Goal: Task Accomplishment & Management: Manage account settings

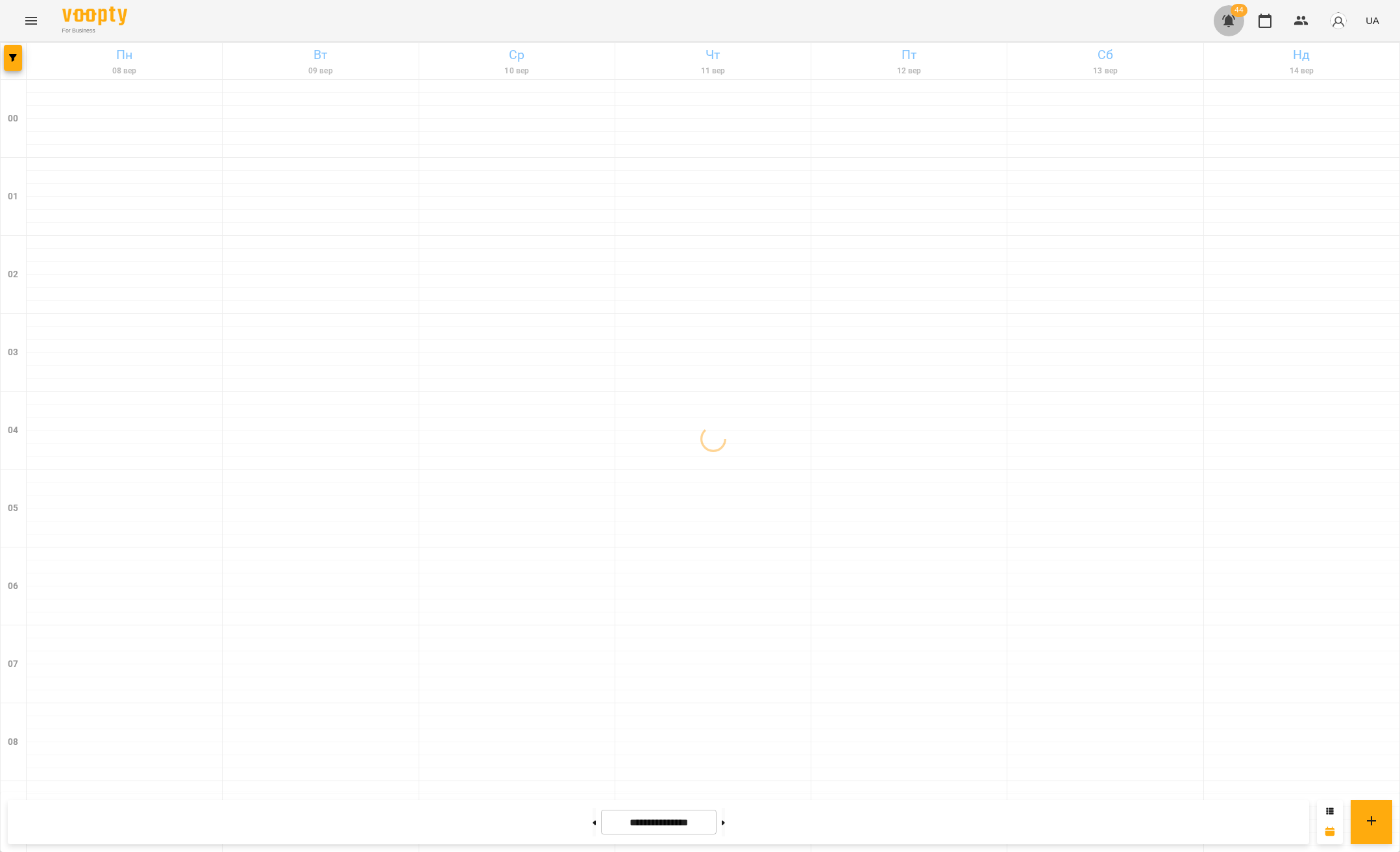
click at [1230, 24] on icon "button" at bounding box center [1229, 21] width 13 height 12
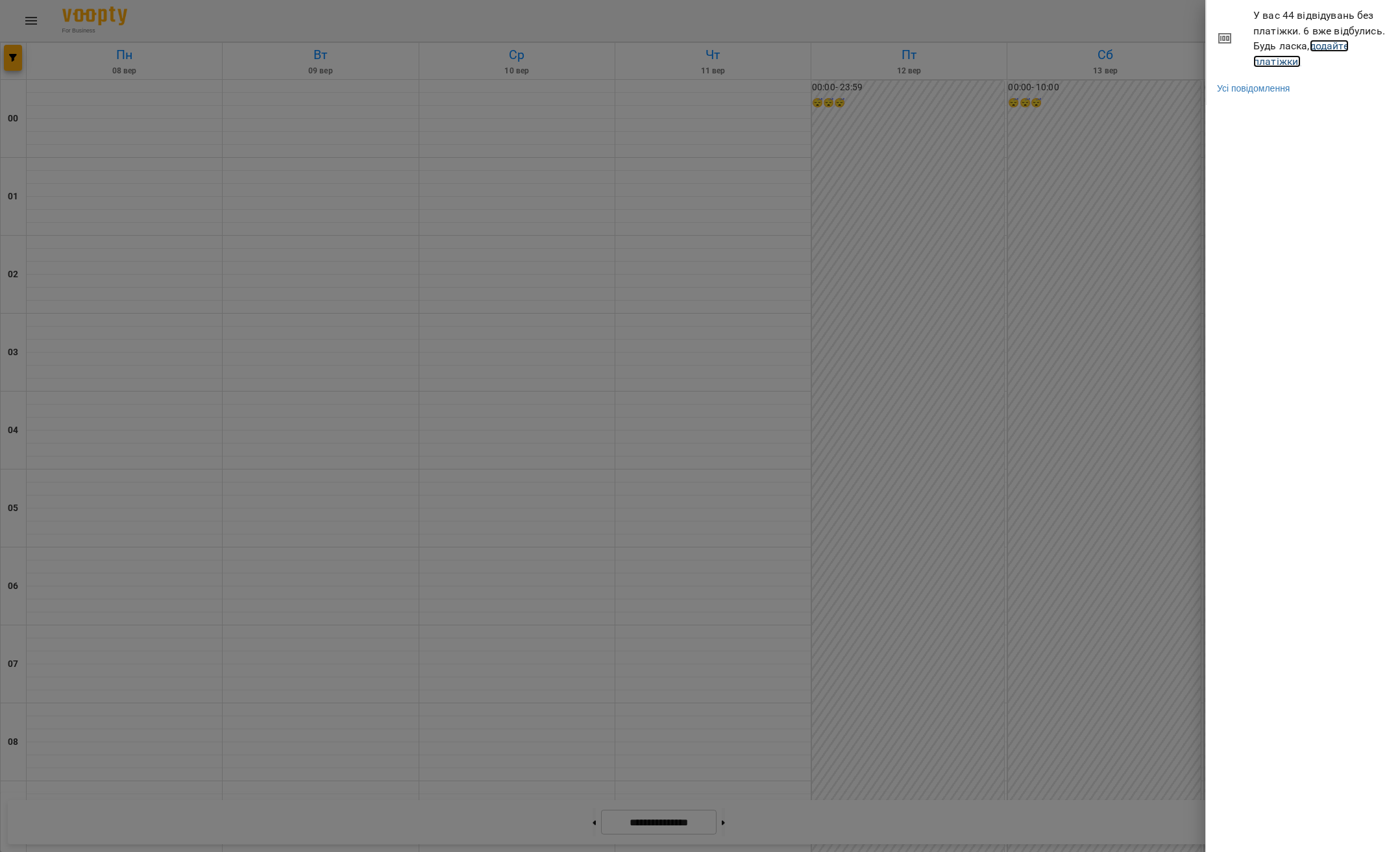
click at [1287, 65] on link "додайте платіжки!" at bounding box center [1301, 54] width 95 height 28
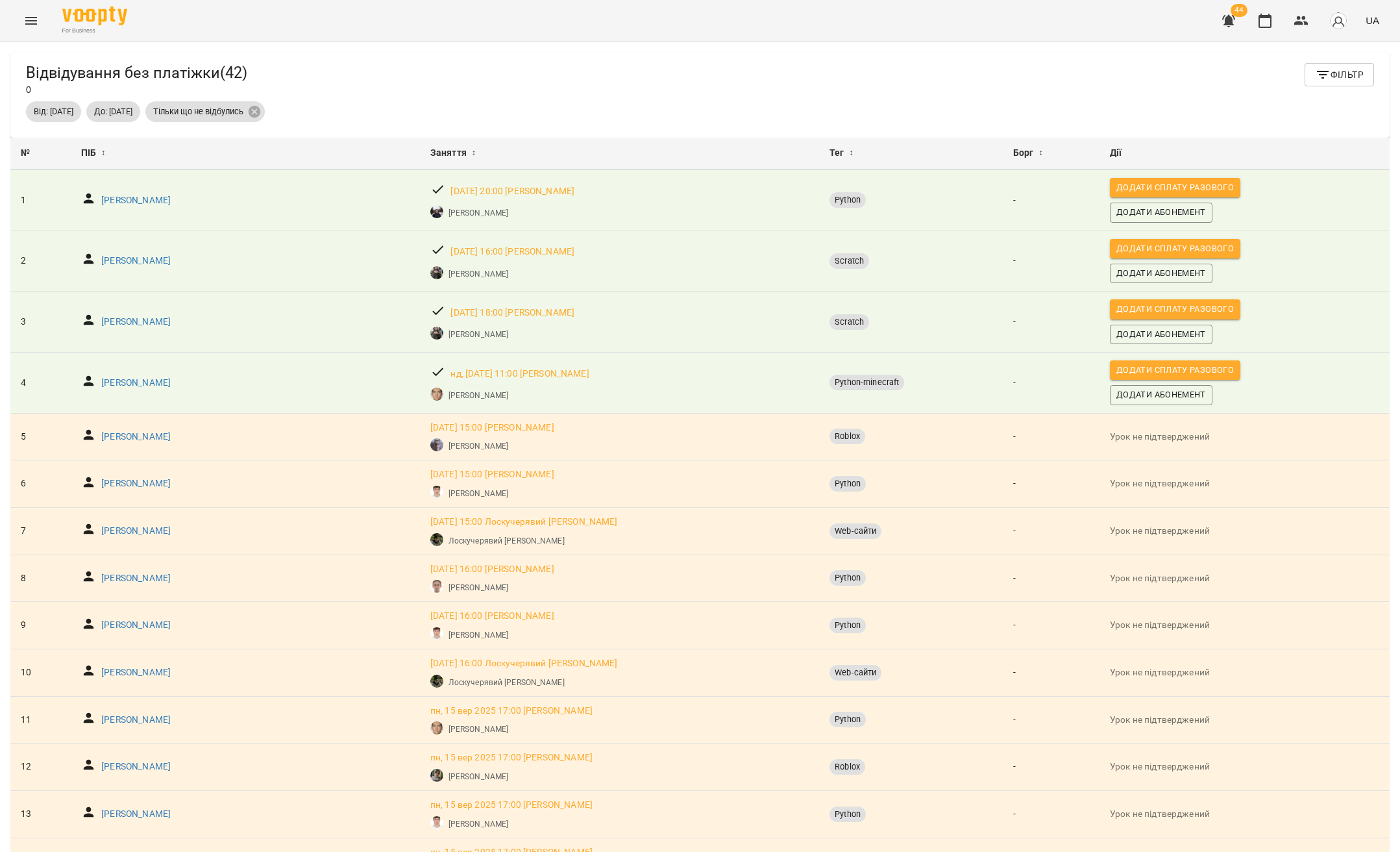
click at [1319, 124] on div "Від: 15 серп 2025 До: 15 вер 2025 Тільки що не відбулись" at bounding box center [699, 112] width 1353 height 26
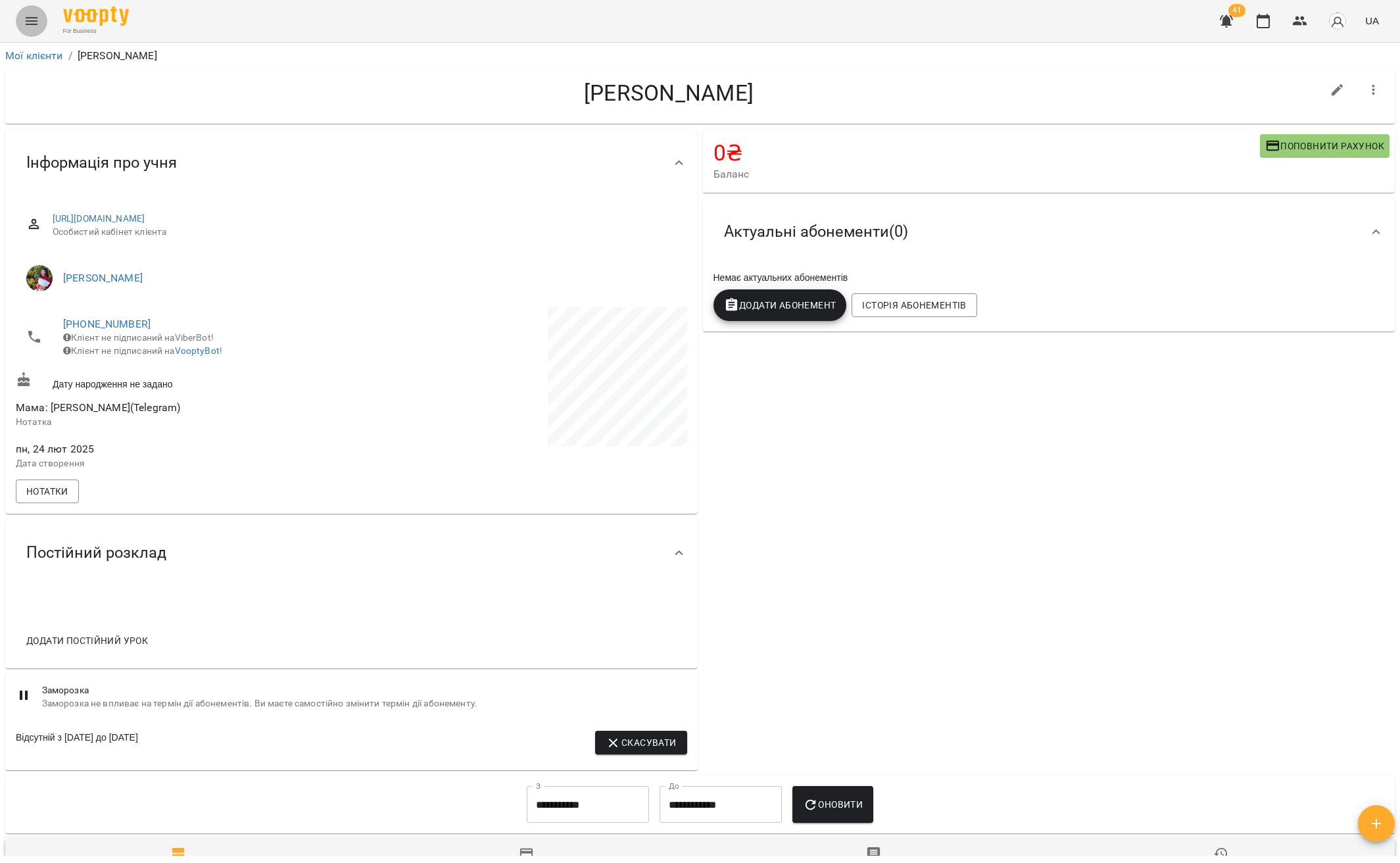
click at [27, 23] on icon "Menu" at bounding box center [31, 21] width 12 height 8
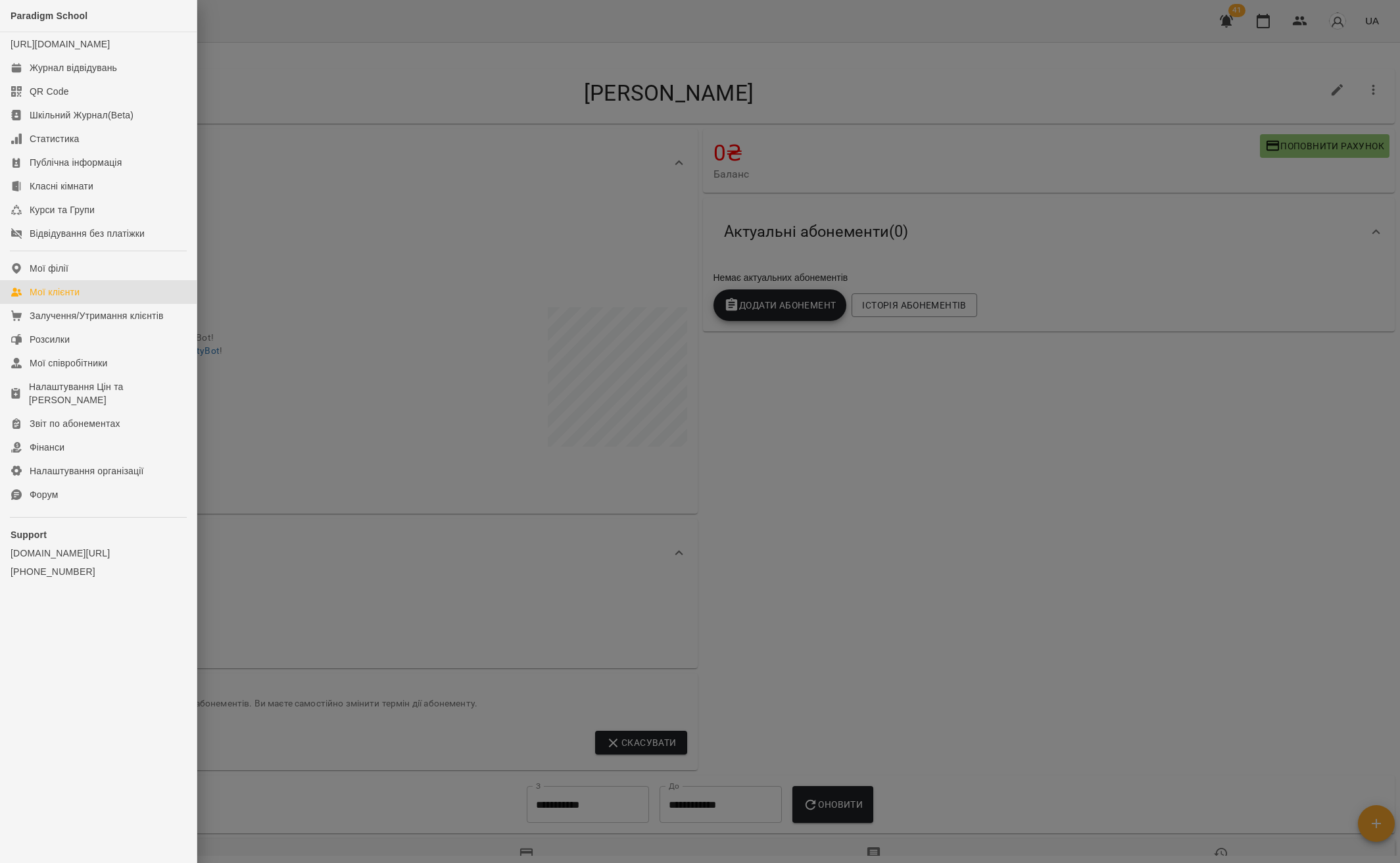
click at [72, 299] on div "Мої клієнти" at bounding box center [54, 292] width 50 height 13
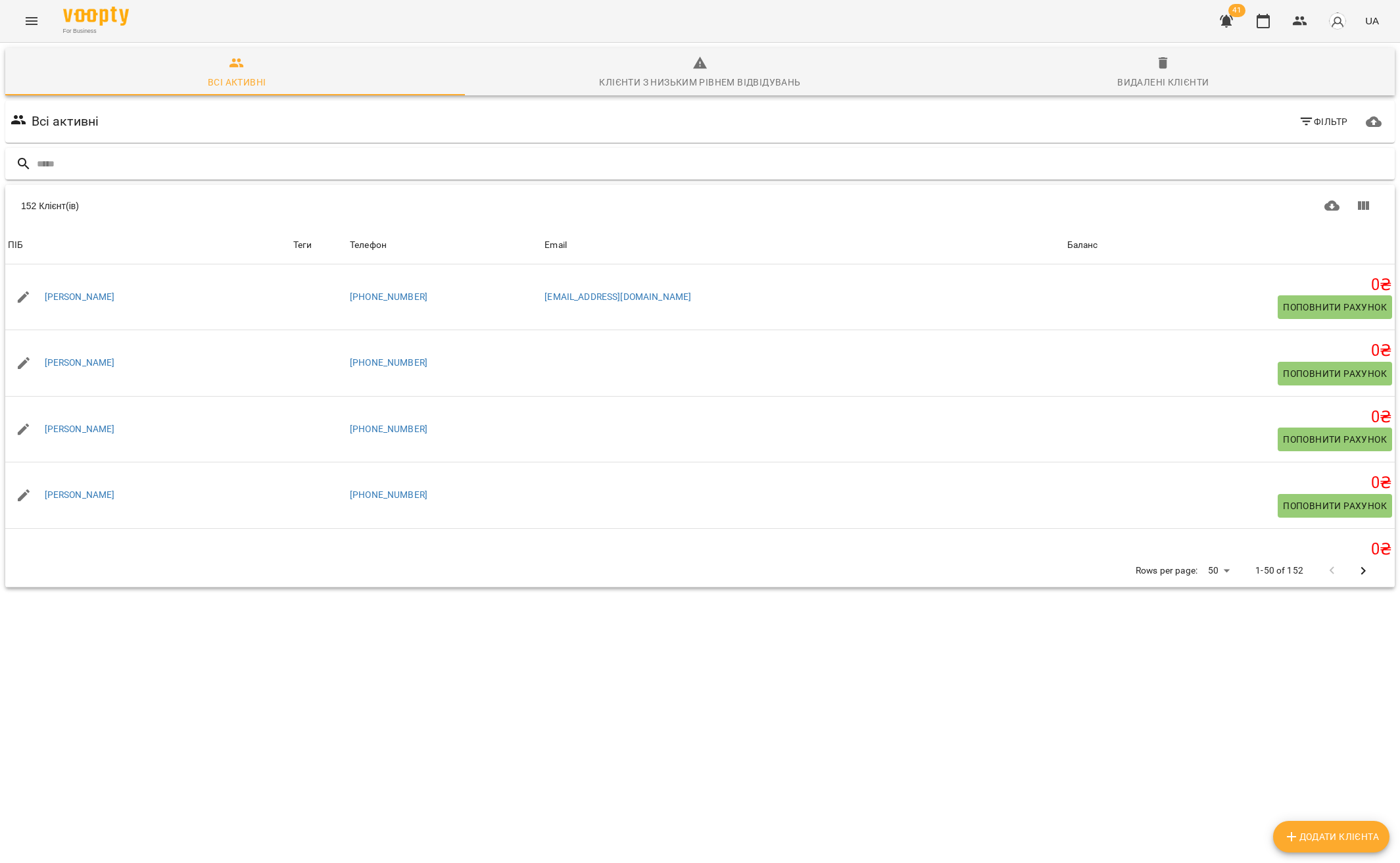
click at [213, 169] on input "text" at bounding box center [713, 164] width 1353 height 22
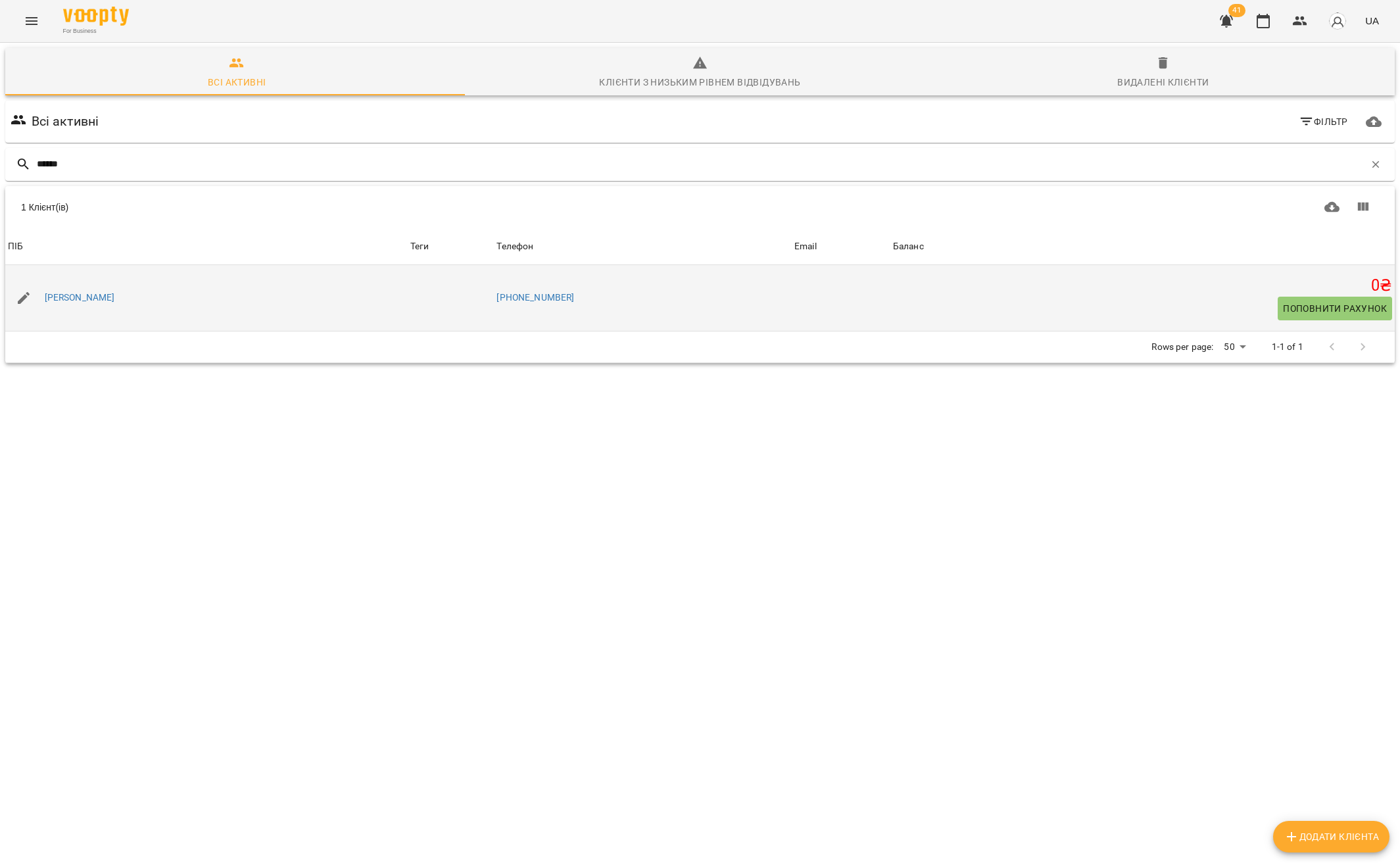
type input "******"
click at [87, 290] on div "[PERSON_NAME]" at bounding box center [79, 298] width 75 height 19
click at [83, 301] on link "[PERSON_NAME]" at bounding box center [80, 298] width 70 height 13
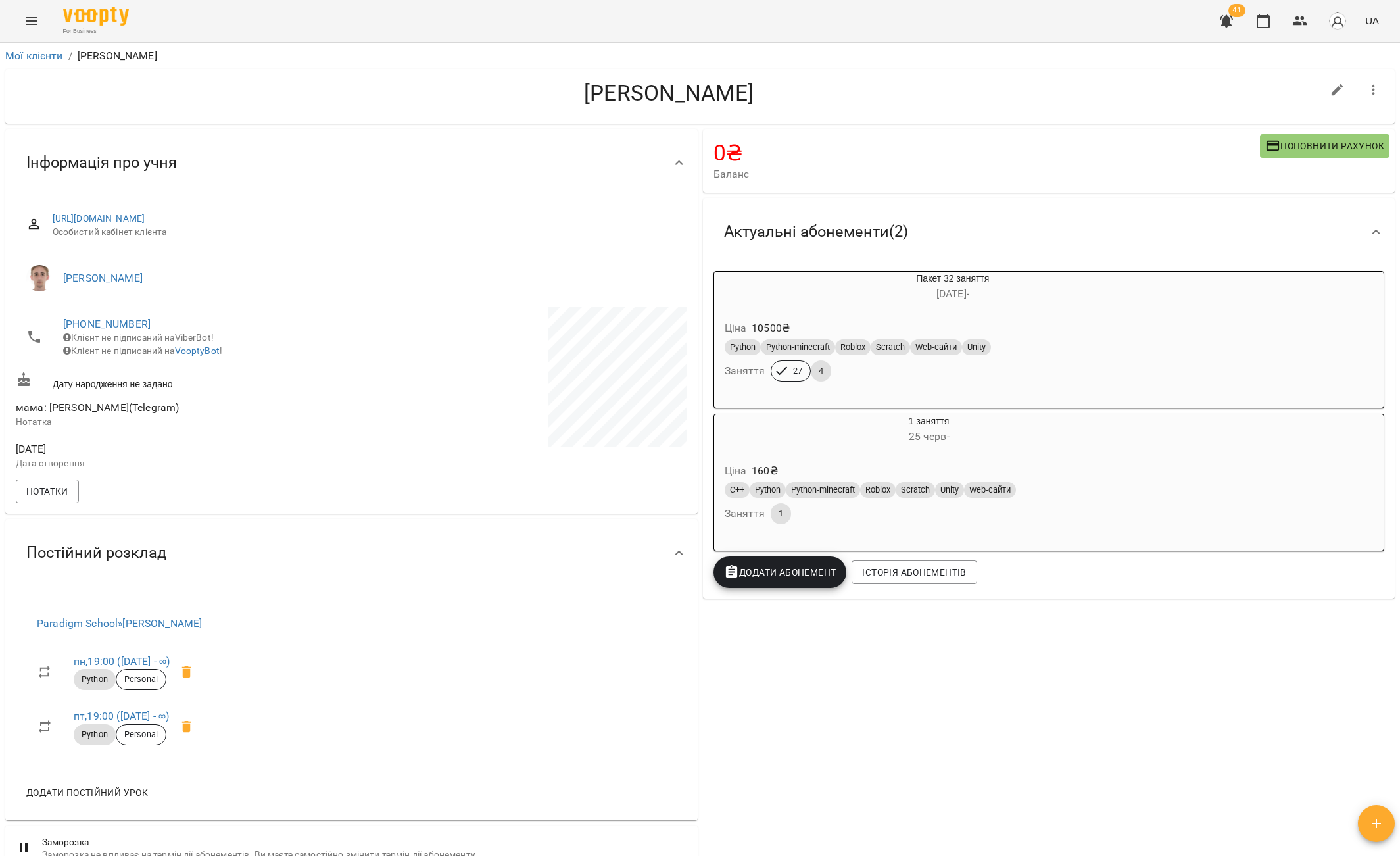
click at [853, 341] on div "Roblox" at bounding box center [853, 347] width 36 height 16
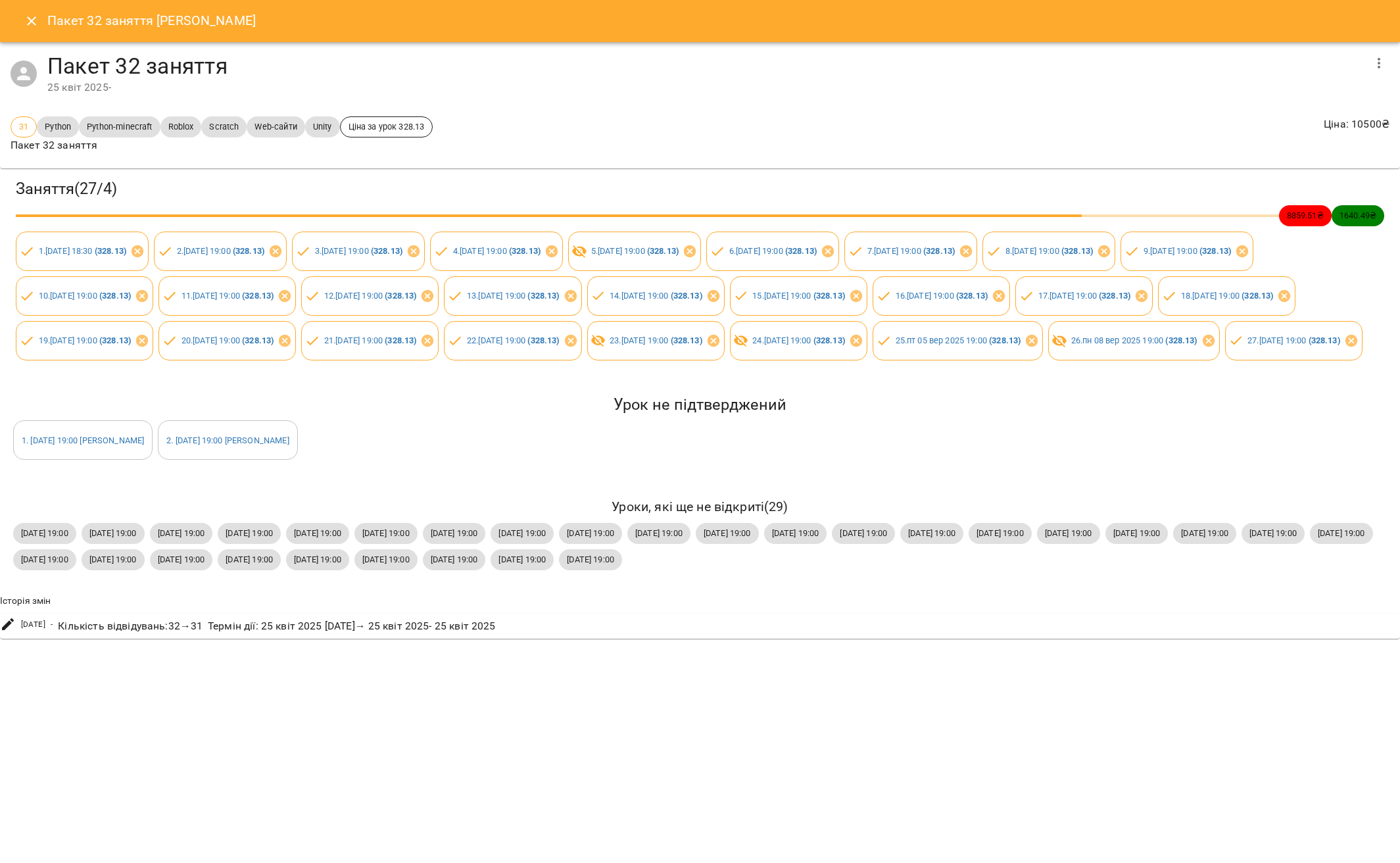
click at [25, 25] on icon "Close" at bounding box center [31, 21] width 16 height 16
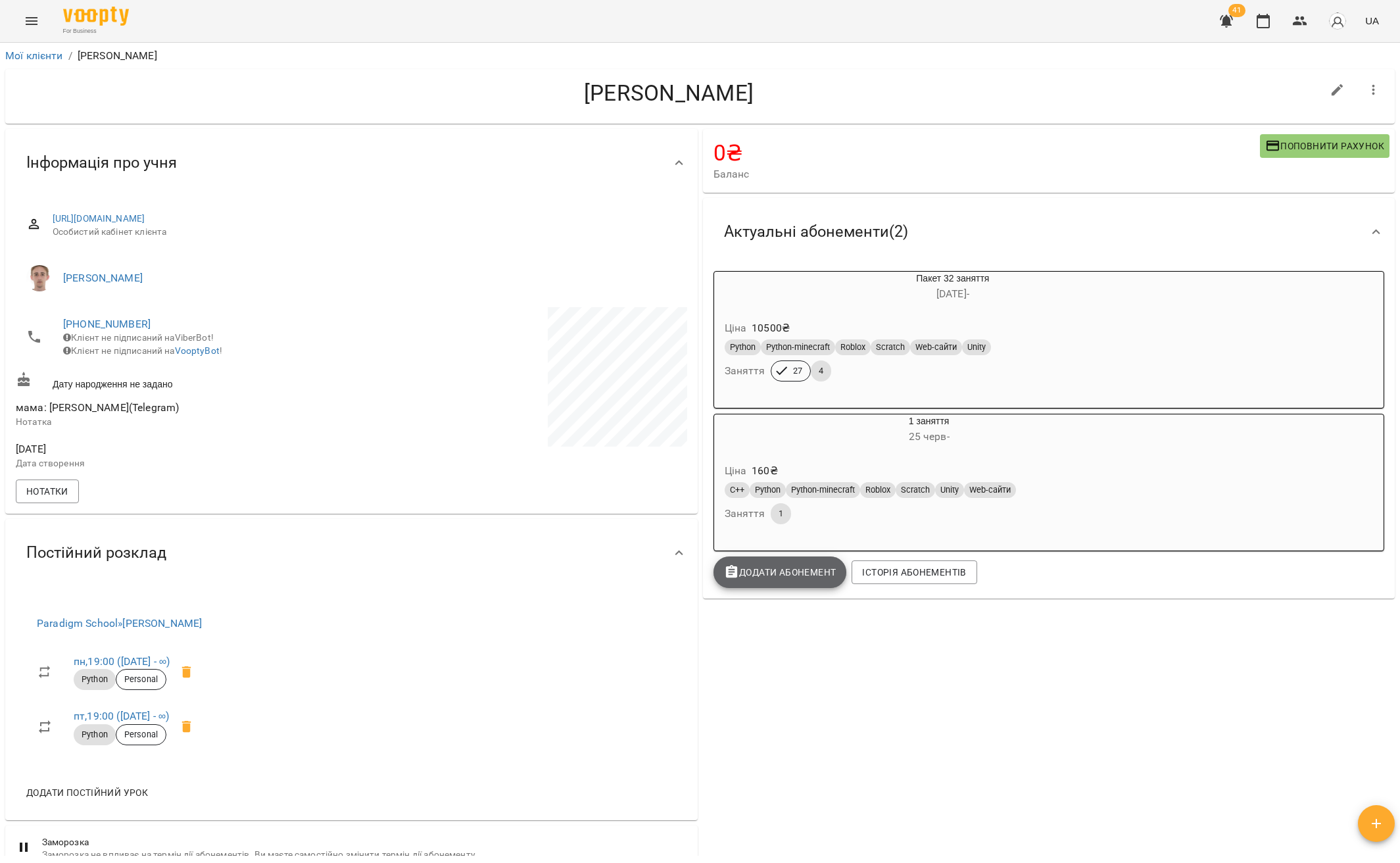
click at [790, 580] on span "Додати Абонемент" at bounding box center [780, 572] width 113 height 16
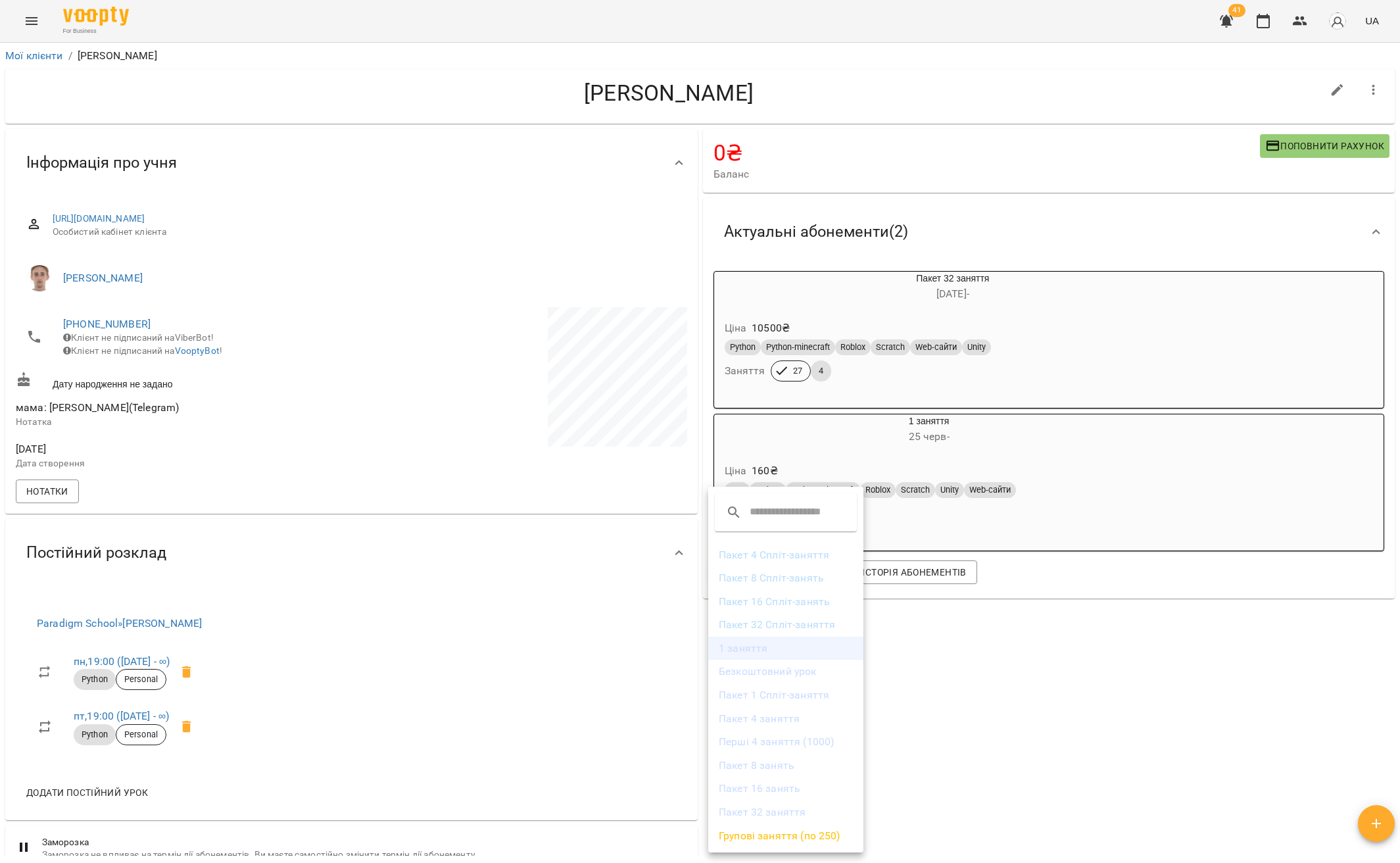
click at [767, 653] on li "1 заняття" at bounding box center [786, 648] width 155 height 23
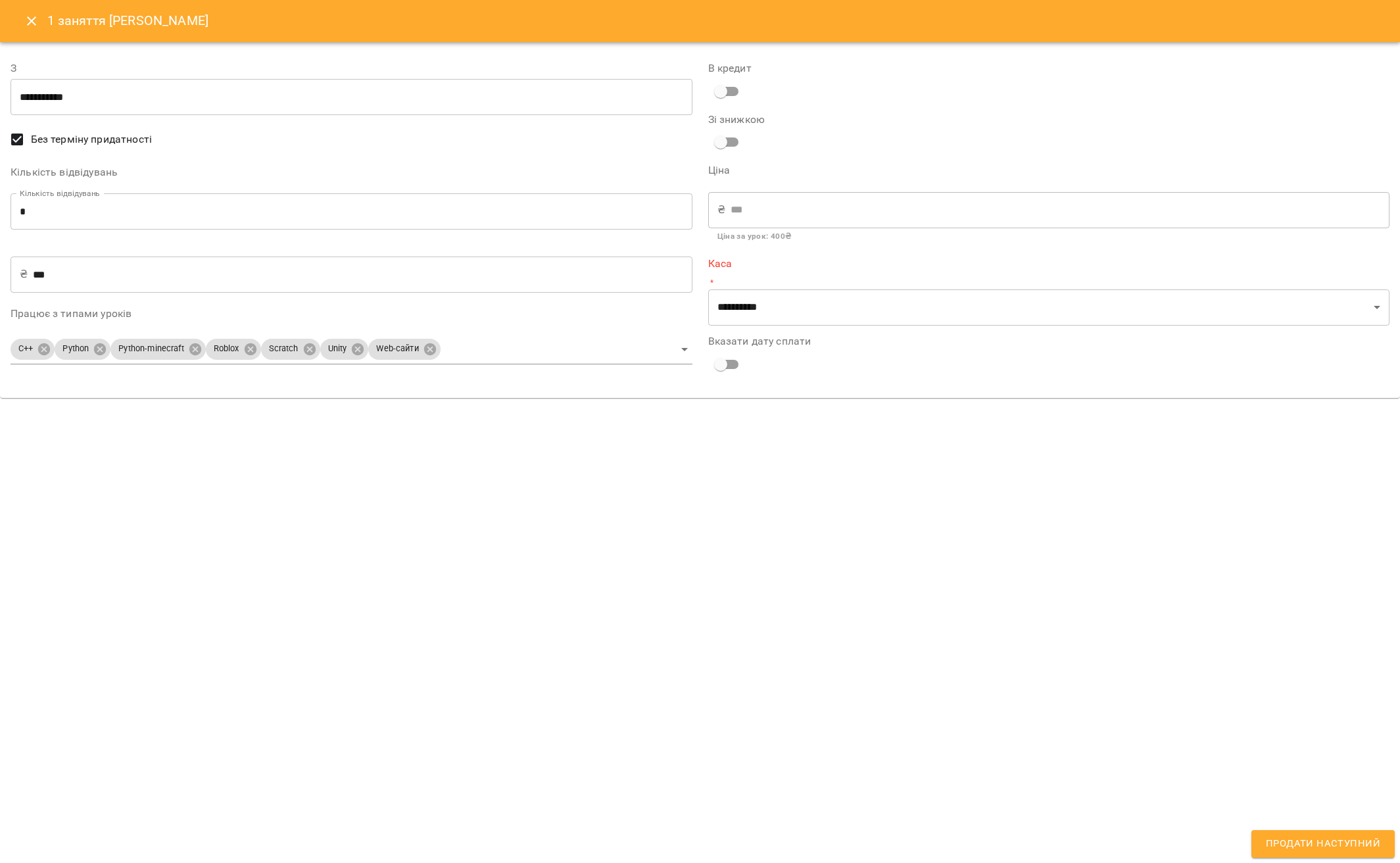
click at [69, 288] on input "***" at bounding box center [361, 274] width 658 height 37
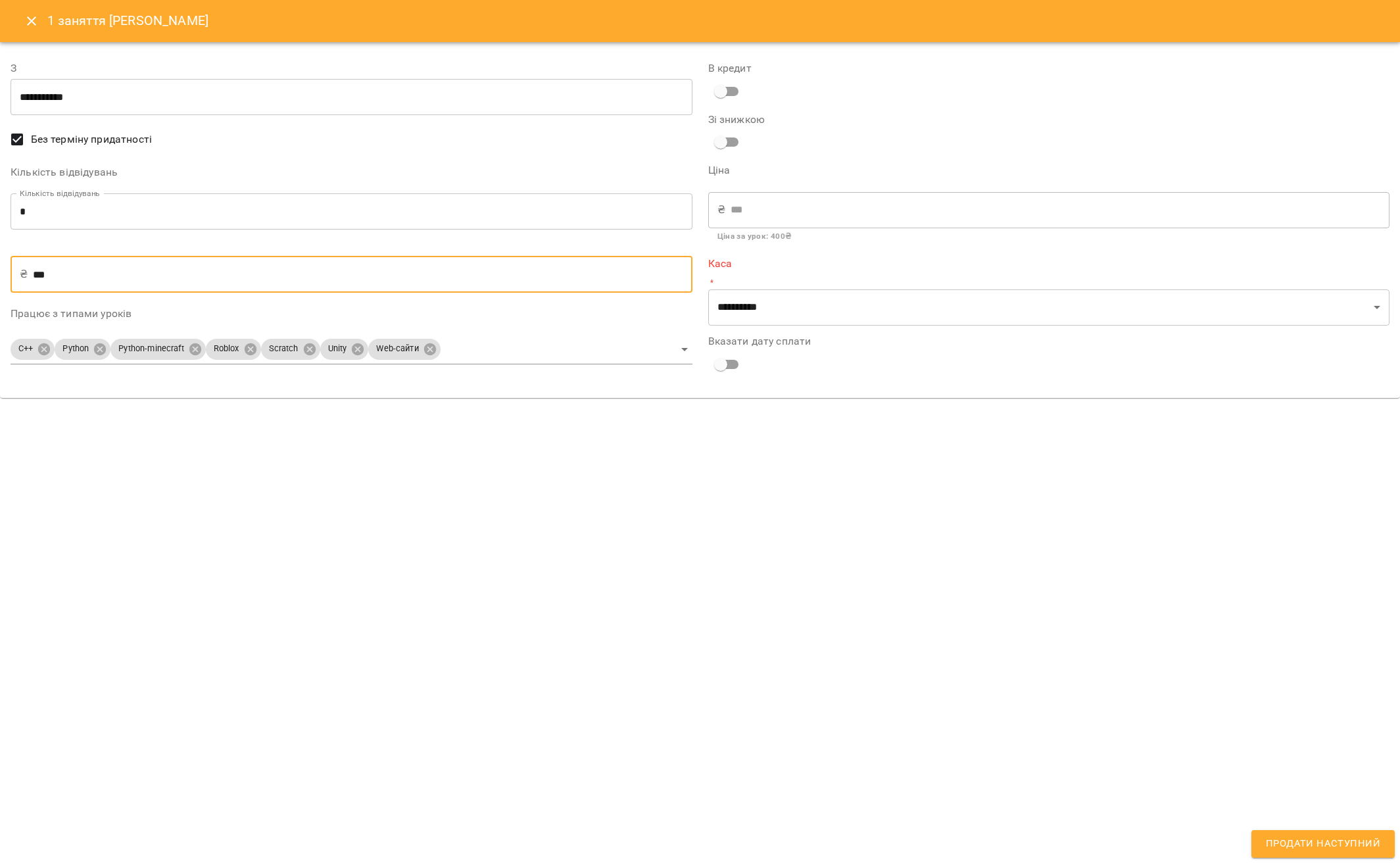
click at [69, 288] on input "***" at bounding box center [361, 274] width 658 height 37
type input "*"
type input "**"
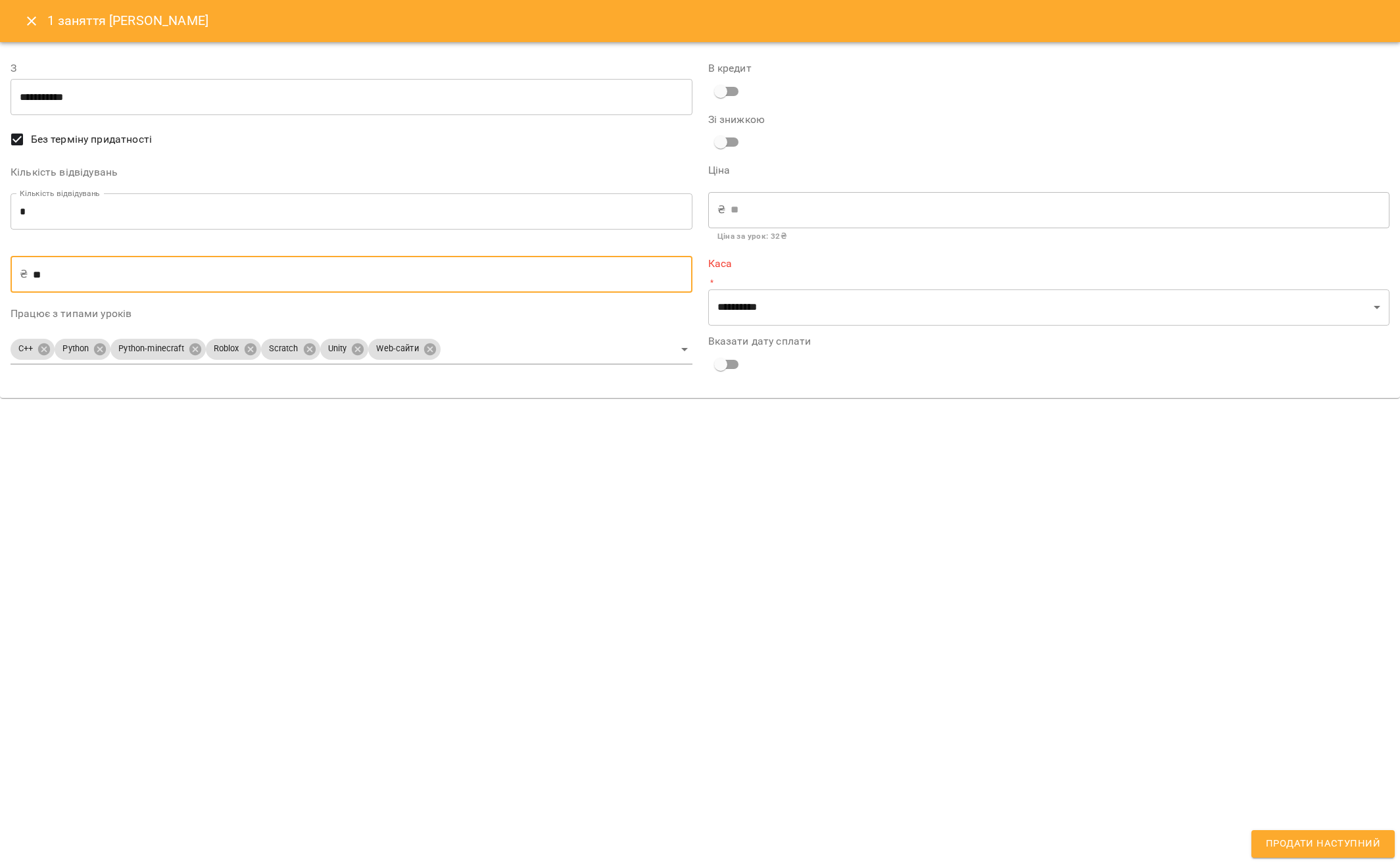
type input "***"
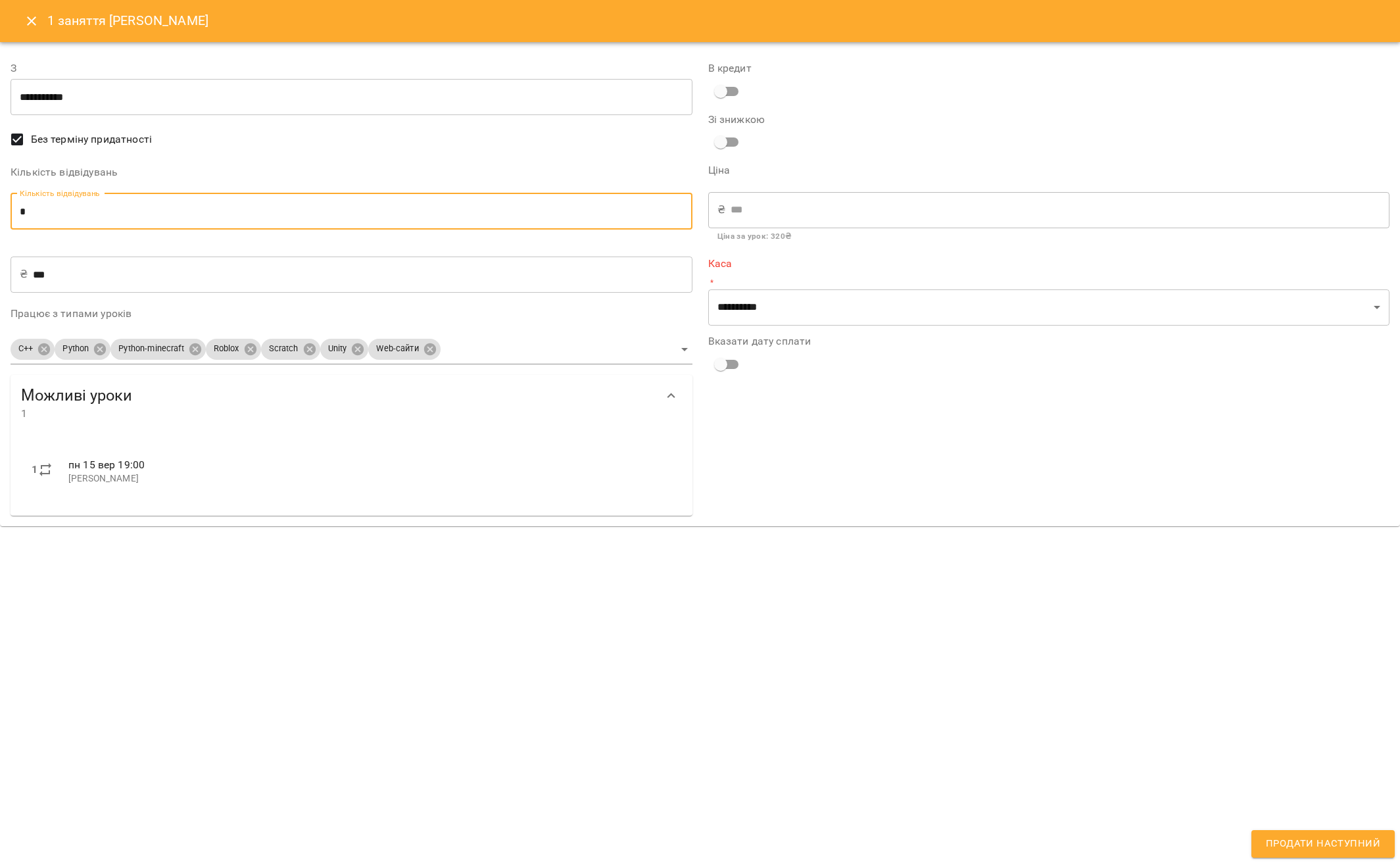
click at [42, 208] on input "*" at bounding box center [351, 211] width 682 height 37
type input "*"
type input "***"
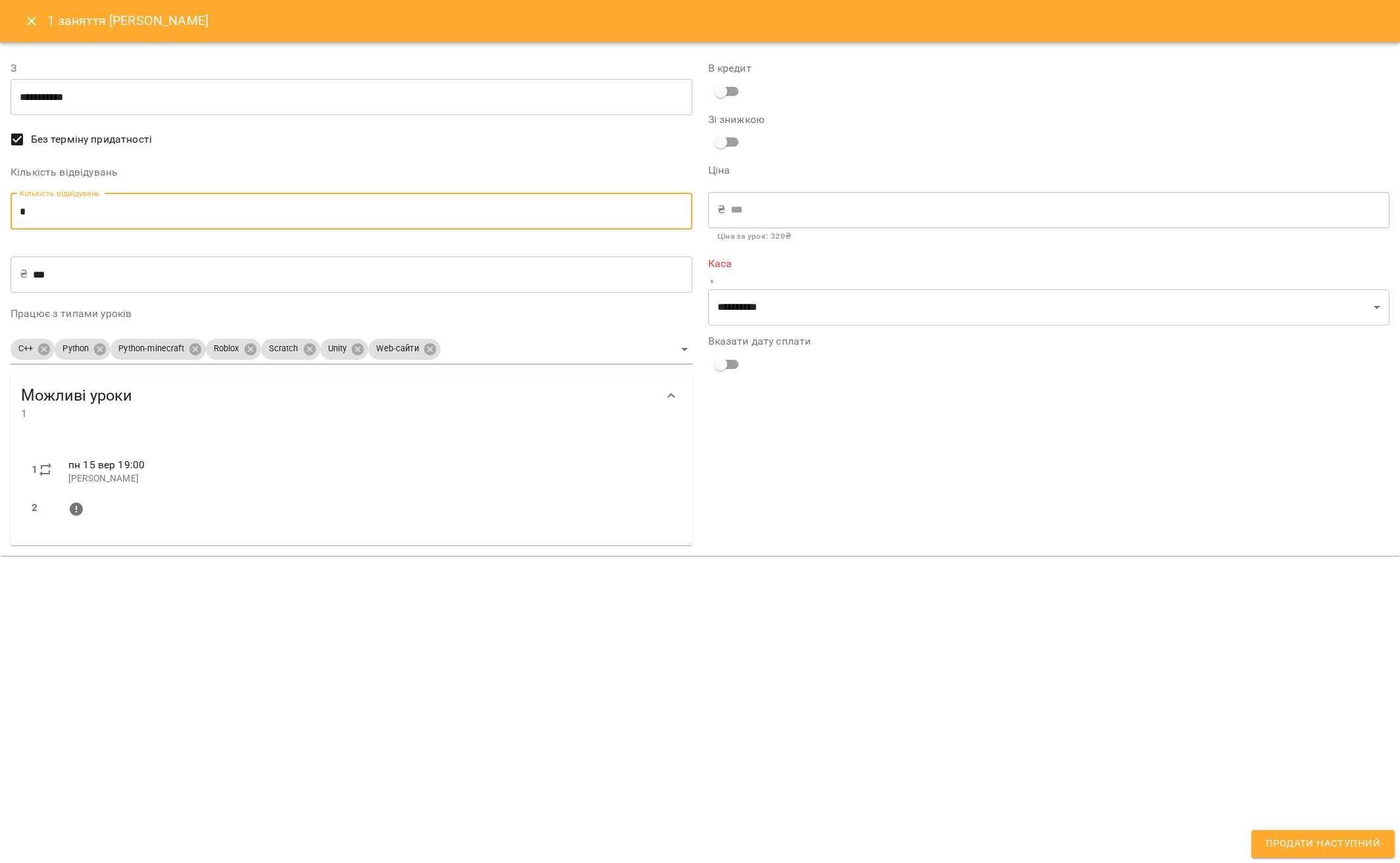
type input "*"
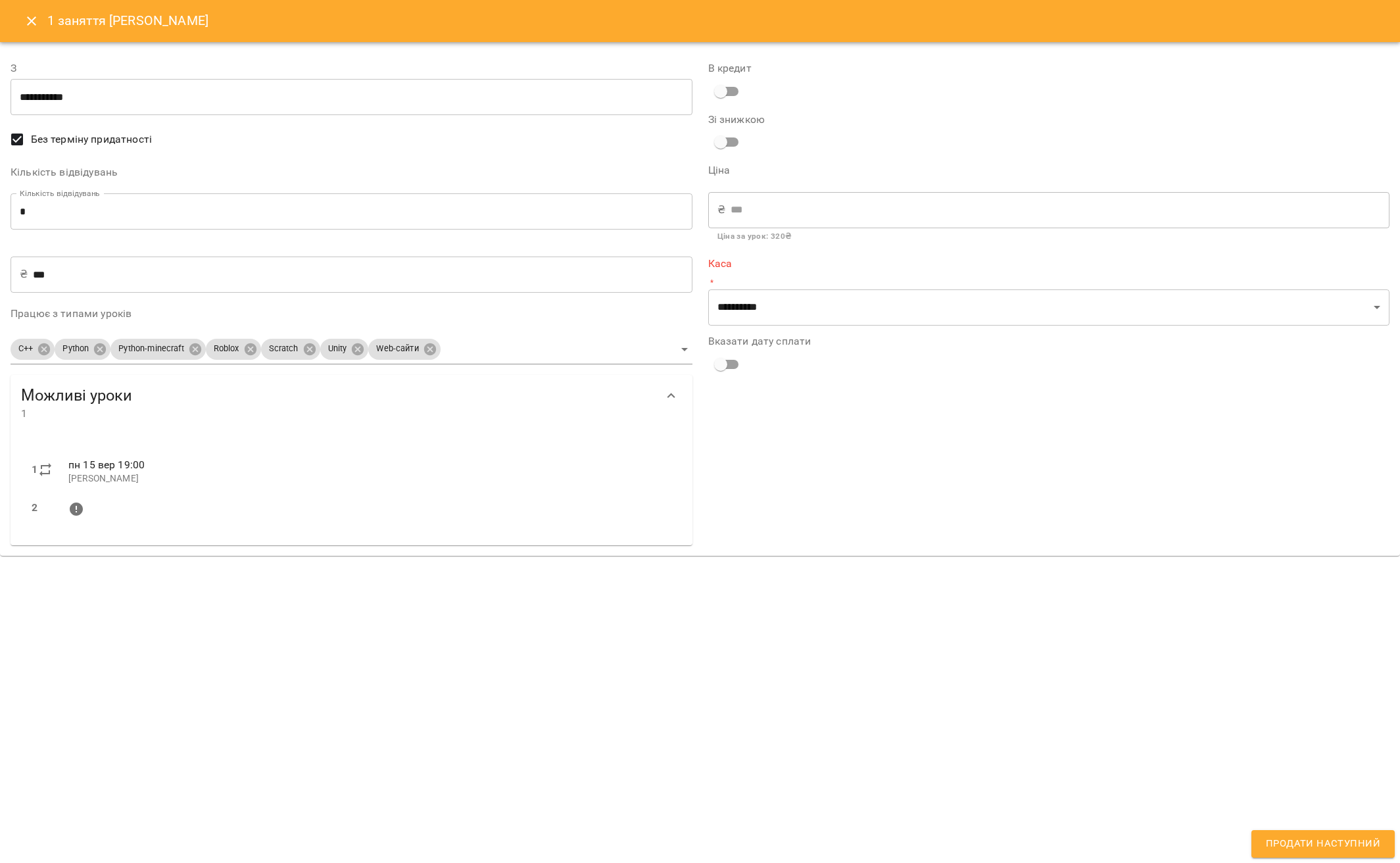
click at [490, 620] on div "**********" at bounding box center [700, 432] width 1400 height 863
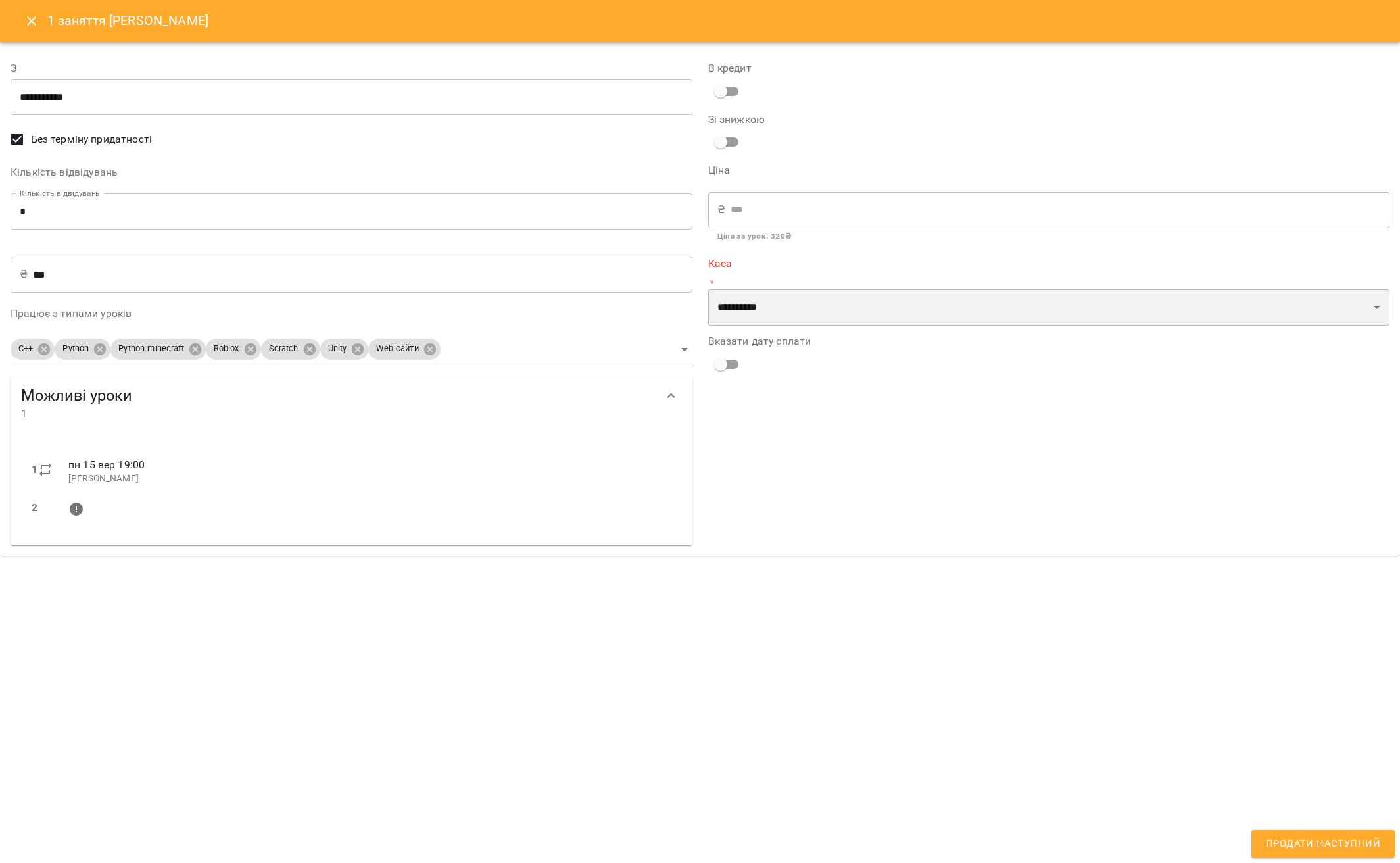
click at [883, 308] on select "**********" at bounding box center [1049, 307] width 682 height 37
select select "****"
click at [708, 289] on select "**********" at bounding box center [1049, 307] width 682 height 37
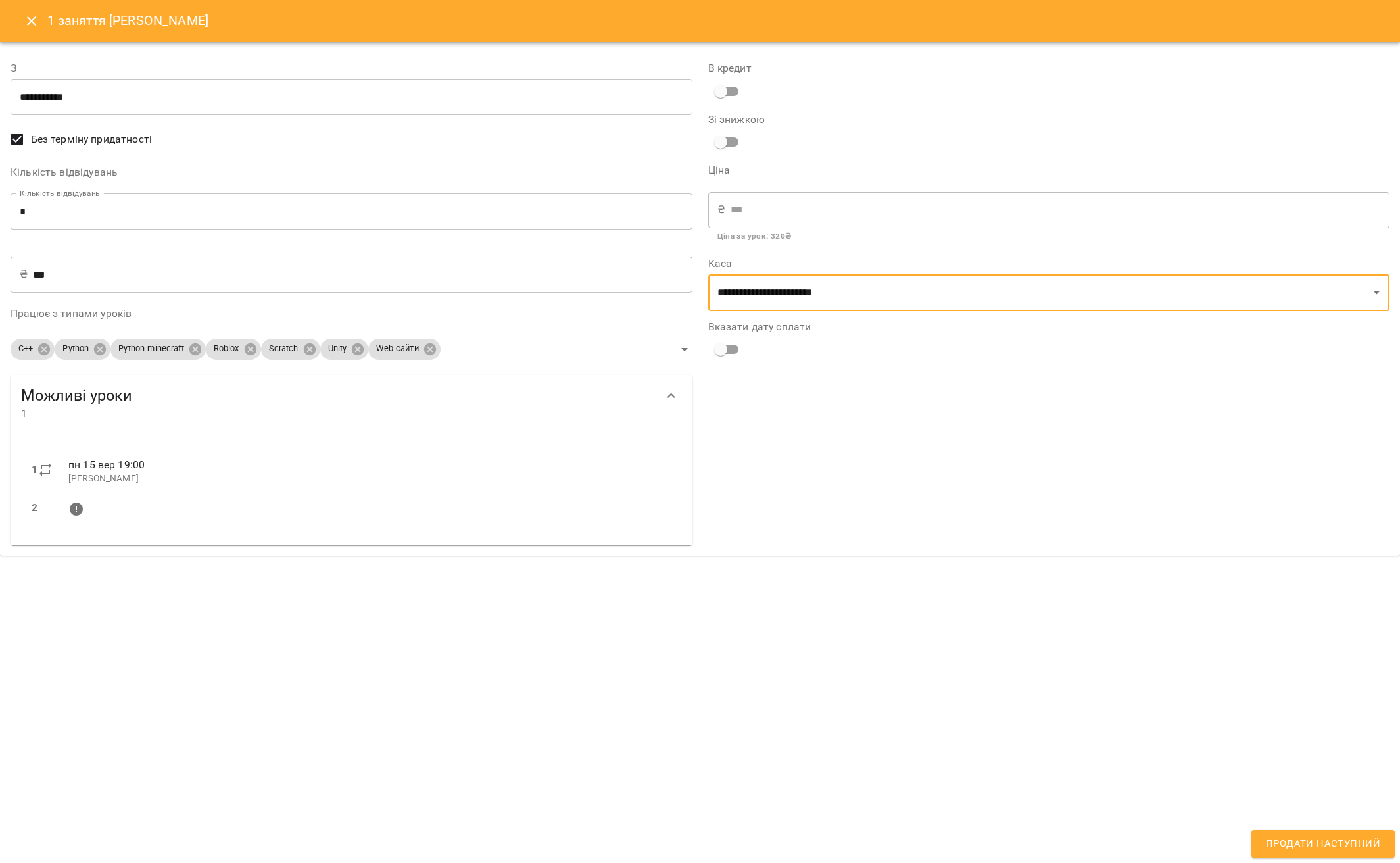
click at [1046, 706] on div "**********" at bounding box center [700, 432] width 1400 height 863
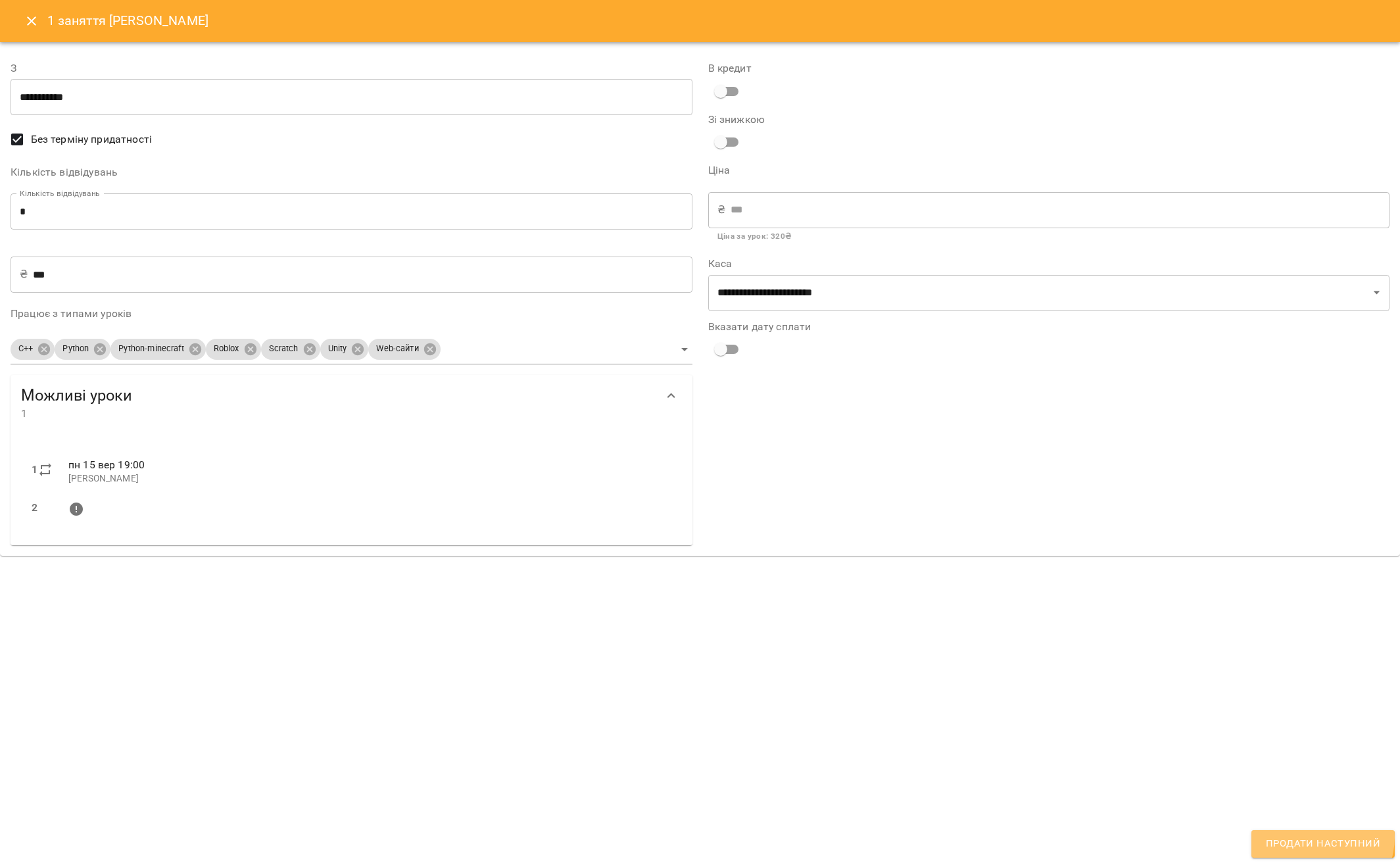
click at [1318, 836] on span "Продати наступний" at bounding box center [1322, 844] width 114 height 17
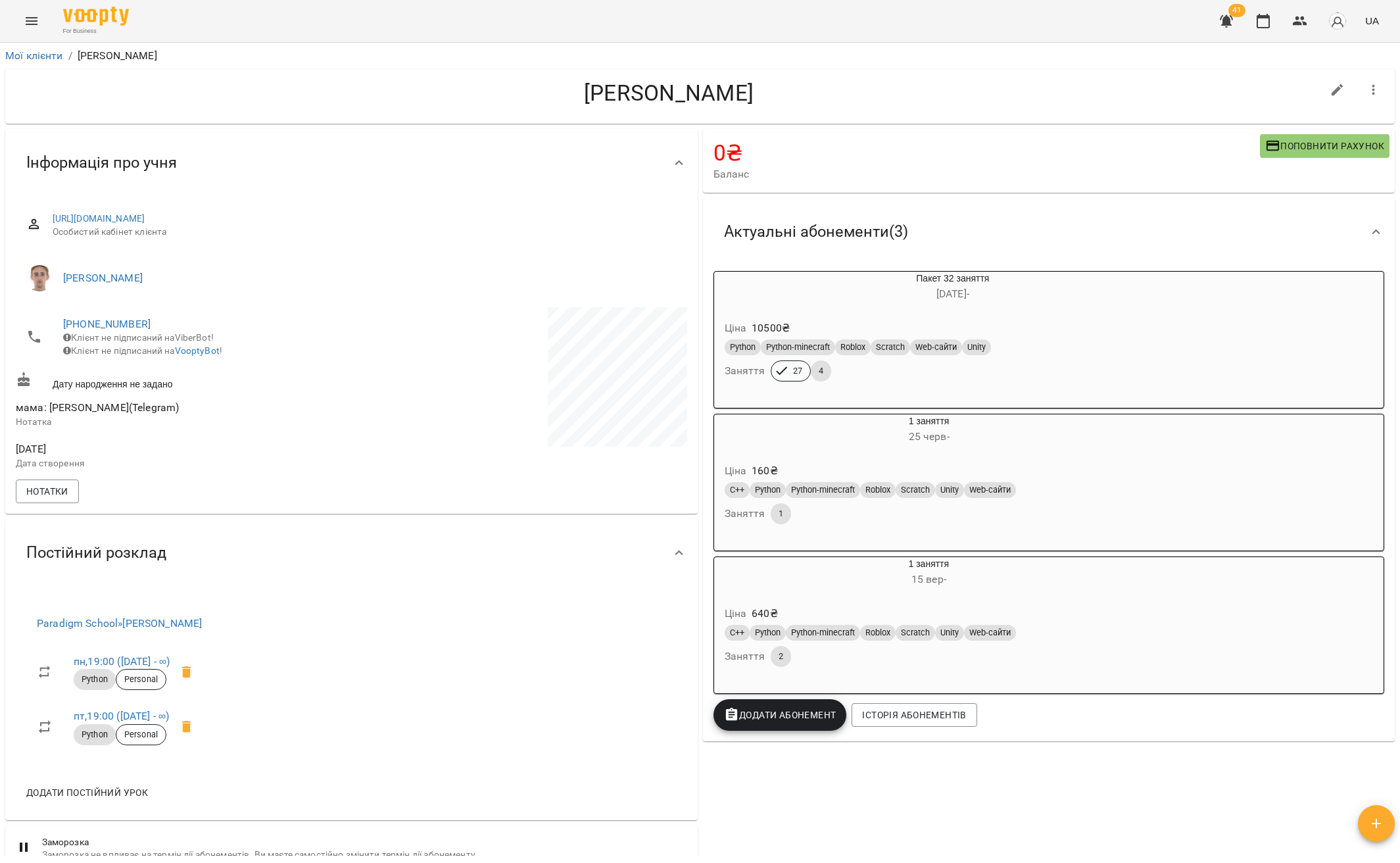
click at [823, 617] on div "Ціна 640 ₴" at bounding box center [929, 613] width 414 height 23
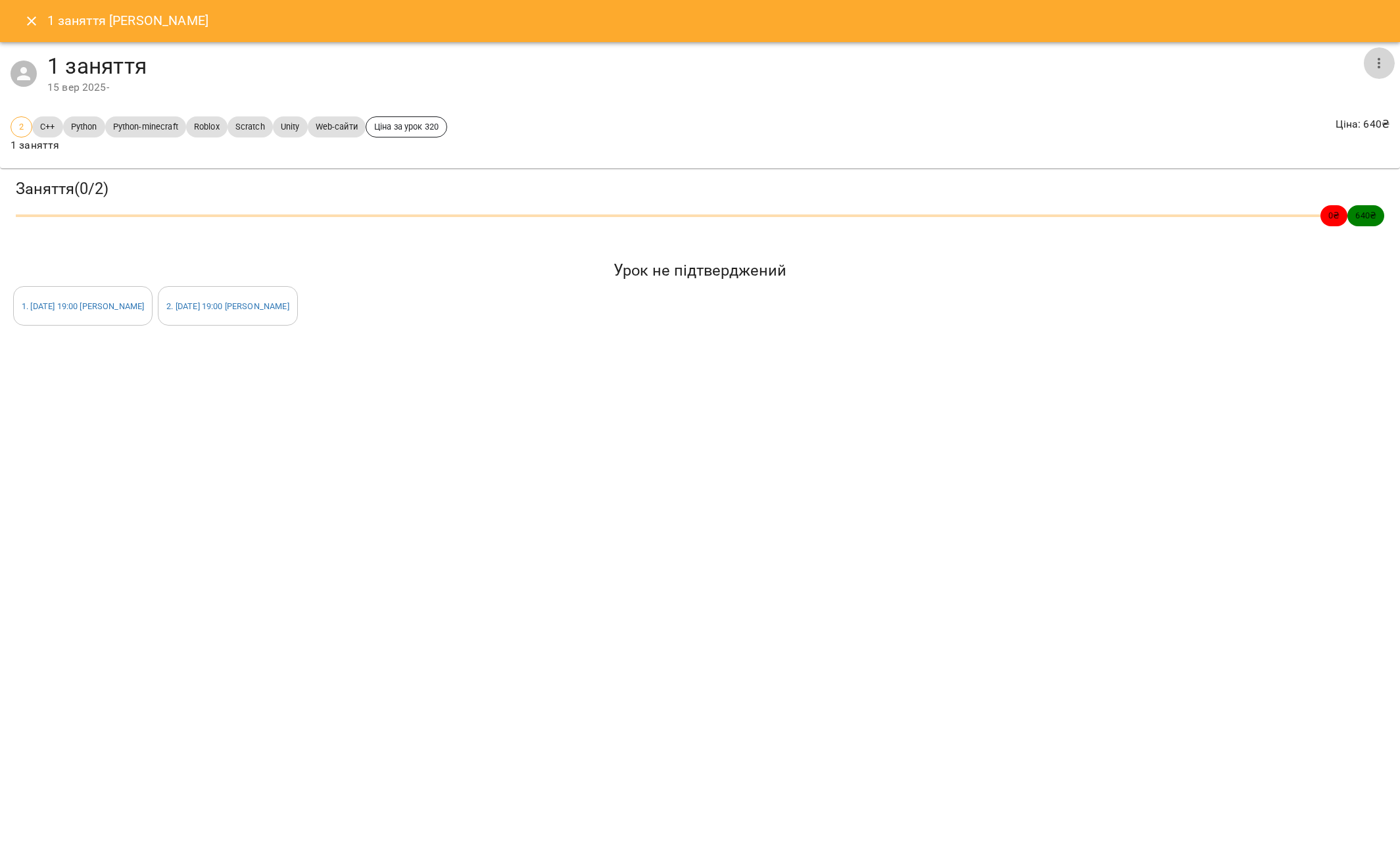
click at [1377, 72] on button "button" at bounding box center [1378, 63] width 32 height 32
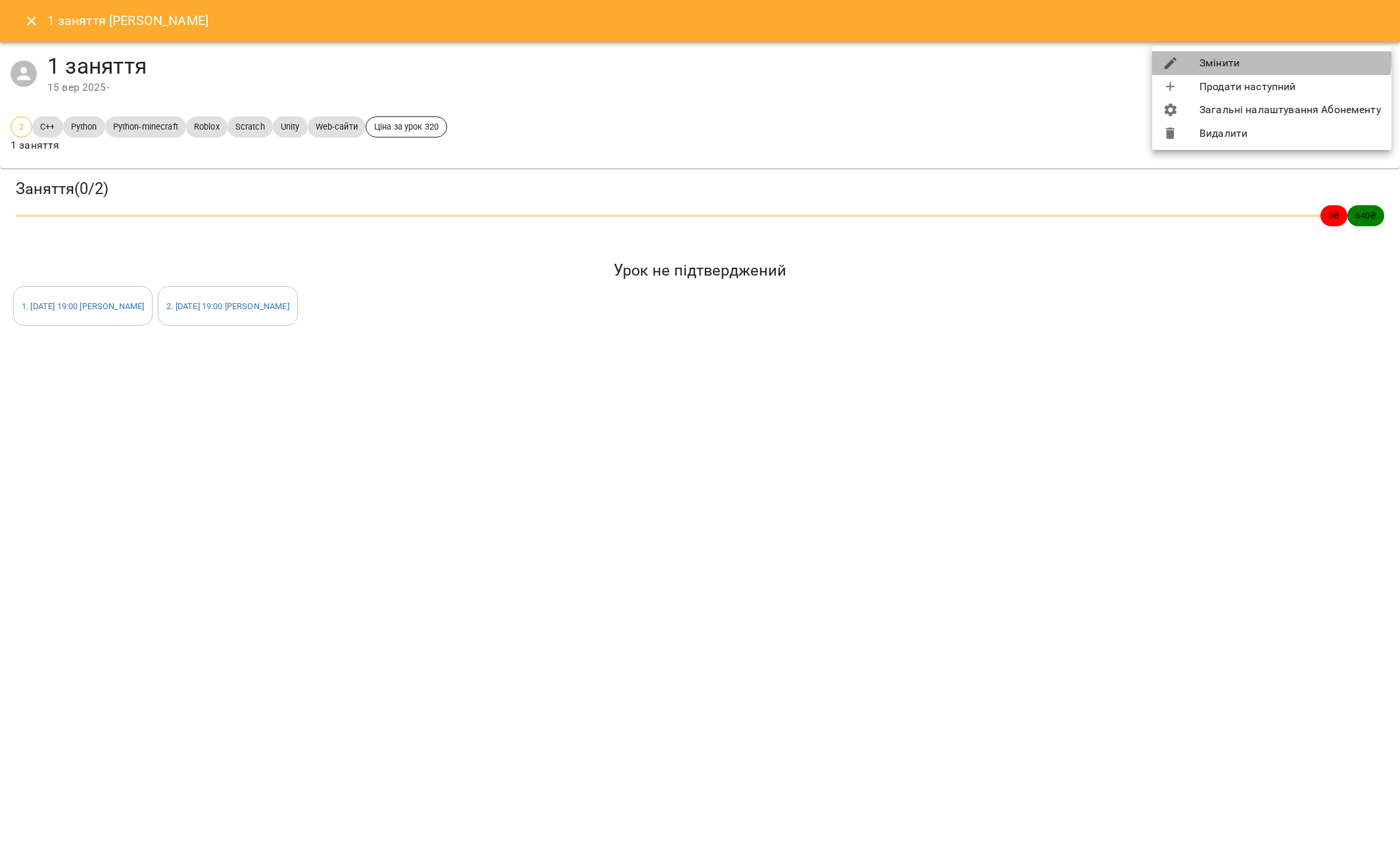
click at [1227, 58] on li "Змінити" at bounding box center [1272, 63] width 239 height 23
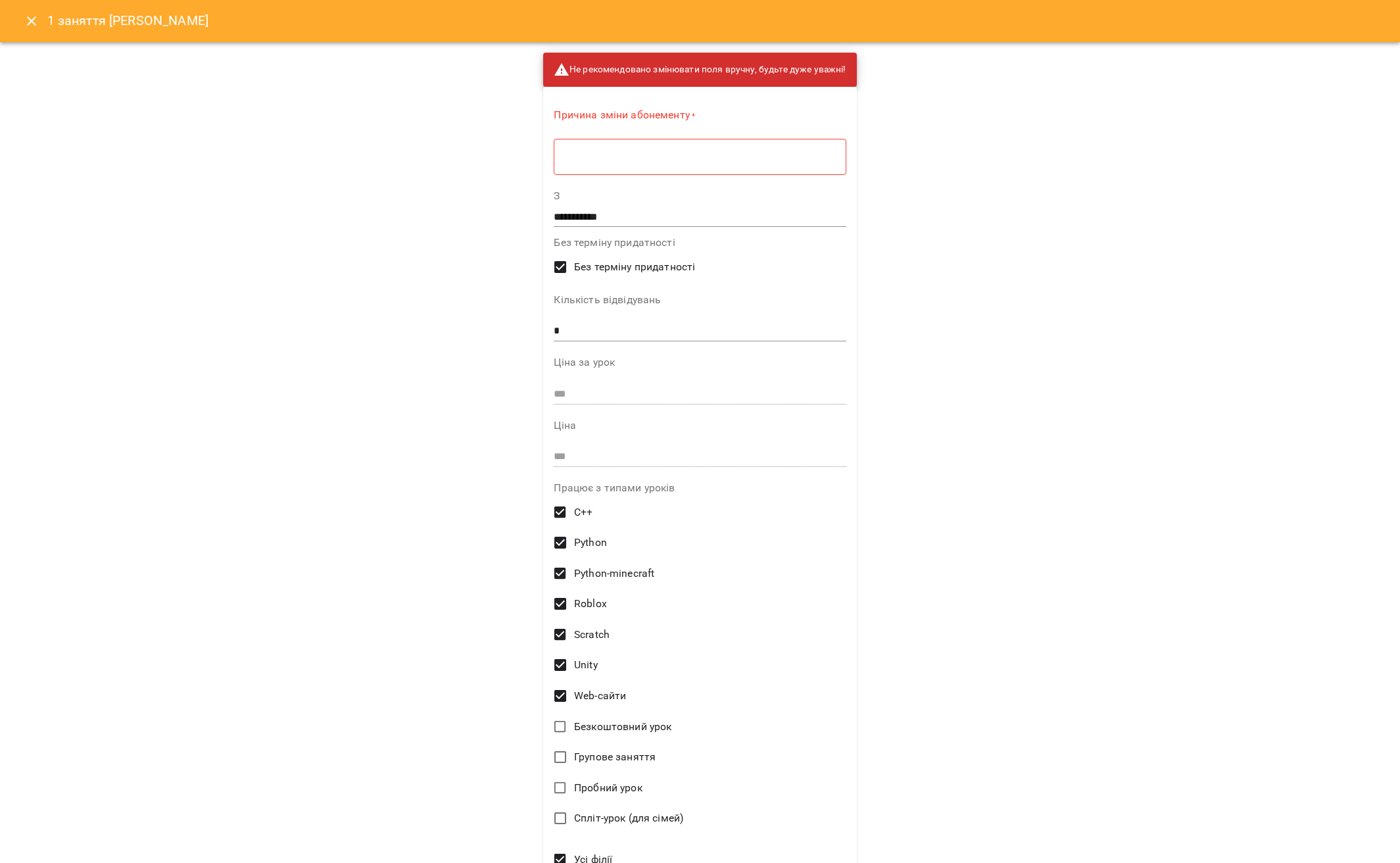
click at [960, 438] on div "**********" at bounding box center [700, 432] width 1400 height 863
click at [24, 20] on icon "Close" at bounding box center [31, 21] width 16 height 16
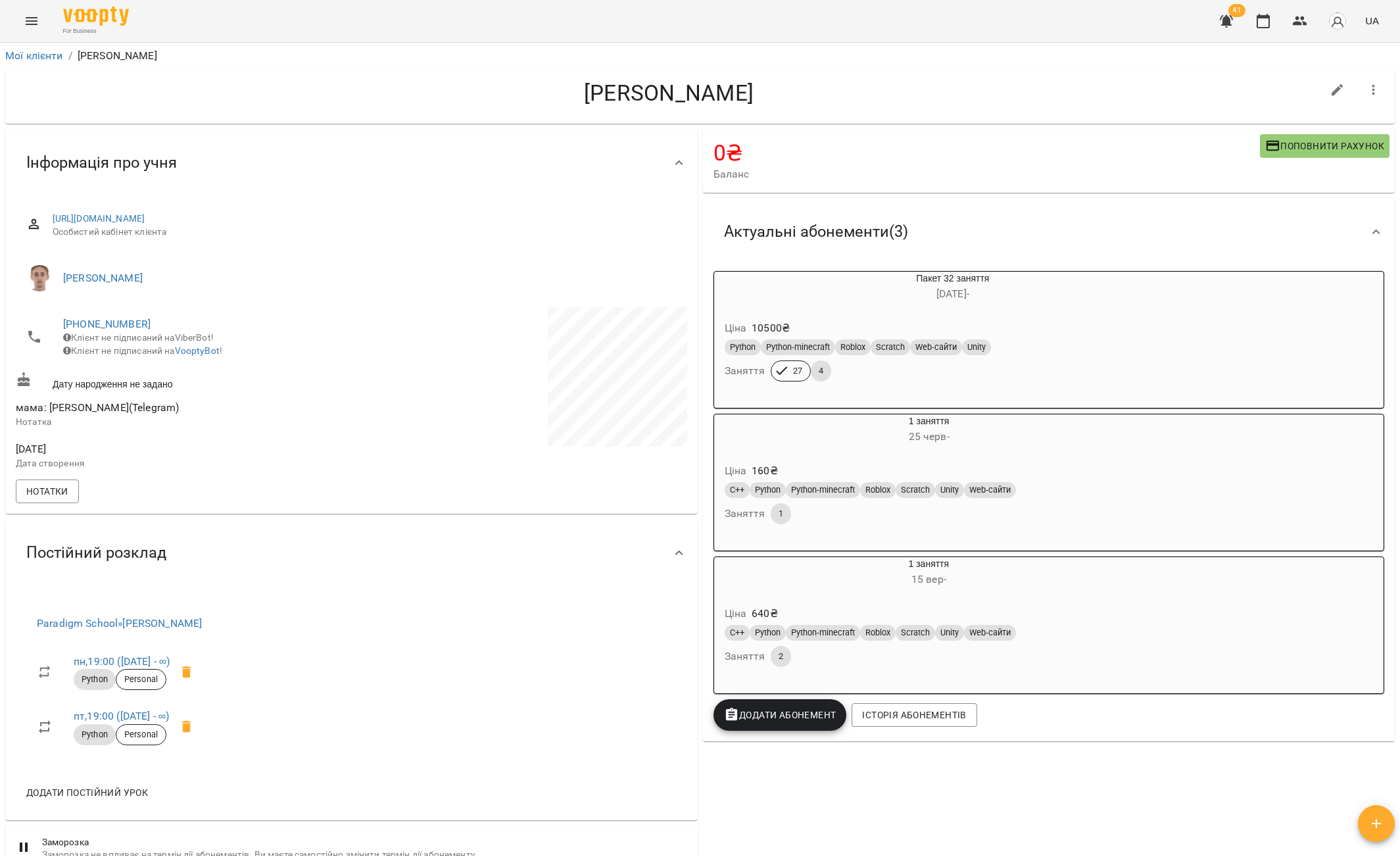
click at [1045, 624] on div "Ціна 640 ₴" at bounding box center [929, 613] width 414 height 23
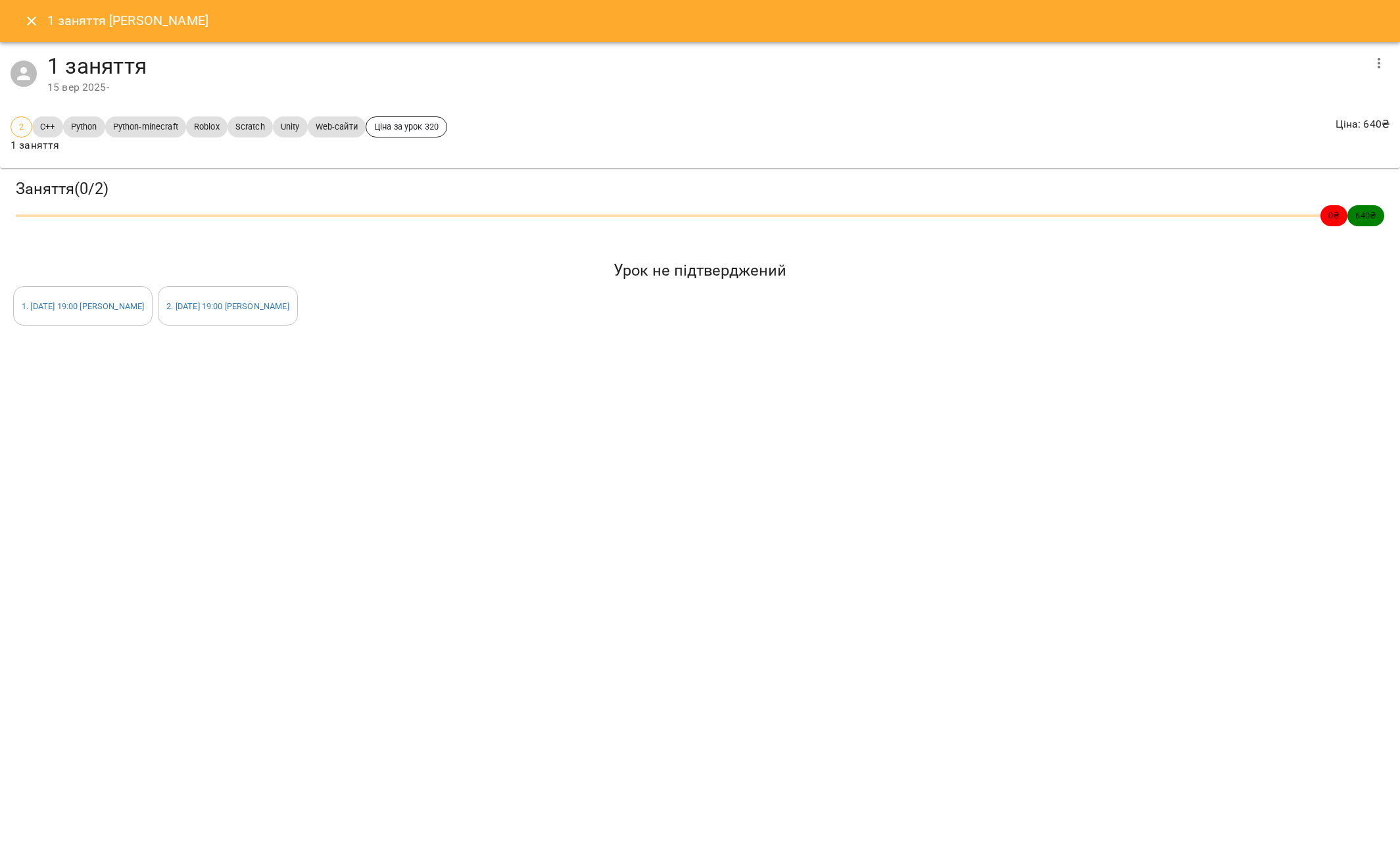
click at [1384, 66] on icon "button" at bounding box center [1378, 63] width 16 height 16
click at [1230, 132] on li "Видалити" at bounding box center [1272, 133] width 239 height 23
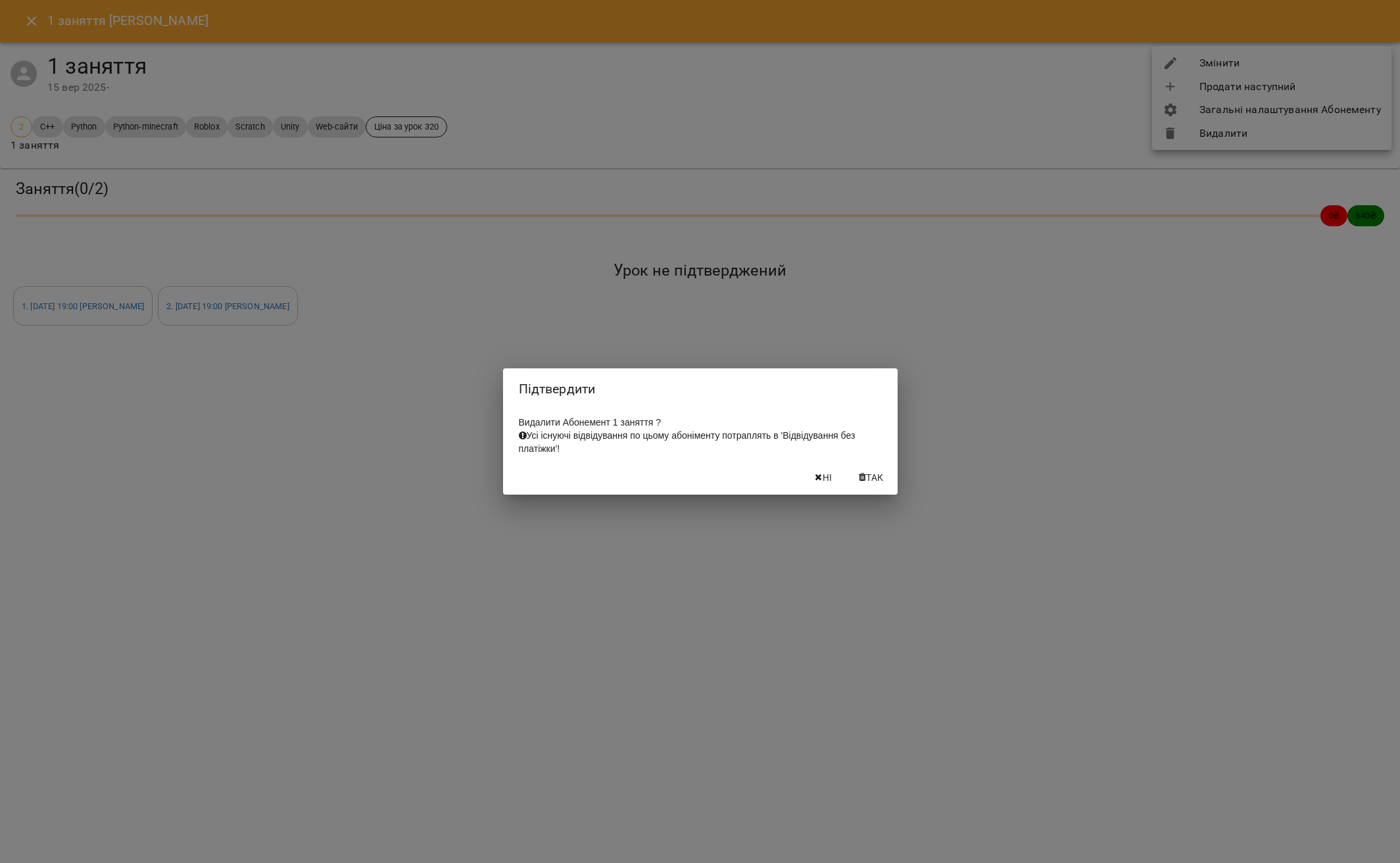
click at [875, 489] on button "Так" at bounding box center [871, 477] width 42 height 23
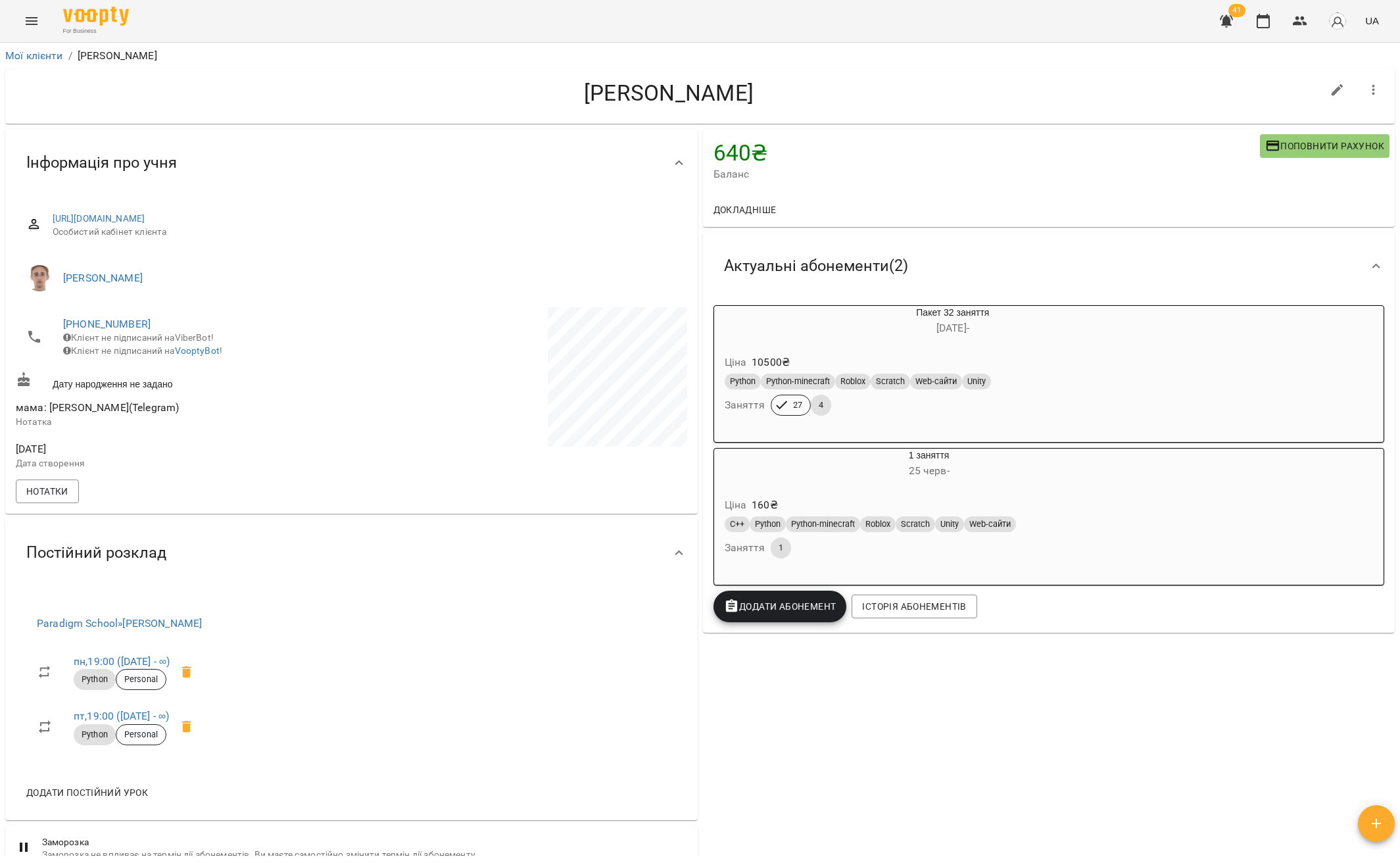
click at [777, 610] on span "Додати Абонемент" at bounding box center [780, 606] width 113 height 16
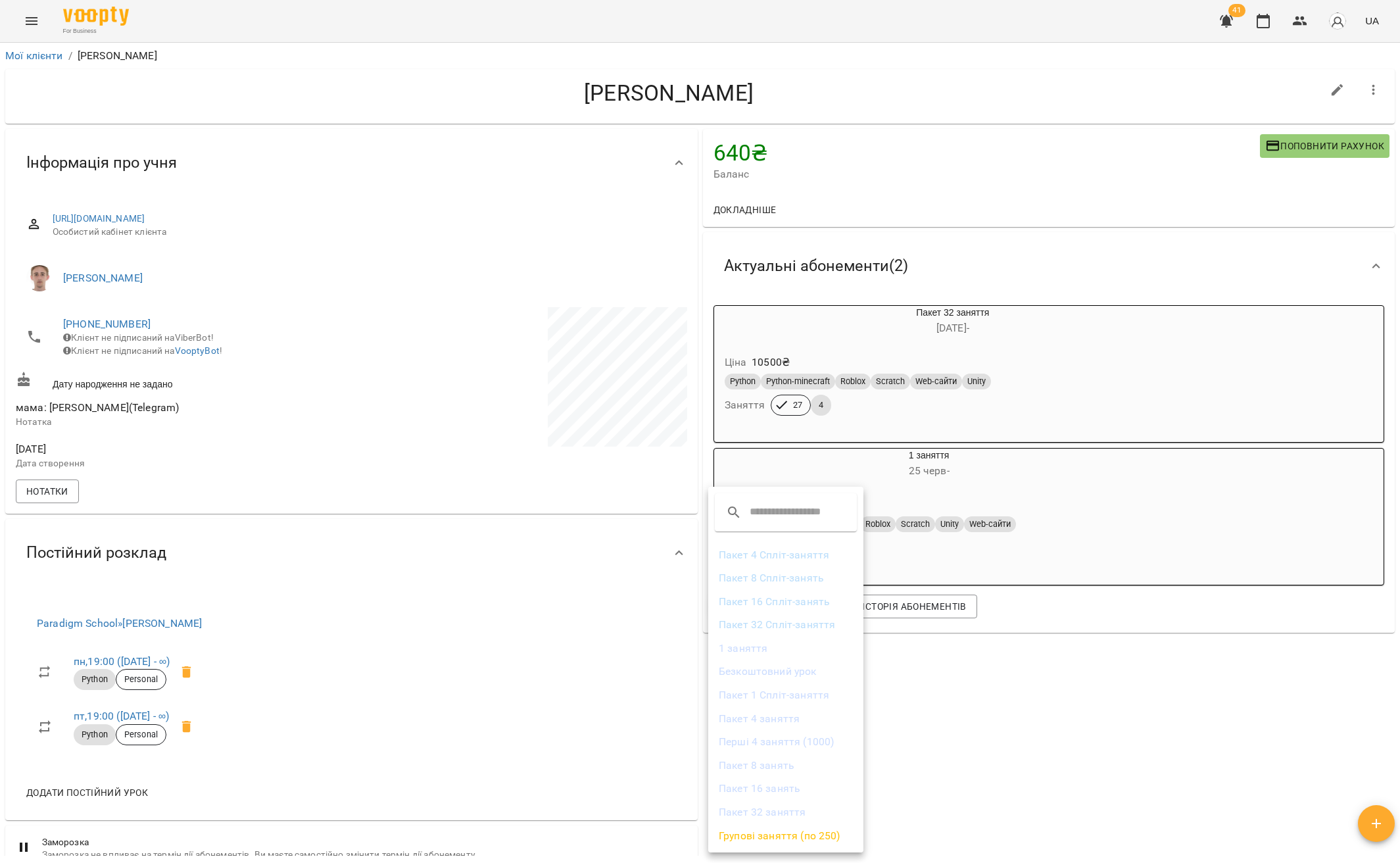
click at [752, 651] on li "1 заняття" at bounding box center [786, 648] width 155 height 23
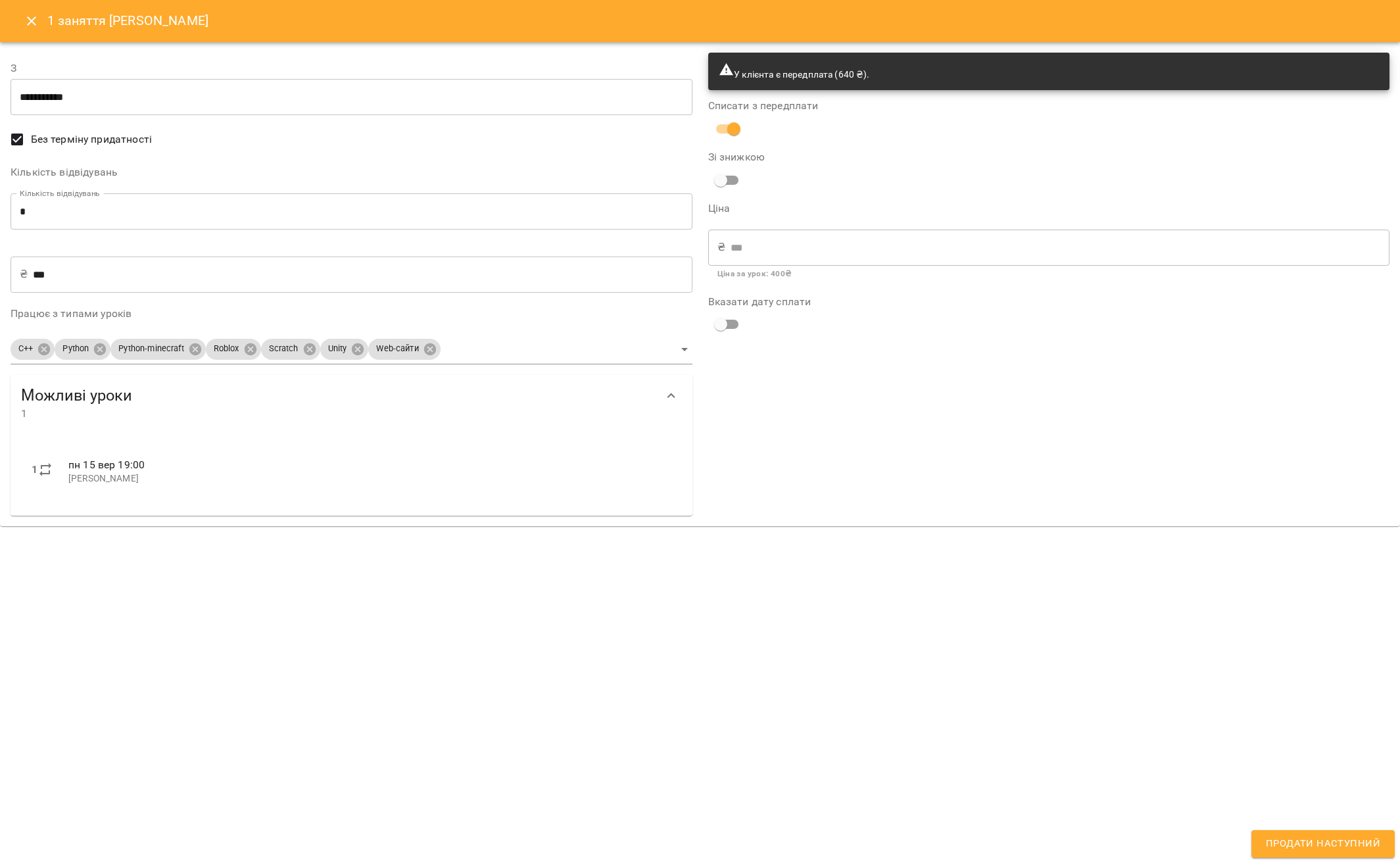
click at [49, 207] on input "*" at bounding box center [351, 211] width 682 height 37
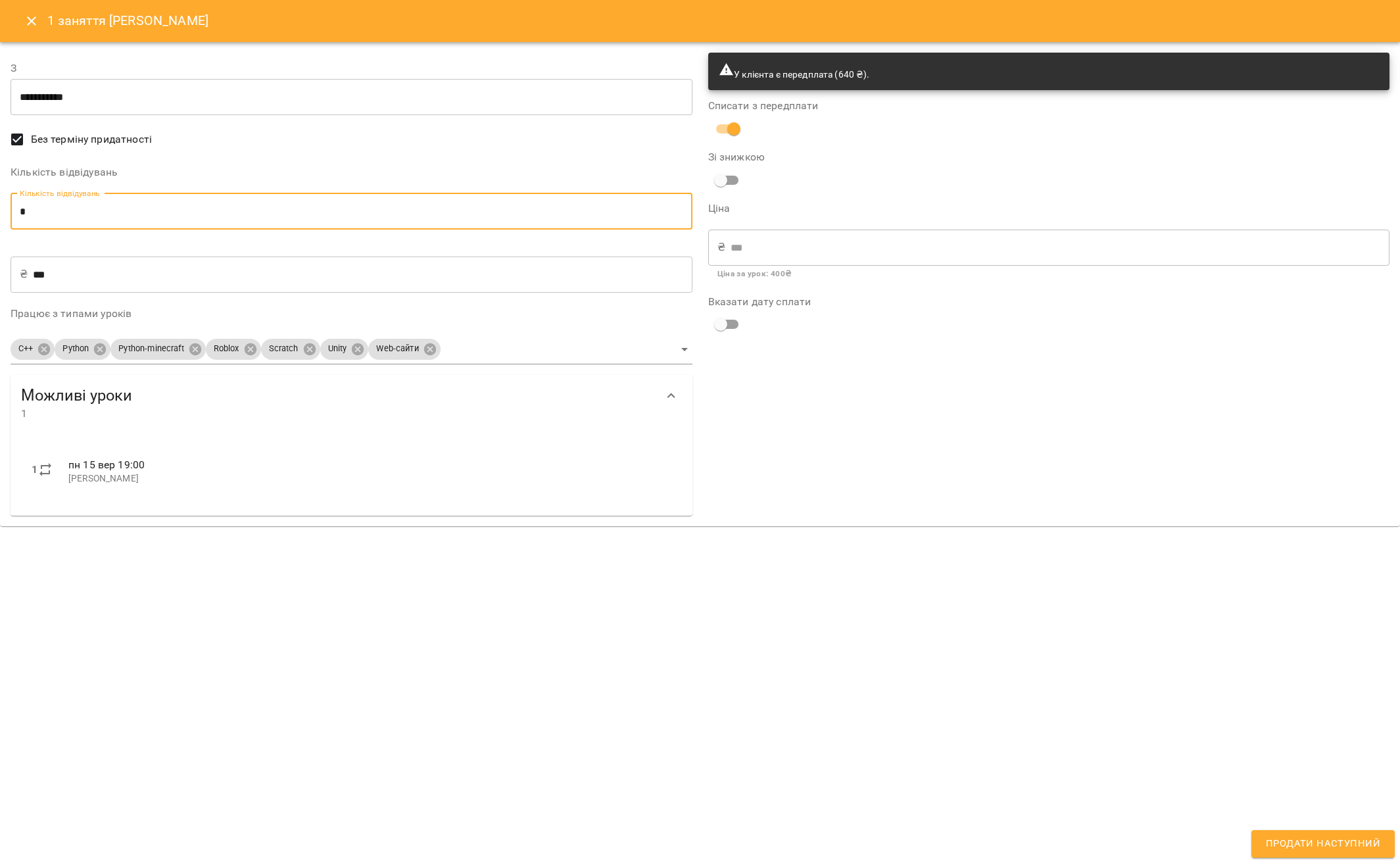
click at [49, 207] on input "*" at bounding box center [351, 211] width 682 height 37
type input "*"
type input "***"
type input "*"
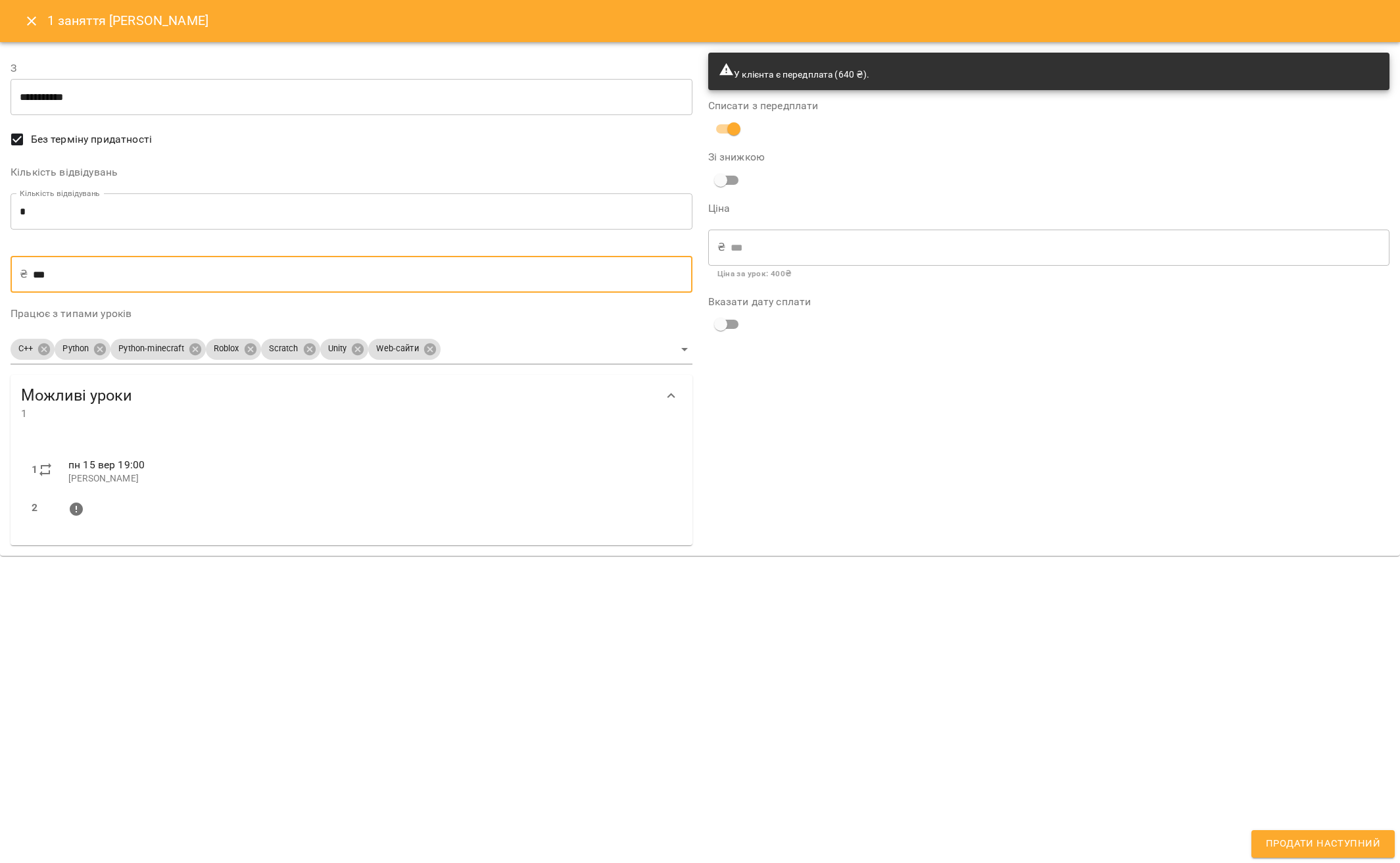
click at [40, 262] on input "***" at bounding box center [361, 274] width 658 height 37
type input "*"
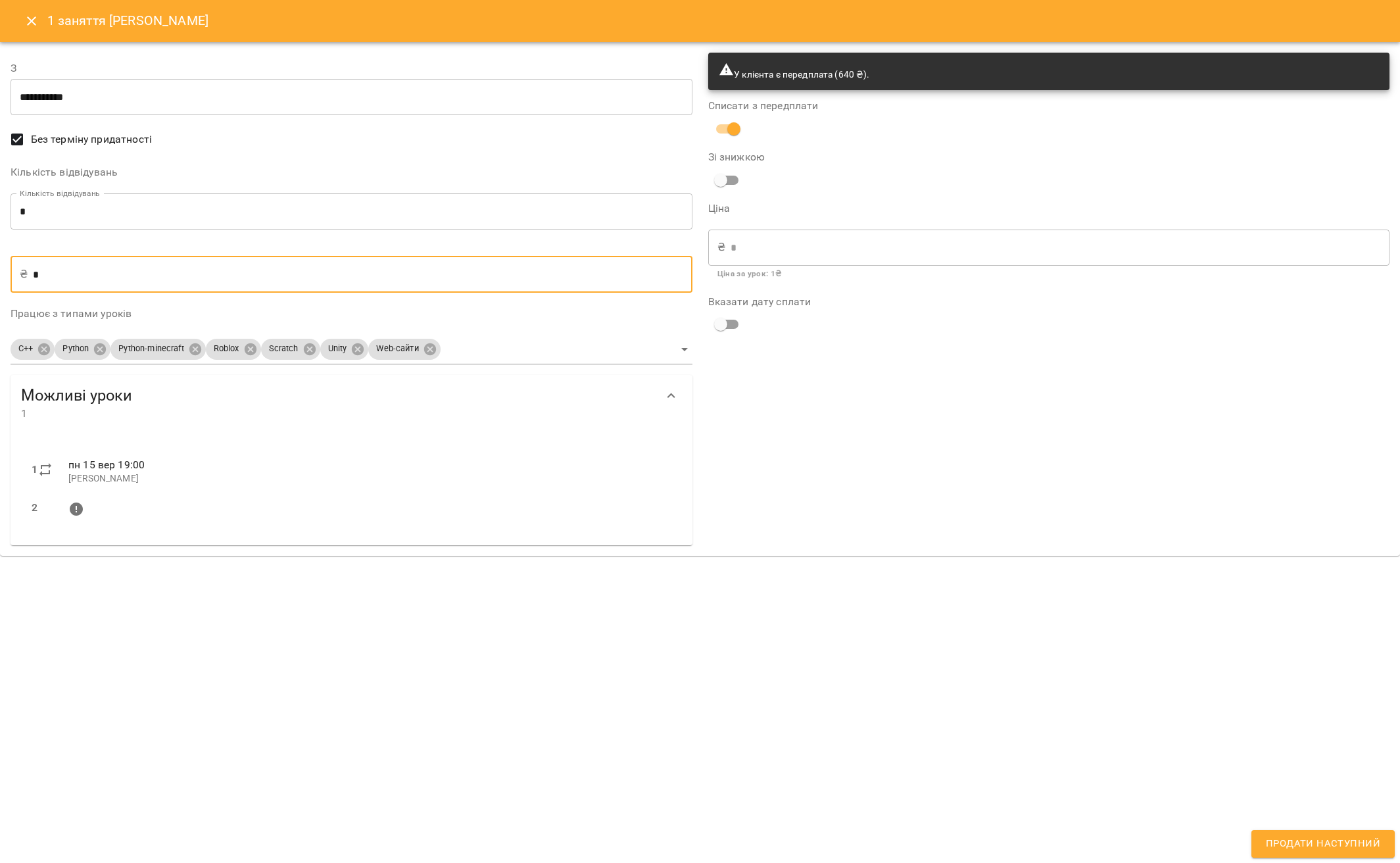
type input "**"
type input "***"
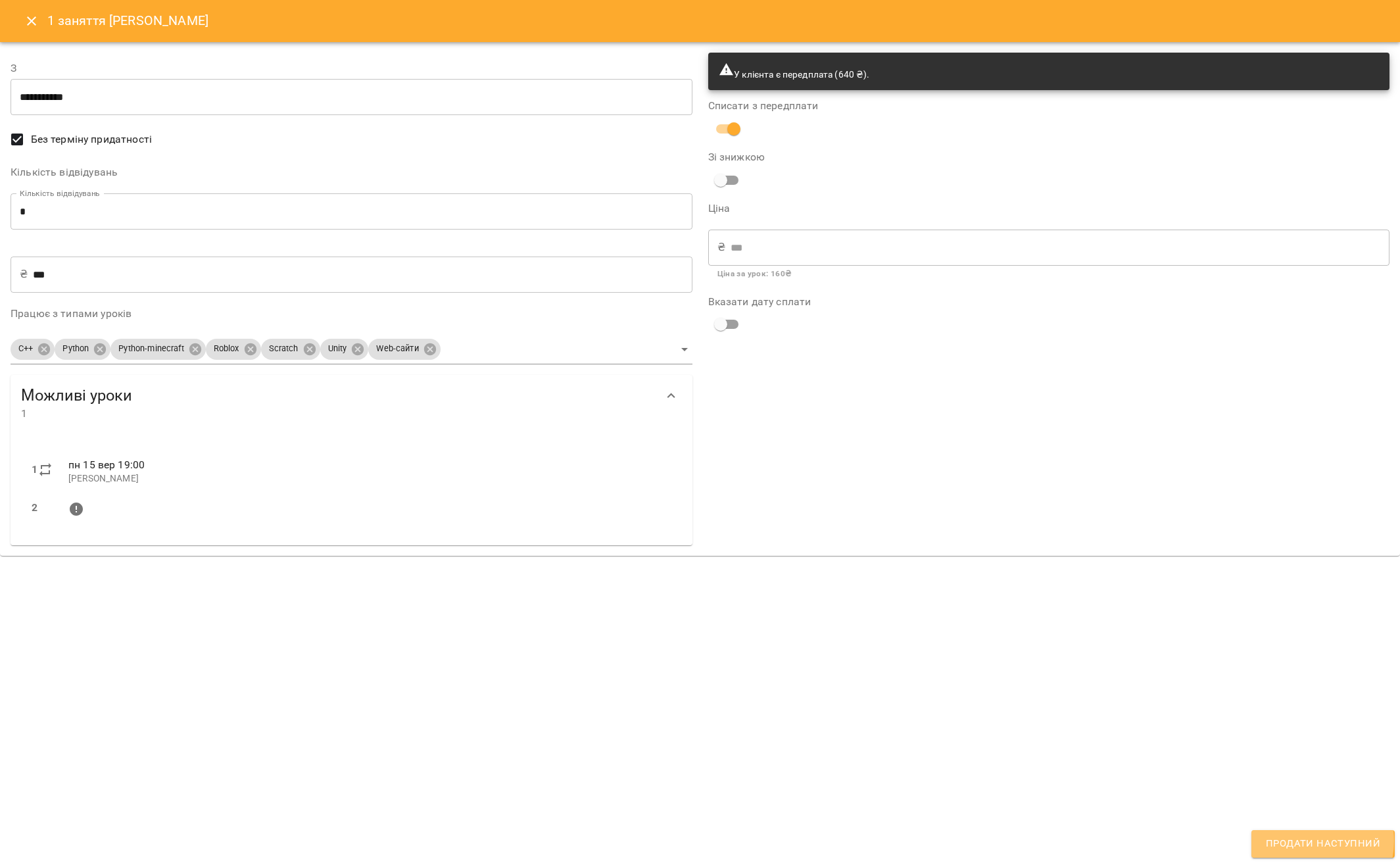
click at [1307, 840] on span "Продати наступний" at bounding box center [1322, 844] width 114 height 17
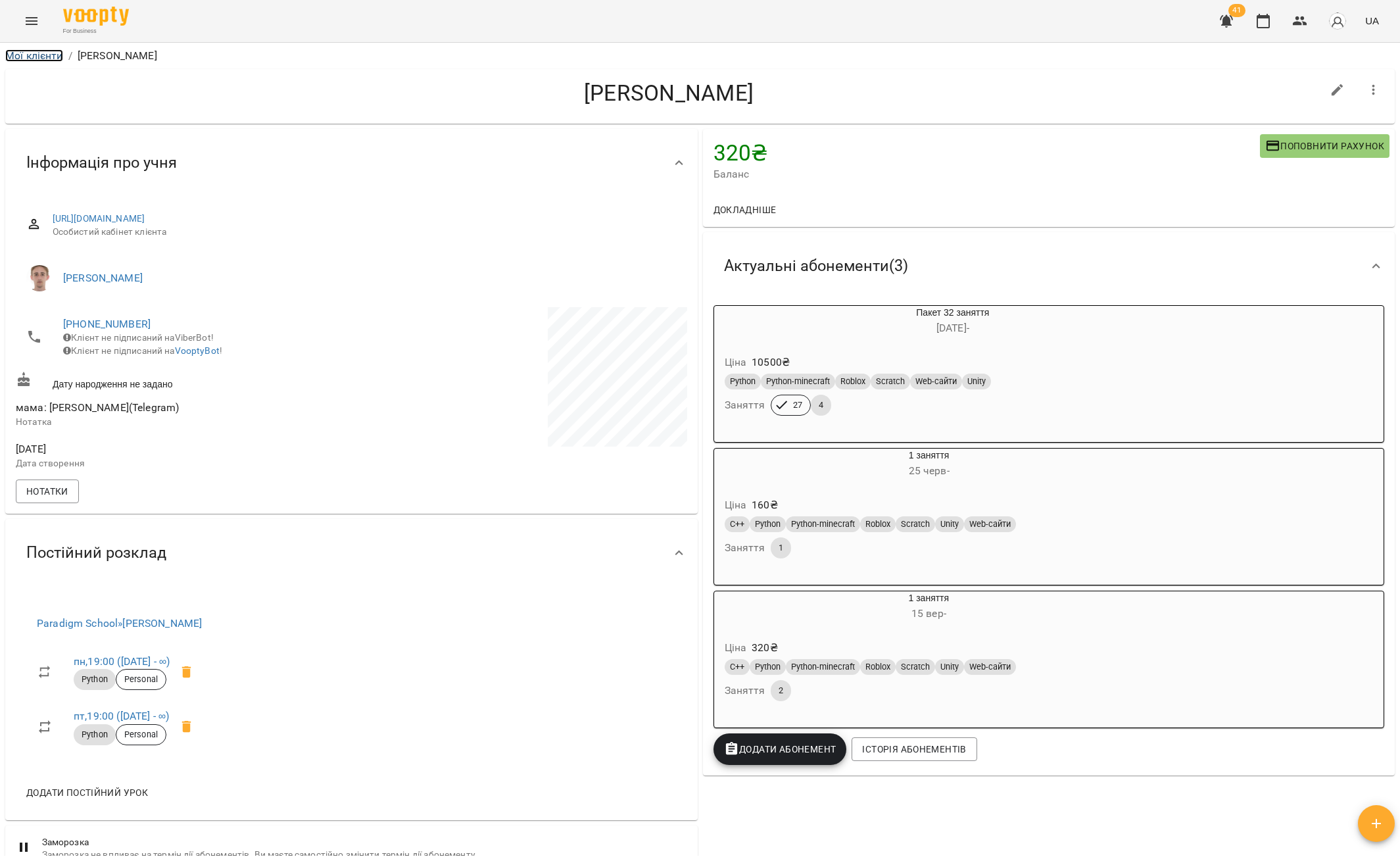
click at [30, 55] on link "Мої клієнти" at bounding box center [34, 55] width 58 height 12
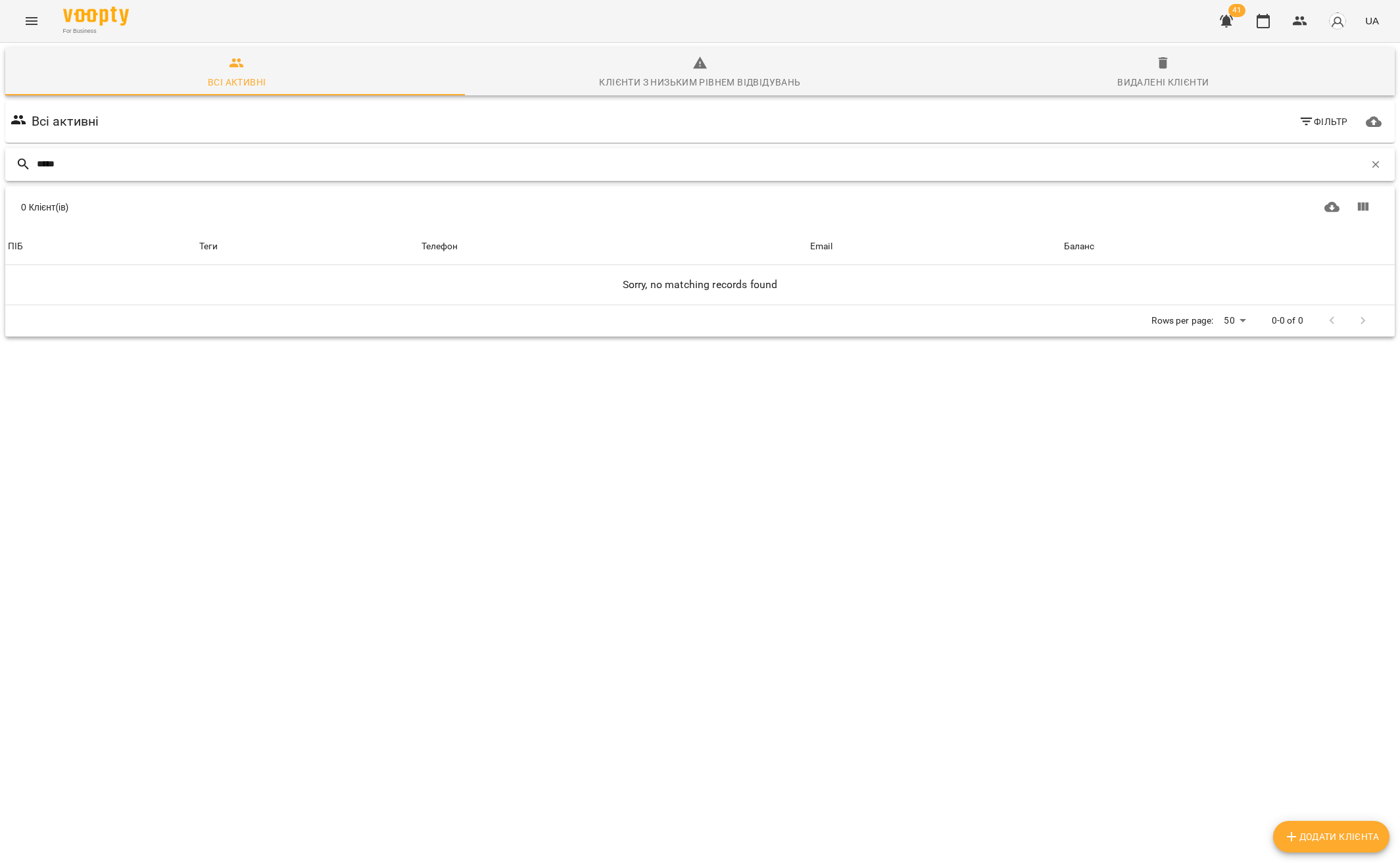
click at [229, 169] on input "*****" at bounding box center [700, 164] width 1328 height 22
type input "*"
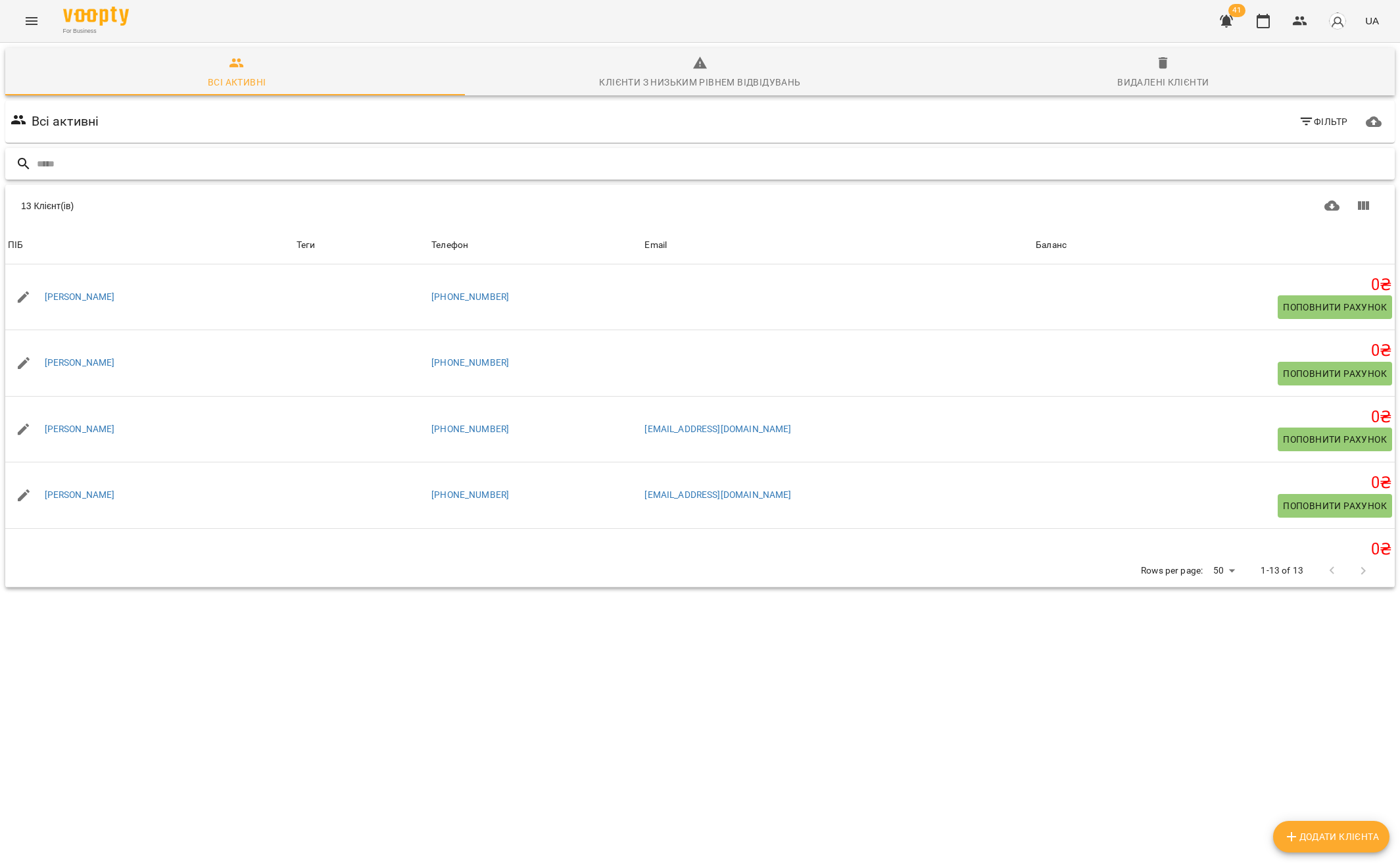
click at [131, 168] on input "text" at bounding box center [713, 164] width 1353 height 22
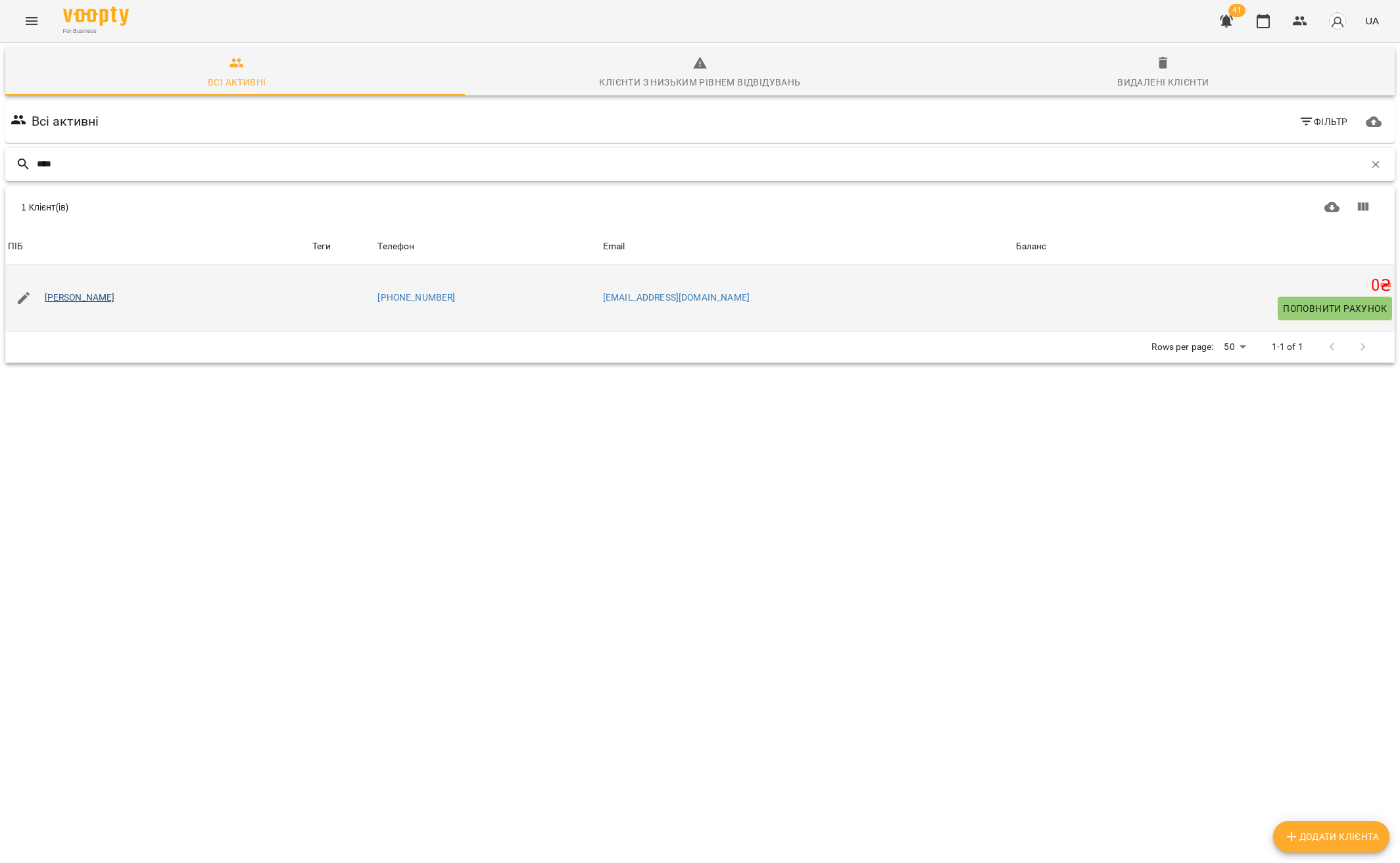
type input "****"
click at [48, 299] on link "[PERSON_NAME]" at bounding box center [80, 298] width 70 height 13
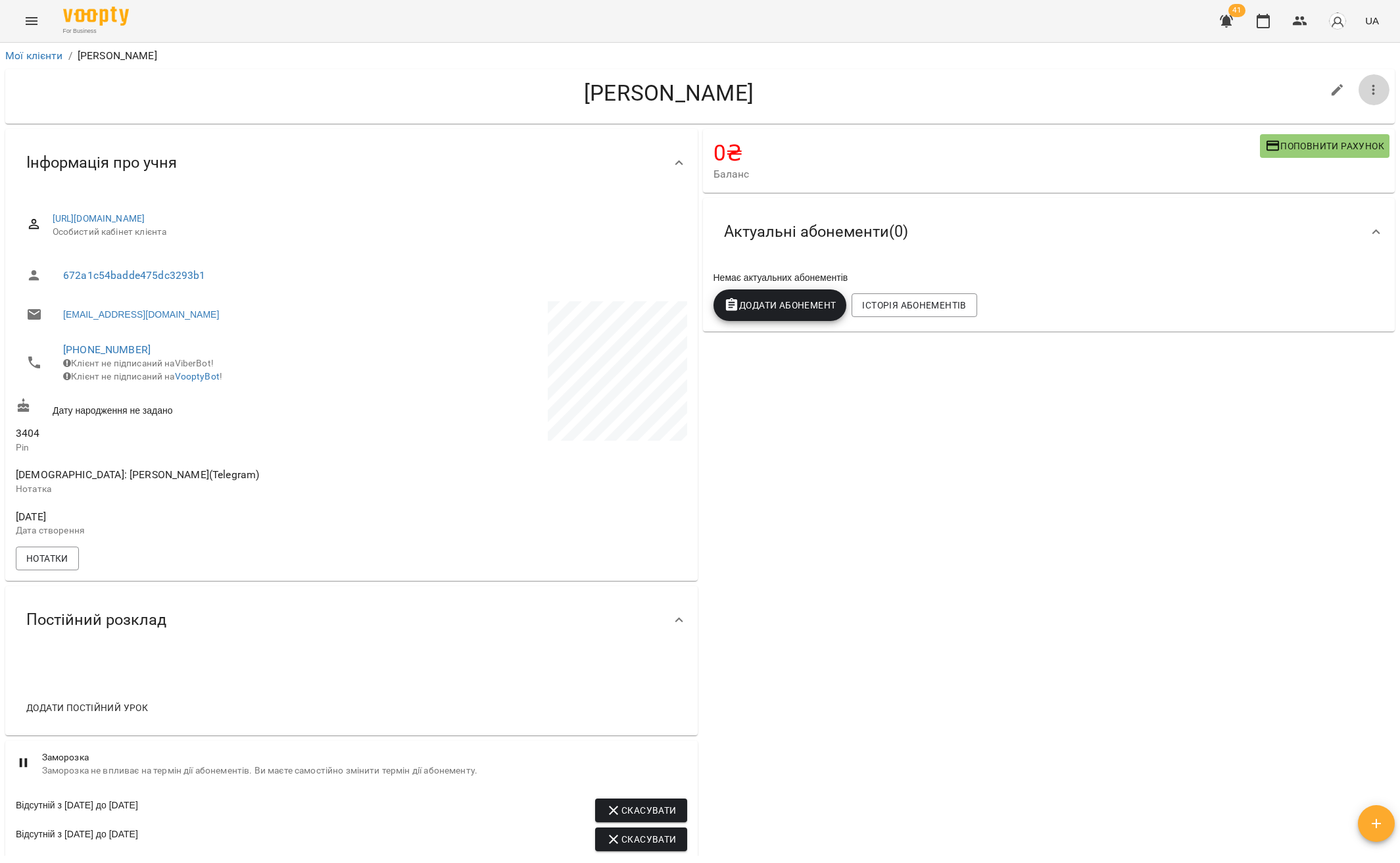
click at [1370, 92] on icon "button" at bounding box center [1374, 90] width 16 height 16
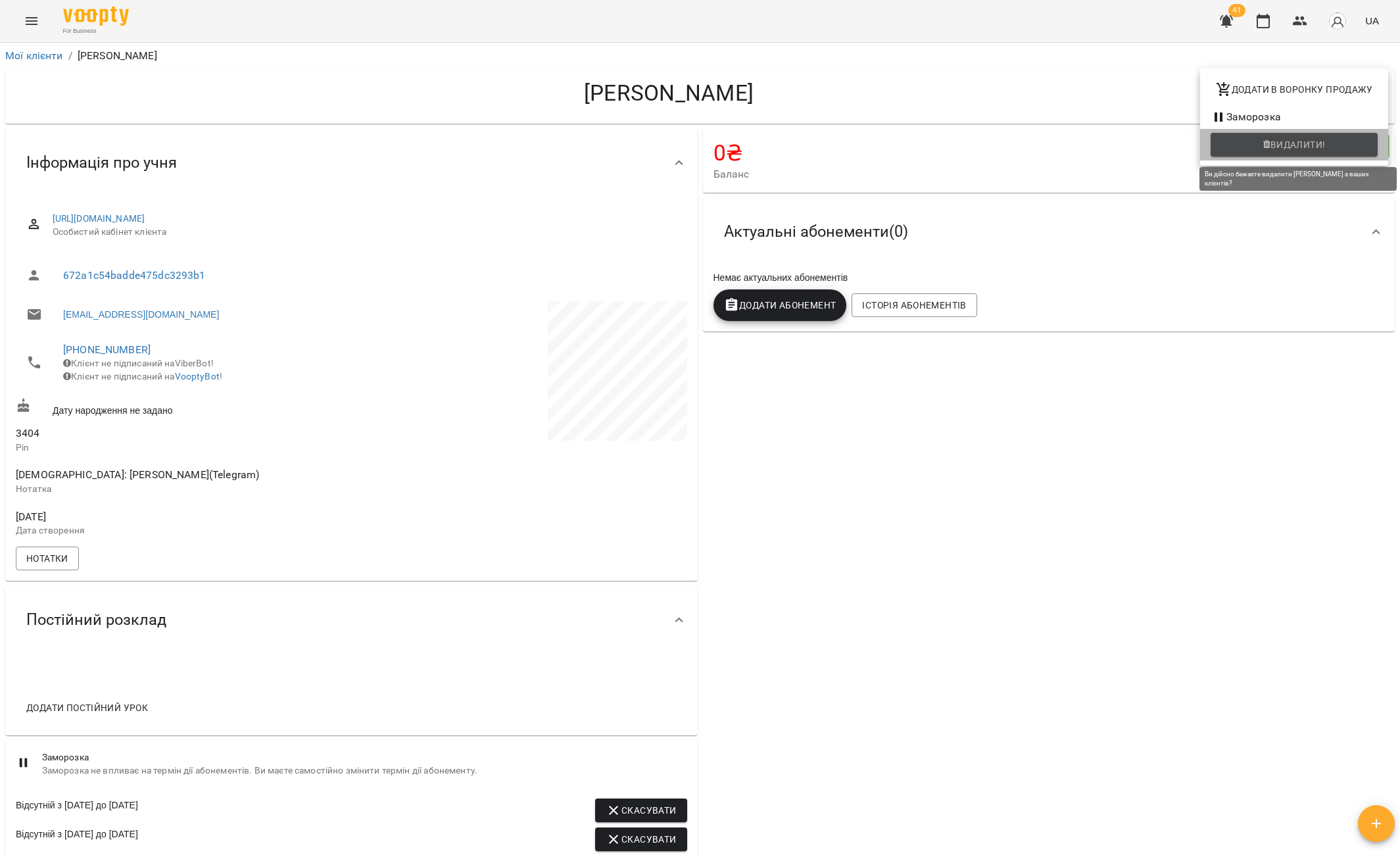
click at [1282, 148] on span "Видалити!" at bounding box center [1297, 145] width 55 height 16
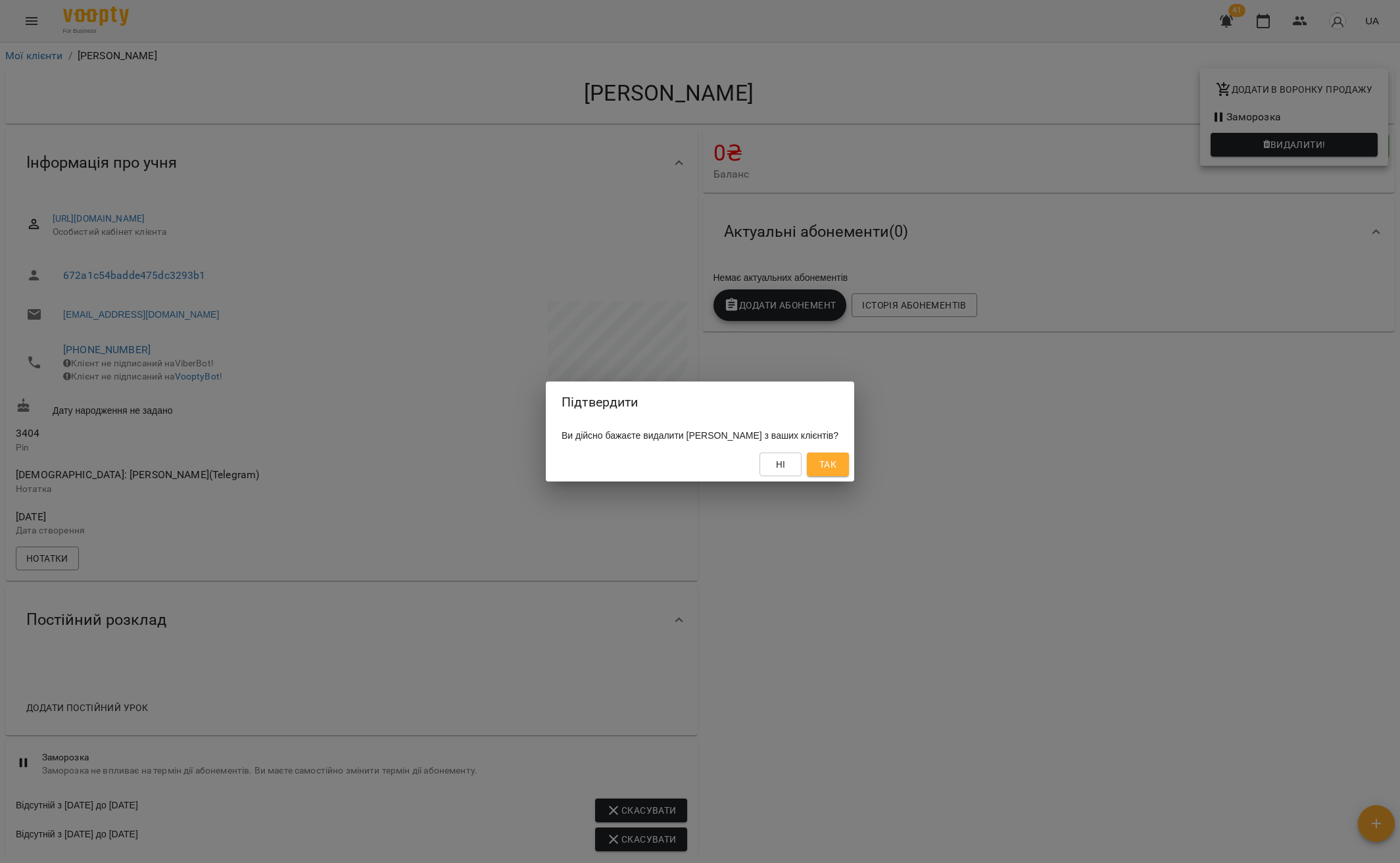
click at [836, 465] on span "Так" at bounding box center [828, 464] width 17 height 16
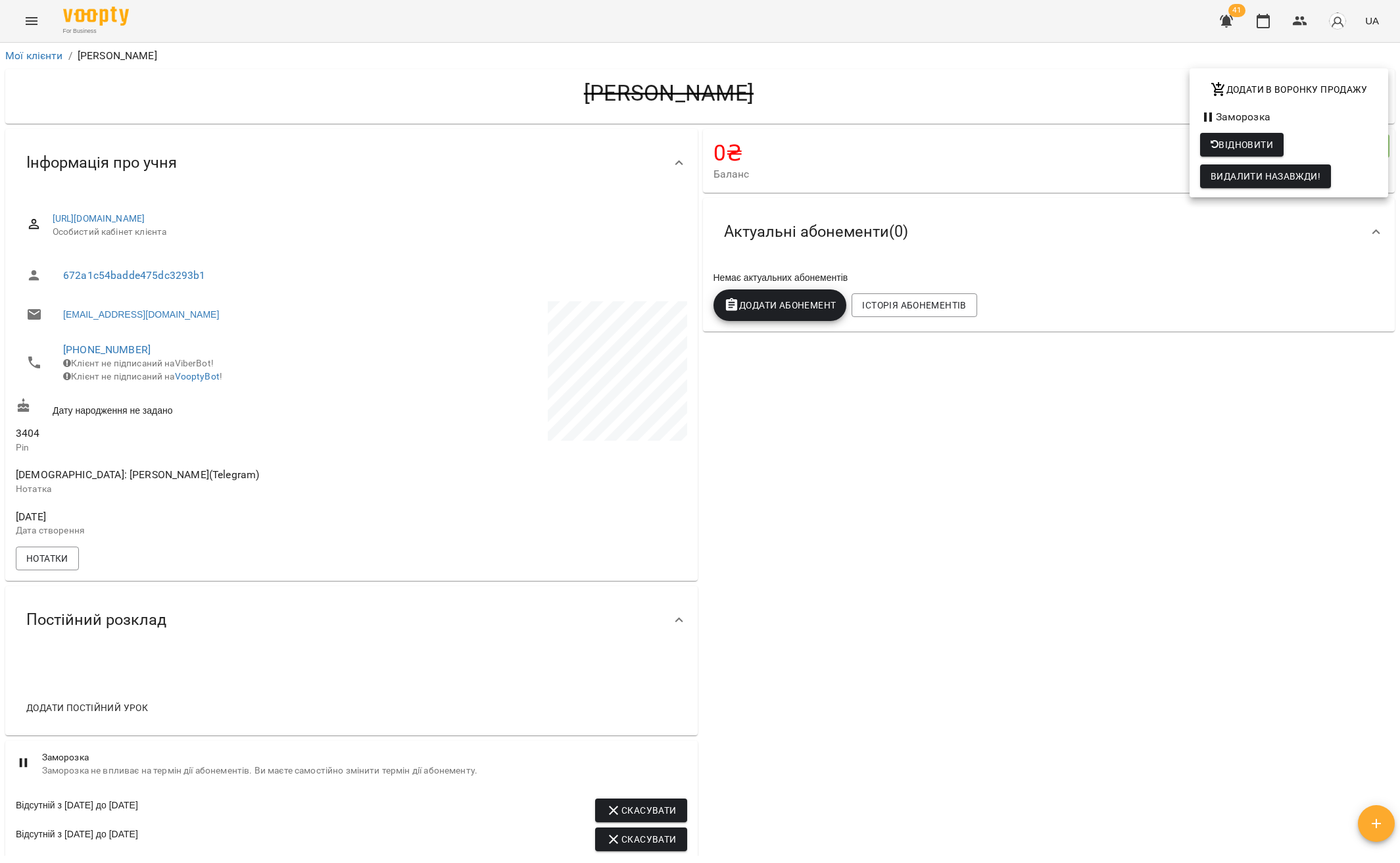
click at [58, 59] on div at bounding box center [700, 432] width 1400 height 863
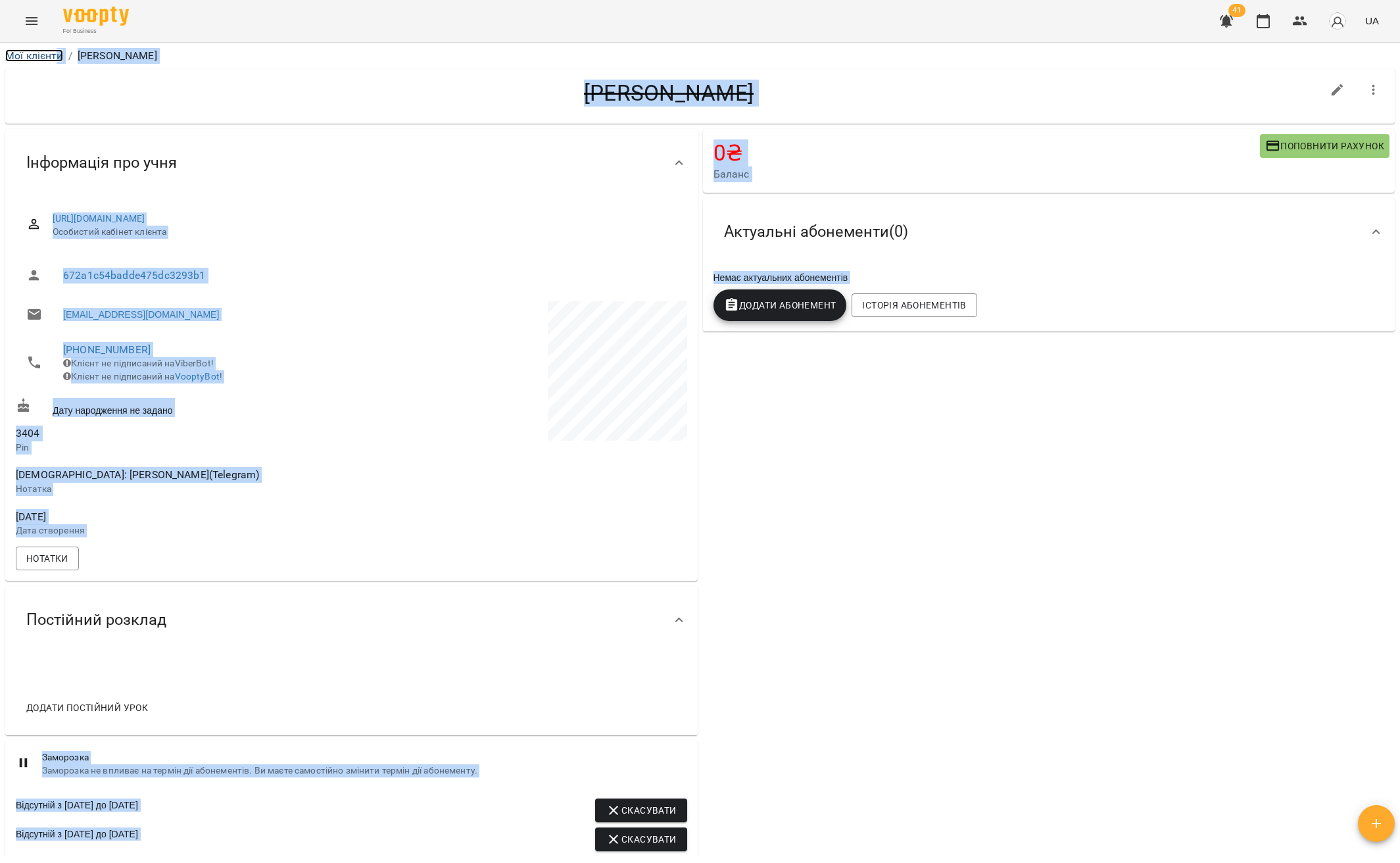
click at [54, 58] on link "Мої клієнти" at bounding box center [34, 55] width 58 height 12
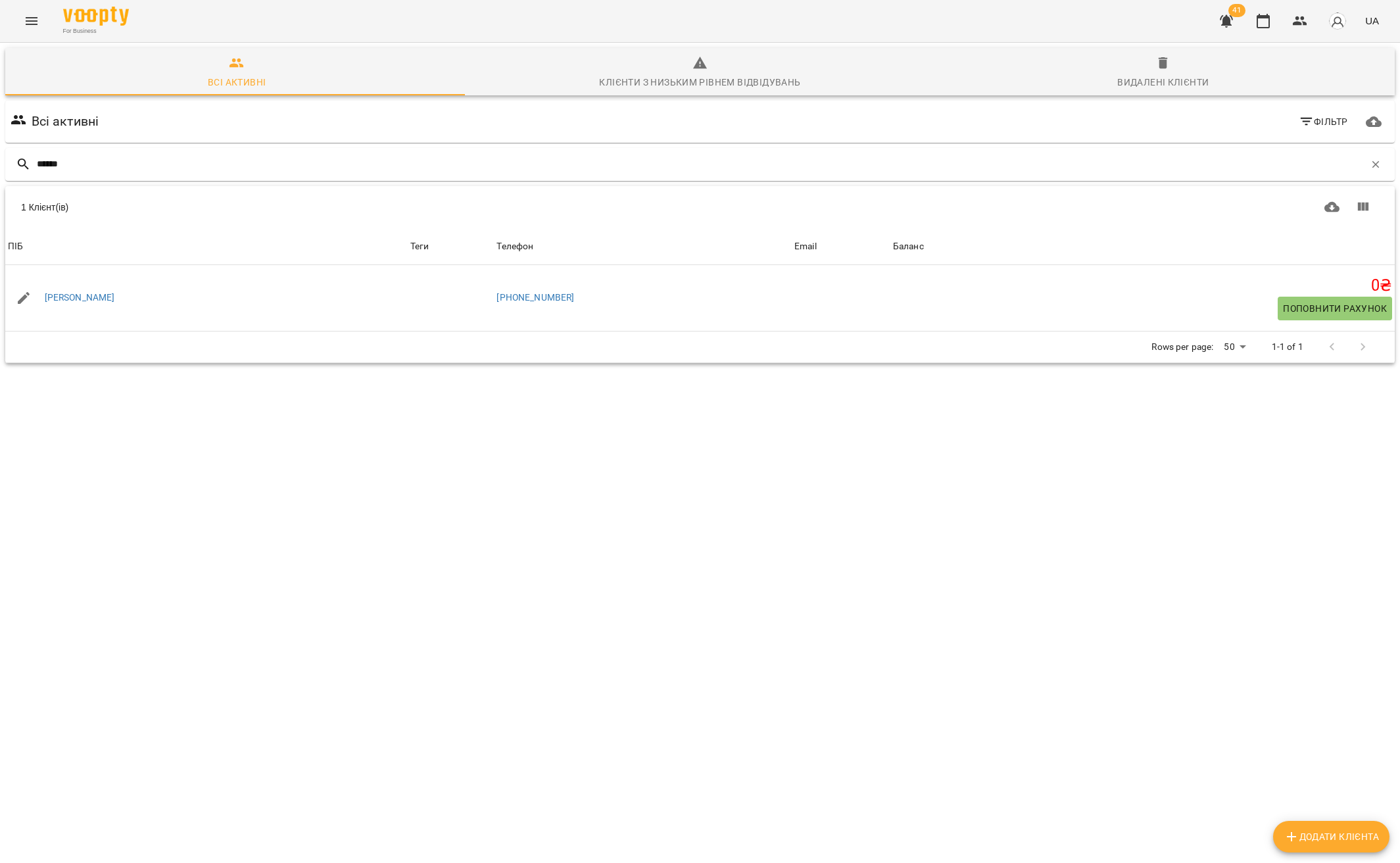
type input "******"
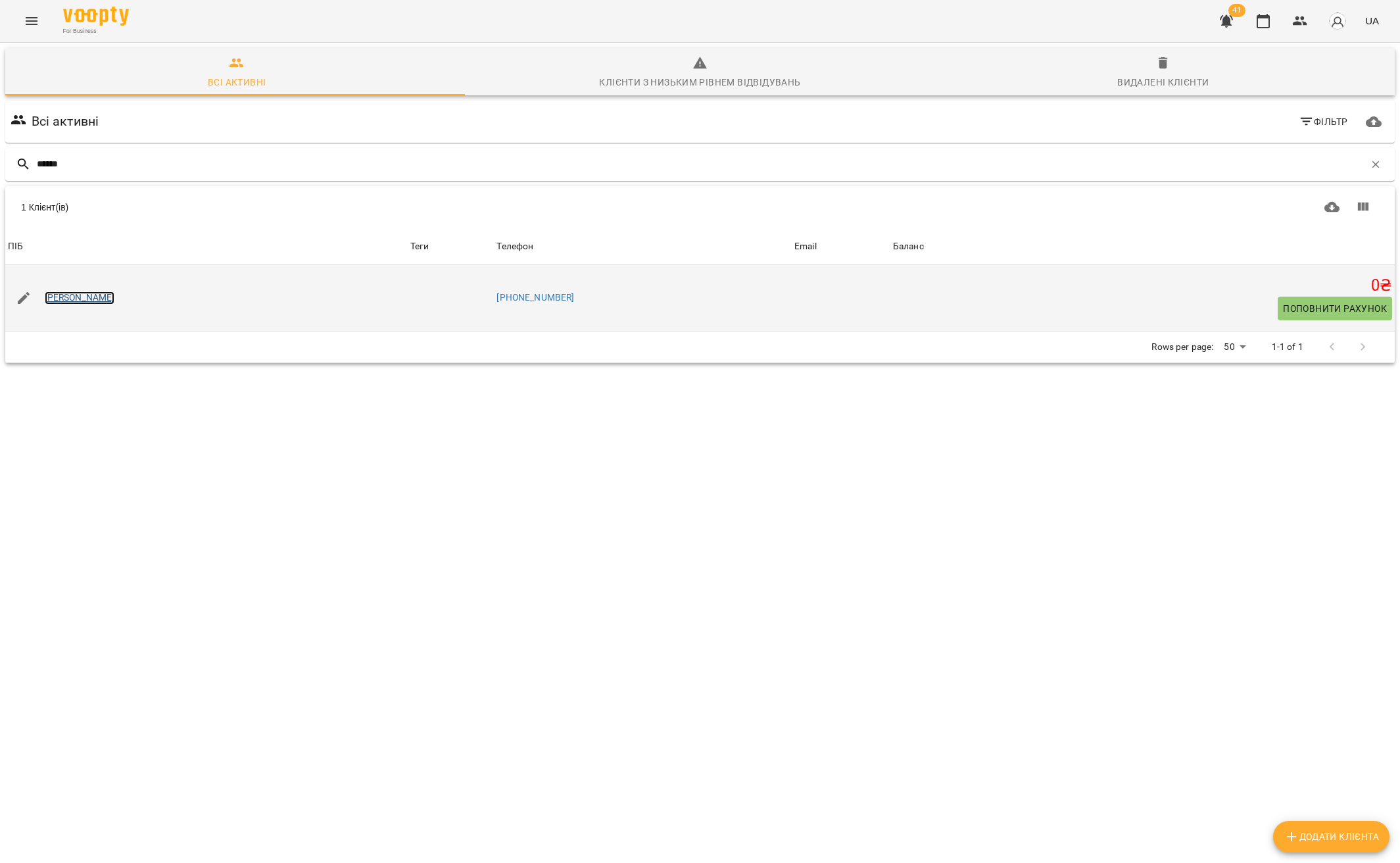
click at [106, 296] on link "[PERSON_NAME]" at bounding box center [80, 298] width 70 height 13
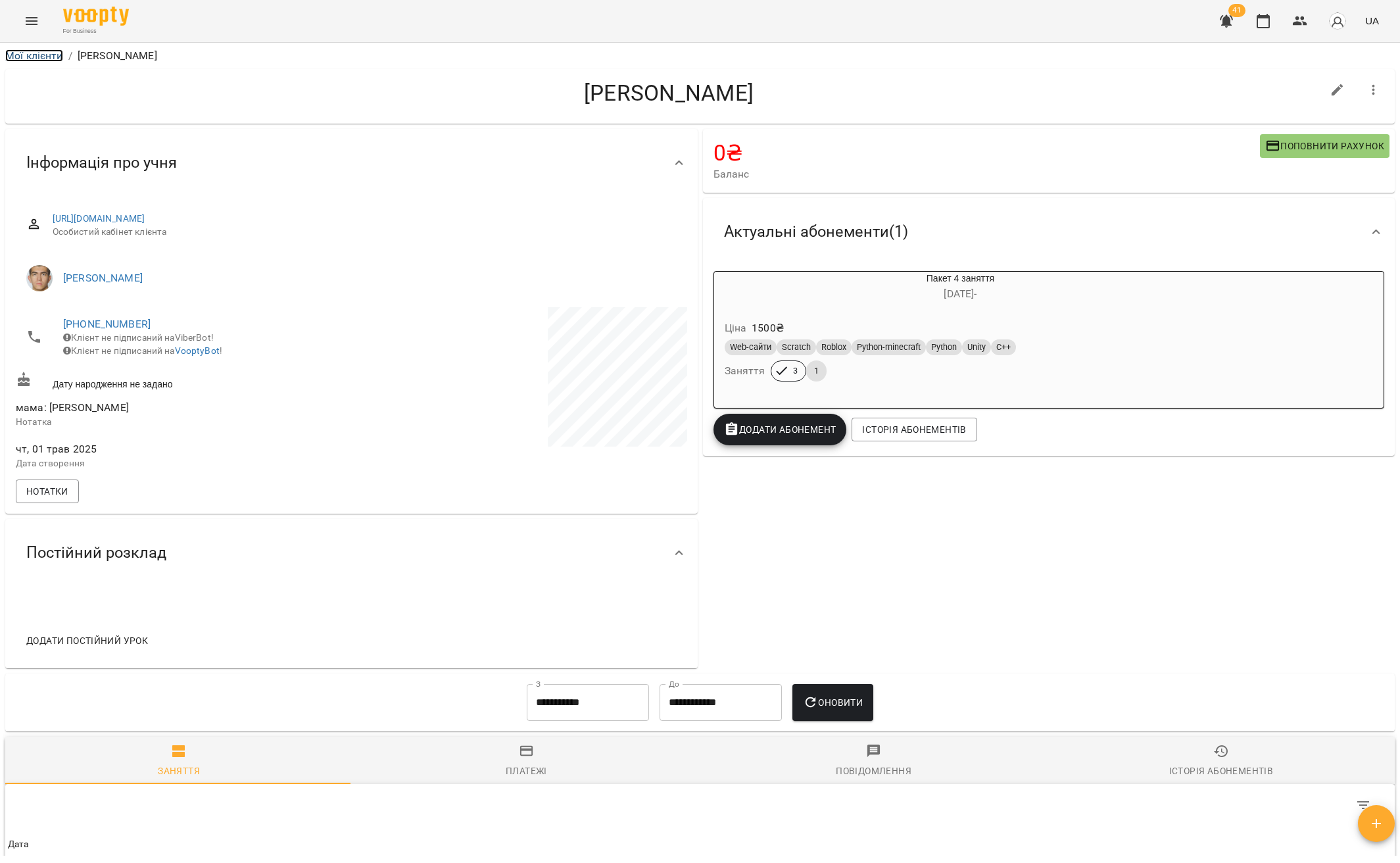
click at [43, 58] on link "Мої клієнти" at bounding box center [34, 55] width 58 height 12
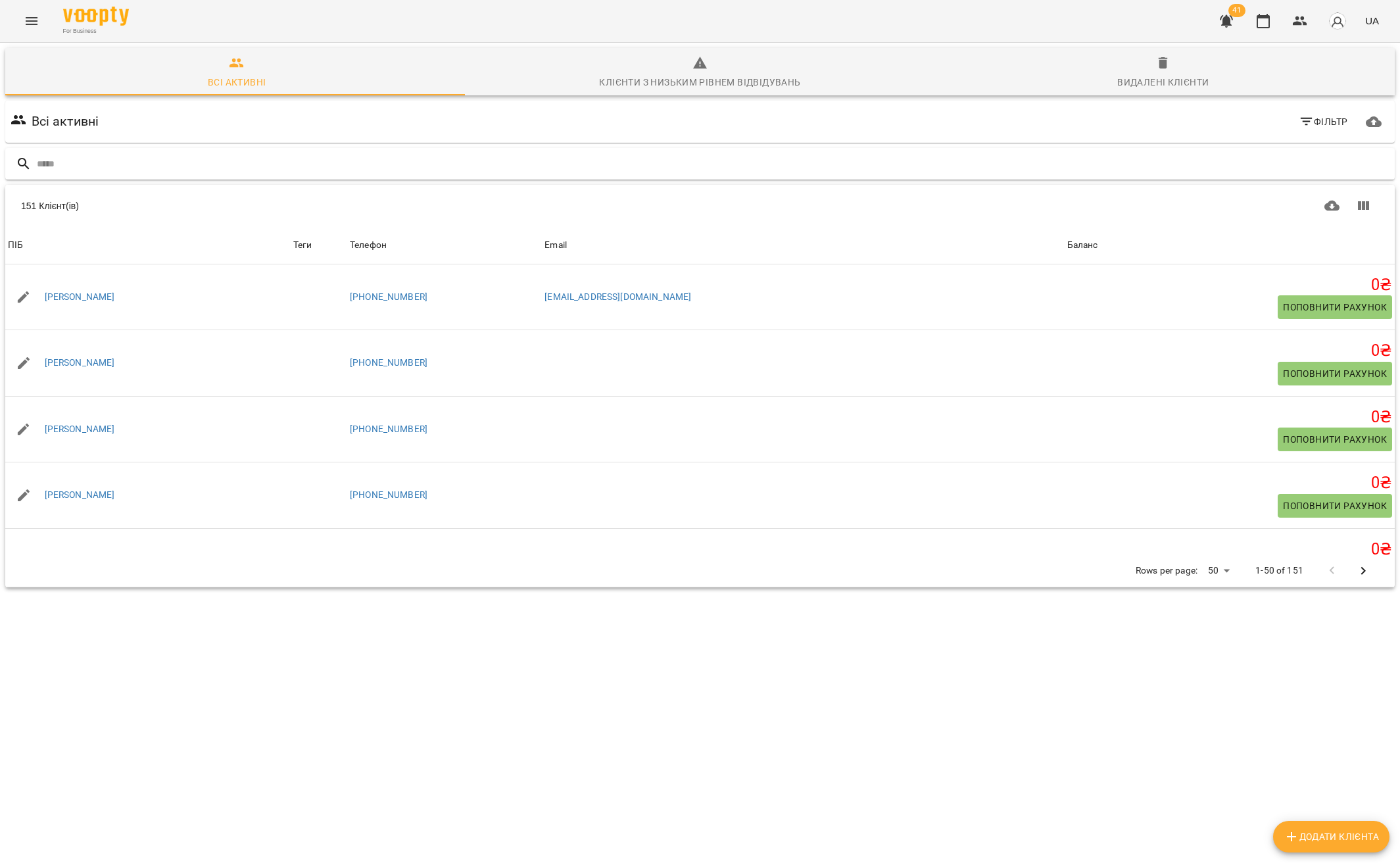
click at [75, 166] on input "text" at bounding box center [713, 164] width 1353 height 22
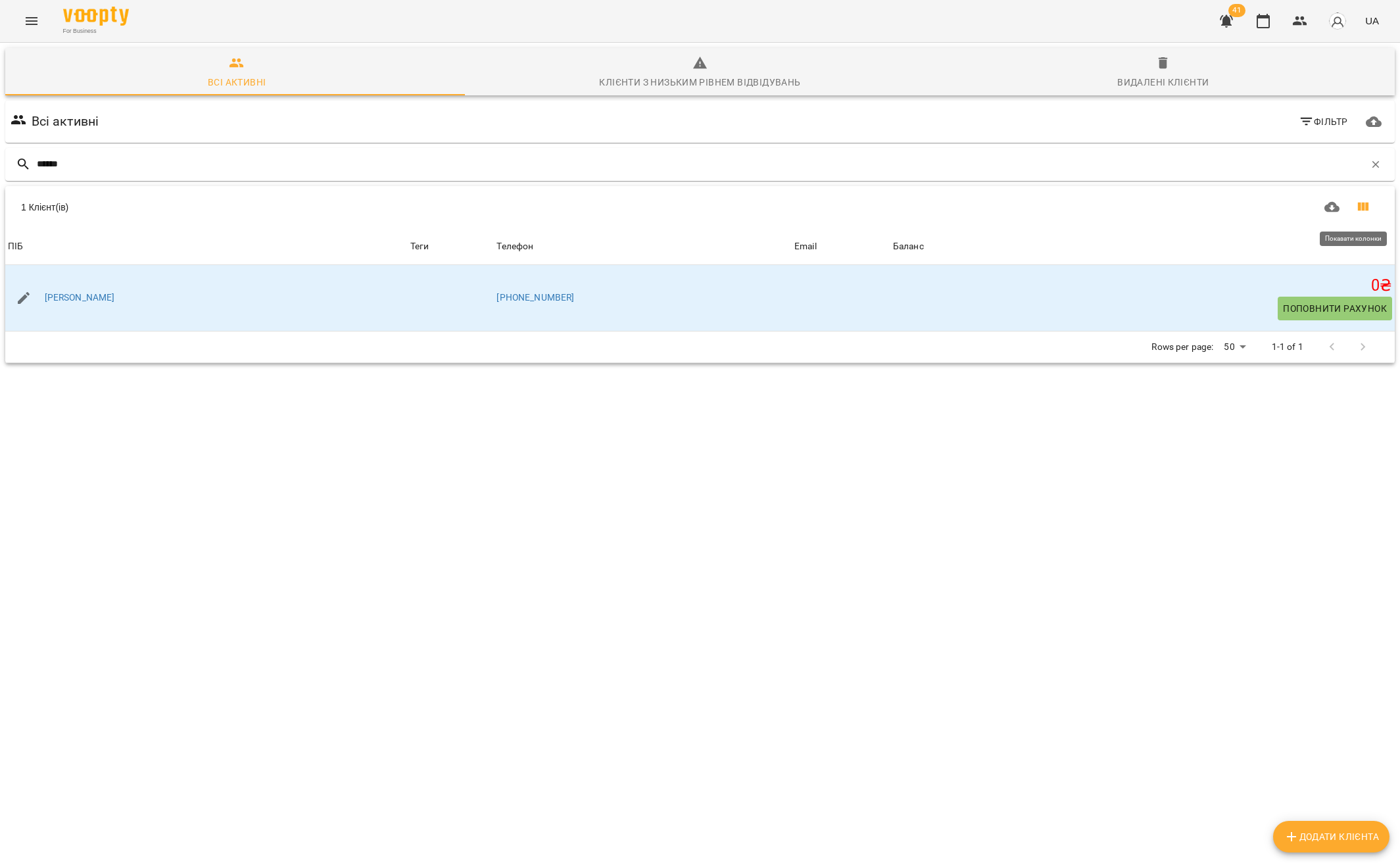
type input "******"
click at [1355, 202] on icon "Показати колонки" at bounding box center [1363, 207] width 16 height 16
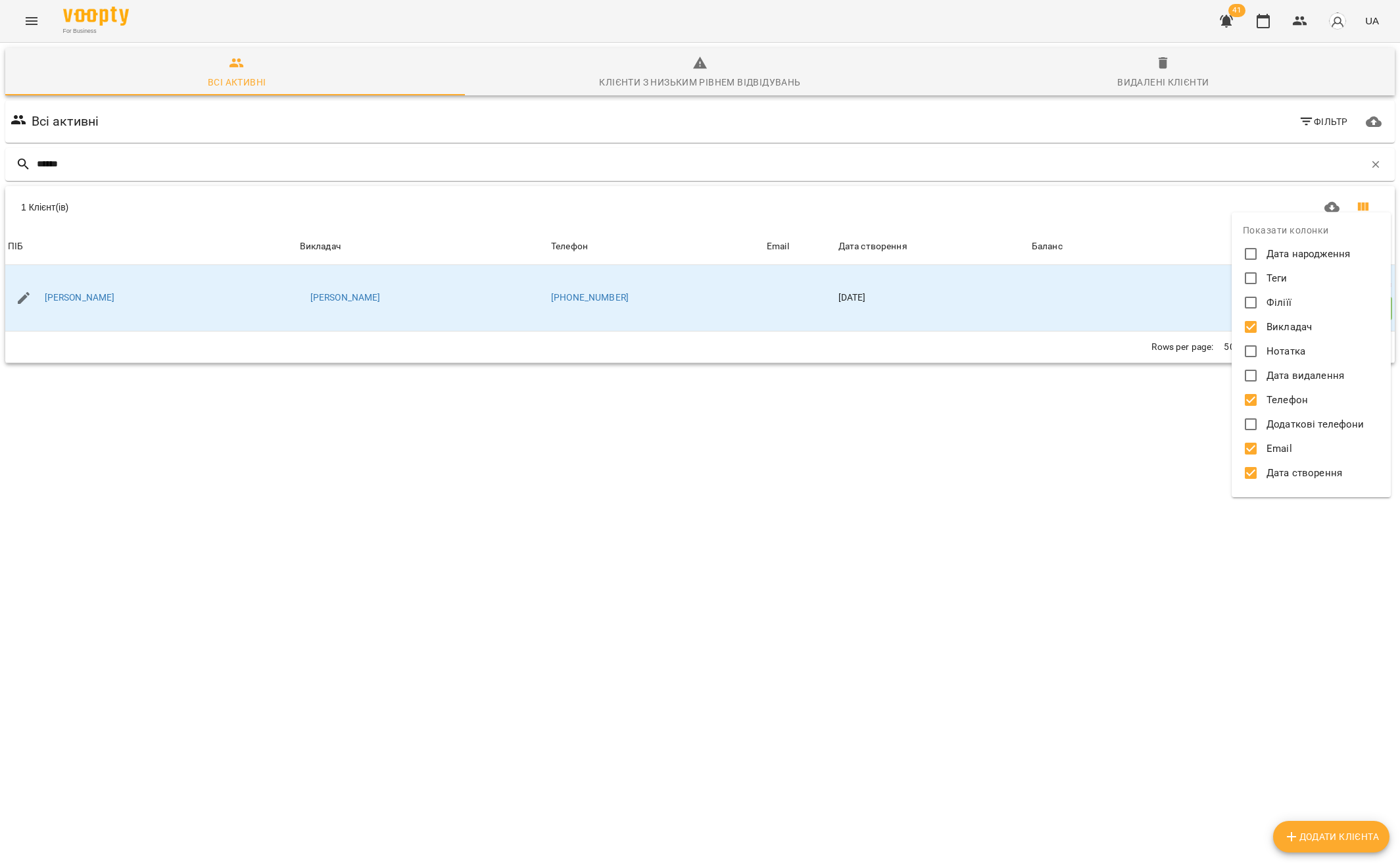
click at [1167, 477] on div at bounding box center [700, 432] width 1400 height 863
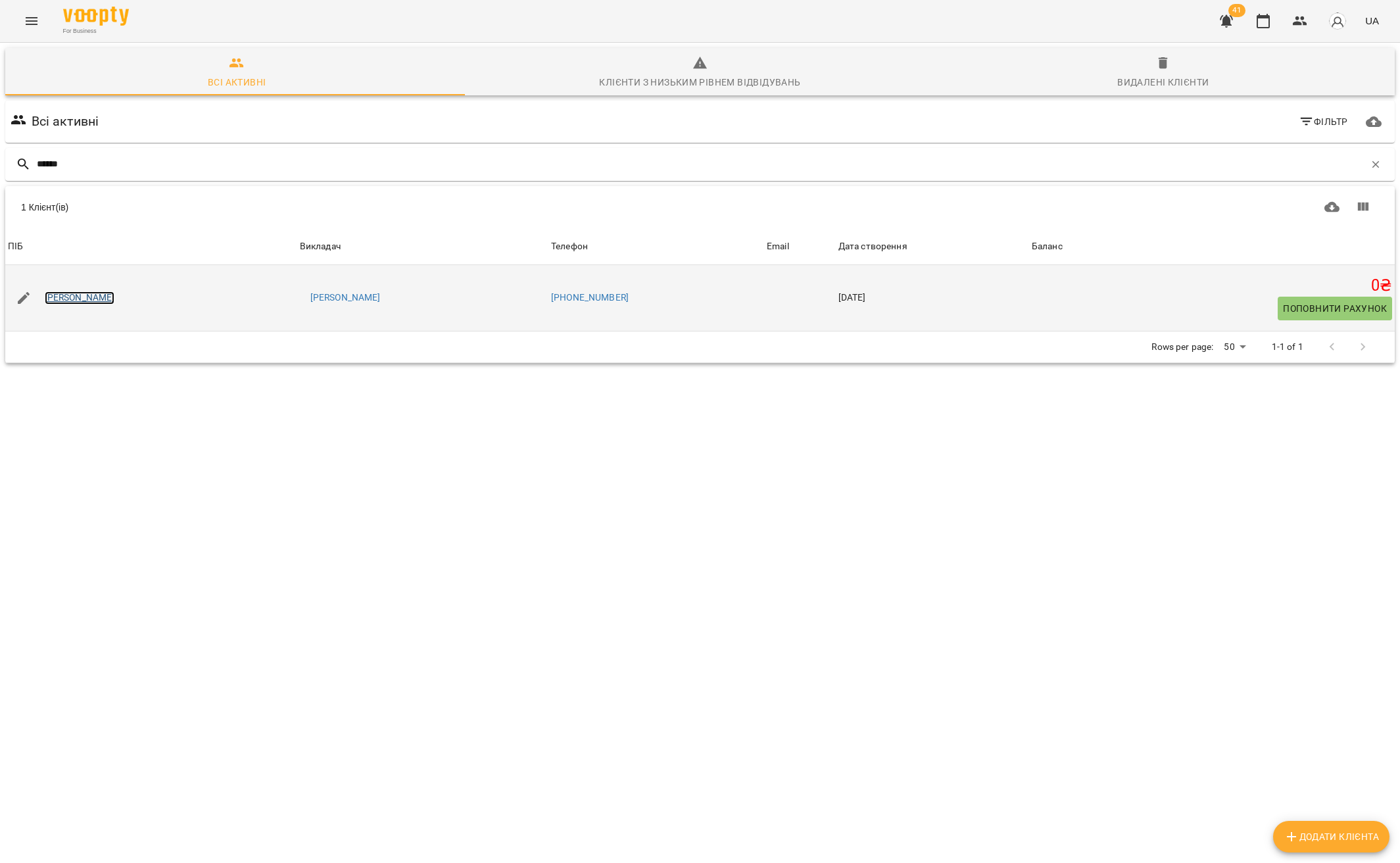
click at [75, 300] on link "[PERSON_NAME]" at bounding box center [80, 298] width 70 height 13
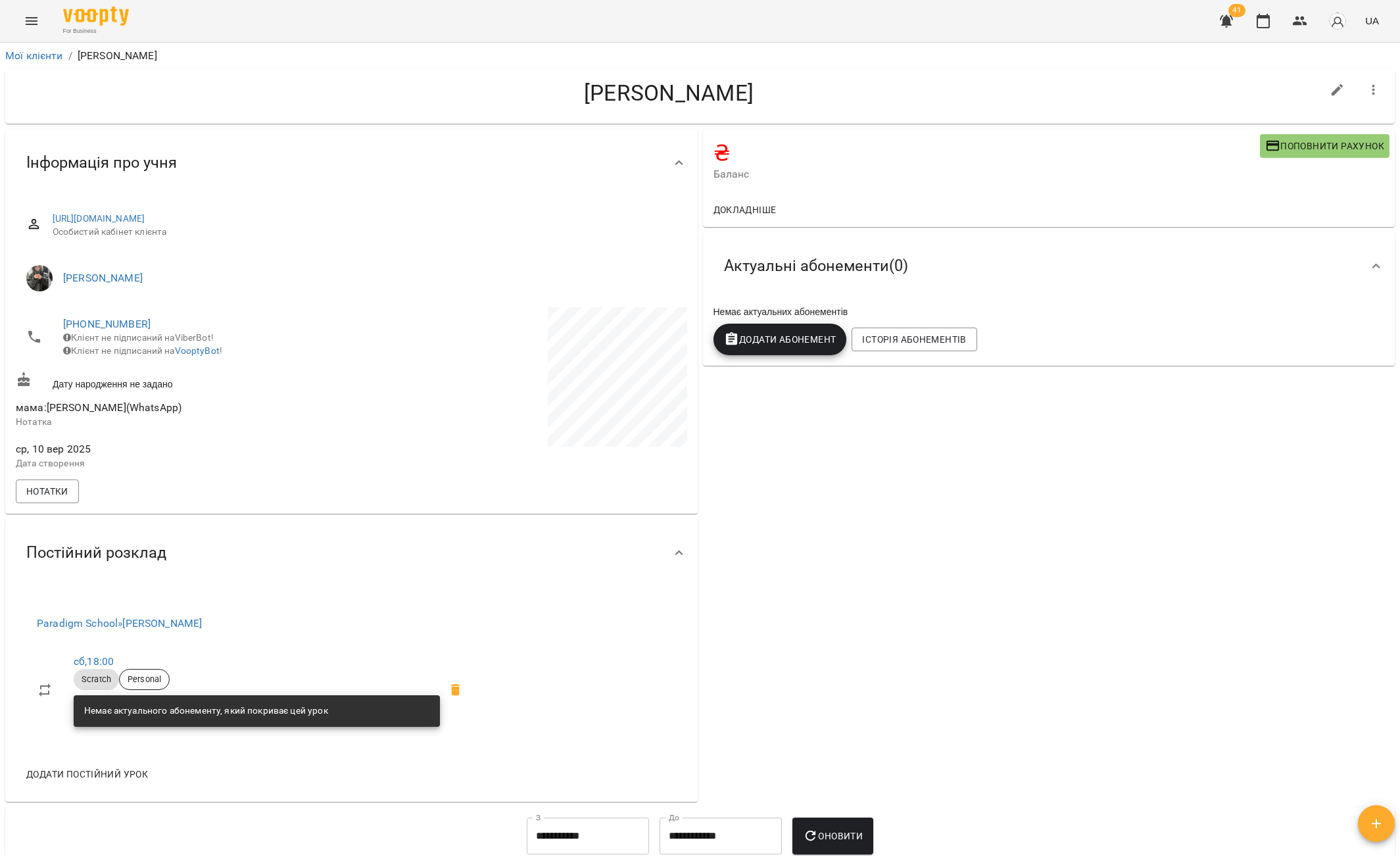
click at [892, 463] on div "₴ Баланс Поповнити рахунок Докладніше Актуальні абонементи ( 0 ) Немає актуальн…" at bounding box center [1049, 465] width 697 height 678
click at [672, 561] on icon at bounding box center [679, 553] width 16 height 16
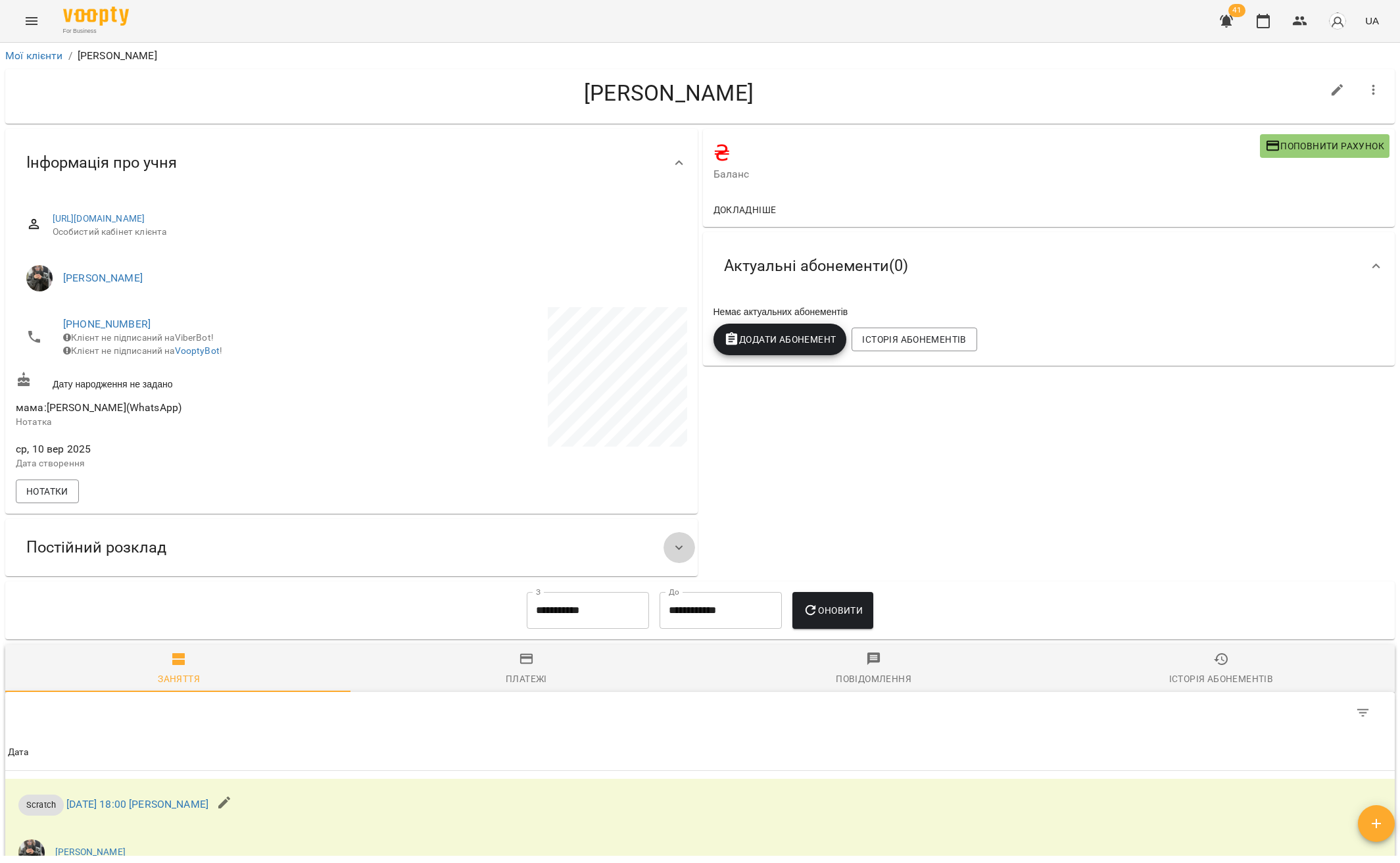
click at [672, 556] on icon at bounding box center [679, 547] width 16 height 16
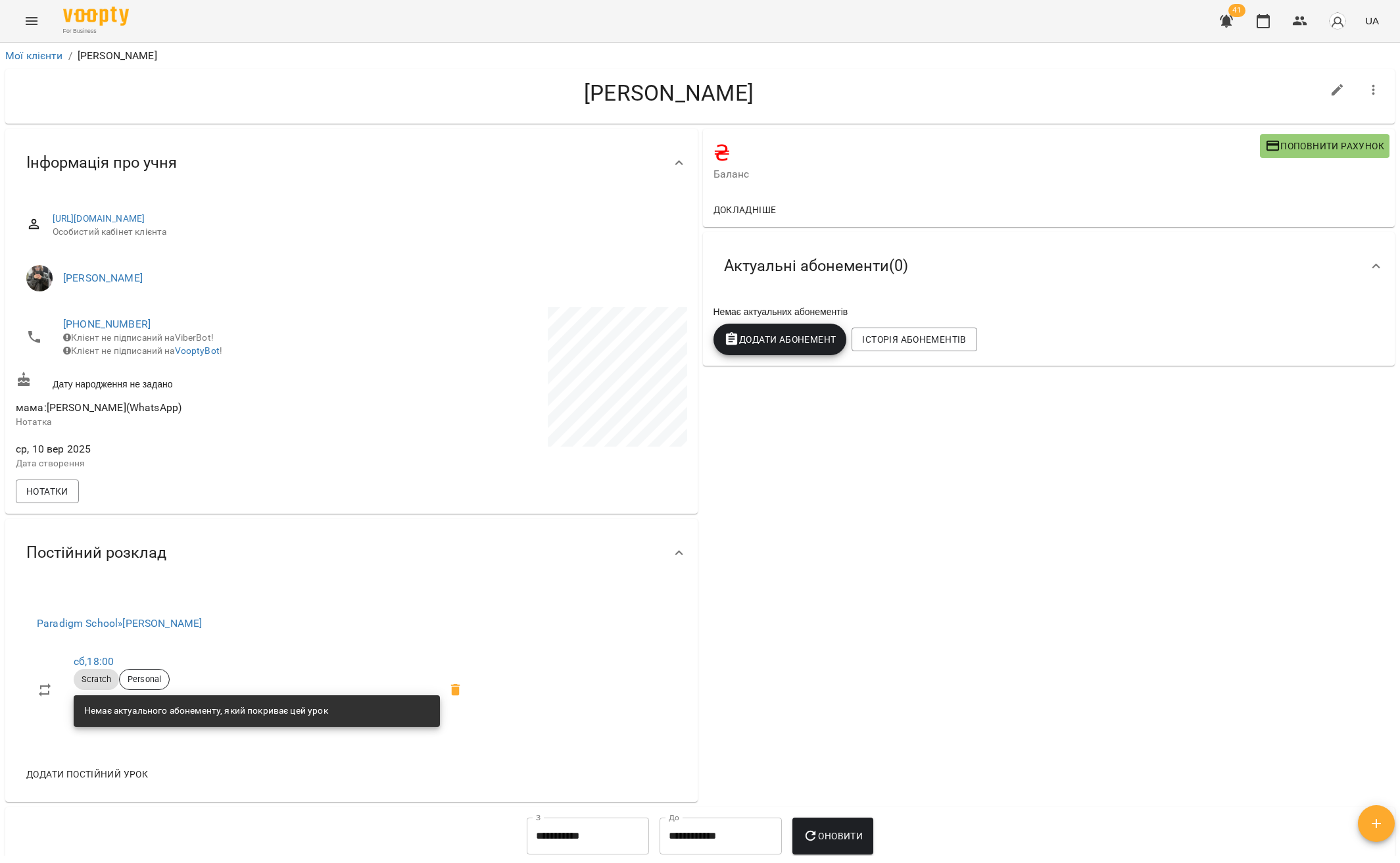
click at [32, 22] on icon "Menu" at bounding box center [31, 21] width 16 height 16
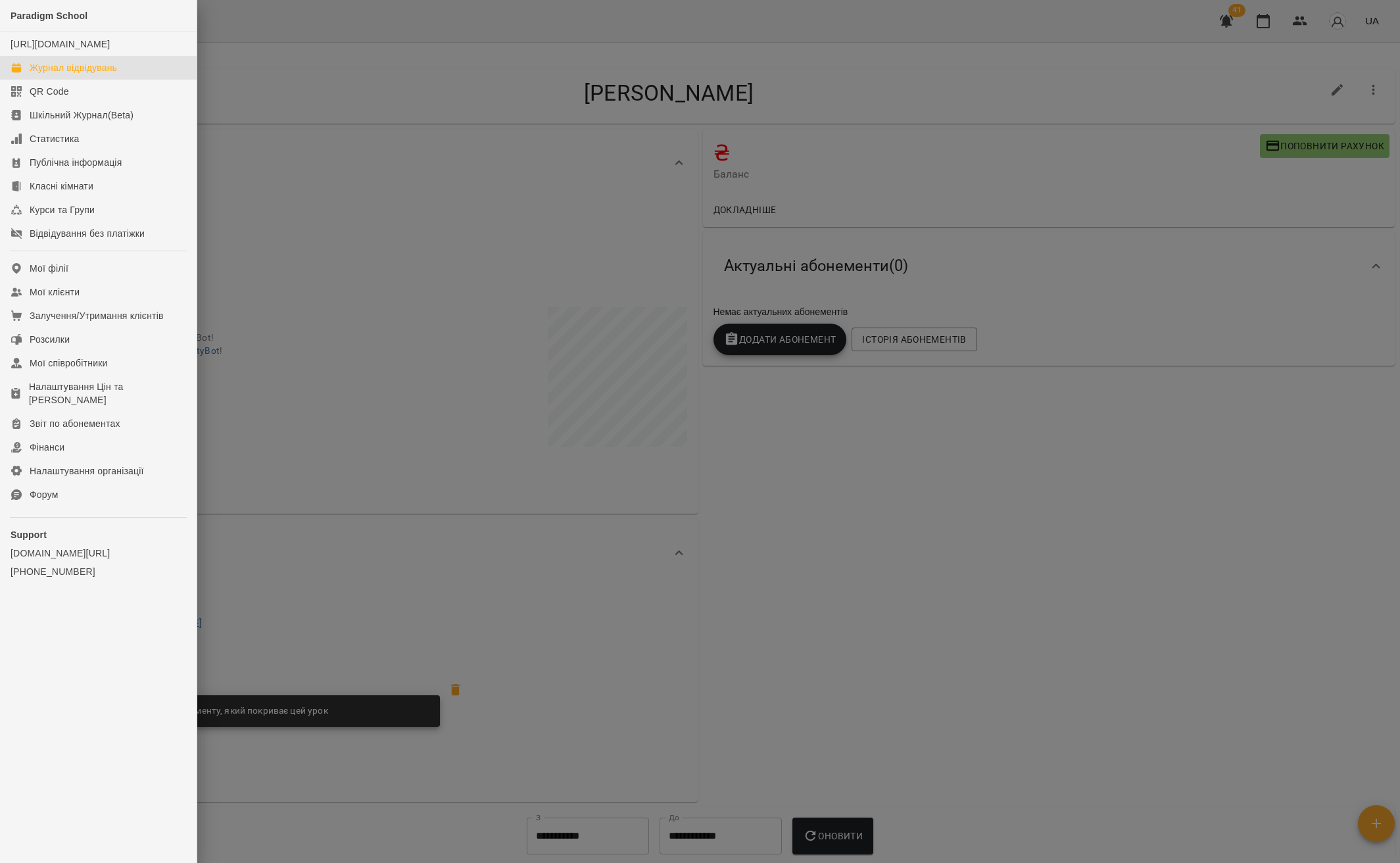
click at [92, 75] on div "Журнал відвідувань" at bounding box center [73, 68] width 87 height 13
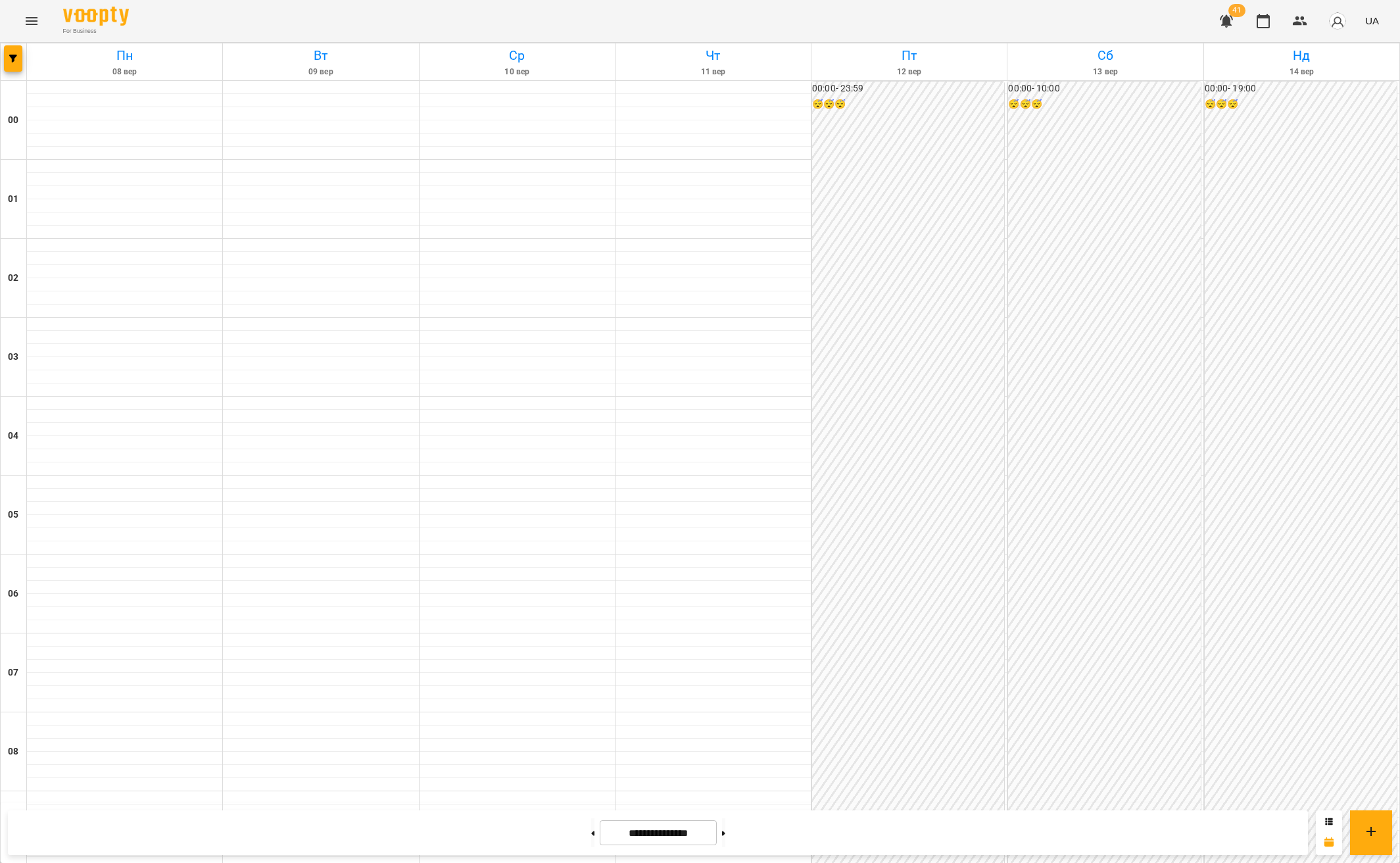
click at [35, 21] on icon "Menu" at bounding box center [31, 21] width 12 height 8
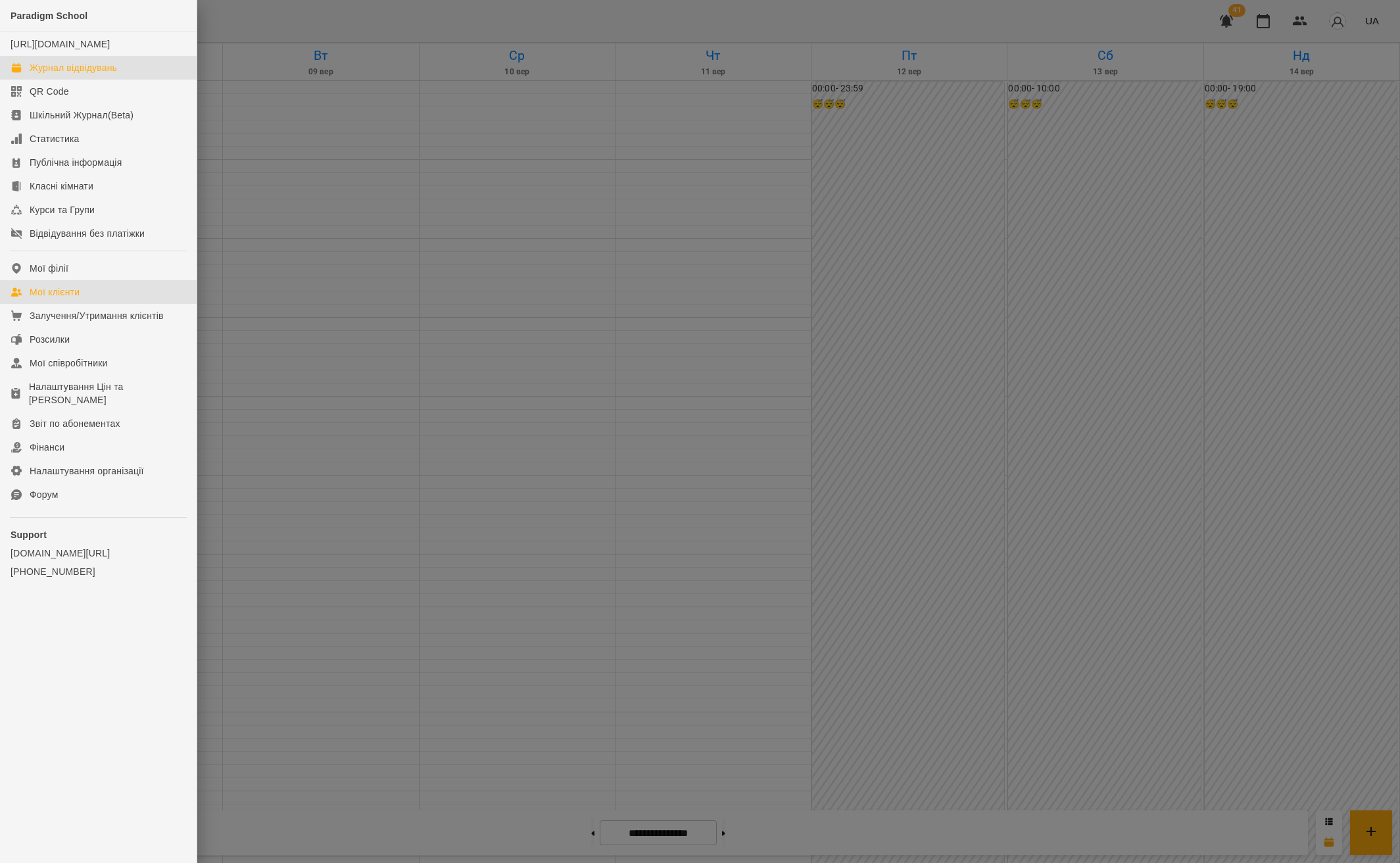
click at [102, 301] on link "Мої клієнти" at bounding box center [98, 292] width 197 height 23
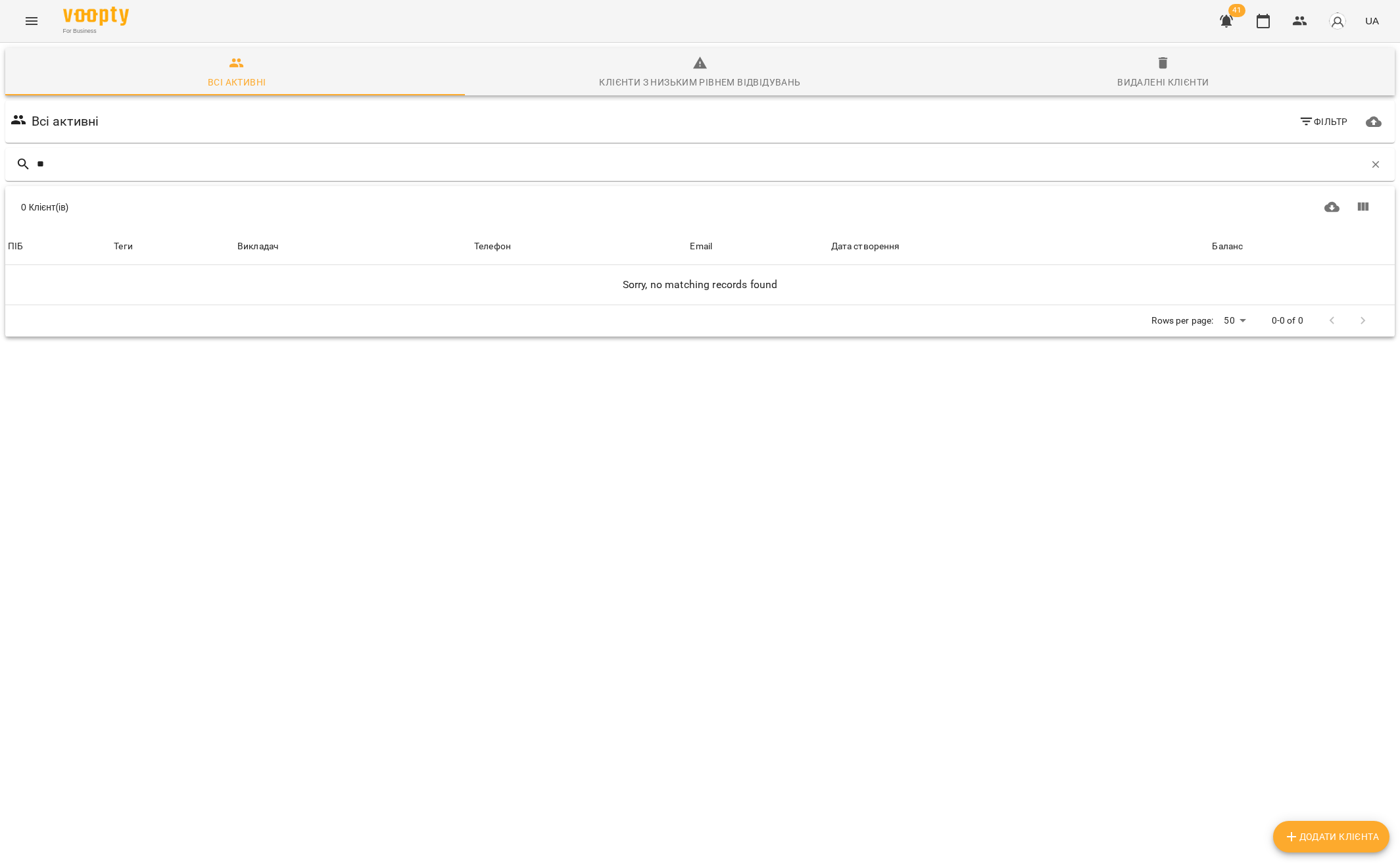
type input "*"
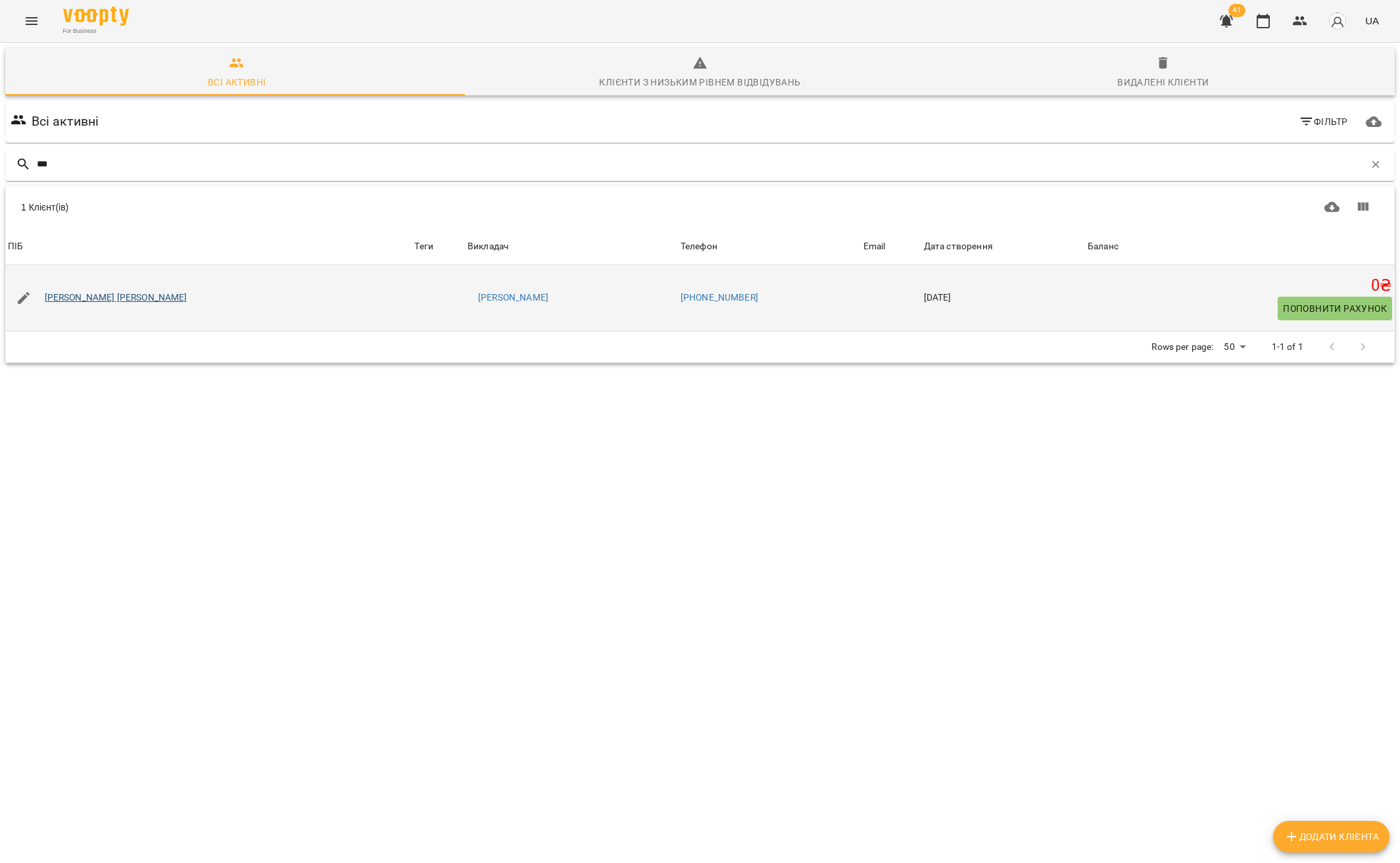
type input "***"
click at [62, 295] on link "[PERSON_NAME] [PERSON_NAME]" at bounding box center [117, 298] width 143 height 13
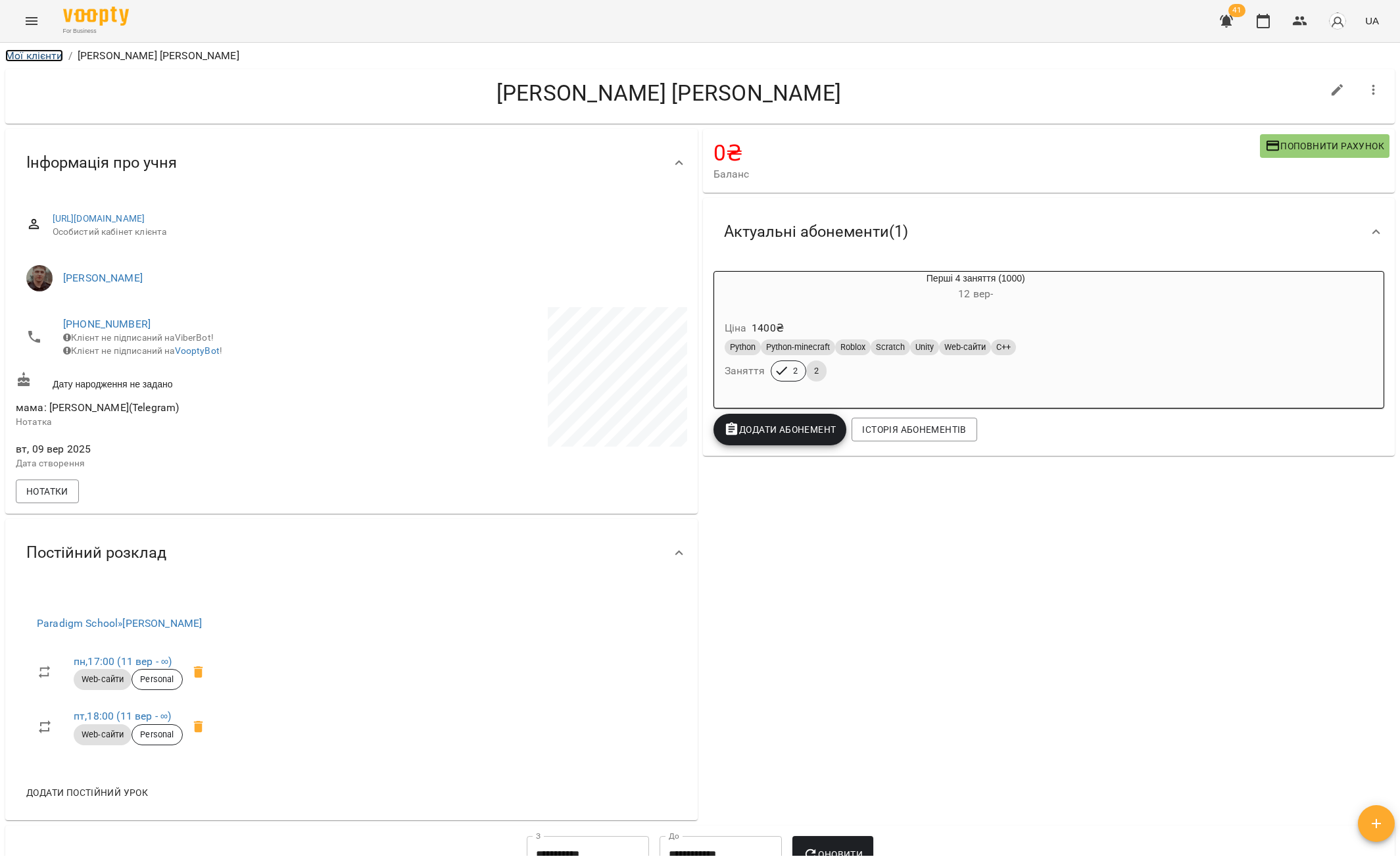
click at [43, 54] on link "Мої клієнти" at bounding box center [34, 55] width 58 height 12
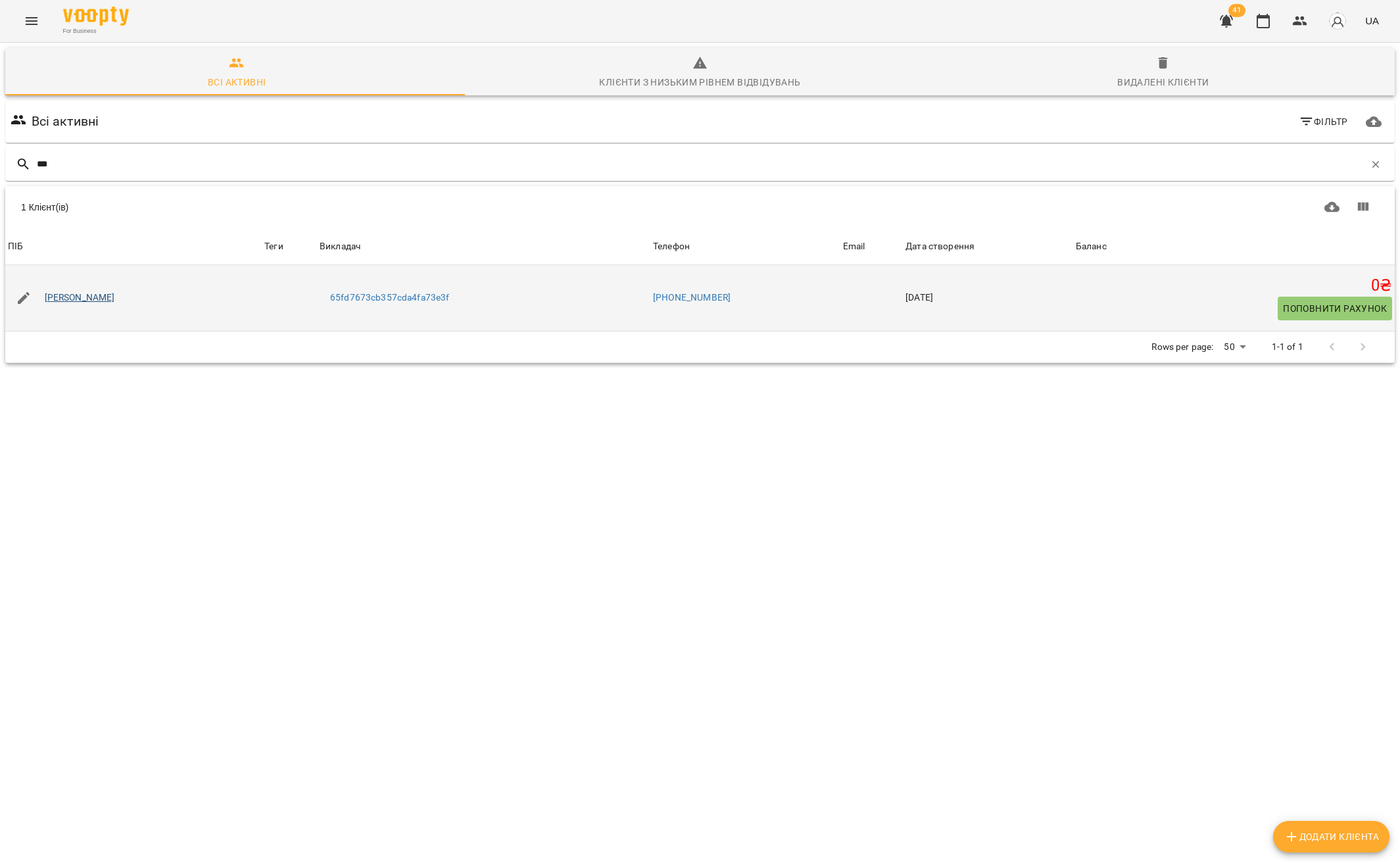
type input "***"
click at [67, 294] on link "[PERSON_NAME]" at bounding box center [80, 298] width 70 height 13
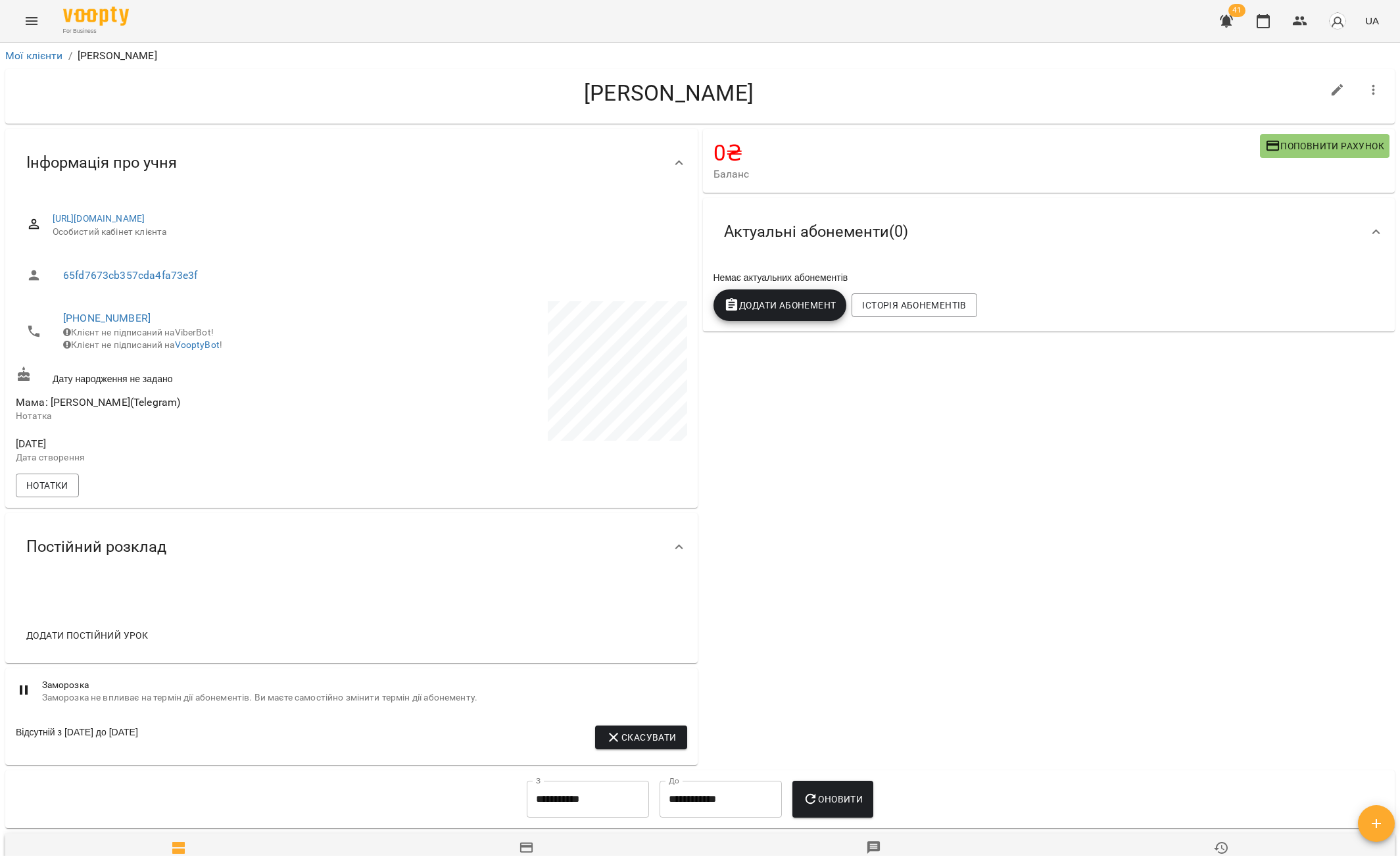
click at [1366, 95] on icon "button" at bounding box center [1374, 90] width 16 height 16
click at [1325, 141] on span "Видалити!" at bounding box center [1297, 145] width 55 height 16
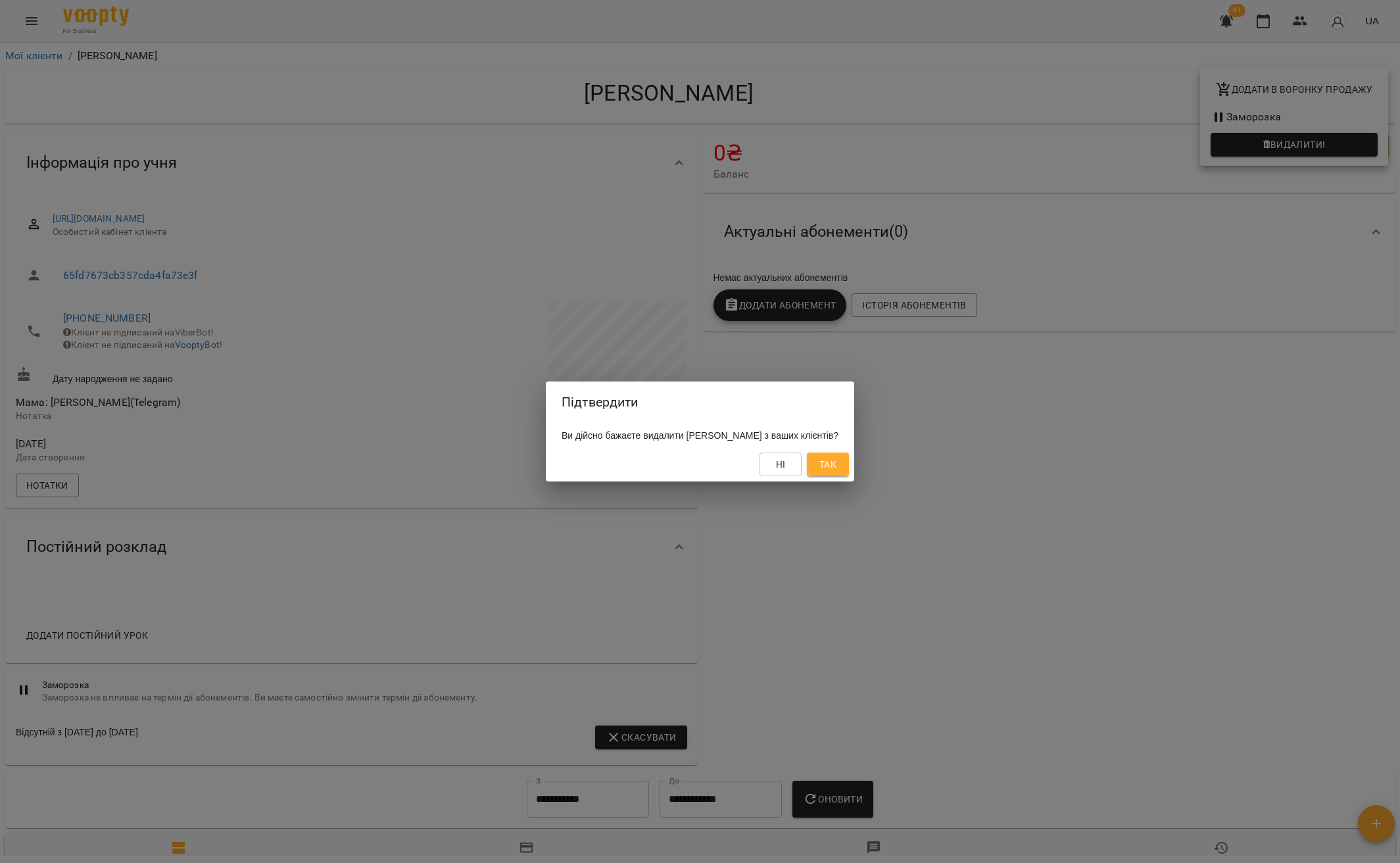
click at [827, 466] on span "Так" at bounding box center [827, 464] width 21 height 16
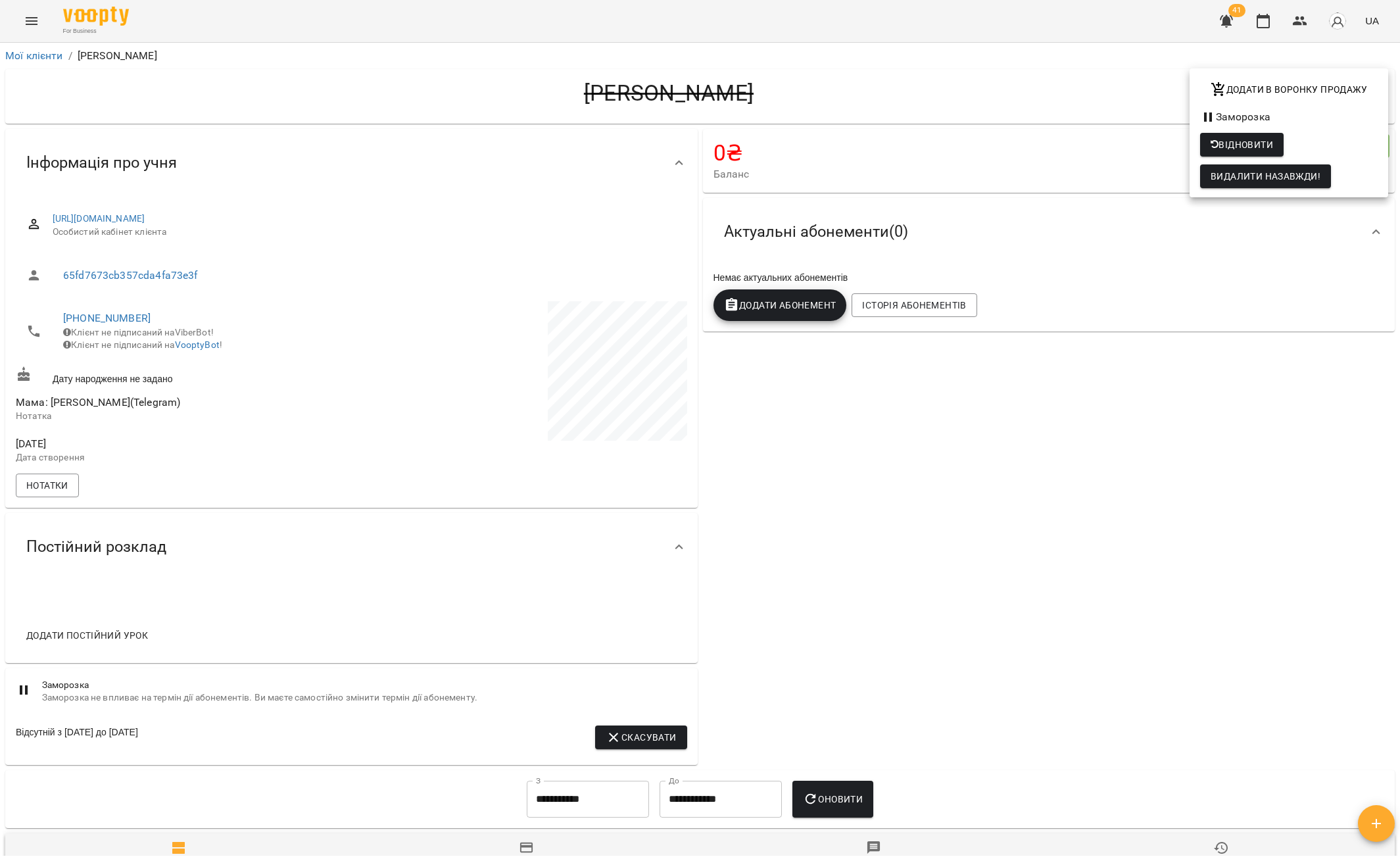
click at [23, 54] on div at bounding box center [700, 432] width 1400 height 863
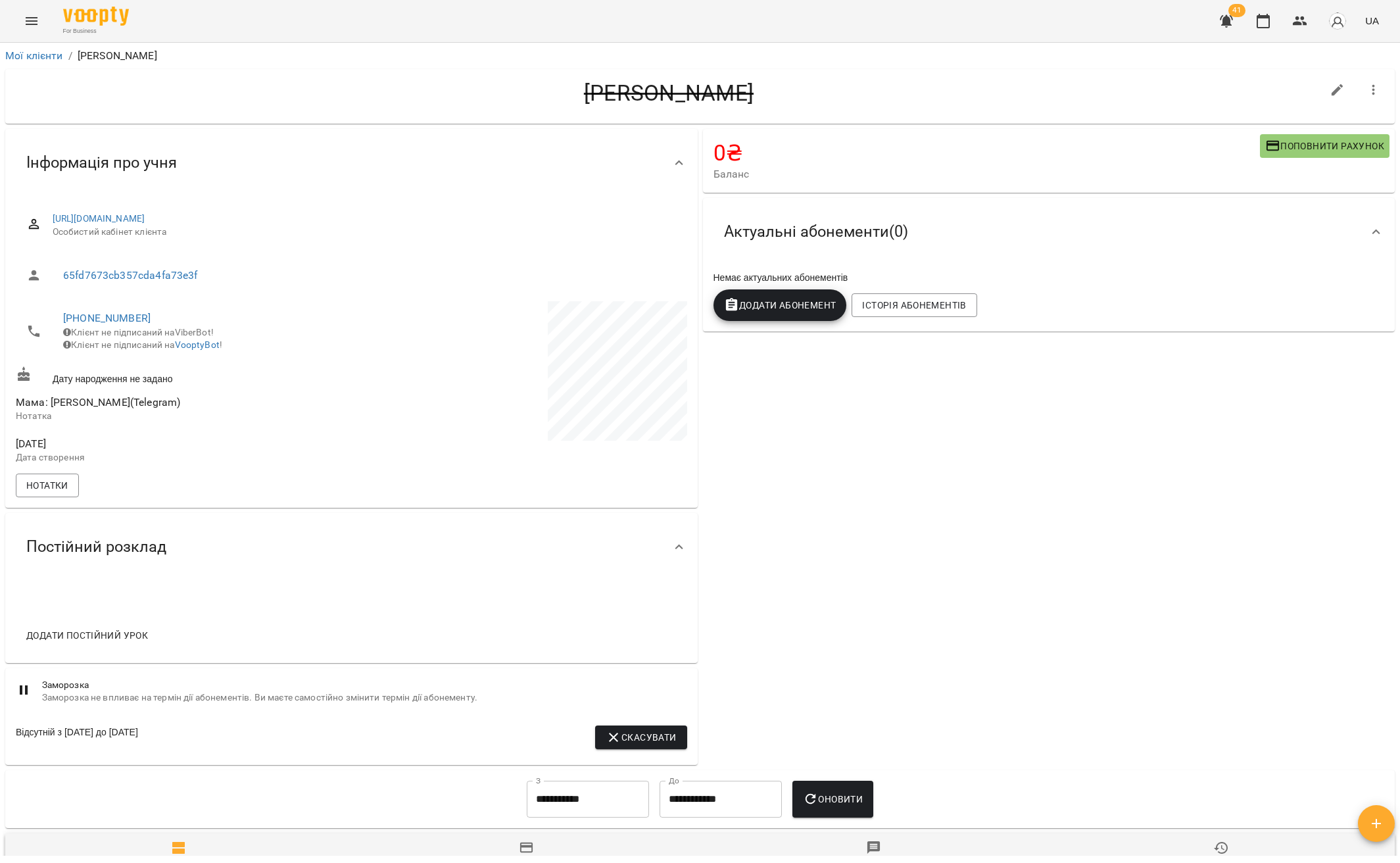
click at [23, 54] on div "Додати в воронку продажу Заморозка Відновити Видалити назавжди!" at bounding box center [700, 432] width 1400 height 863
click at [37, 58] on link "Мої клієнти" at bounding box center [34, 55] width 58 height 12
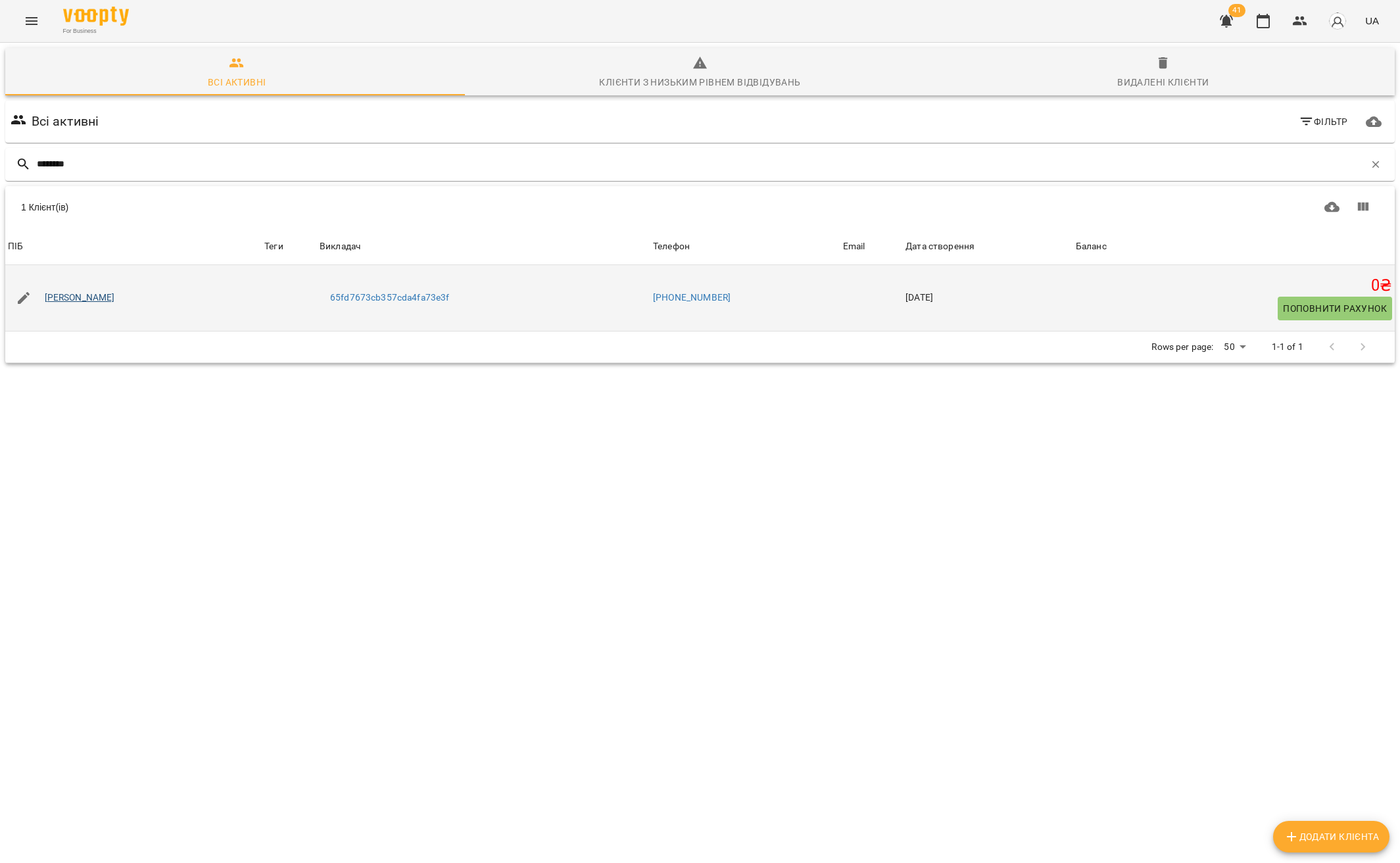
type input "********"
click at [79, 299] on link "[PERSON_NAME]" at bounding box center [80, 298] width 70 height 13
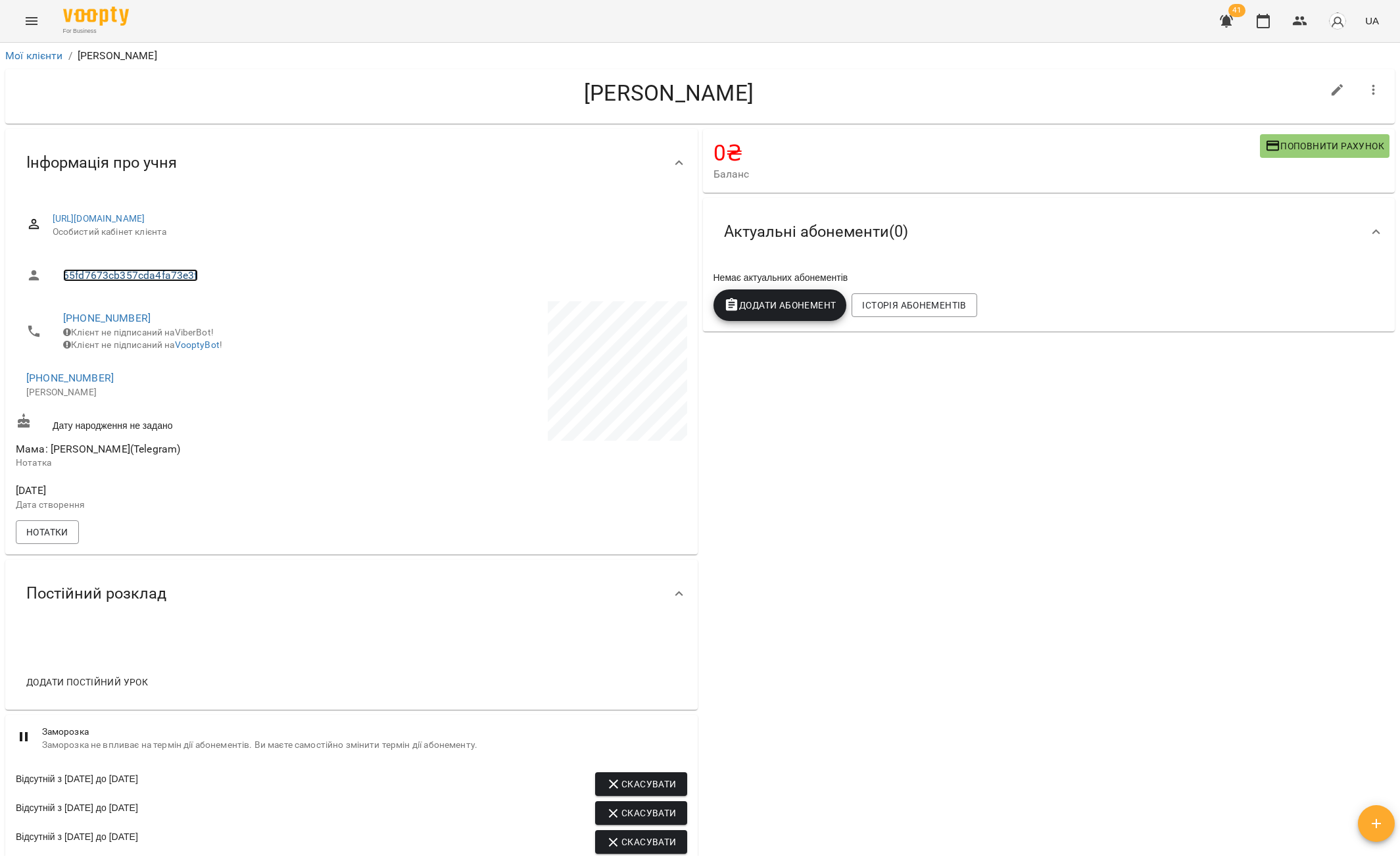
click at [121, 274] on link "65fd7673cb357cda4fa73e3f" at bounding box center [130, 275] width 134 height 12
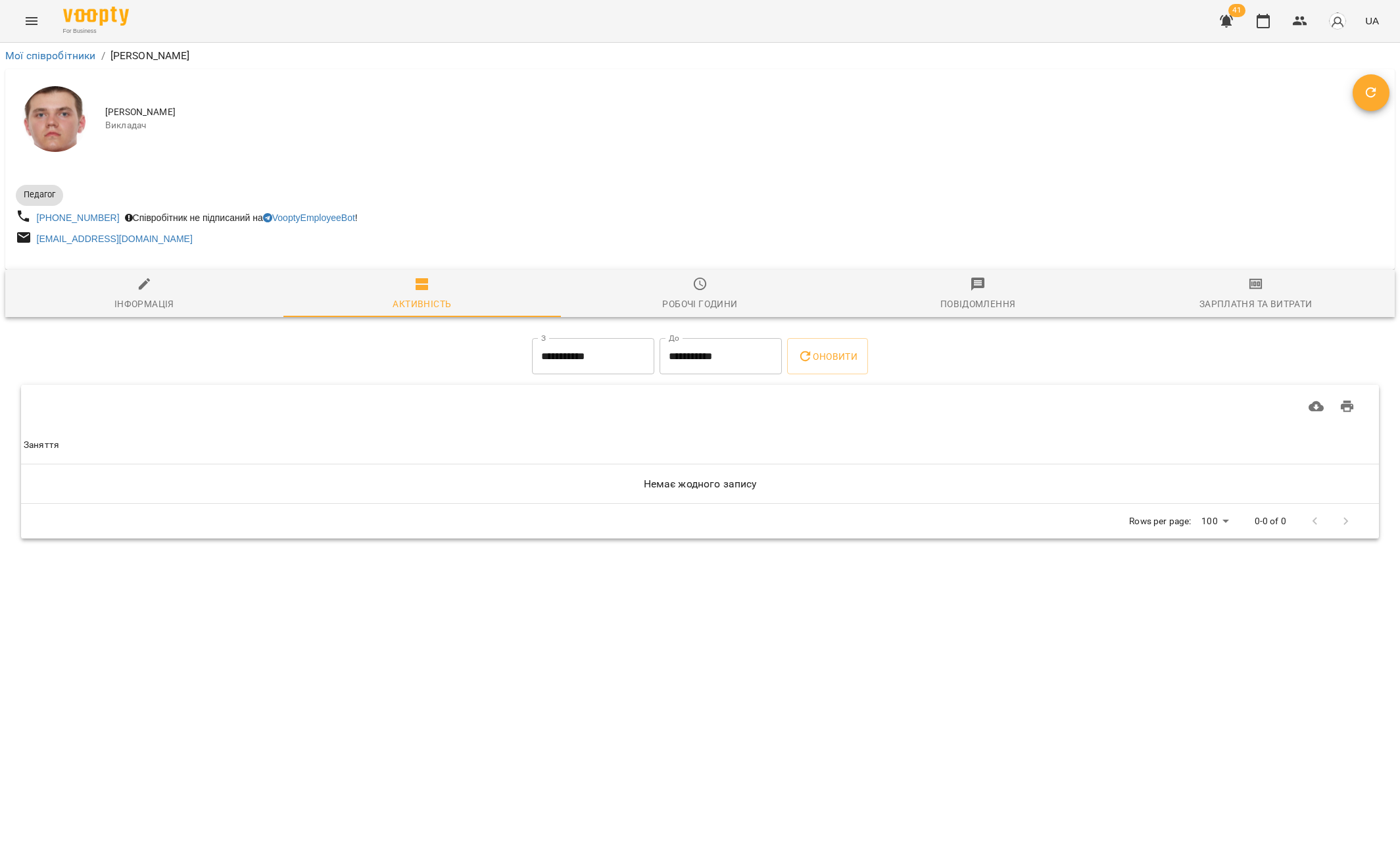
drag, startPoint x: 246, startPoint y: 113, endPoint x: 90, endPoint y: 107, distance: 156.1
click at [90, 107] on div "[PERSON_NAME]" at bounding box center [700, 119] width 1389 height 100
click at [313, 109] on span "[PERSON_NAME]" at bounding box center [728, 112] width 1247 height 13
click at [173, 301] on div "Інформація" at bounding box center [144, 304] width 60 height 16
select select "**"
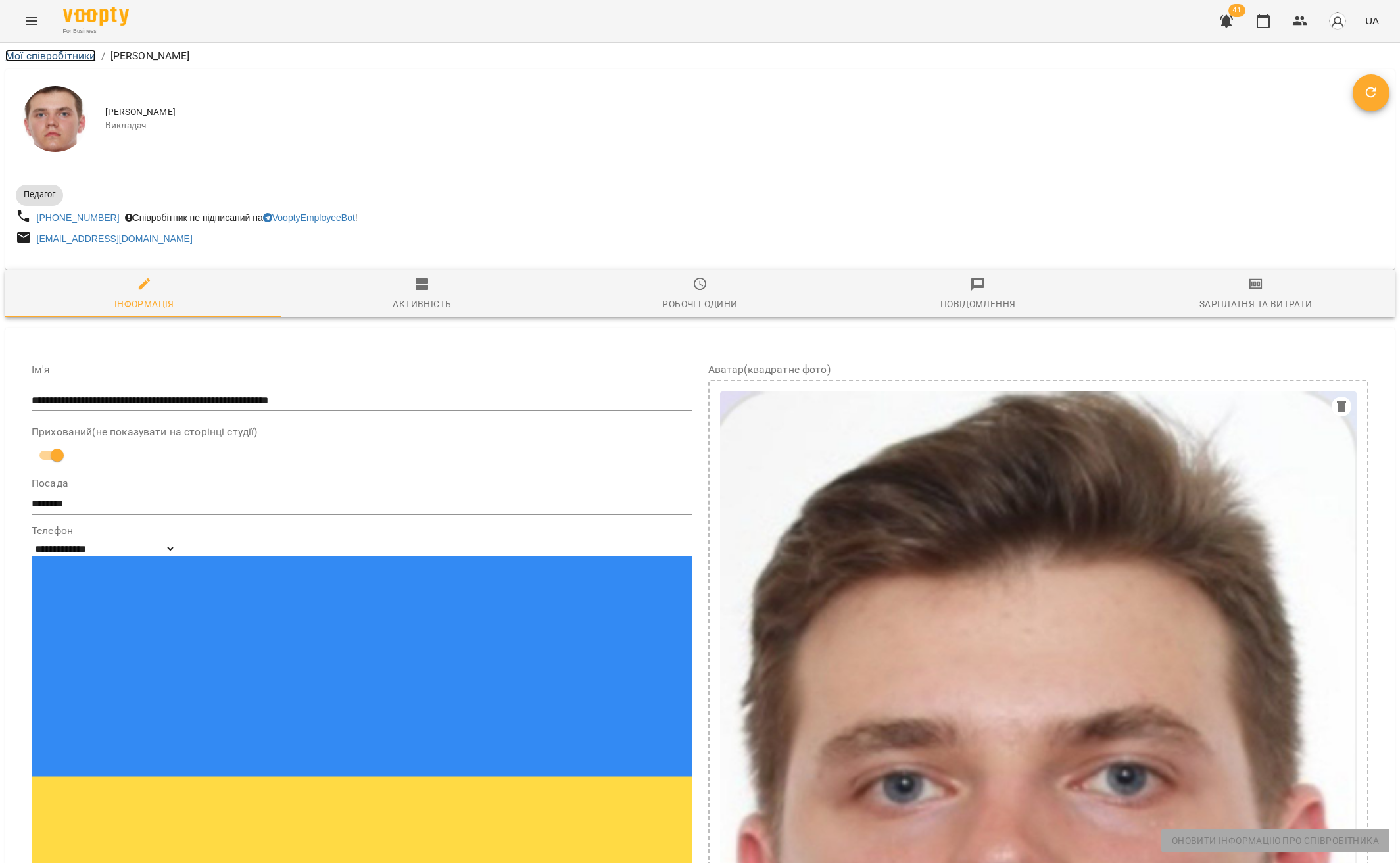
click at [54, 55] on link "Мої співробітники" at bounding box center [51, 55] width 91 height 12
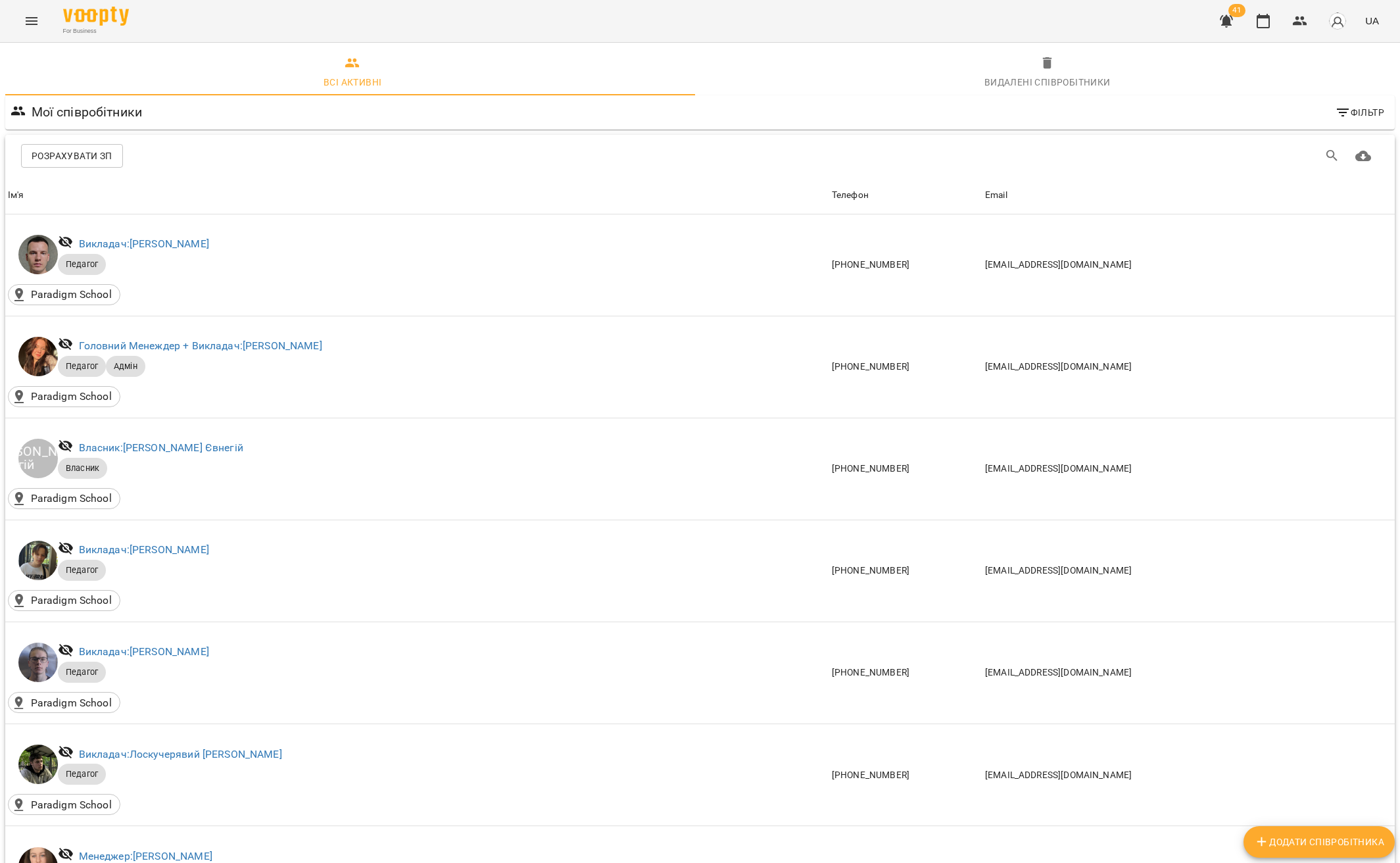
click at [509, 79] on span "Всі активні" at bounding box center [353, 73] width 679 height 36
click at [30, 30] on button "Menu" at bounding box center [31, 21] width 32 height 32
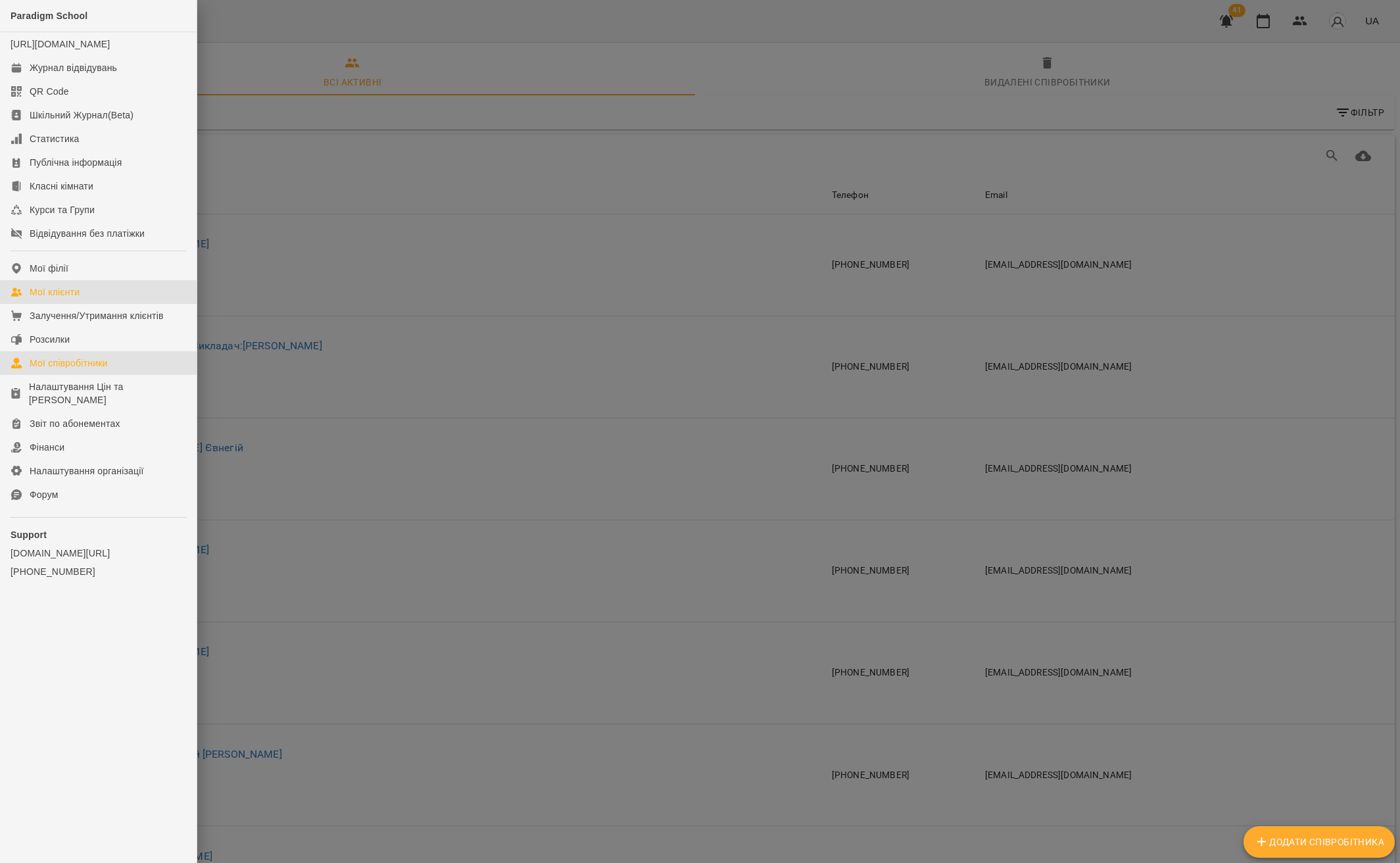
click at [85, 304] on link "Мої клієнти" at bounding box center [98, 292] width 197 height 23
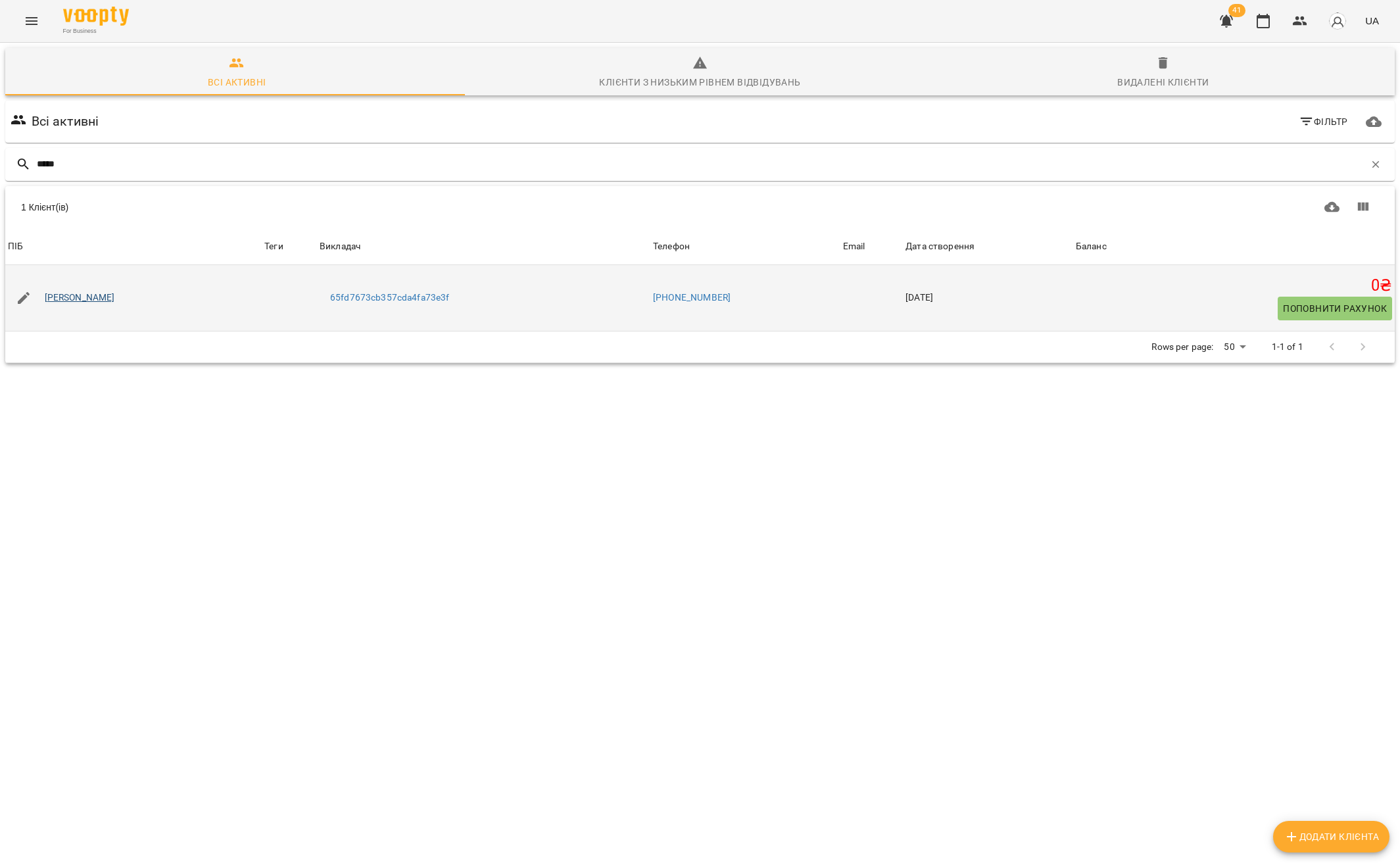
type input "*****"
click at [87, 300] on link "[PERSON_NAME]" at bounding box center [80, 298] width 70 height 13
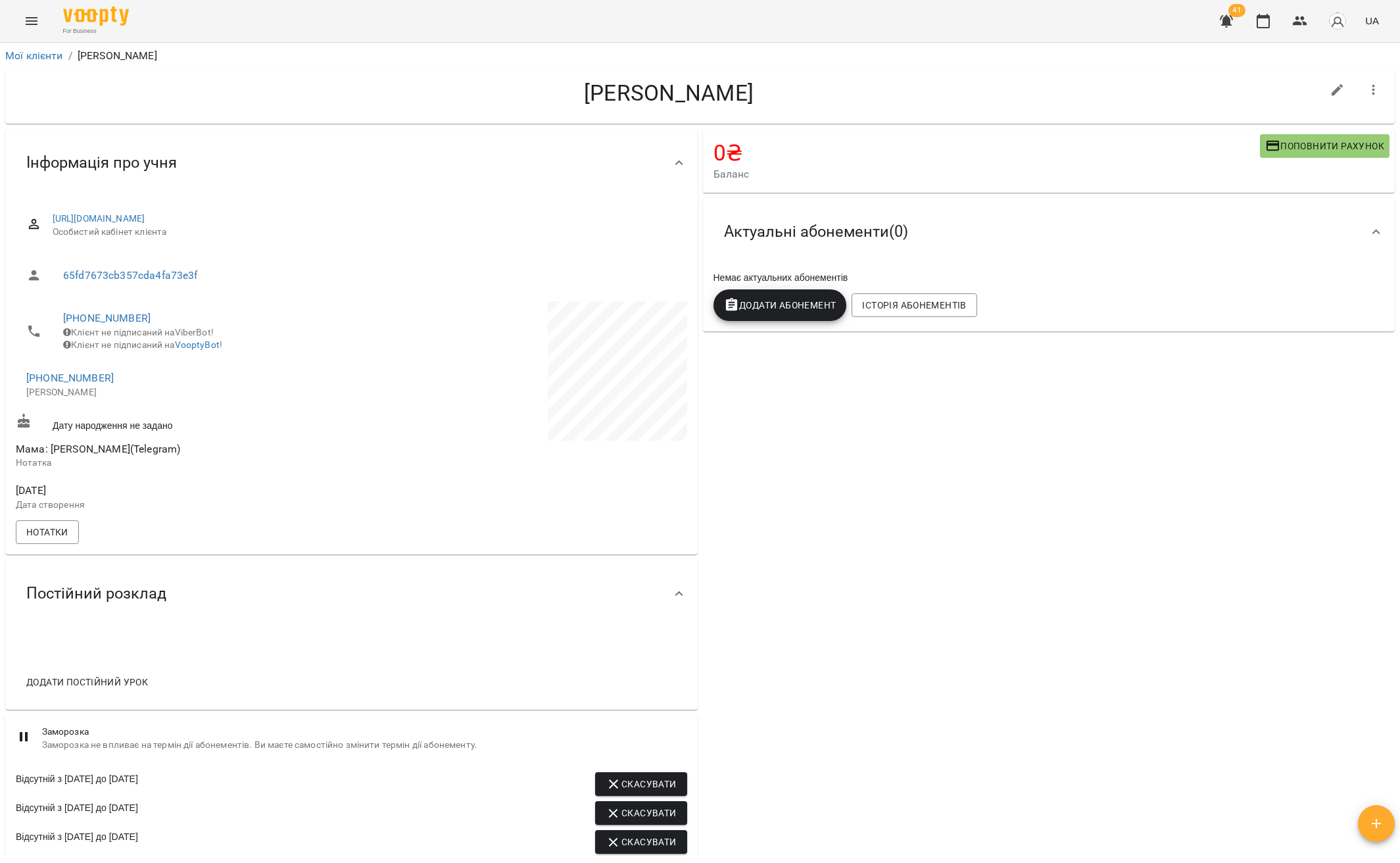
click at [1362, 99] on button "button" at bounding box center [1373, 90] width 32 height 32
click at [1325, 152] on span "Видалити!" at bounding box center [1297, 145] width 55 height 16
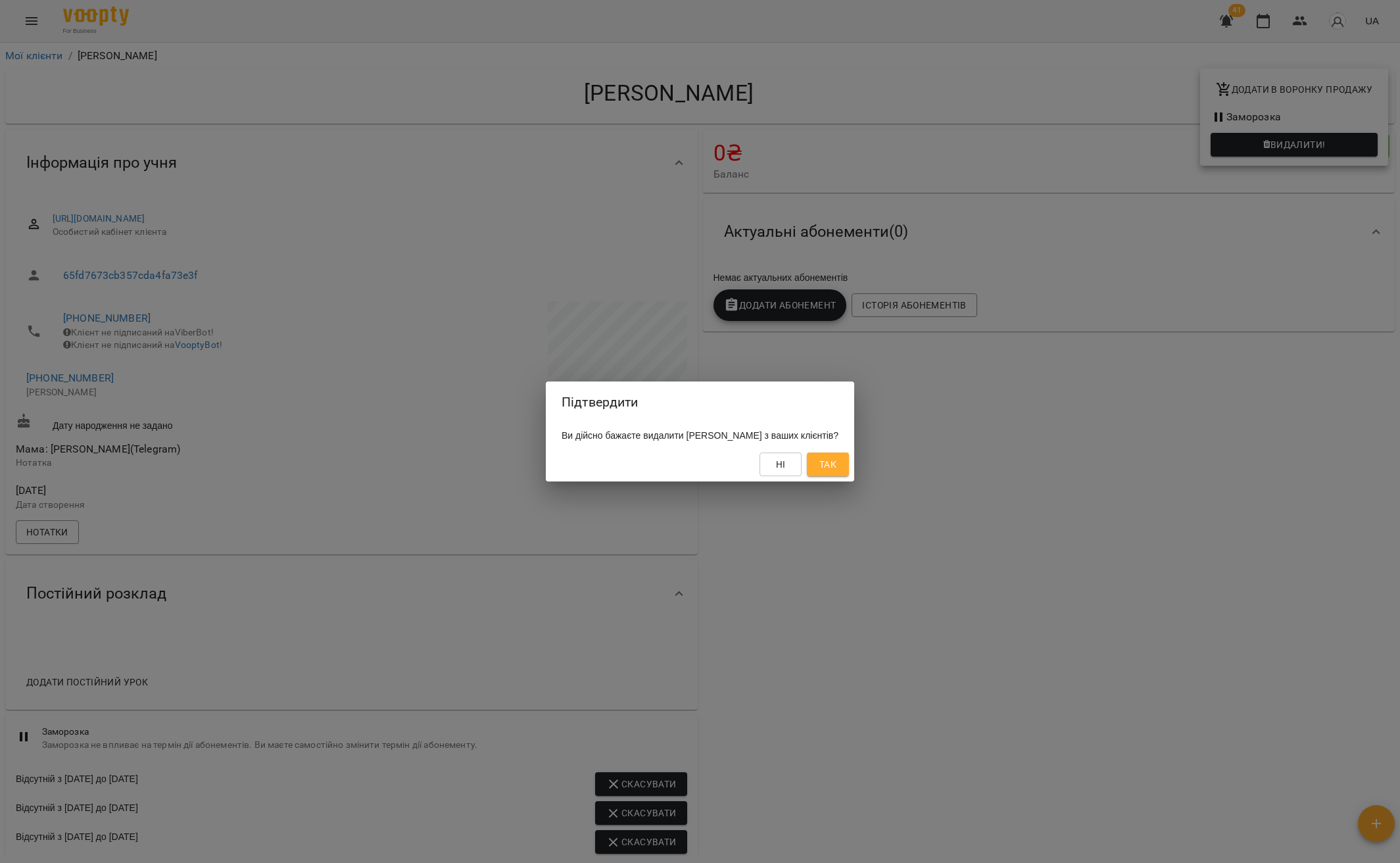
click at [849, 465] on button "Так" at bounding box center [828, 464] width 42 height 23
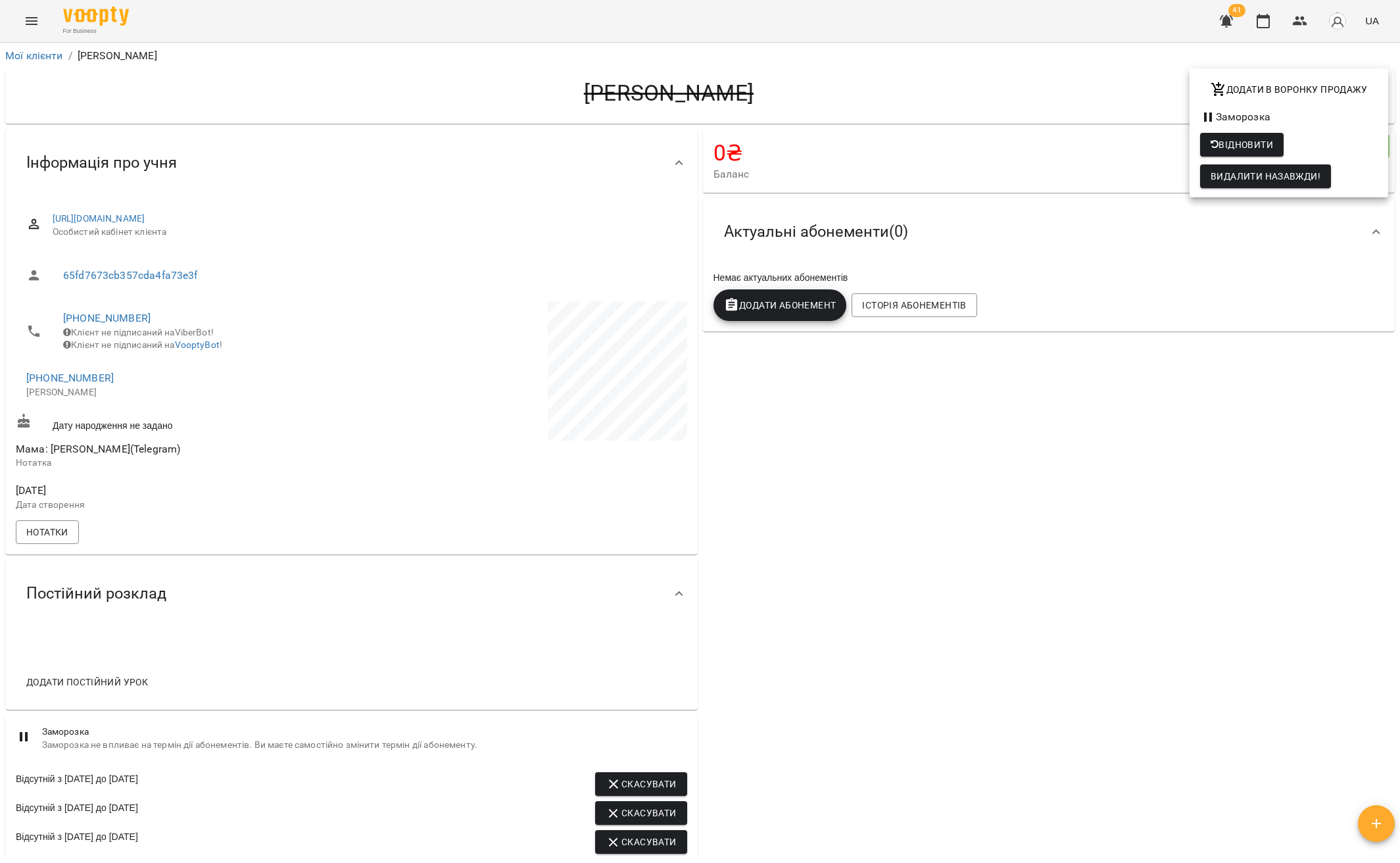
click at [33, 54] on div at bounding box center [700, 432] width 1400 height 863
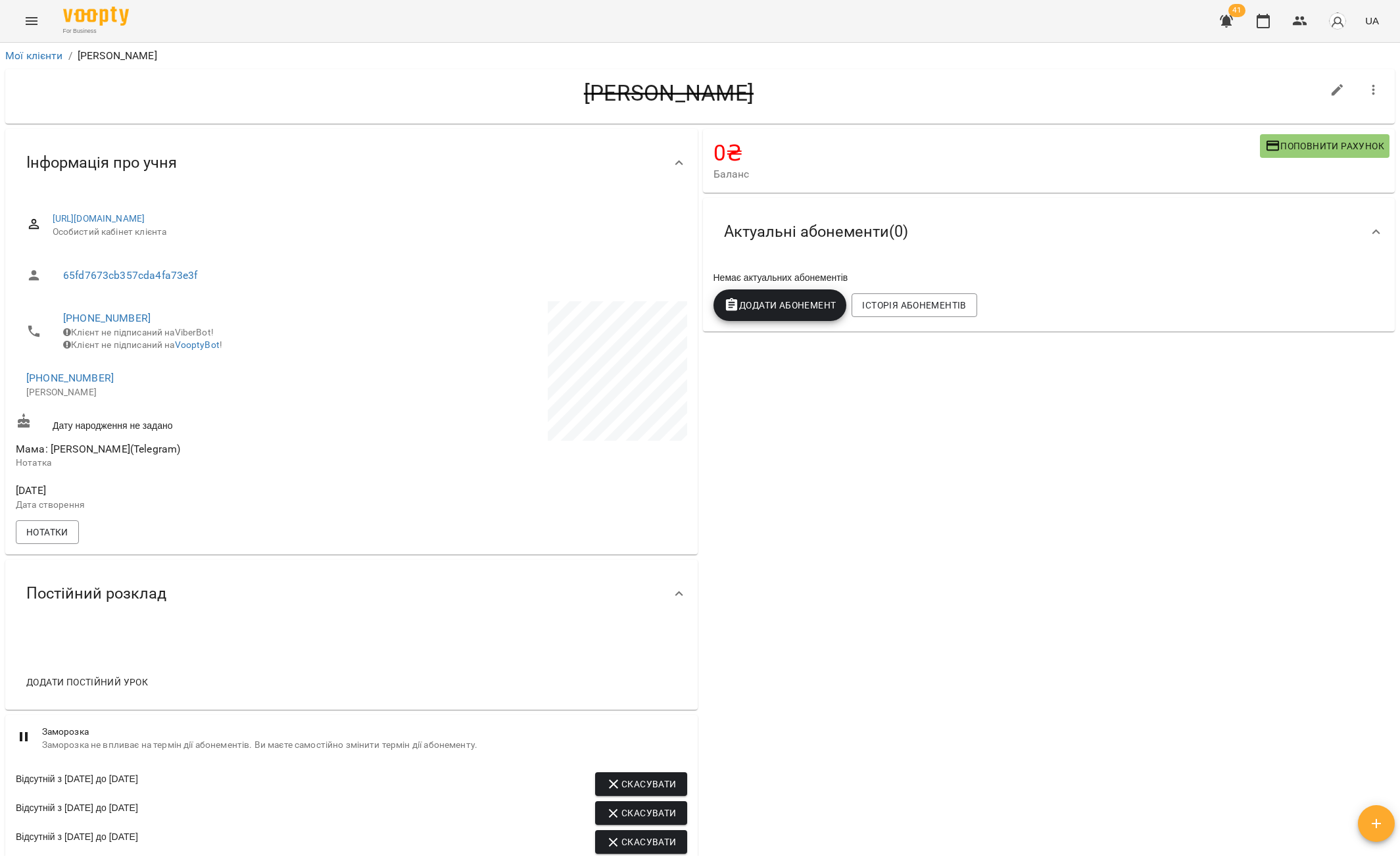
click at [33, 58] on div "Додати в воронку продажу Заморозка Відновити Видалити назавжди!" at bounding box center [700, 432] width 1400 height 863
click at [43, 55] on link "Мої клієнти" at bounding box center [34, 55] width 58 height 12
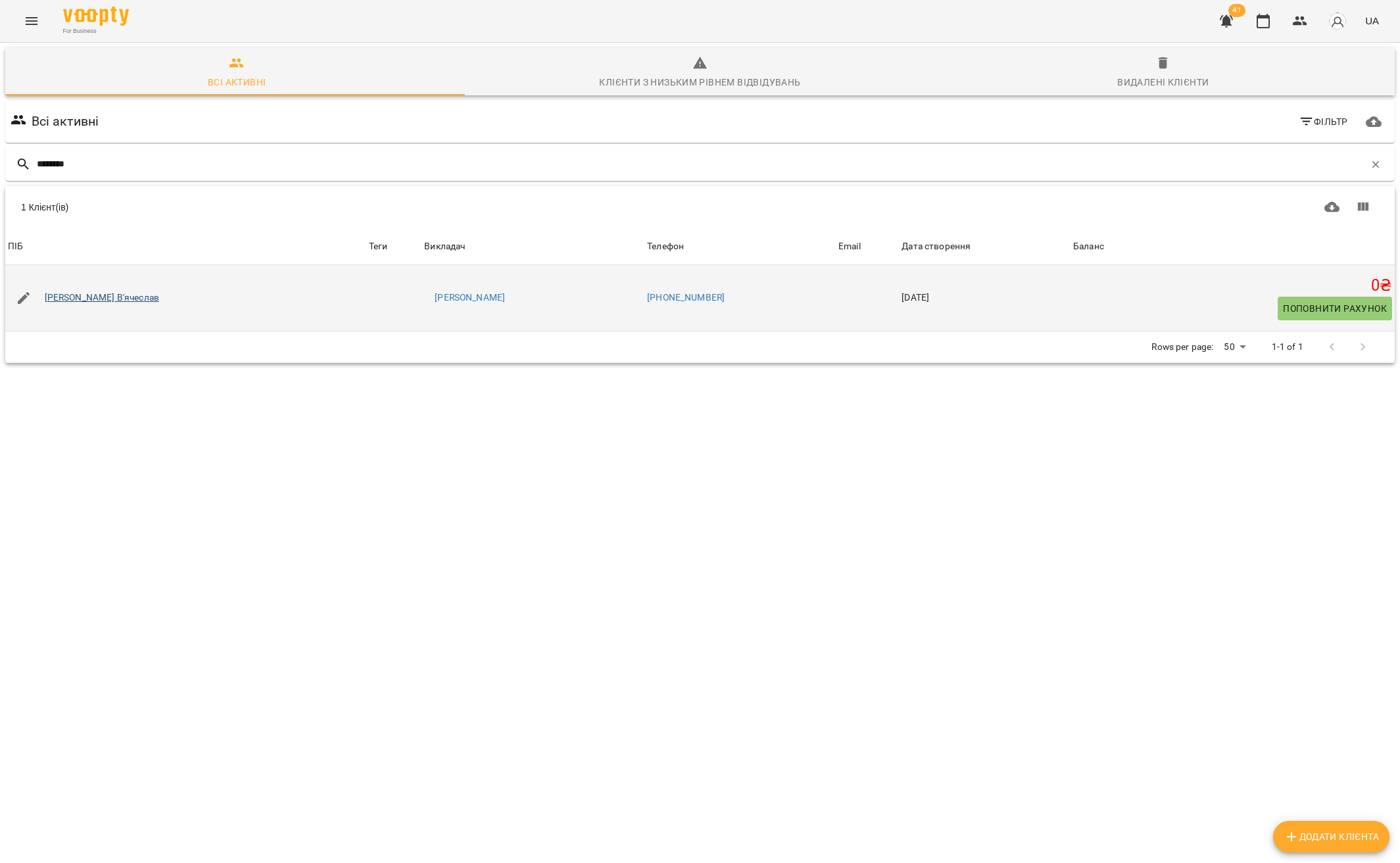
type input "********"
click at [104, 299] on link "[PERSON_NAME] В'ячеслав" at bounding box center [102, 298] width 114 height 13
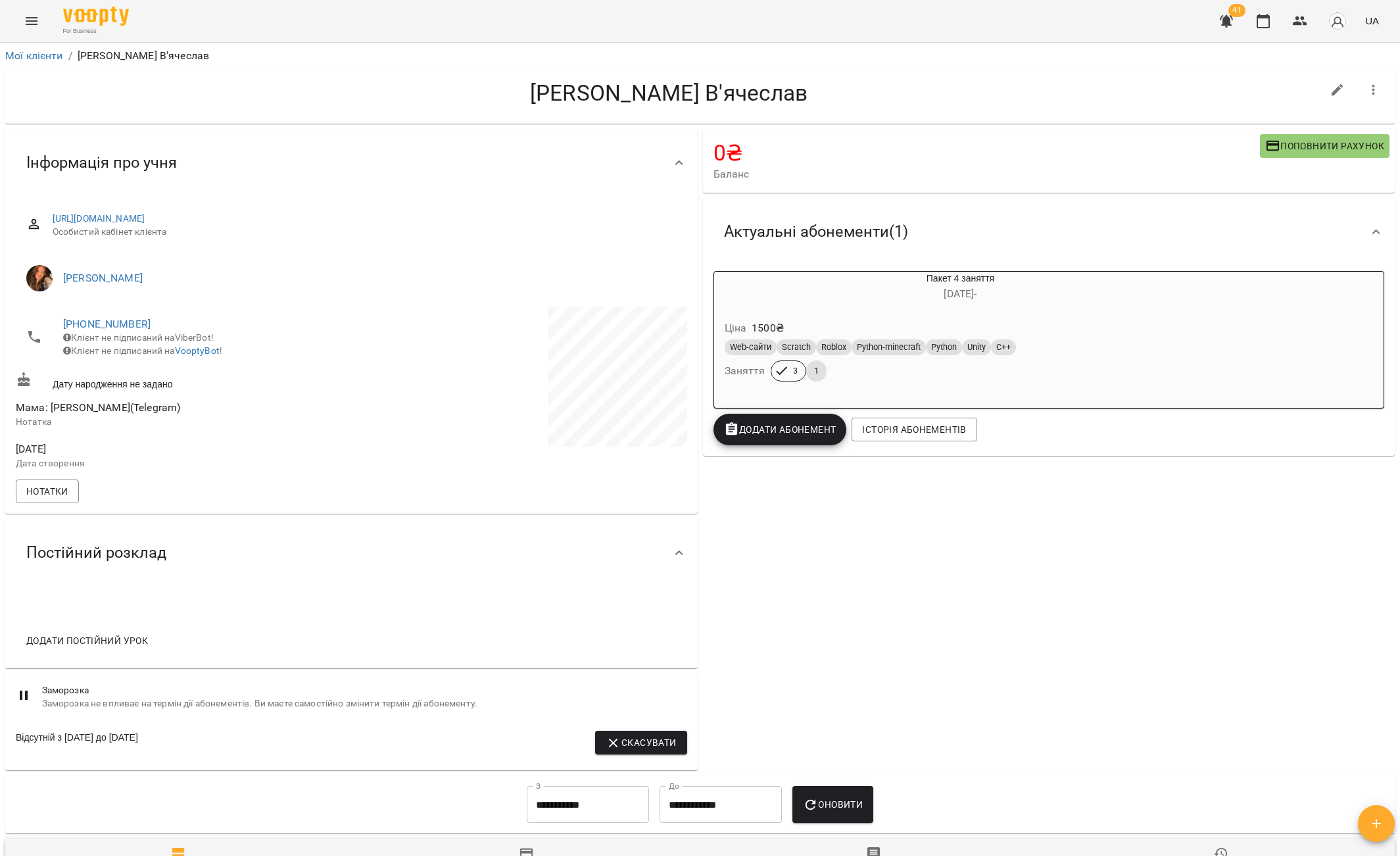
click at [672, 164] on icon at bounding box center [679, 163] width 16 height 16
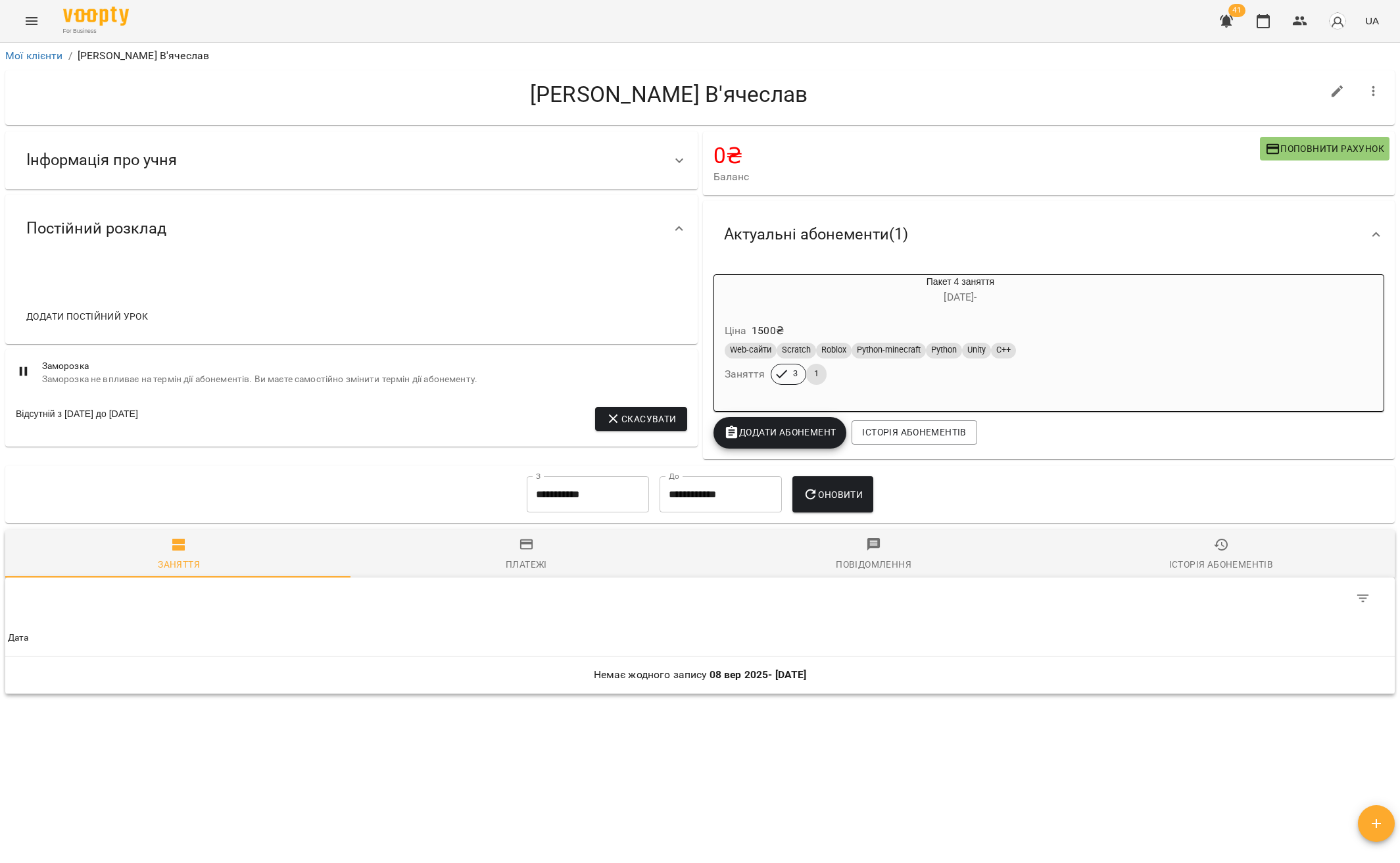
click at [679, 160] on icon at bounding box center [679, 161] width 8 height 5
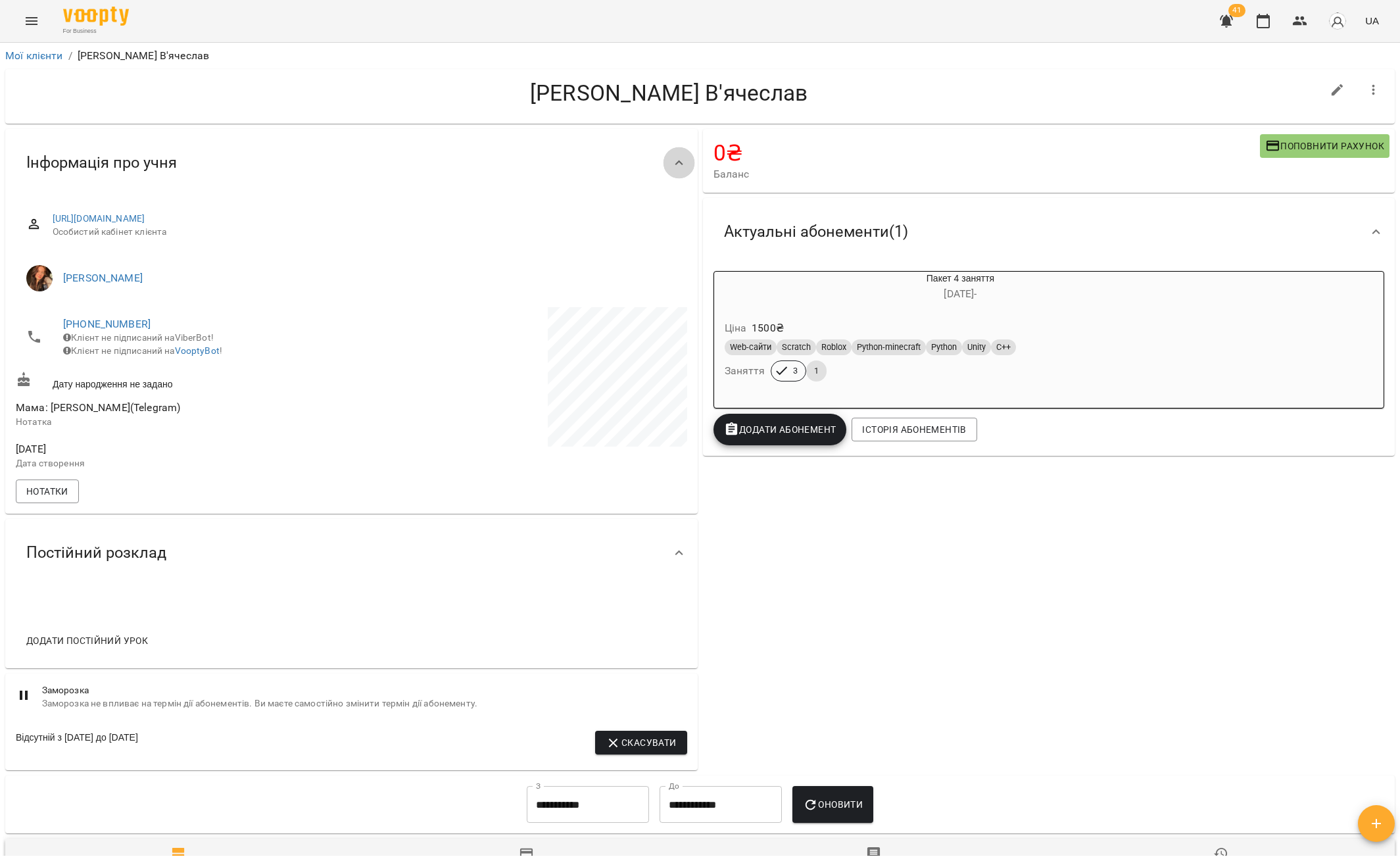
click at [680, 164] on icon at bounding box center [679, 163] width 16 height 16
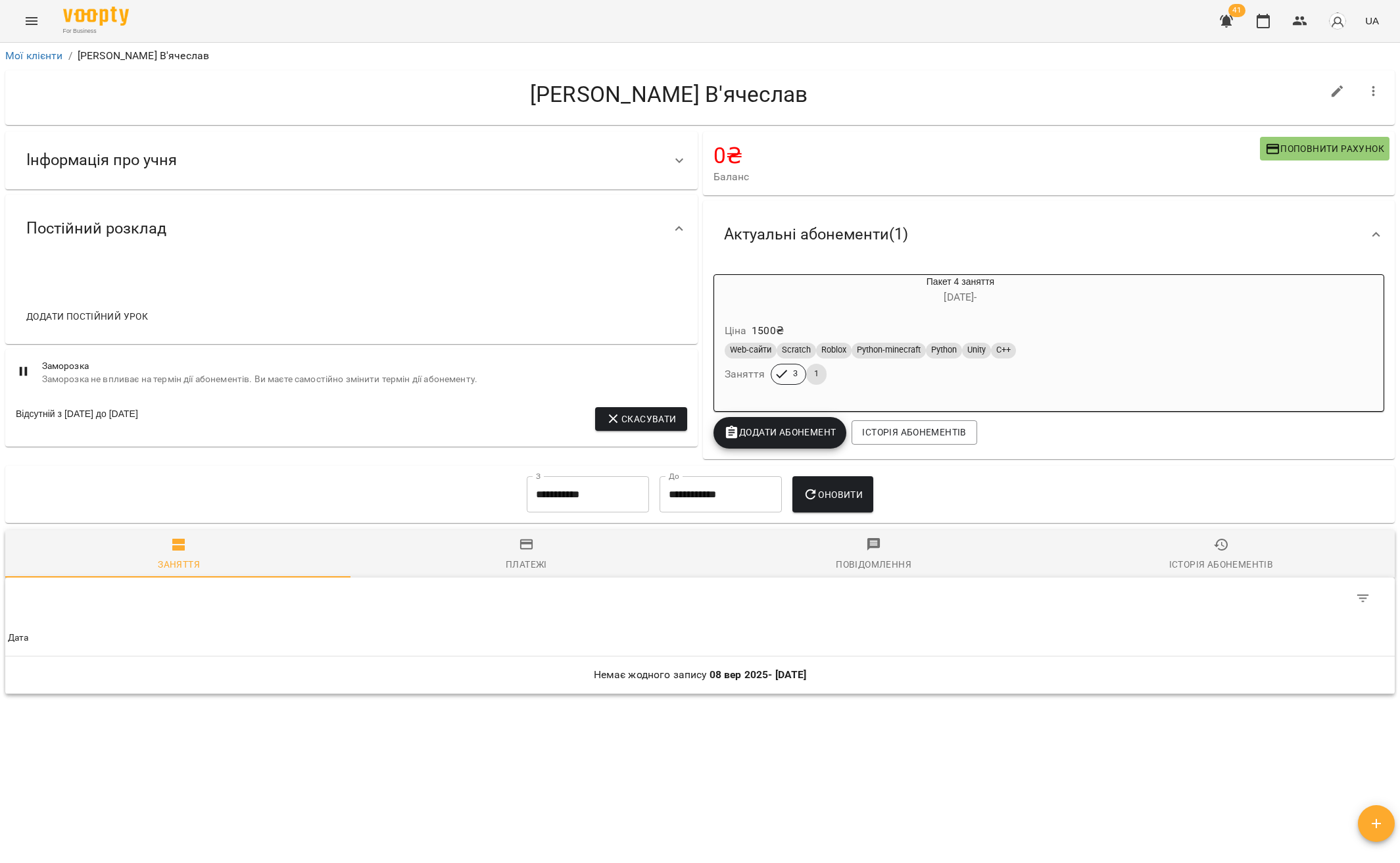
click at [676, 165] on icon at bounding box center [679, 160] width 16 height 16
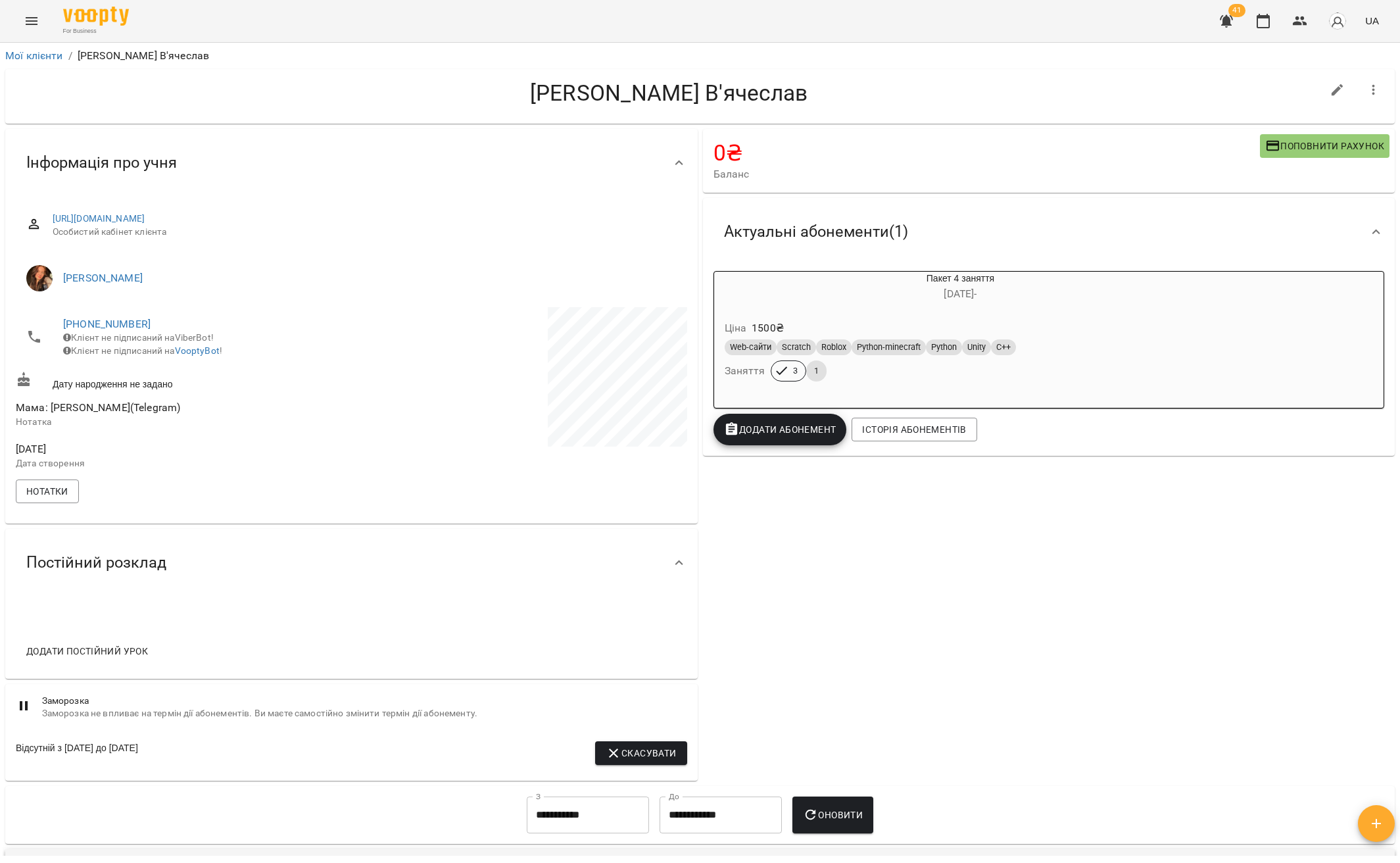
click at [676, 165] on icon at bounding box center [679, 163] width 16 height 16
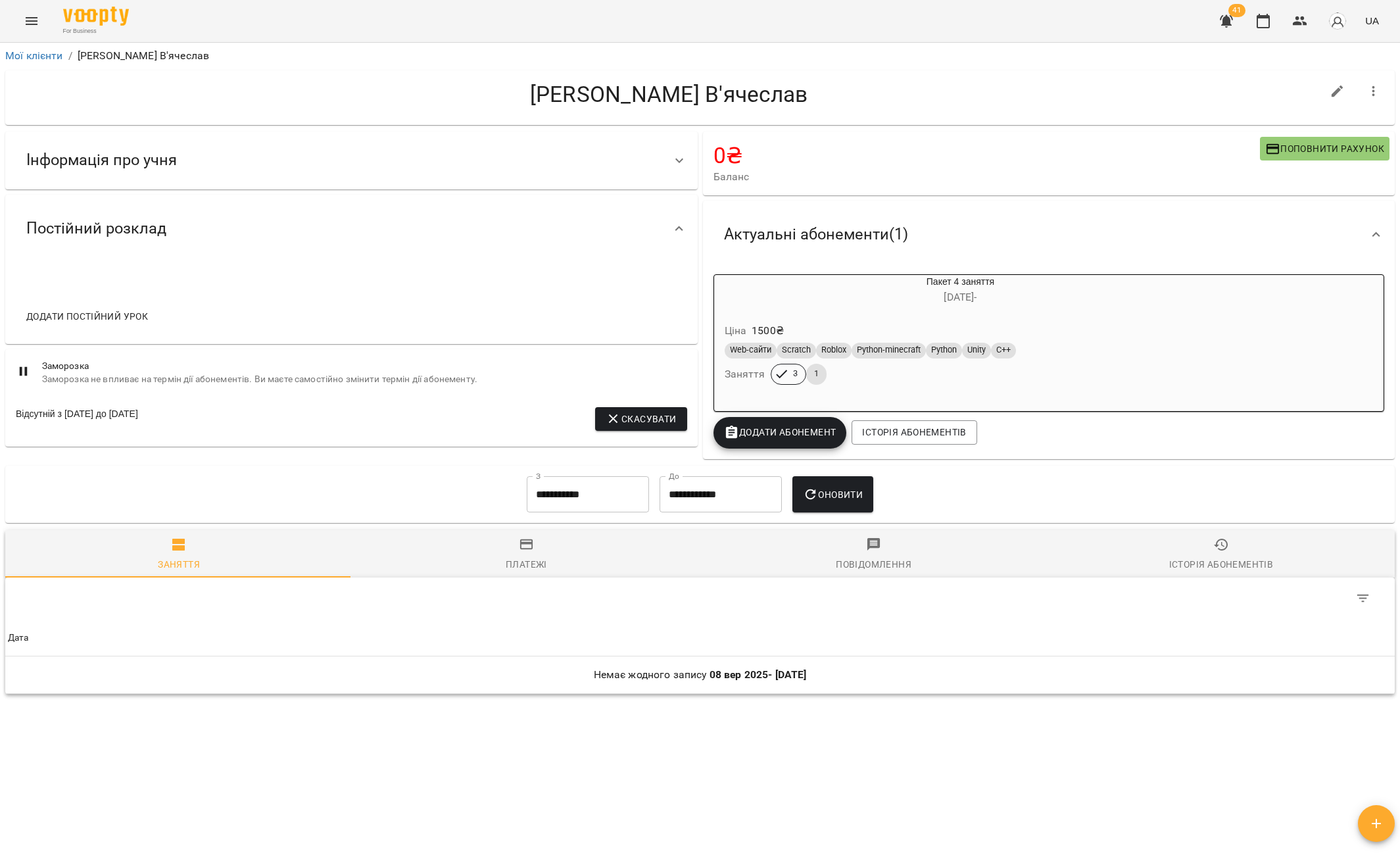
click at [676, 165] on icon at bounding box center [679, 160] width 16 height 16
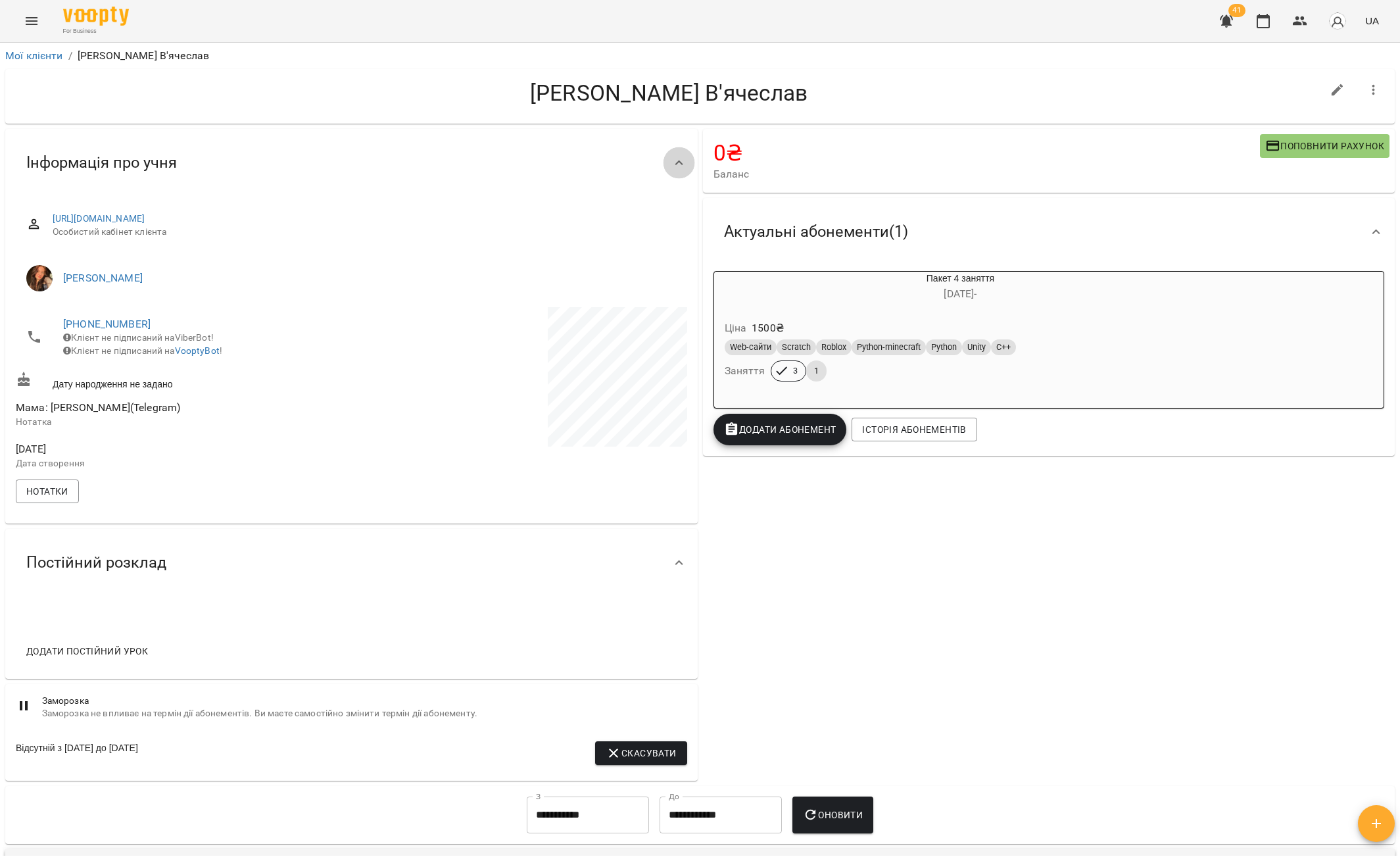
click at [676, 165] on icon at bounding box center [679, 163] width 16 height 16
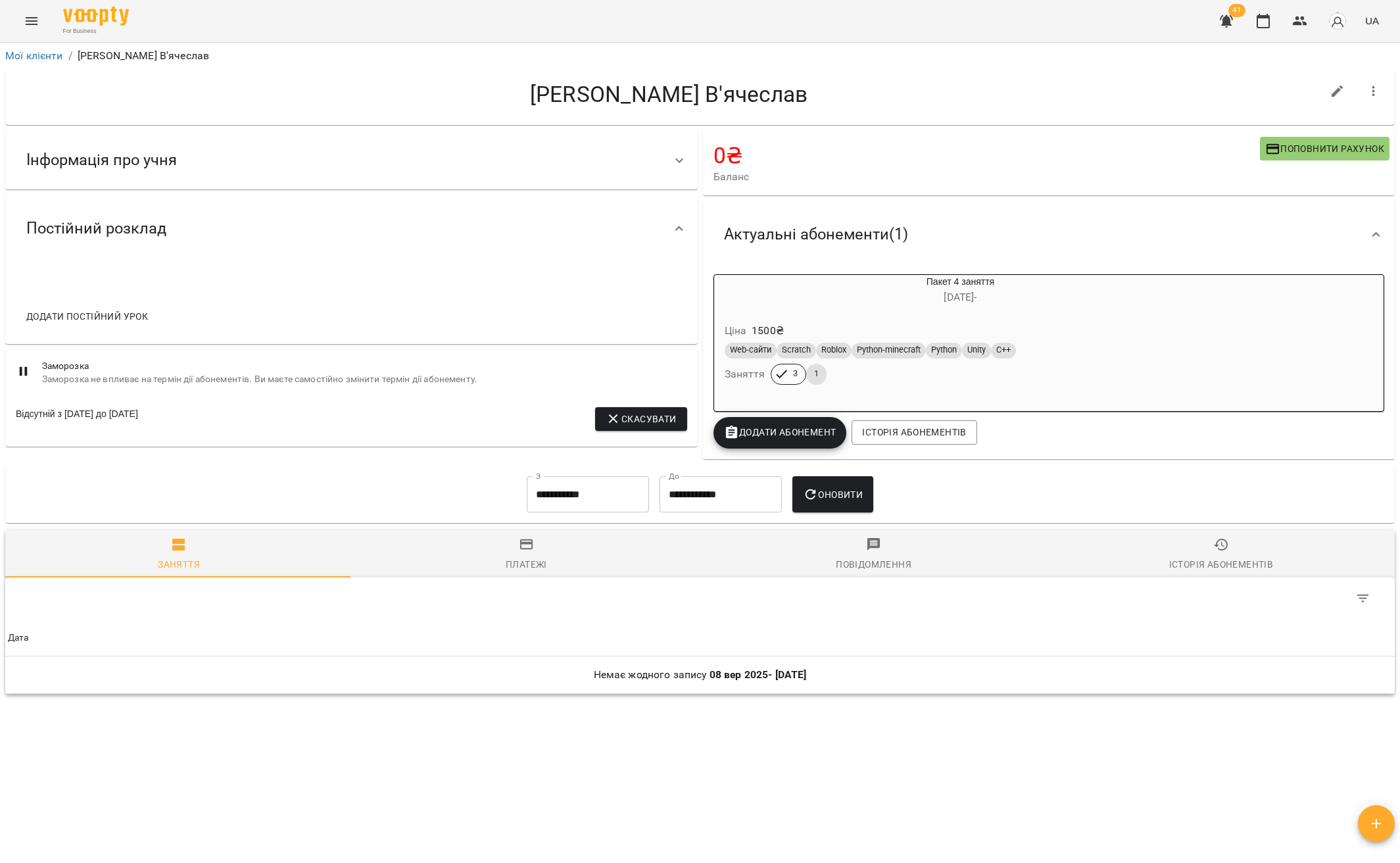
click at [678, 164] on icon at bounding box center [679, 160] width 16 height 16
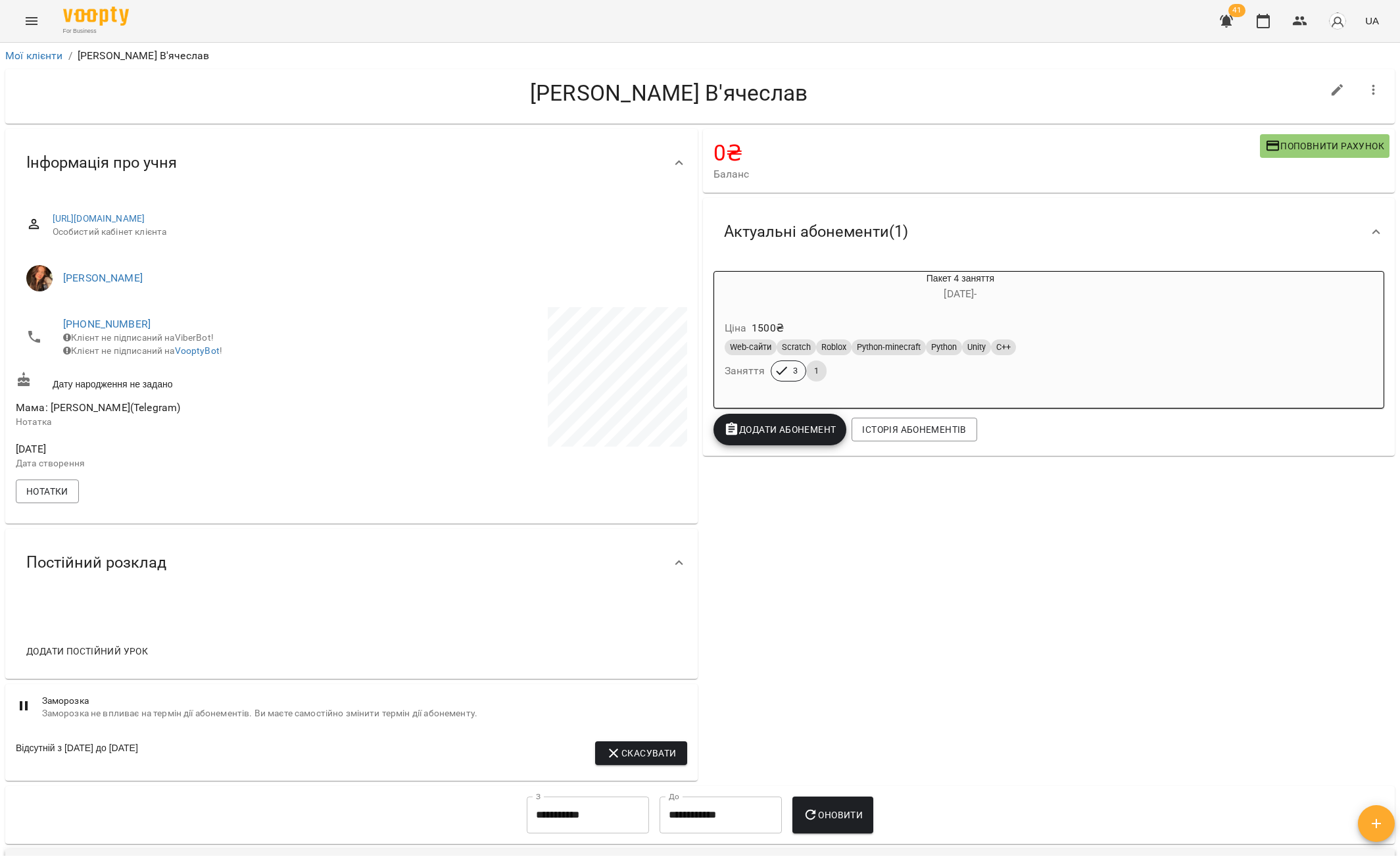
click at [679, 164] on icon at bounding box center [679, 163] width 16 height 16
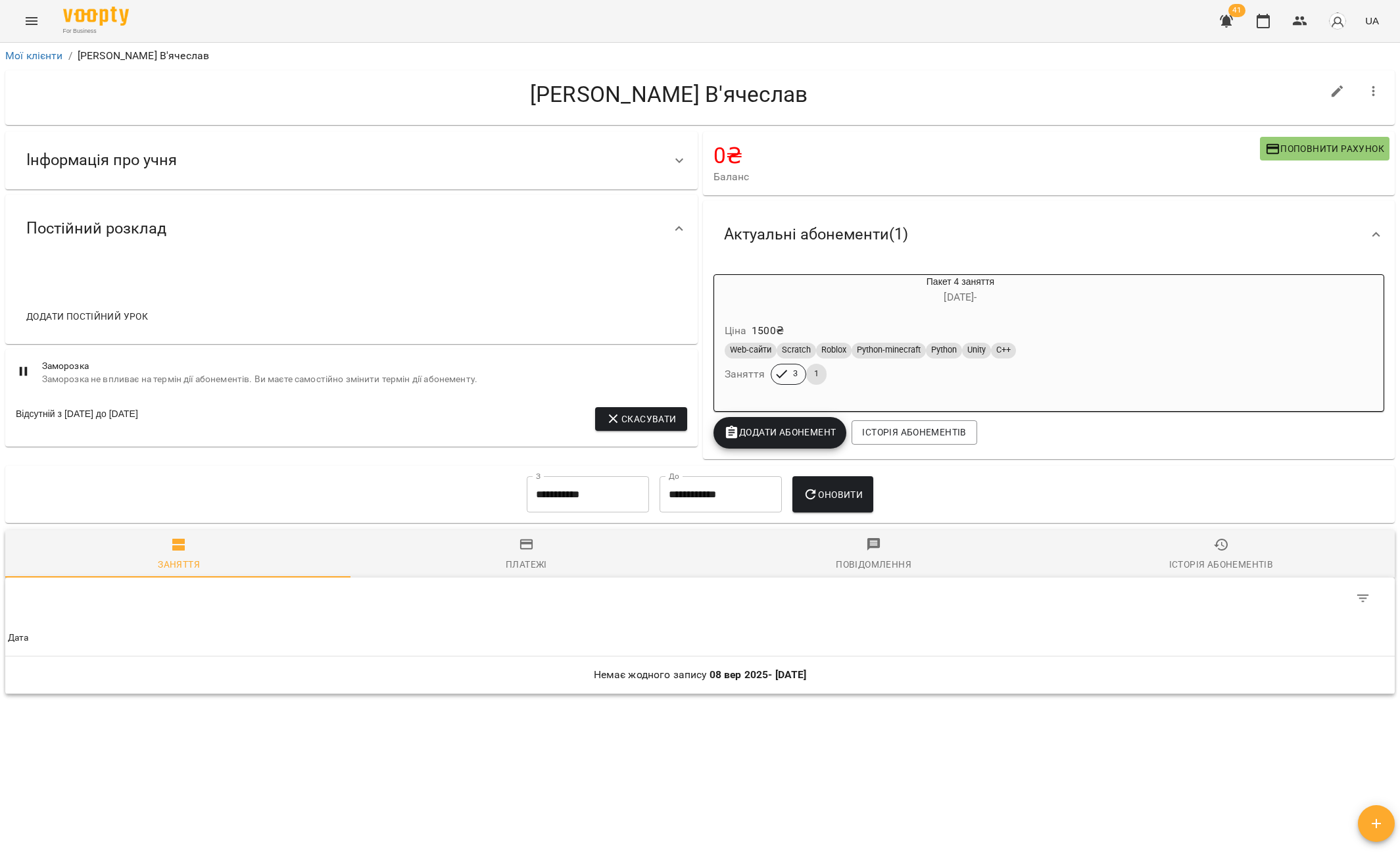
click at [955, 240] on div "Актуальні абонементи ( 1 )" at bounding box center [1037, 234] width 648 height 41
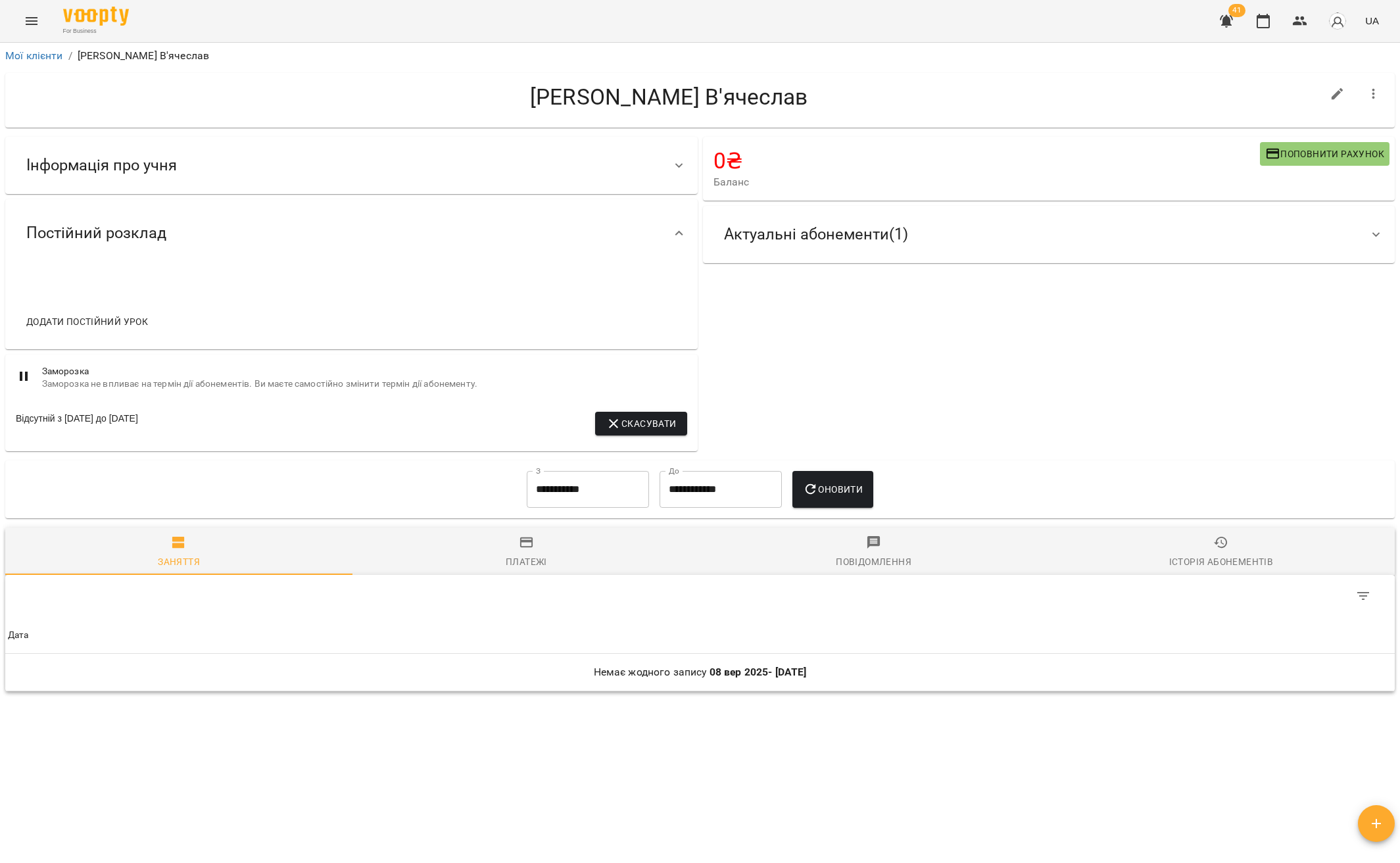
click at [952, 230] on div "Актуальні абонементи ( 1 )" at bounding box center [1037, 234] width 648 height 41
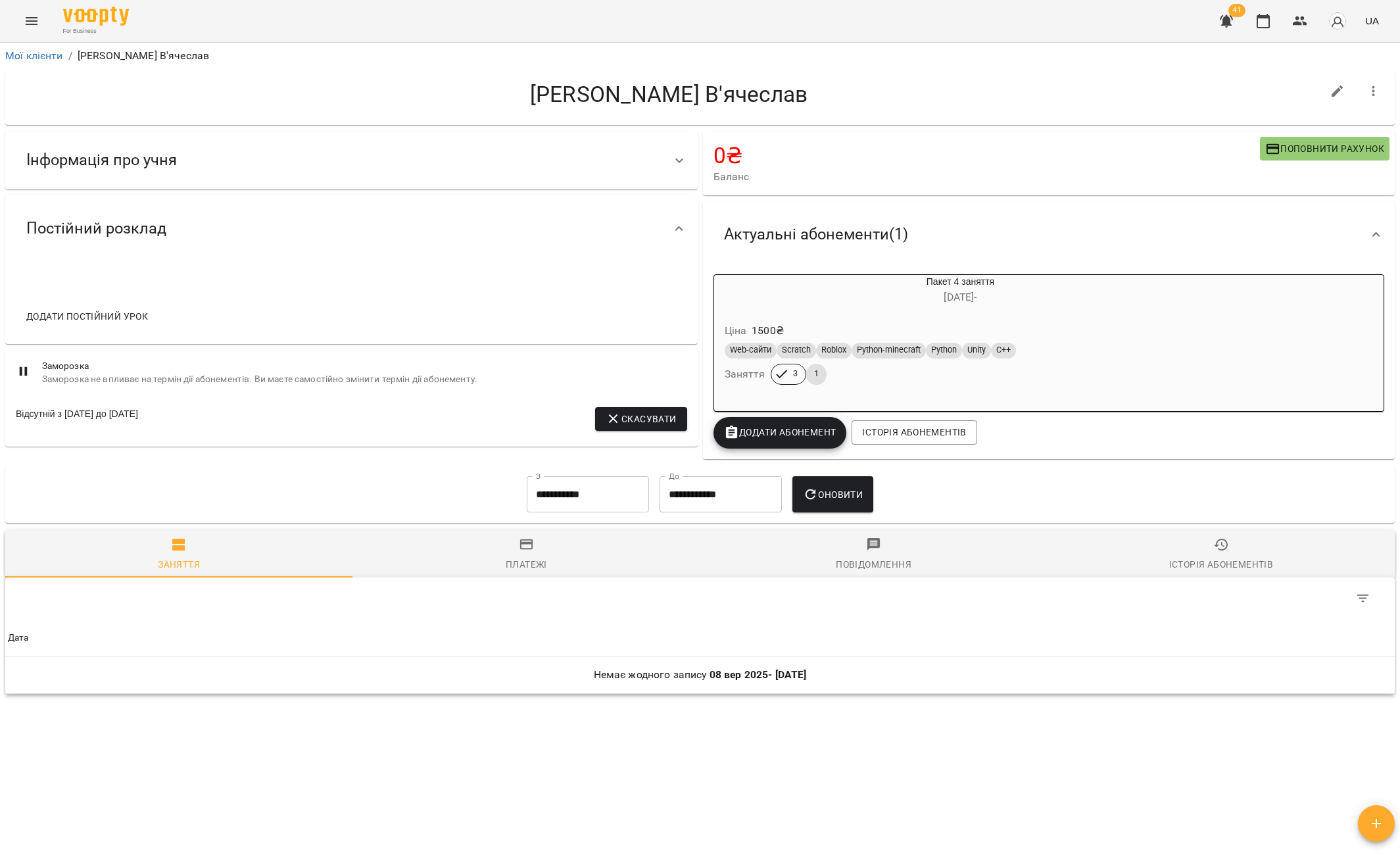
click at [960, 236] on div "Актуальні абонементи ( 1 )" at bounding box center [1037, 234] width 648 height 41
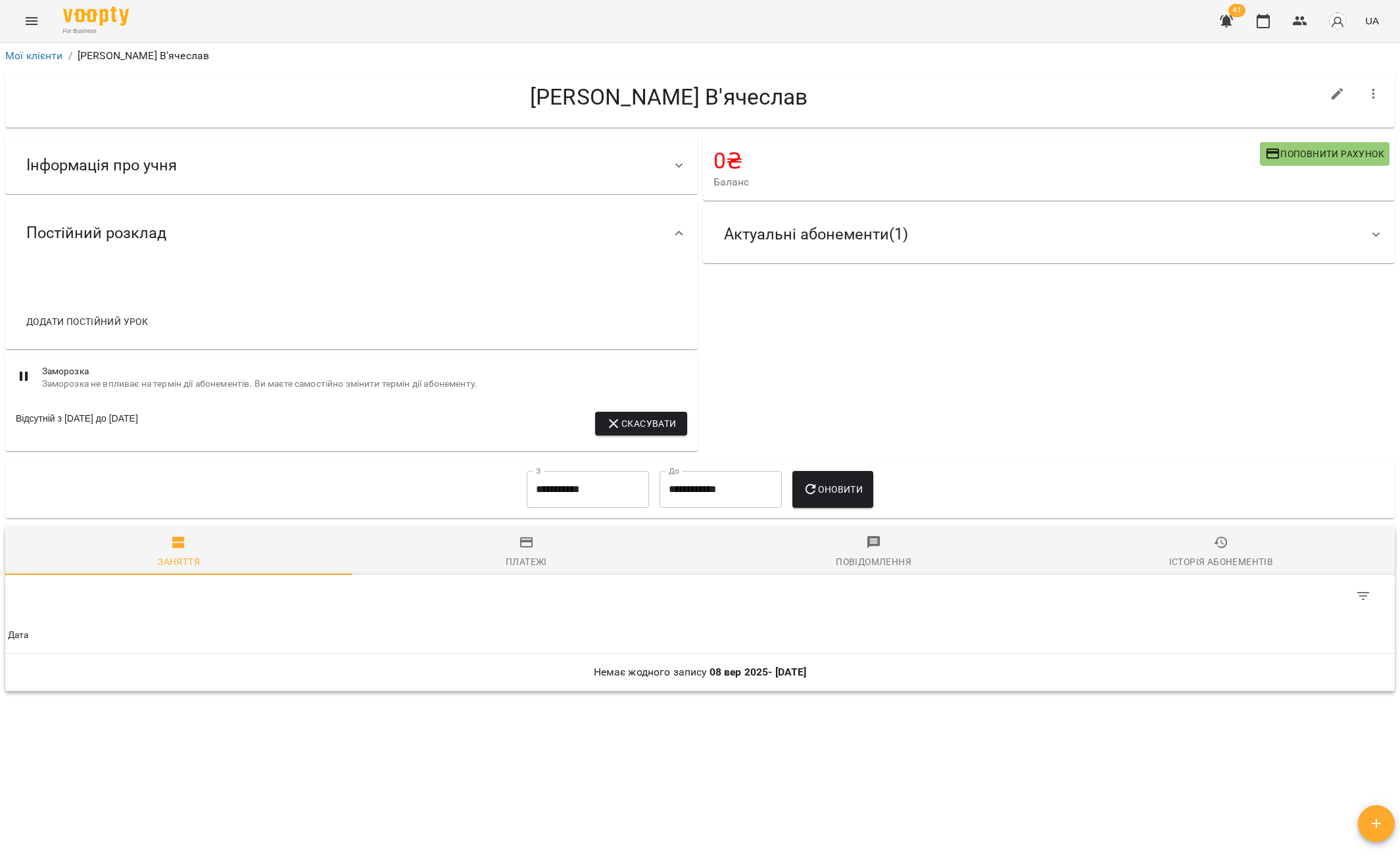
click at [960, 235] on div "Актуальні абонементи ( 1 )" at bounding box center [1037, 234] width 648 height 41
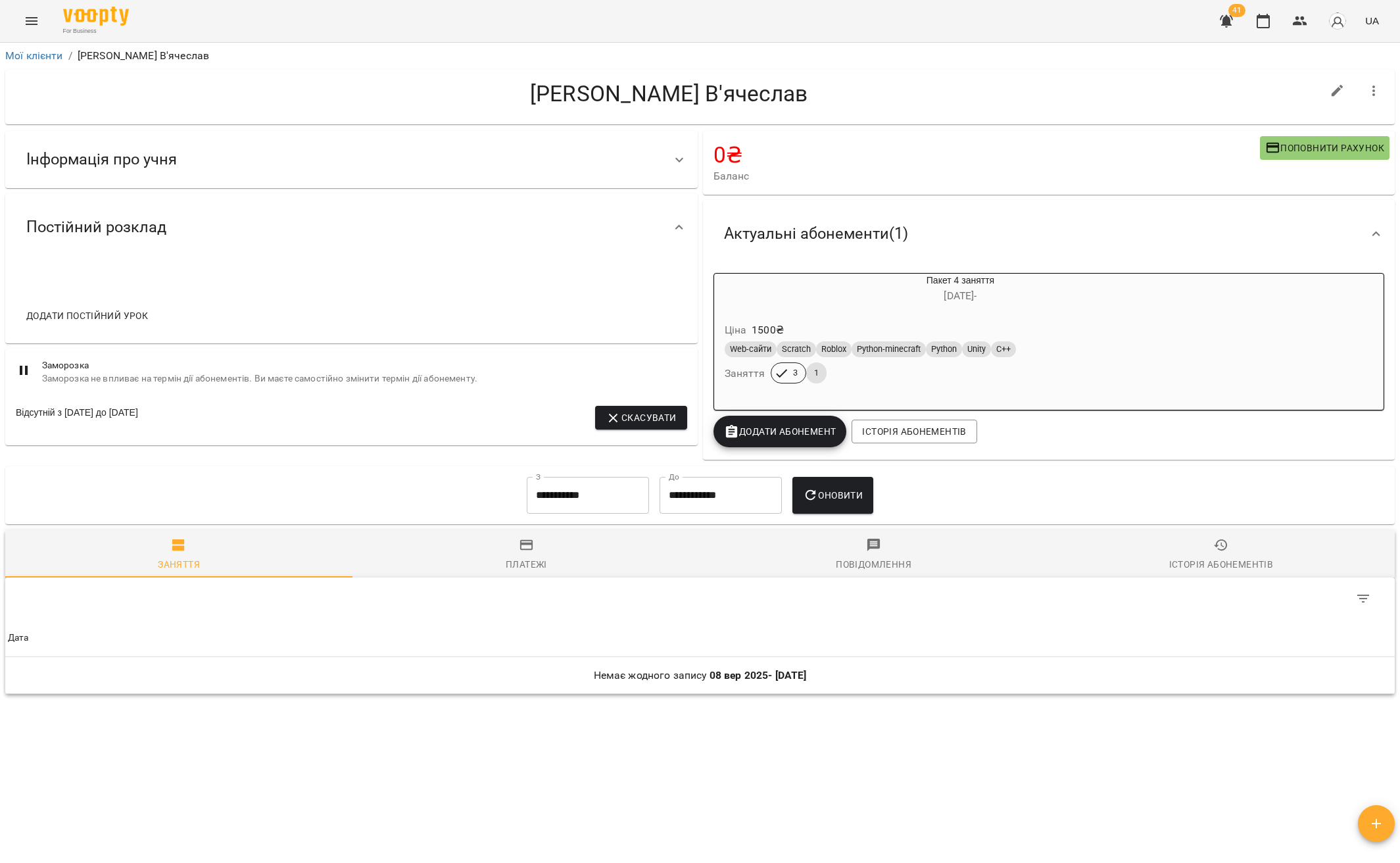
click at [960, 236] on div "Актуальні абонементи ( 1 )" at bounding box center [1037, 233] width 648 height 41
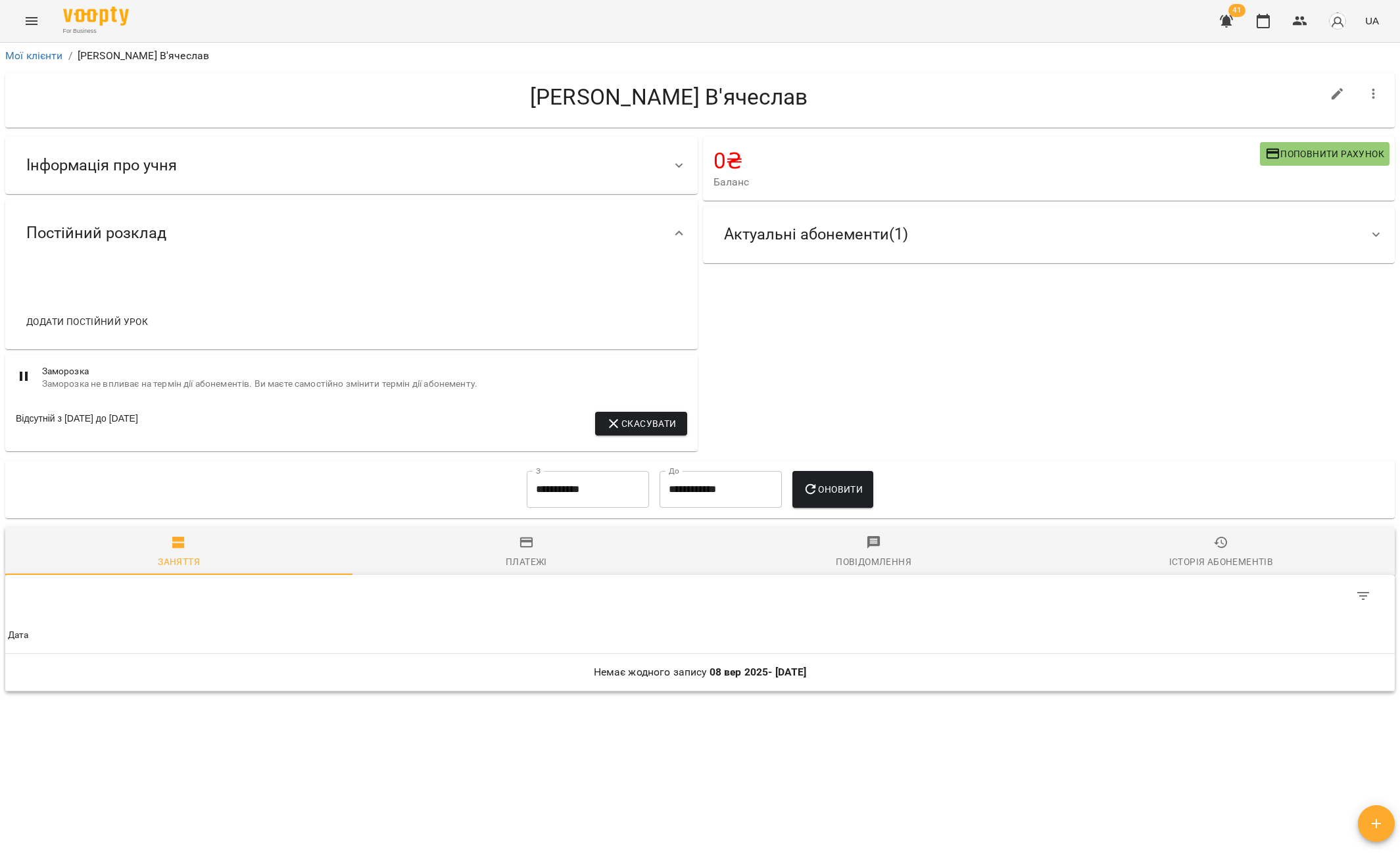
click at [960, 236] on div "Актуальні абонементи ( 1 )" at bounding box center [1037, 234] width 648 height 41
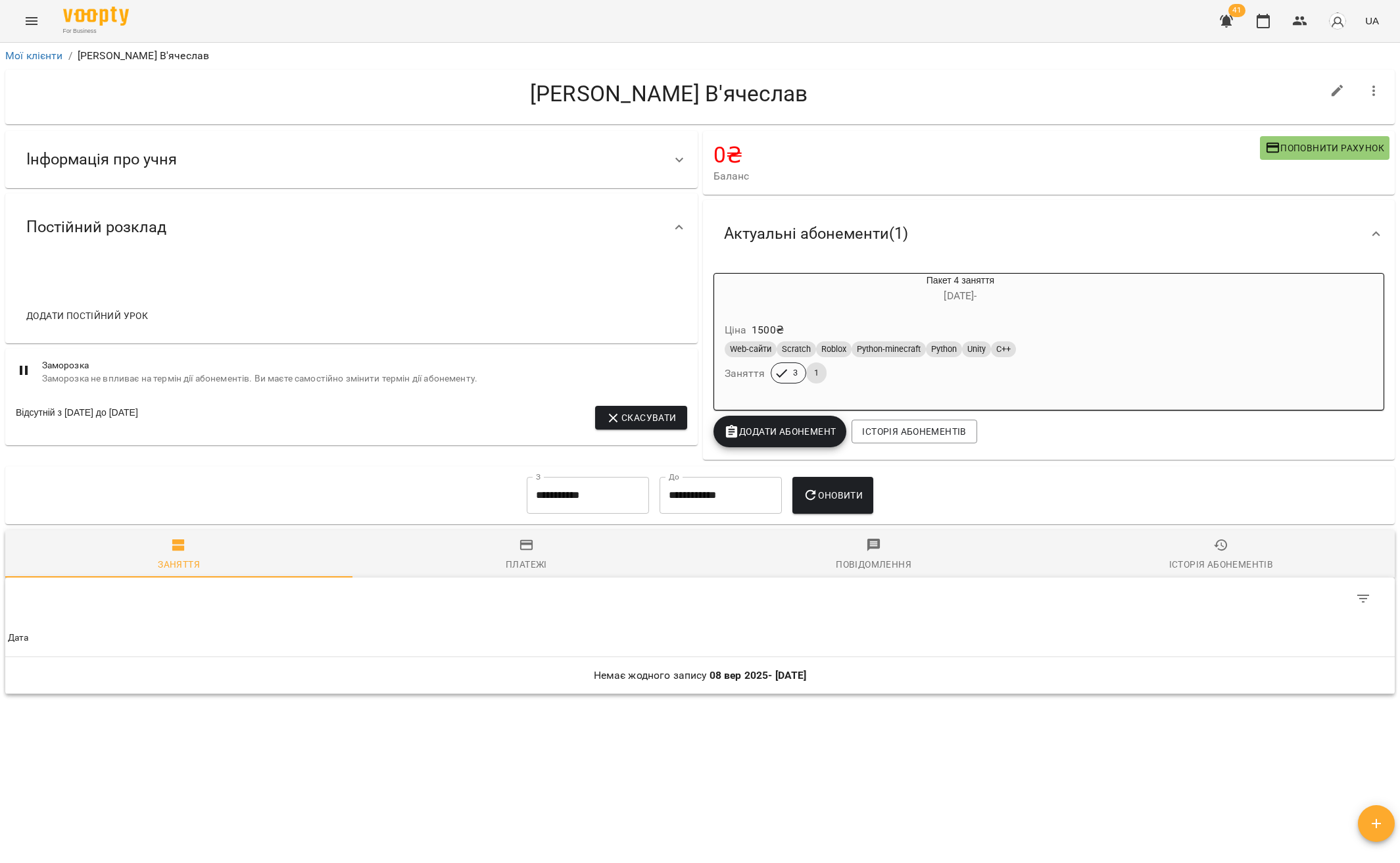
click at [959, 236] on div "Актуальні абонементи ( 1 )" at bounding box center [1037, 233] width 648 height 41
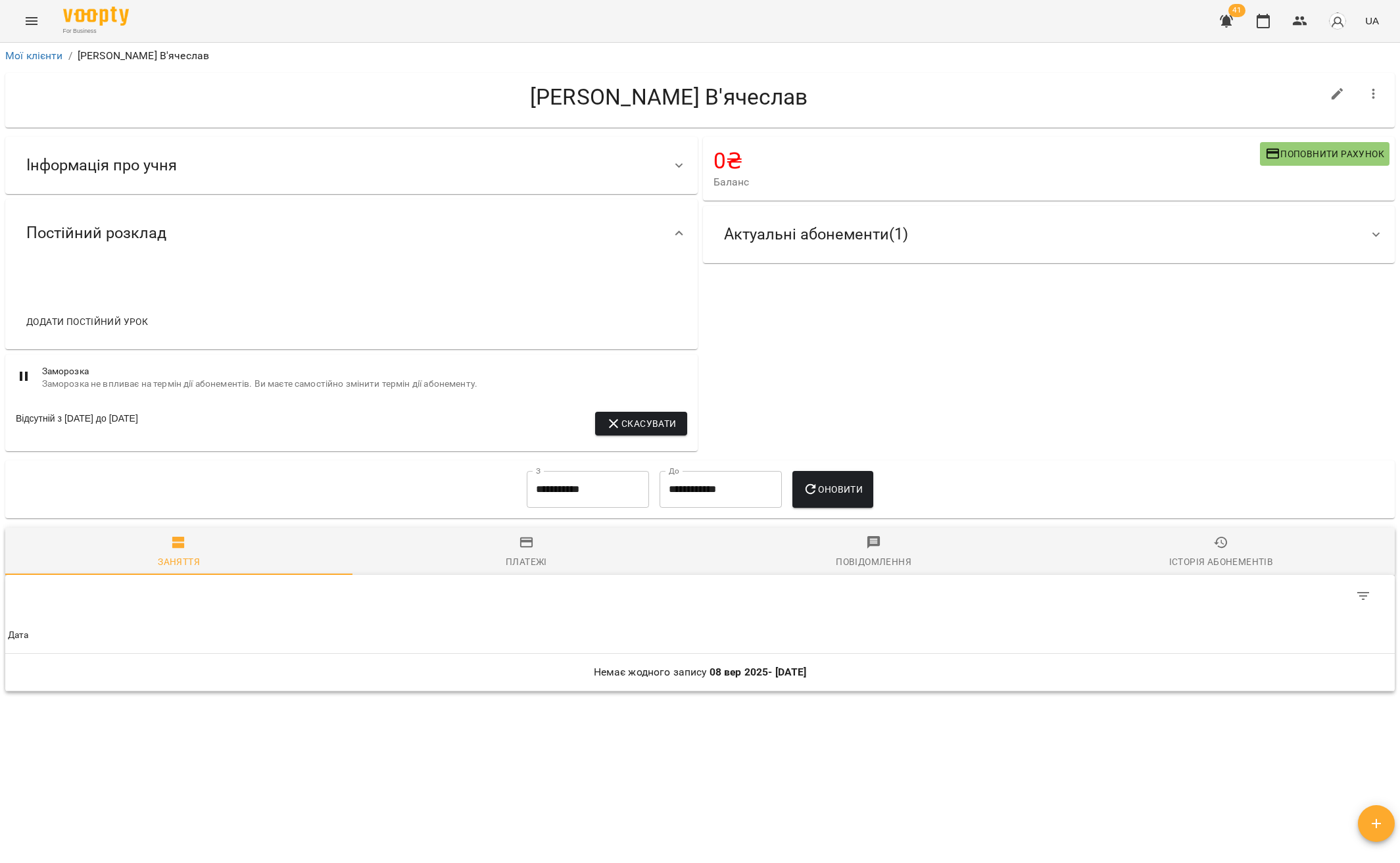
click at [959, 236] on div "Актуальні абонементи ( 1 )" at bounding box center [1037, 234] width 648 height 41
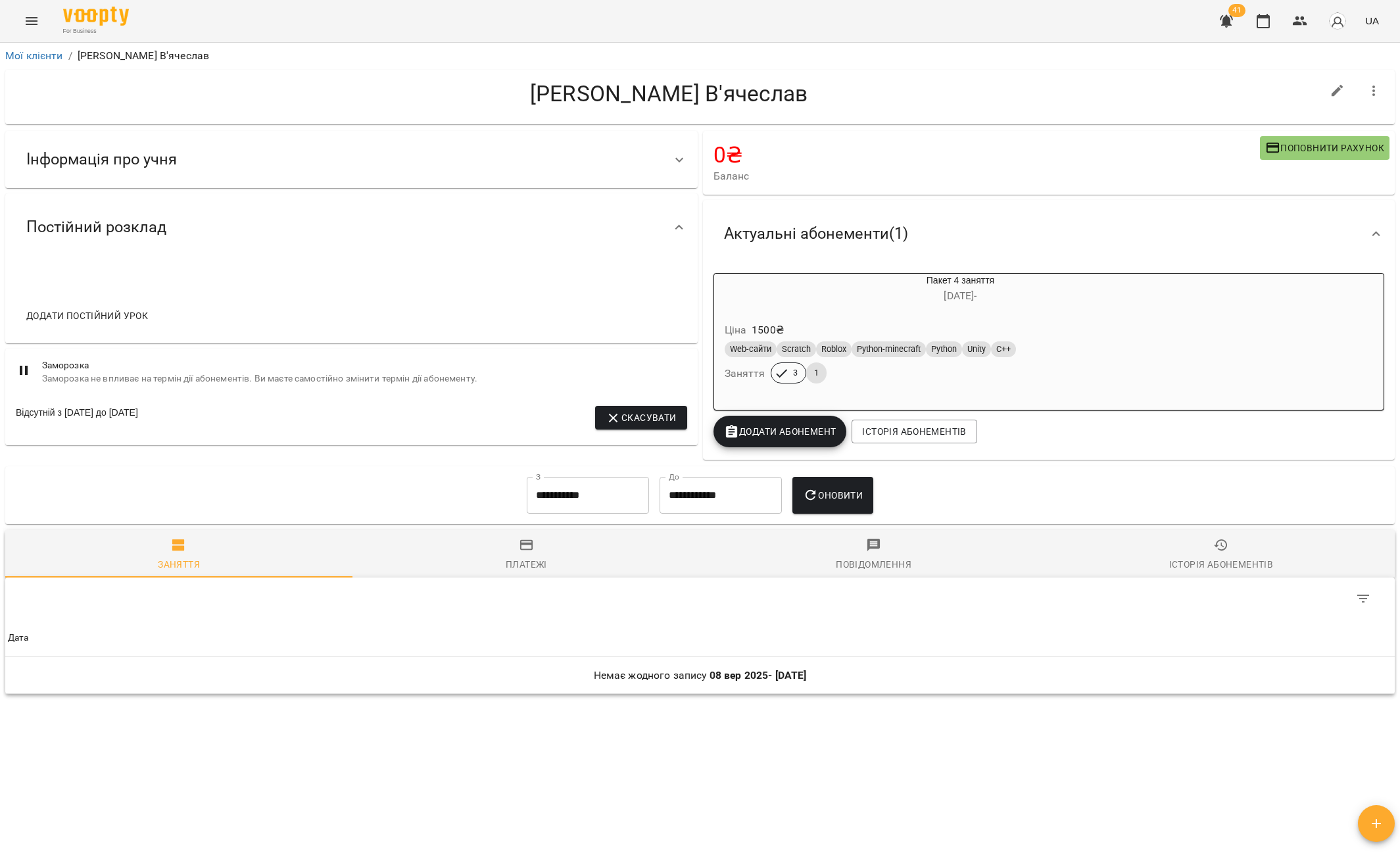
click at [959, 236] on div "Актуальні абонементи ( 1 )" at bounding box center [1037, 233] width 648 height 41
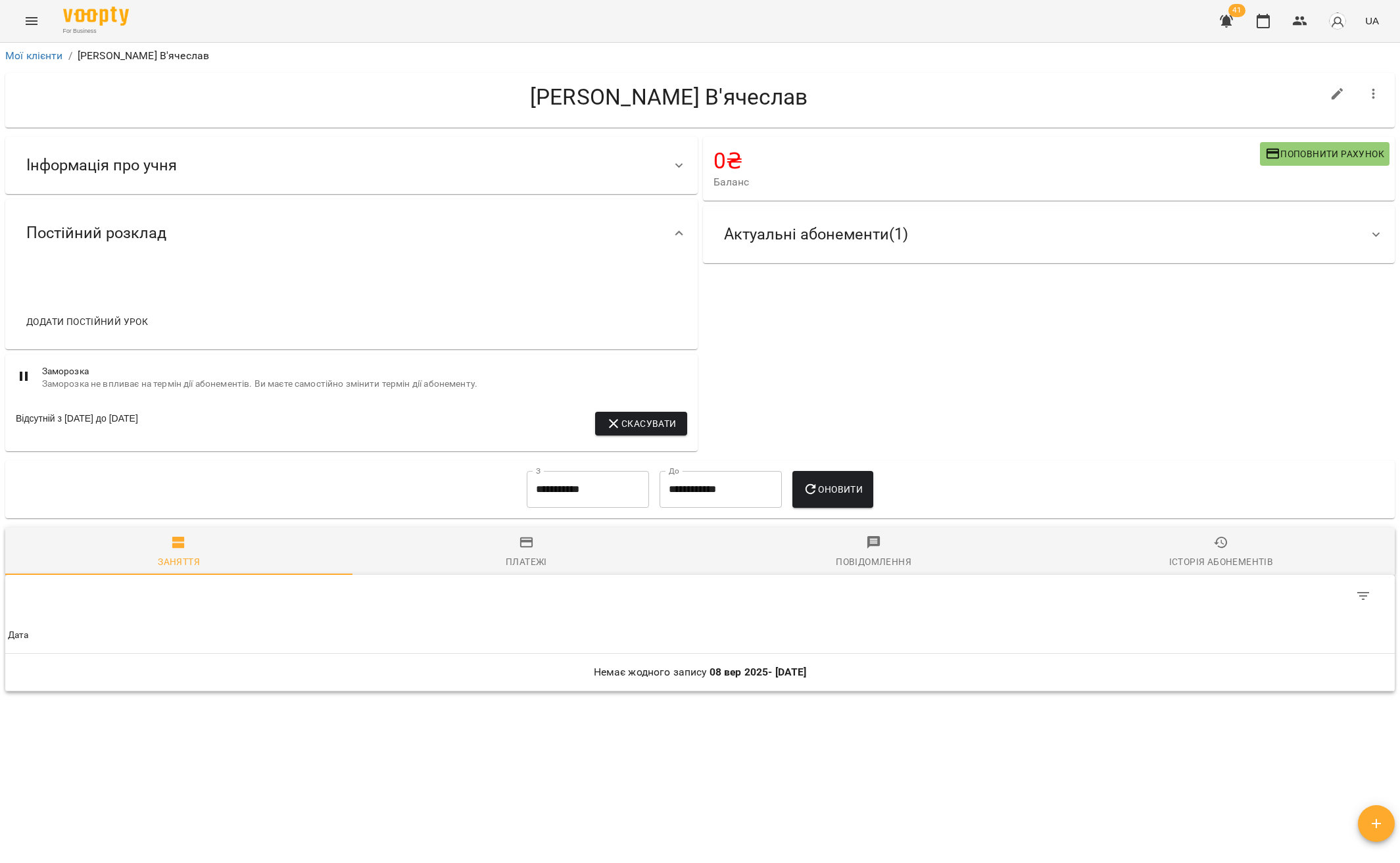
click at [959, 236] on div "Актуальні абонементи ( 1 )" at bounding box center [1037, 234] width 648 height 41
click at [958, 236] on div "Актуальні абонементи ( 1 )" at bounding box center [1037, 234] width 648 height 41
click at [882, 237] on span "Актуальні абонементи ( 1 )" at bounding box center [815, 234] width 184 height 20
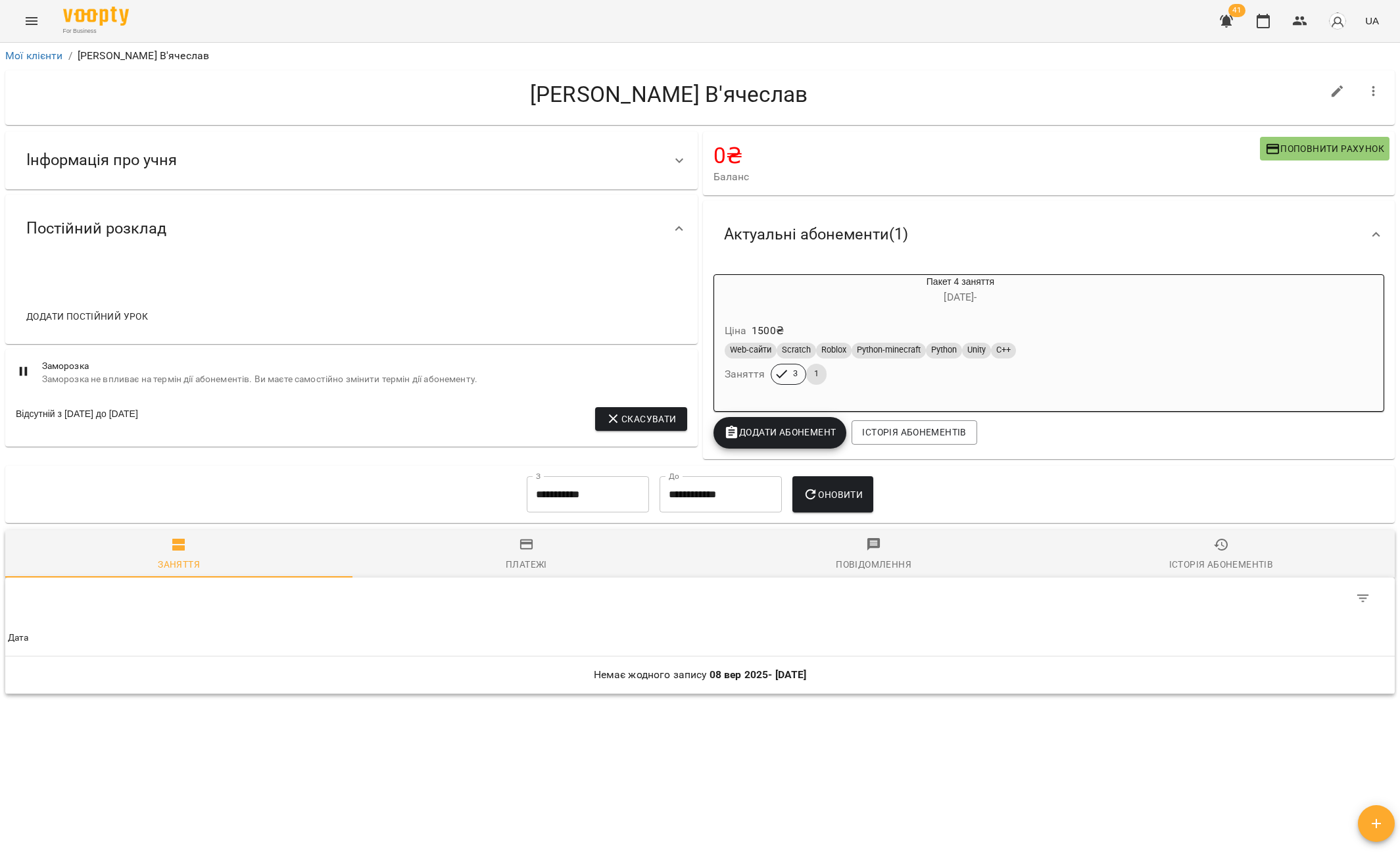
click at [921, 243] on div "Актуальні абонементи ( 1 )" at bounding box center [1037, 234] width 648 height 41
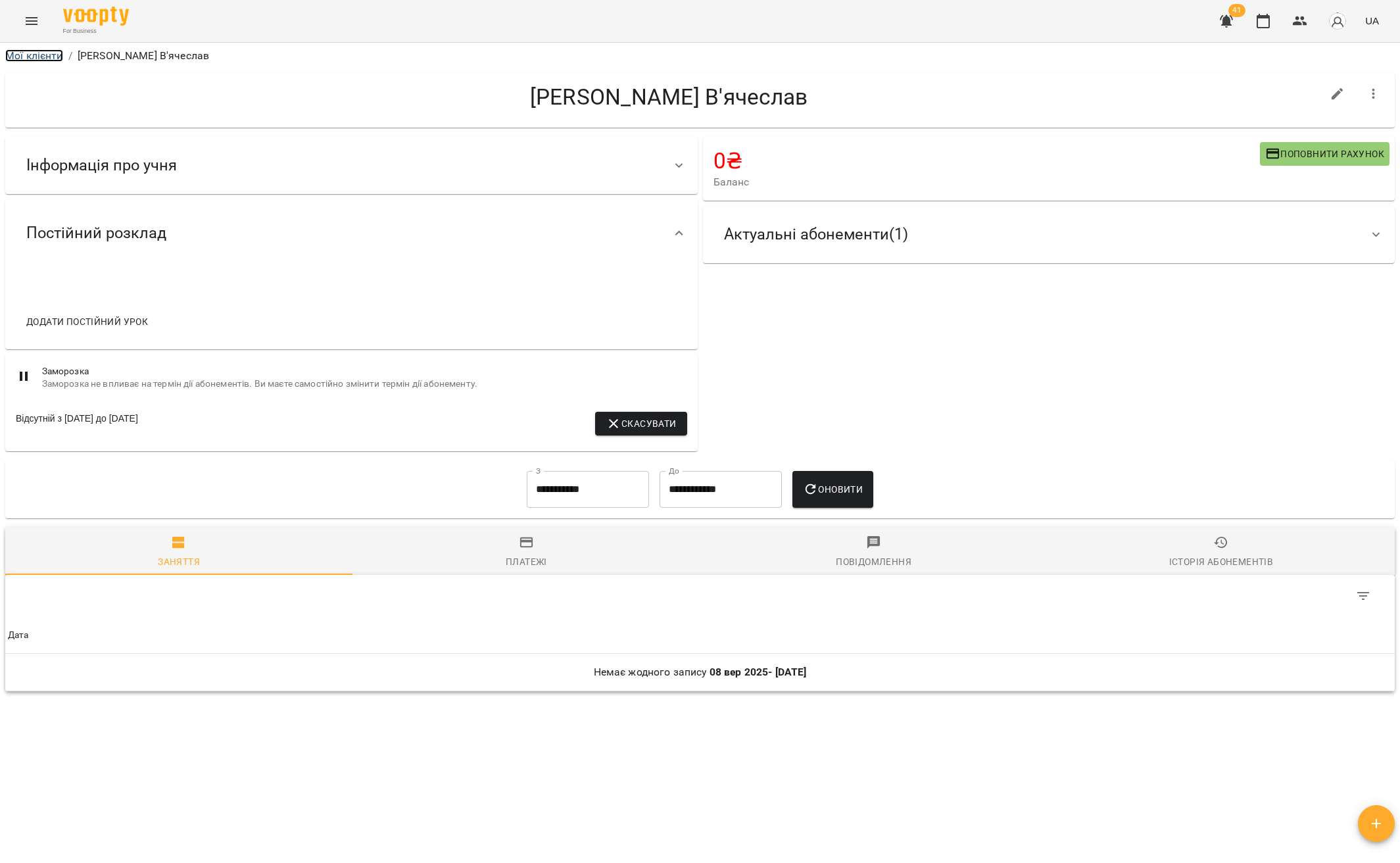
click at [30, 54] on link "Мої клієнти" at bounding box center [34, 55] width 58 height 12
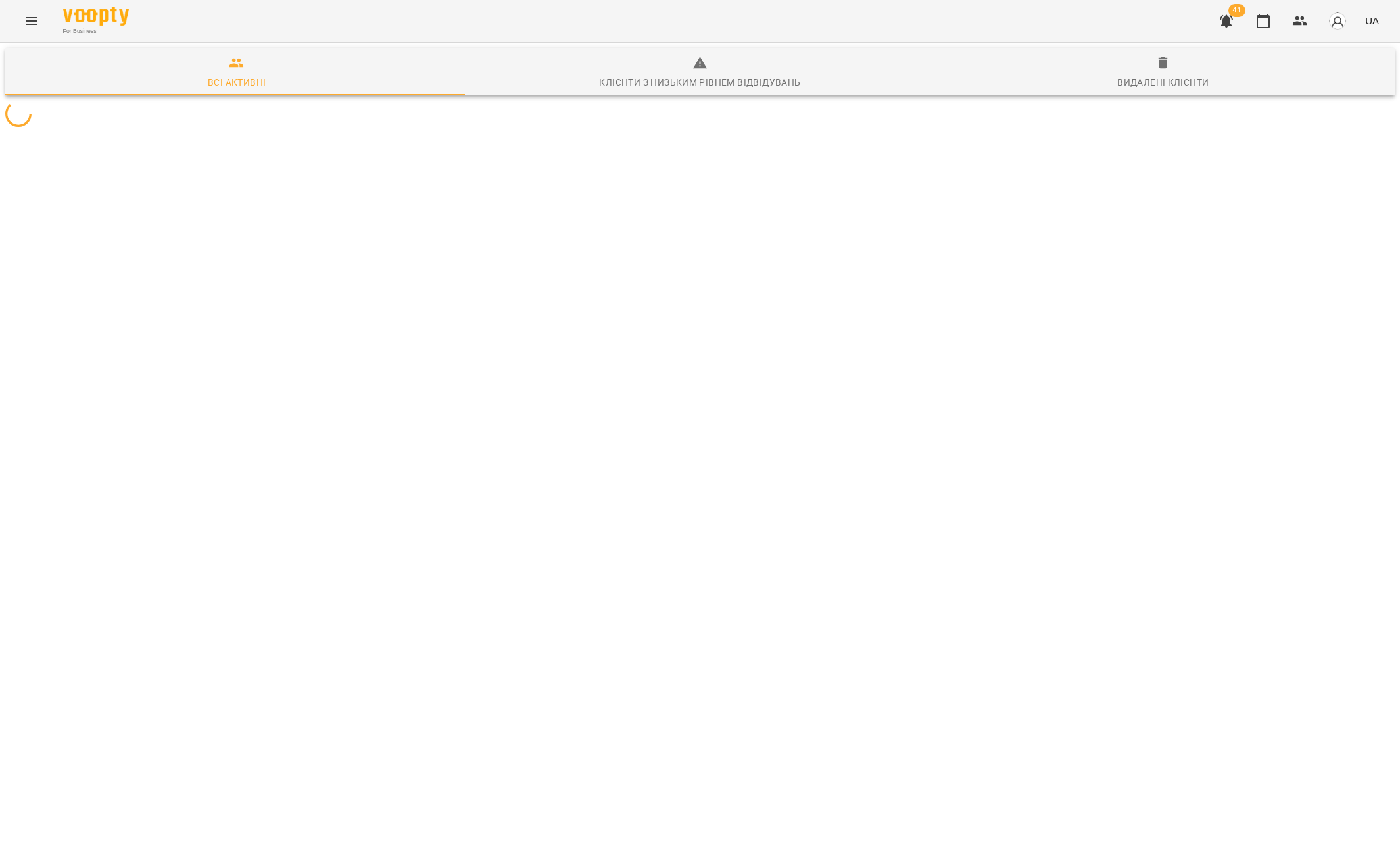
click at [1242, 130] on div at bounding box center [700, 114] width 1395 height 32
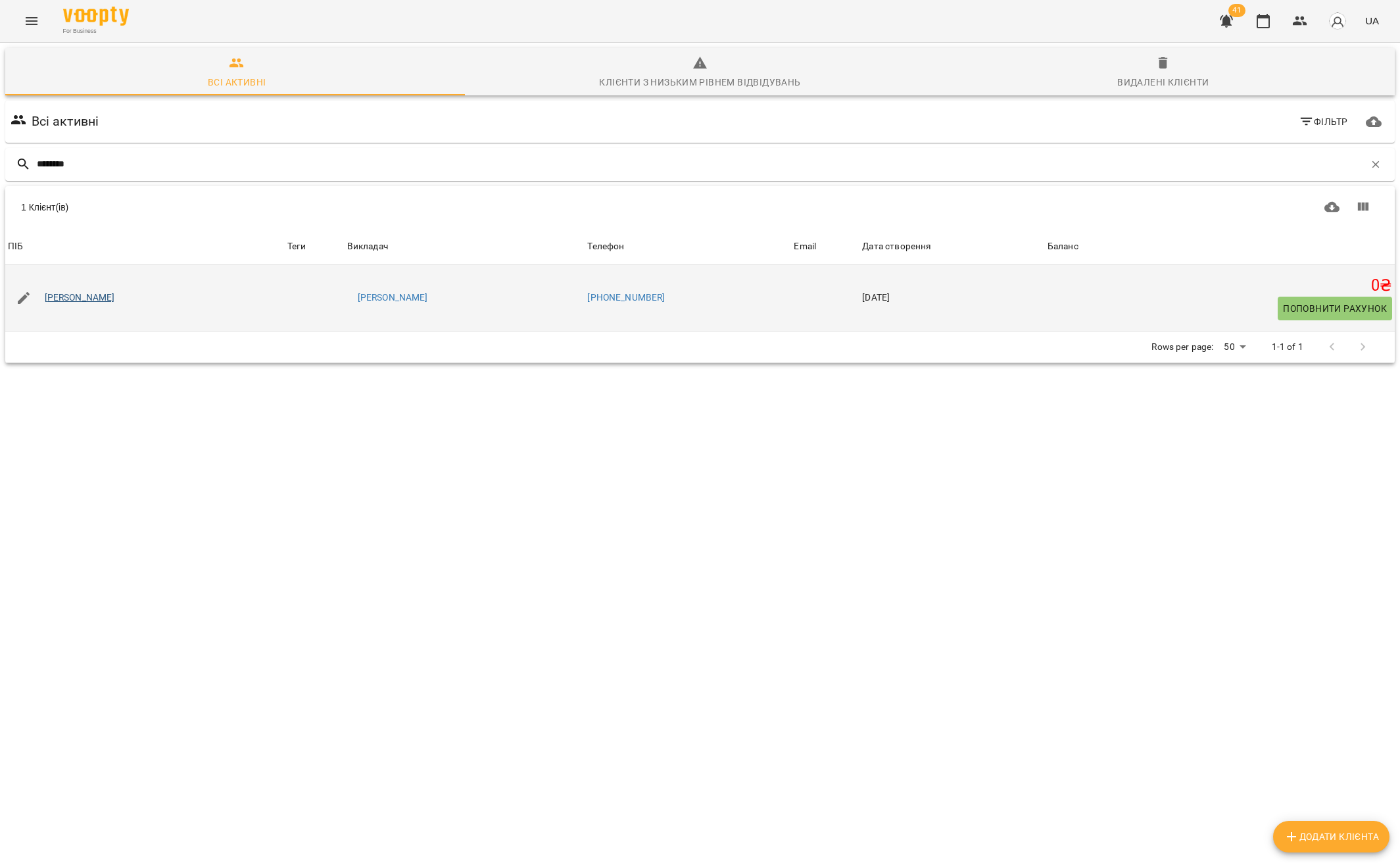
type input "********"
click at [72, 302] on link "Нужненко Тимофій" at bounding box center [80, 298] width 70 height 13
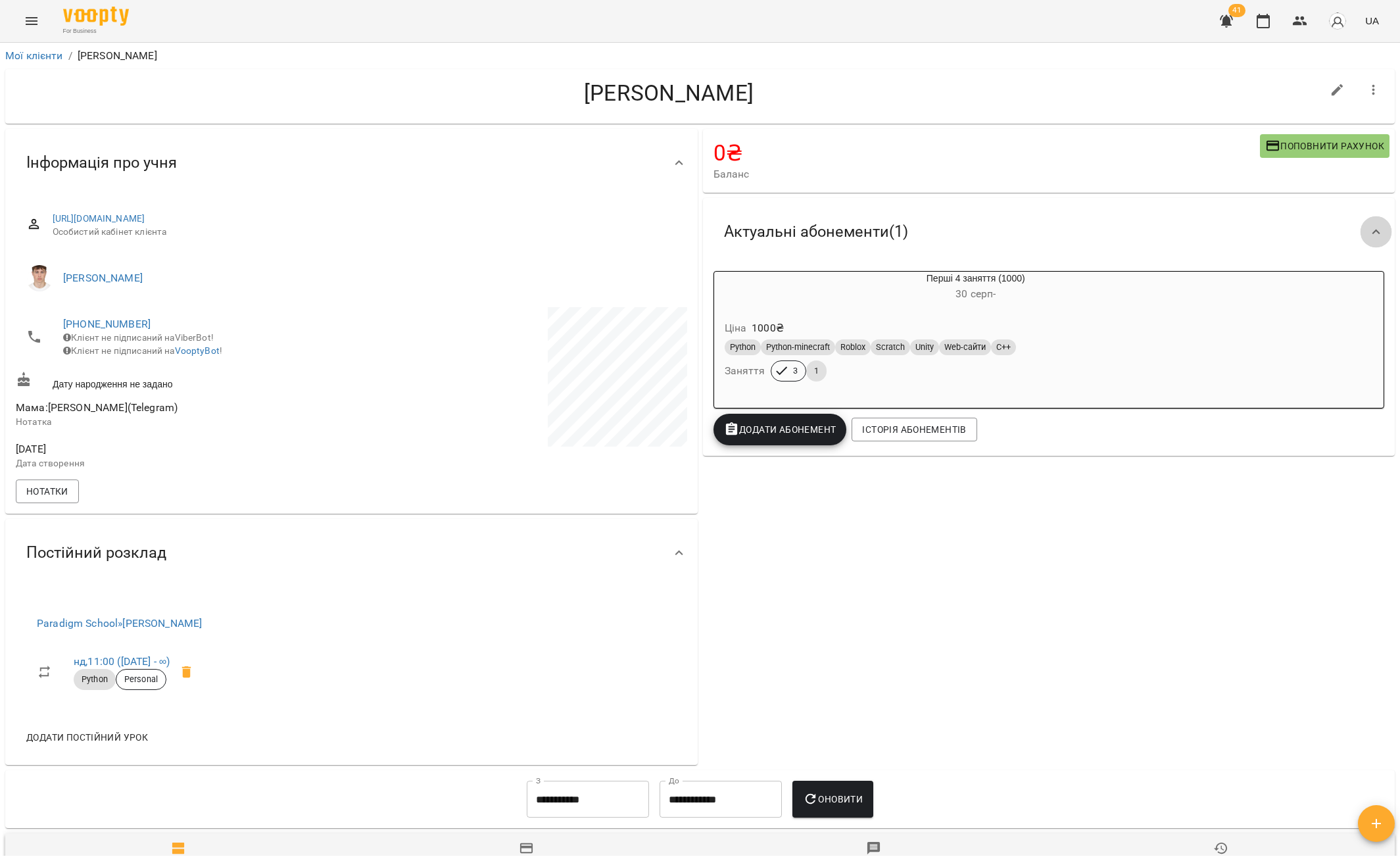
click at [1374, 225] on div at bounding box center [1376, 232] width 32 height 32
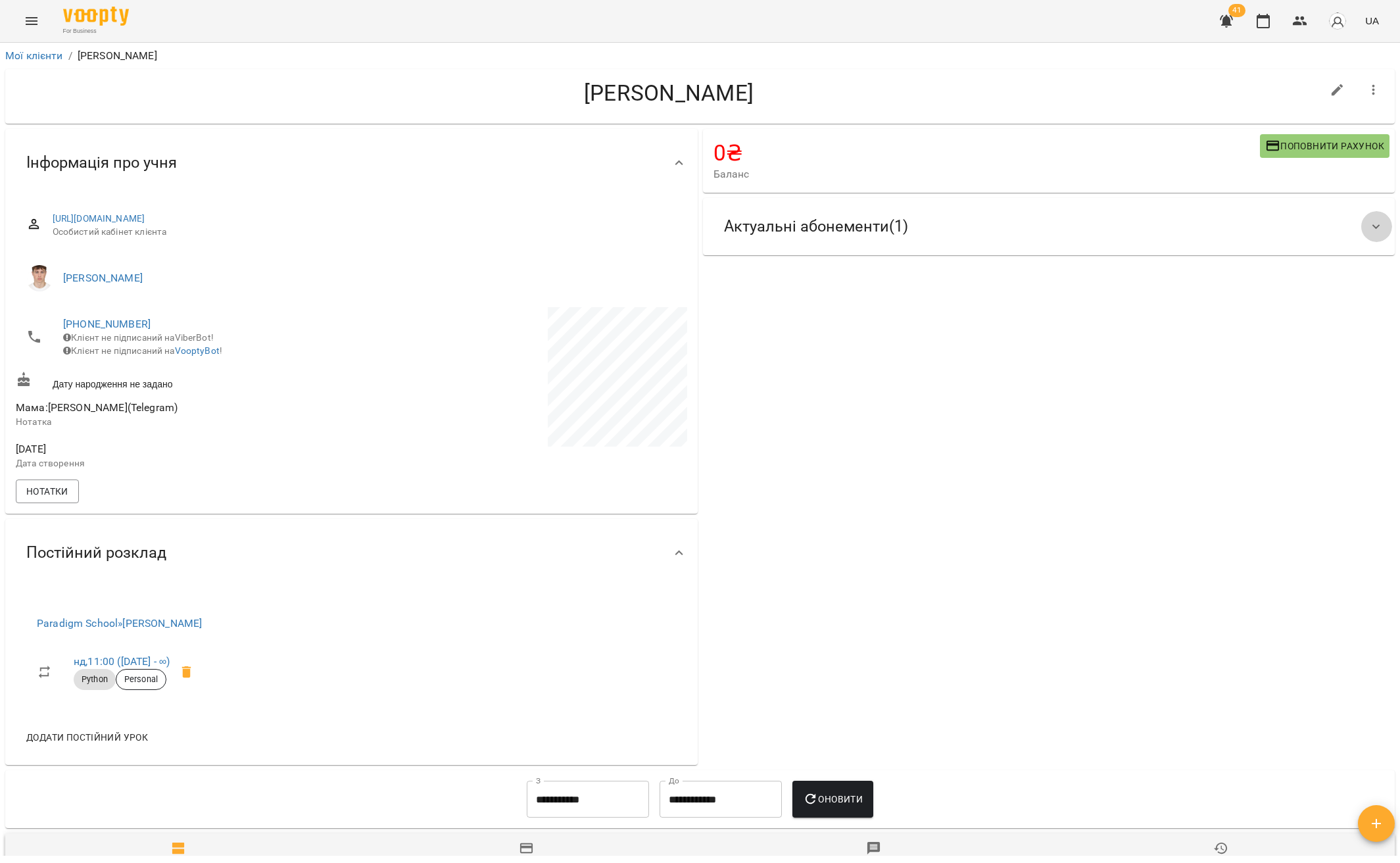
click at [1372, 225] on icon at bounding box center [1376, 226] width 8 height 5
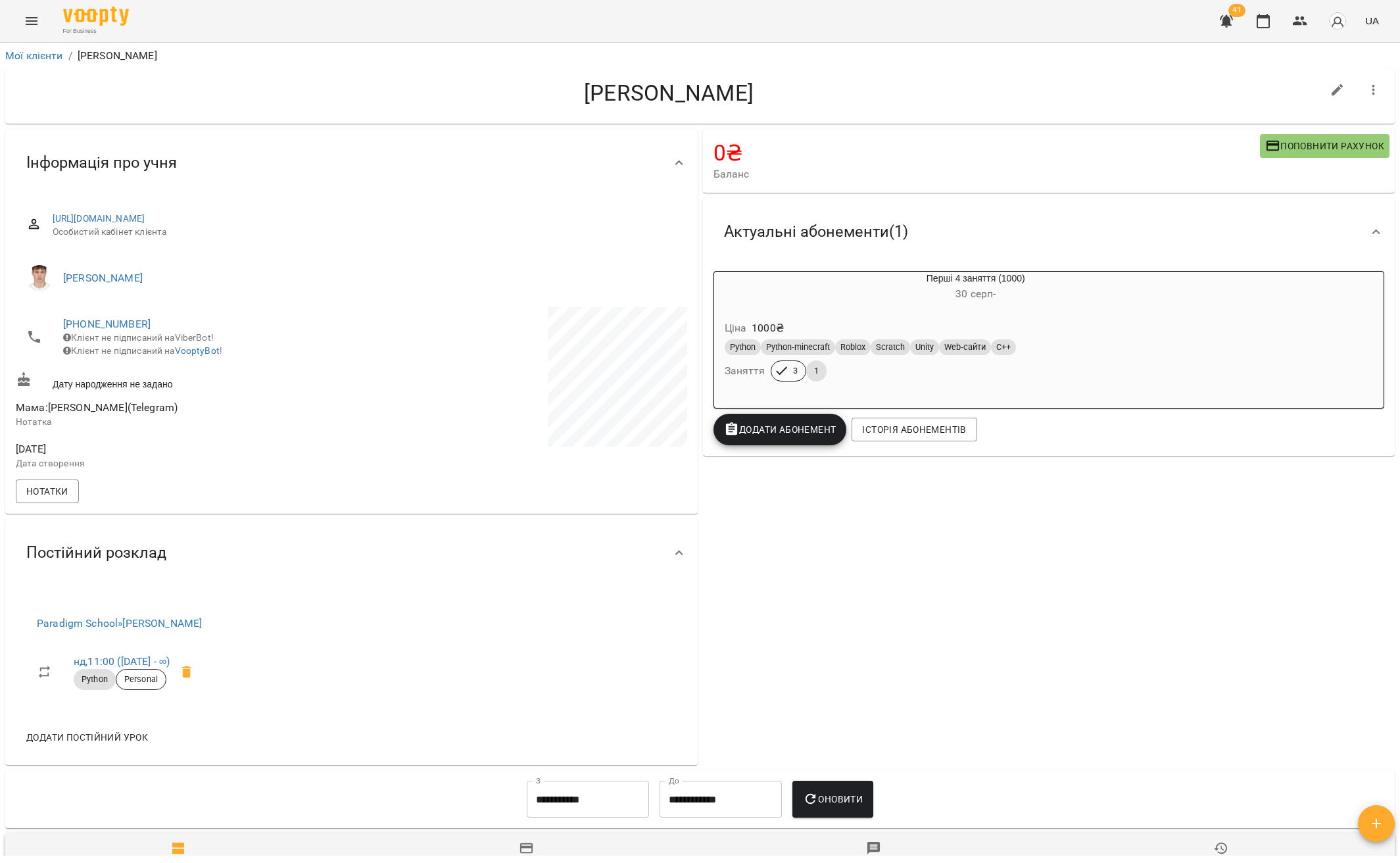
click at [997, 166] on span "Баланс" at bounding box center [986, 174] width 546 height 16
click at [1360, 234] on div at bounding box center [1376, 232] width 32 height 32
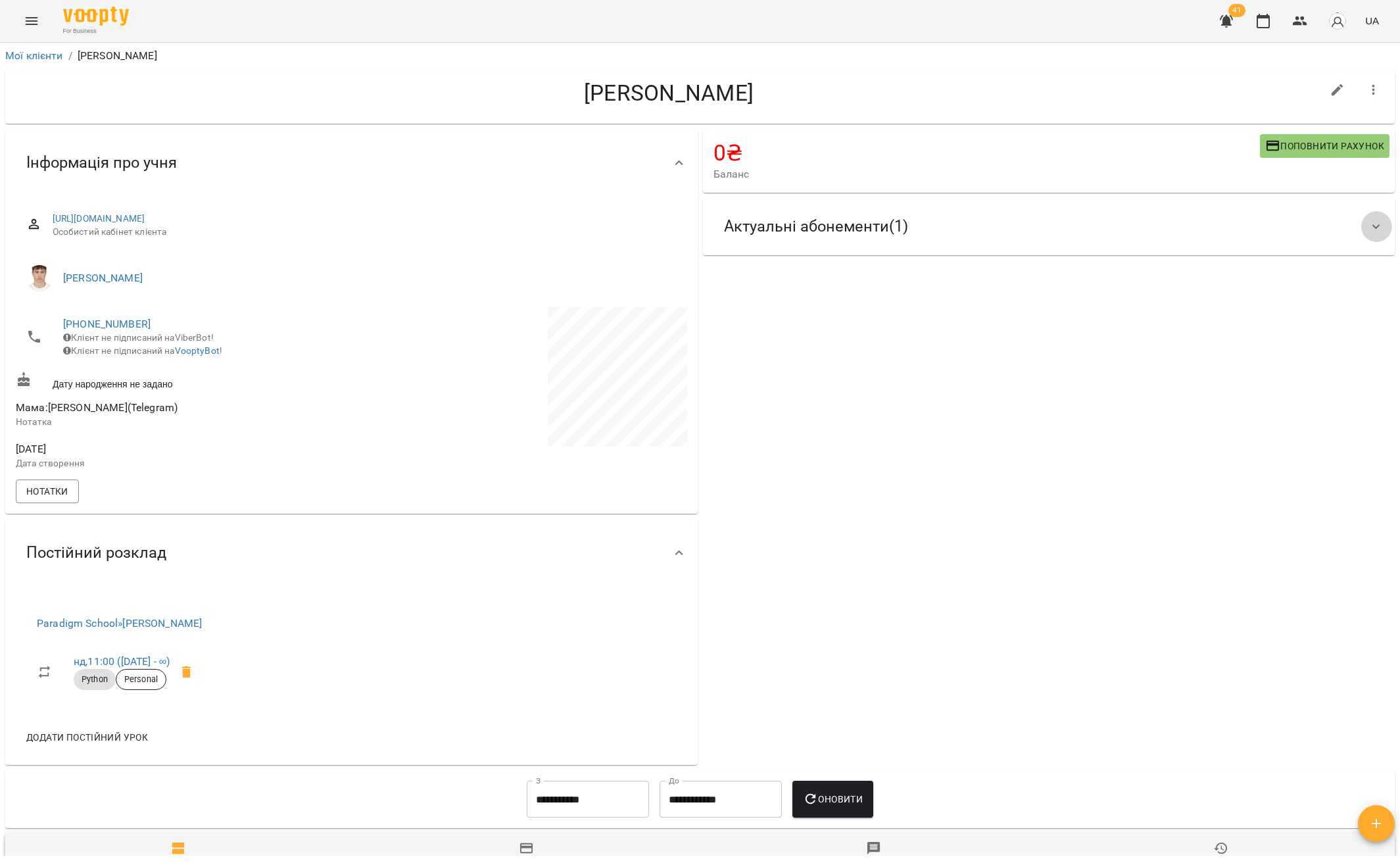
click at [1368, 225] on icon at bounding box center [1376, 227] width 16 height 16
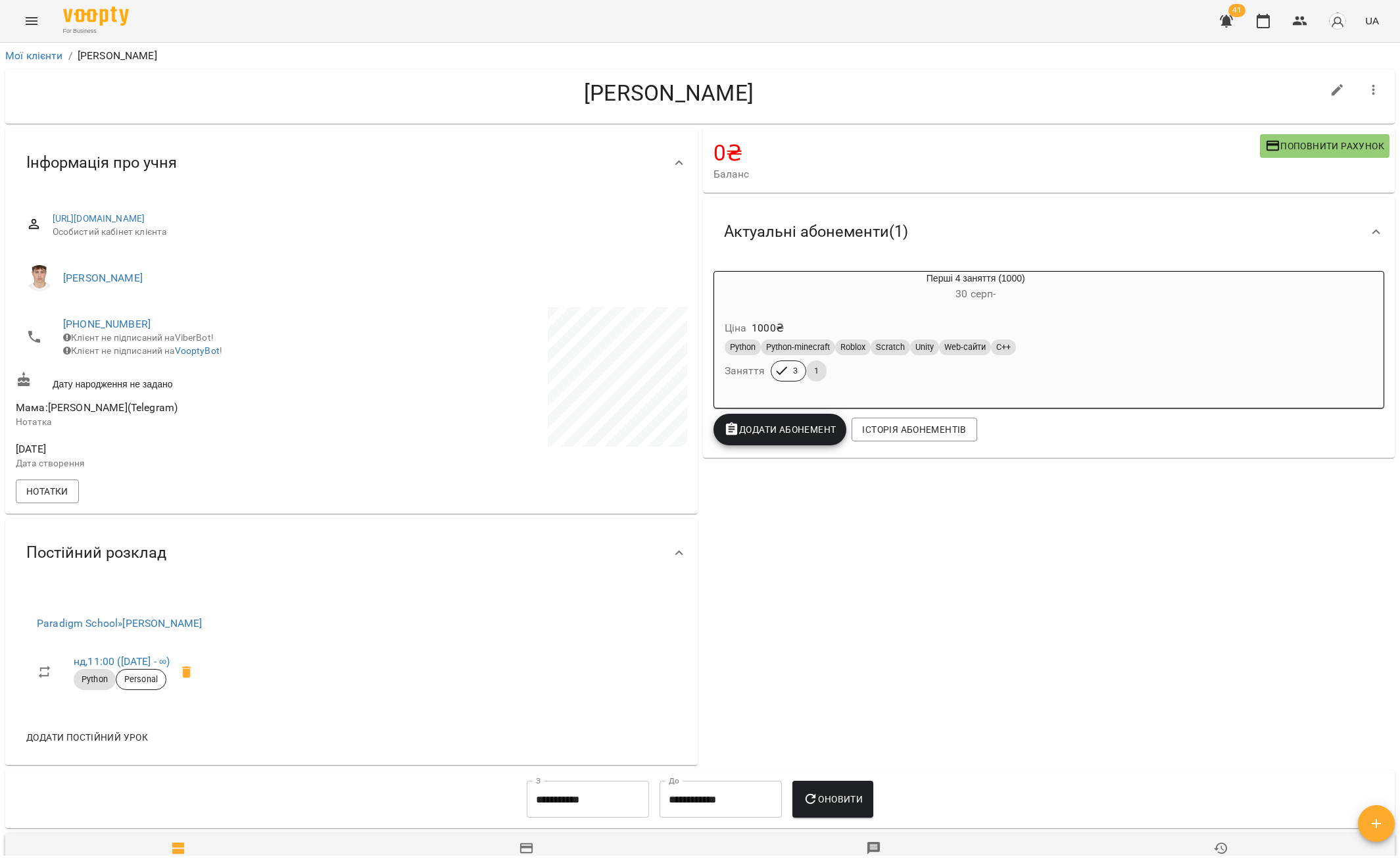
click at [1368, 225] on icon at bounding box center [1376, 232] width 16 height 16
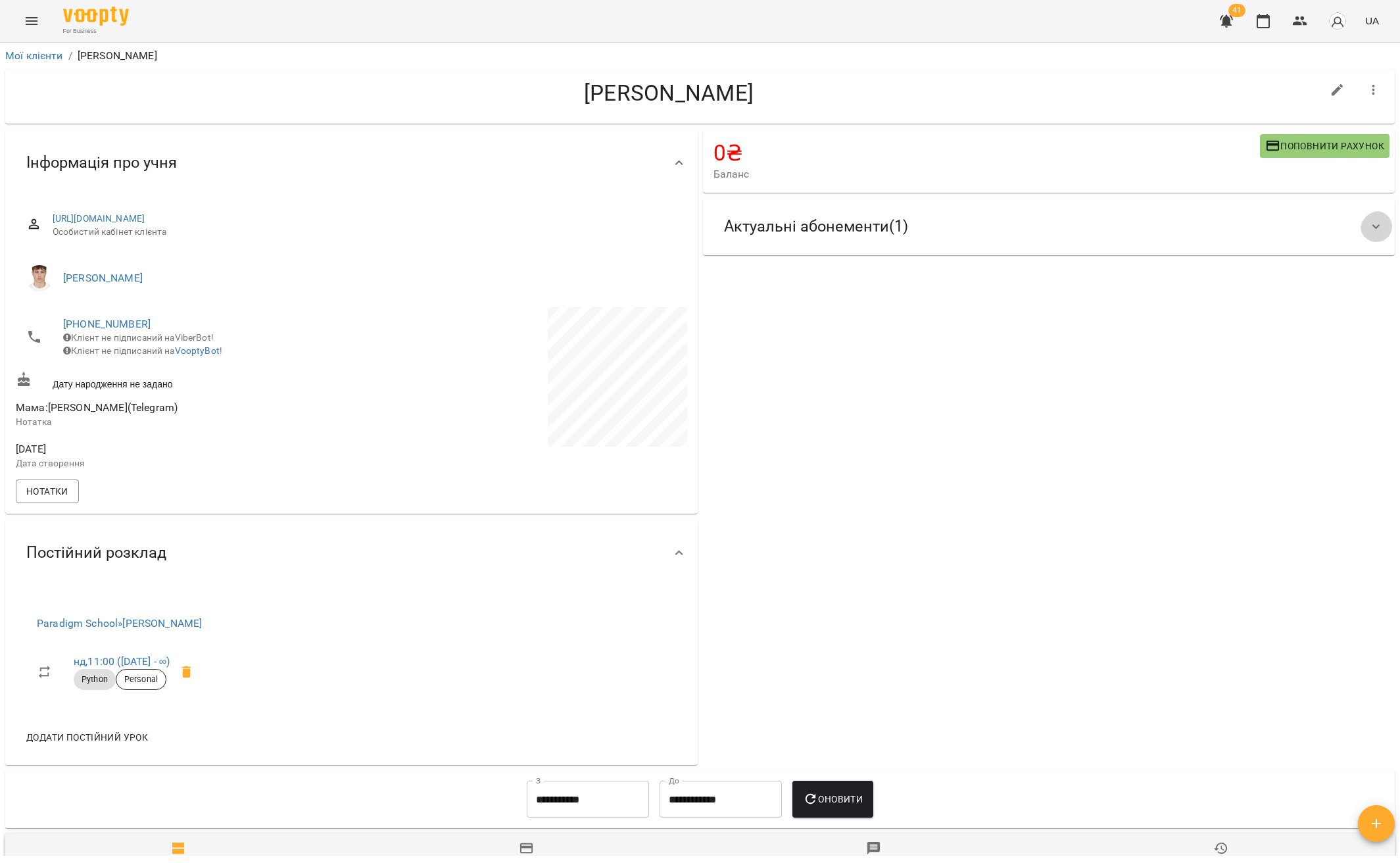
click at [1368, 225] on icon at bounding box center [1376, 227] width 16 height 16
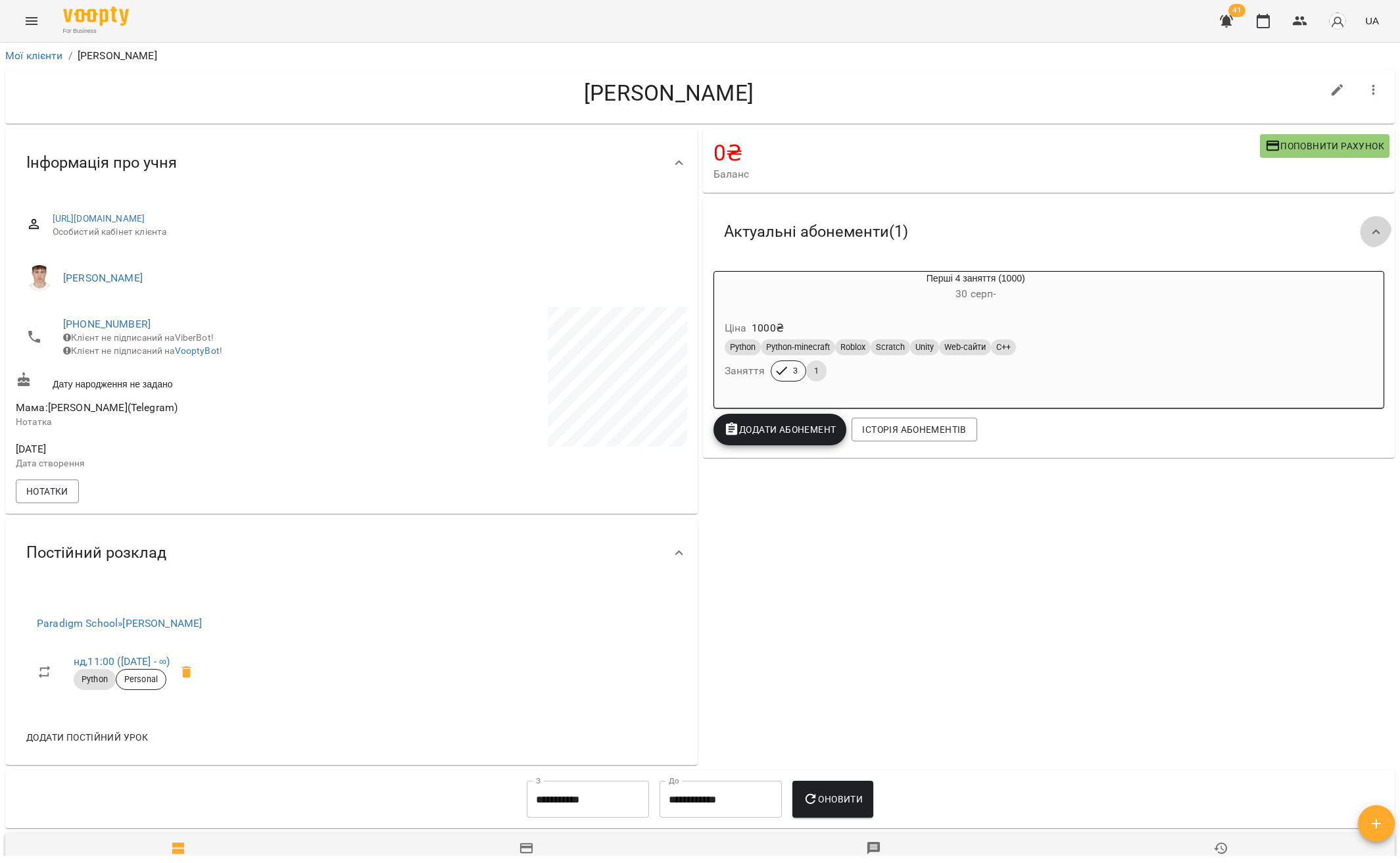
click at [1368, 225] on icon at bounding box center [1376, 232] width 16 height 16
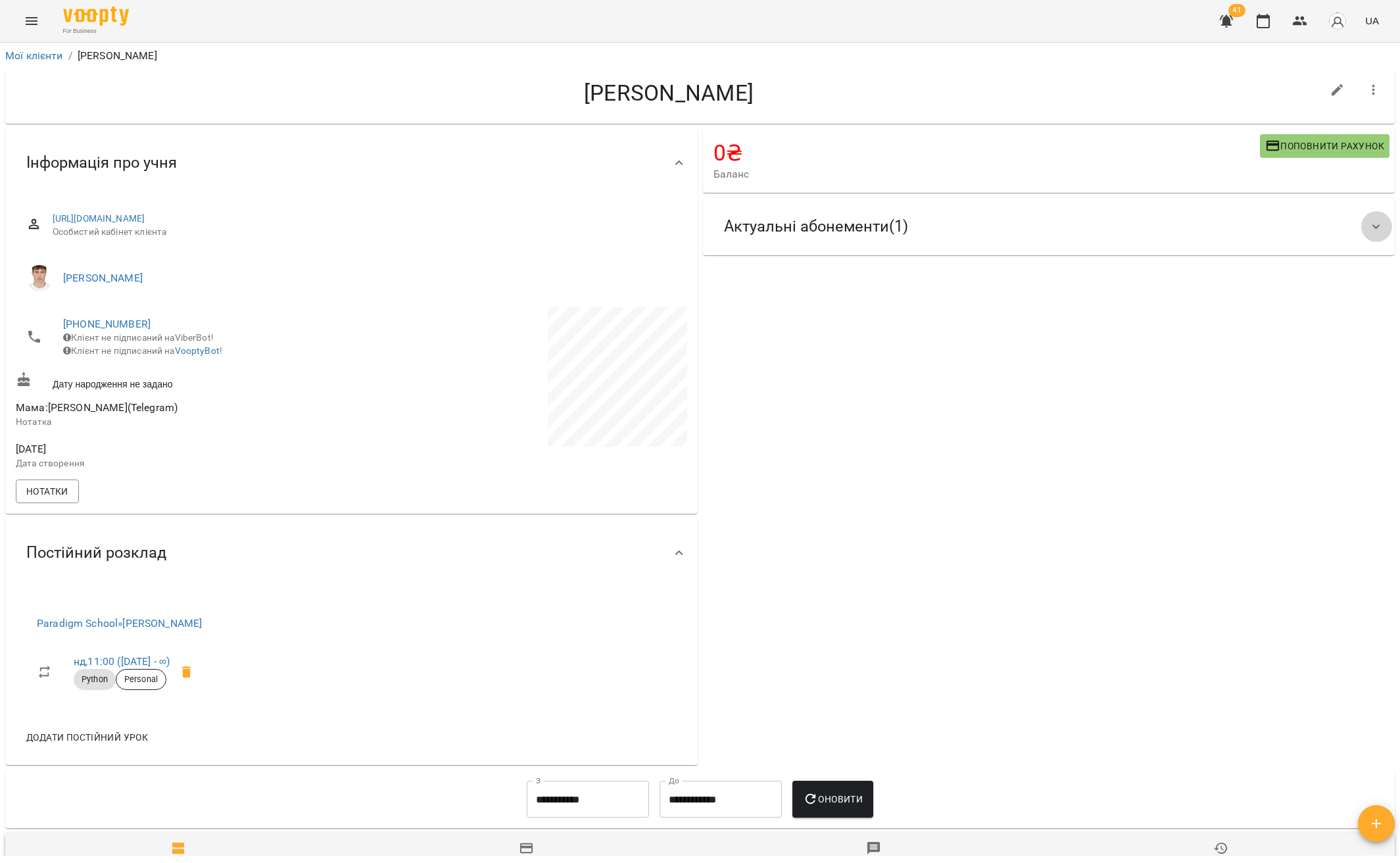
click at [1368, 225] on icon at bounding box center [1376, 227] width 16 height 16
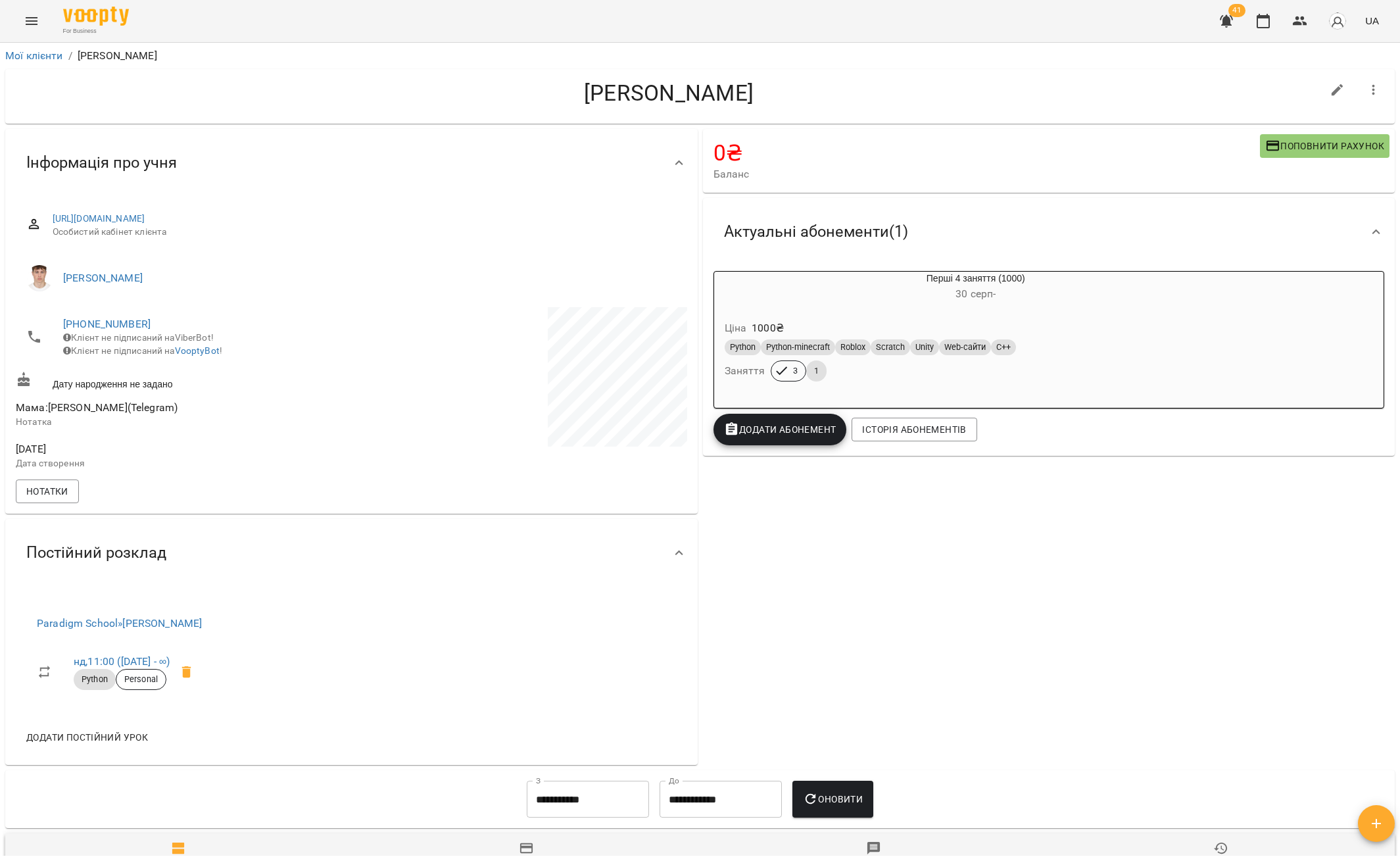
click at [1371, 235] on icon at bounding box center [1376, 232] width 16 height 16
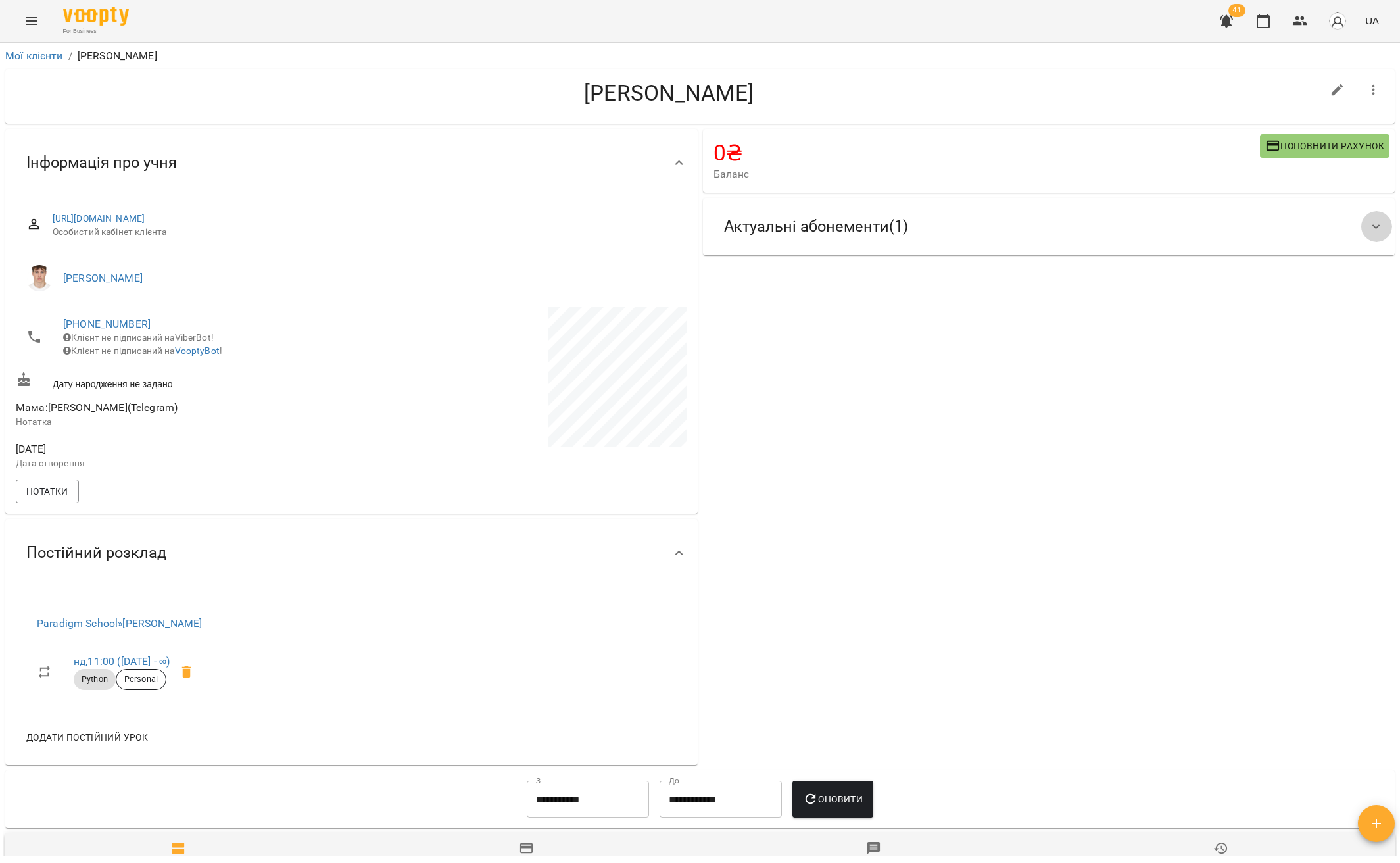
click at [1372, 228] on icon at bounding box center [1376, 226] width 8 height 5
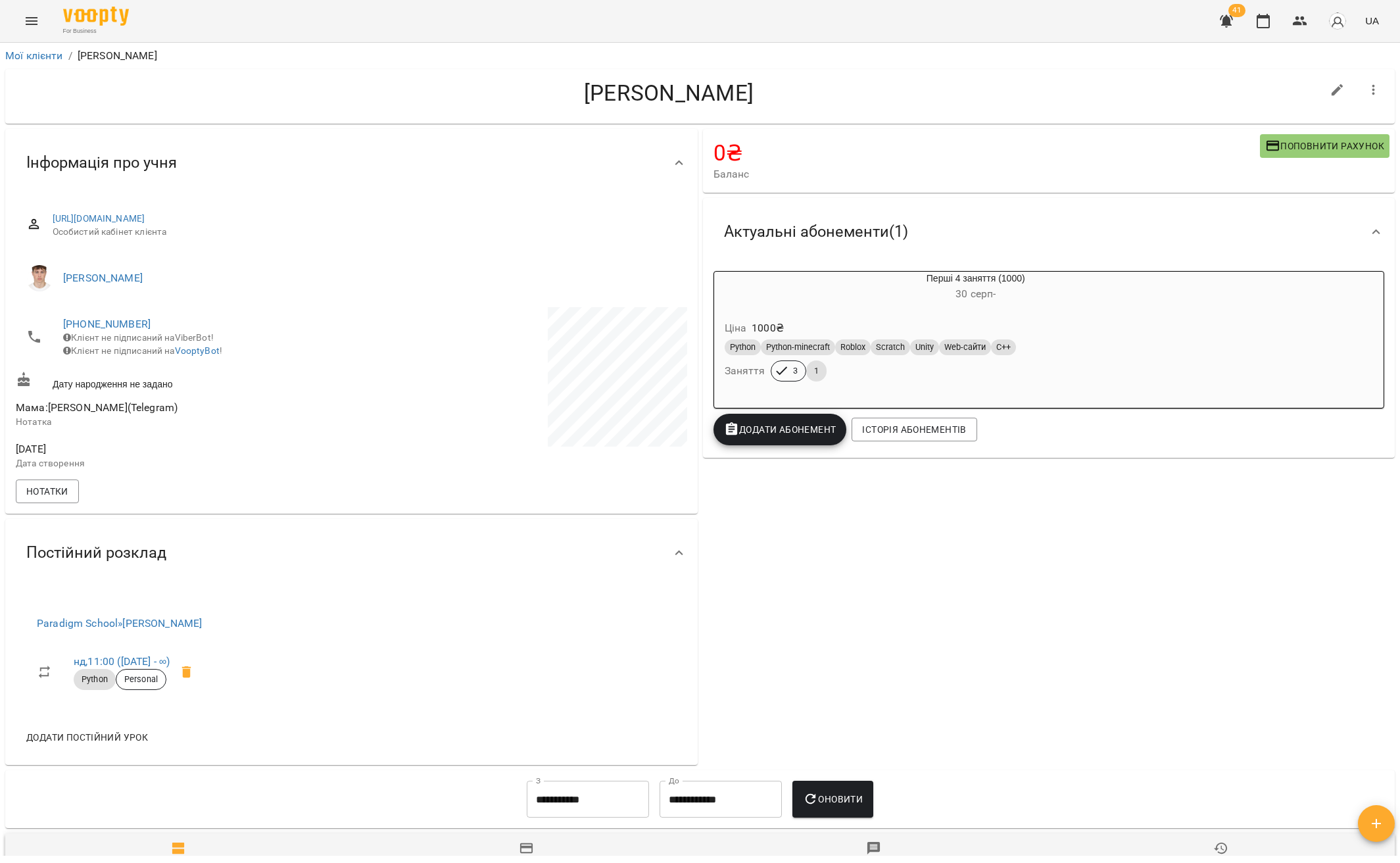
click at [1368, 228] on icon at bounding box center [1376, 232] width 16 height 16
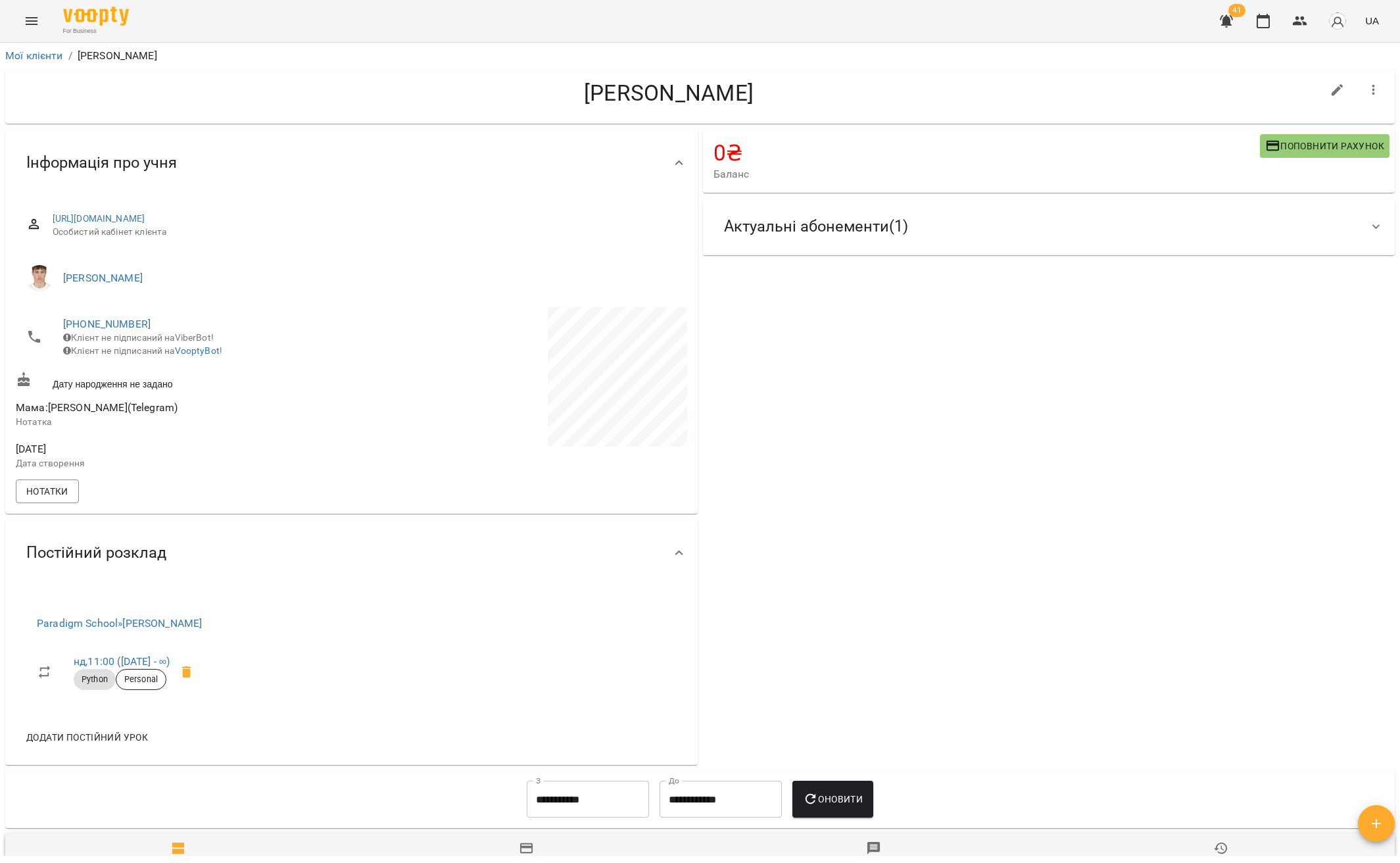
click at [1368, 228] on icon at bounding box center [1376, 227] width 16 height 16
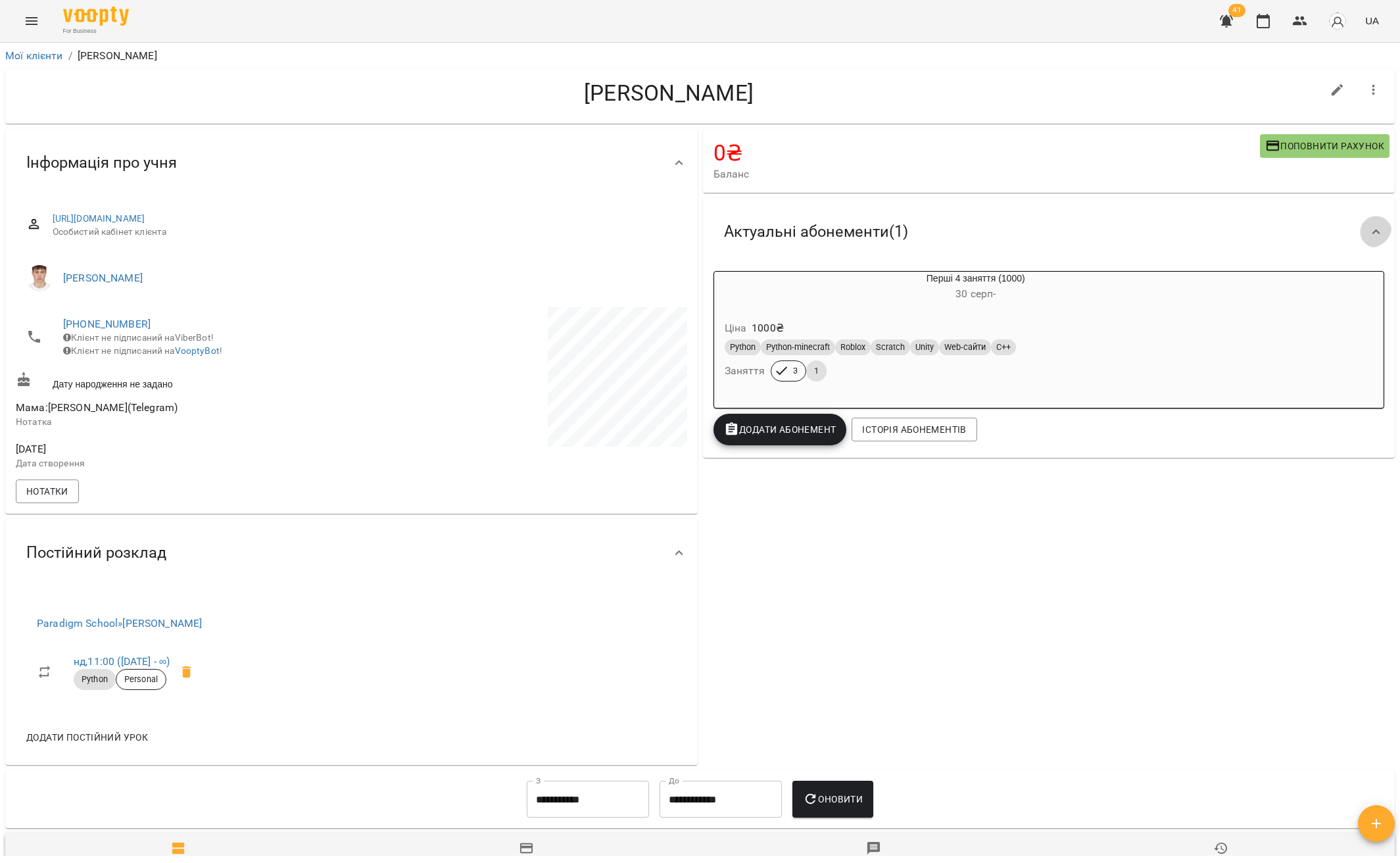
click at [1368, 228] on icon at bounding box center [1376, 232] width 16 height 16
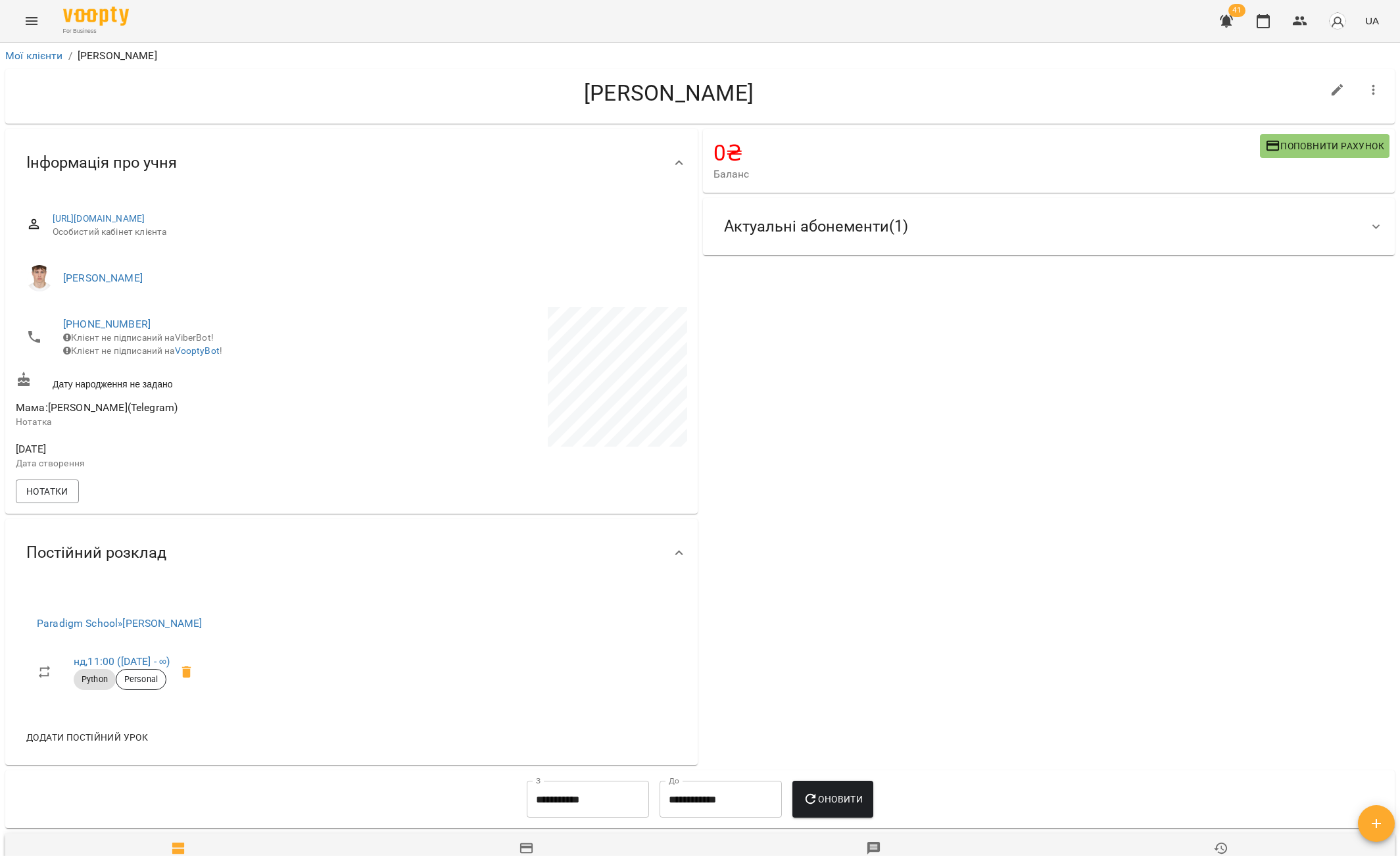
click at [1368, 228] on icon at bounding box center [1376, 227] width 16 height 16
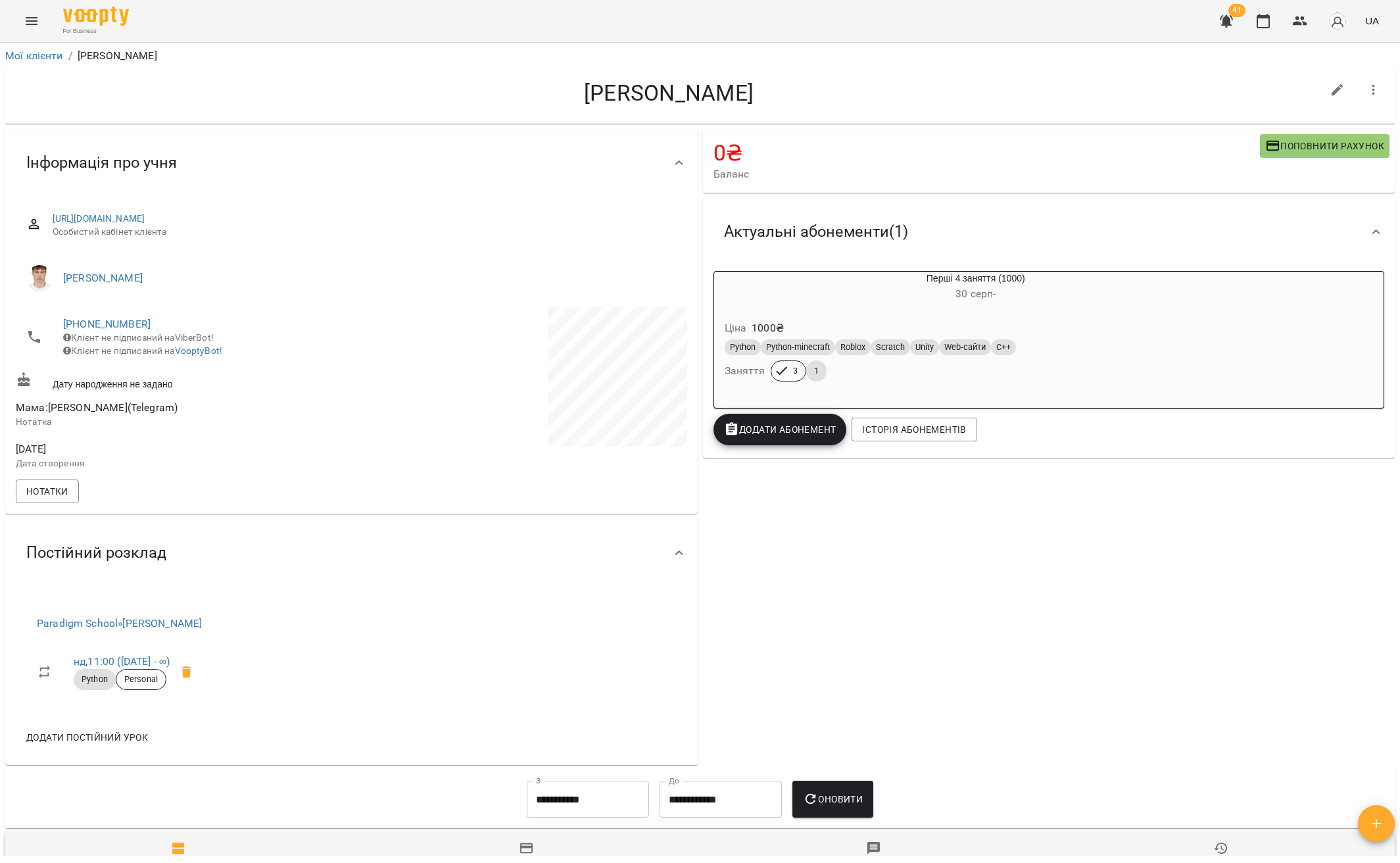
click at [1368, 228] on icon at bounding box center [1376, 232] width 16 height 16
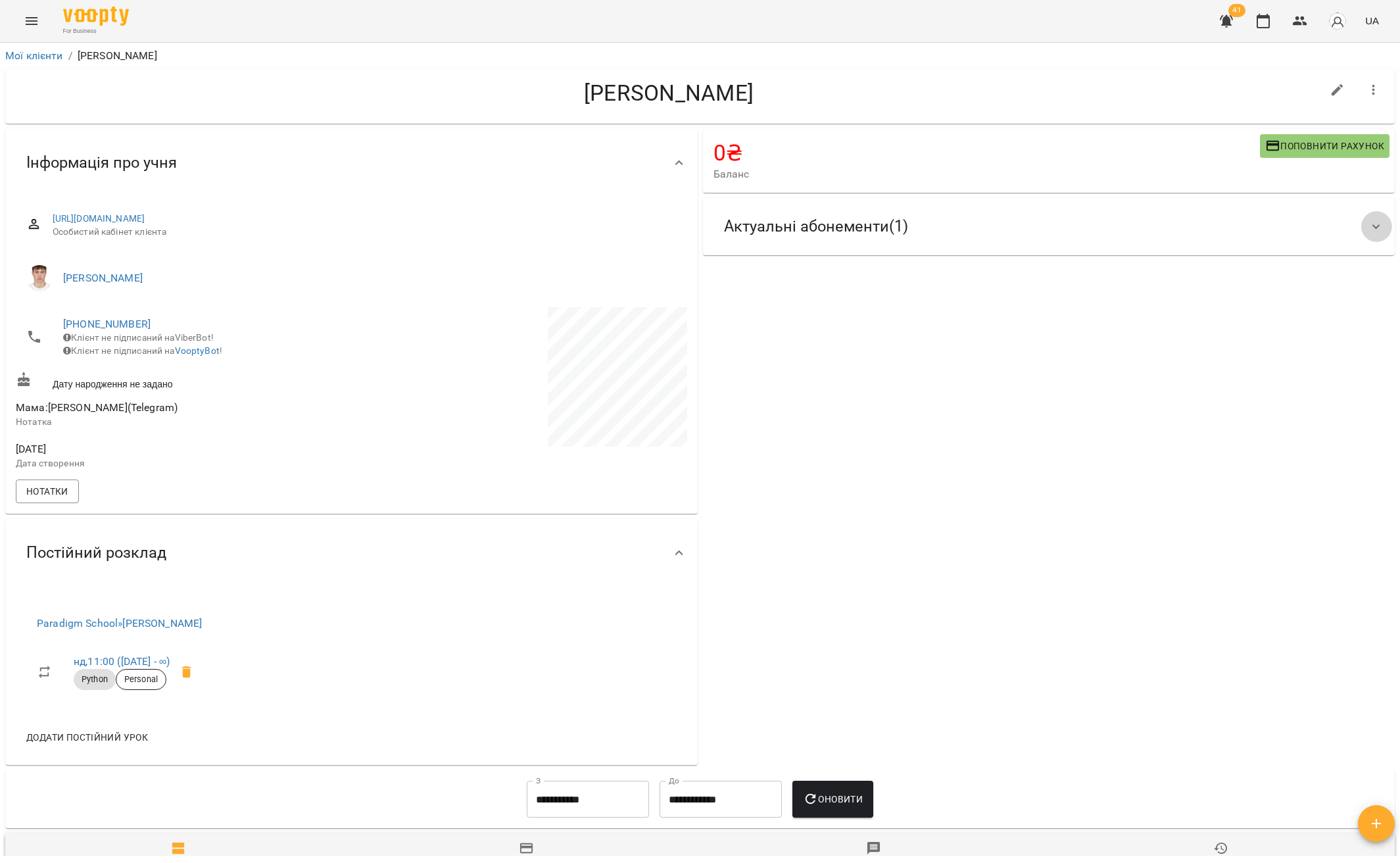
click at [1368, 228] on icon at bounding box center [1376, 227] width 16 height 16
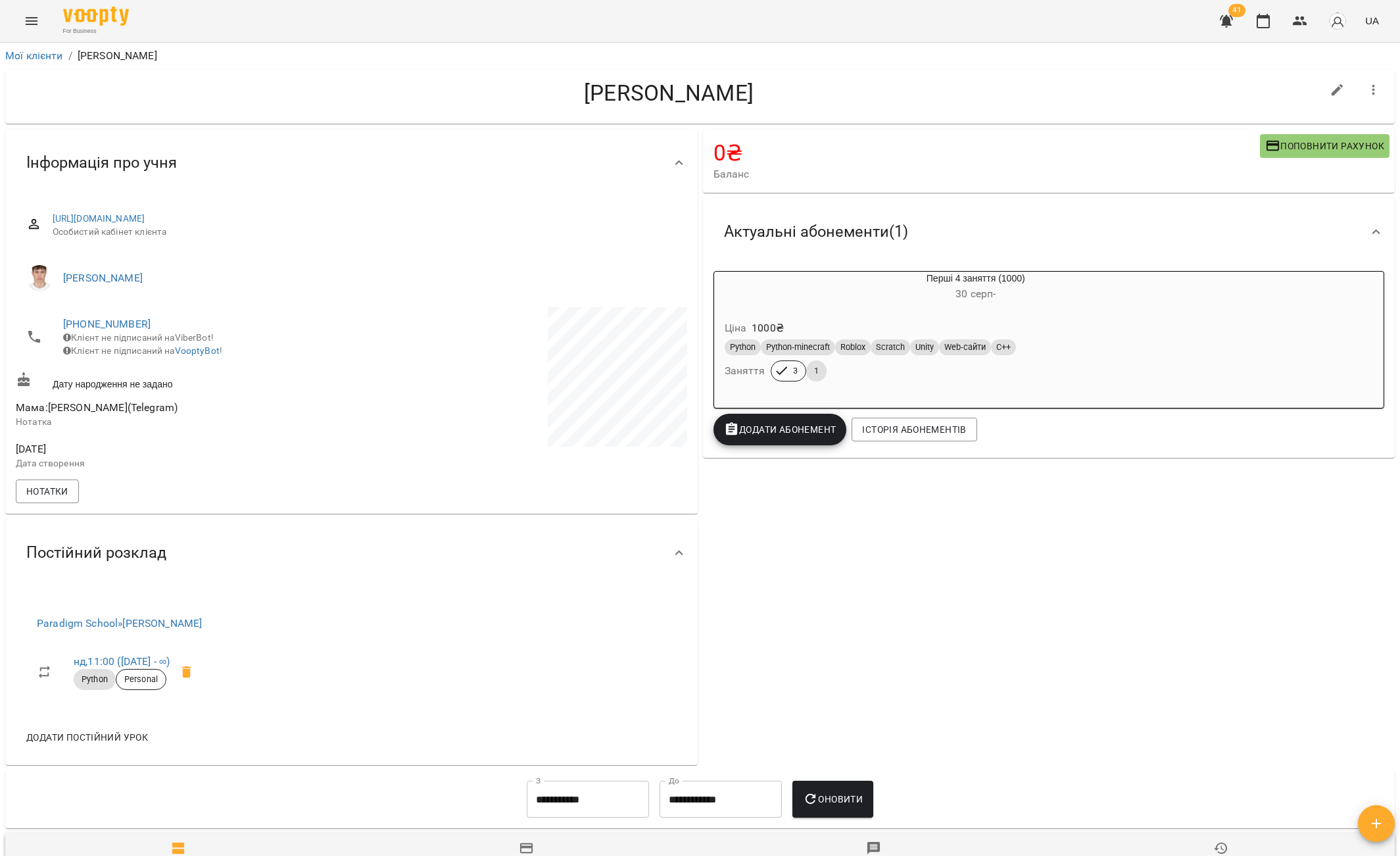
click at [1368, 228] on icon at bounding box center [1376, 232] width 16 height 16
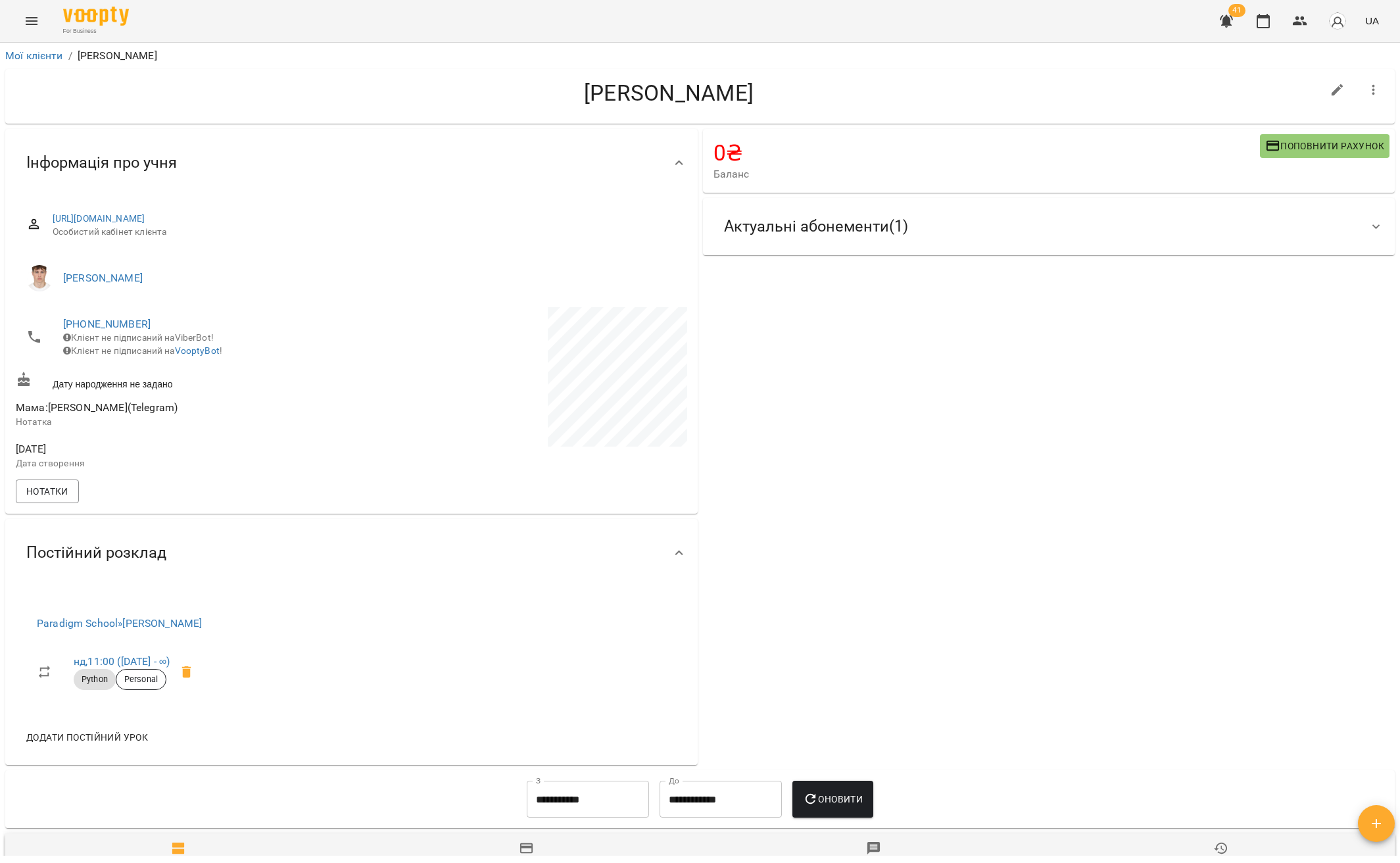
click at [1368, 228] on icon at bounding box center [1376, 227] width 16 height 16
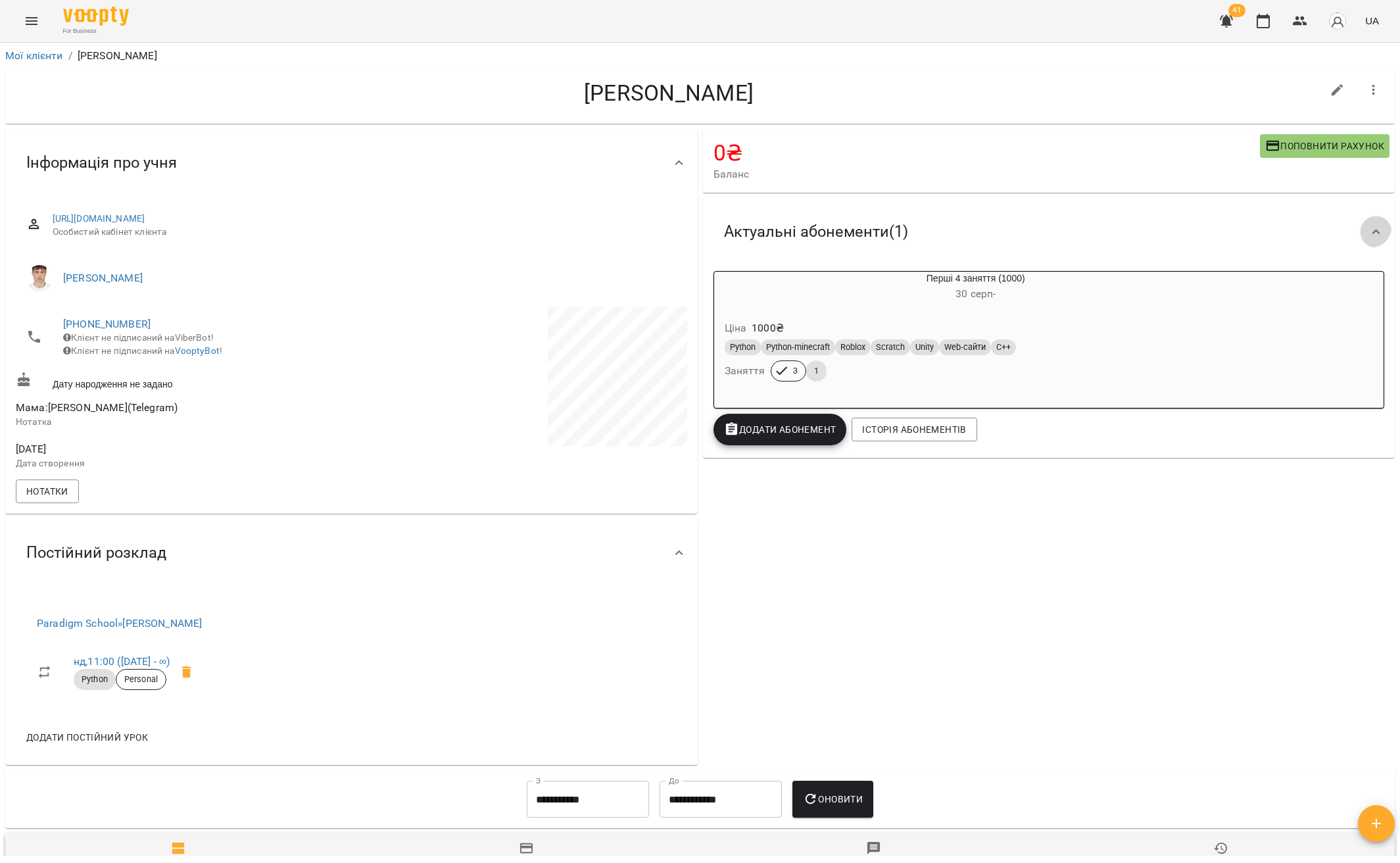
click at [1368, 228] on icon at bounding box center [1376, 232] width 16 height 16
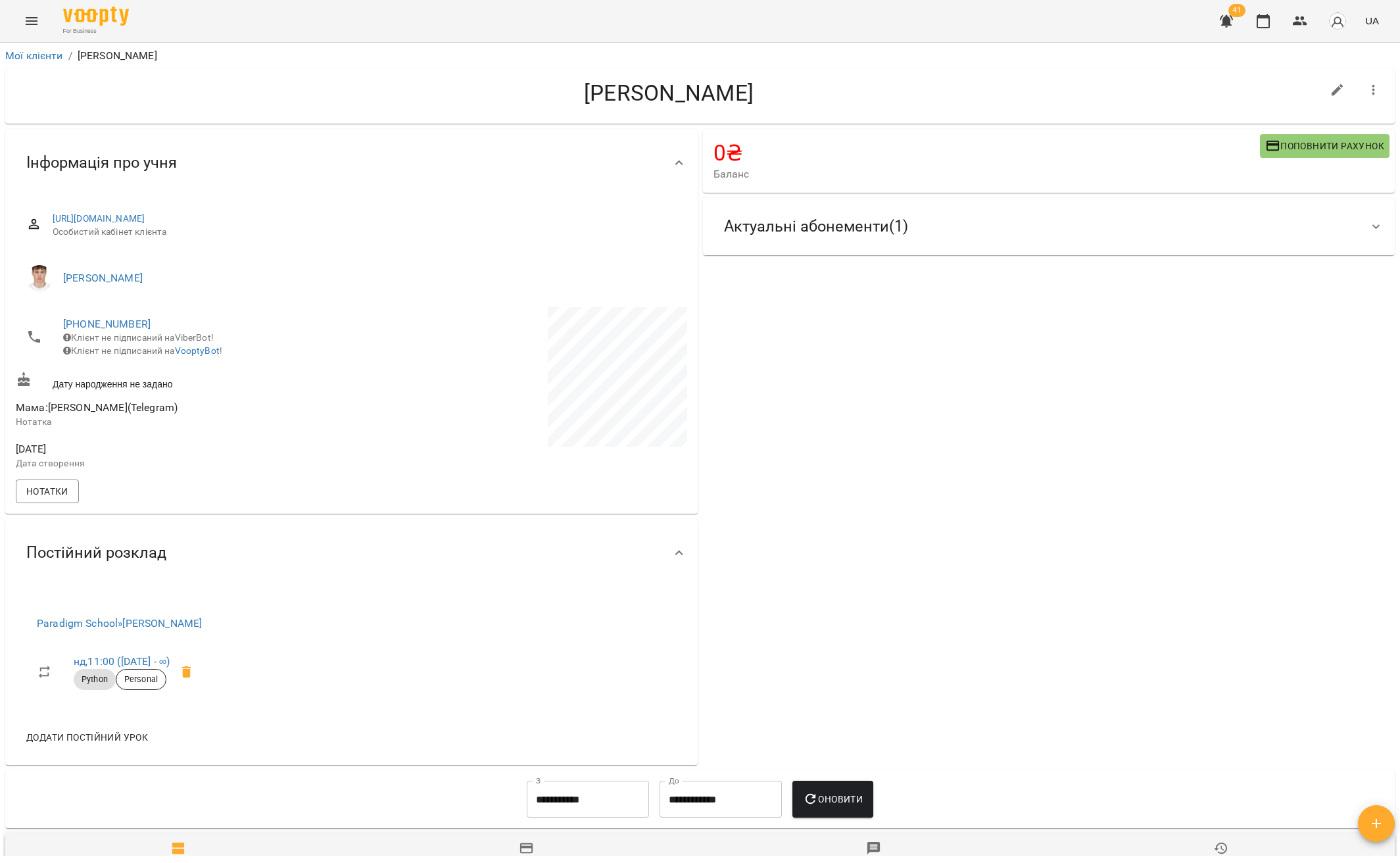
click at [1368, 228] on icon at bounding box center [1376, 227] width 16 height 16
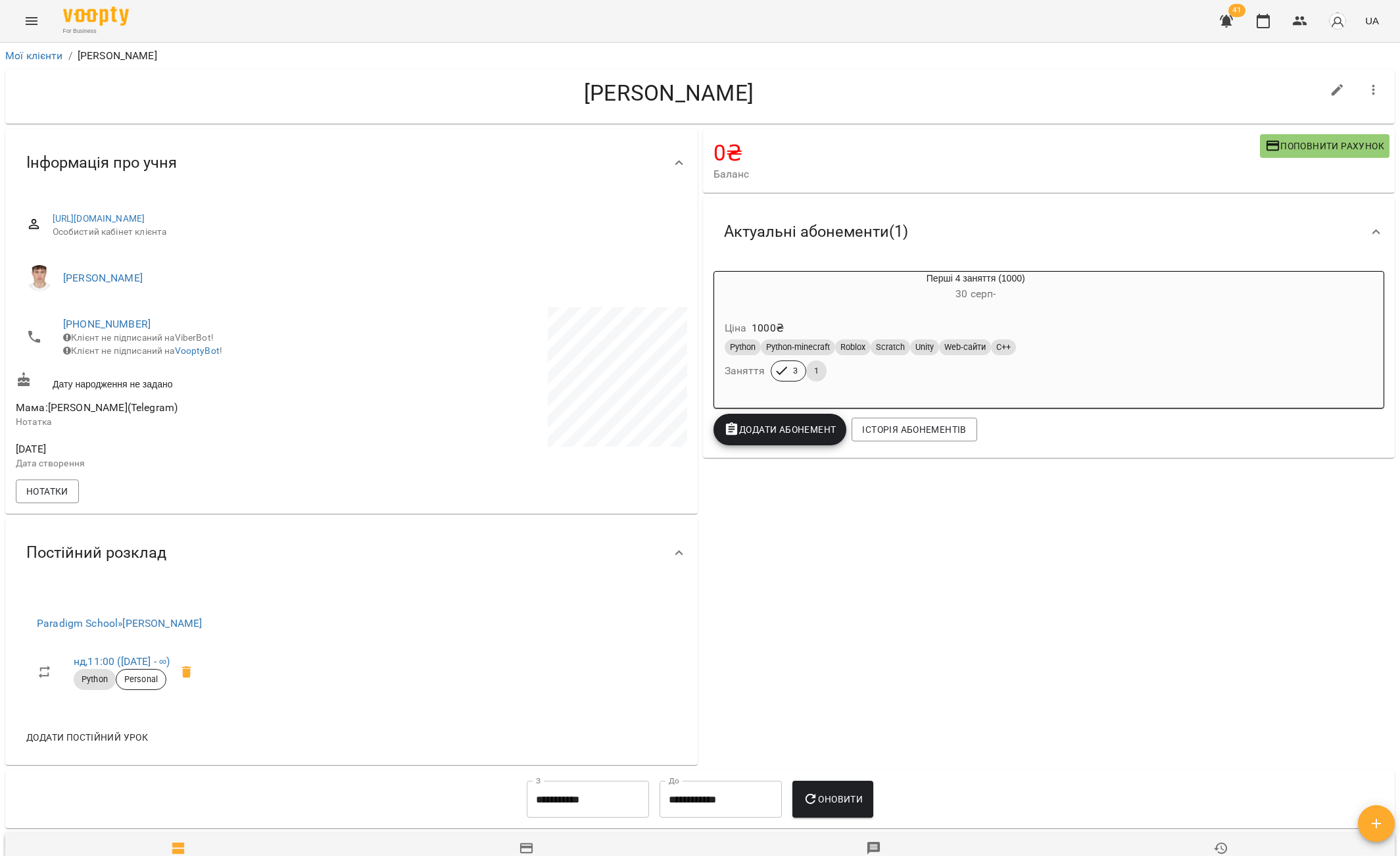
click at [1368, 228] on icon at bounding box center [1376, 232] width 16 height 16
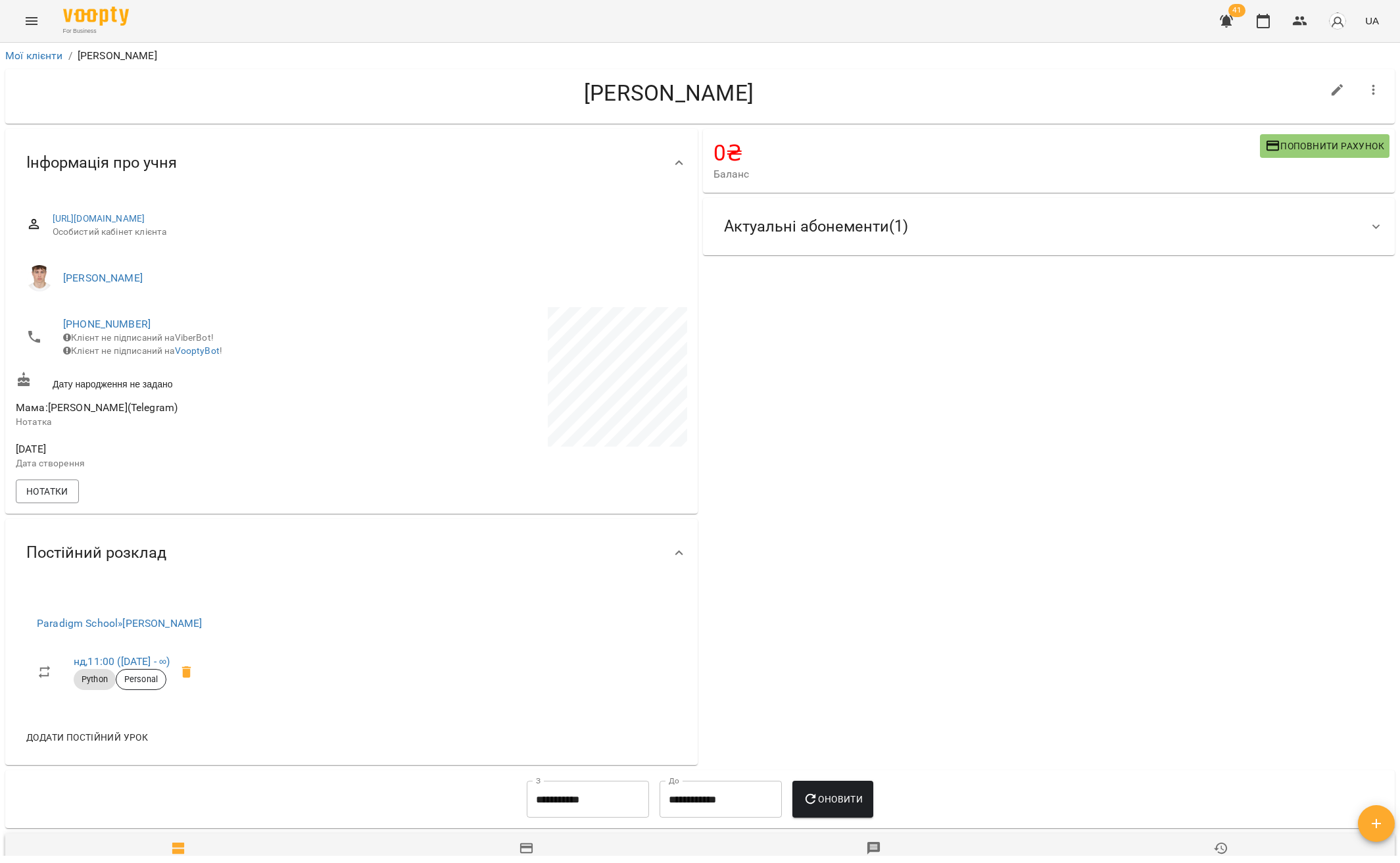
click at [1368, 228] on icon at bounding box center [1376, 227] width 16 height 16
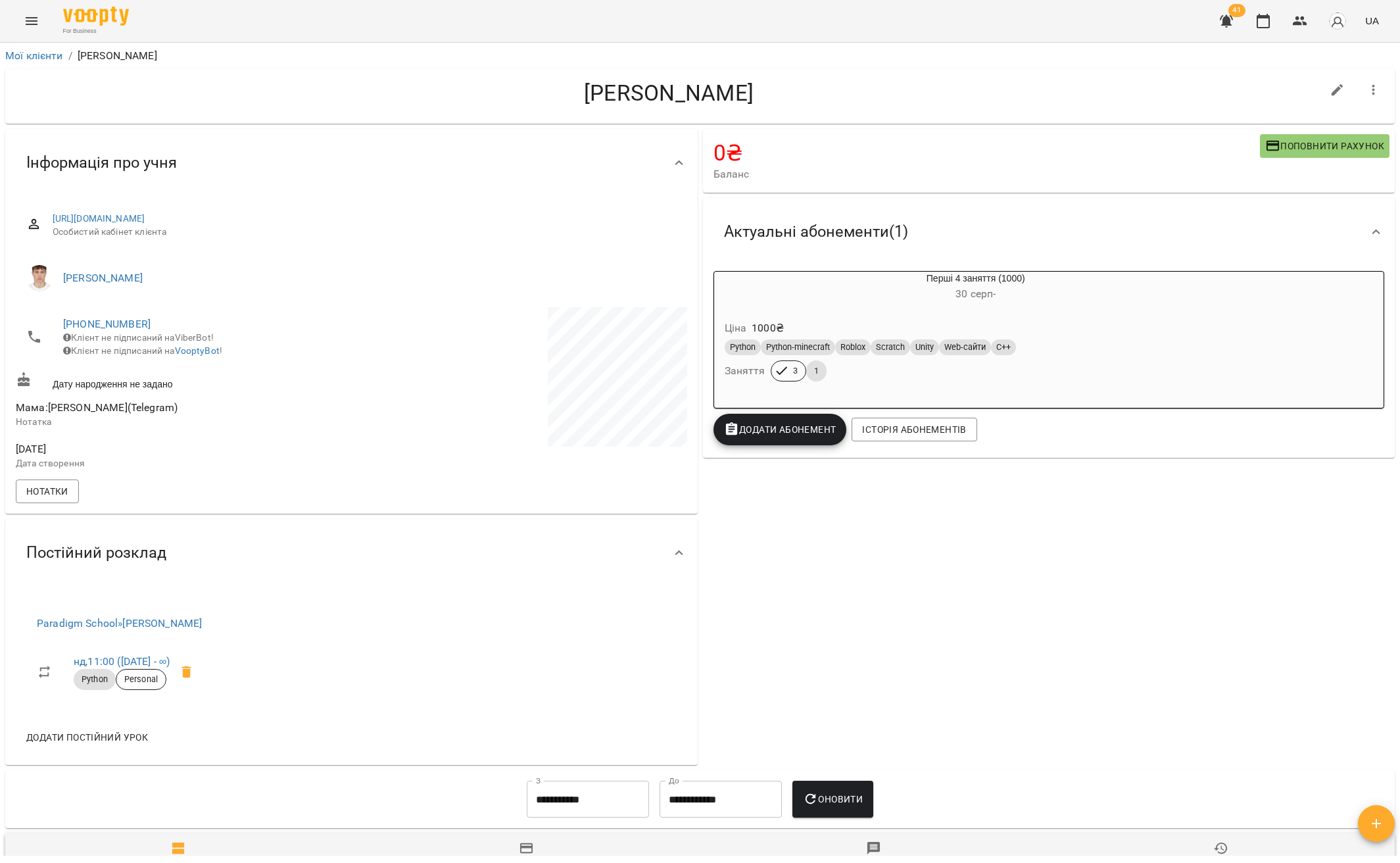
click at [1368, 228] on icon at bounding box center [1376, 232] width 16 height 16
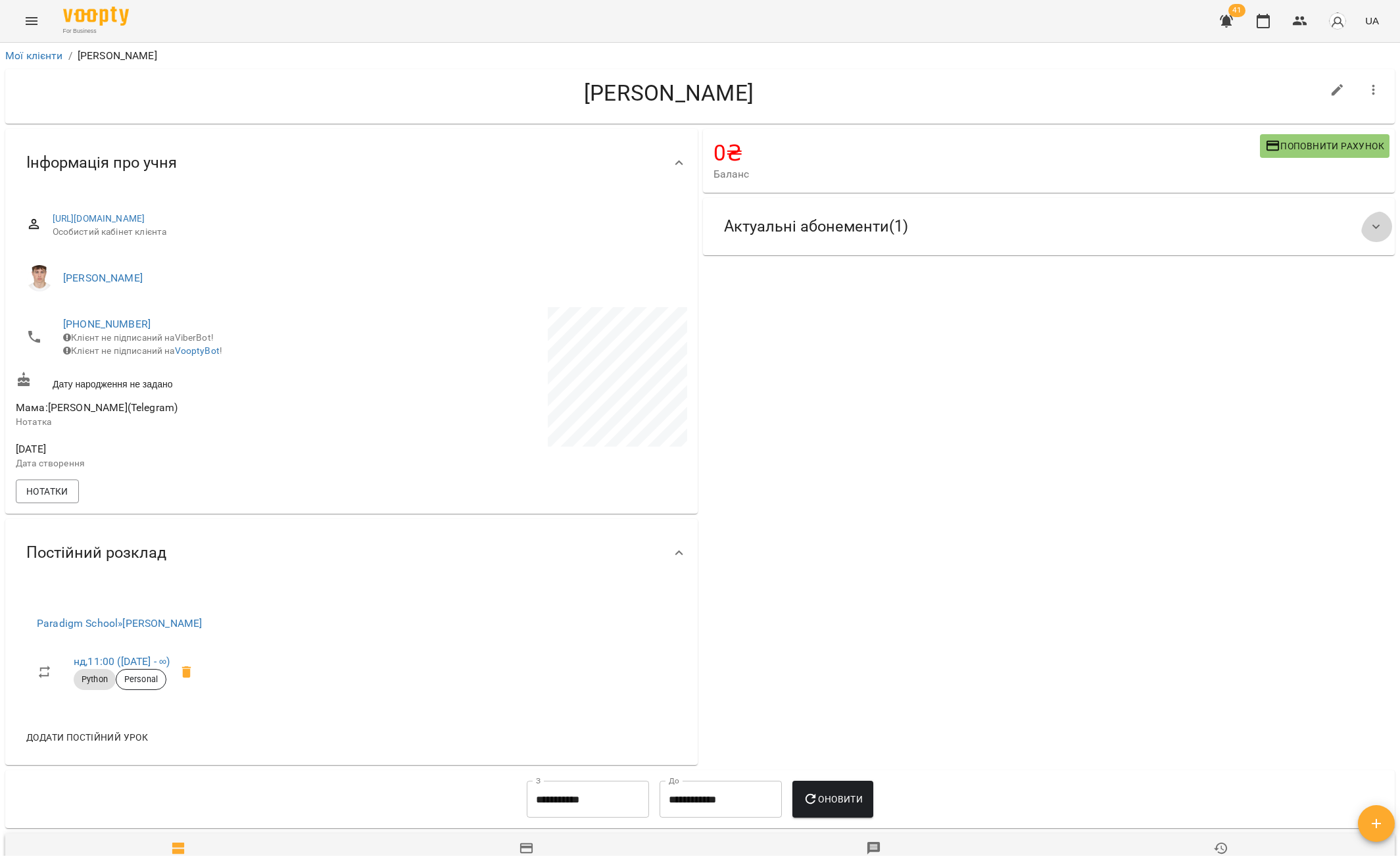
click at [1368, 228] on icon at bounding box center [1376, 227] width 16 height 16
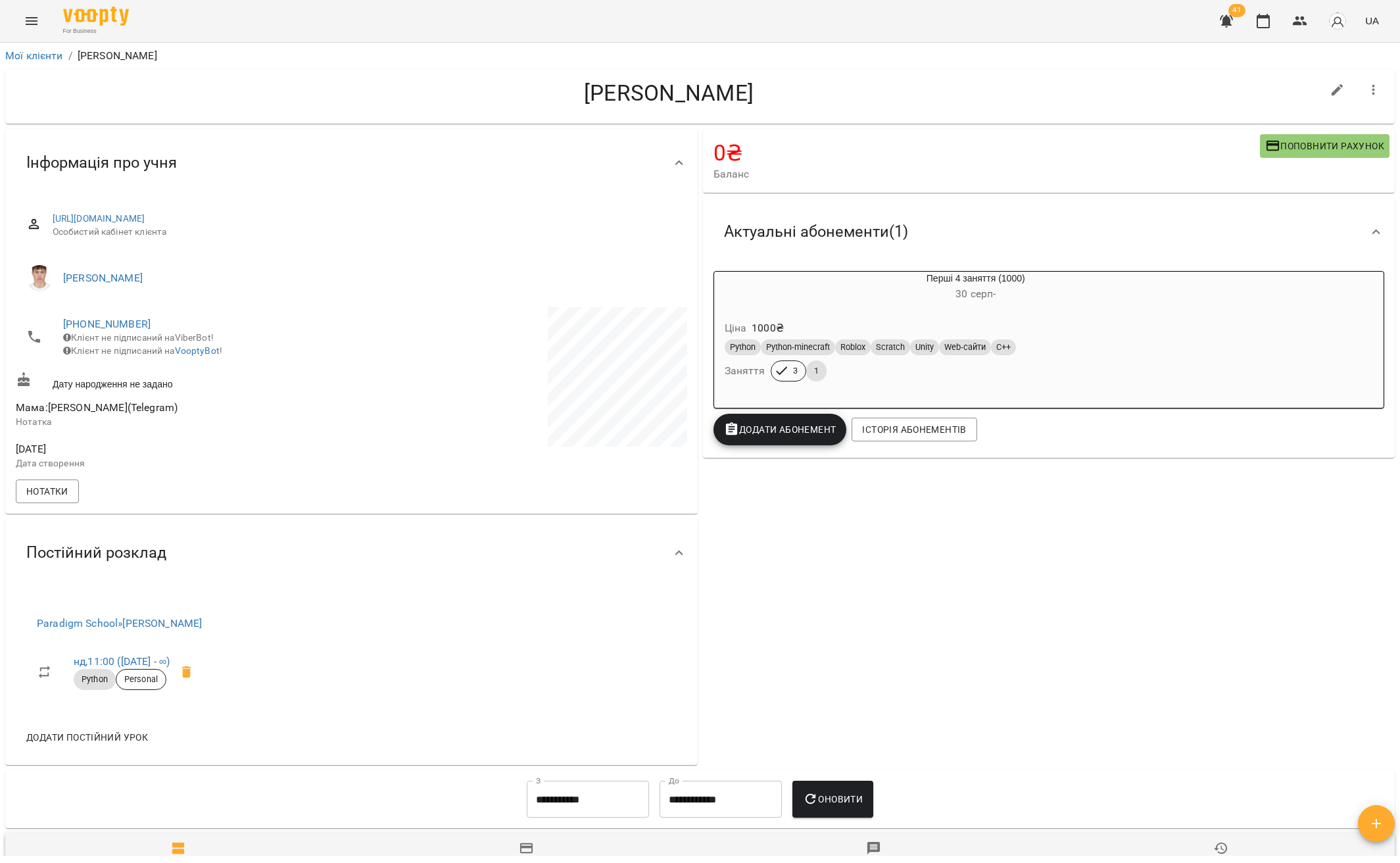
click at [1368, 228] on icon at bounding box center [1376, 232] width 16 height 16
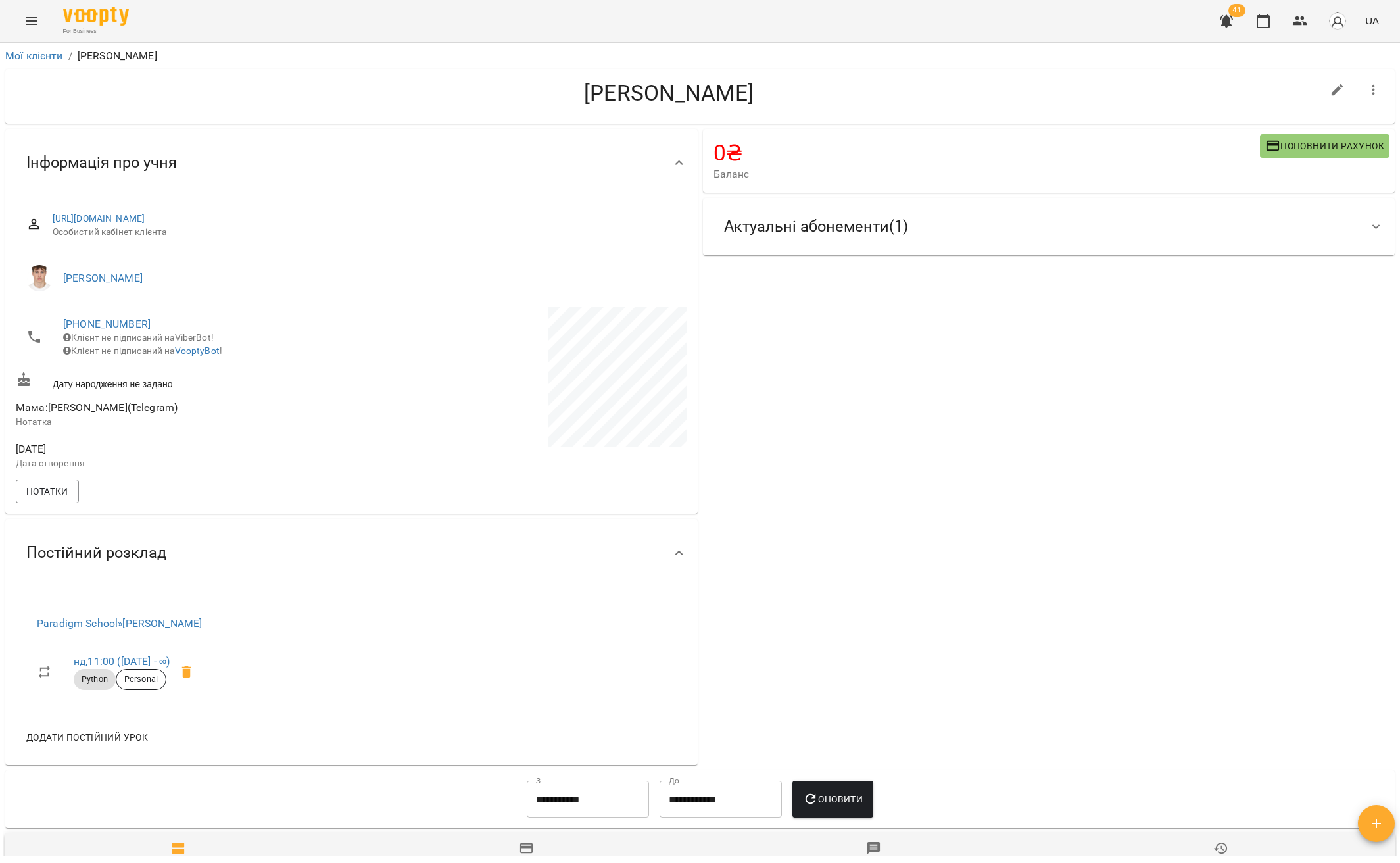
click at [1368, 228] on icon at bounding box center [1376, 227] width 16 height 16
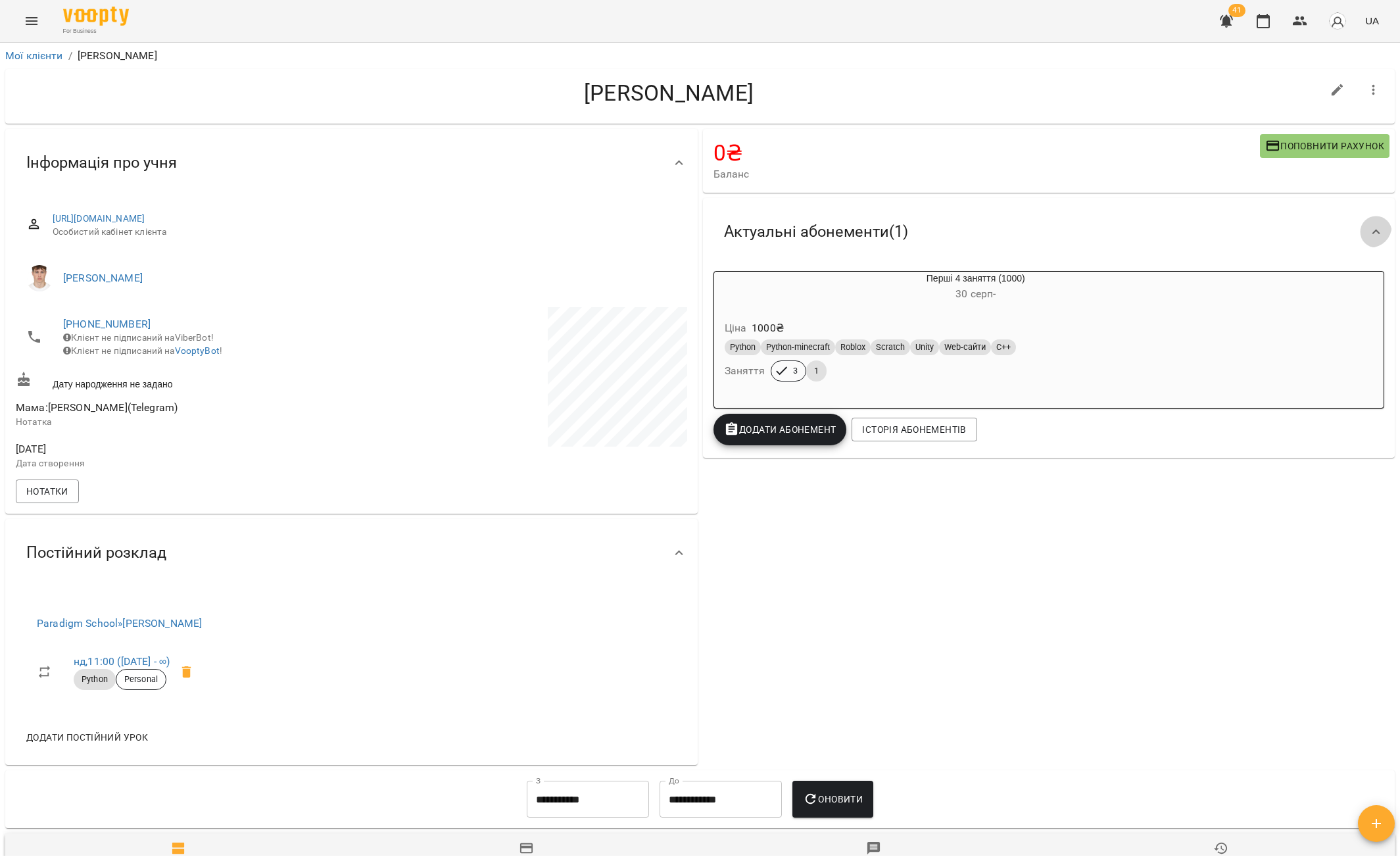
click at [1368, 228] on icon at bounding box center [1376, 232] width 16 height 16
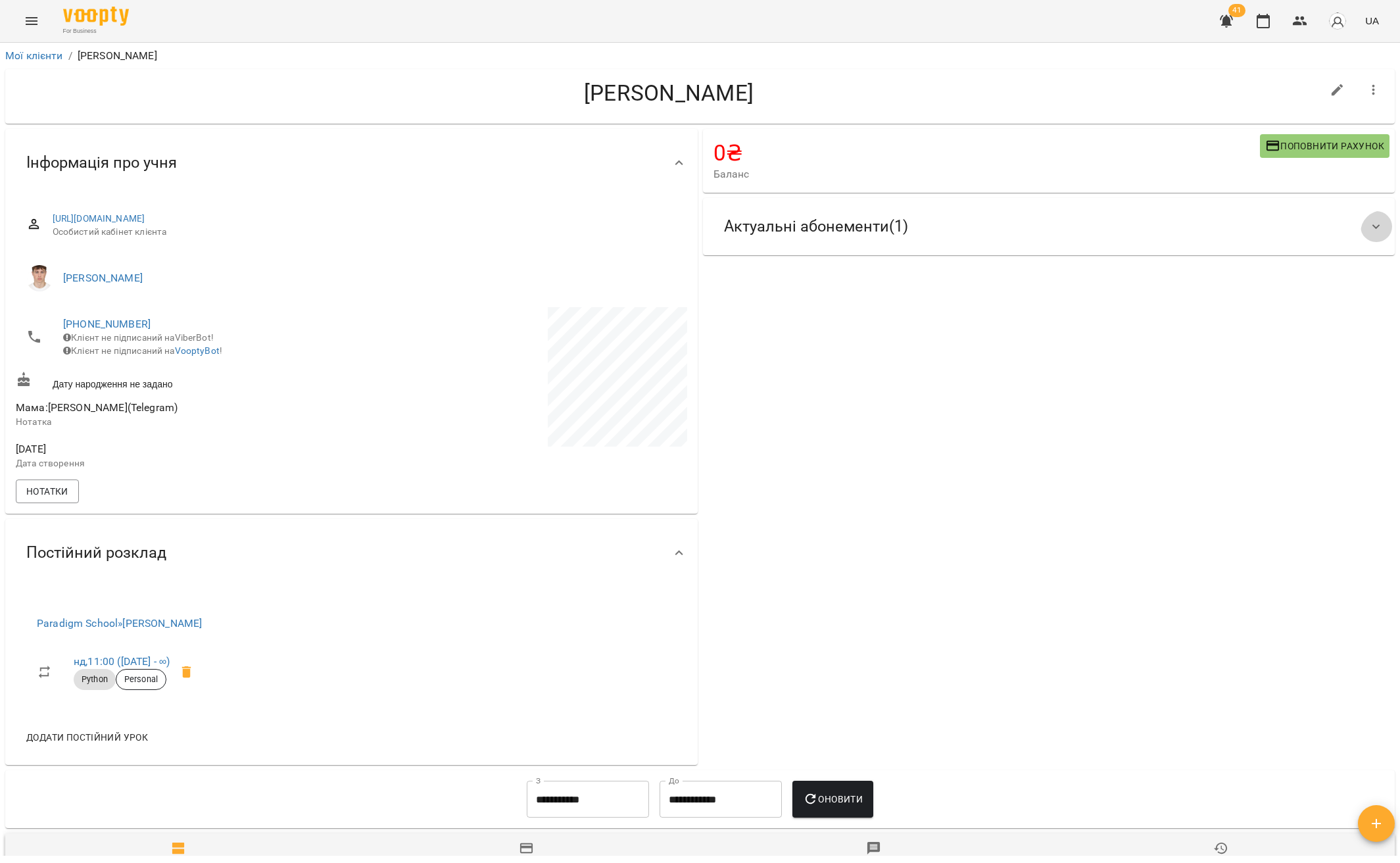
click at [1368, 228] on icon at bounding box center [1376, 227] width 16 height 16
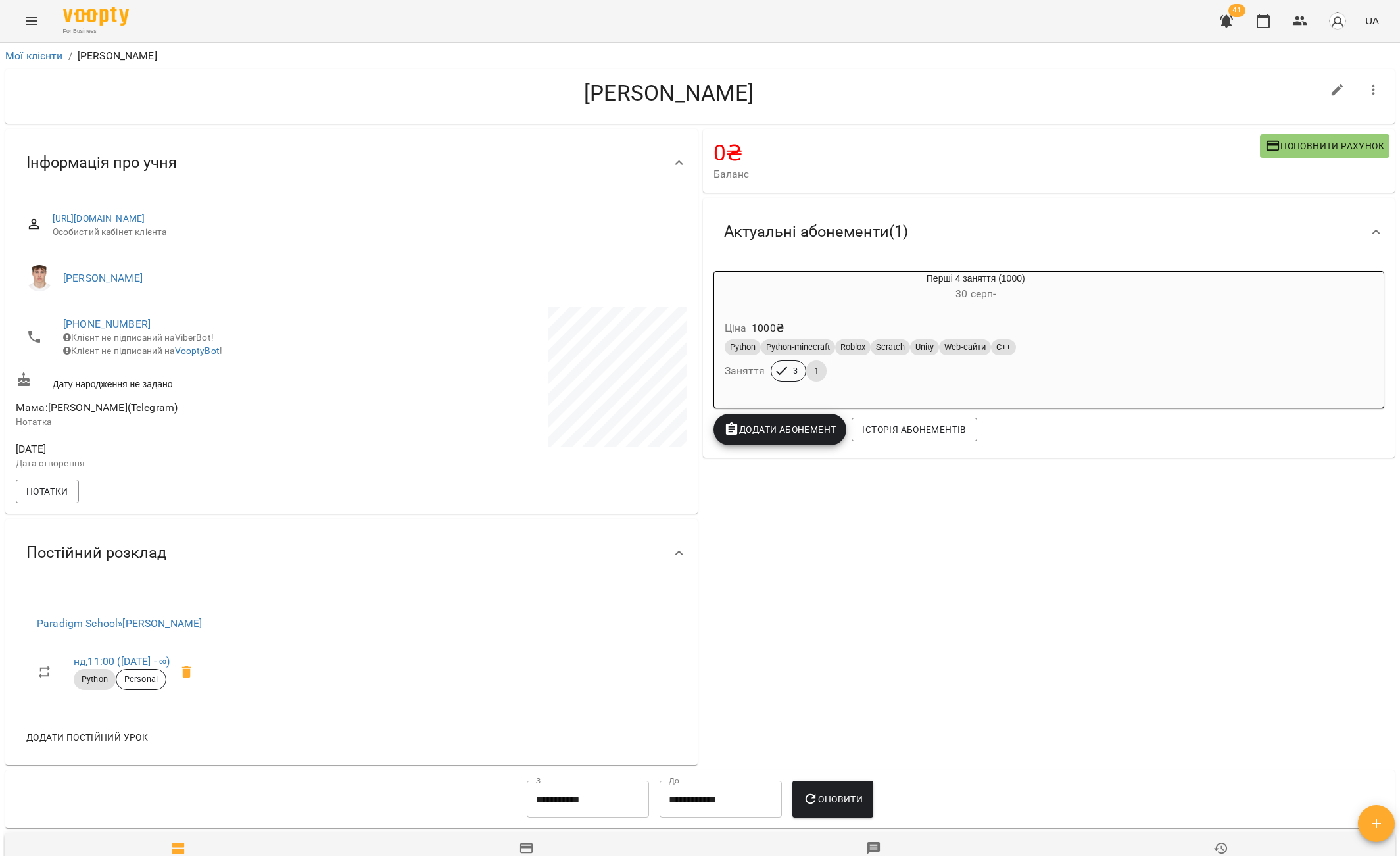
click at [1368, 228] on icon at bounding box center [1376, 232] width 16 height 16
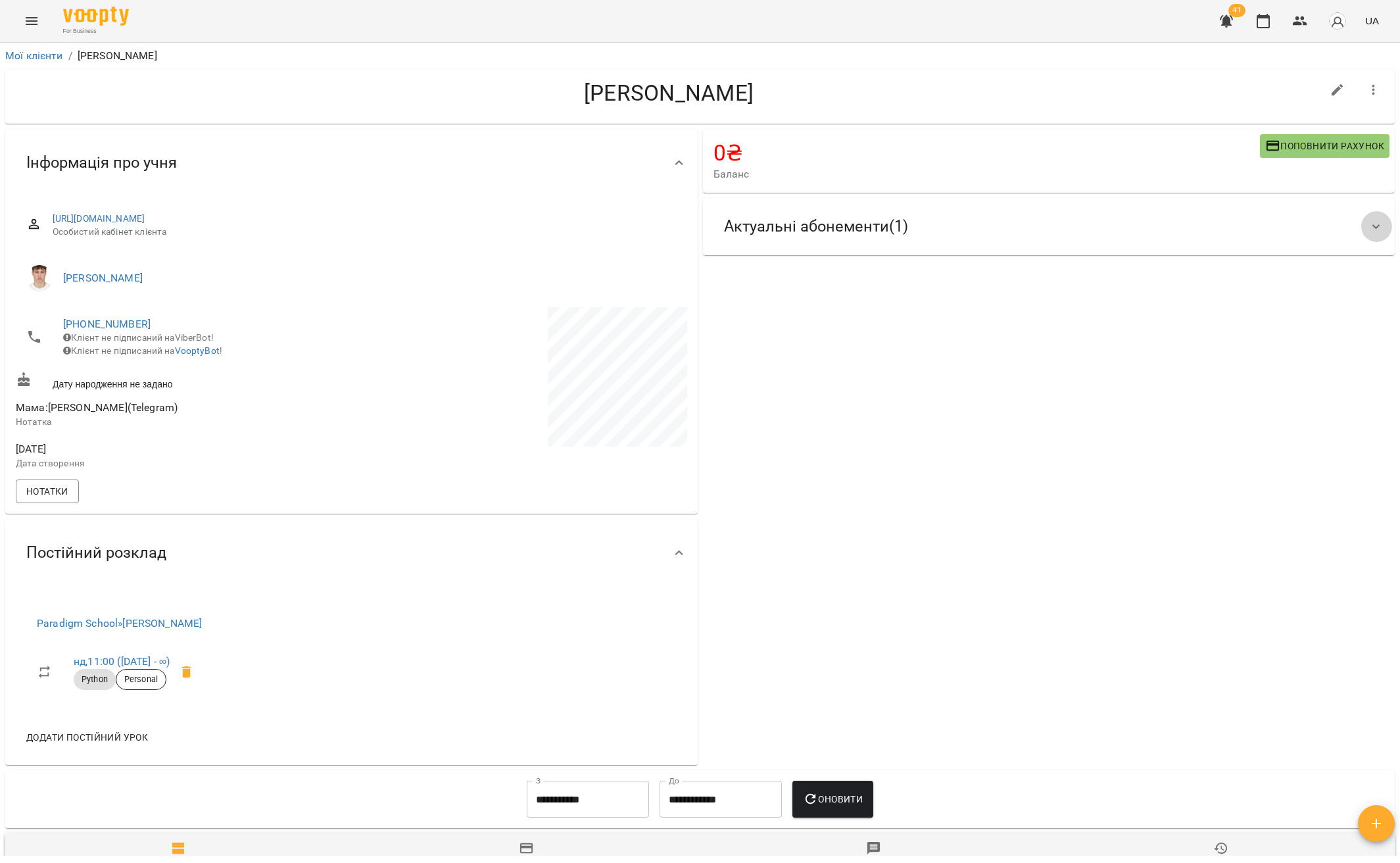
click at [1368, 228] on icon at bounding box center [1376, 227] width 16 height 16
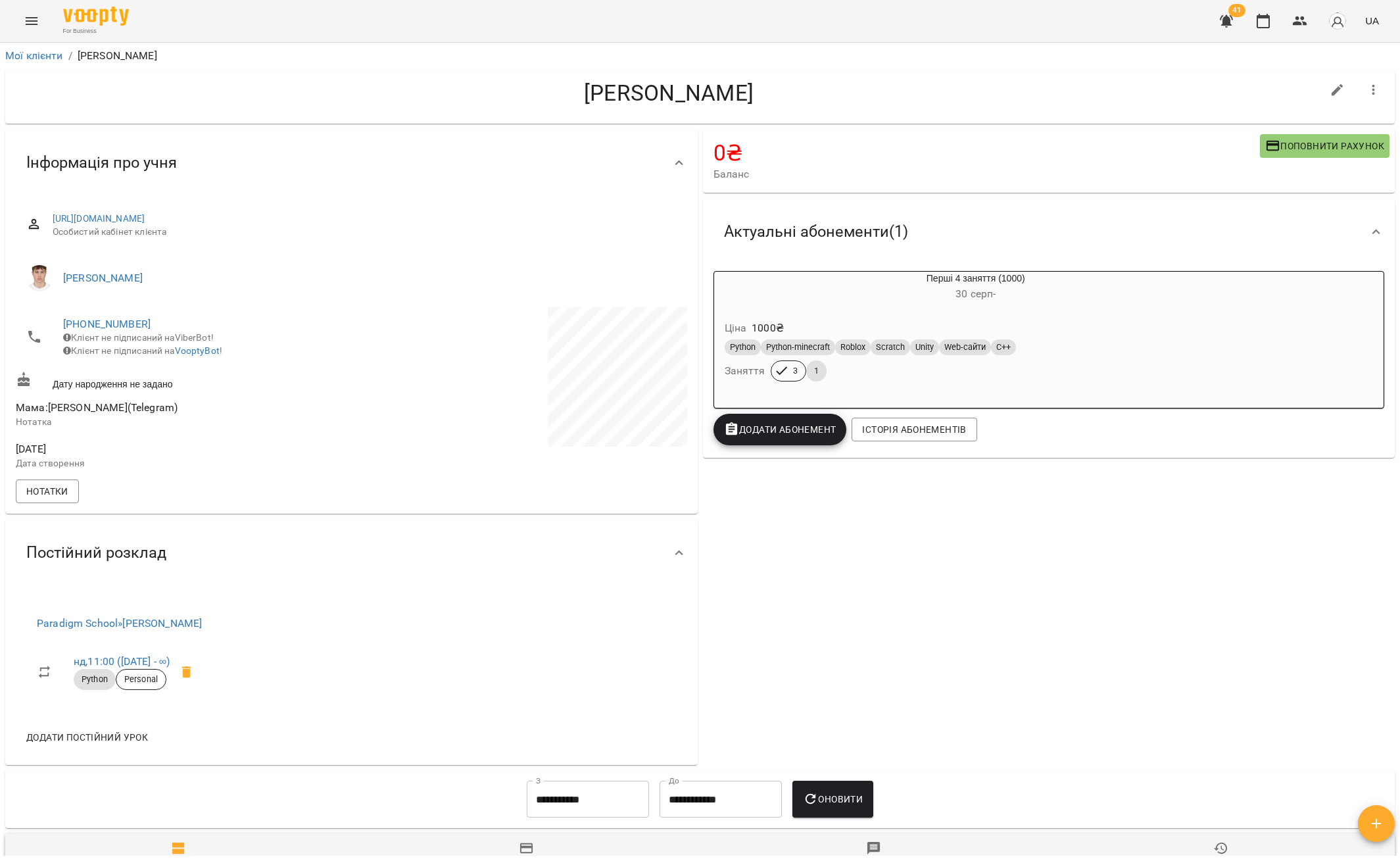
click at [1368, 228] on icon at bounding box center [1376, 232] width 16 height 16
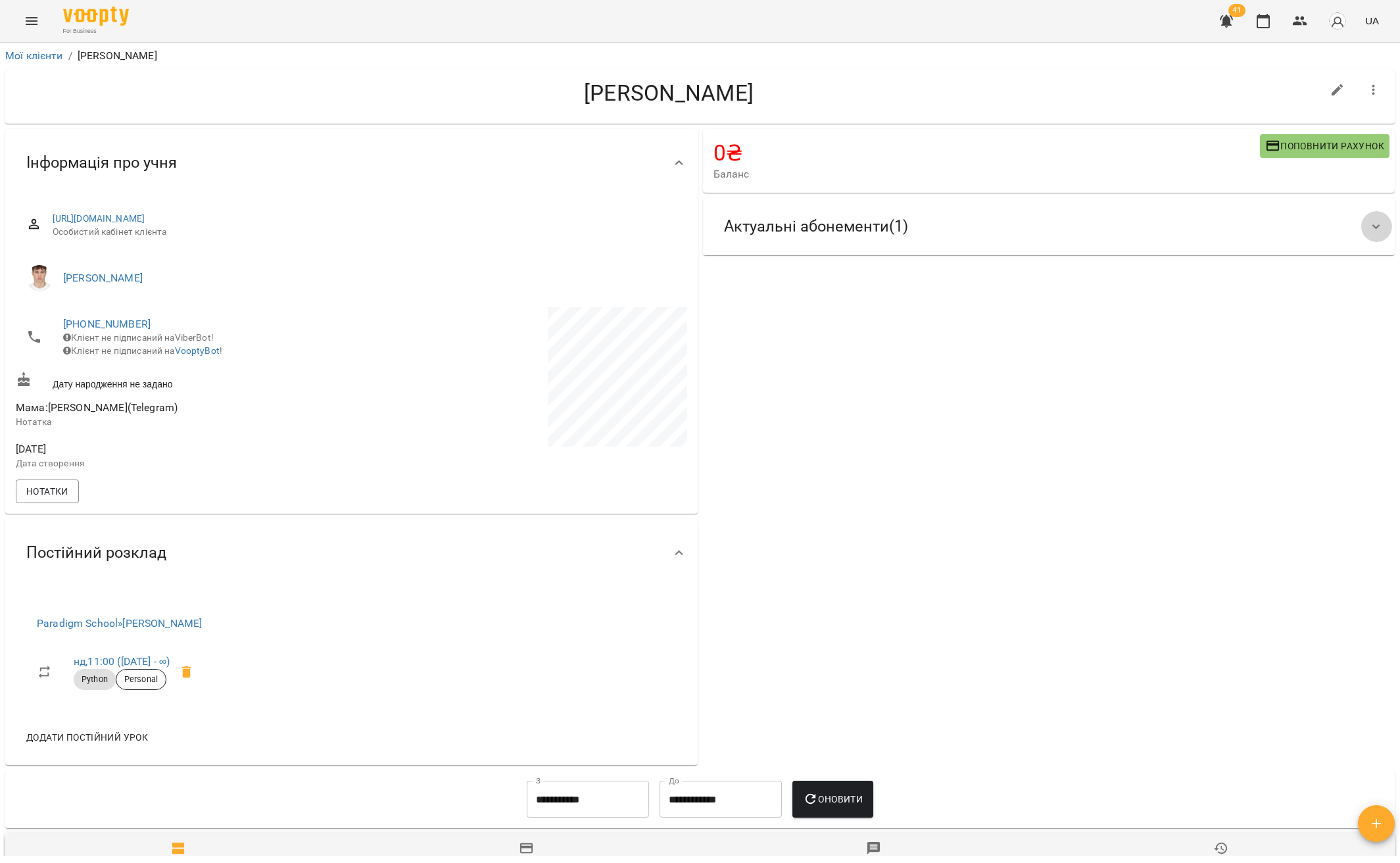
click at [1368, 228] on icon at bounding box center [1376, 227] width 16 height 16
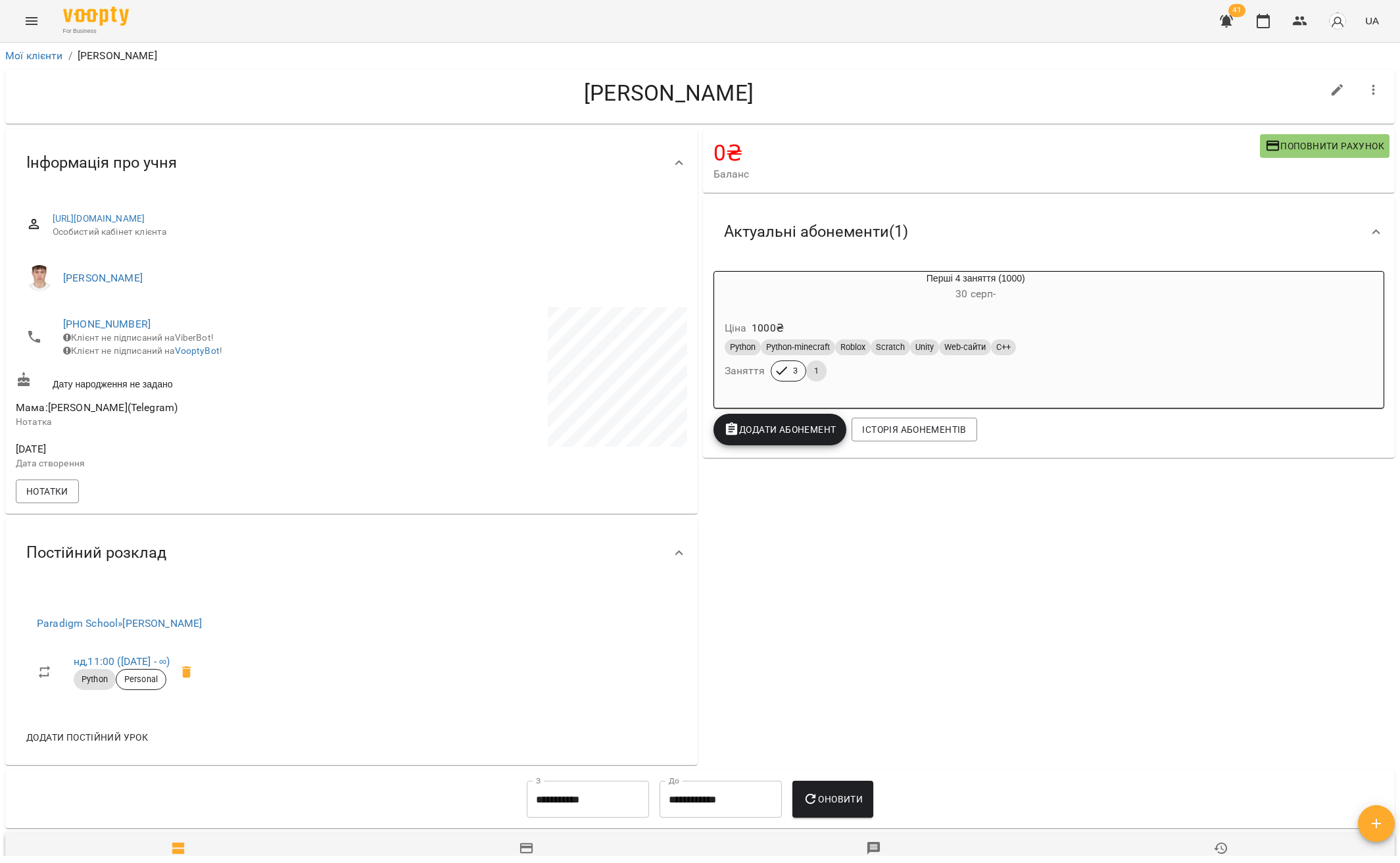
click at [1368, 228] on icon at bounding box center [1376, 232] width 16 height 16
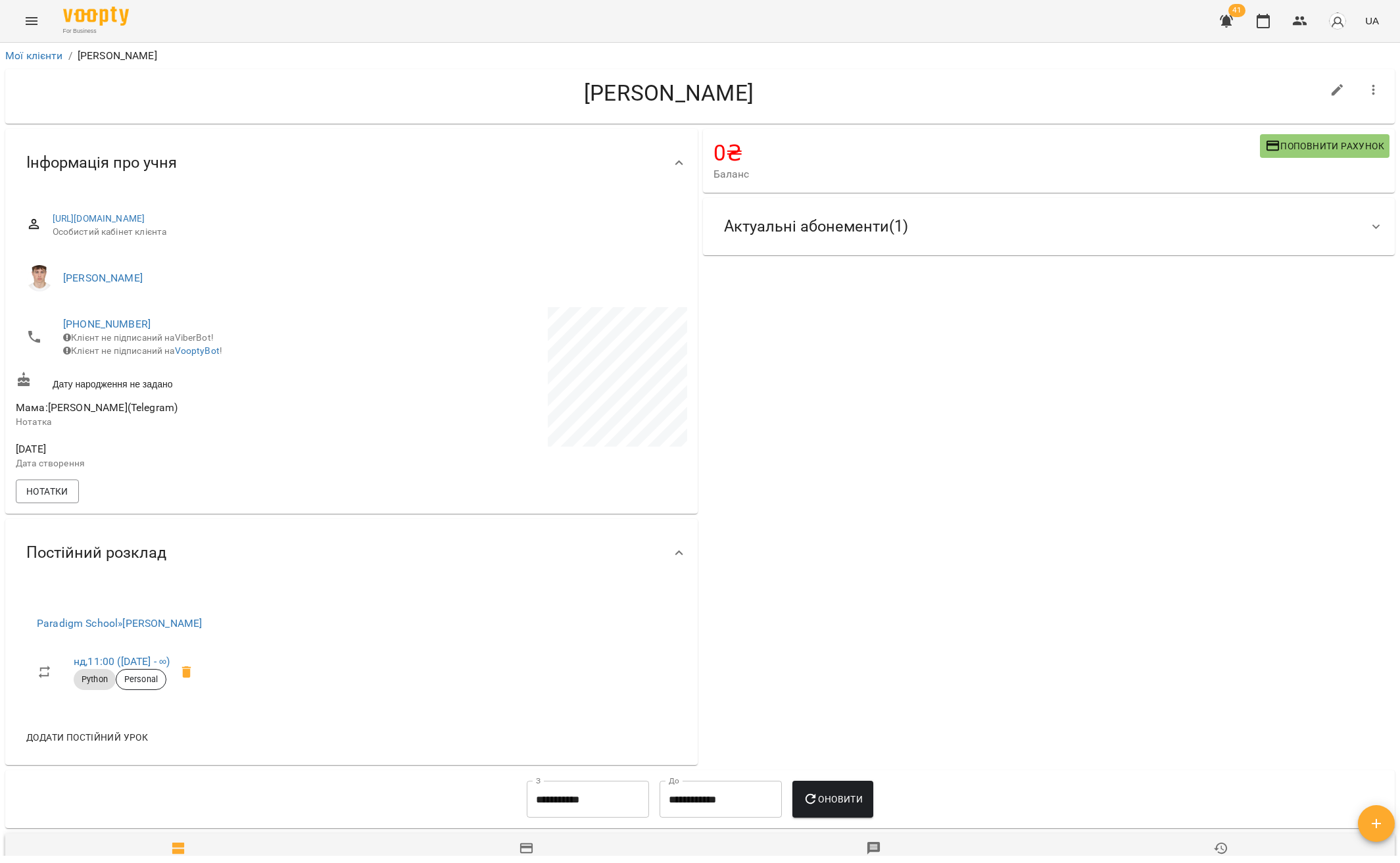
click at [1368, 228] on icon at bounding box center [1376, 227] width 16 height 16
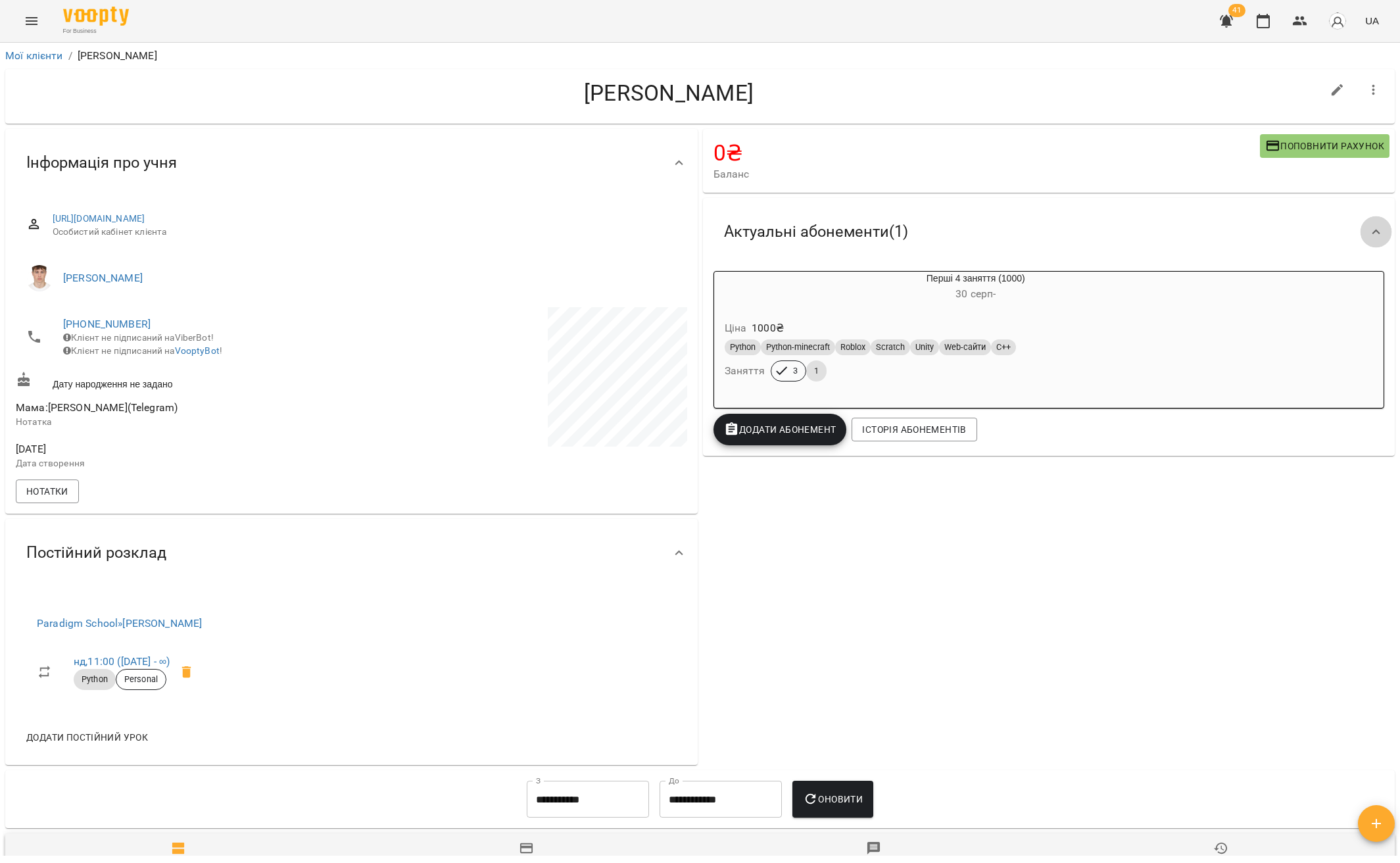
click at [1368, 239] on icon at bounding box center [1376, 232] width 16 height 16
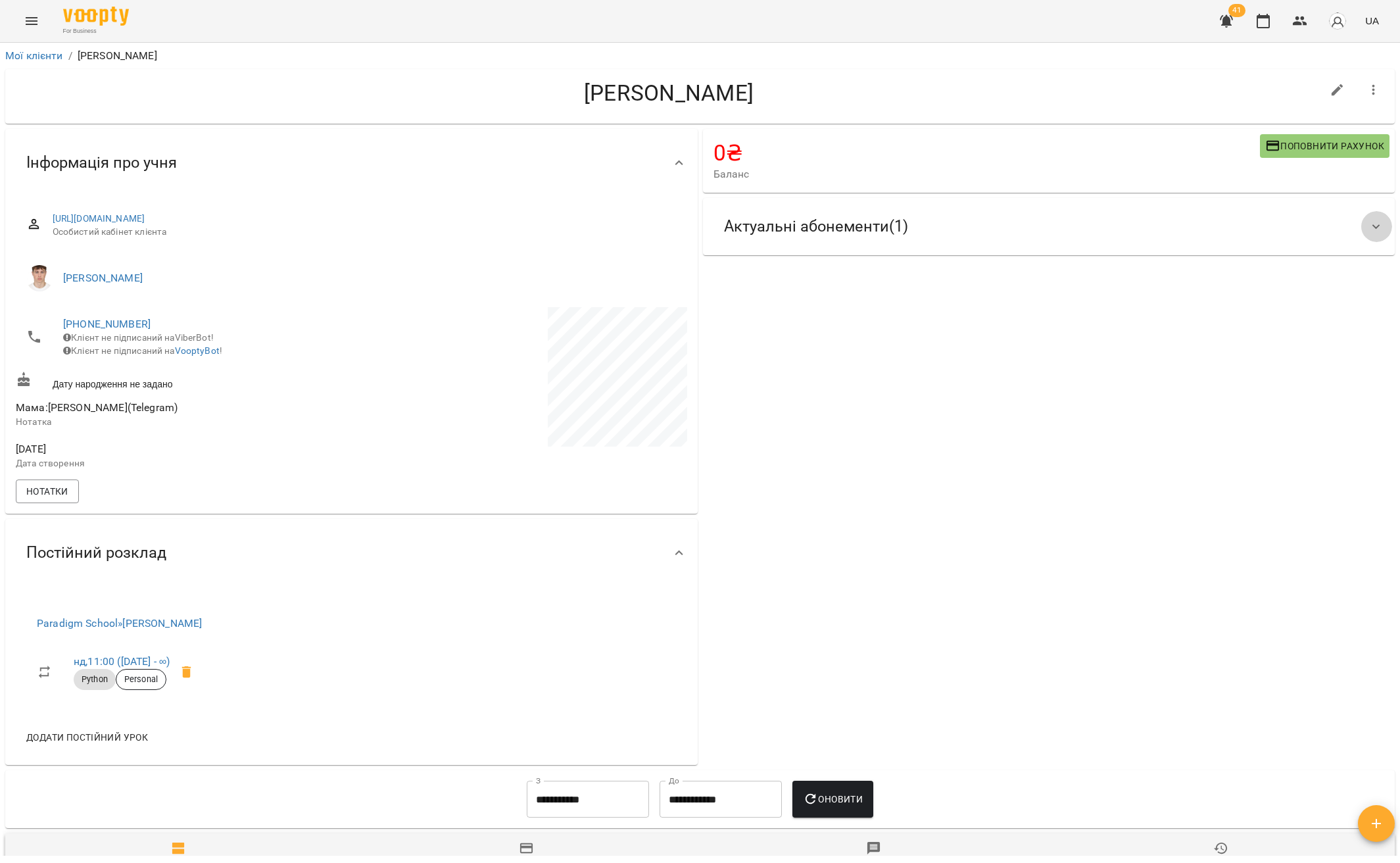
click at [1368, 228] on icon at bounding box center [1376, 227] width 16 height 16
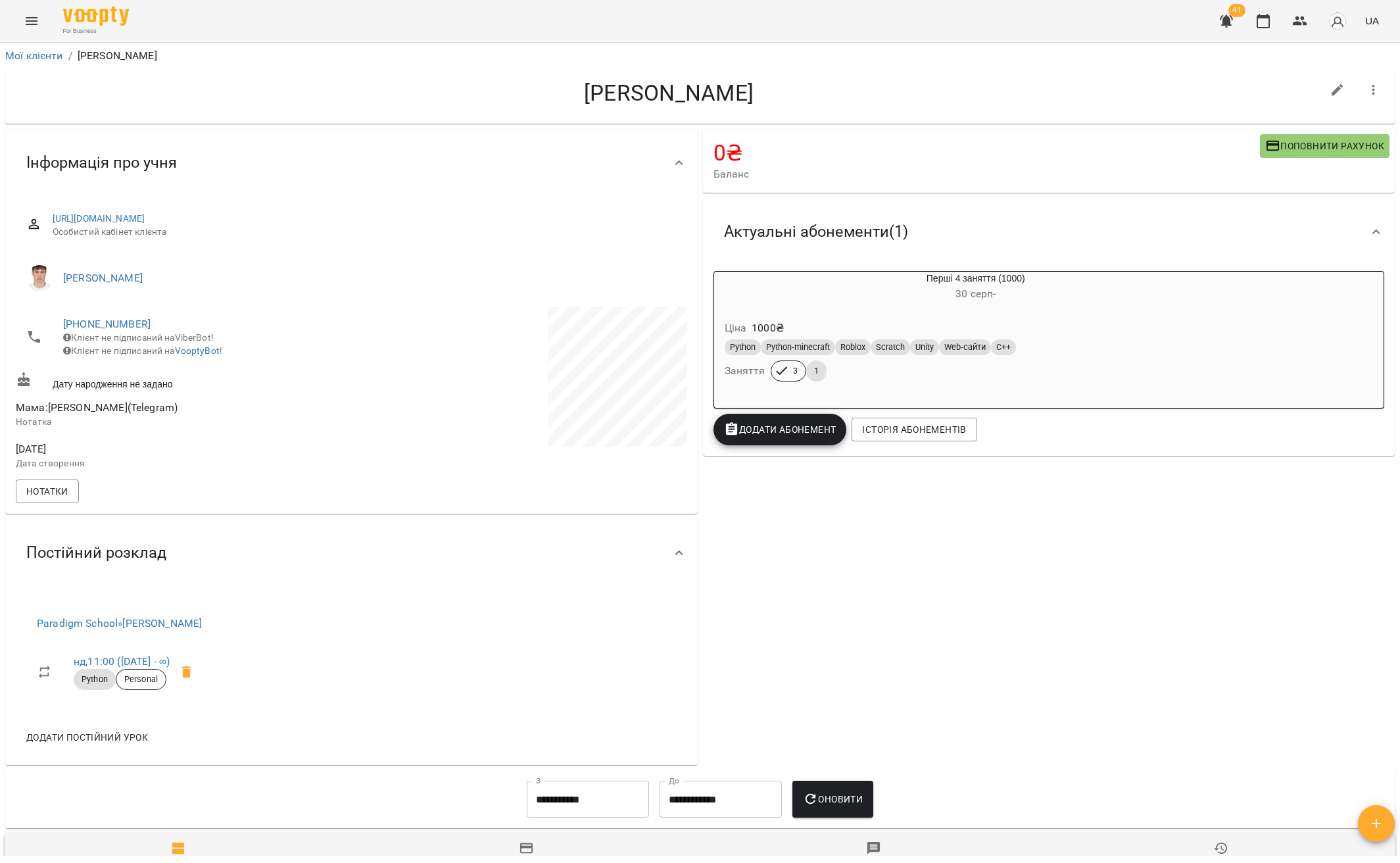
click at [1340, 225] on div "Актуальні абонементи ( 1 )" at bounding box center [1037, 231] width 648 height 41
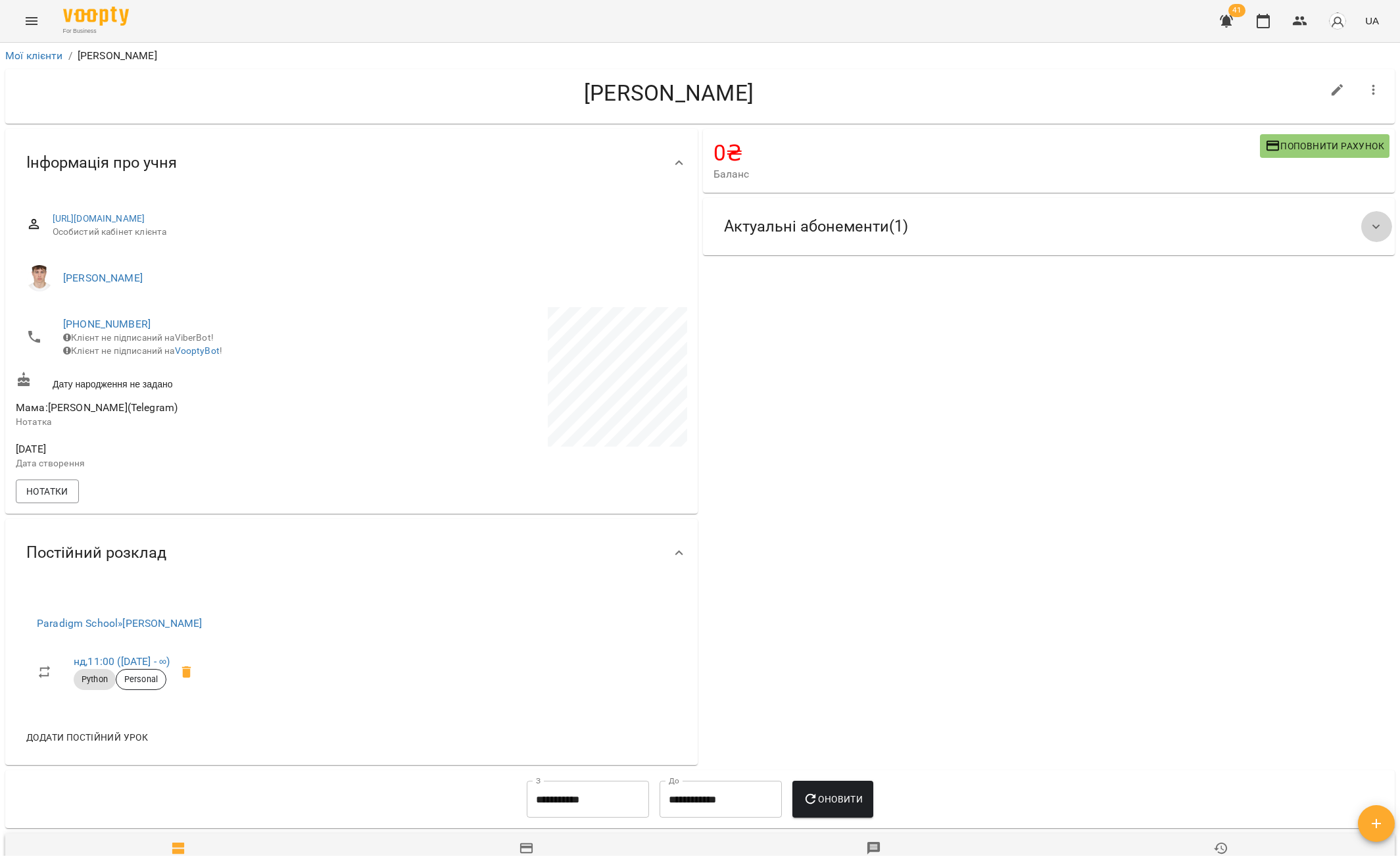
click at [1372, 227] on icon at bounding box center [1376, 226] width 8 height 5
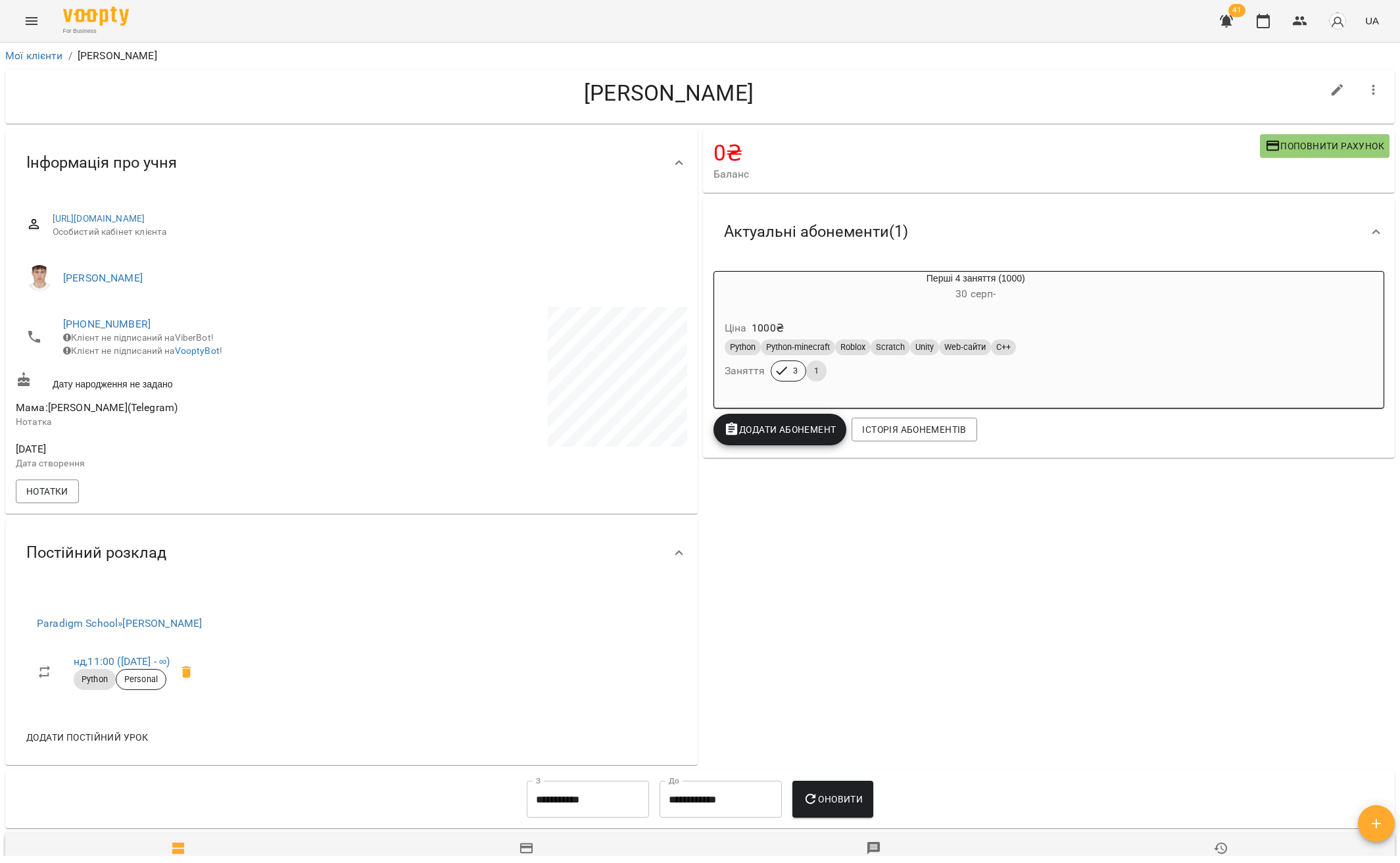
click at [1368, 227] on icon at bounding box center [1376, 232] width 16 height 16
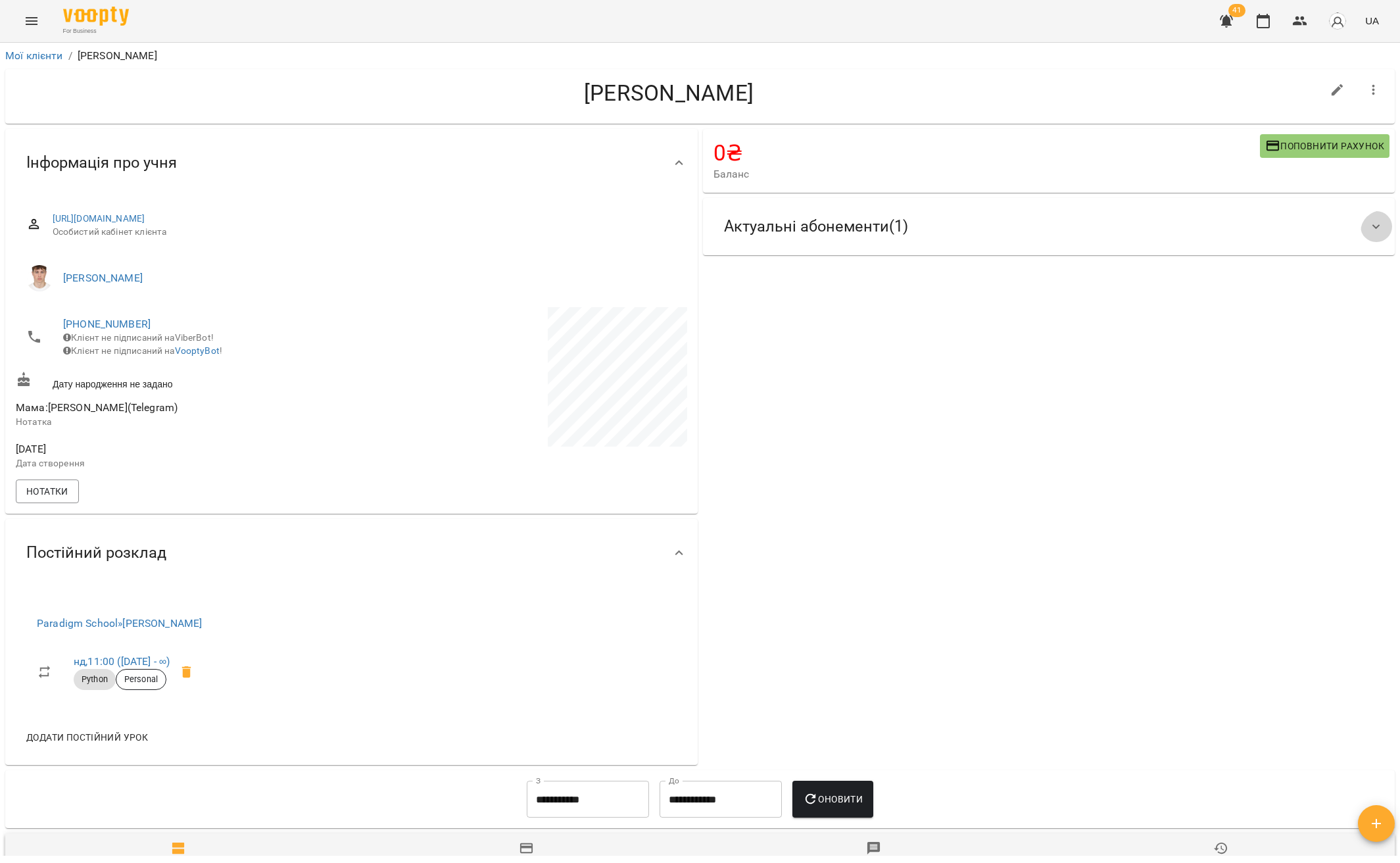
click at [1372, 227] on icon at bounding box center [1376, 226] width 8 height 5
click at [1368, 227] on icon at bounding box center [1376, 227] width 16 height 16
click at [1372, 227] on icon at bounding box center [1376, 226] width 8 height 5
click at [1368, 227] on icon at bounding box center [1376, 227] width 16 height 16
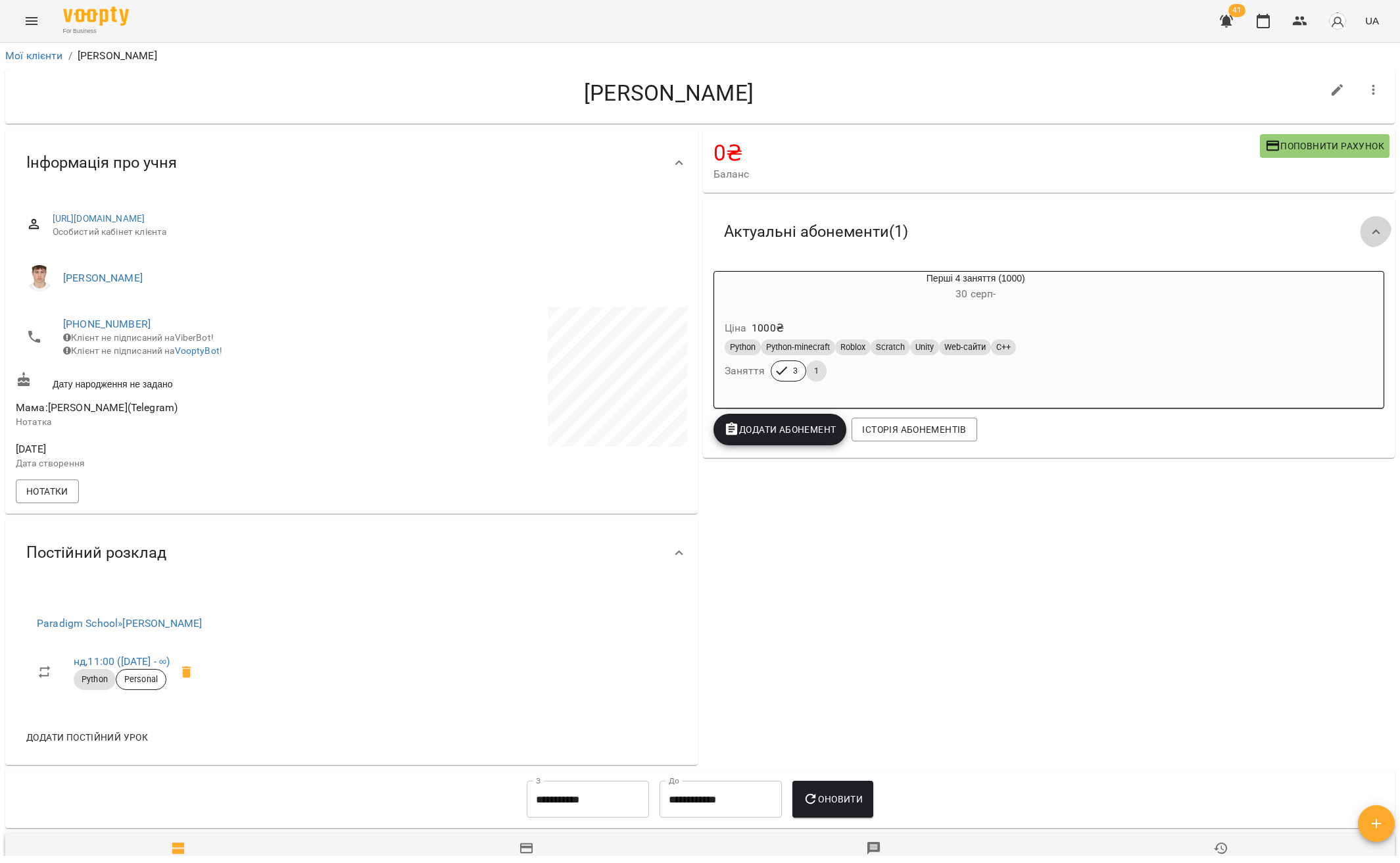
click at [1368, 227] on icon at bounding box center [1376, 232] width 16 height 16
click at [1372, 229] on icon at bounding box center [1376, 231] width 8 height 5
click at [1368, 227] on icon at bounding box center [1376, 232] width 16 height 16
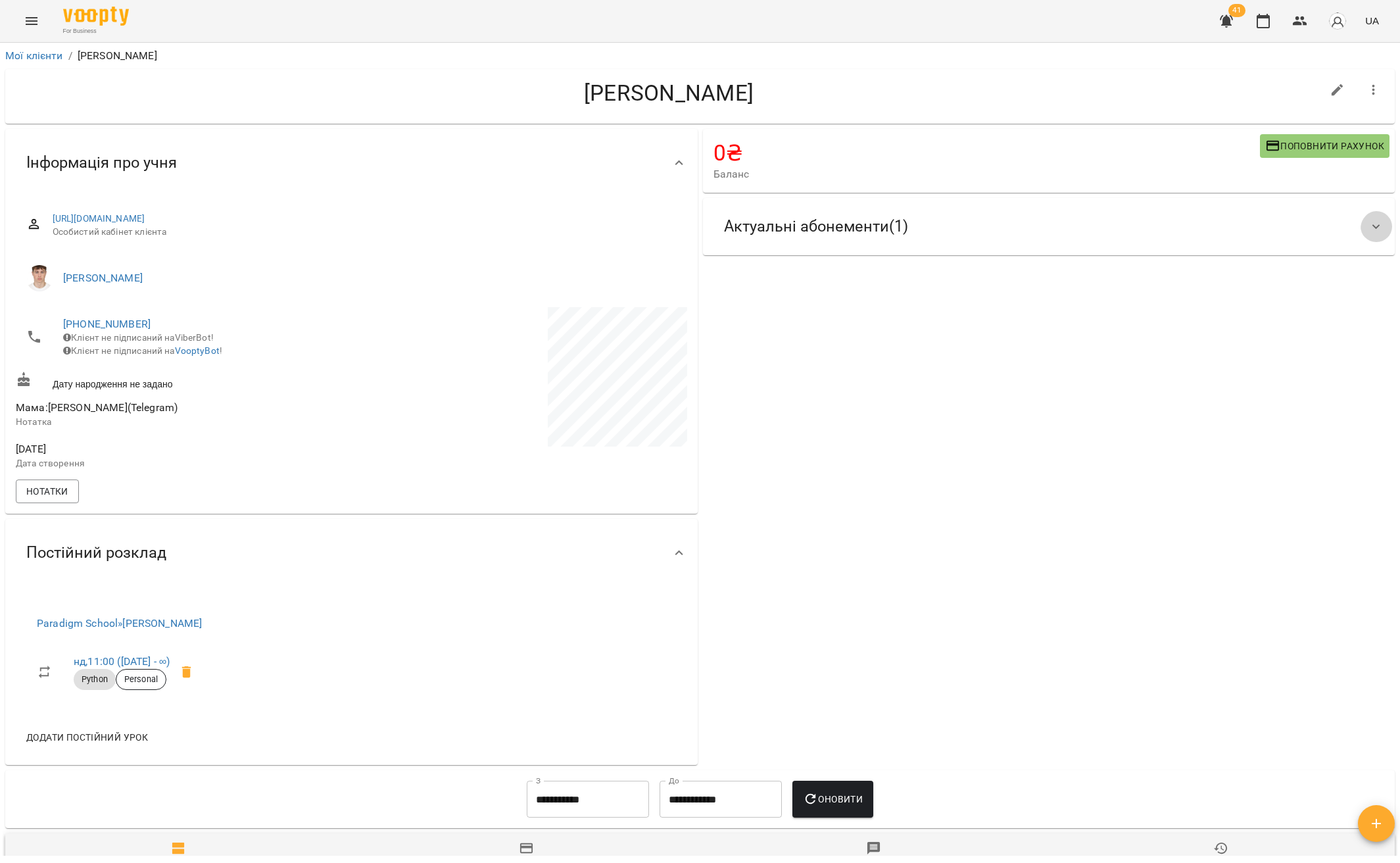
click at [1368, 227] on icon at bounding box center [1376, 227] width 16 height 16
click at [1372, 227] on icon at bounding box center [1376, 226] width 8 height 5
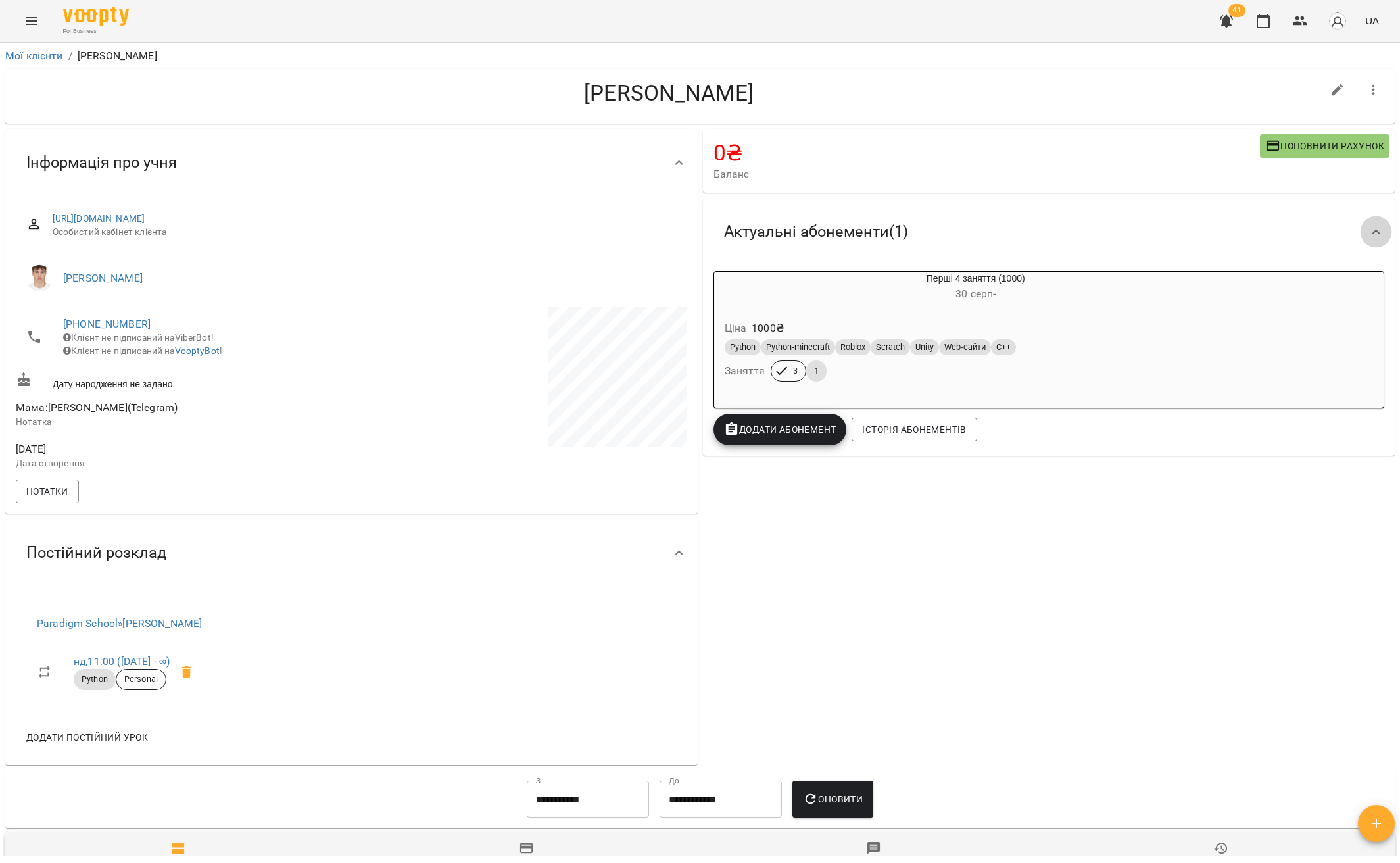
click at [1368, 227] on icon at bounding box center [1376, 232] width 16 height 16
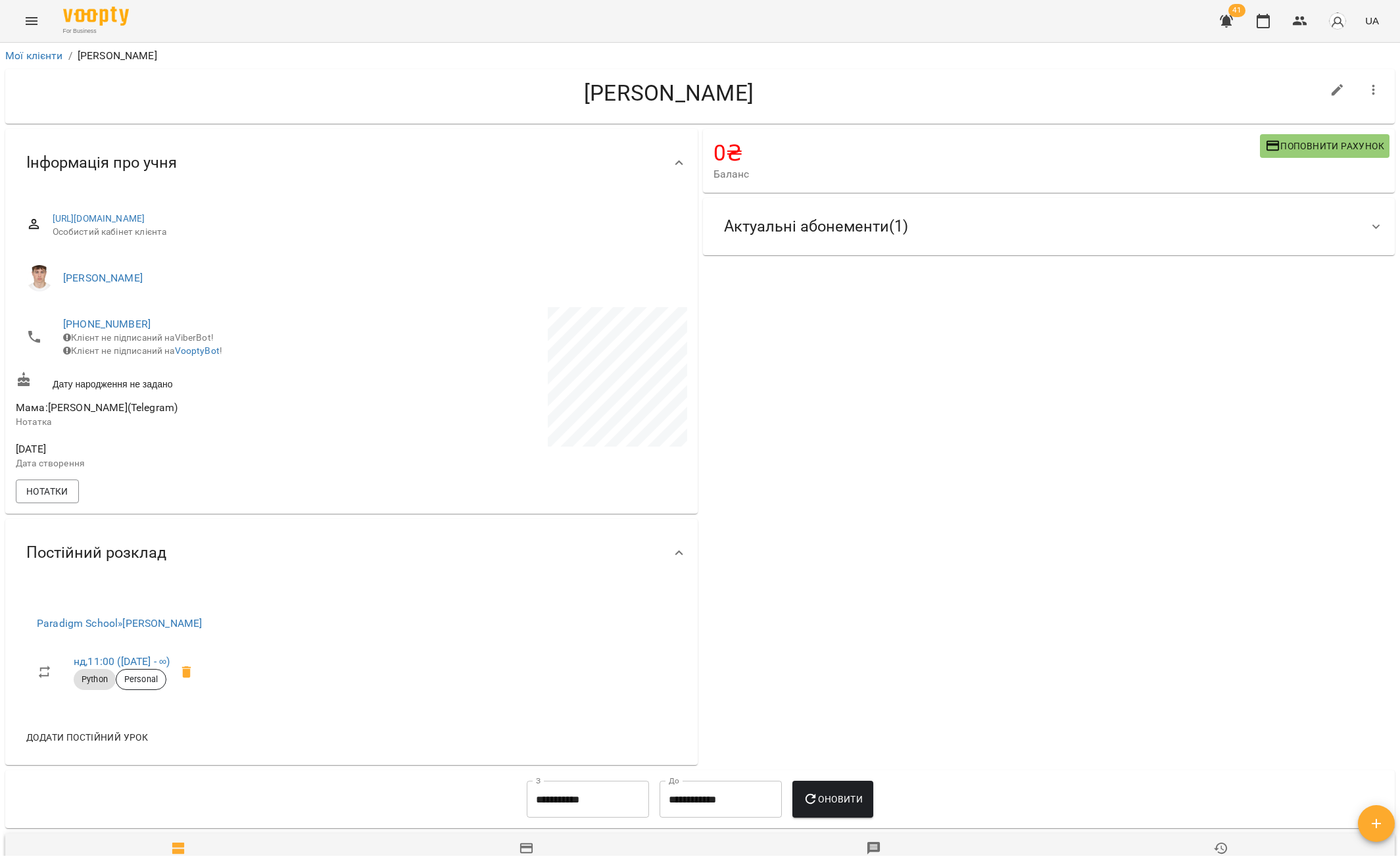
click at [1372, 227] on icon at bounding box center [1376, 226] width 8 height 5
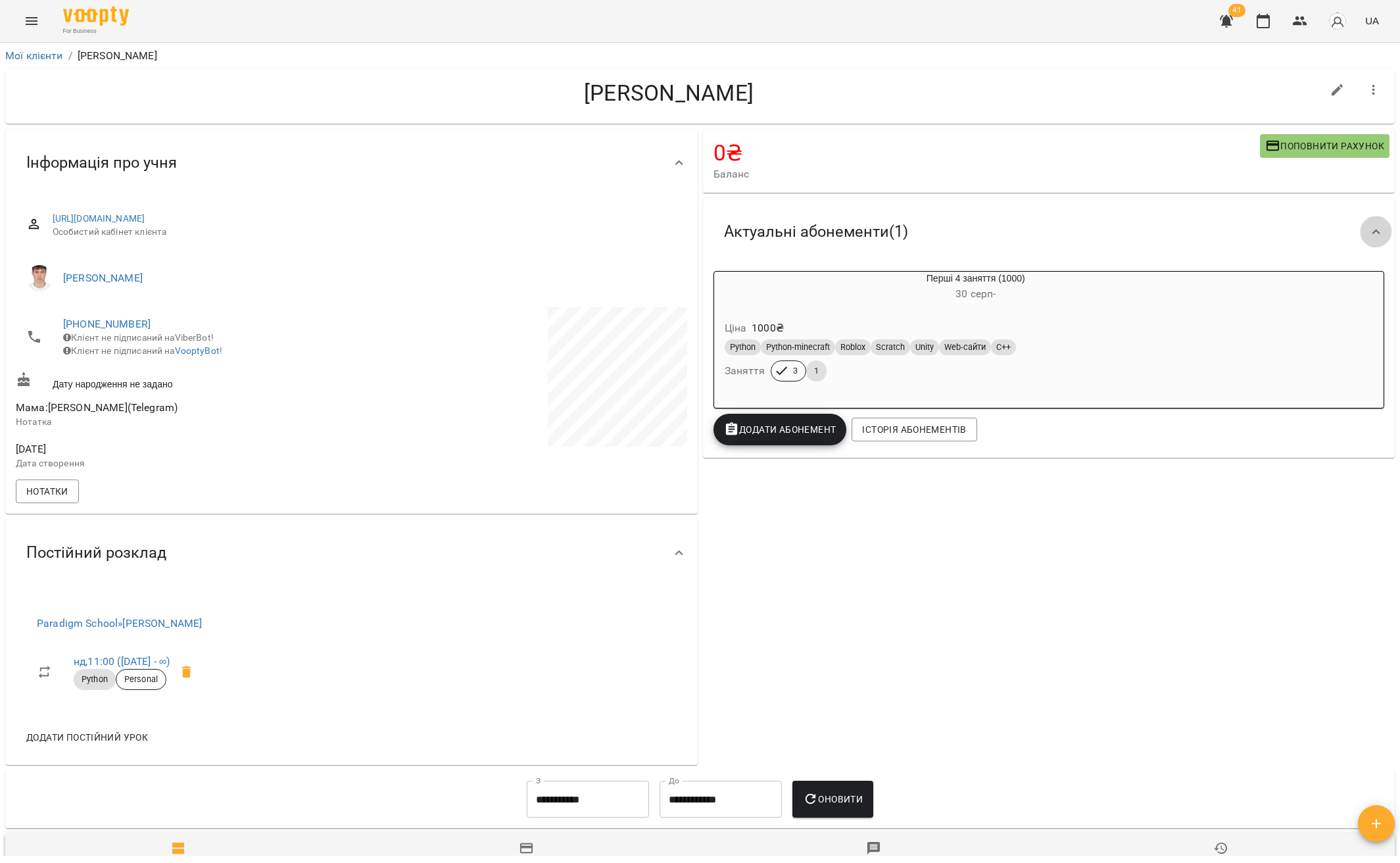
click at [1368, 227] on icon at bounding box center [1376, 232] width 16 height 16
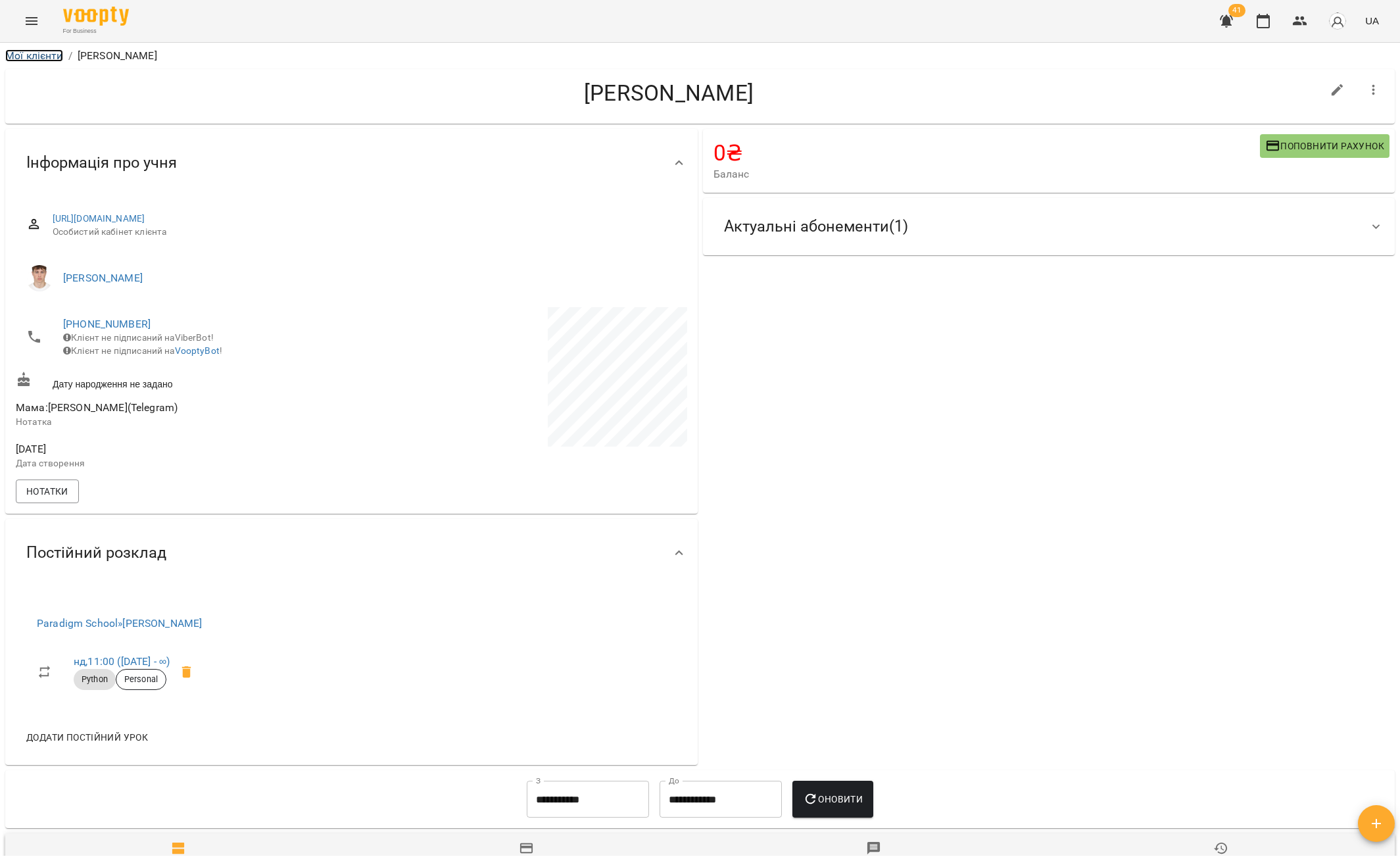
click at [40, 58] on link "Мої клієнти" at bounding box center [34, 55] width 58 height 12
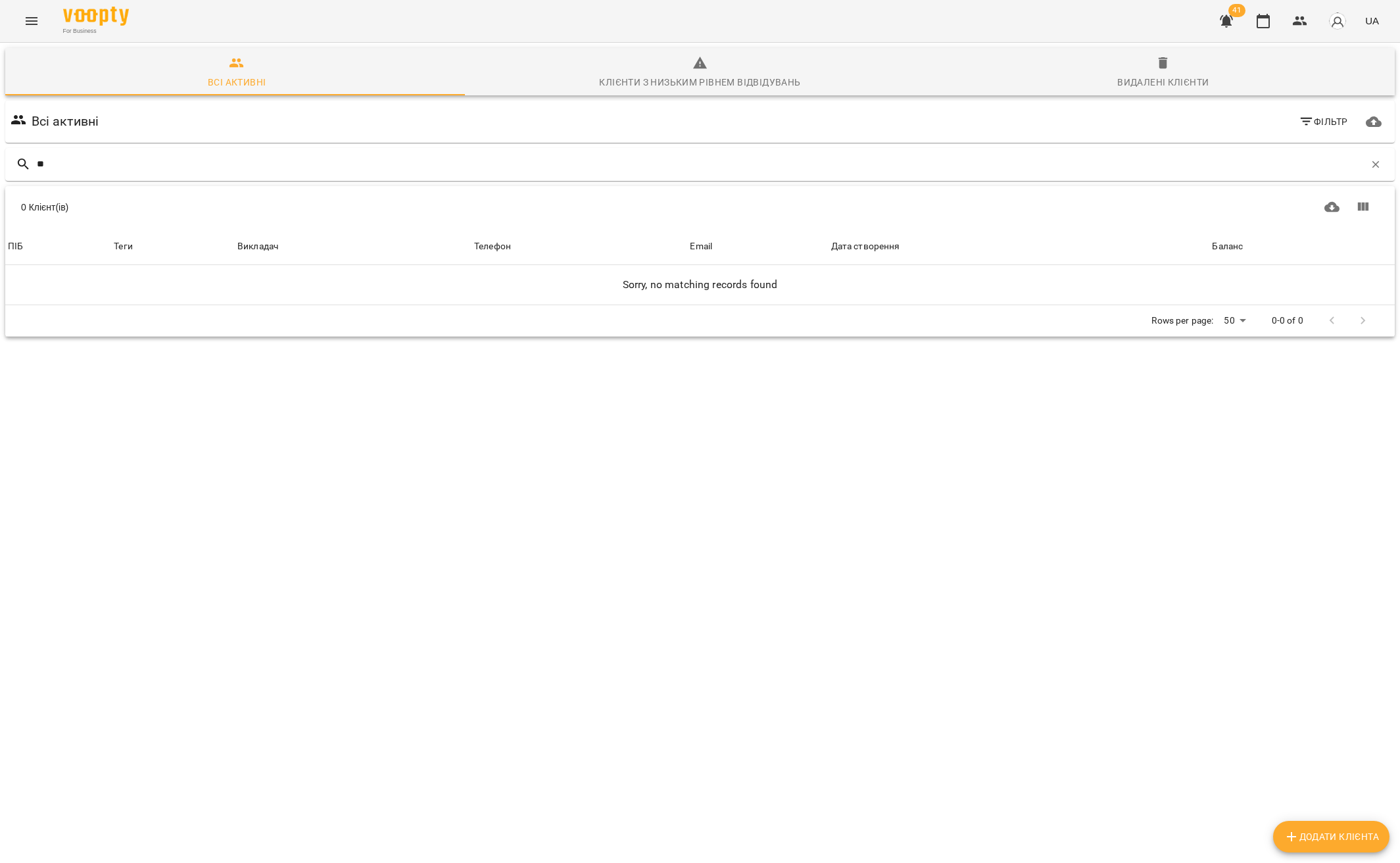
type input "*"
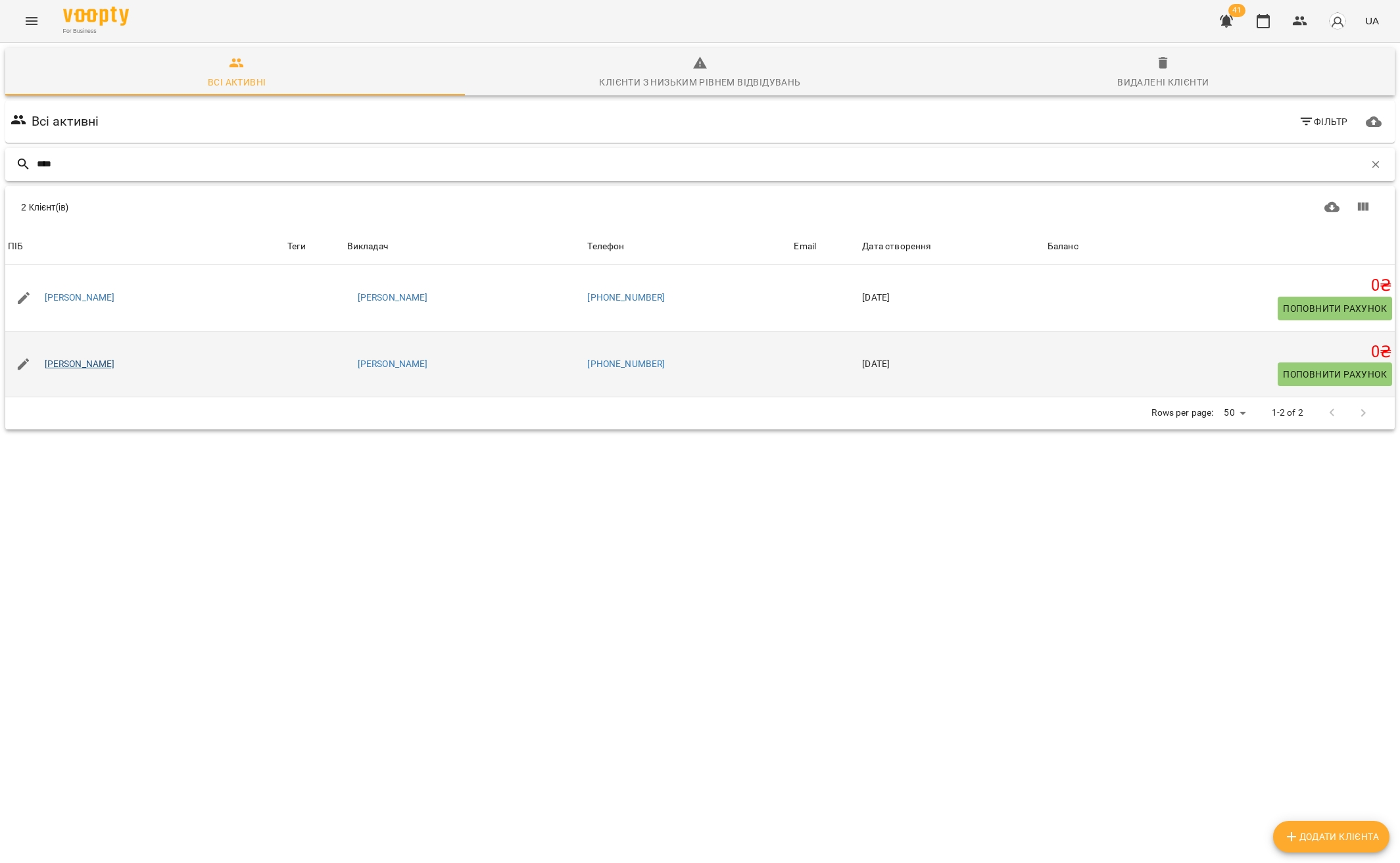
type input "****"
click at [78, 362] on link "Ольга Балабан" at bounding box center [80, 364] width 70 height 13
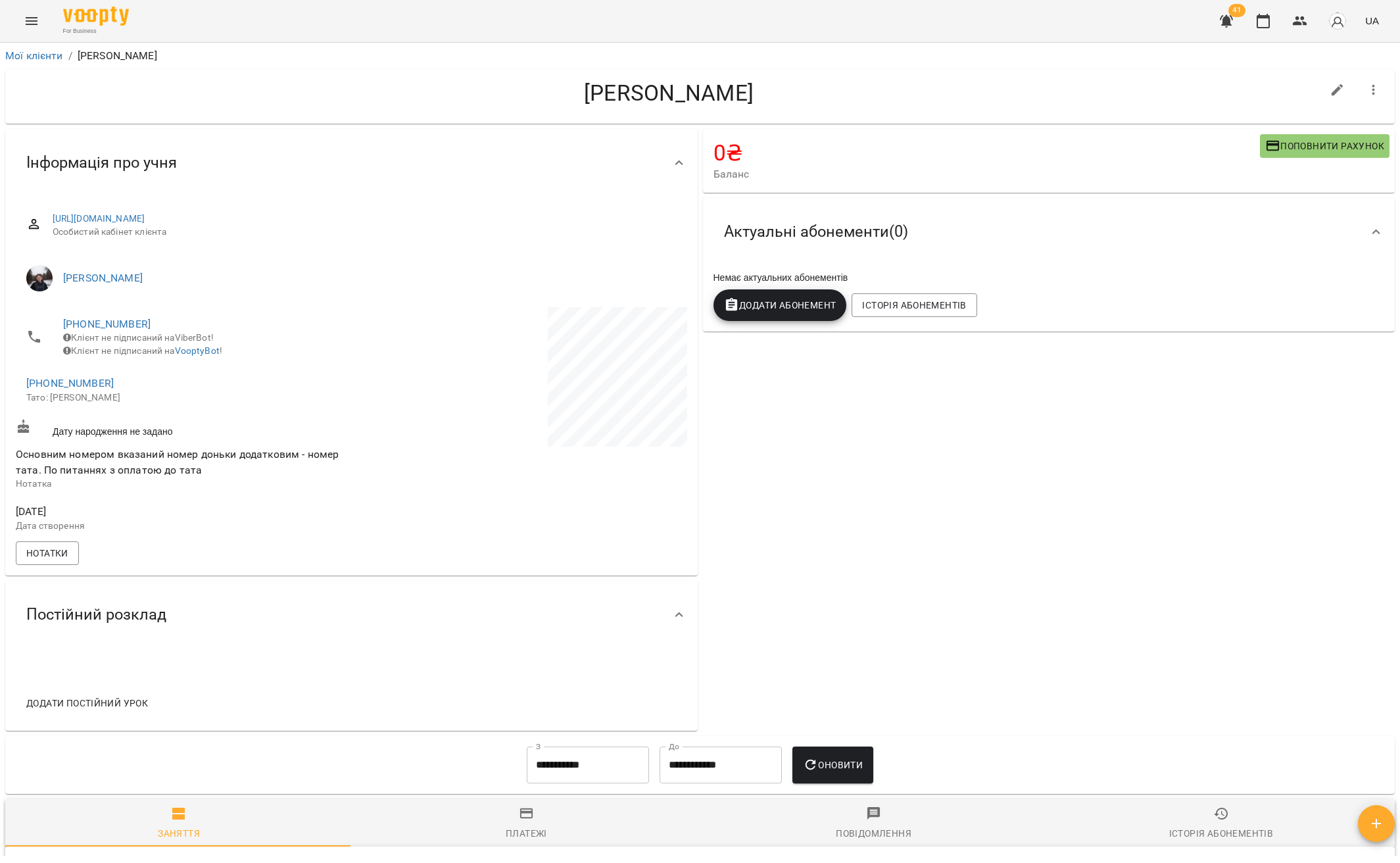
click at [1370, 85] on icon "button" at bounding box center [1374, 90] width 16 height 16
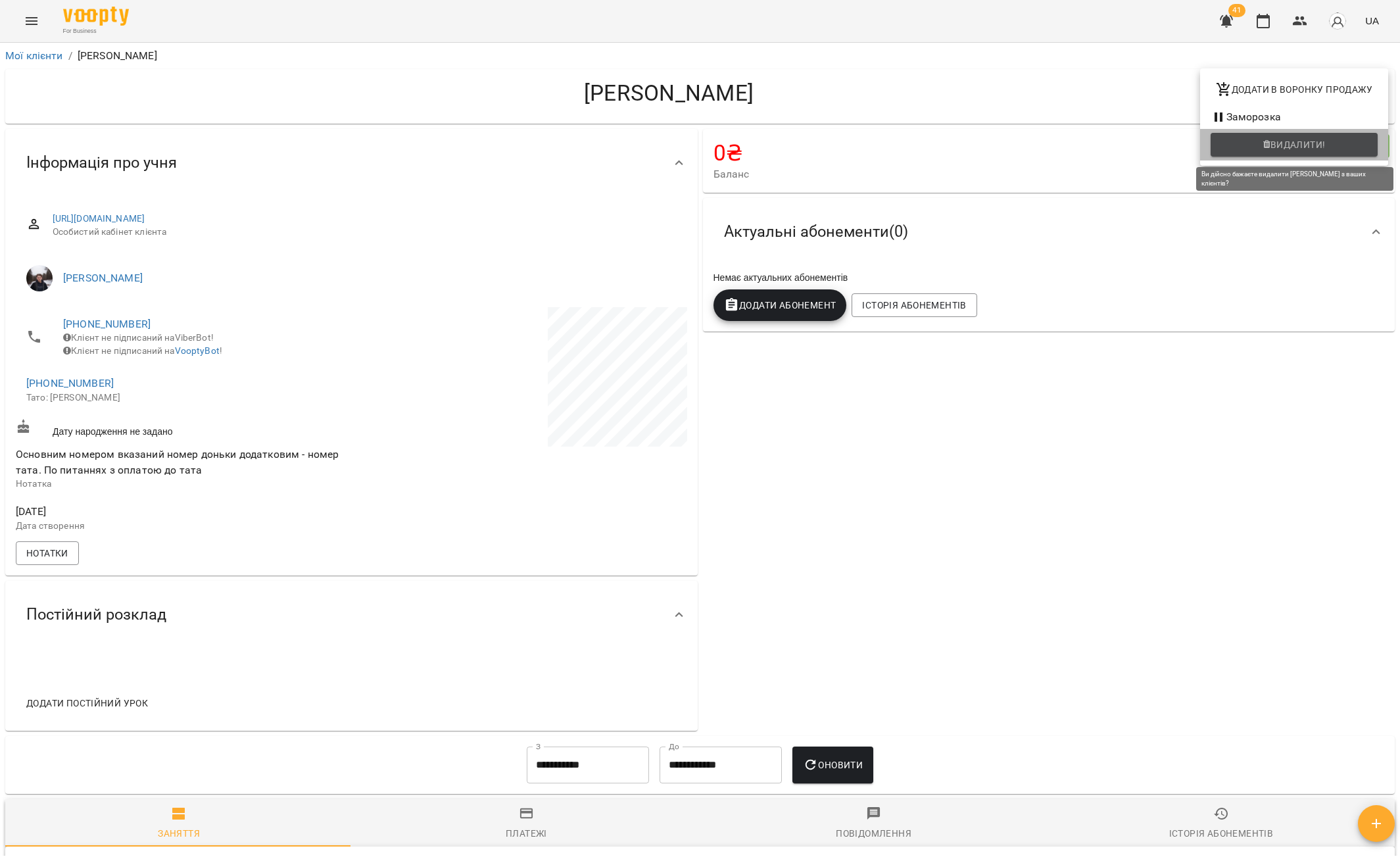
click at [1300, 139] on span "Видалити!" at bounding box center [1297, 145] width 55 height 16
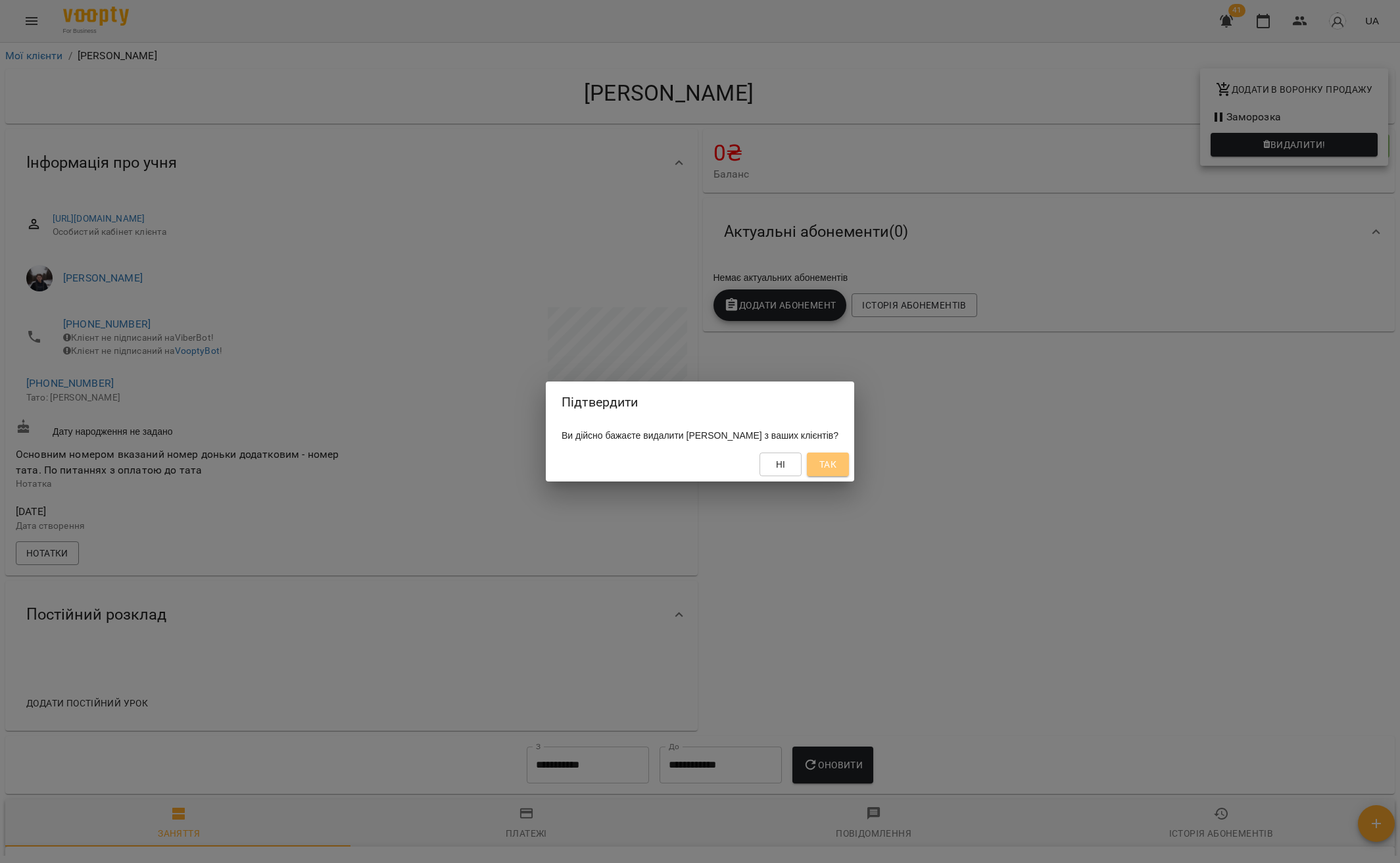
click at [836, 459] on span "Так" at bounding box center [828, 464] width 17 height 16
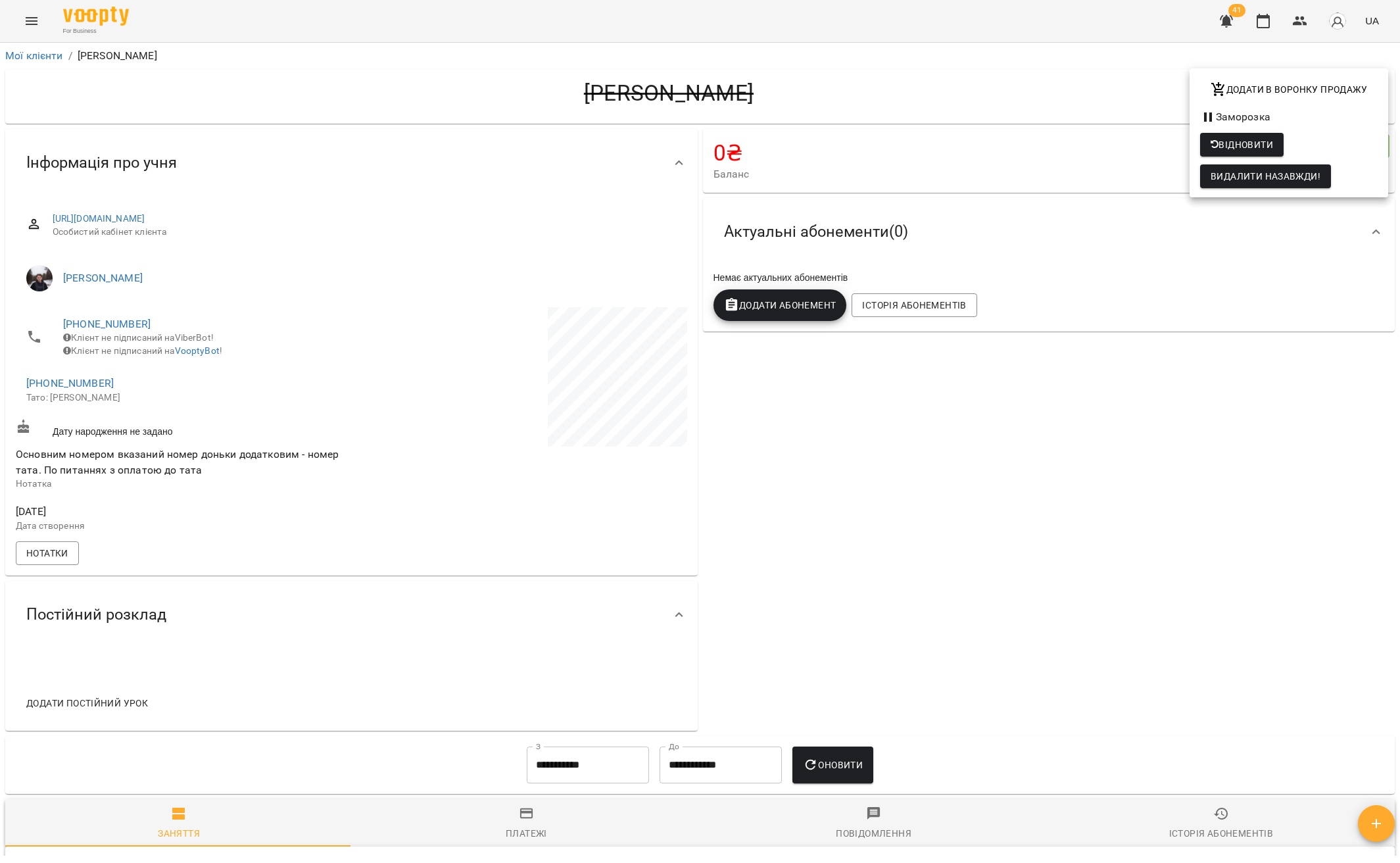
click at [756, 98] on div at bounding box center [700, 432] width 1400 height 863
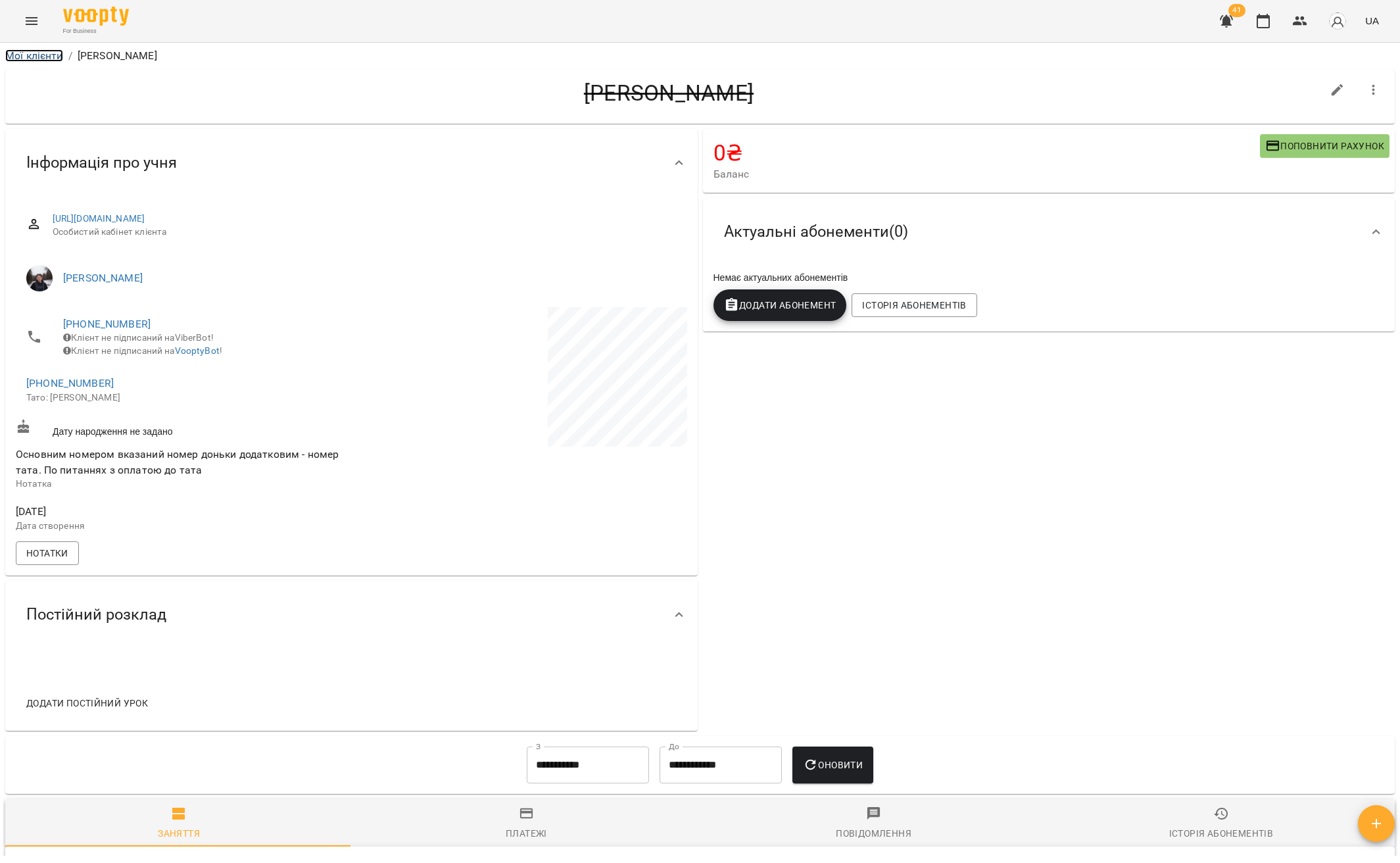
click at [42, 61] on link "Мої клієнти" at bounding box center [34, 55] width 58 height 12
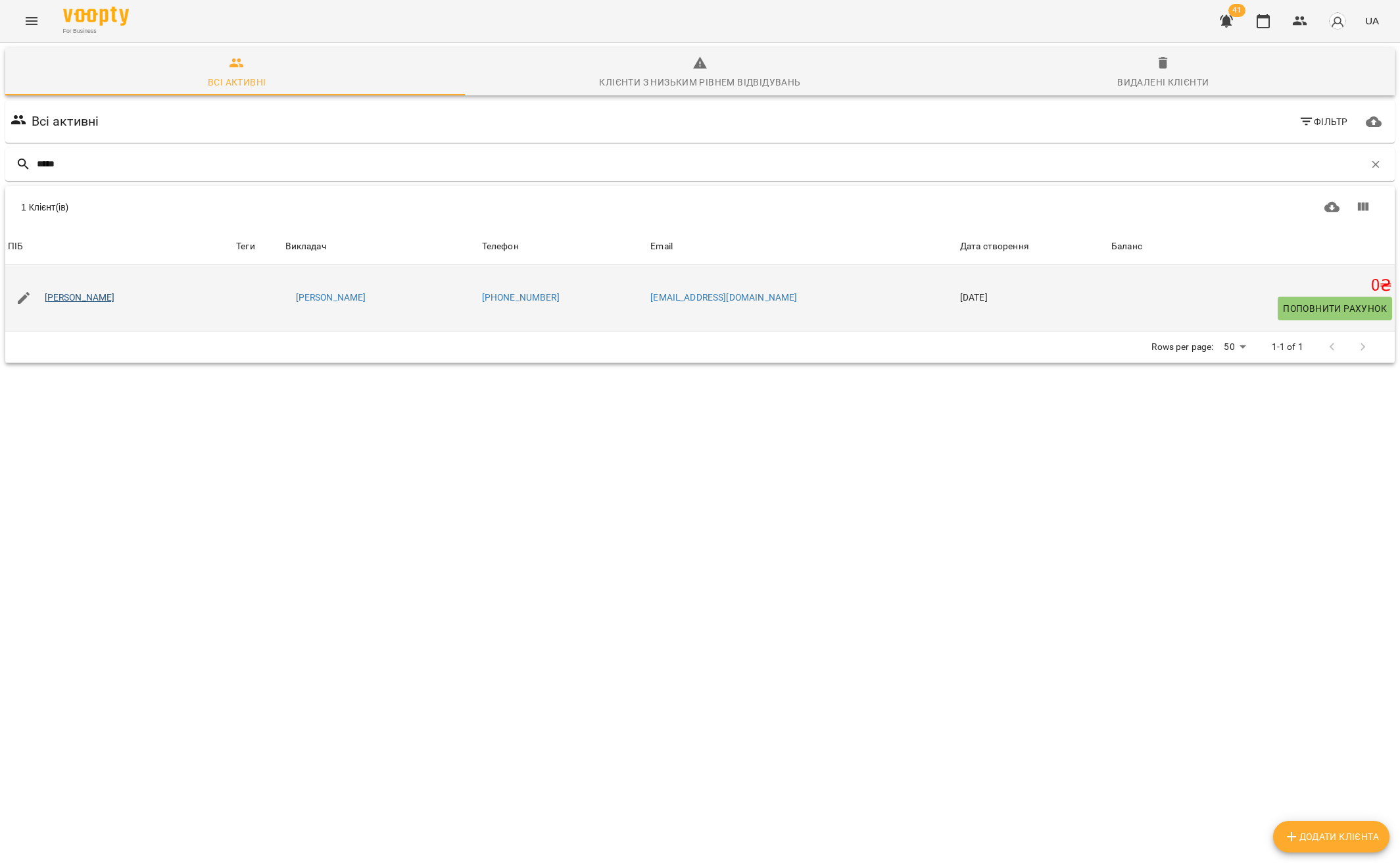
type input "*****"
click at [61, 295] on link "Сагін Алекс" at bounding box center [80, 298] width 70 height 13
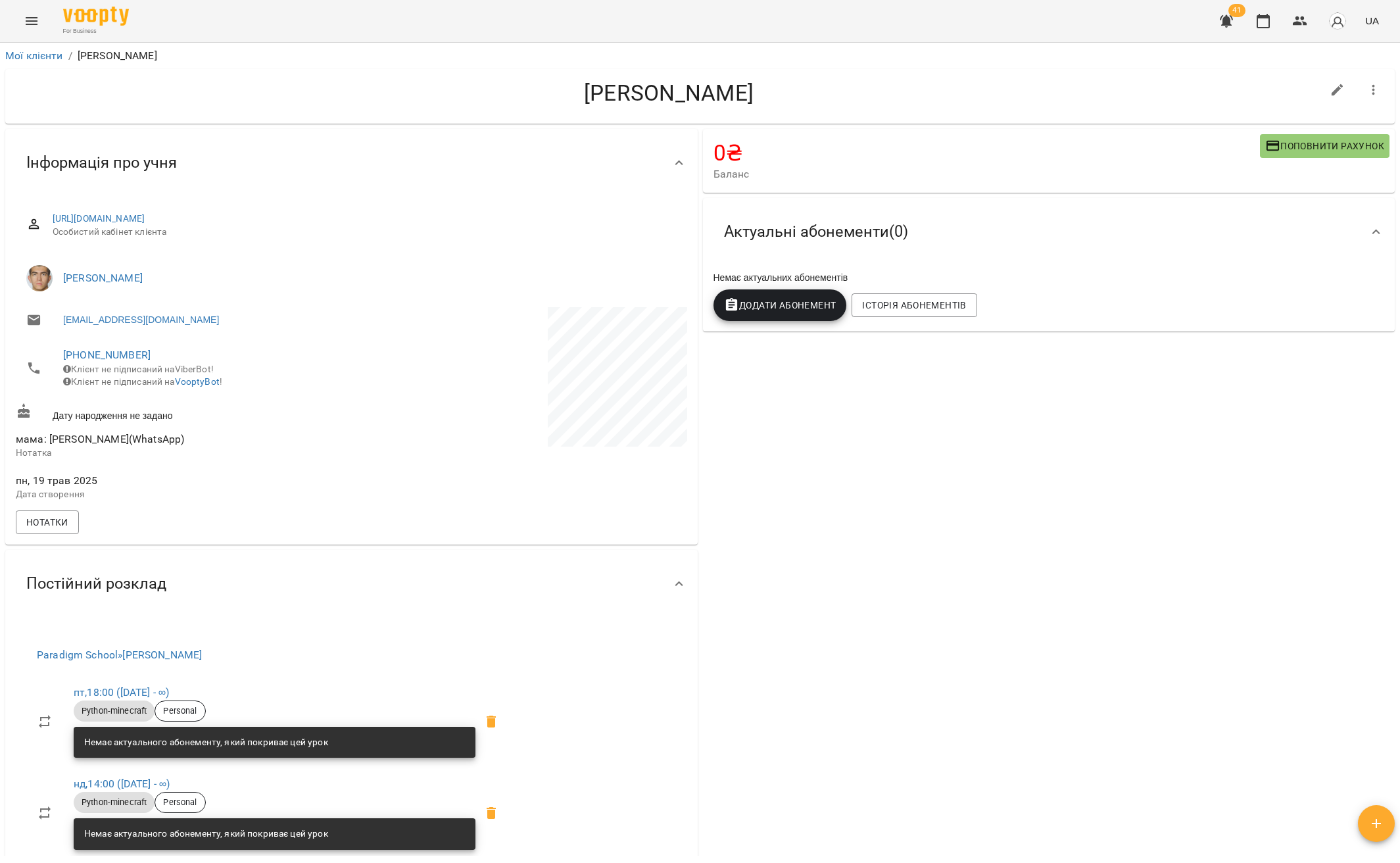
click at [1367, 93] on icon "button" at bounding box center [1374, 90] width 16 height 16
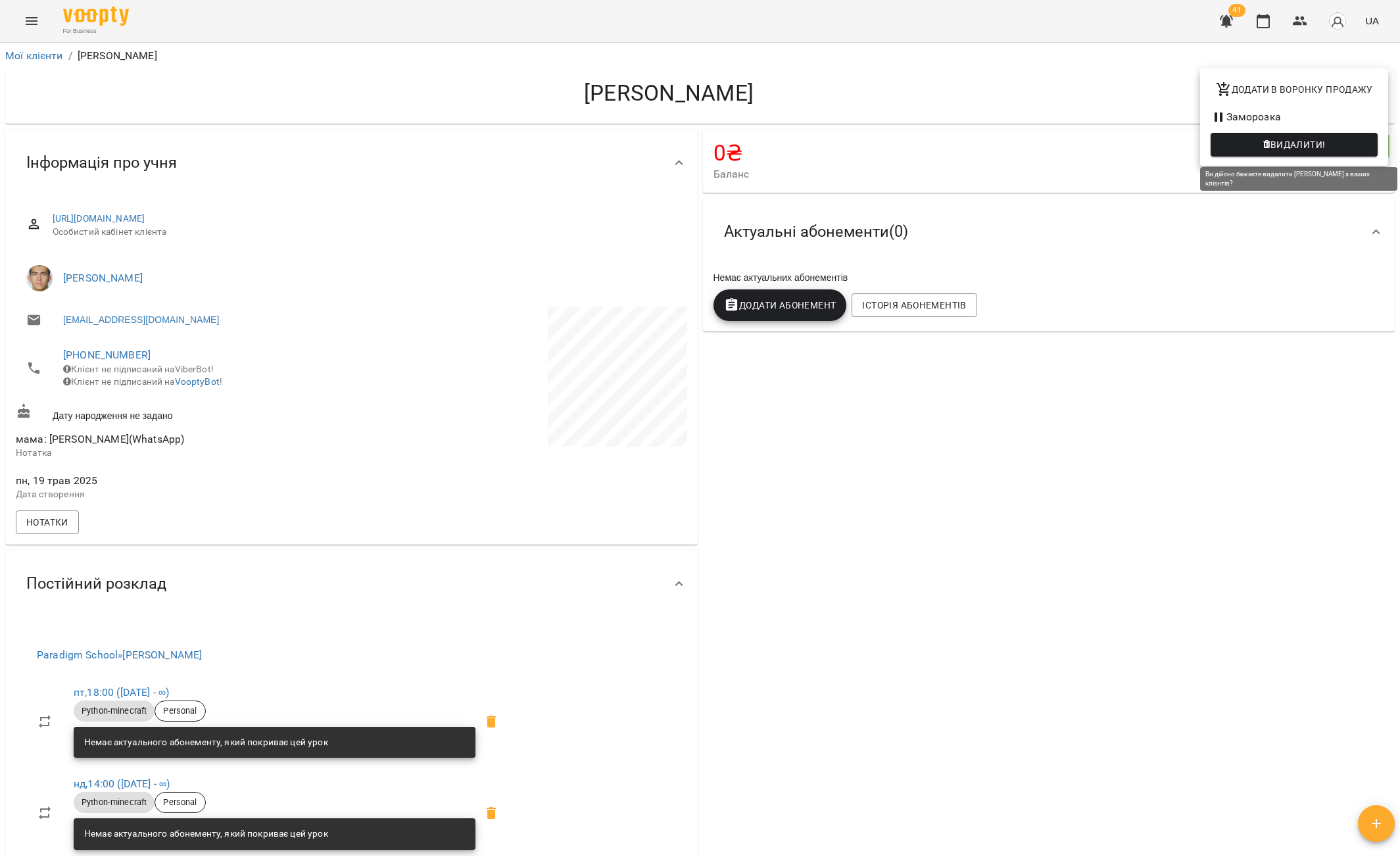
click at [1262, 152] on span "Видалити!" at bounding box center [1294, 145] width 146 height 16
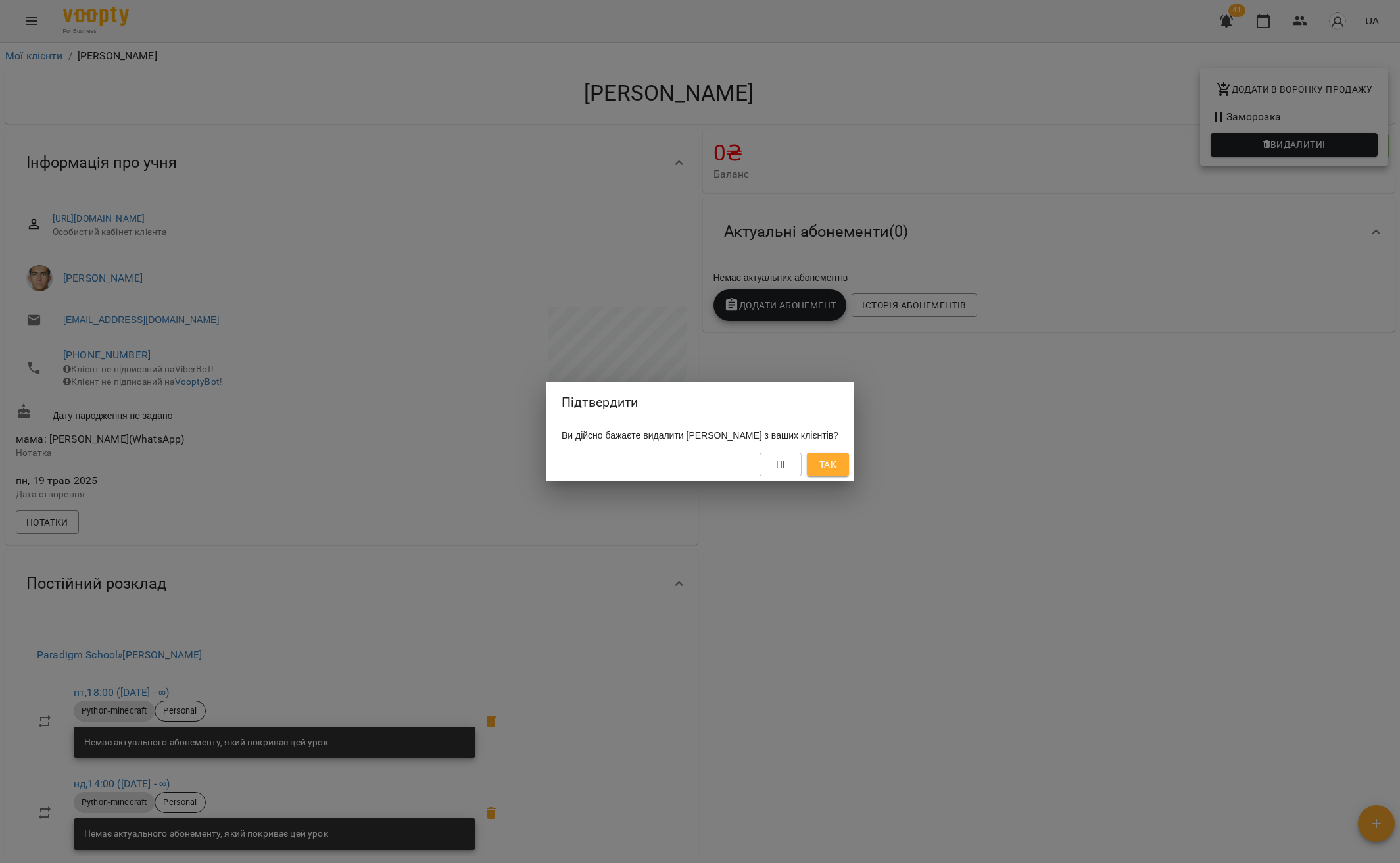
click at [834, 474] on button "Так" at bounding box center [828, 464] width 42 height 23
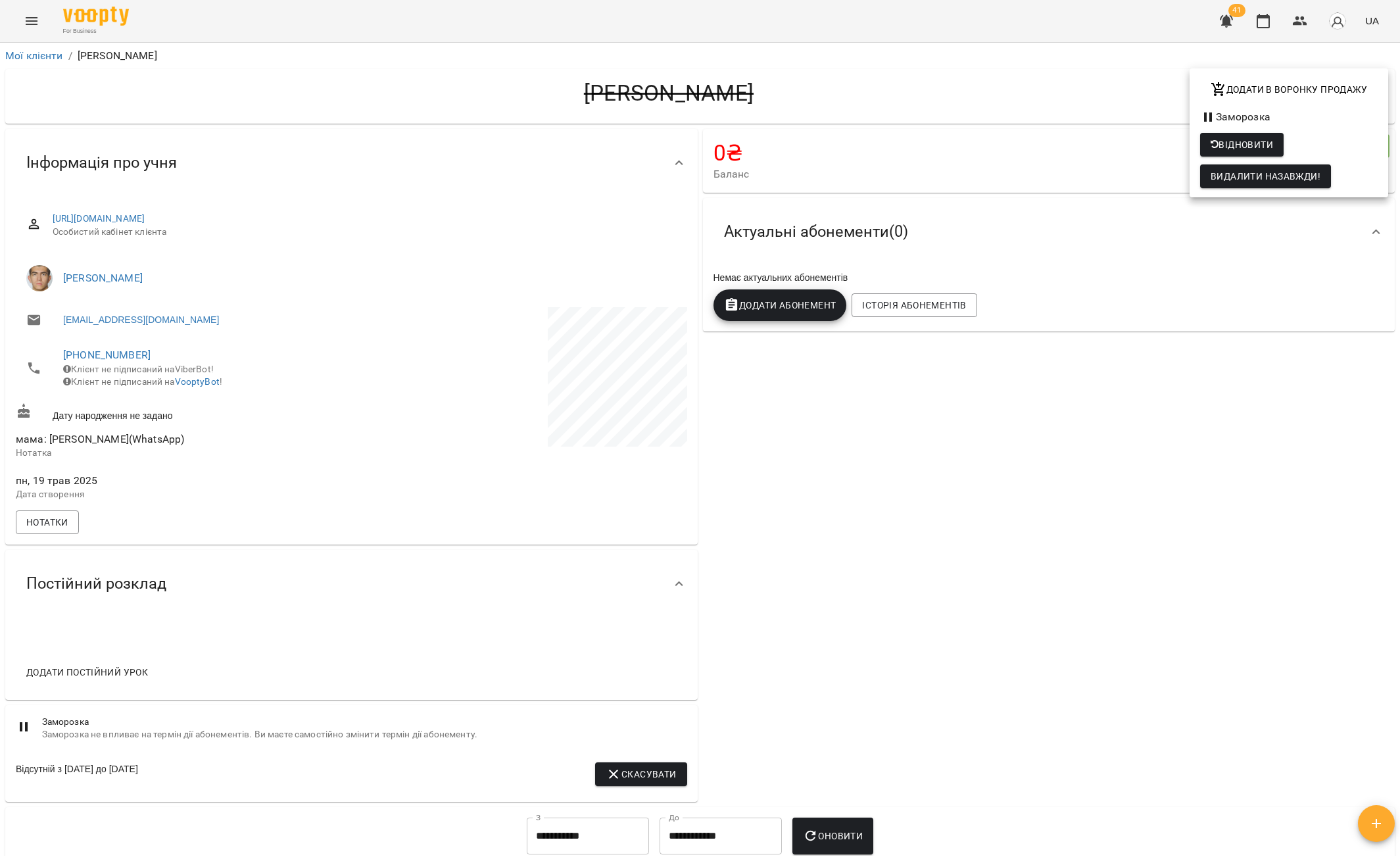
click at [30, 54] on div at bounding box center [700, 432] width 1400 height 863
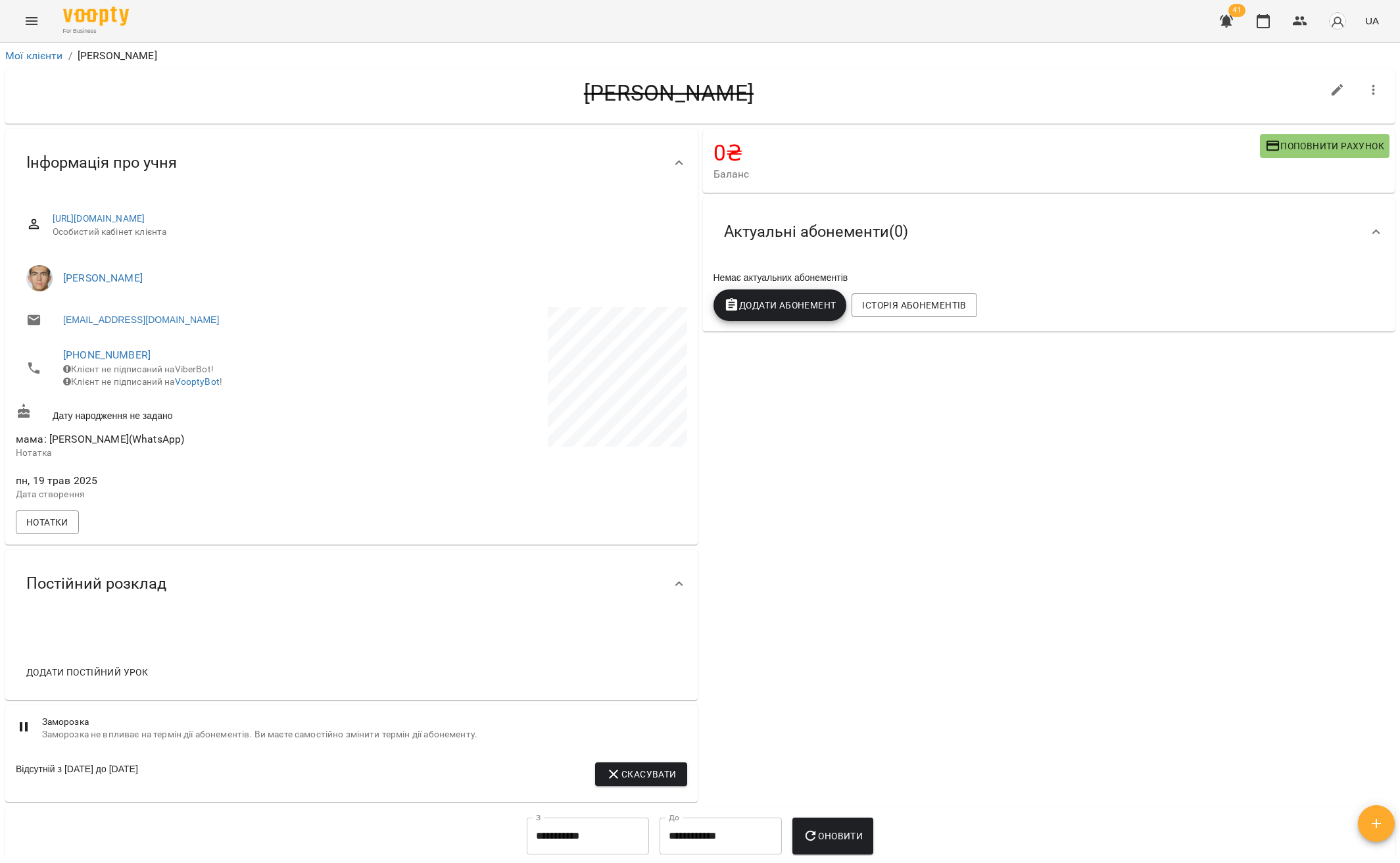
click at [34, 55] on div "Додати в воронку продажу Заморозка Відновити Видалити назавжди!" at bounding box center [700, 432] width 1400 height 863
click at [33, 55] on link "Мої клієнти" at bounding box center [34, 55] width 58 height 12
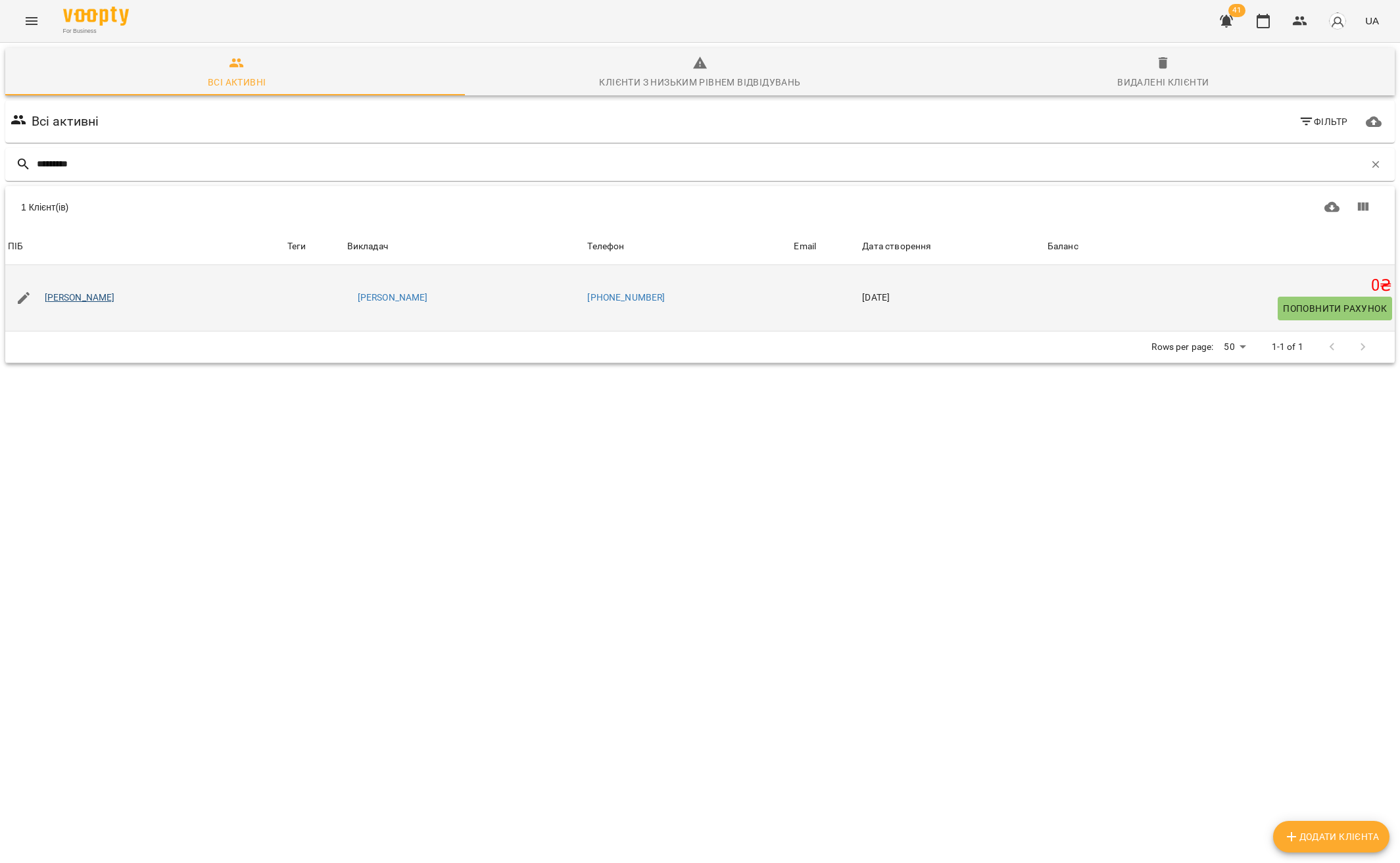
type input "*********"
click at [92, 300] on link "Скотніков Олег" at bounding box center [80, 298] width 70 height 13
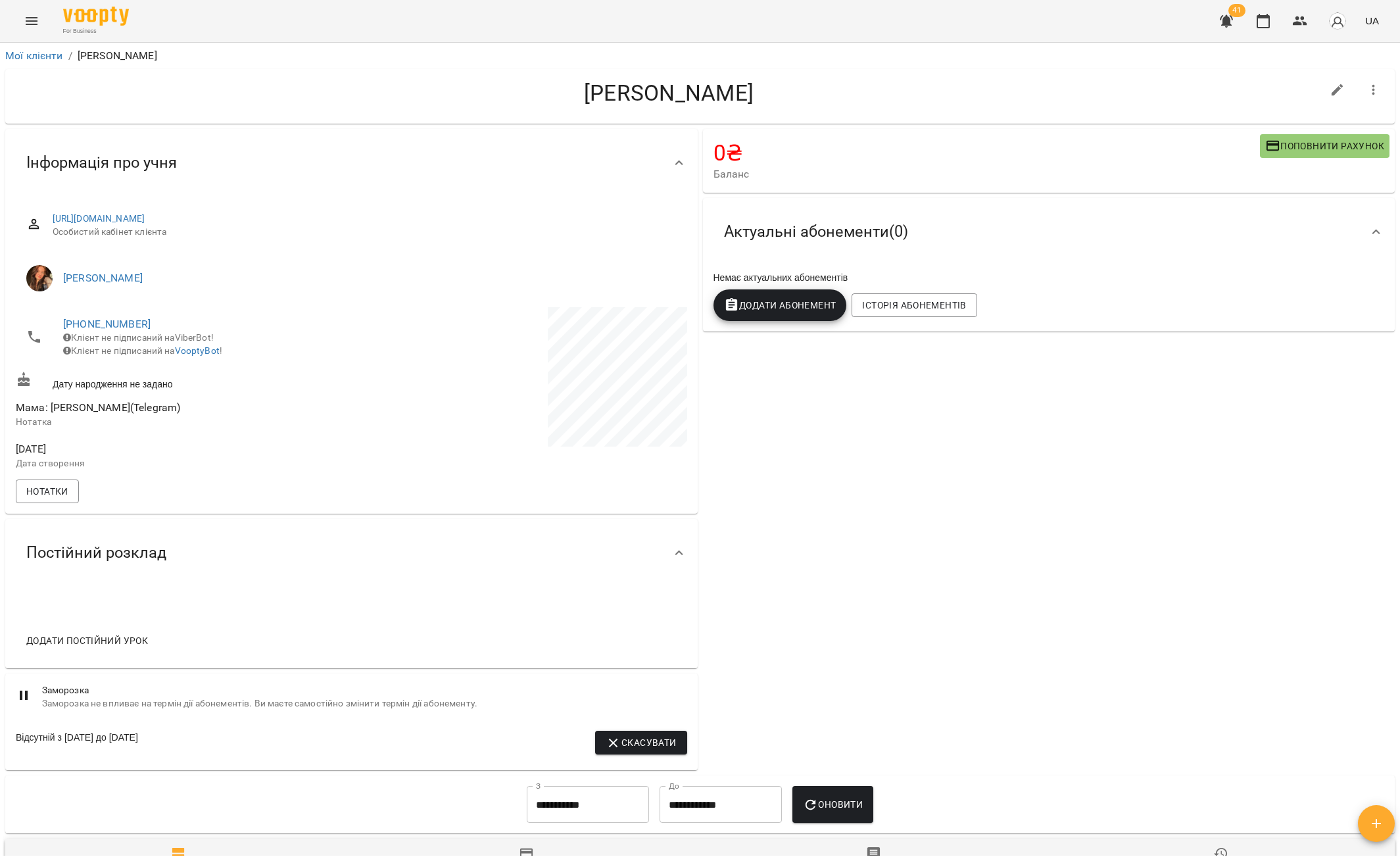
click at [1372, 85] on icon "button" at bounding box center [1373, 90] width 2 height 11
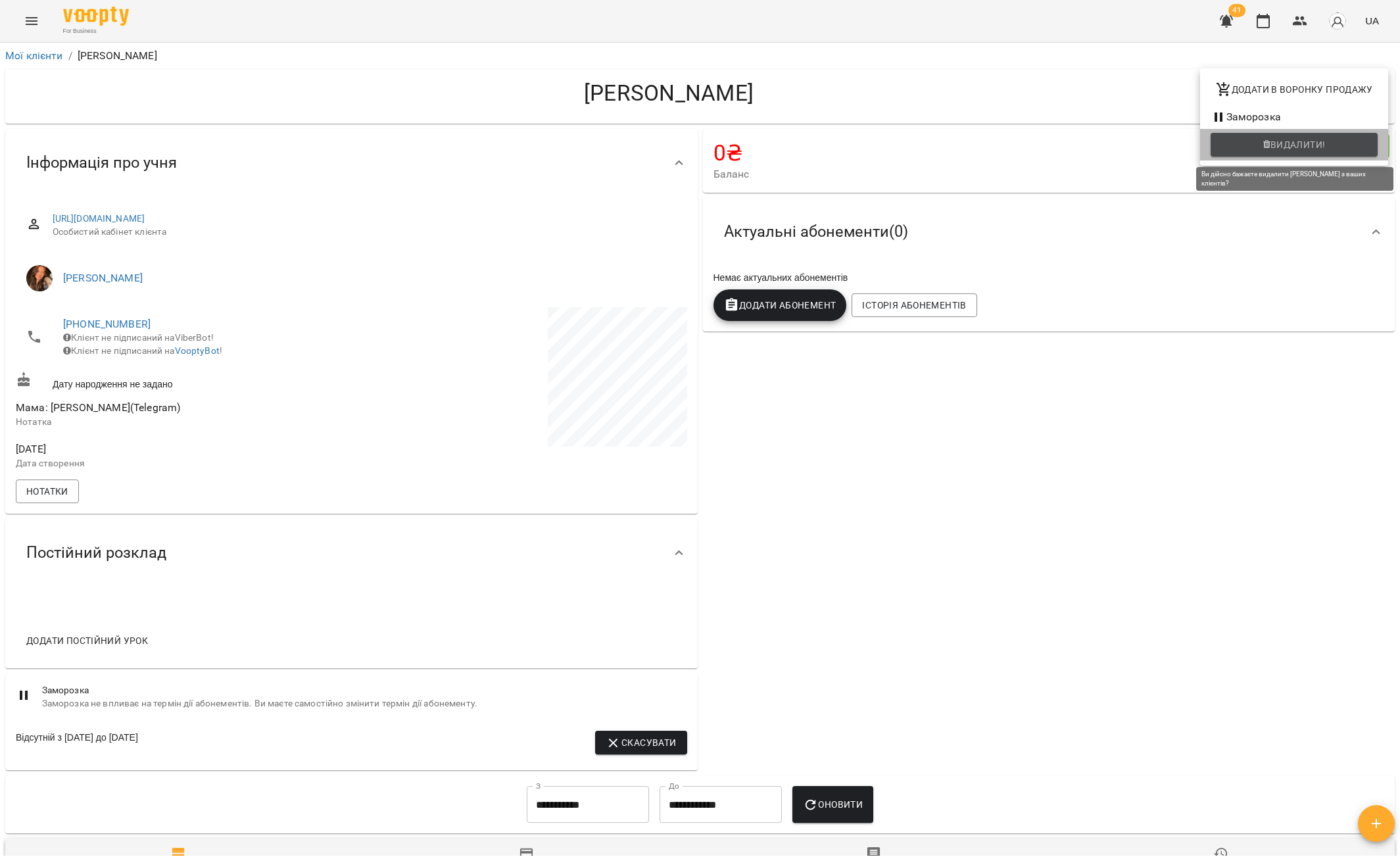
click at [1287, 153] on button "Видалити!" at bounding box center [1294, 145] width 167 height 23
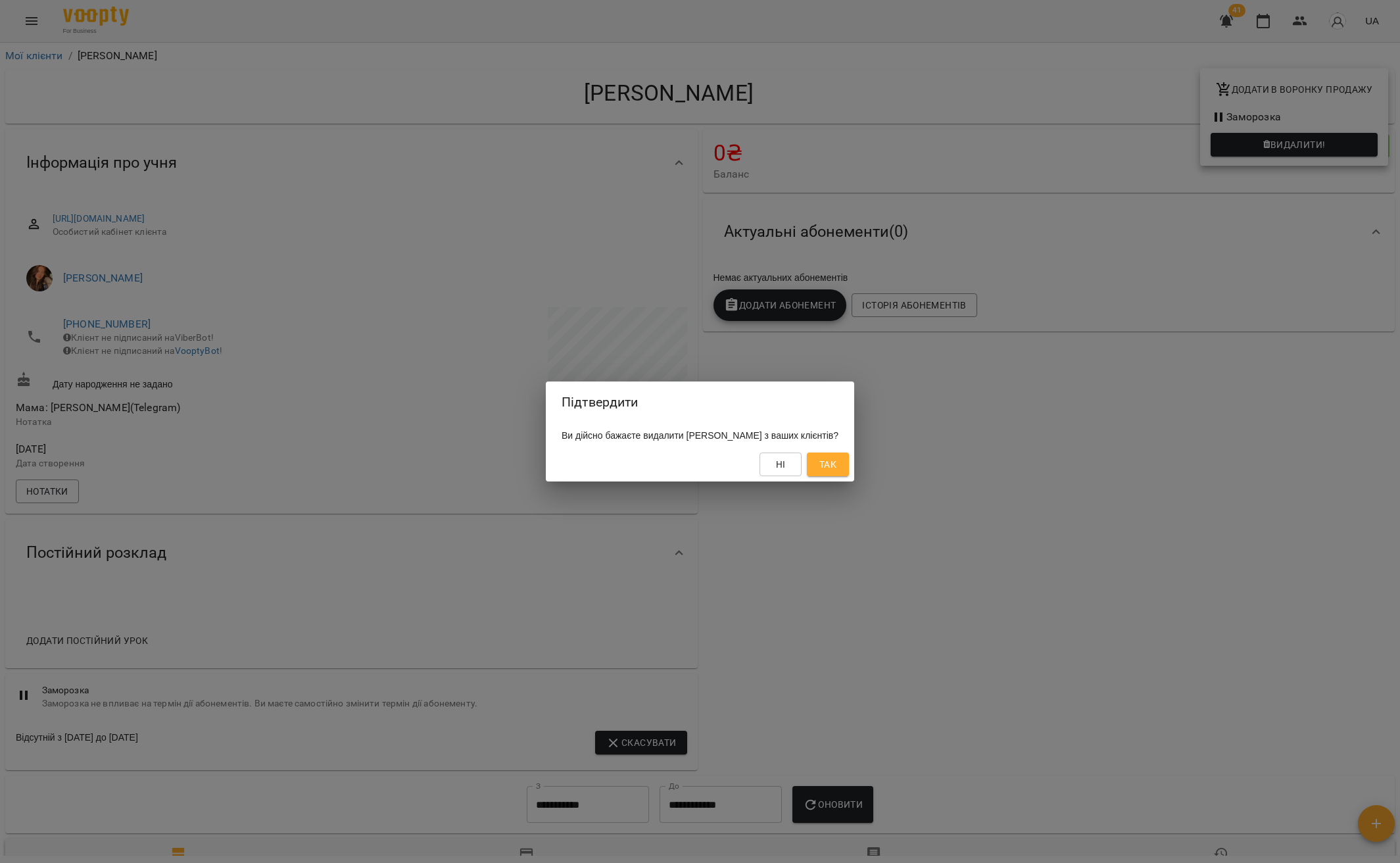
click at [836, 465] on span "Так" at bounding box center [828, 464] width 17 height 16
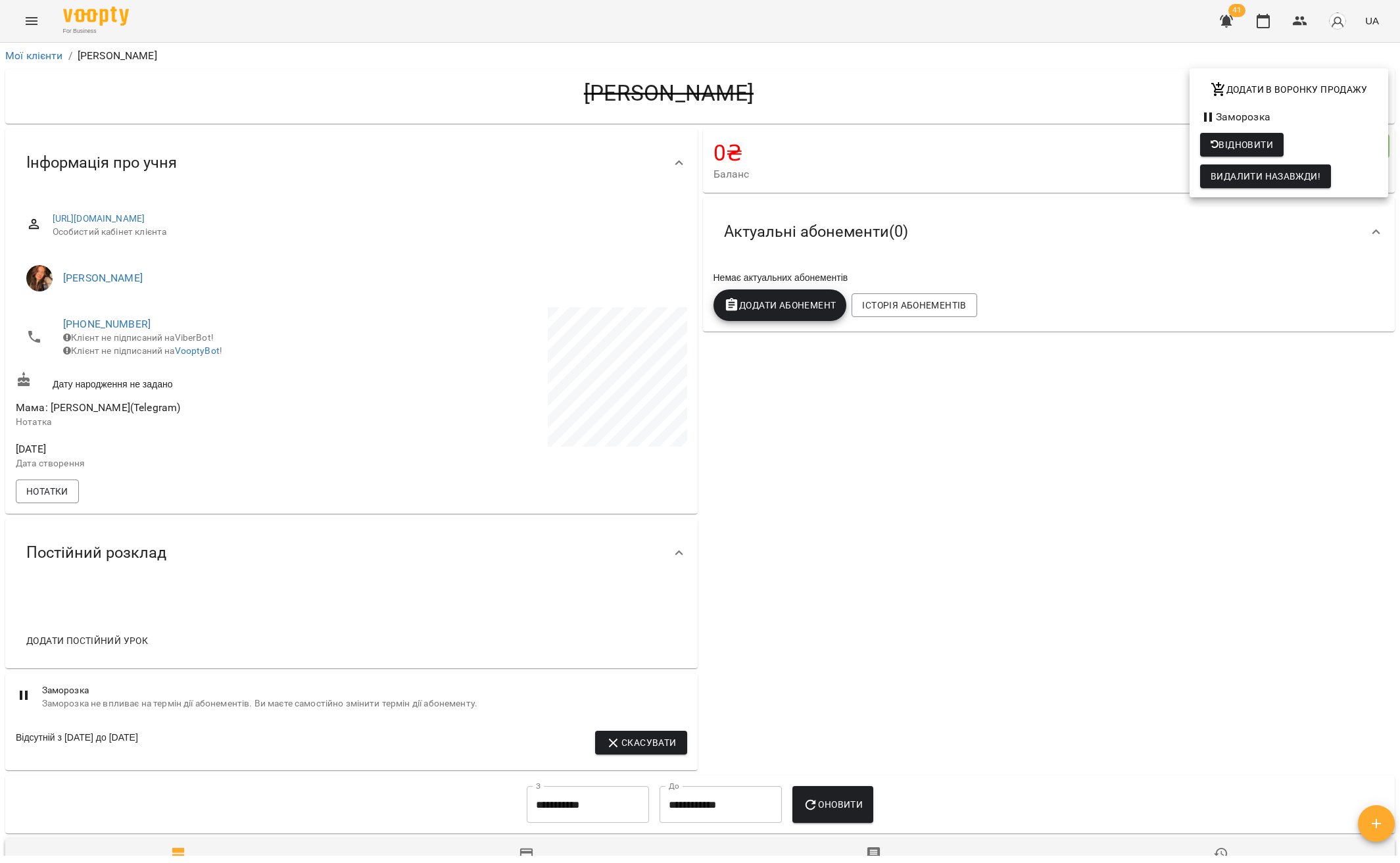
click at [32, 54] on div at bounding box center [700, 432] width 1400 height 863
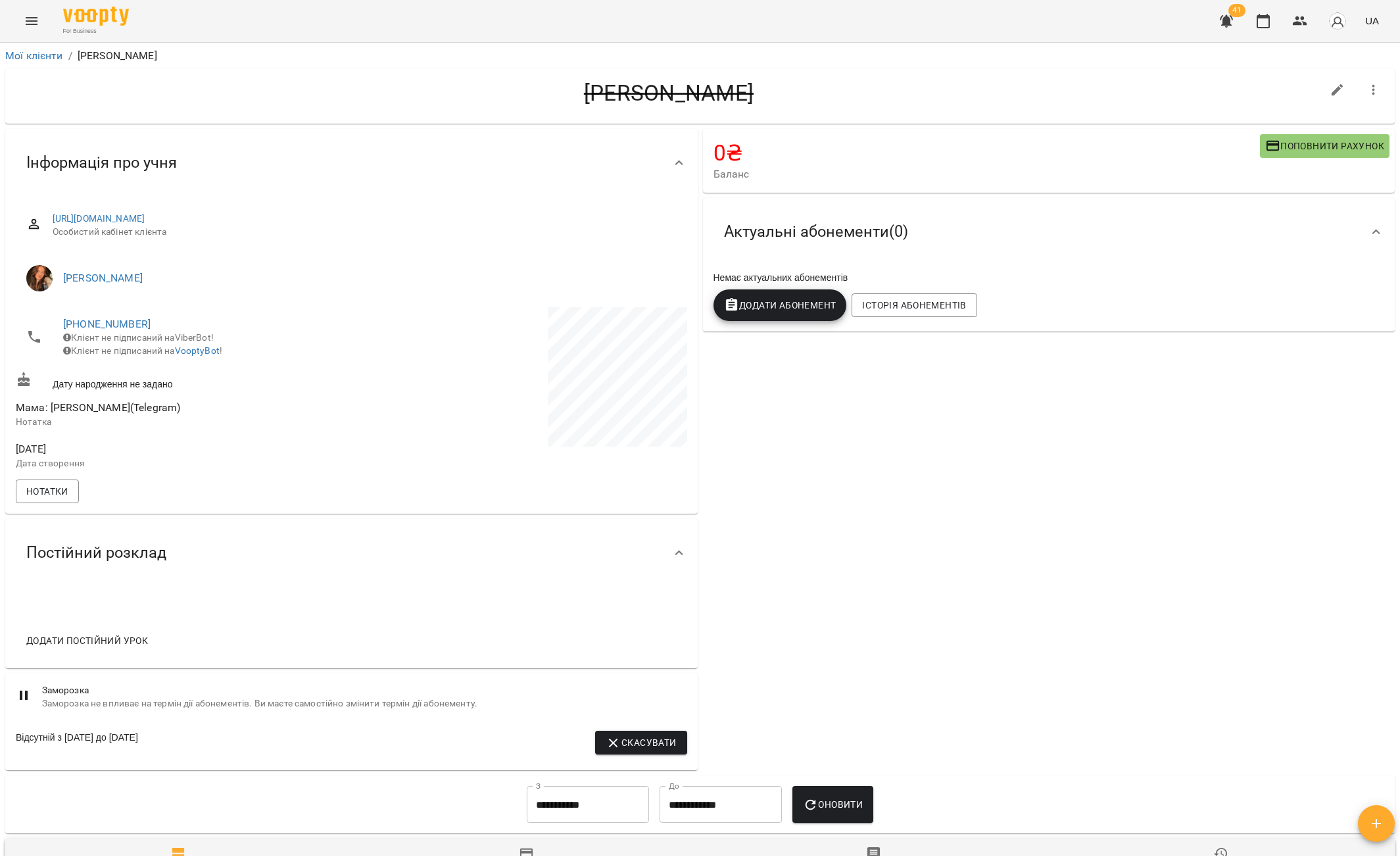
click at [37, 58] on div "Додати в воронку продажу Заморозка Відновити Видалити назавжди!" at bounding box center [700, 432] width 1400 height 863
click at [37, 58] on link "Мої клієнти" at bounding box center [34, 55] width 58 height 12
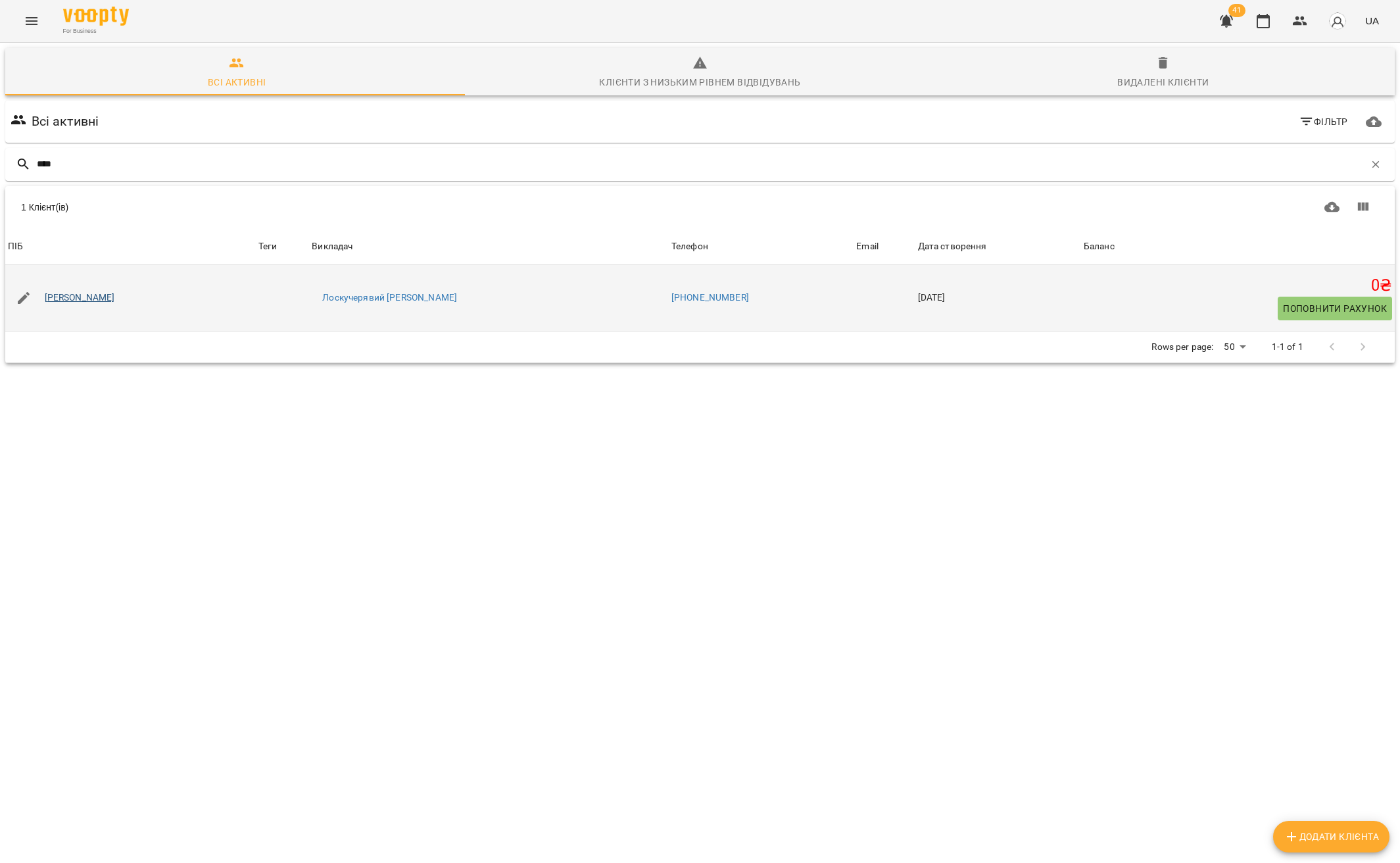
type input "****"
click at [70, 292] on link "Слук Андрій" at bounding box center [80, 298] width 70 height 13
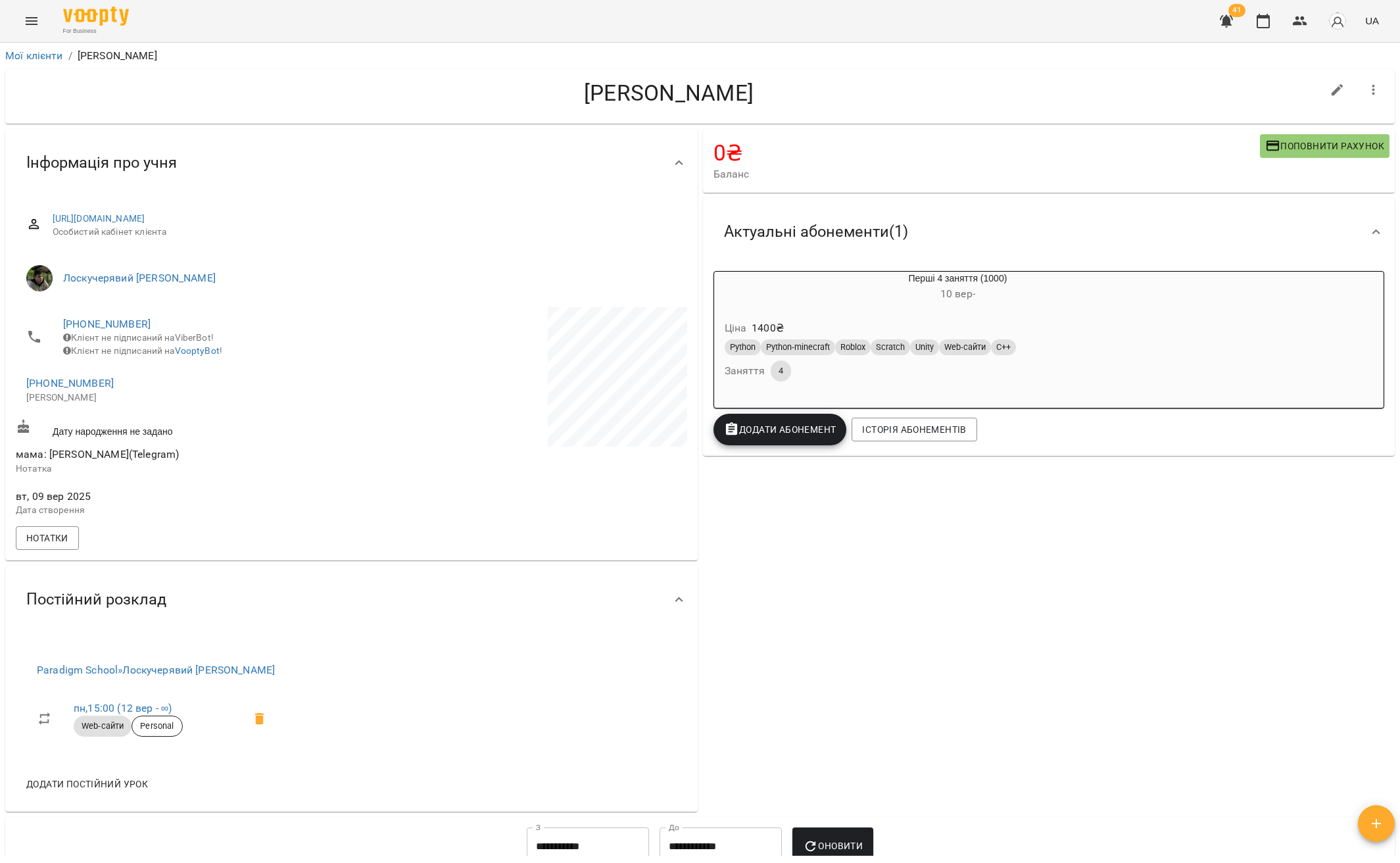
click at [20, 28] on button "Menu" at bounding box center [31, 21] width 32 height 32
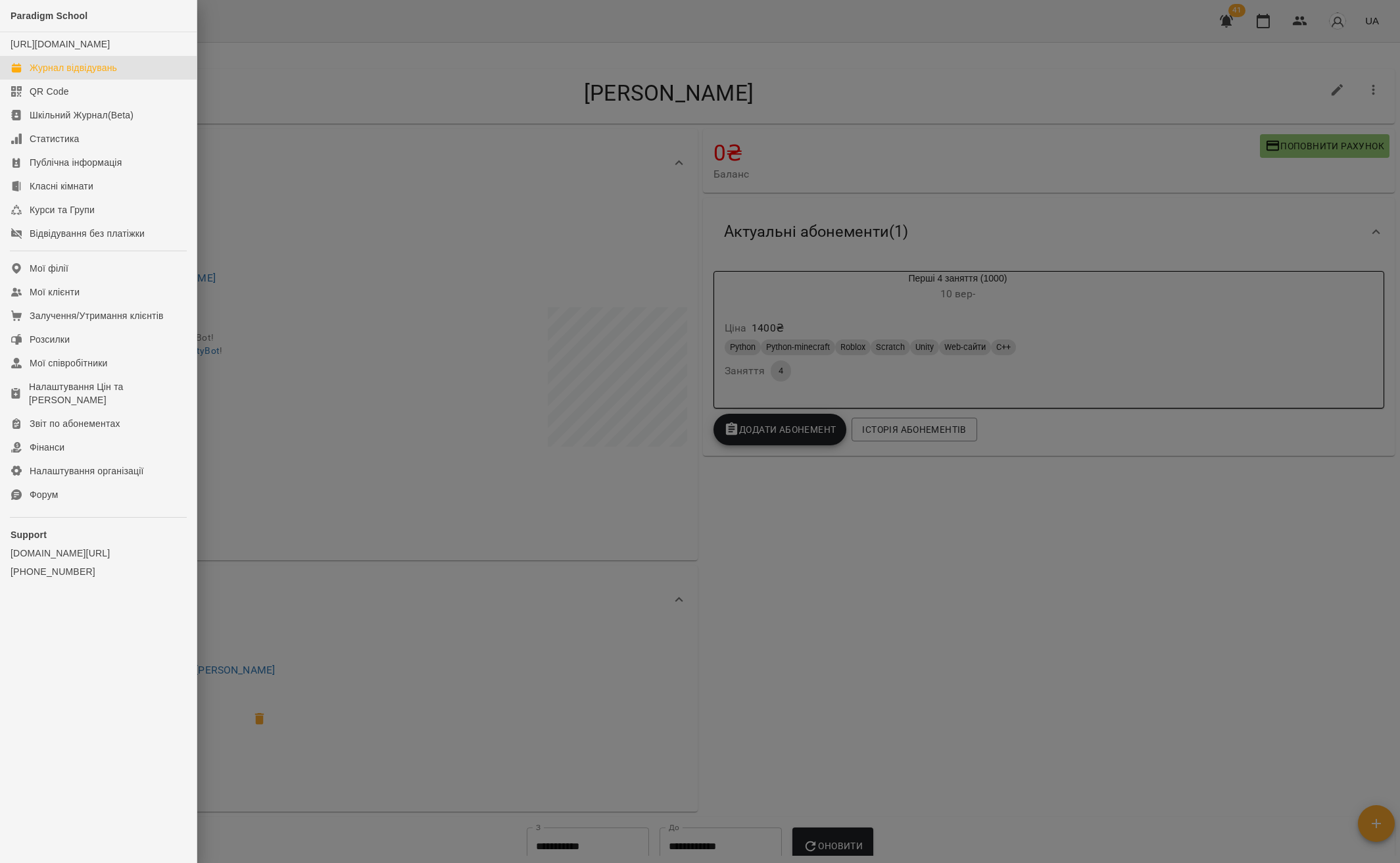
click at [96, 75] on div "Журнал відвідувань" at bounding box center [73, 68] width 87 height 13
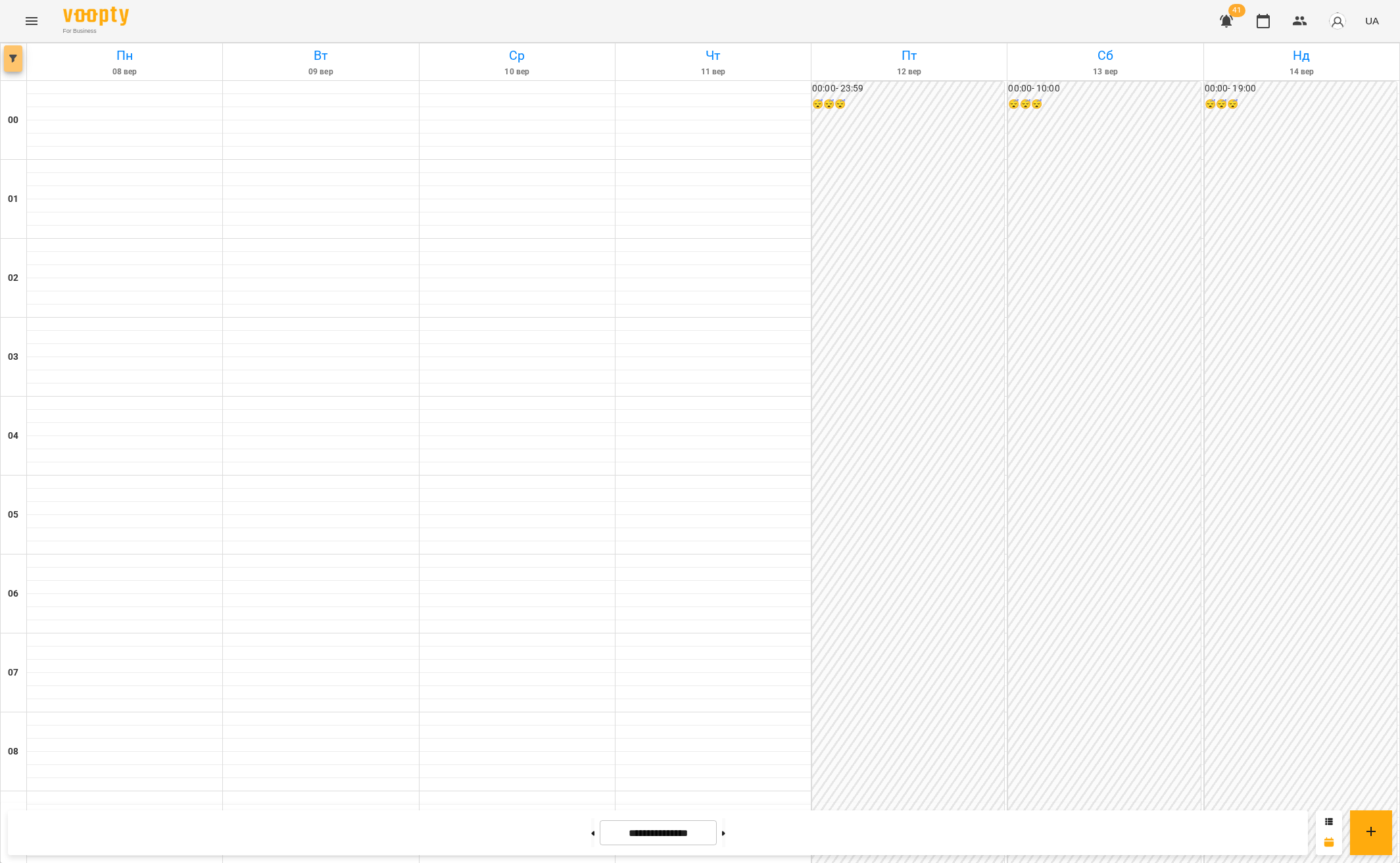
click at [14, 62] on icon "button" at bounding box center [13, 58] width 8 height 8
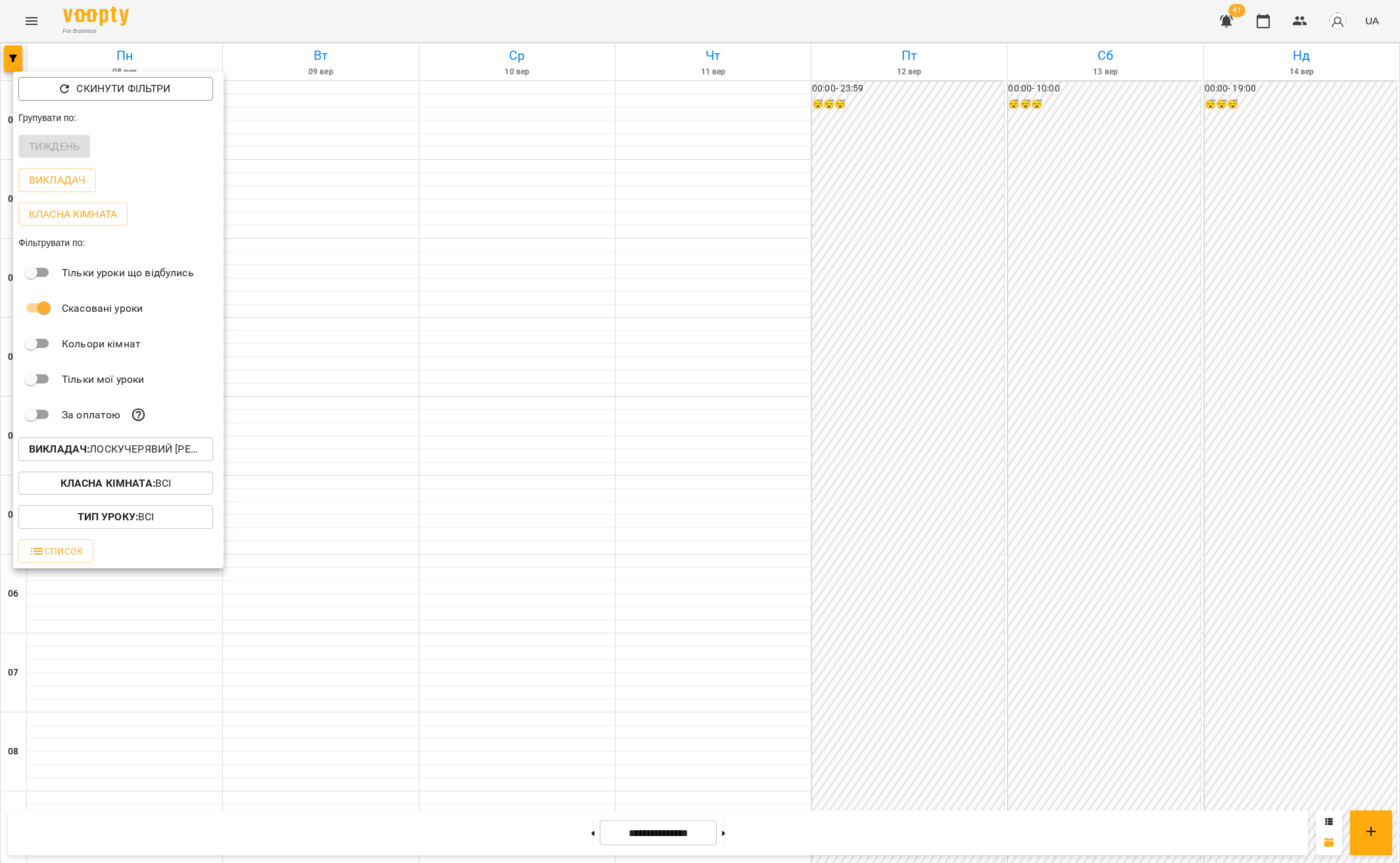
click at [117, 453] on p "Викладач : Лоскучерявий Дмитро Віталійович" at bounding box center [115, 449] width 173 height 16
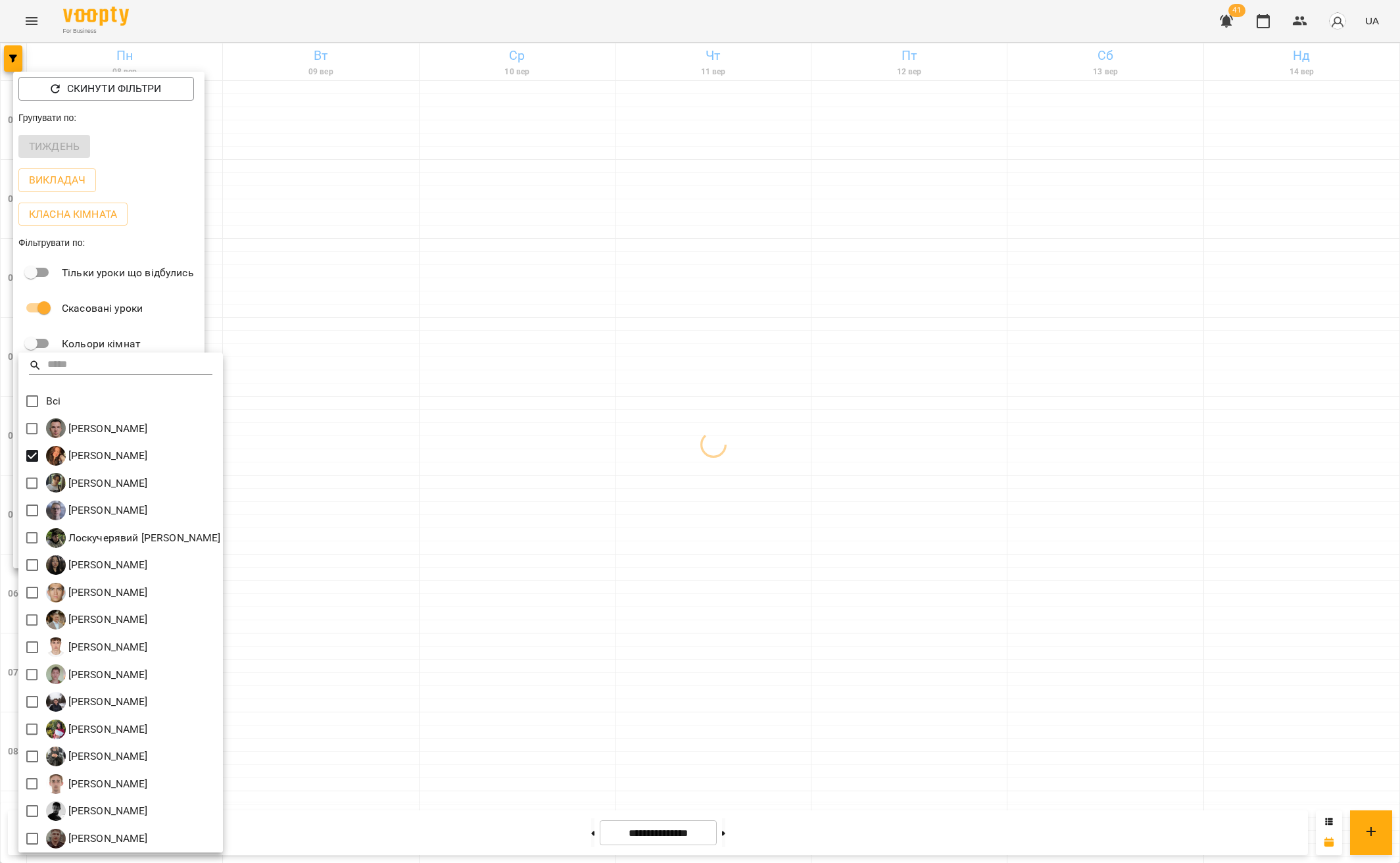
click at [445, 477] on div at bounding box center [700, 432] width 1400 height 863
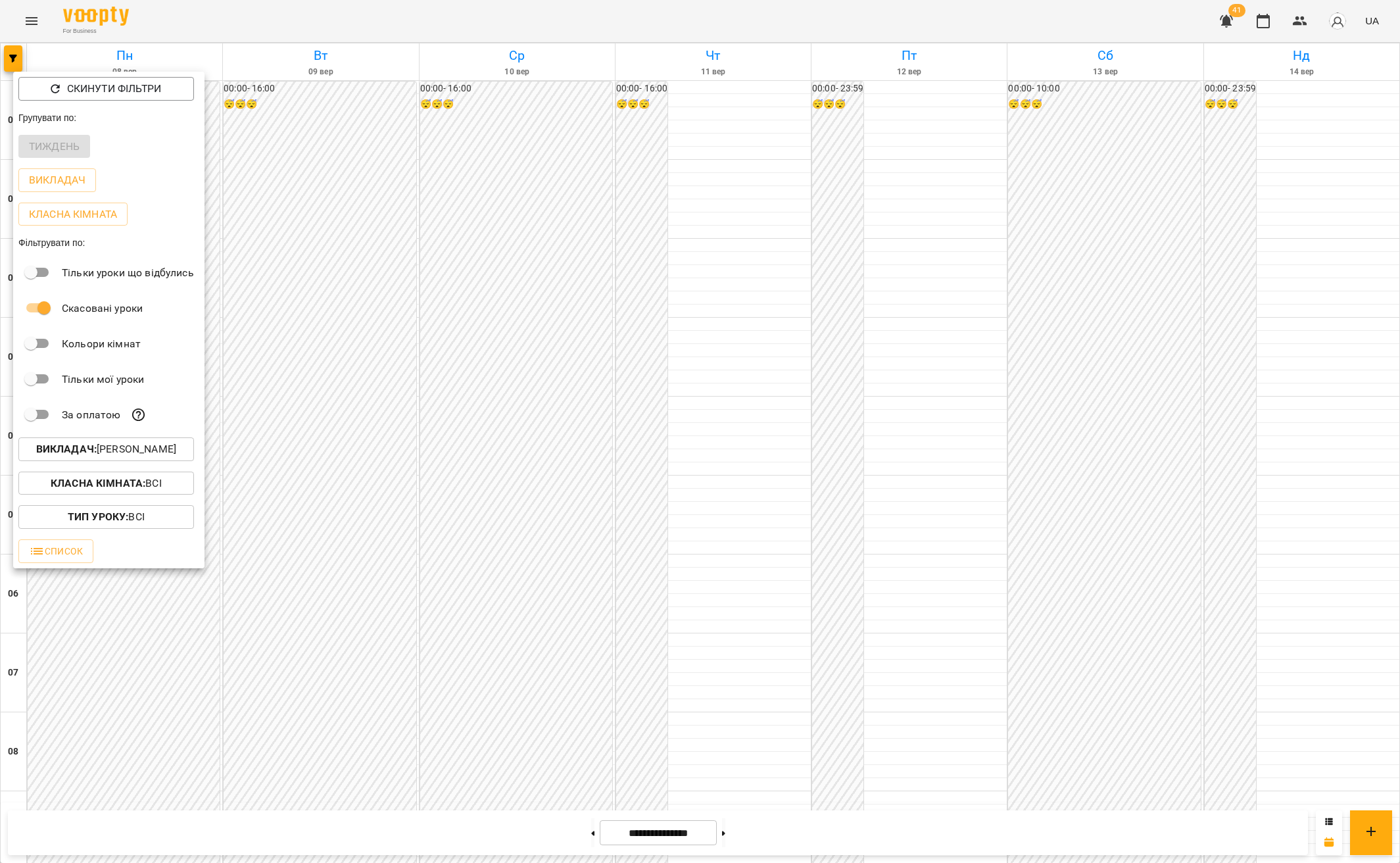
click at [508, 575] on div at bounding box center [700, 432] width 1400 height 863
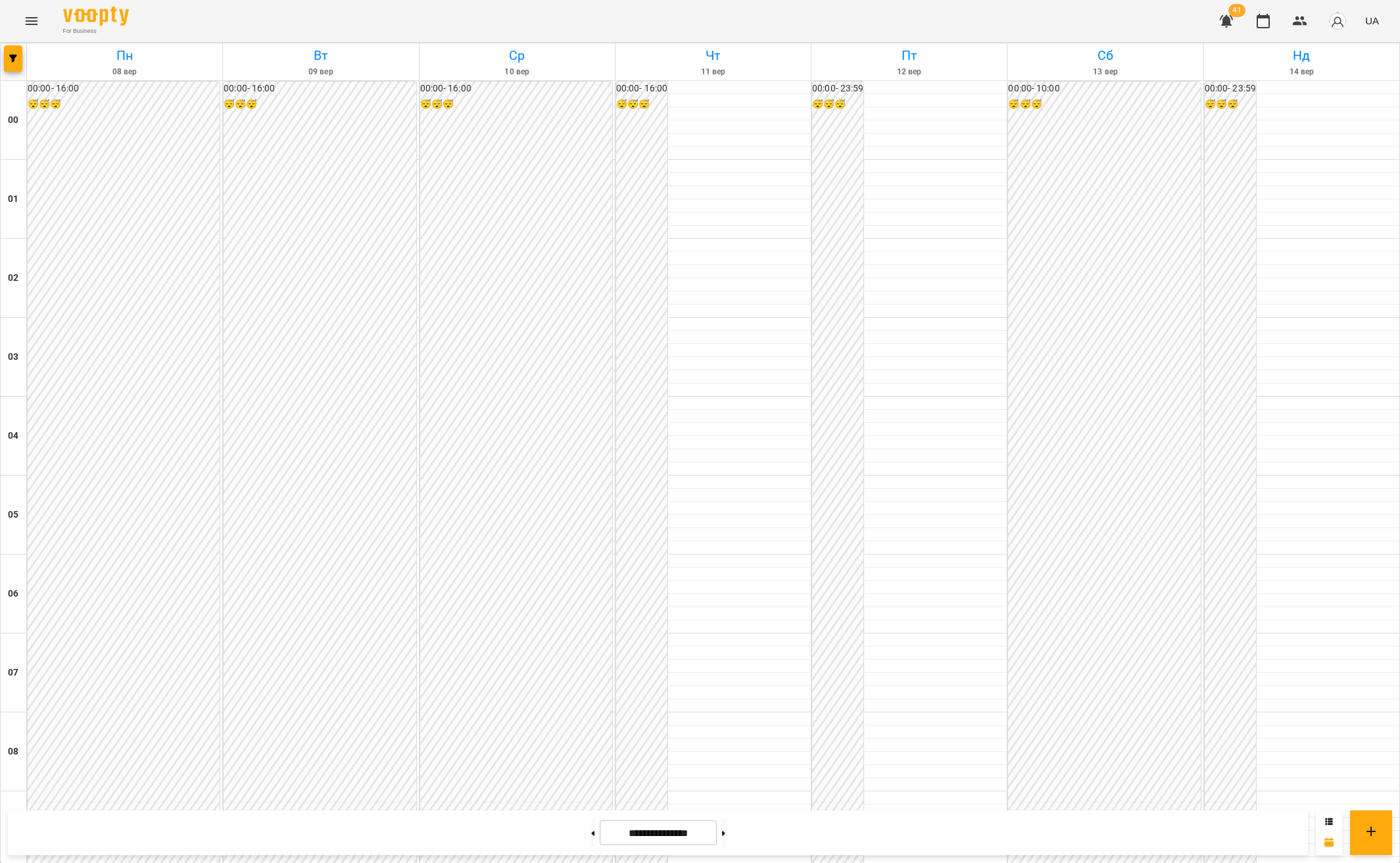
scroll to position [1171, 0]
click at [11, 61] on icon "button" at bounding box center [13, 58] width 8 height 8
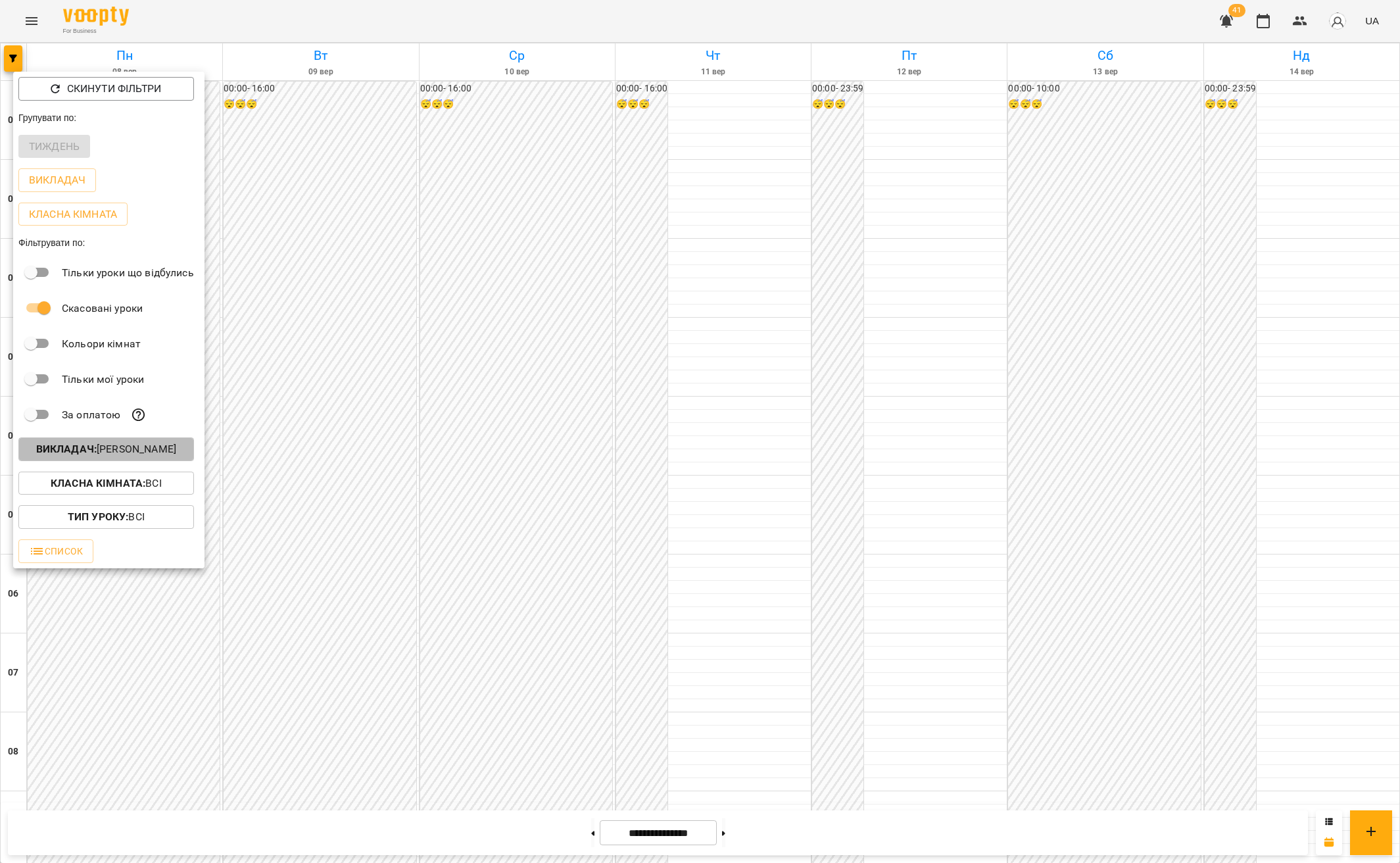
click at [141, 447] on p "Викладач : Беліменко Вікторія Віталіївна" at bounding box center [106, 449] width 140 height 16
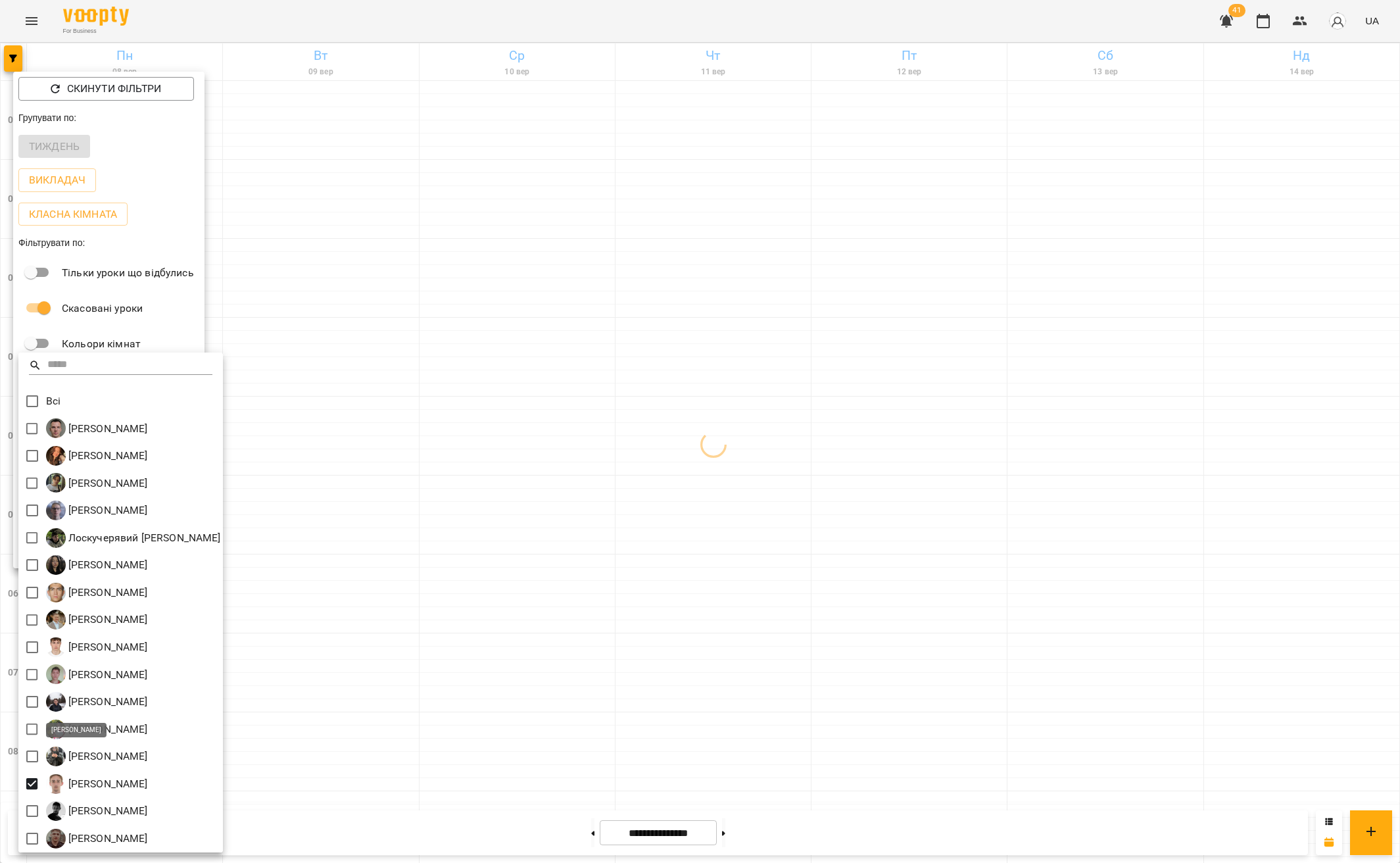
click at [671, 533] on div at bounding box center [700, 432] width 1400 height 863
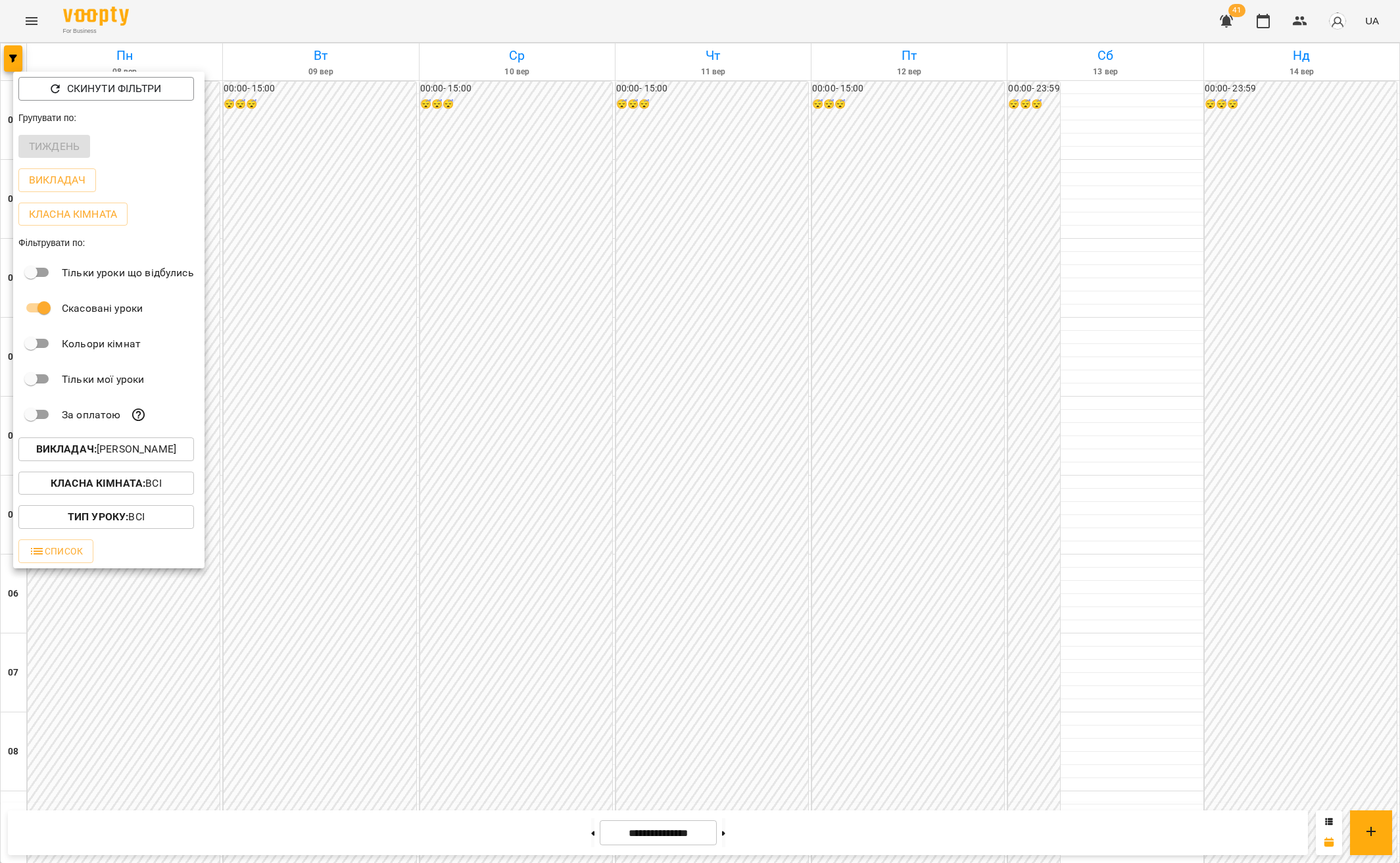
click at [522, 545] on div at bounding box center [700, 432] width 1400 height 863
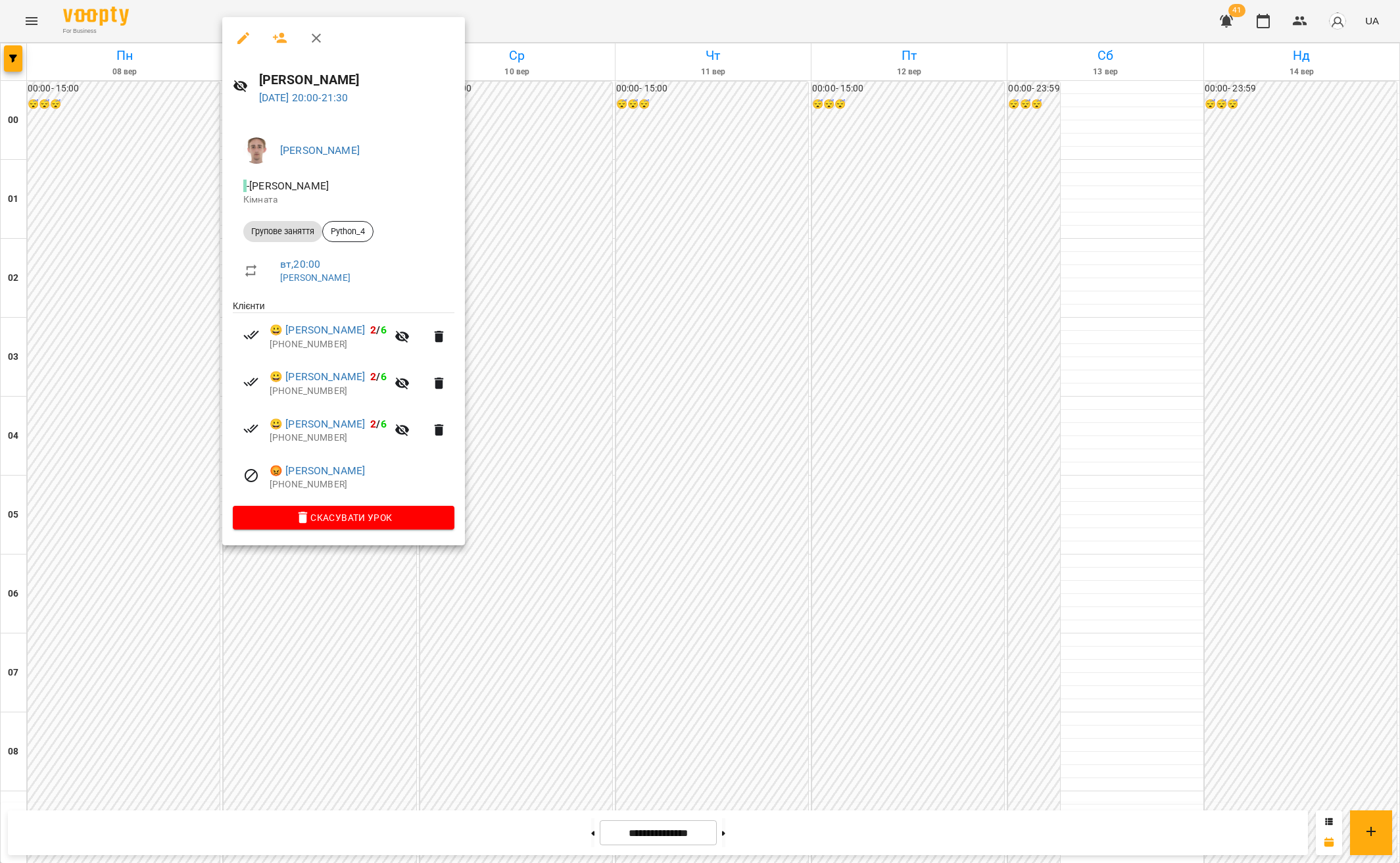
click at [682, 535] on div at bounding box center [700, 432] width 1400 height 863
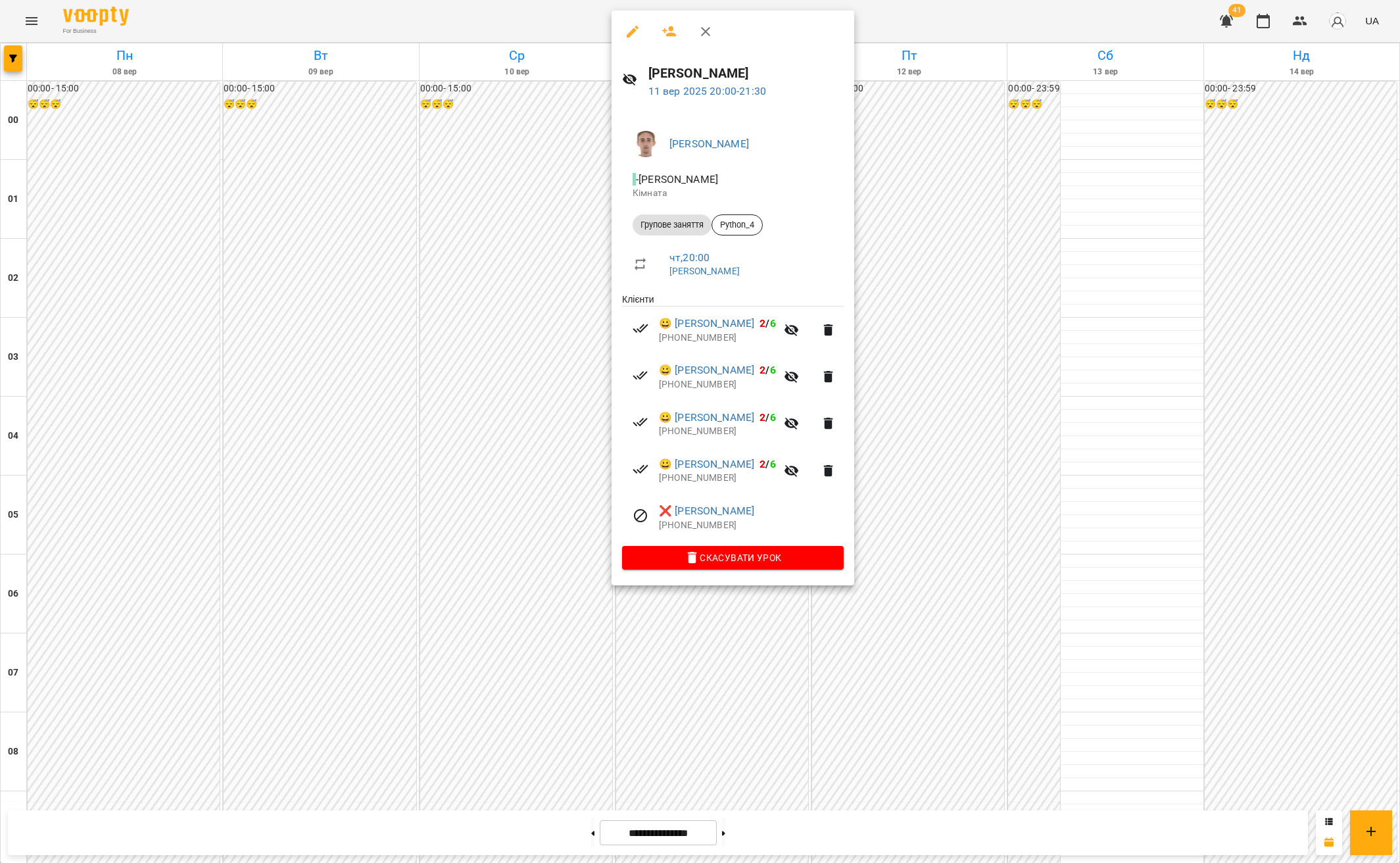
click at [283, 548] on div at bounding box center [700, 432] width 1400 height 863
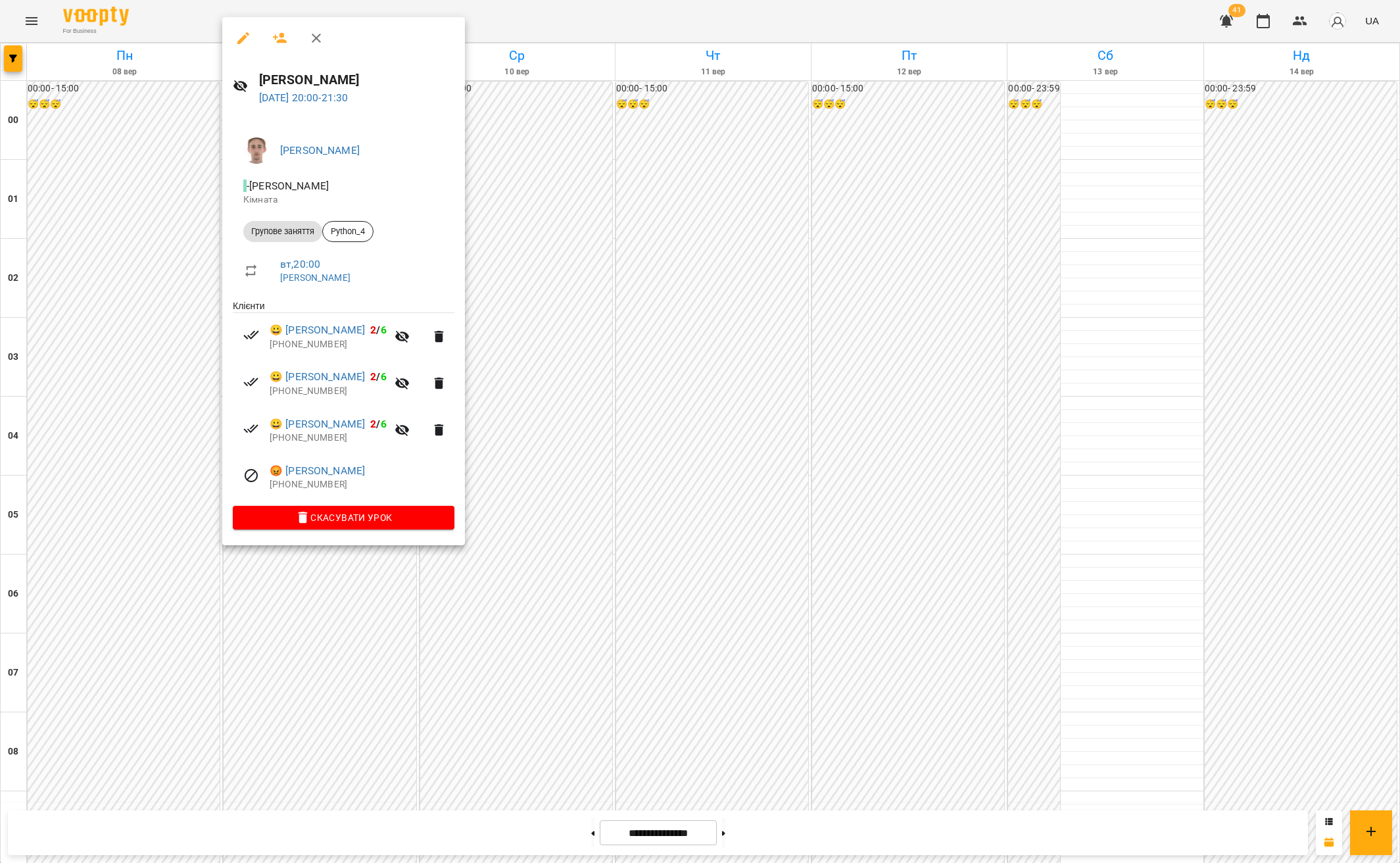
click at [339, 610] on div at bounding box center [700, 432] width 1400 height 863
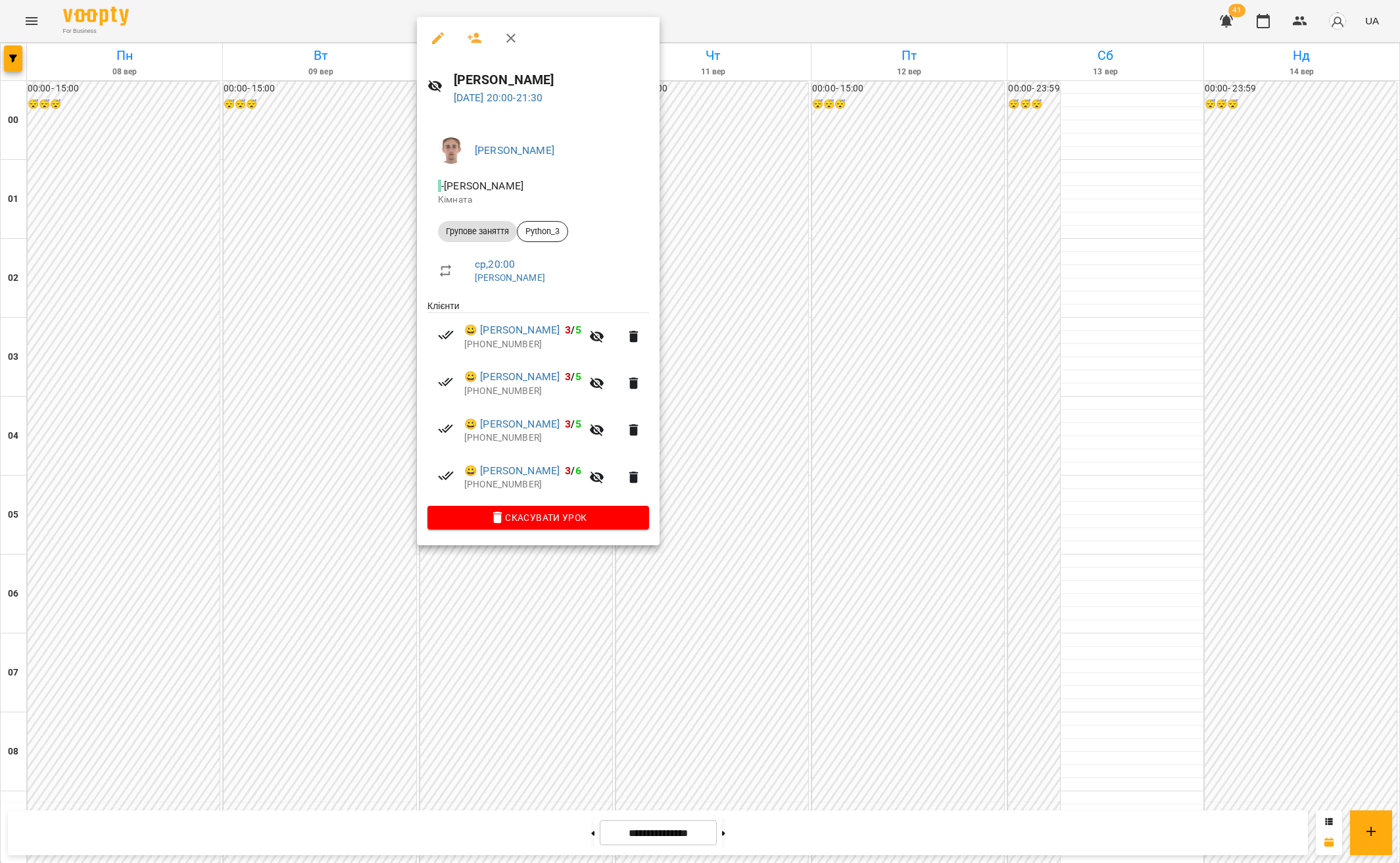
click at [787, 267] on div at bounding box center [700, 432] width 1400 height 863
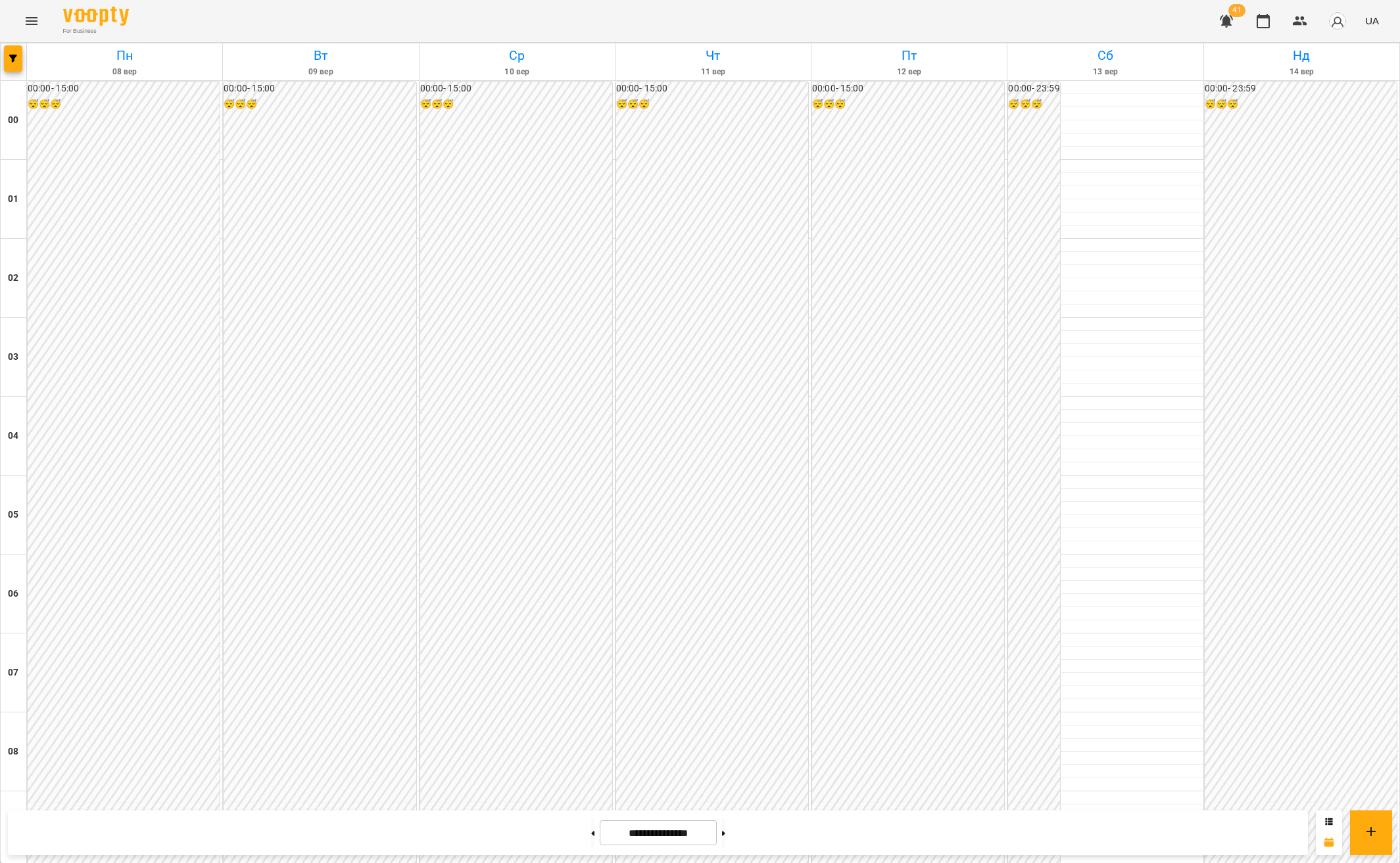
click at [33, 25] on icon "Menu" at bounding box center [31, 21] width 16 height 16
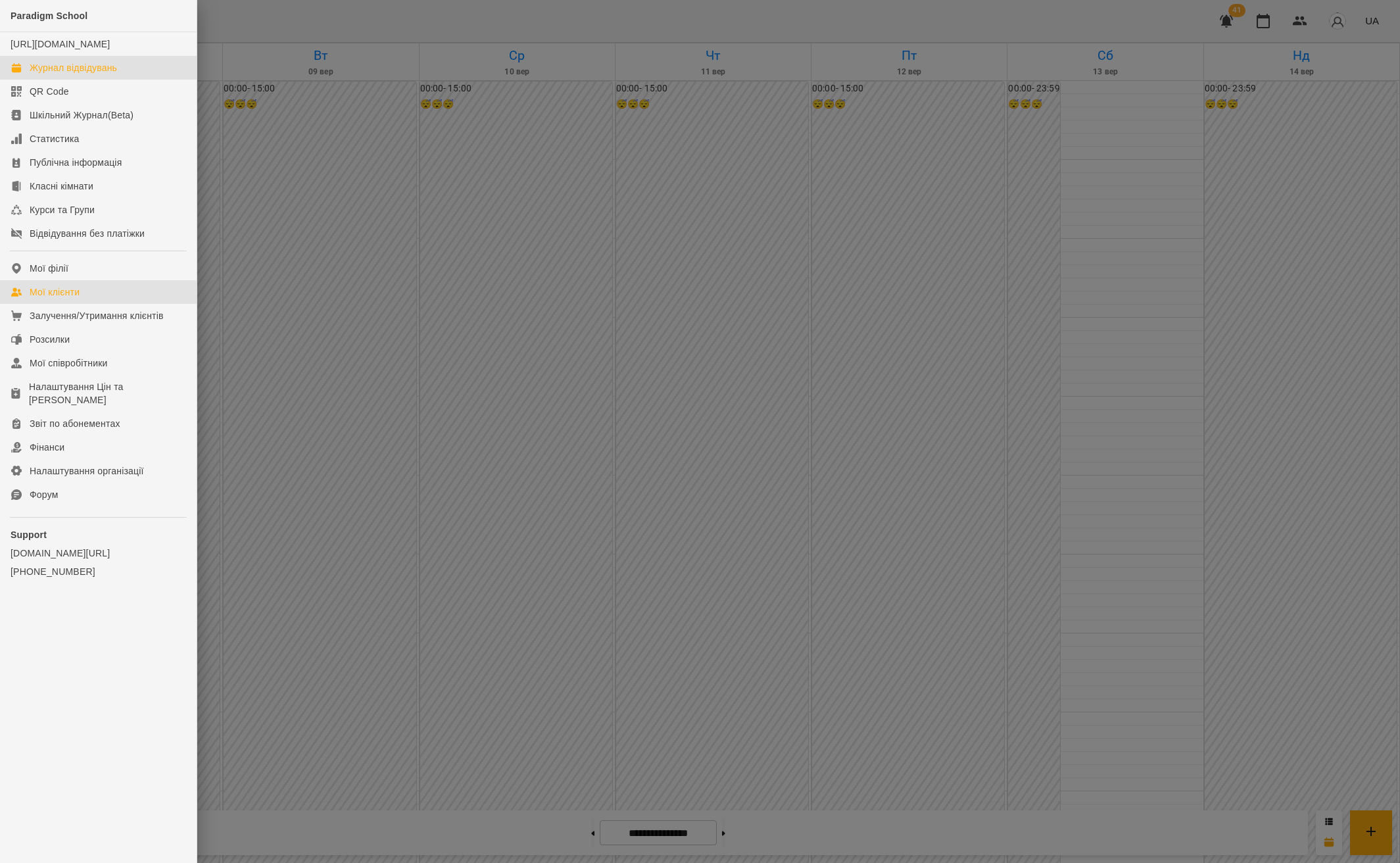
click at [96, 300] on link "Мої клієнти" at bounding box center [98, 292] width 197 height 23
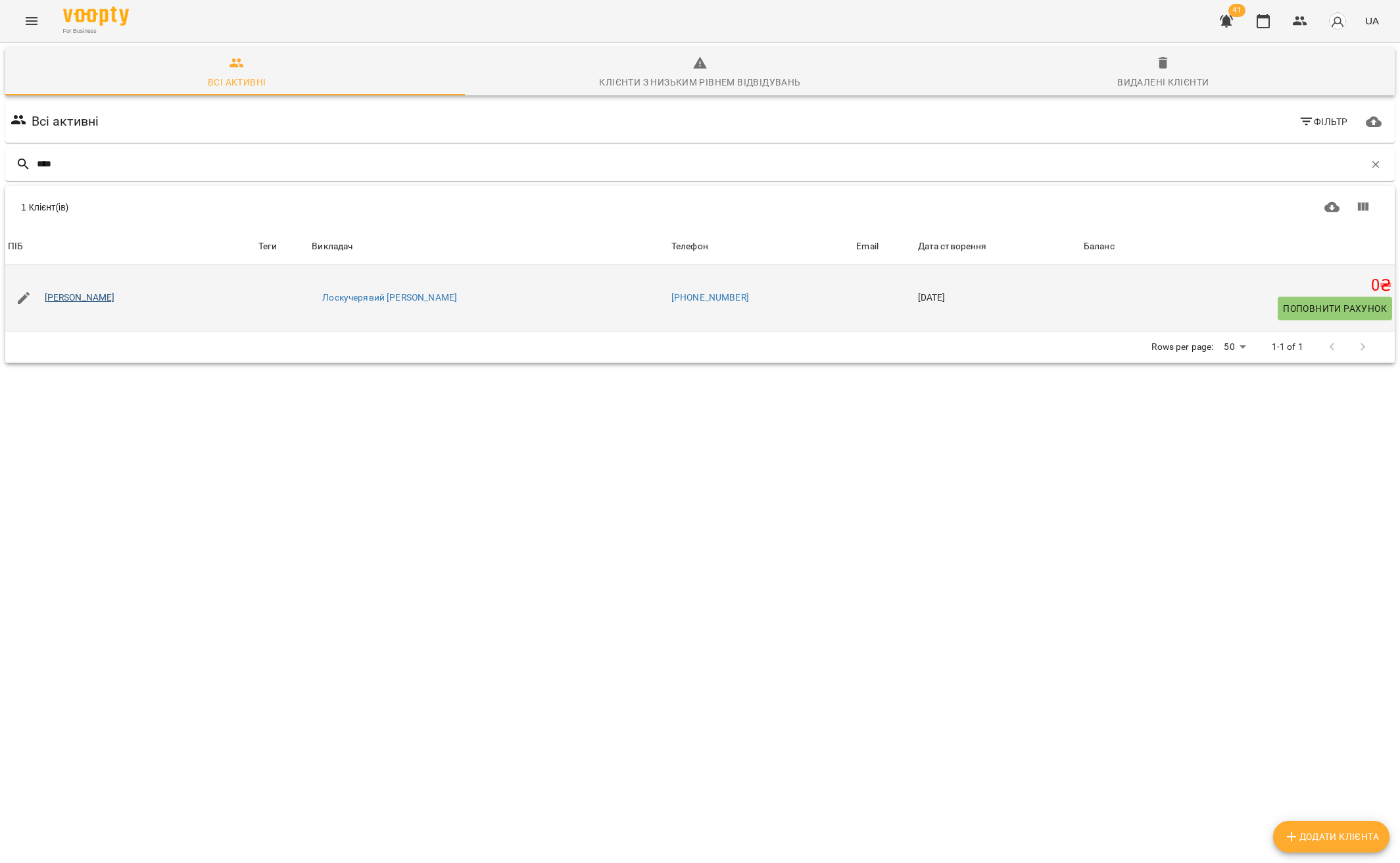
type input "****"
click at [79, 296] on link "Слук Андрій" at bounding box center [80, 298] width 70 height 13
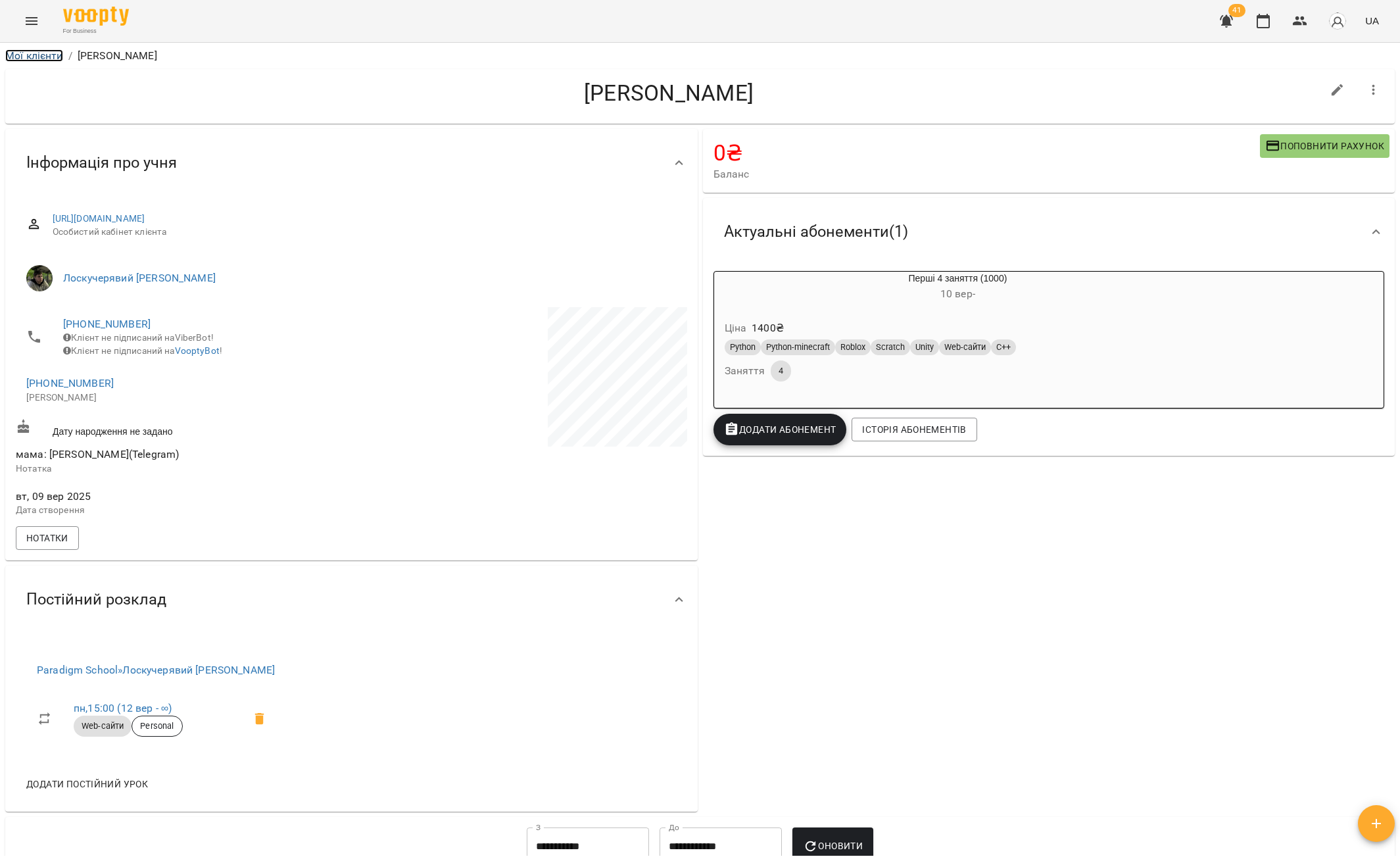
click at [47, 58] on link "Мої клієнти" at bounding box center [34, 55] width 58 height 12
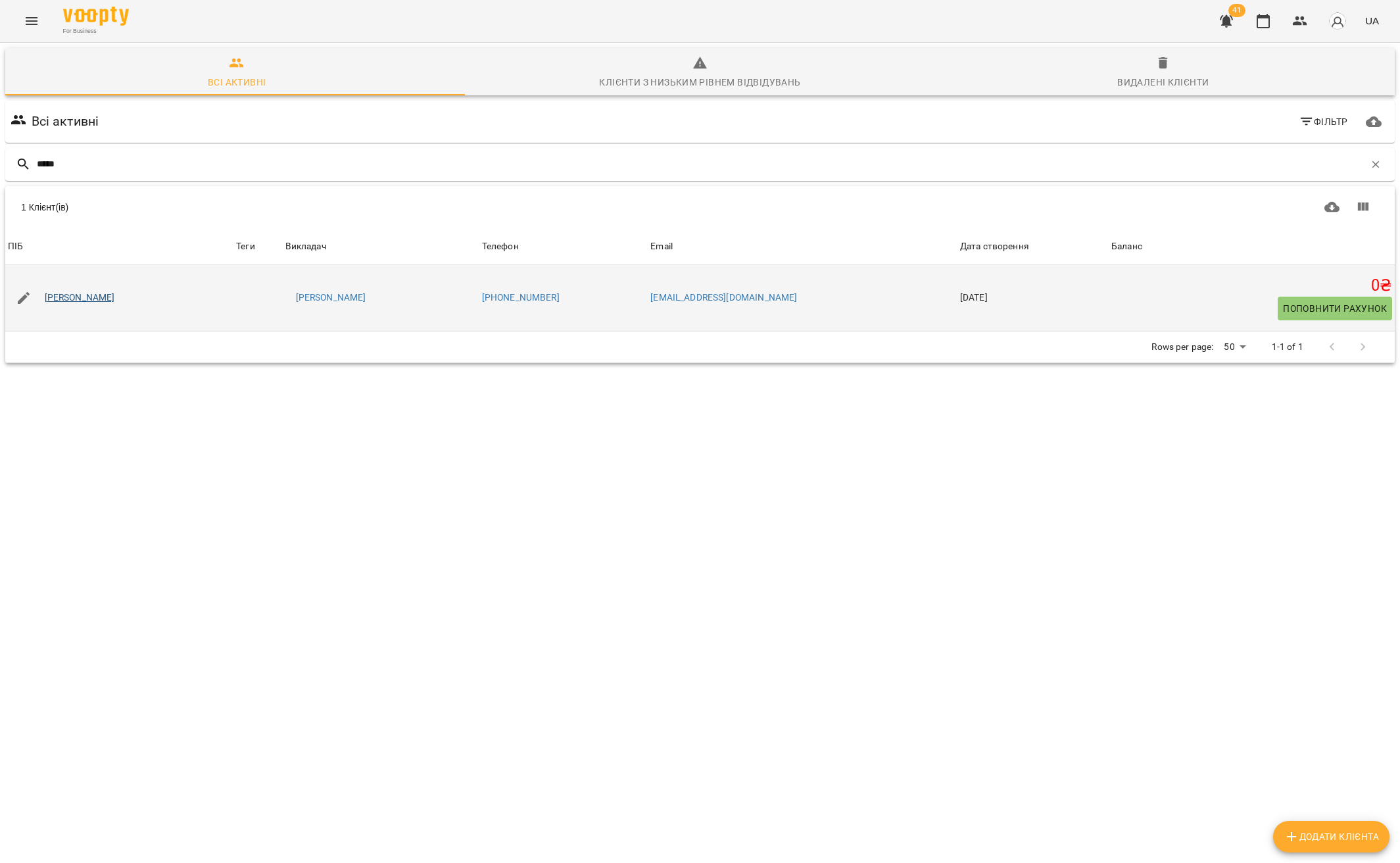
type input "*****"
click at [103, 296] on link "[PERSON_NAME]" at bounding box center [80, 298] width 70 height 13
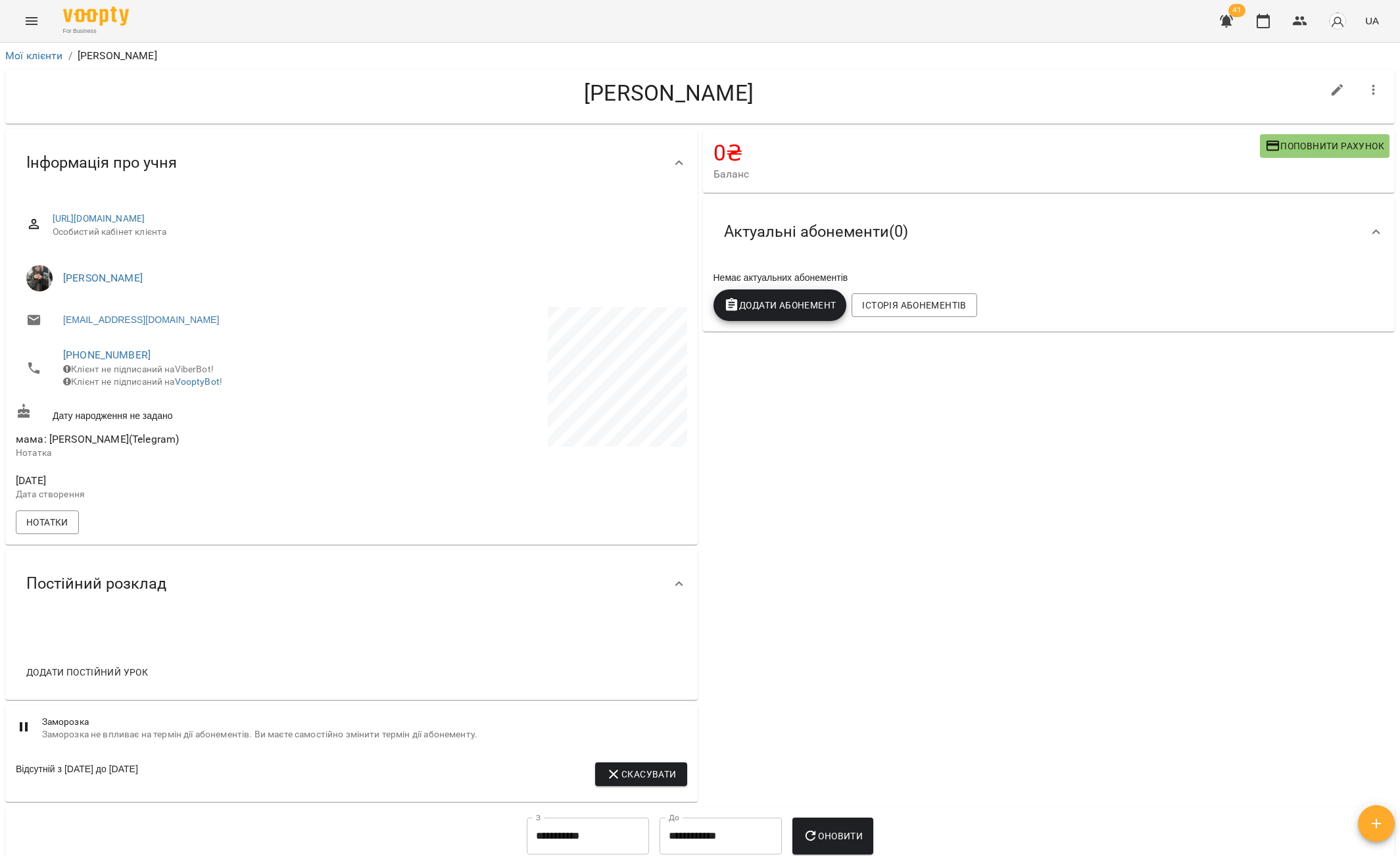
click at [1366, 96] on icon "button" at bounding box center [1374, 90] width 16 height 16
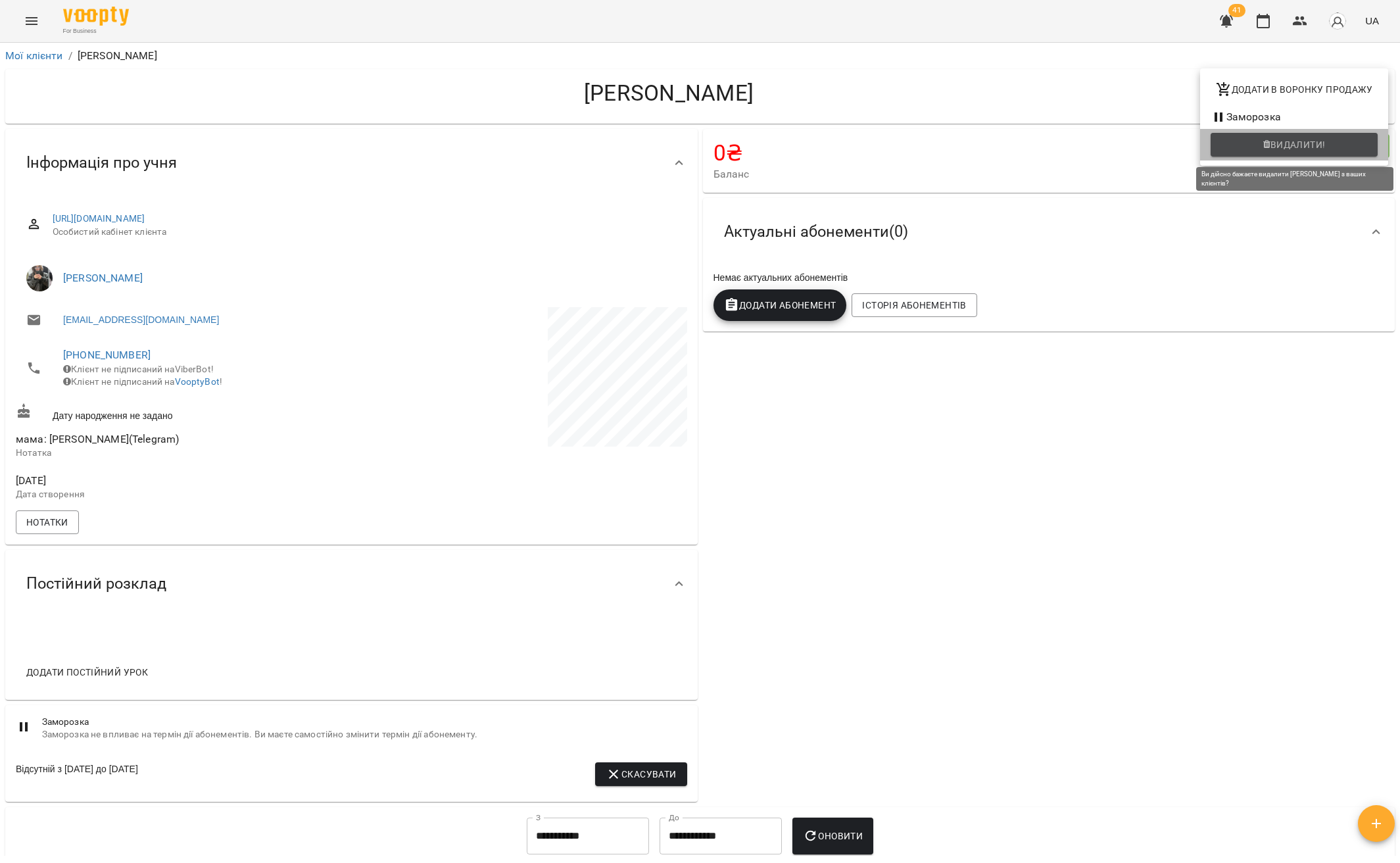
click at [1307, 147] on span "Видалити!" at bounding box center [1297, 145] width 55 height 16
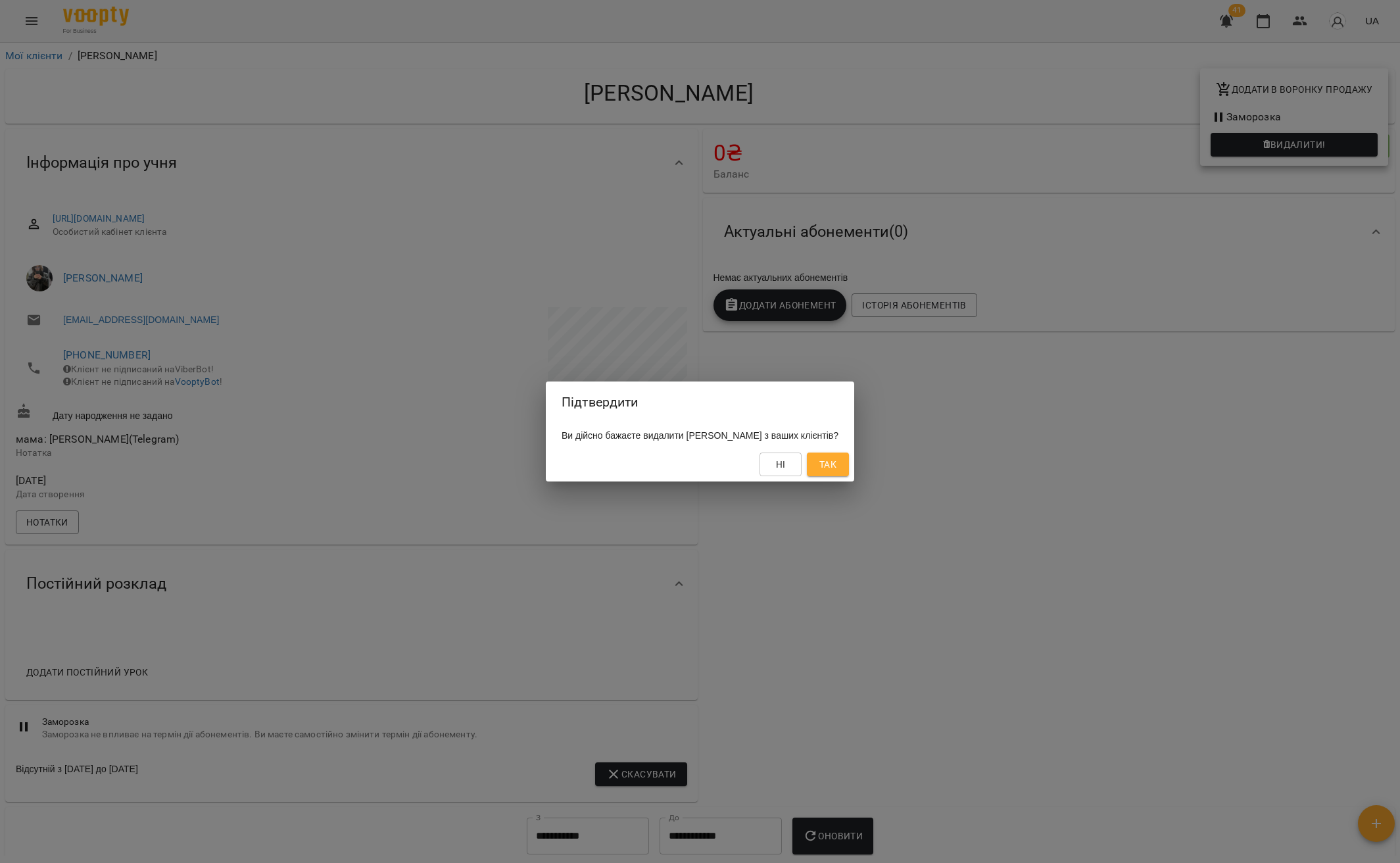
click at [848, 466] on button "Так" at bounding box center [828, 464] width 42 height 23
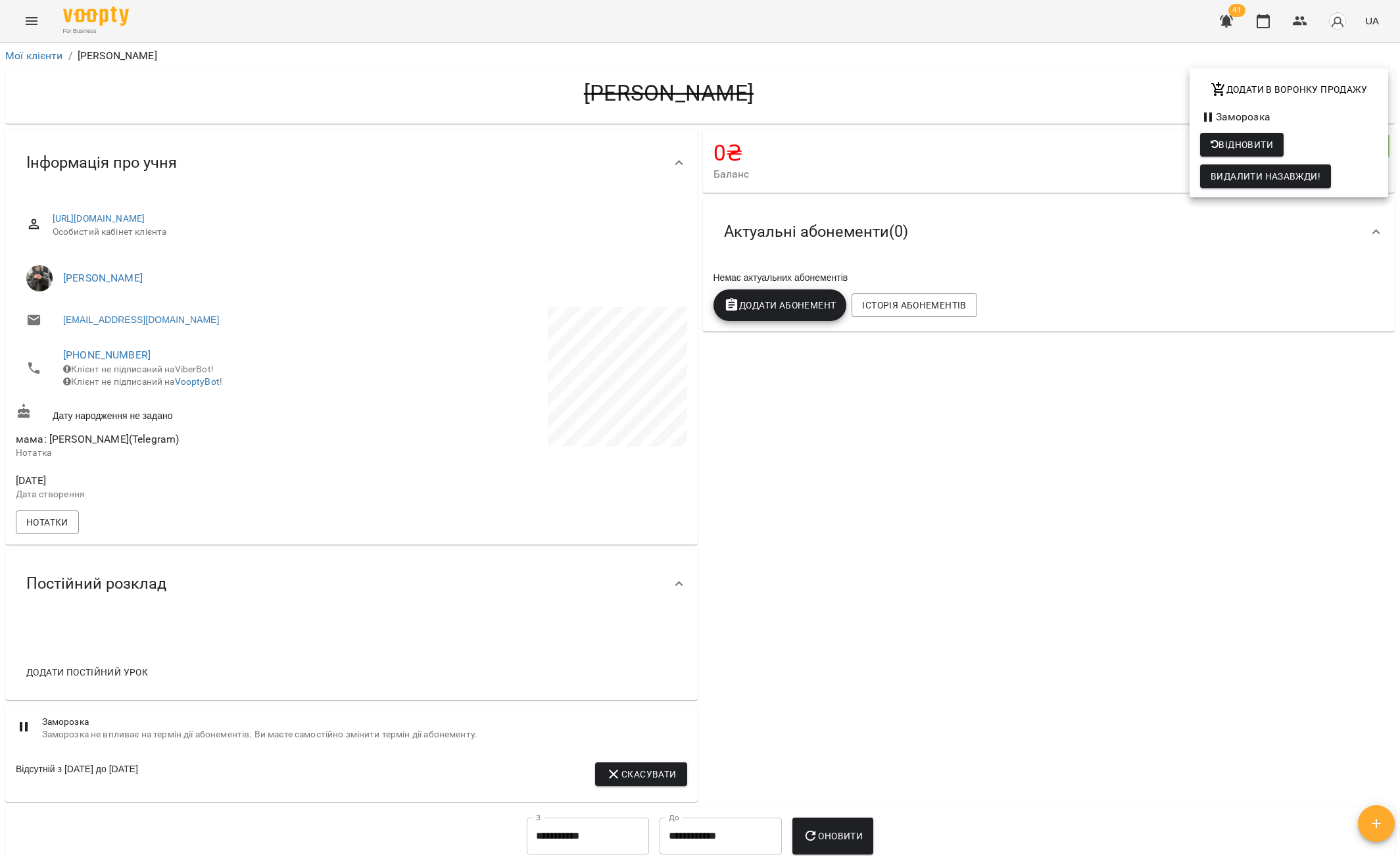
click at [36, 52] on div at bounding box center [700, 432] width 1400 height 863
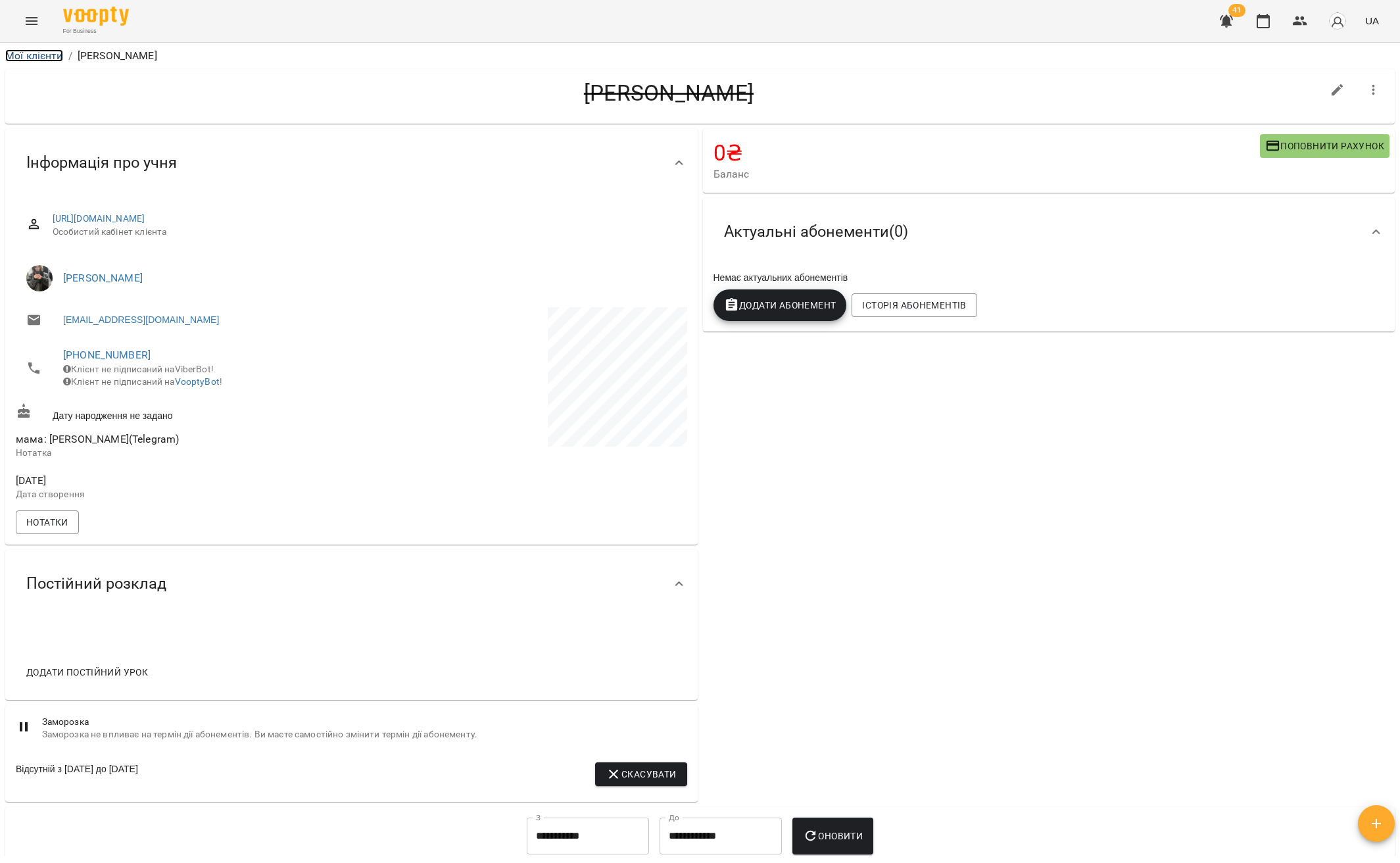
click at [40, 60] on link "Мої клієнти" at bounding box center [34, 55] width 58 height 12
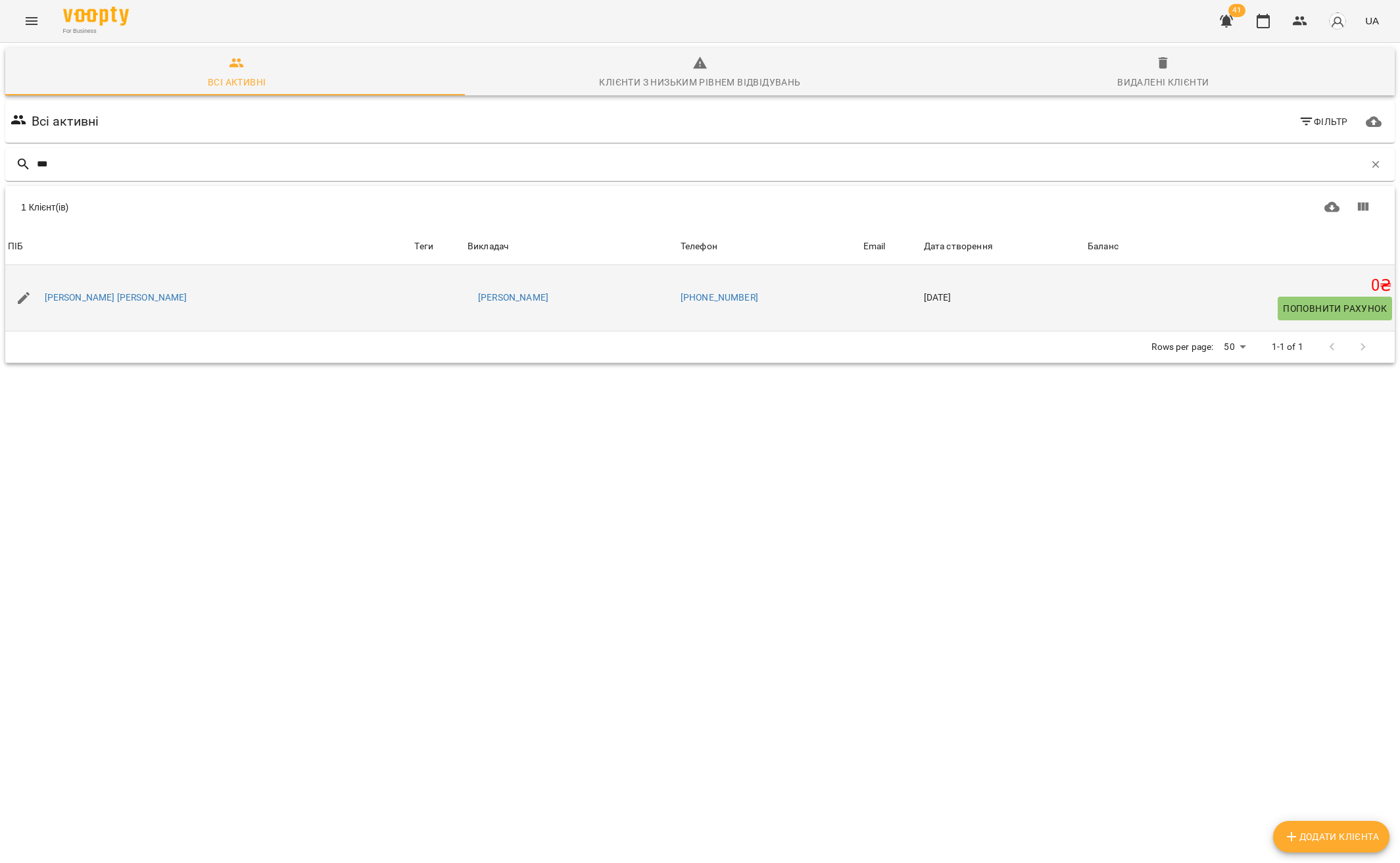
type input "***"
drag, startPoint x: 117, startPoint y: 301, endPoint x: 41, endPoint y: 288, distance: 77.1
click at [41, 288] on div "[PERSON_NAME] [PERSON_NAME]" at bounding box center [208, 297] width 407 height 37
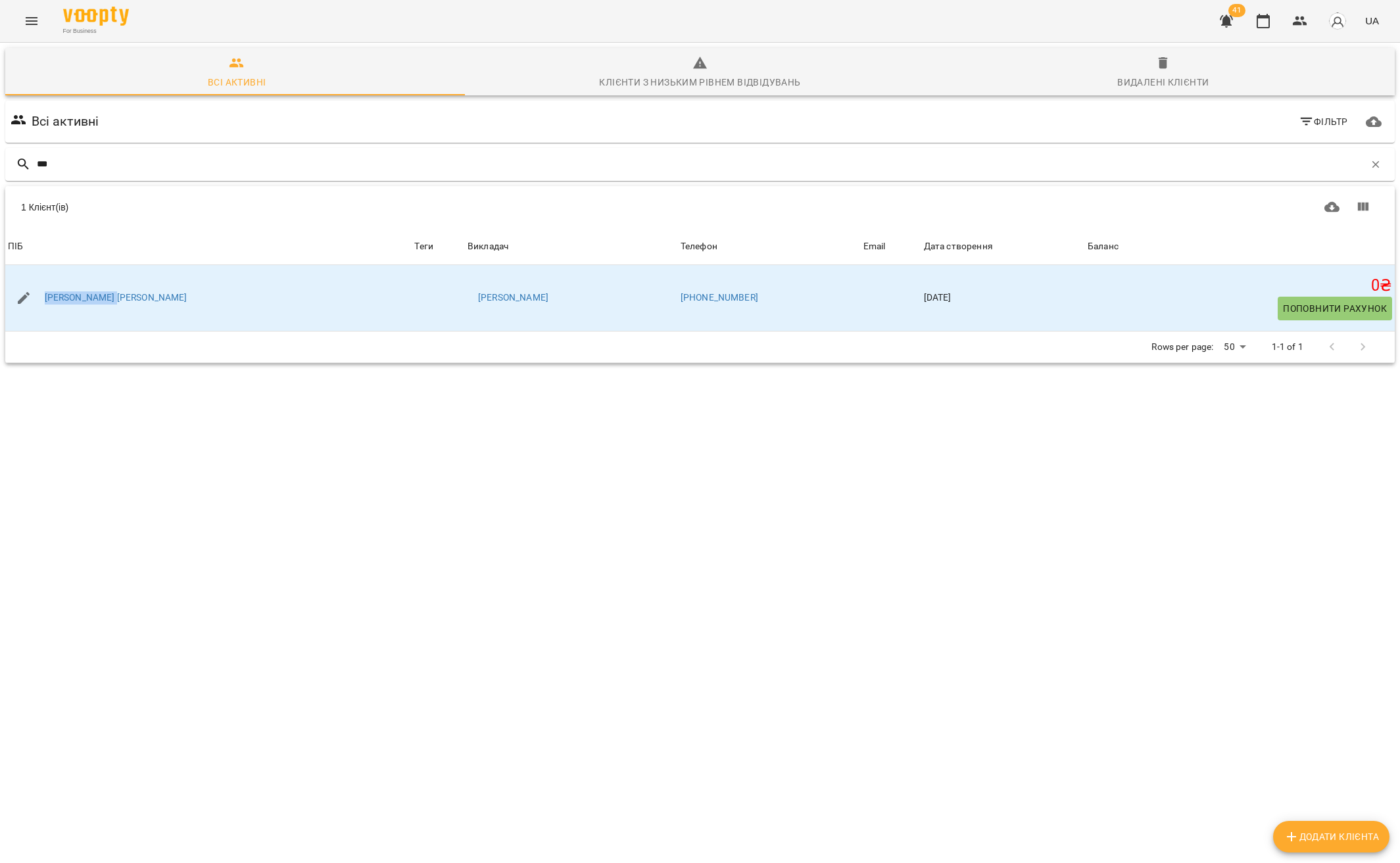
copy link "[PERSON_NAME] [PERSON_NAME]"
click at [36, 35] on button "Menu" at bounding box center [31, 21] width 32 height 32
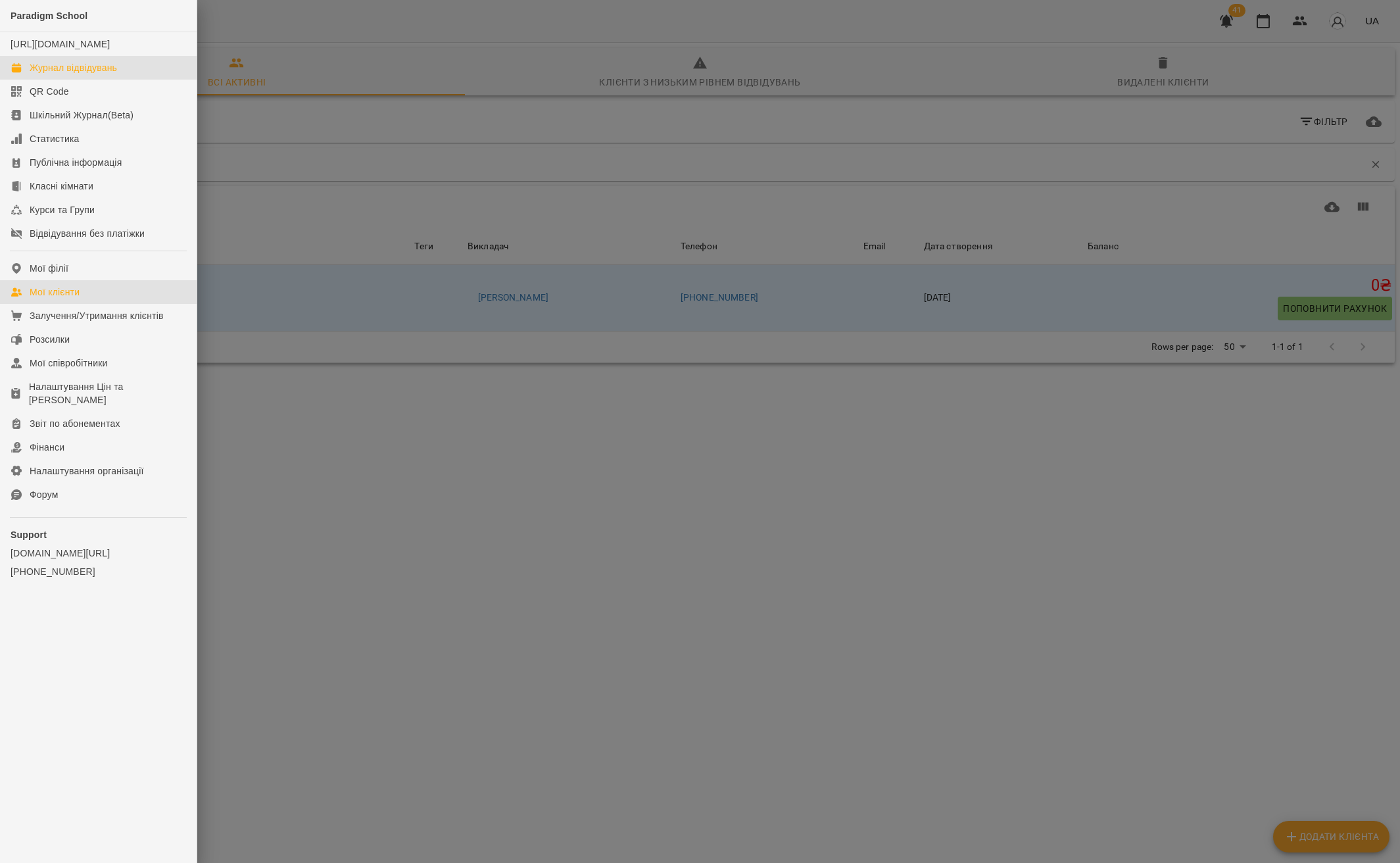
click at [92, 75] on div "Журнал відвідувань" at bounding box center [73, 68] width 87 height 13
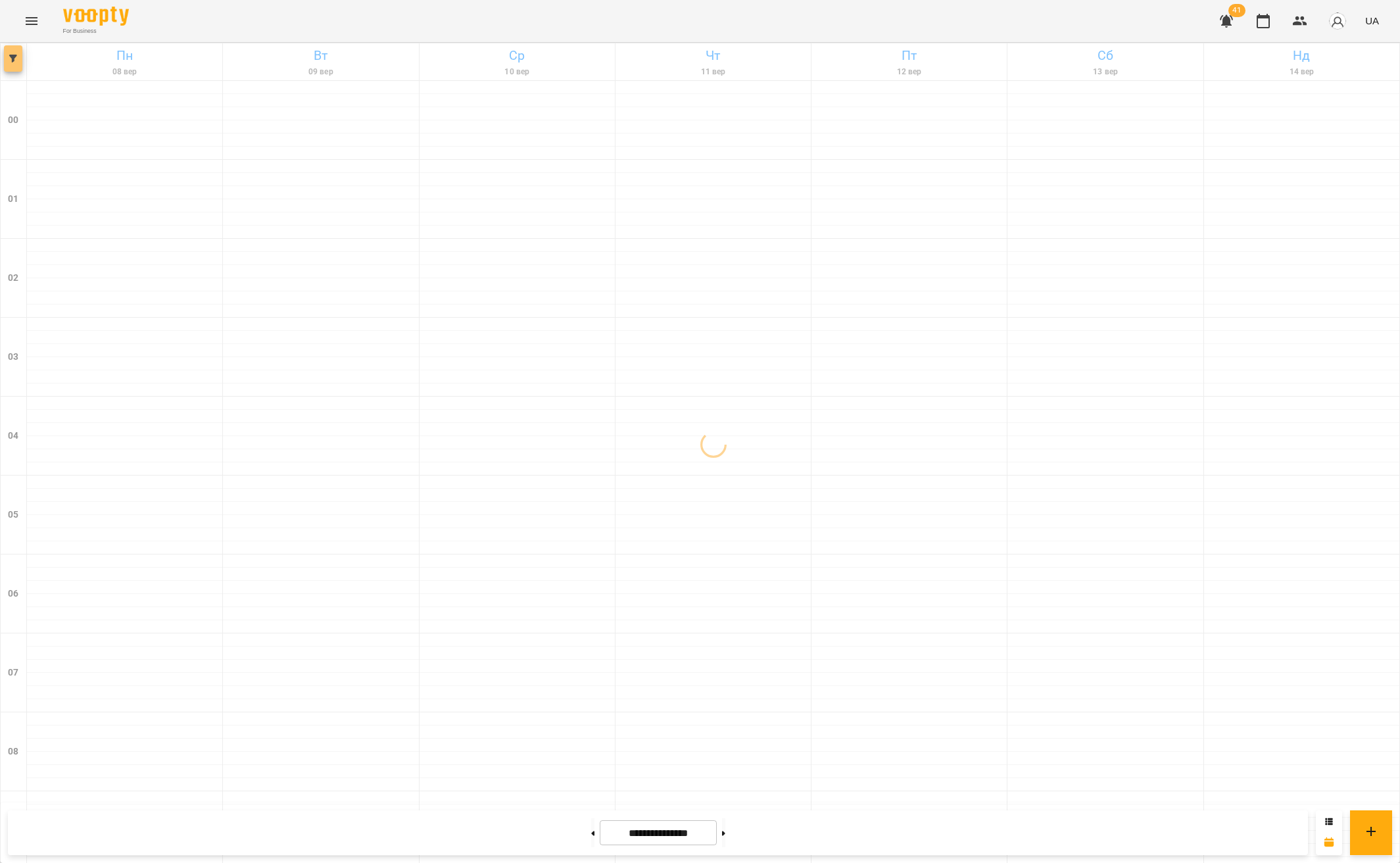
click at [14, 62] on icon "button" at bounding box center [13, 58] width 8 height 8
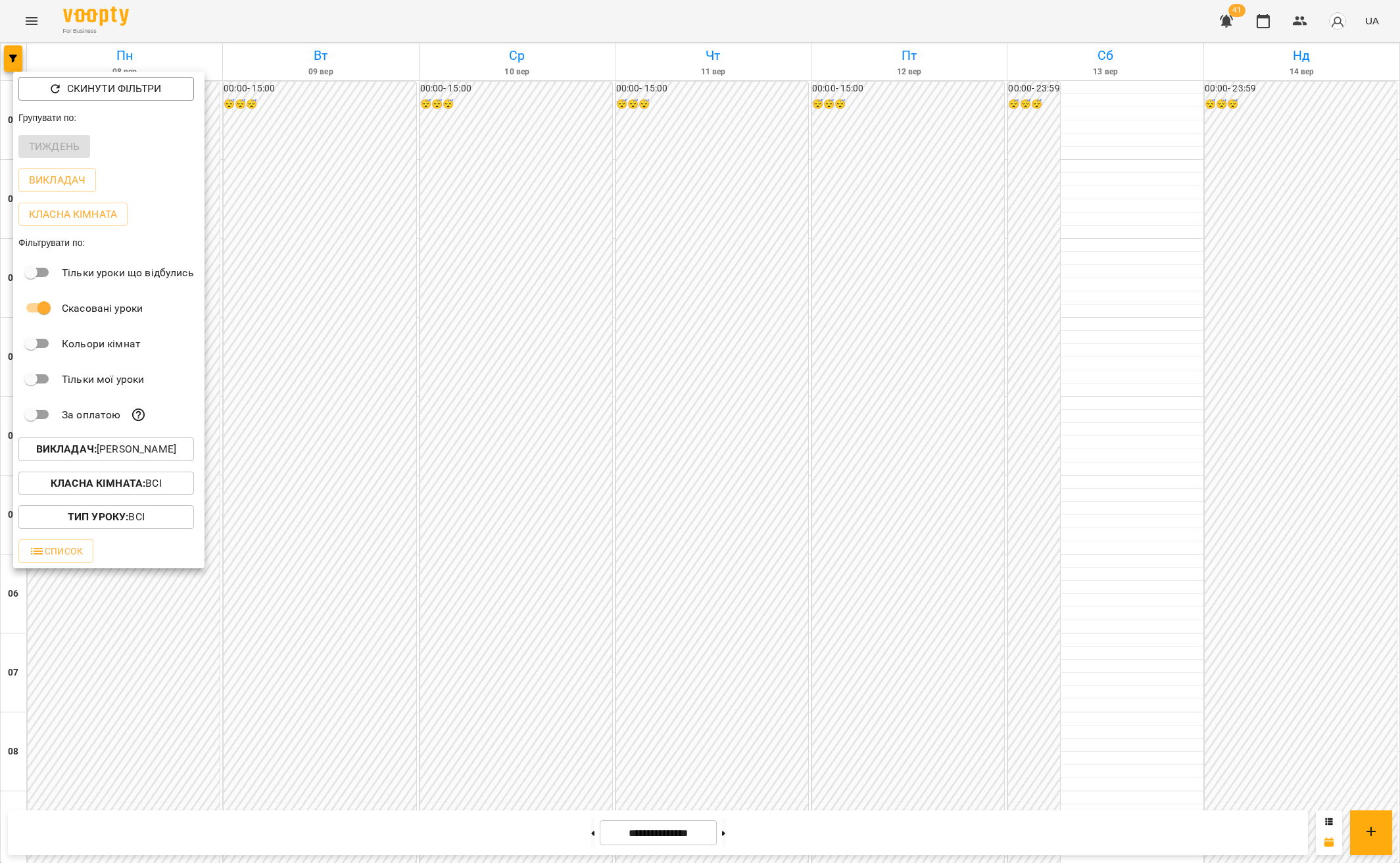
click at [145, 452] on p "Викладач : Цомпель Олександр Ігорович" at bounding box center [106, 449] width 140 height 16
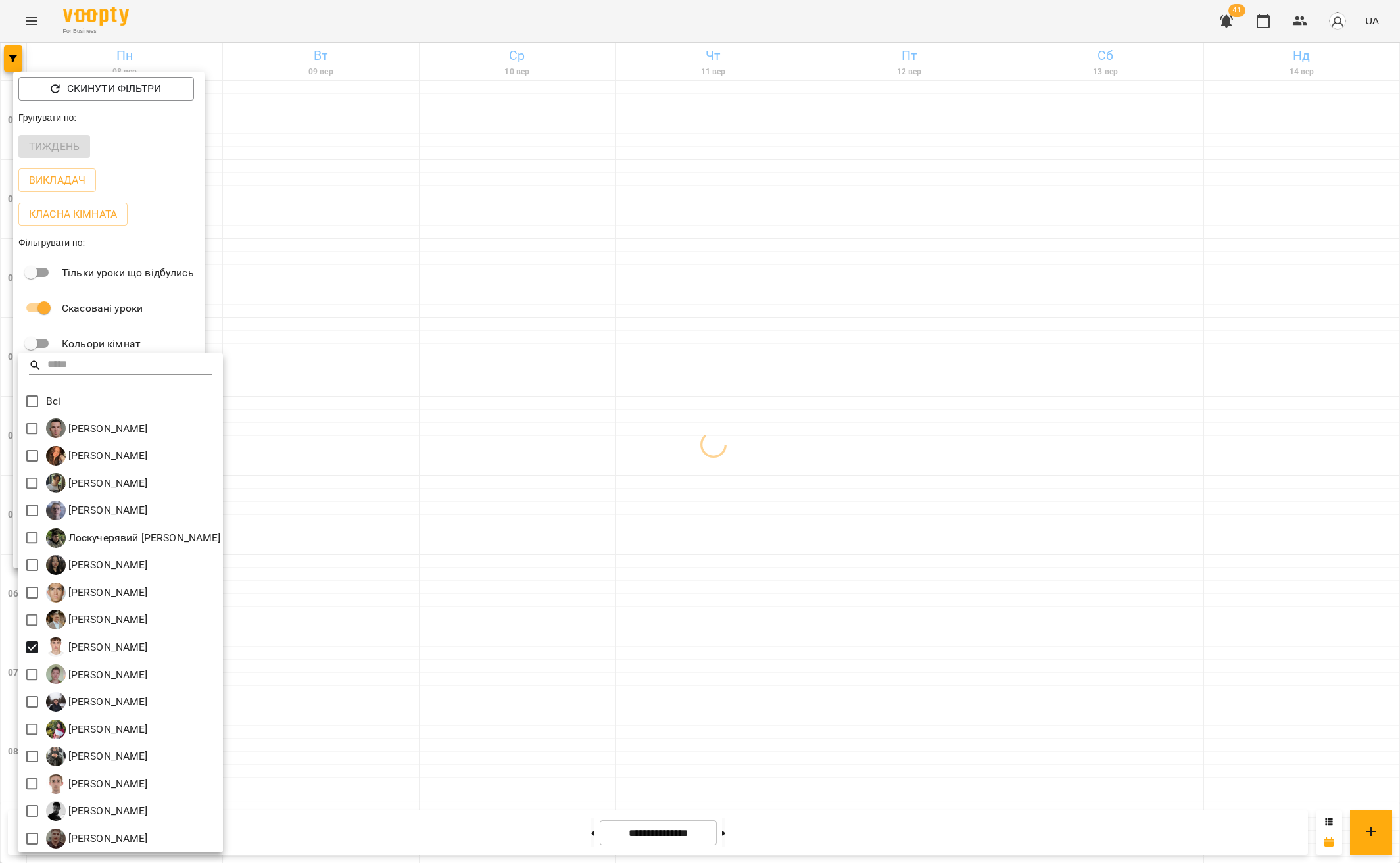
click at [986, 449] on div at bounding box center [700, 432] width 1400 height 863
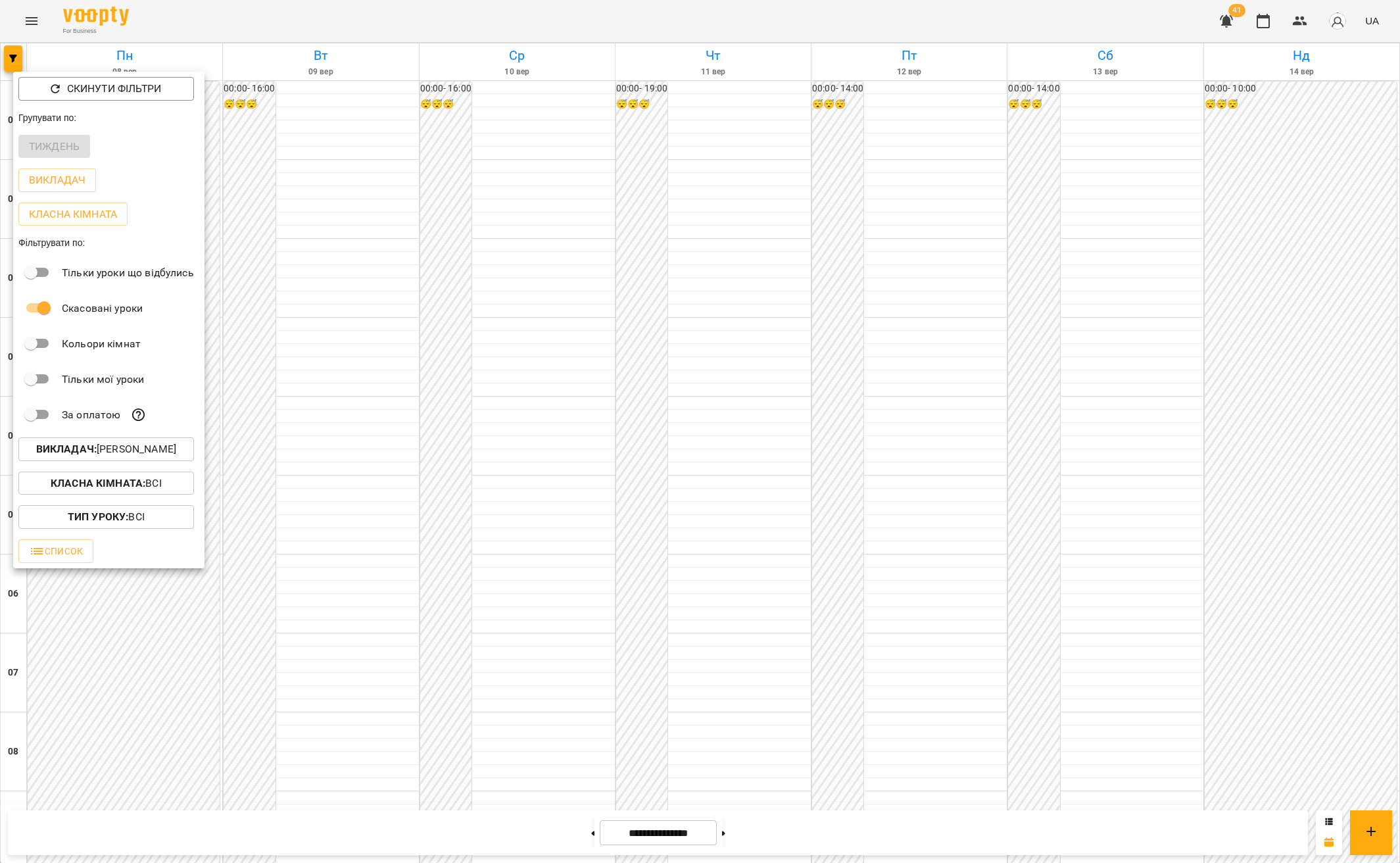
click at [1297, 391] on div at bounding box center [700, 432] width 1400 height 863
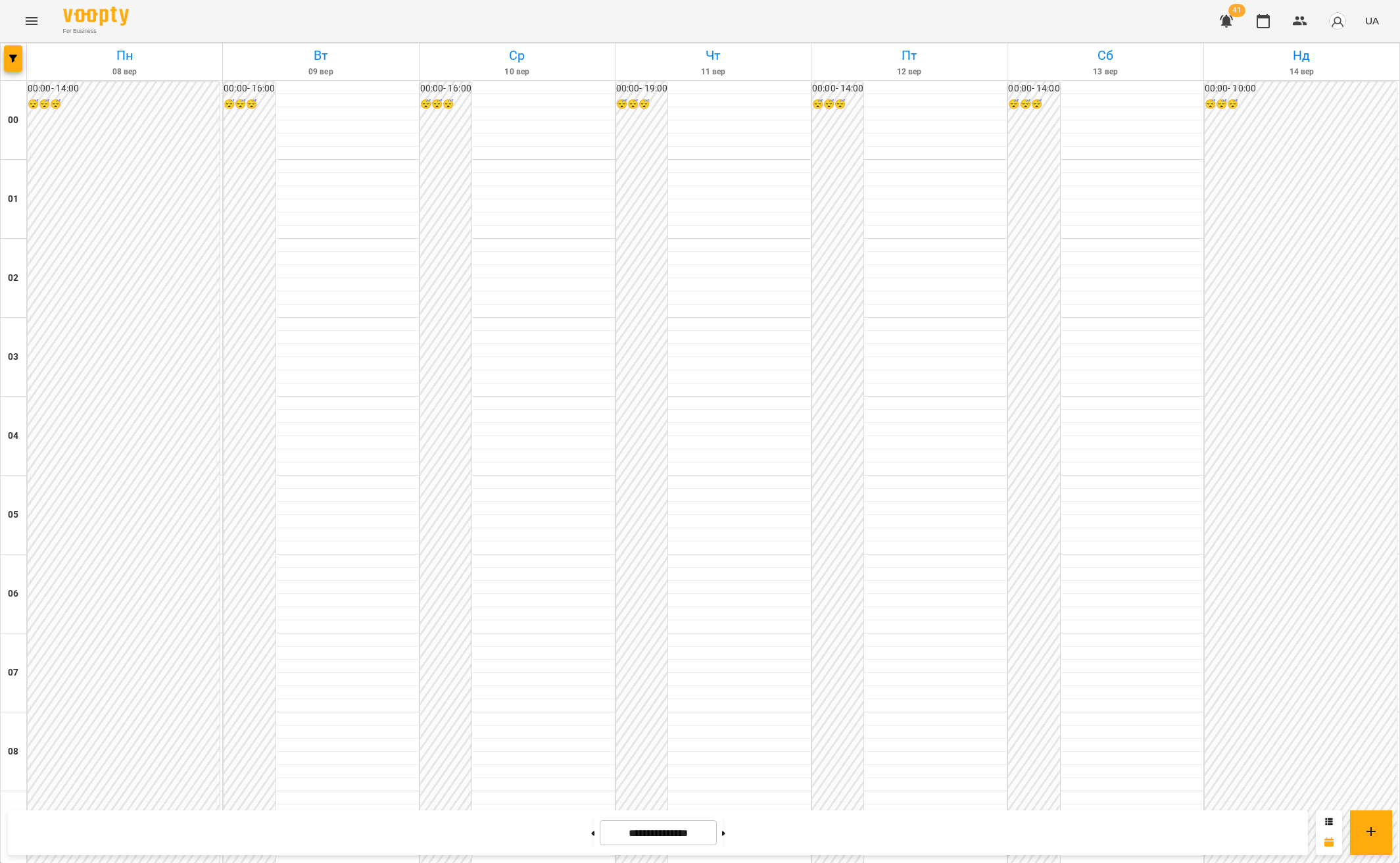
scroll to position [670, 0]
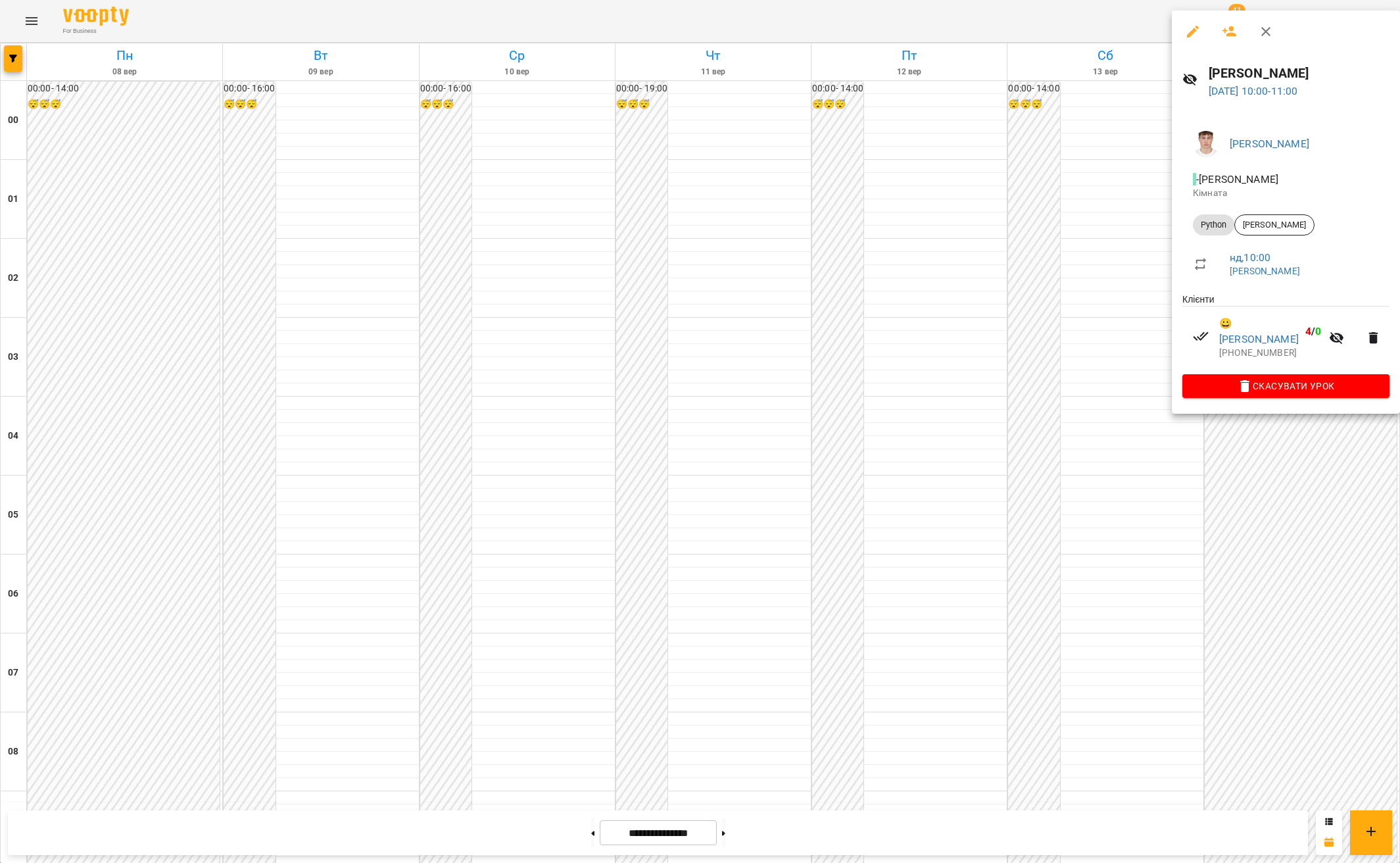
click at [1132, 371] on div at bounding box center [700, 432] width 1400 height 863
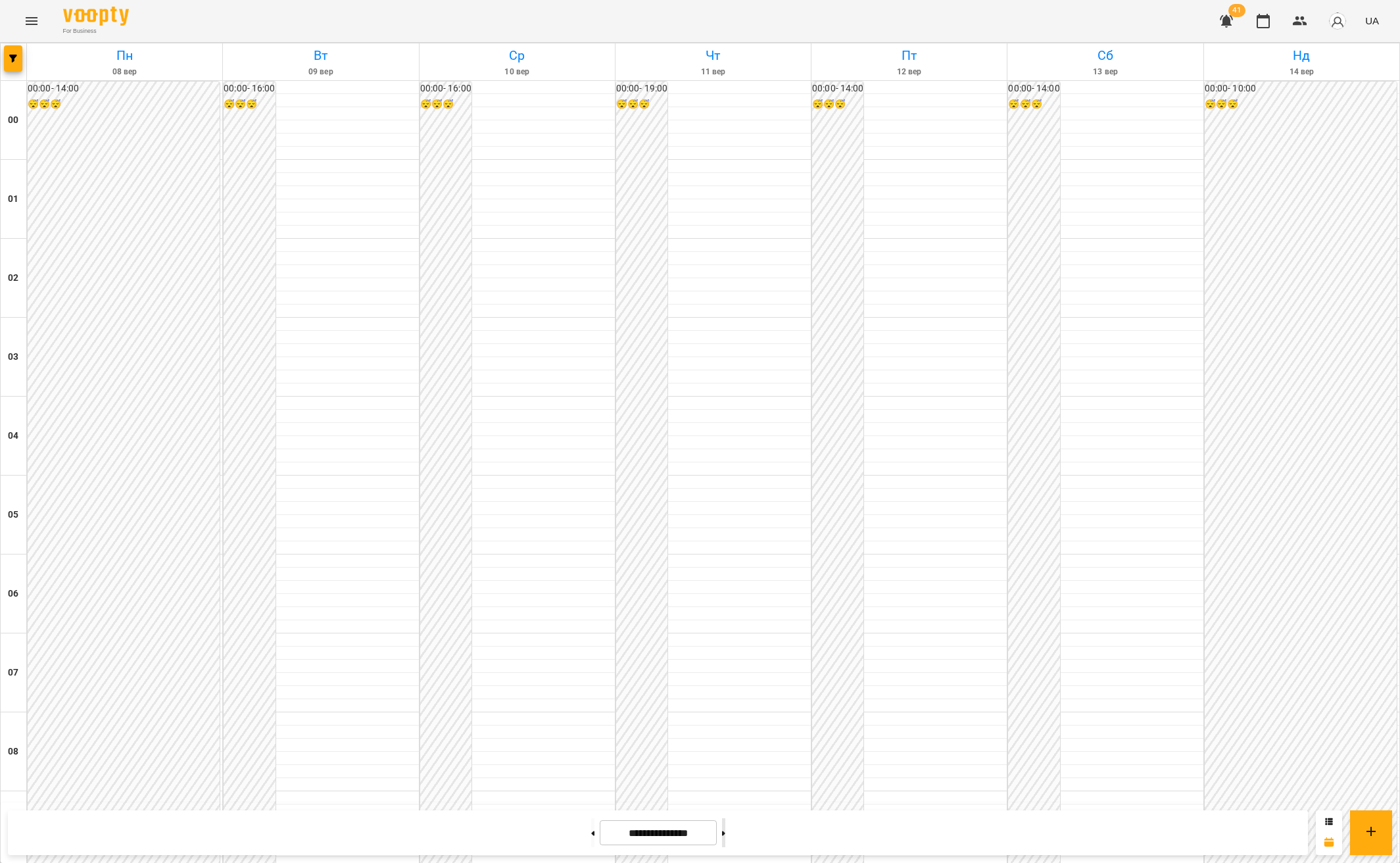
click at [725, 837] on button at bounding box center [724, 832] width 3 height 29
type input "**********"
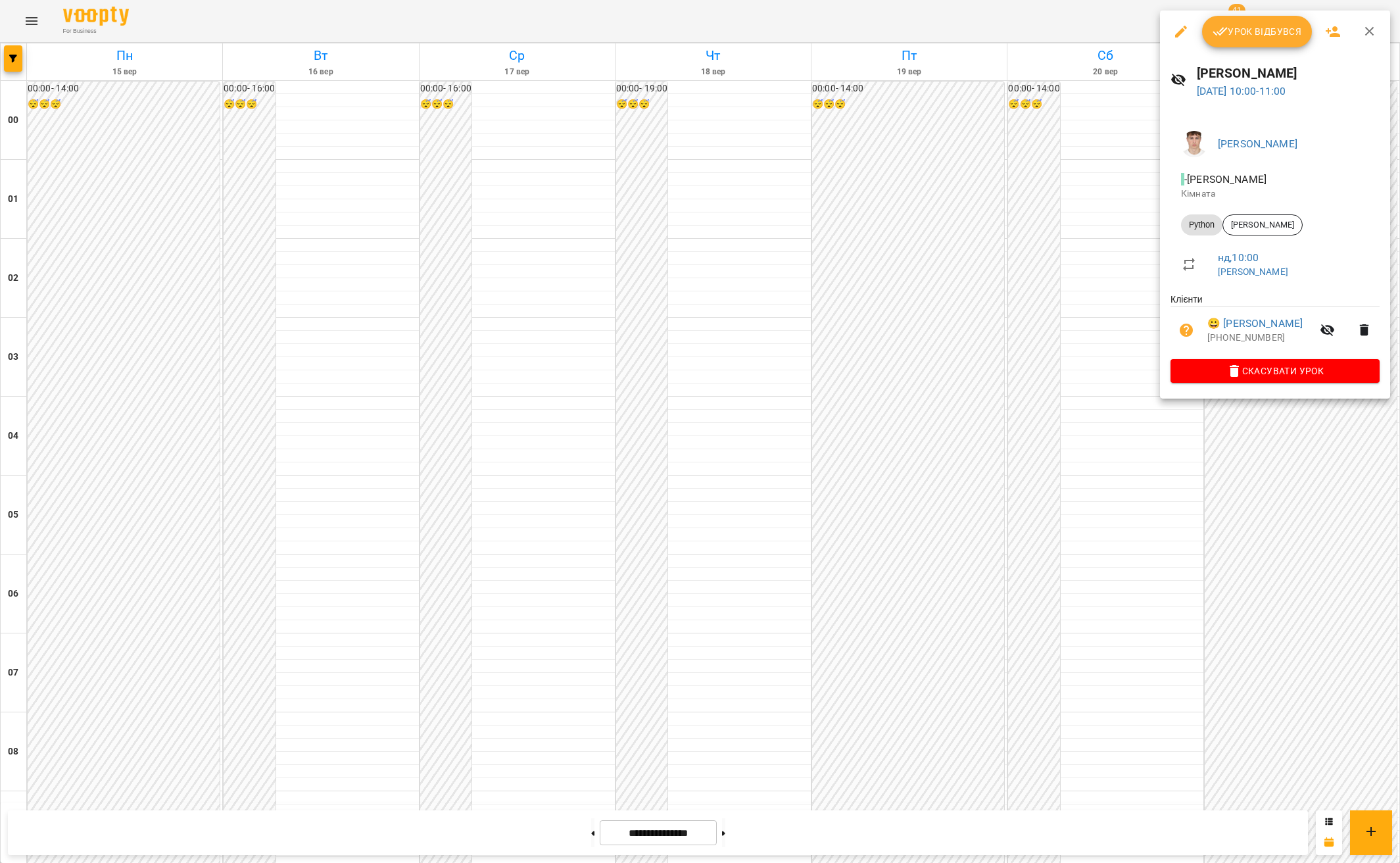
click at [1252, 236] on li "Python Хутренко Паша" at bounding box center [1274, 225] width 209 height 32
click at [1251, 228] on span "Хутренко Паша" at bounding box center [1262, 225] width 79 height 12
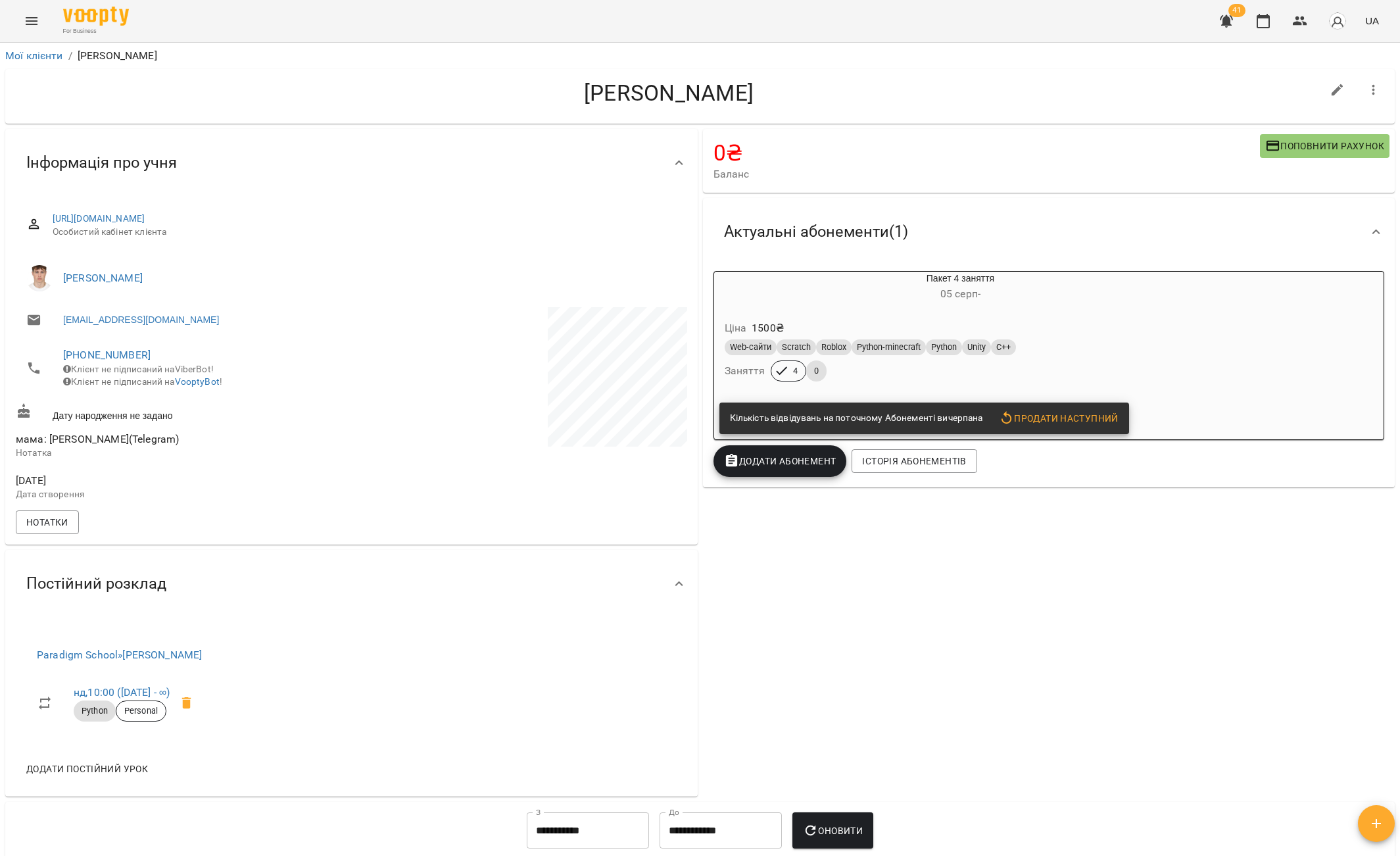
drag, startPoint x: 829, startPoint y: 537, endPoint x: 825, endPoint y: 531, distance: 7.2
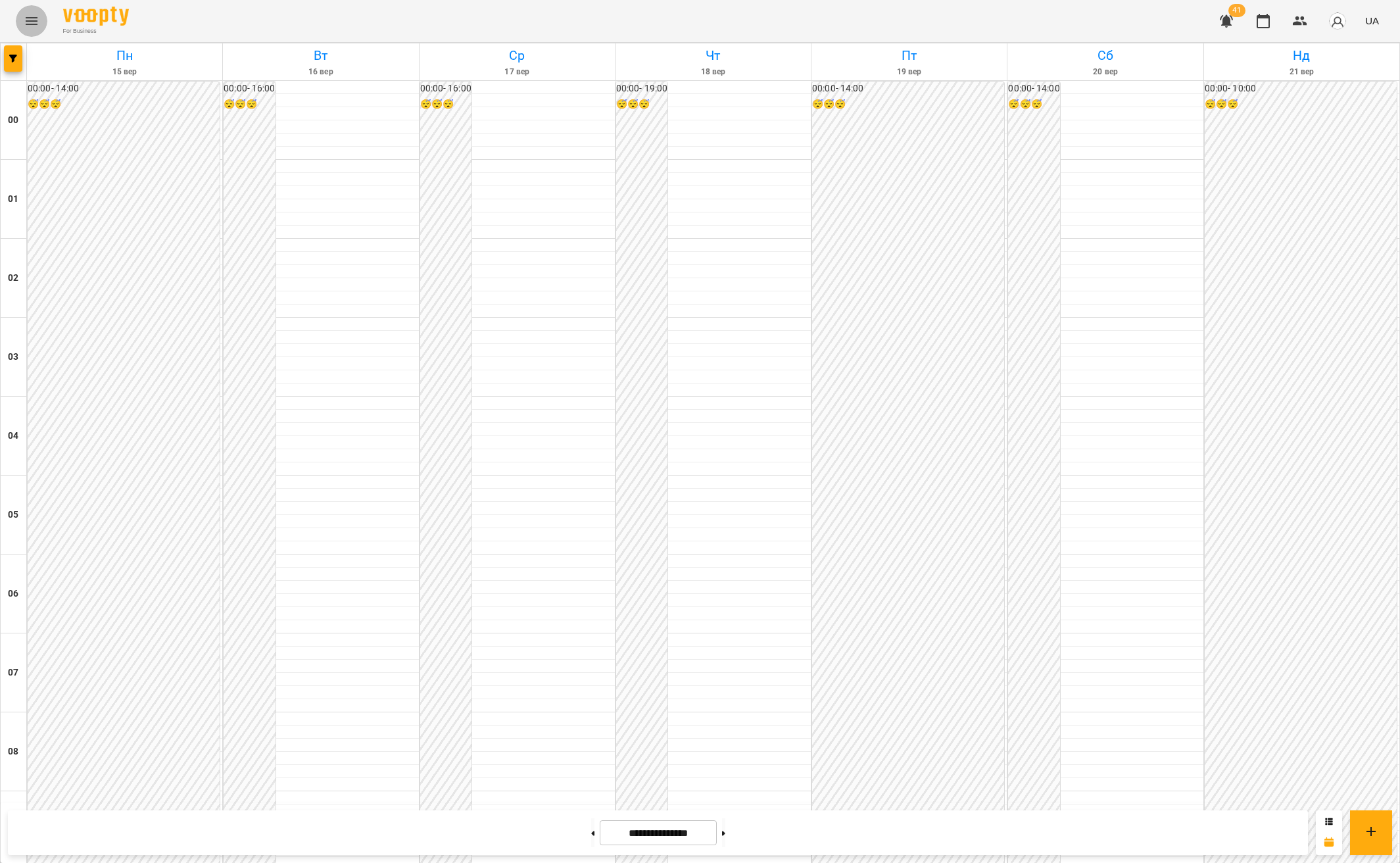
click at [44, 16] on button "Menu" at bounding box center [31, 21] width 32 height 32
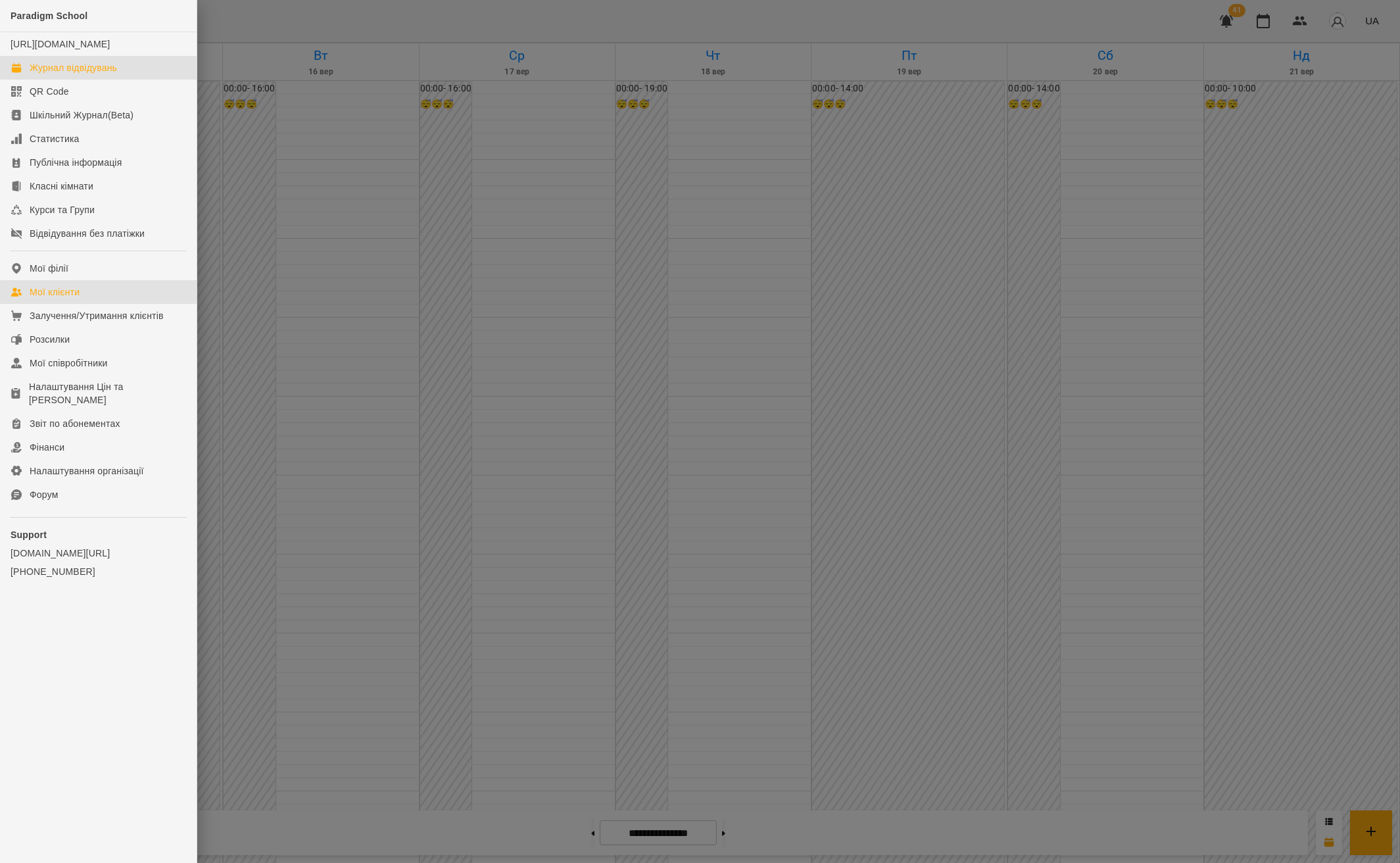
click at [49, 299] on div "Мої клієнти" at bounding box center [54, 292] width 50 height 13
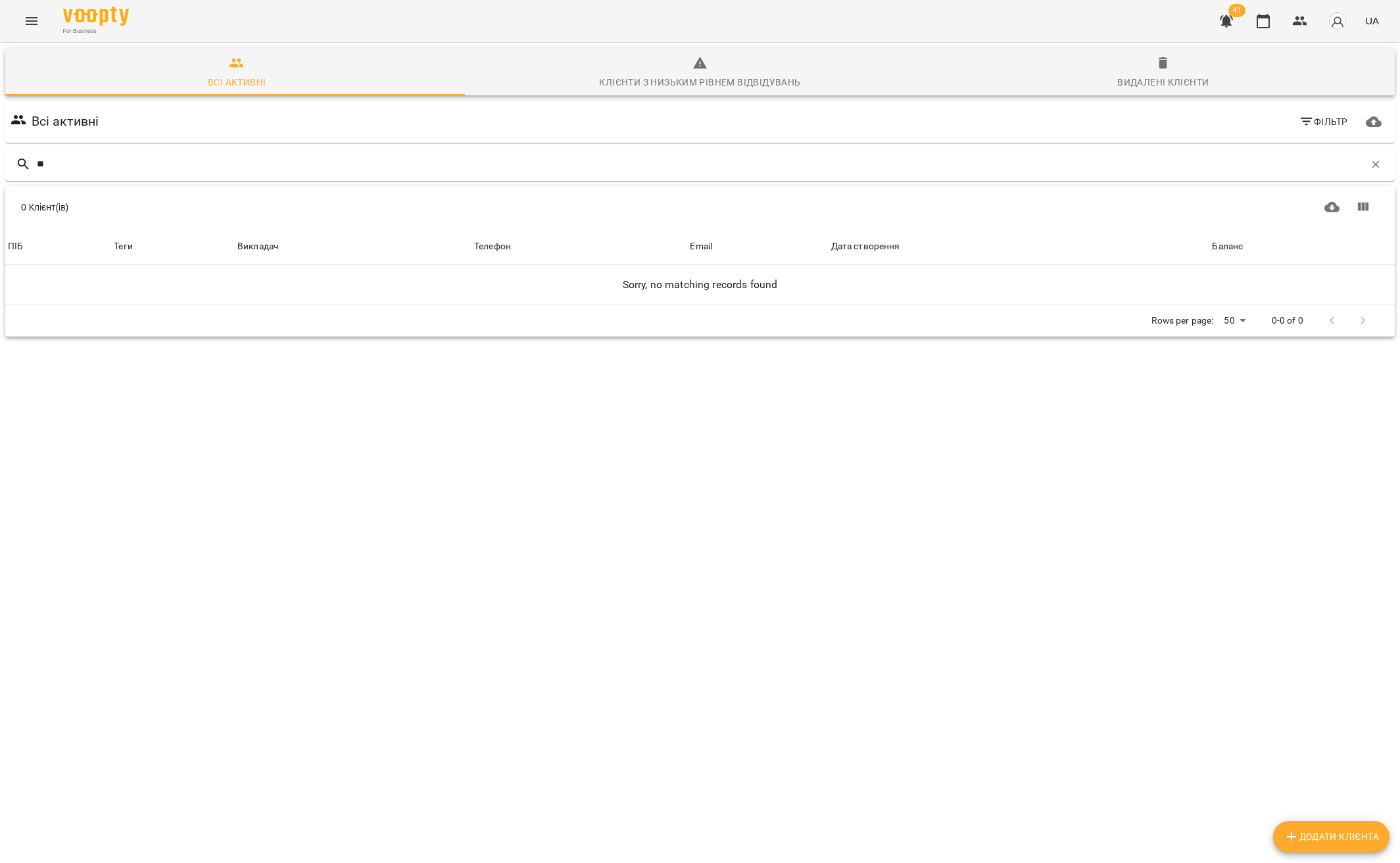
type input "*"
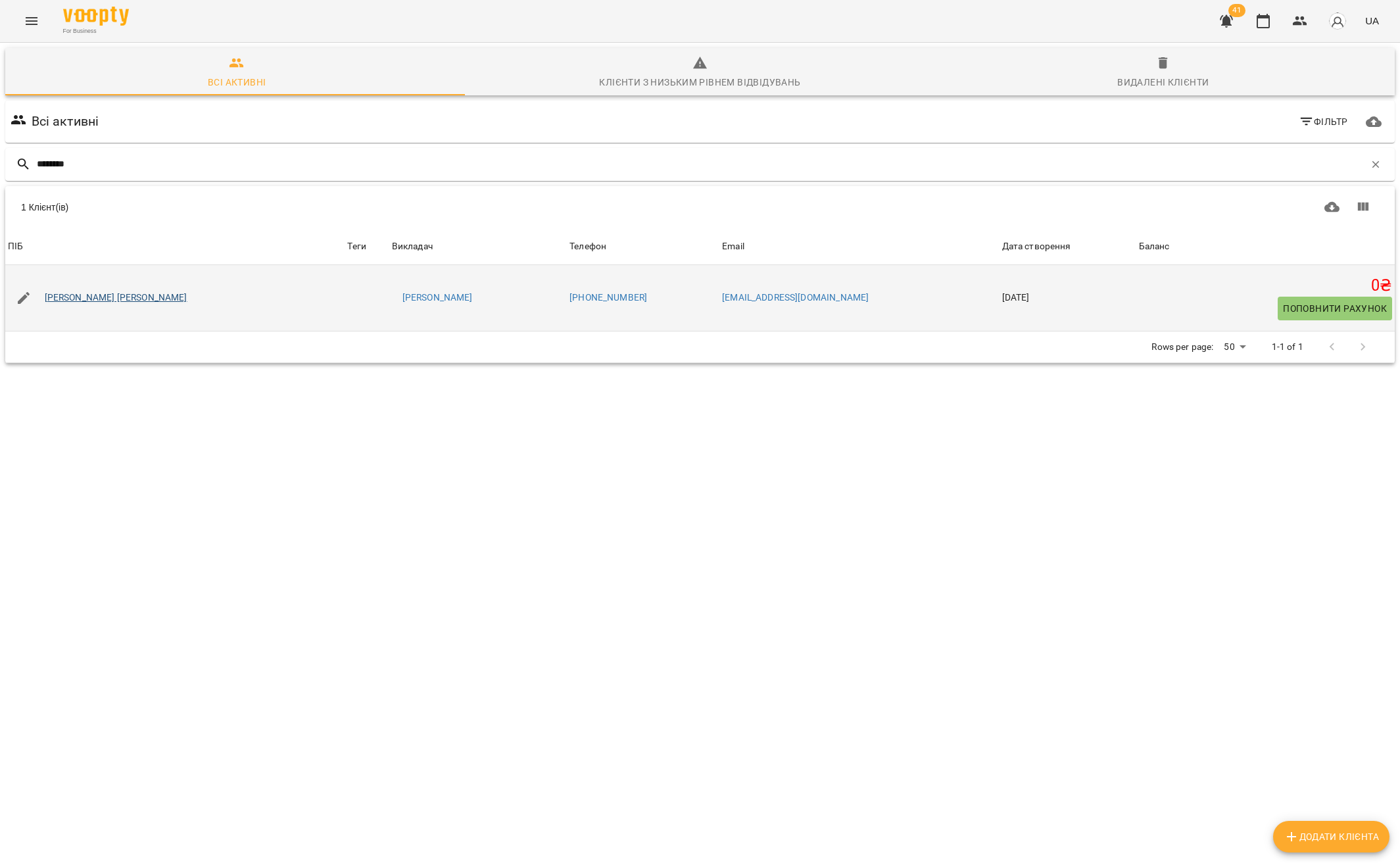
type input "********"
click at [96, 302] on link "Цвітенко Марк" at bounding box center [117, 298] width 143 height 13
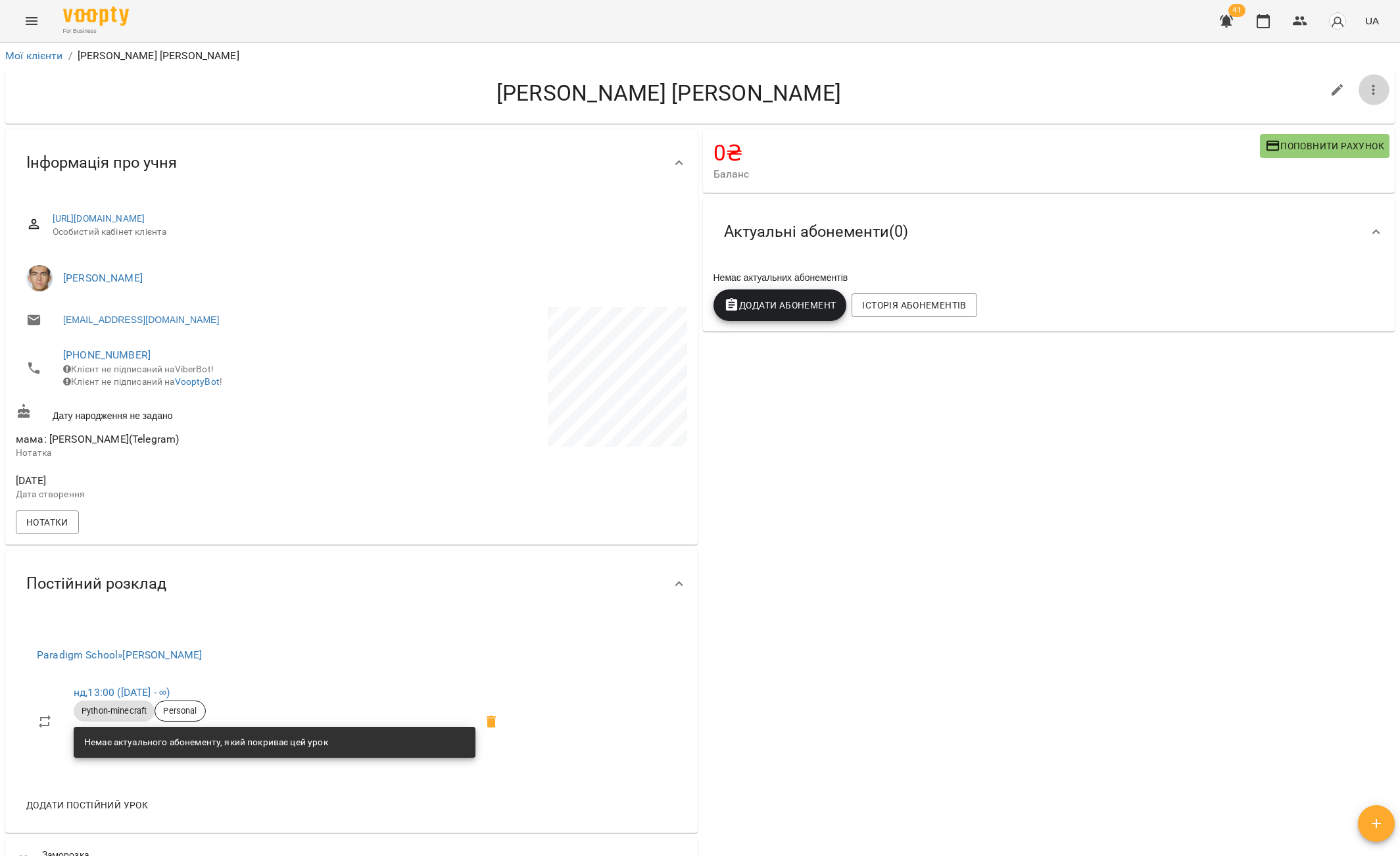
click at [1369, 84] on icon "button" at bounding box center [1374, 90] width 16 height 16
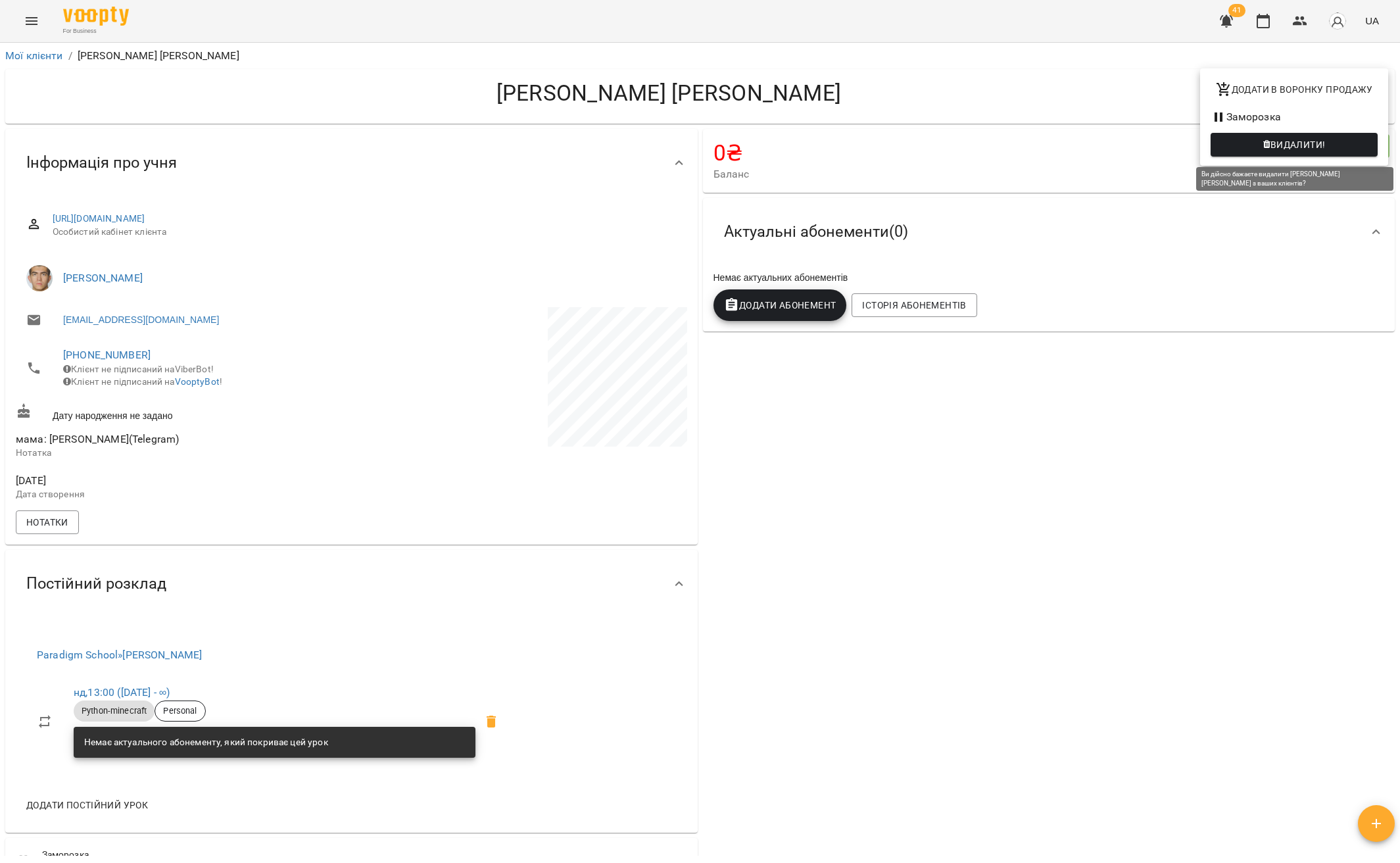
click at [1286, 145] on span "Видалити!" at bounding box center [1297, 145] width 55 height 16
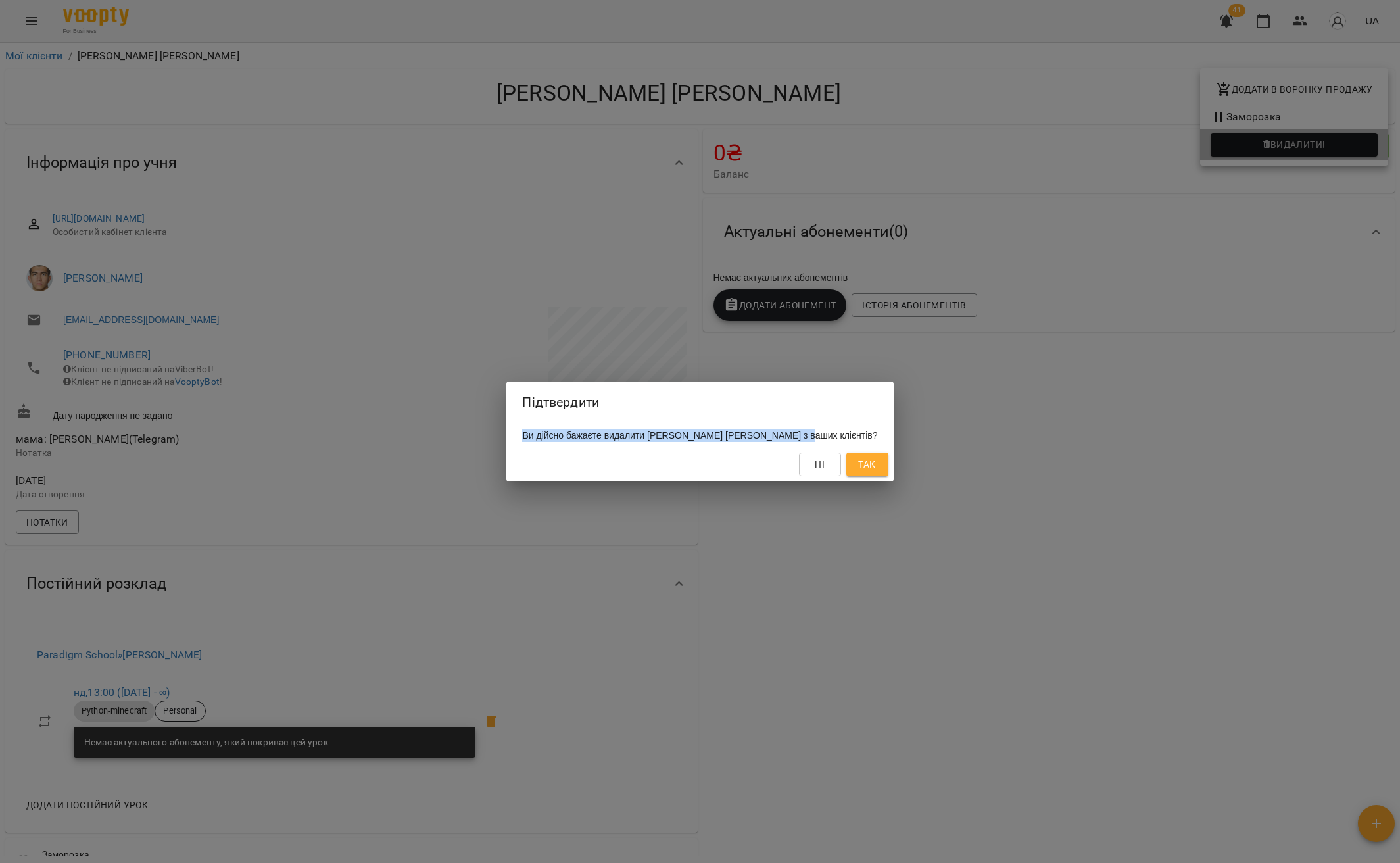
drag, startPoint x: 540, startPoint y: 433, endPoint x: 871, endPoint y: 436, distance: 331.0
click at [871, 436] on div "Підтвердити Ви дійсно бажаєте видалити Цвітенко Марк з ваших клієнтів? Ні Так" at bounding box center [700, 432] width 1400 height 863
click at [724, 445] on div "Ви дійсно бажаєте видалити Цвітенко Марк з ваших клієнтів?" at bounding box center [699, 435] width 386 height 23
click at [858, 466] on span "Так" at bounding box center [867, 464] width 17 height 16
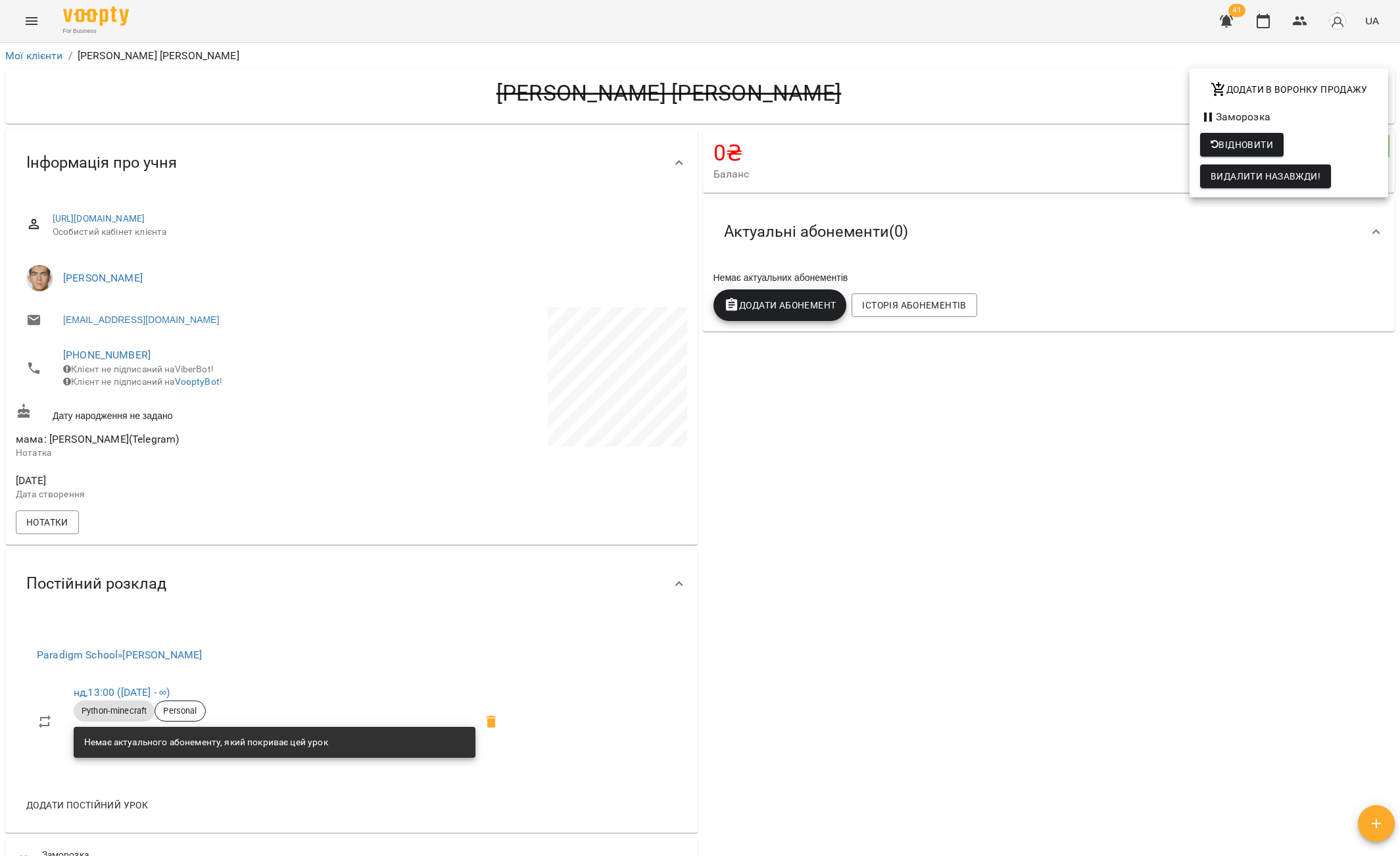
click at [37, 56] on div at bounding box center [700, 432] width 1400 height 863
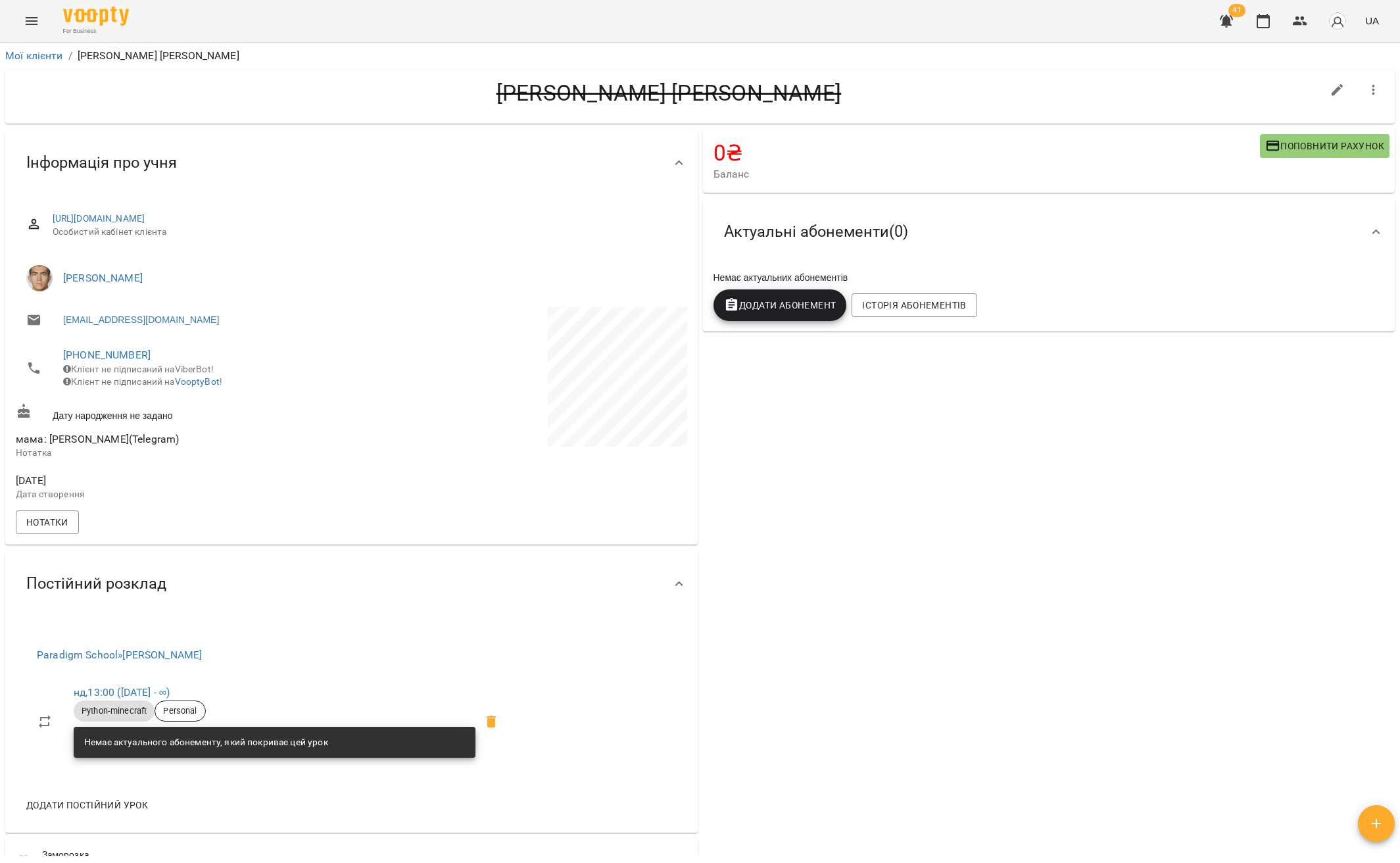
click at [36, 54] on div "Додати в воронку продажу Заморозка Відновити Видалити назавжди!" at bounding box center [700, 432] width 1400 height 863
click at [36, 54] on link "Мої клієнти" at bounding box center [34, 55] width 58 height 12
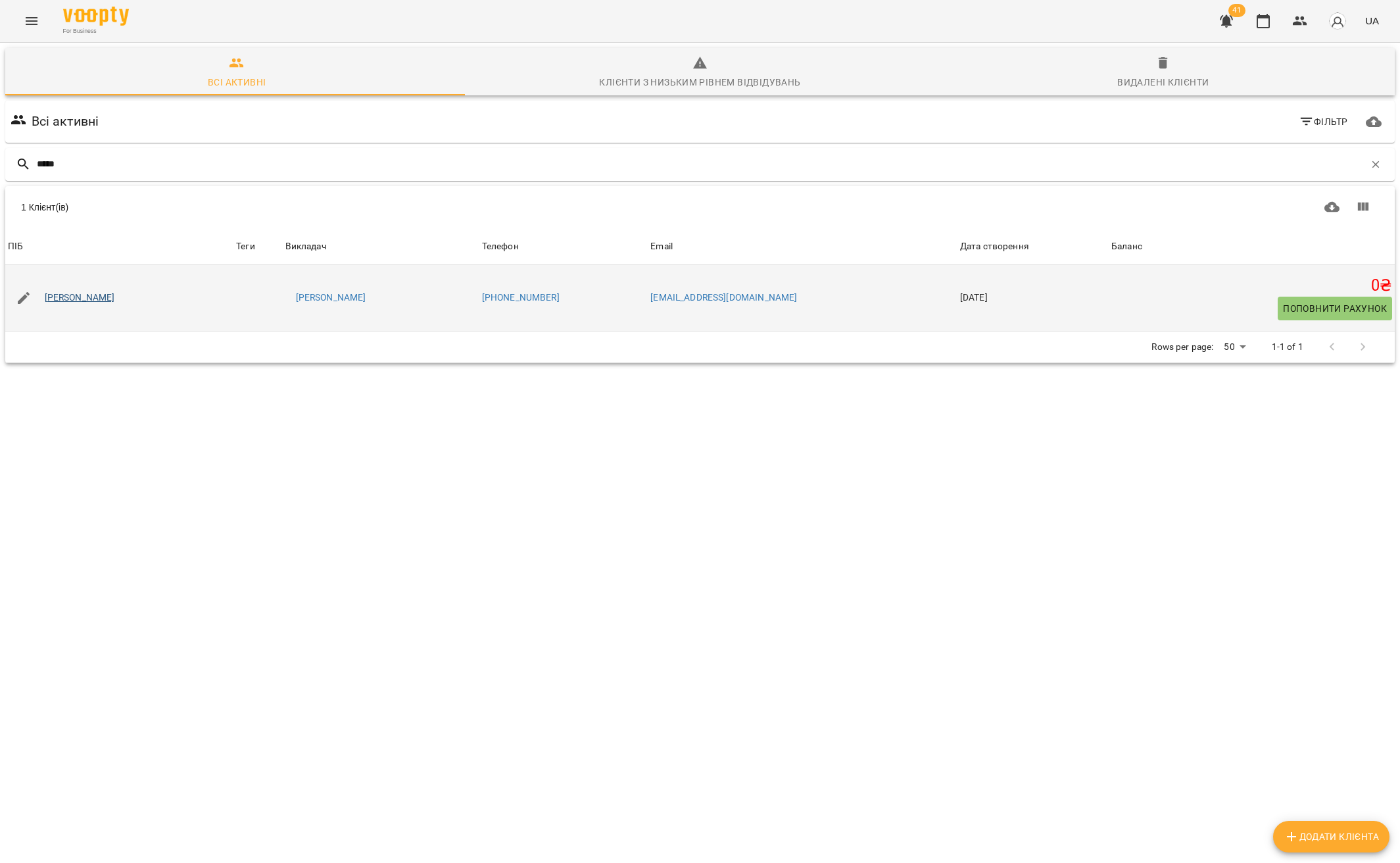
type input "*****"
click at [68, 294] on link "[PERSON_NAME]" at bounding box center [80, 298] width 70 height 13
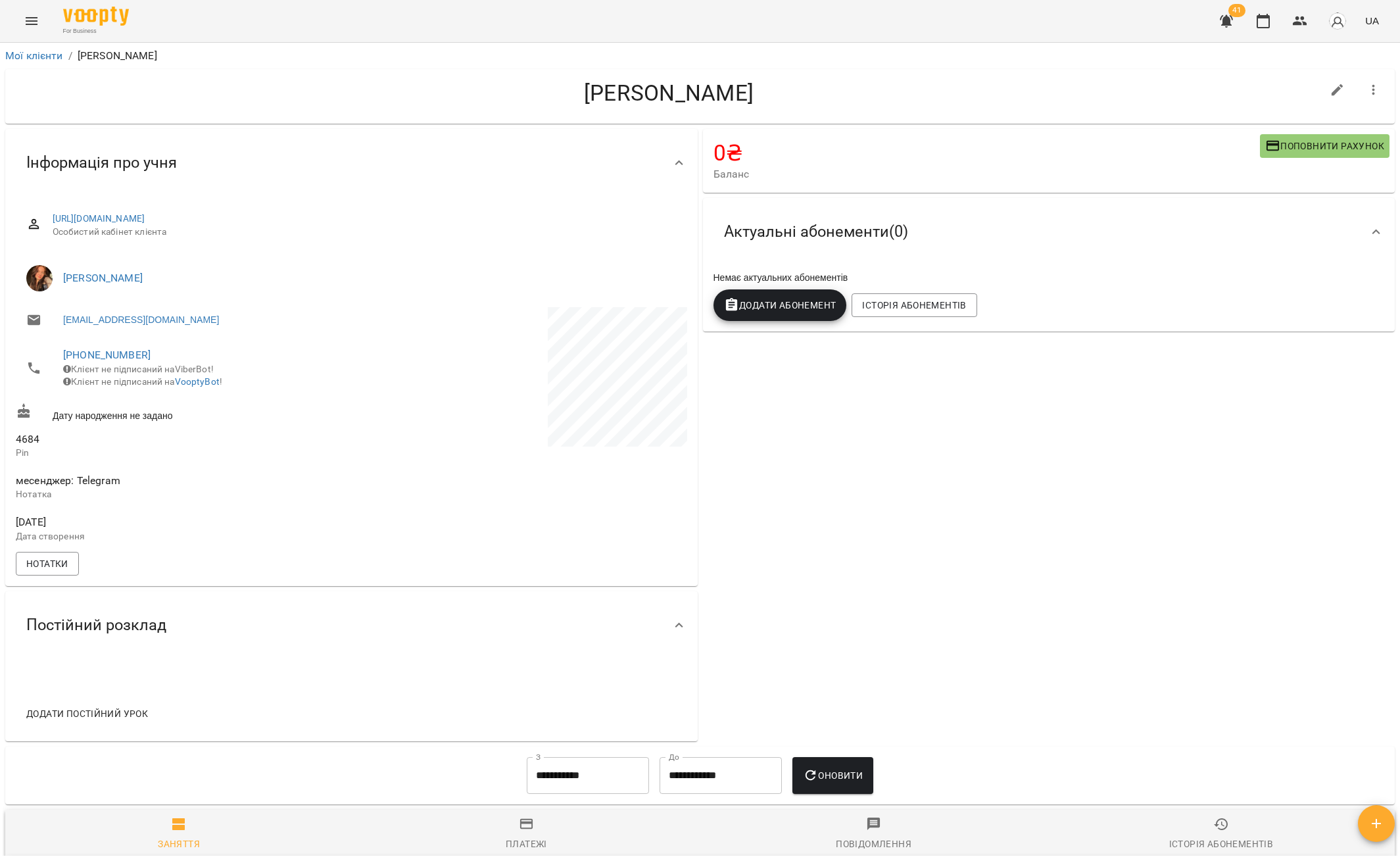
click at [1372, 85] on icon "button" at bounding box center [1373, 90] width 2 height 11
click at [1281, 148] on span "Видалити!" at bounding box center [1297, 145] width 55 height 16
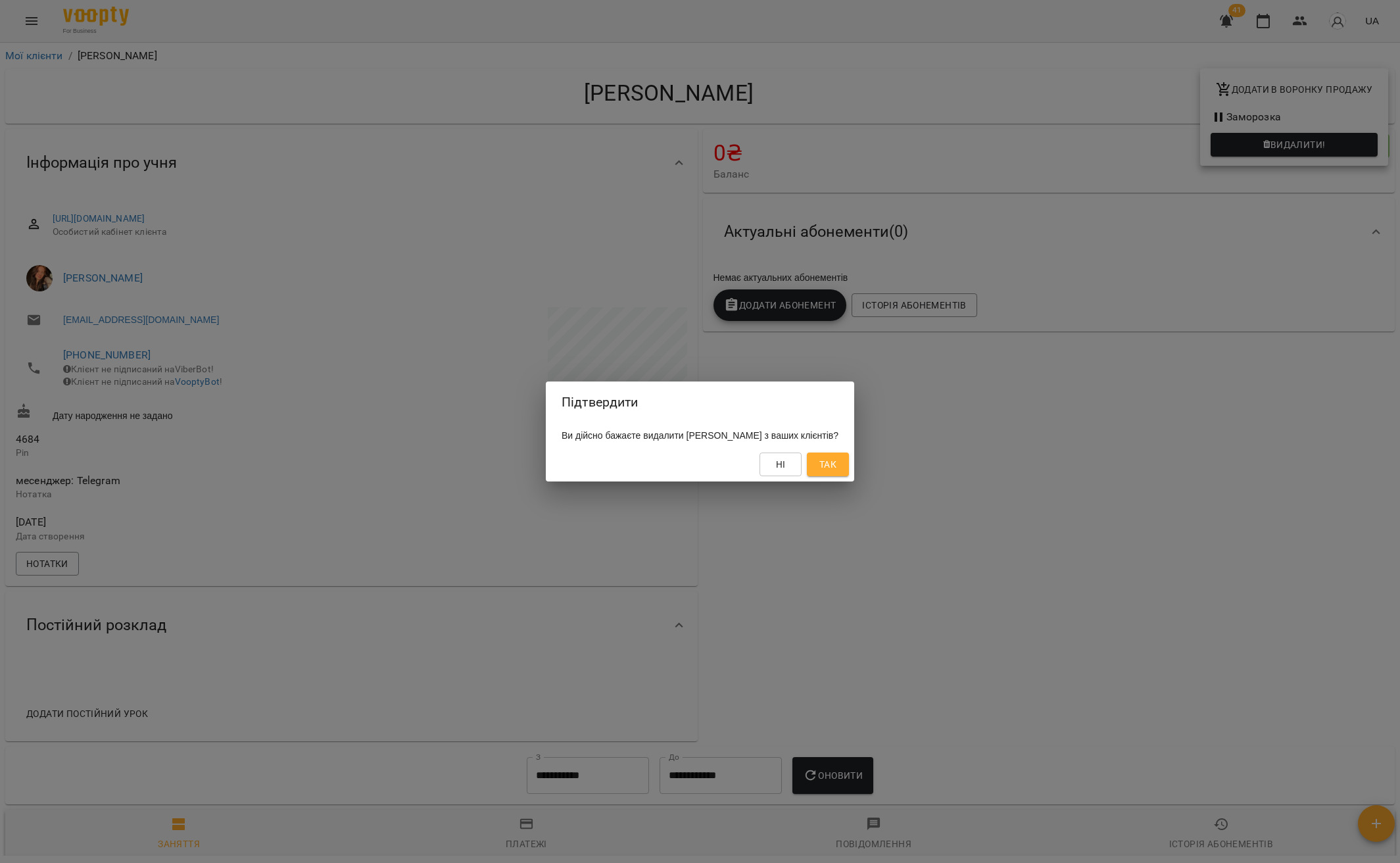
click at [849, 463] on button "Так" at bounding box center [828, 464] width 42 height 23
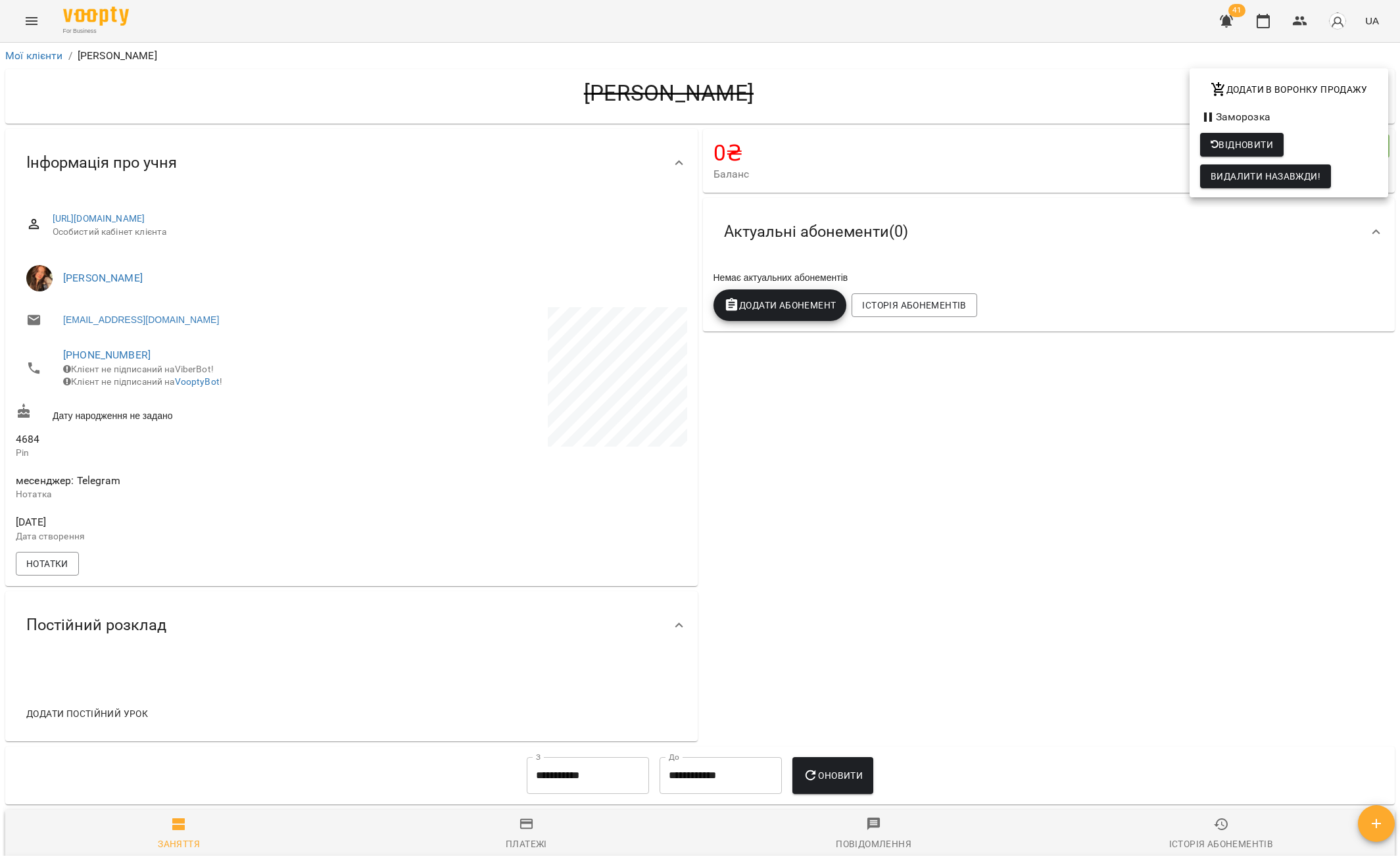
click at [37, 58] on div at bounding box center [700, 432] width 1400 height 863
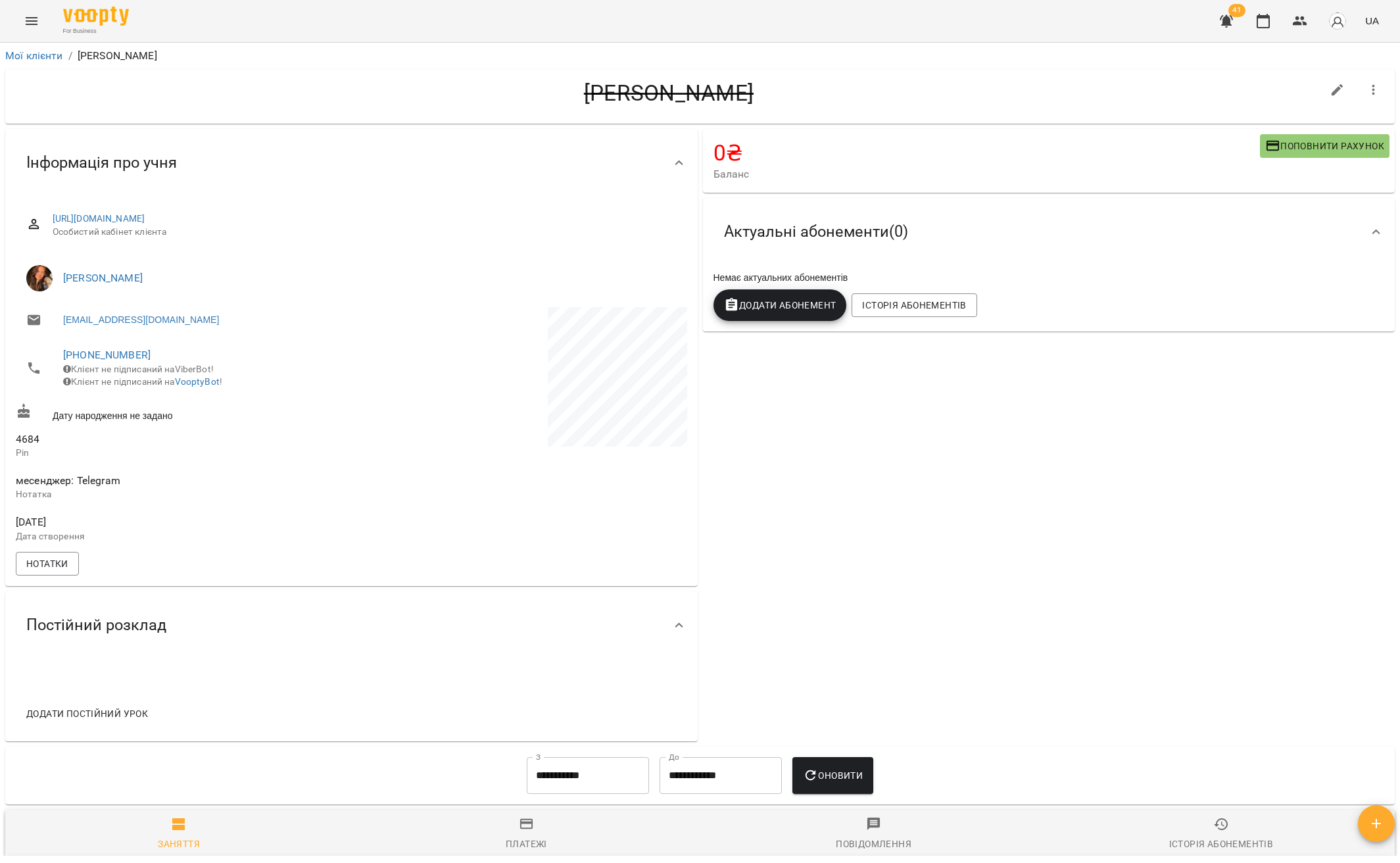
click at [38, 58] on div "Додати в воронку продажу Заморозка Відновити Видалити назавжди!" at bounding box center [700, 432] width 1400 height 863
click at [44, 58] on link "Мої клієнти" at bounding box center [34, 55] width 58 height 12
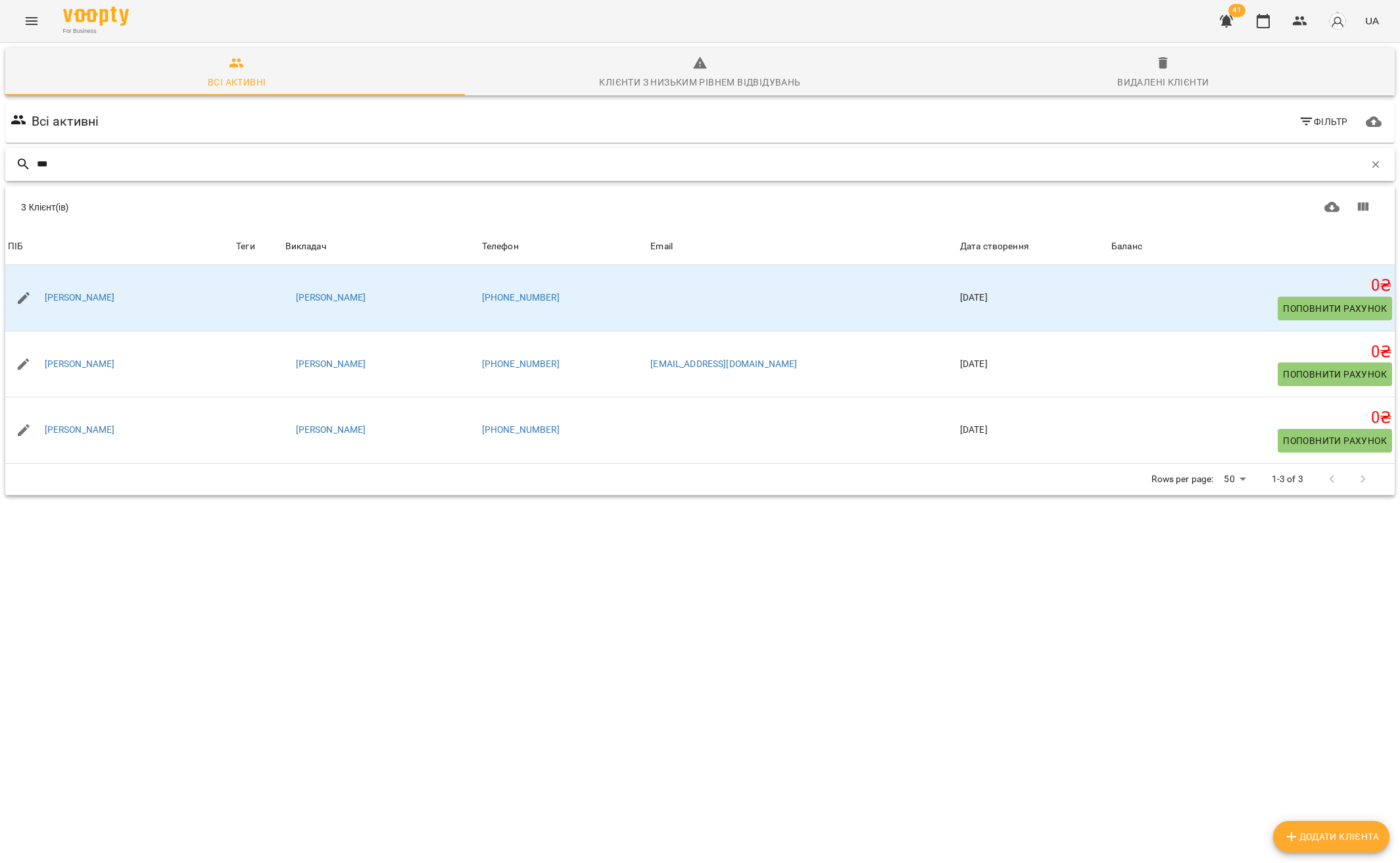
click at [96, 161] on input "***" at bounding box center [700, 164] width 1328 height 22
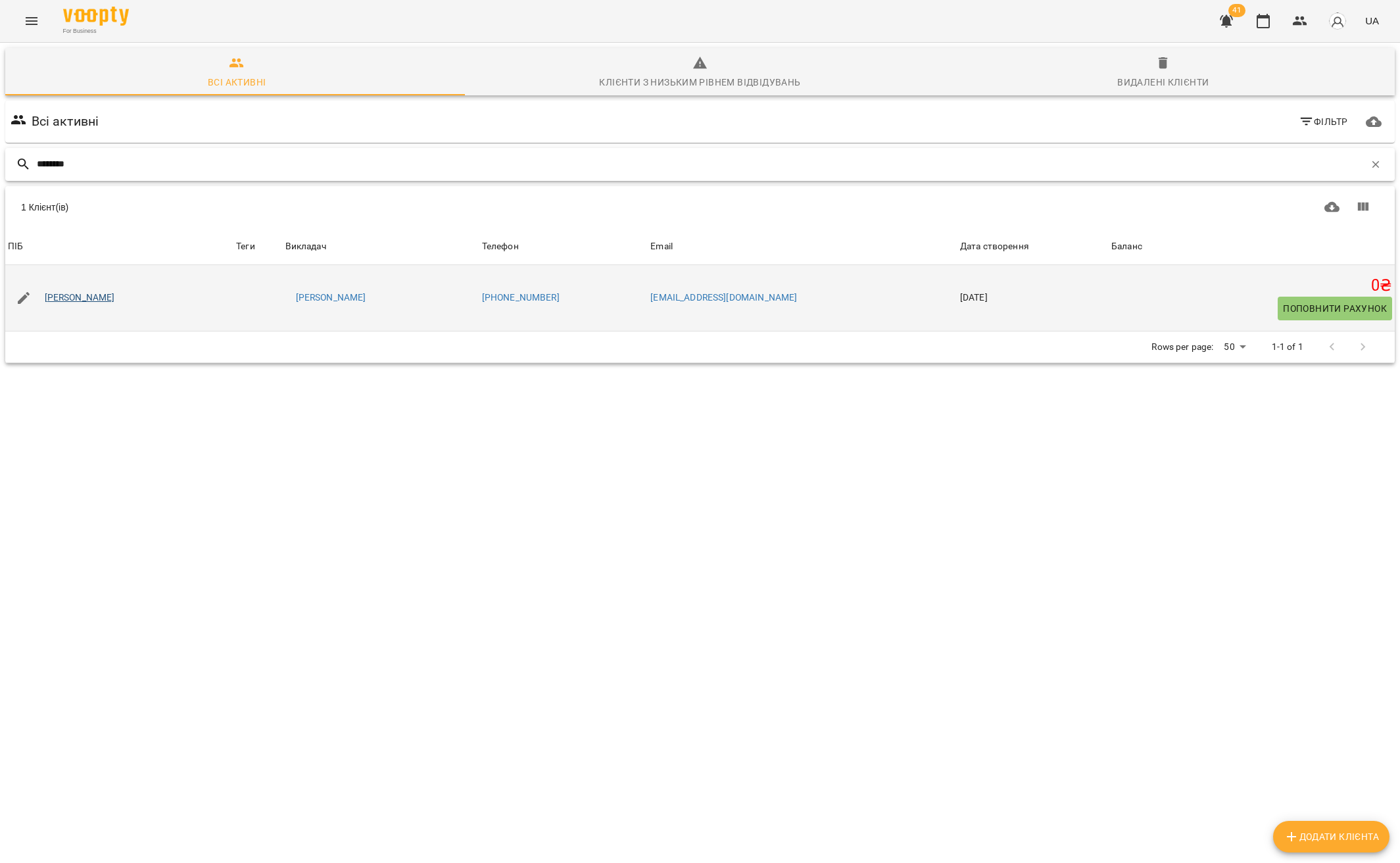
type input "********"
click at [89, 297] on link "Скрипник Артем" at bounding box center [80, 298] width 70 height 13
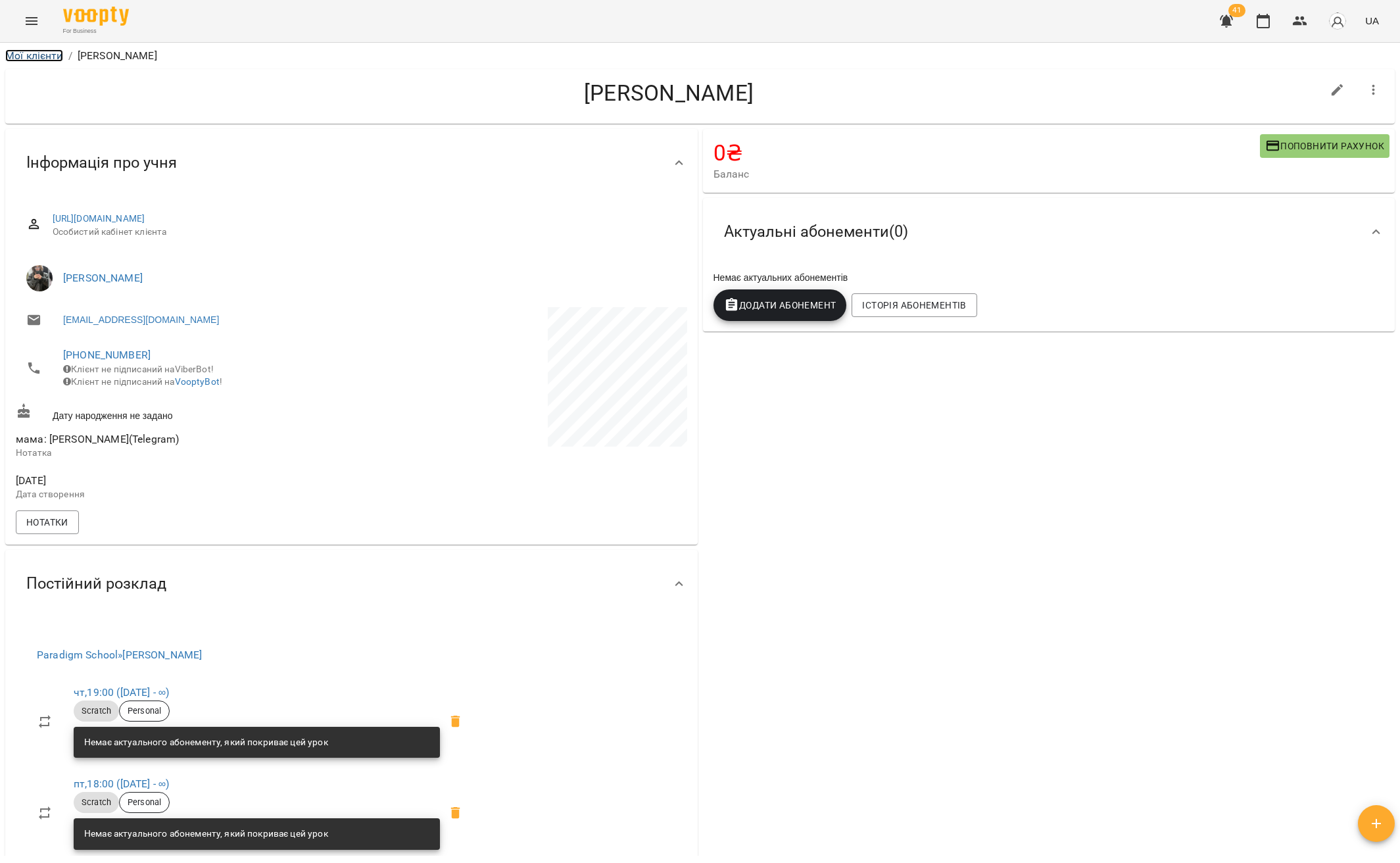
click at [23, 53] on link "Мої клієнти" at bounding box center [34, 55] width 58 height 12
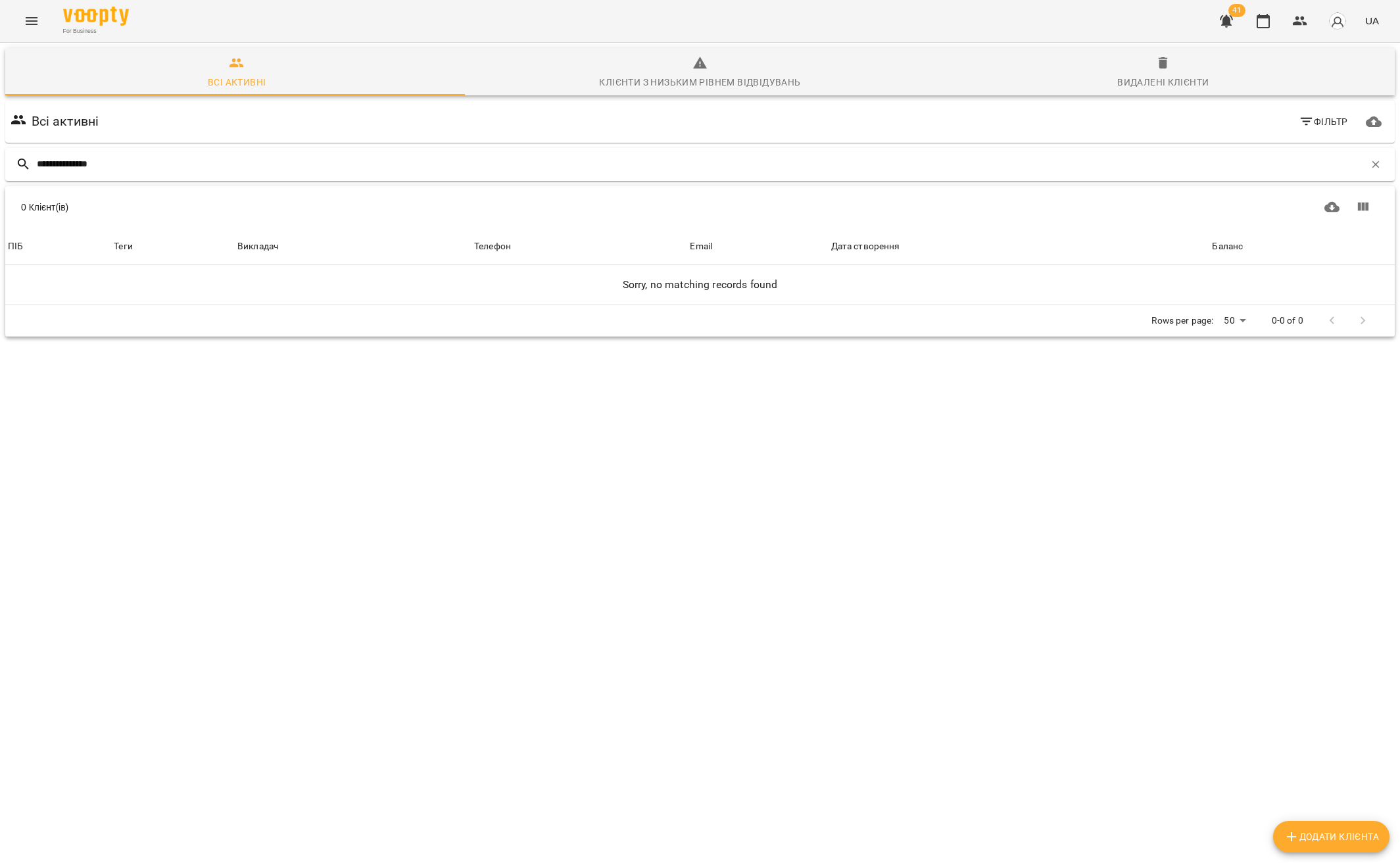
click at [128, 166] on input "**********" at bounding box center [700, 164] width 1328 height 22
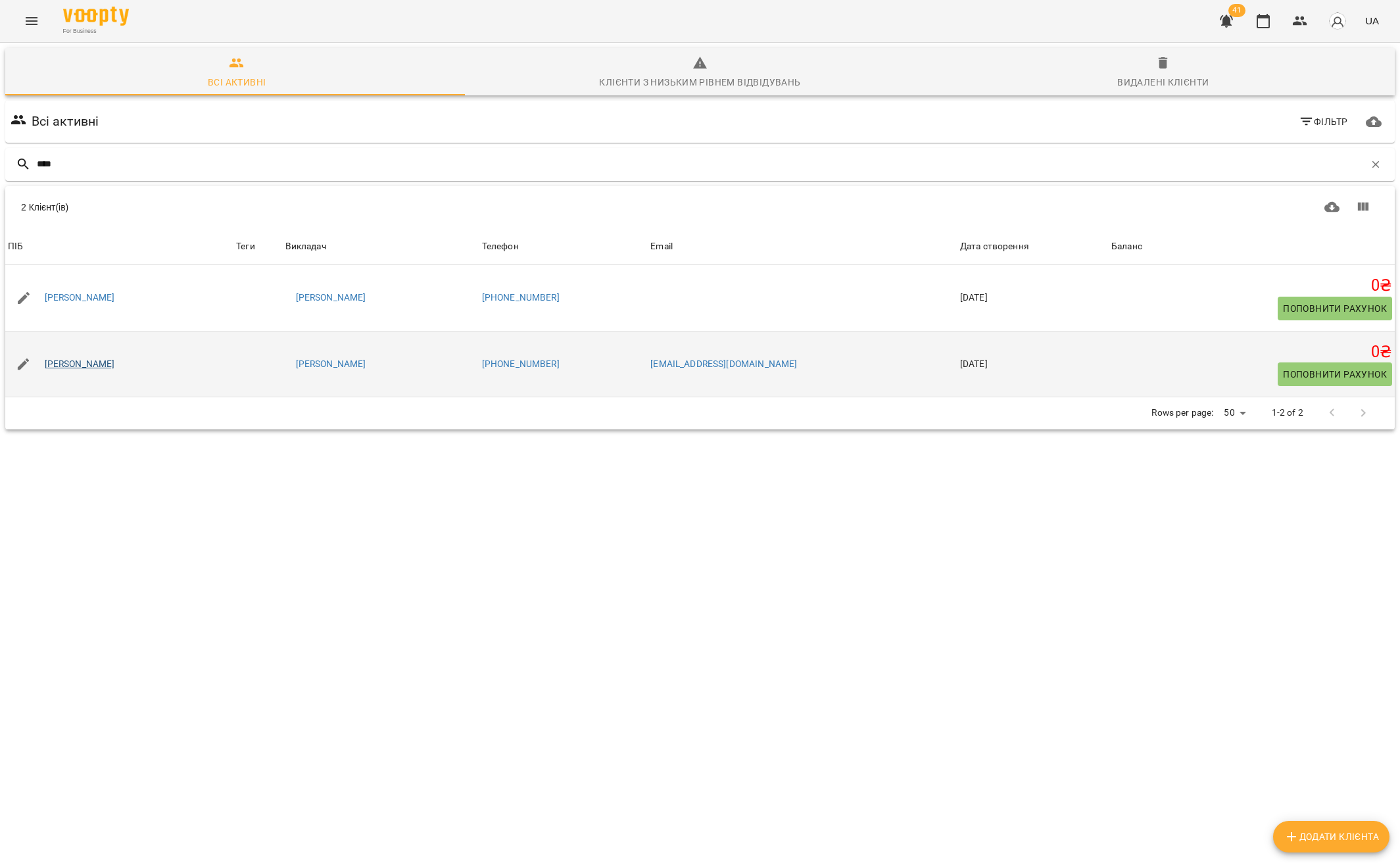
type input "****"
click at [94, 366] on link "Скрипник Артем" at bounding box center [80, 364] width 70 height 13
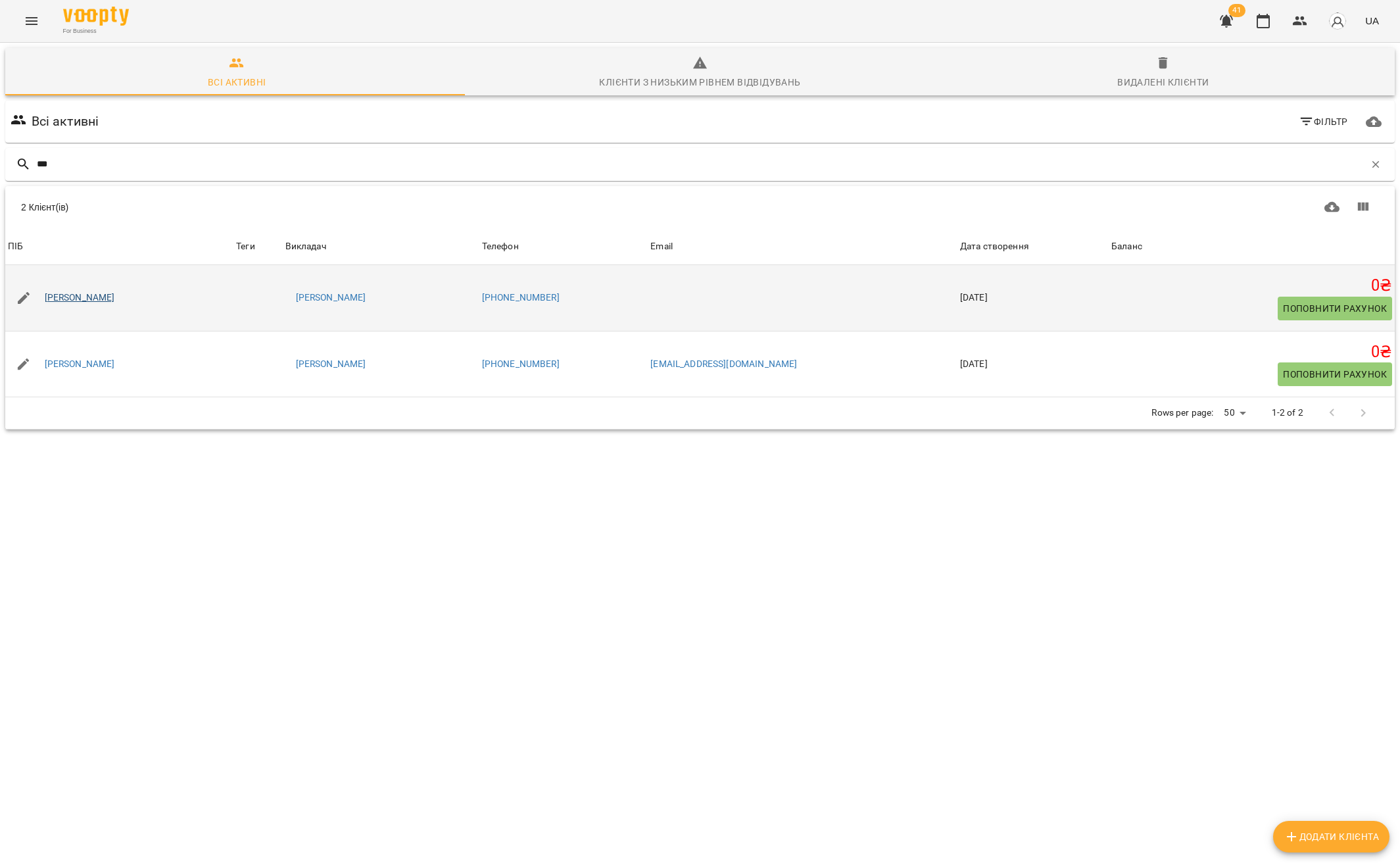
type input "***"
click at [99, 299] on link "Скринник Микита" at bounding box center [80, 298] width 70 height 13
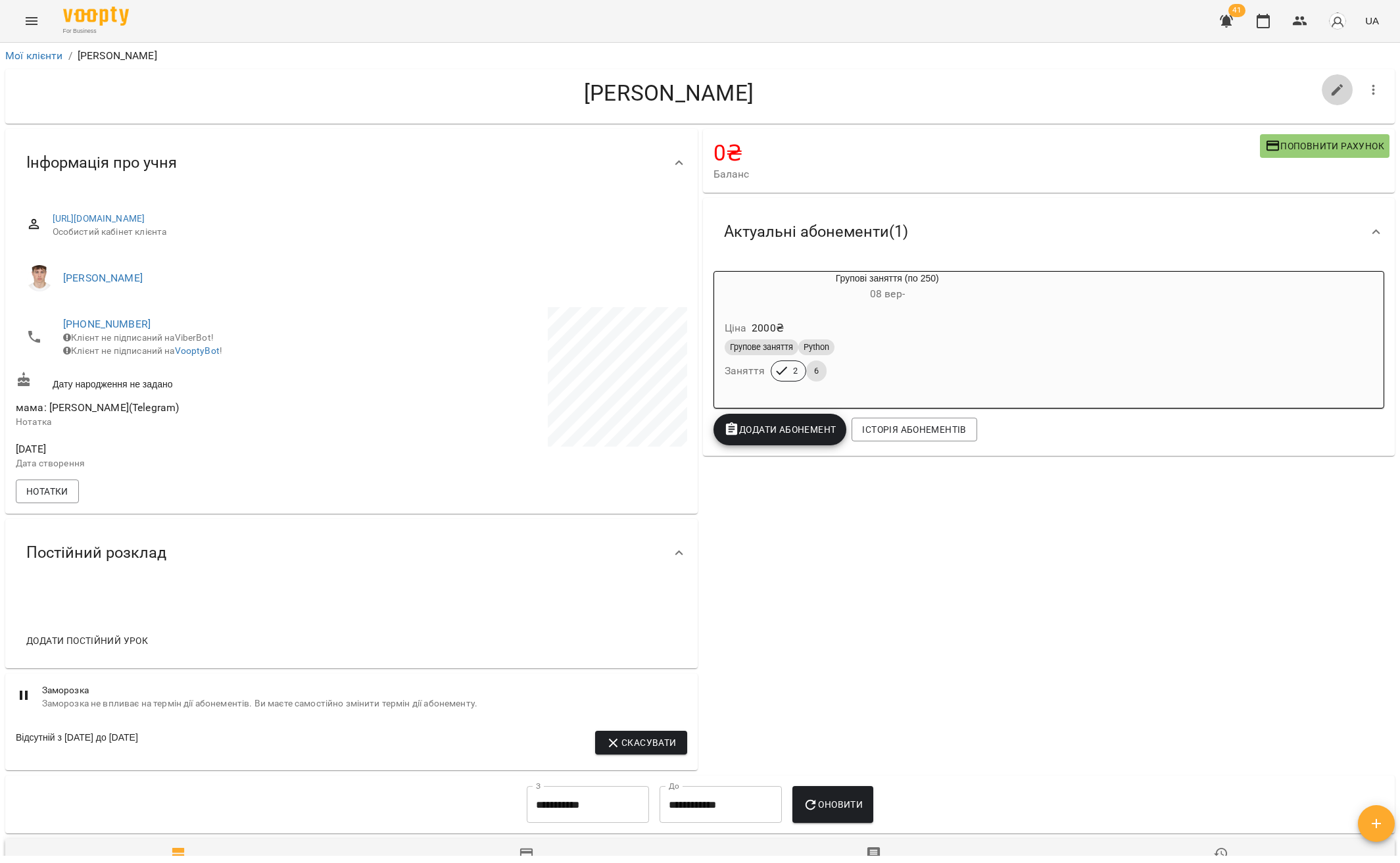
click at [1332, 92] on icon "button" at bounding box center [1337, 89] width 12 height 12
select select "**"
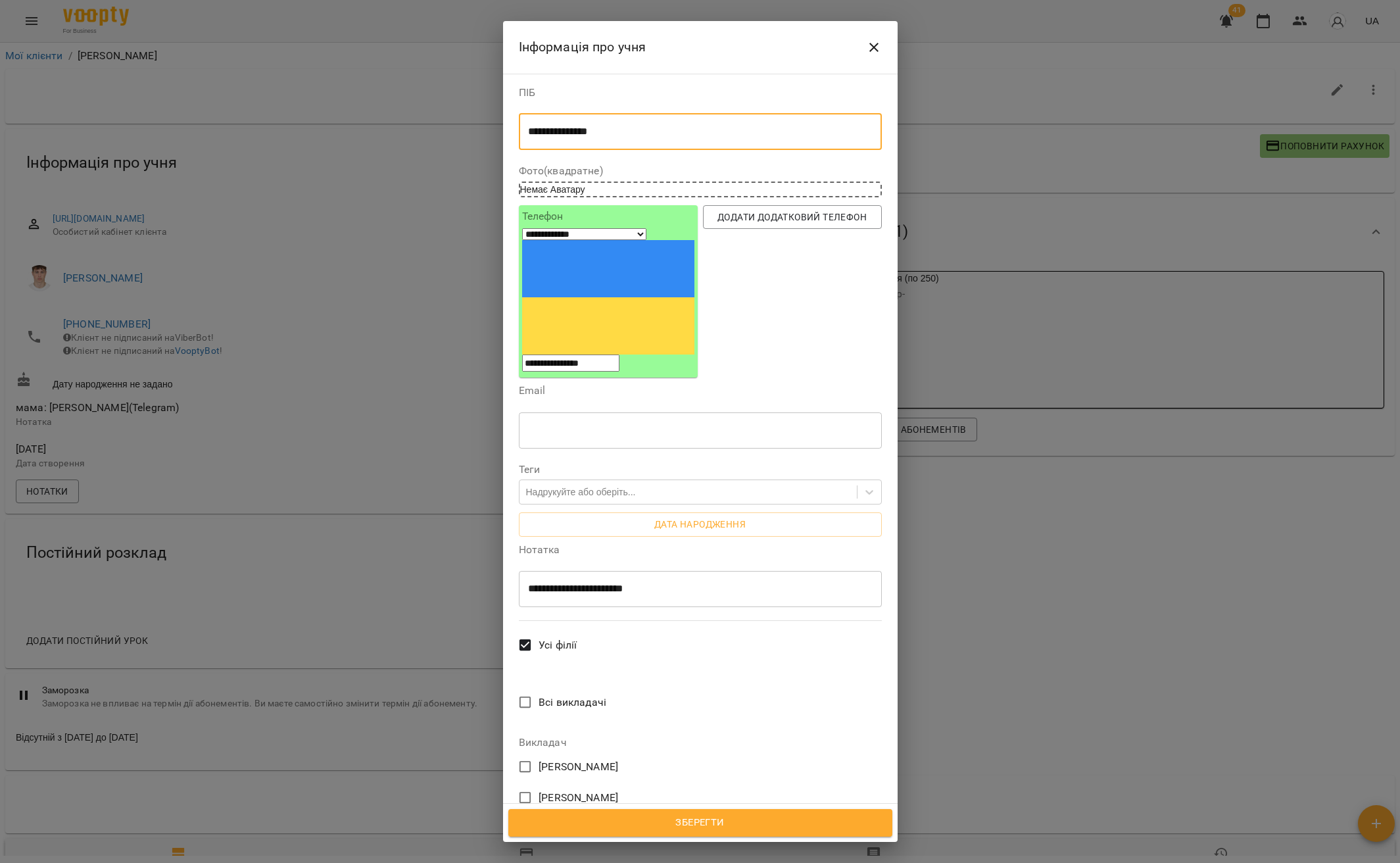
click at [554, 138] on textarea "**********" at bounding box center [695, 132] width 334 height 12
type textarea "**********"
click at [778, 812] on button "Зберегти" at bounding box center [700, 823] width 384 height 28
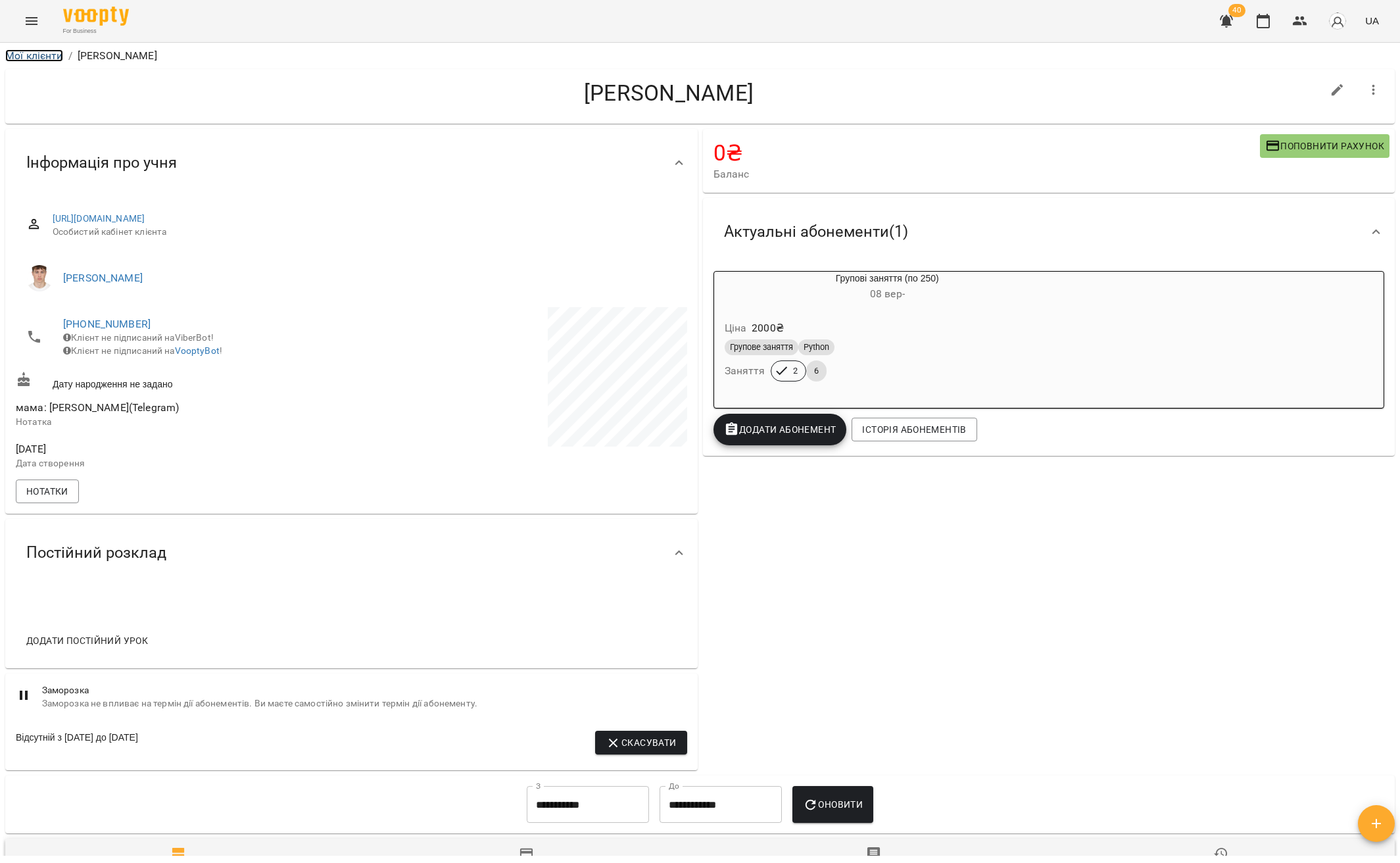
click at [37, 54] on link "Мої клієнти" at bounding box center [34, 55] width 58 height 12
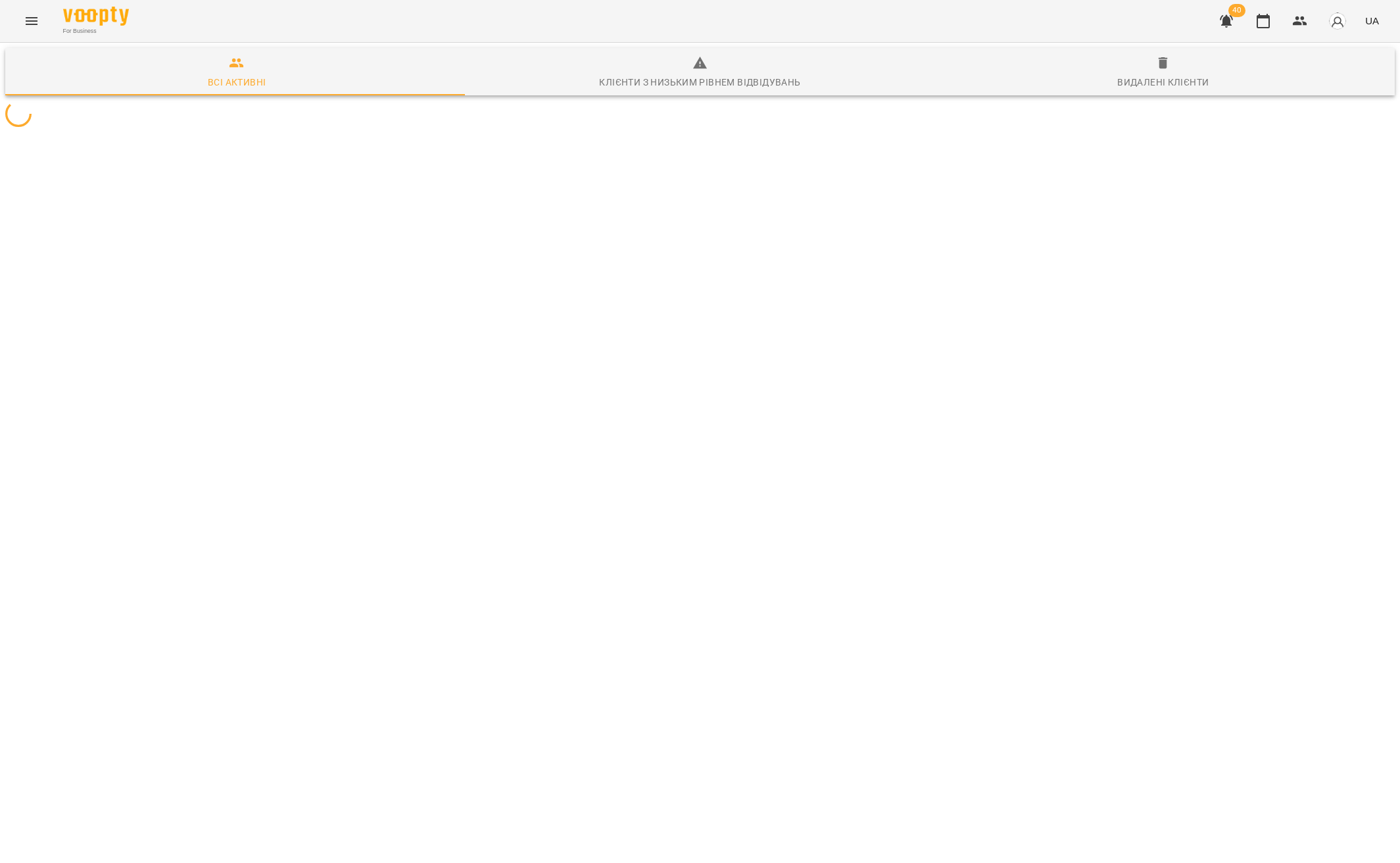
click at [37, 28] on icon "Menu" at bounding box center [31, 21] width 16 height 16
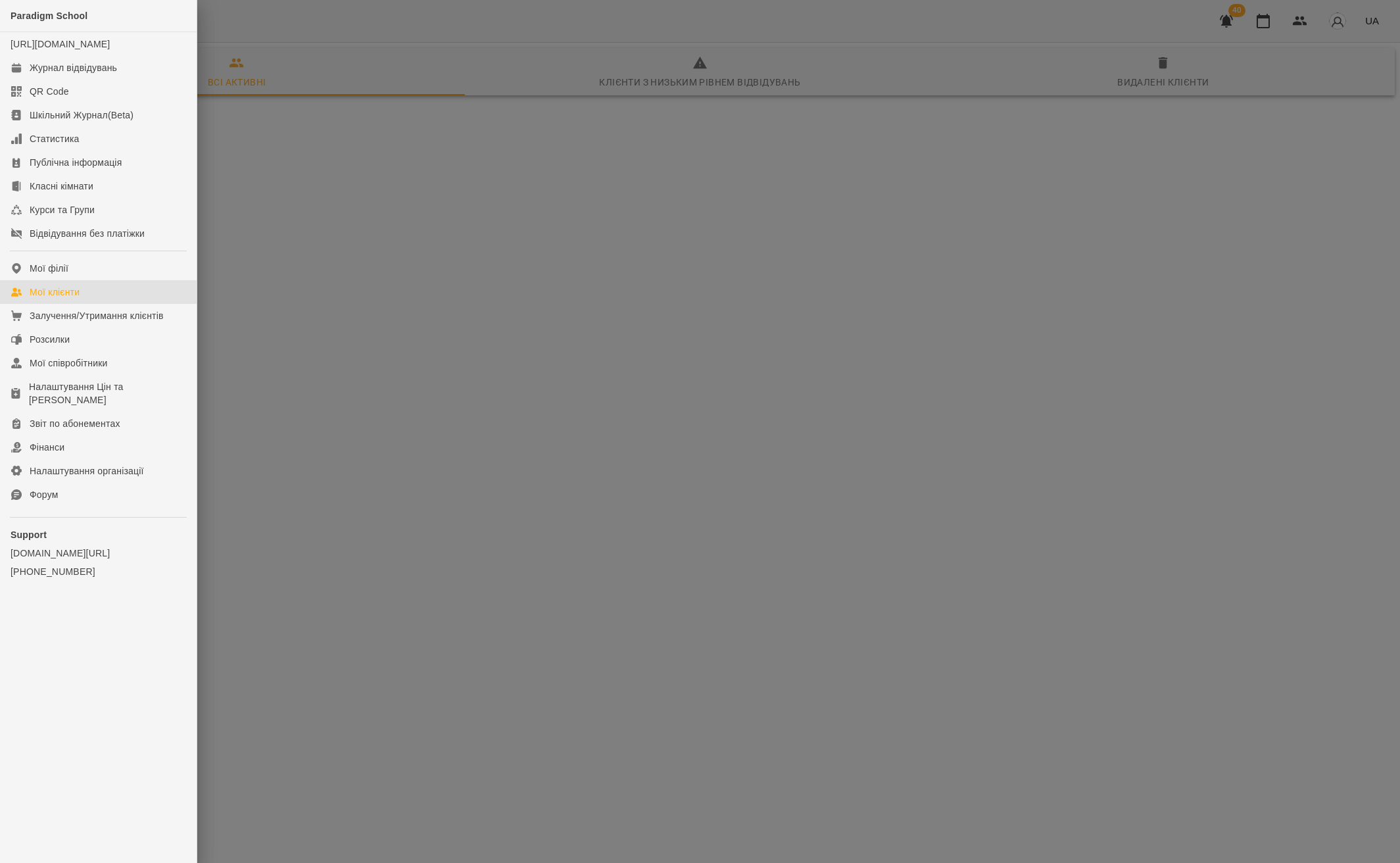
click at [85, 304] on link "Мої клієнти" at bounding box center [98, 292] width 197 height 23
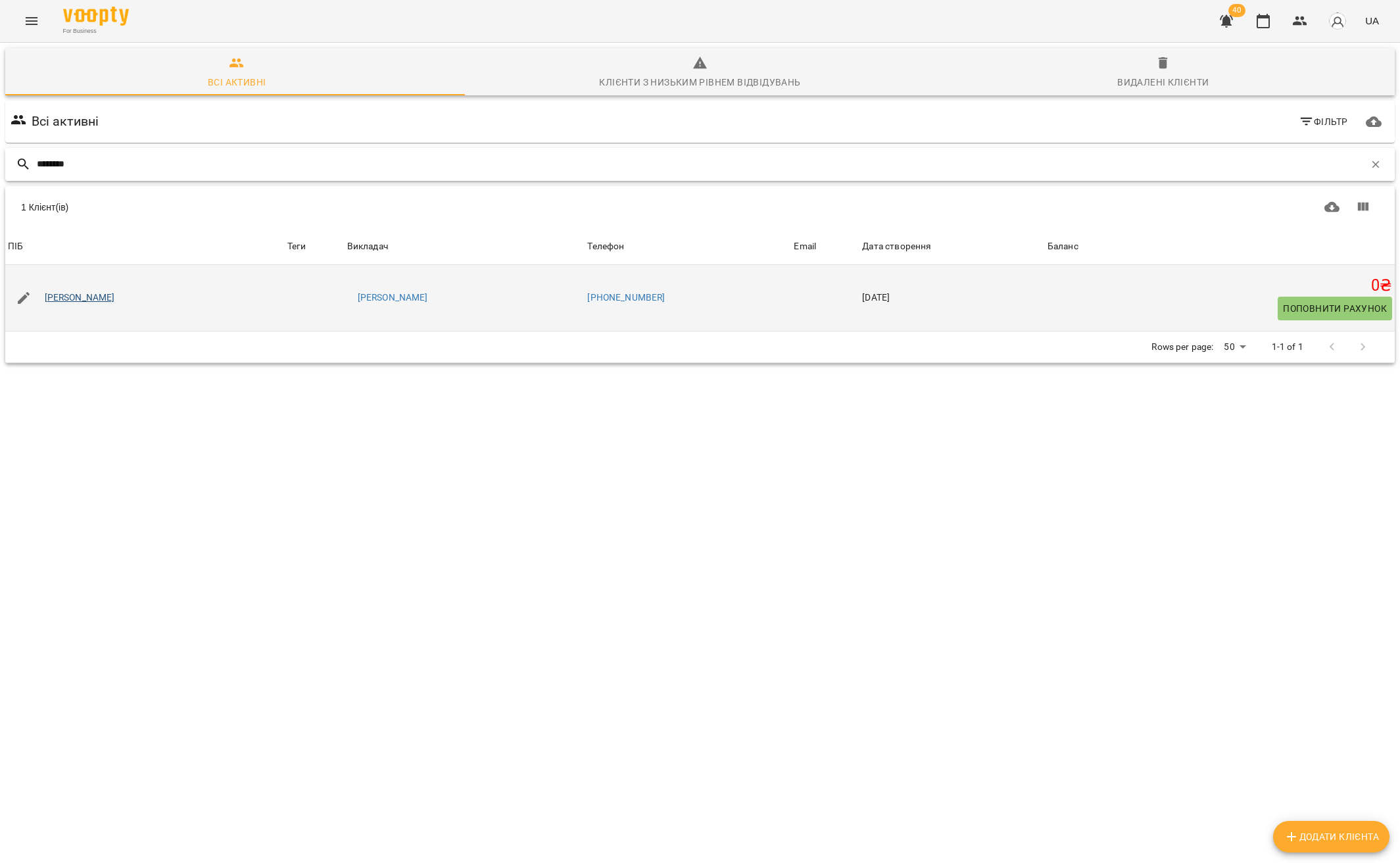
type input "********"
click at [98, 299] on link "[PERSON_NAME]" at bounding box center [80, 298] width 70 height 13
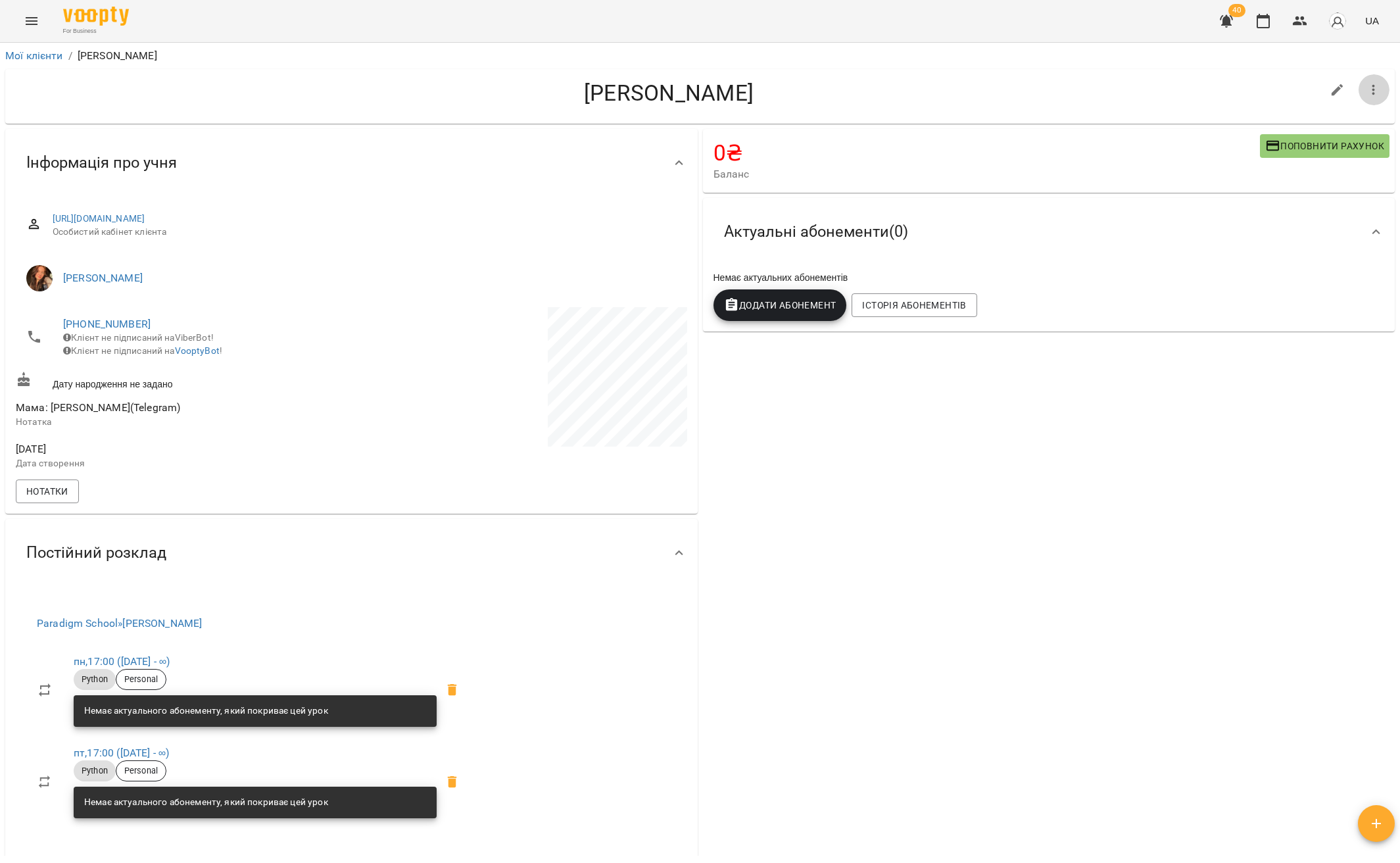
click at [1357, 96] on button "button" at bounding box center [1373, 90] width 32 height 32
click at [1369, 96] on span "Додати в воронку продажу" at bounding box center [1294, 89] width 156 height 16
select select "**********"
select select "**"
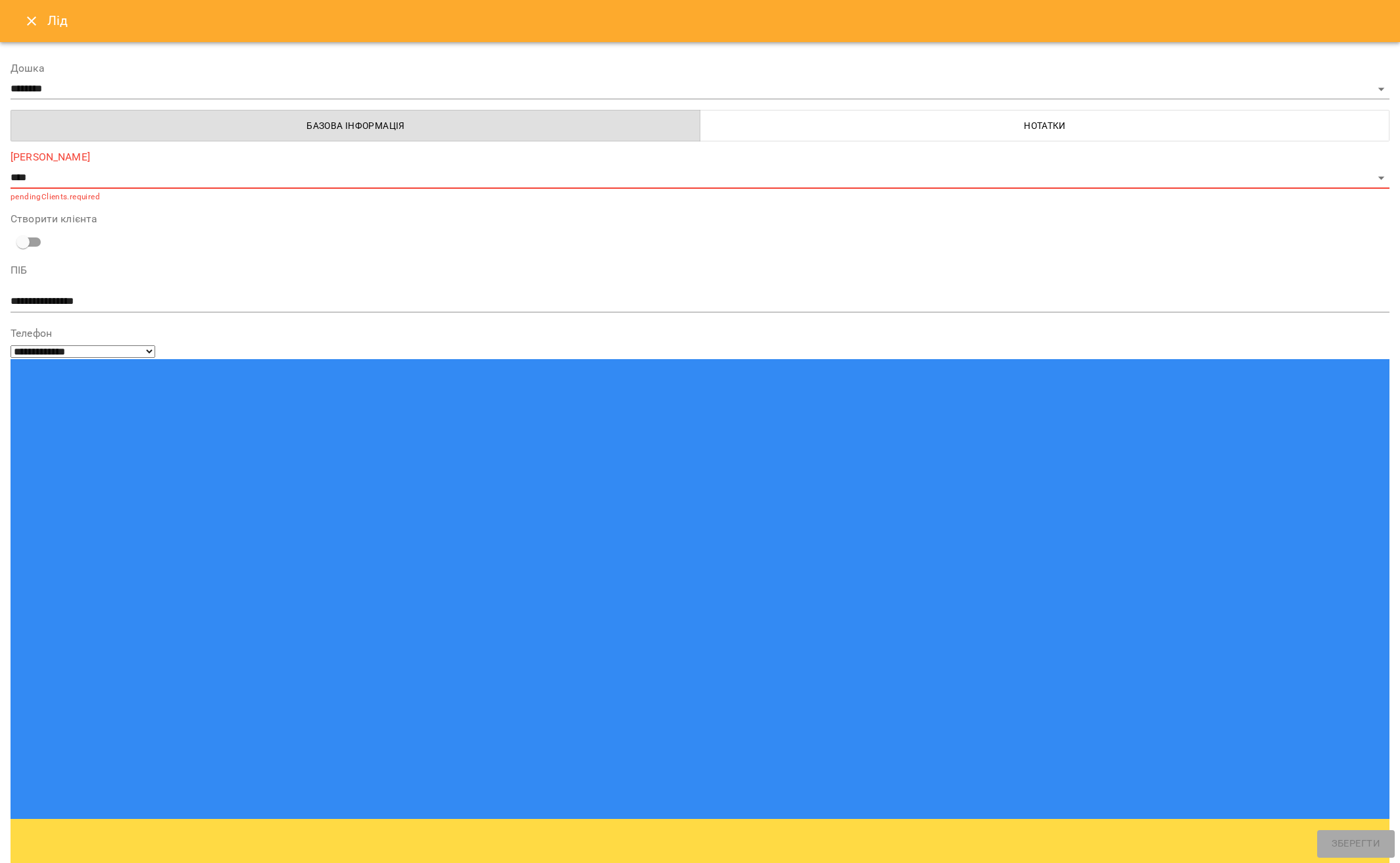
click at [25, 23] on icon "Close" at bounding box center [31, 21] width 16 height 16
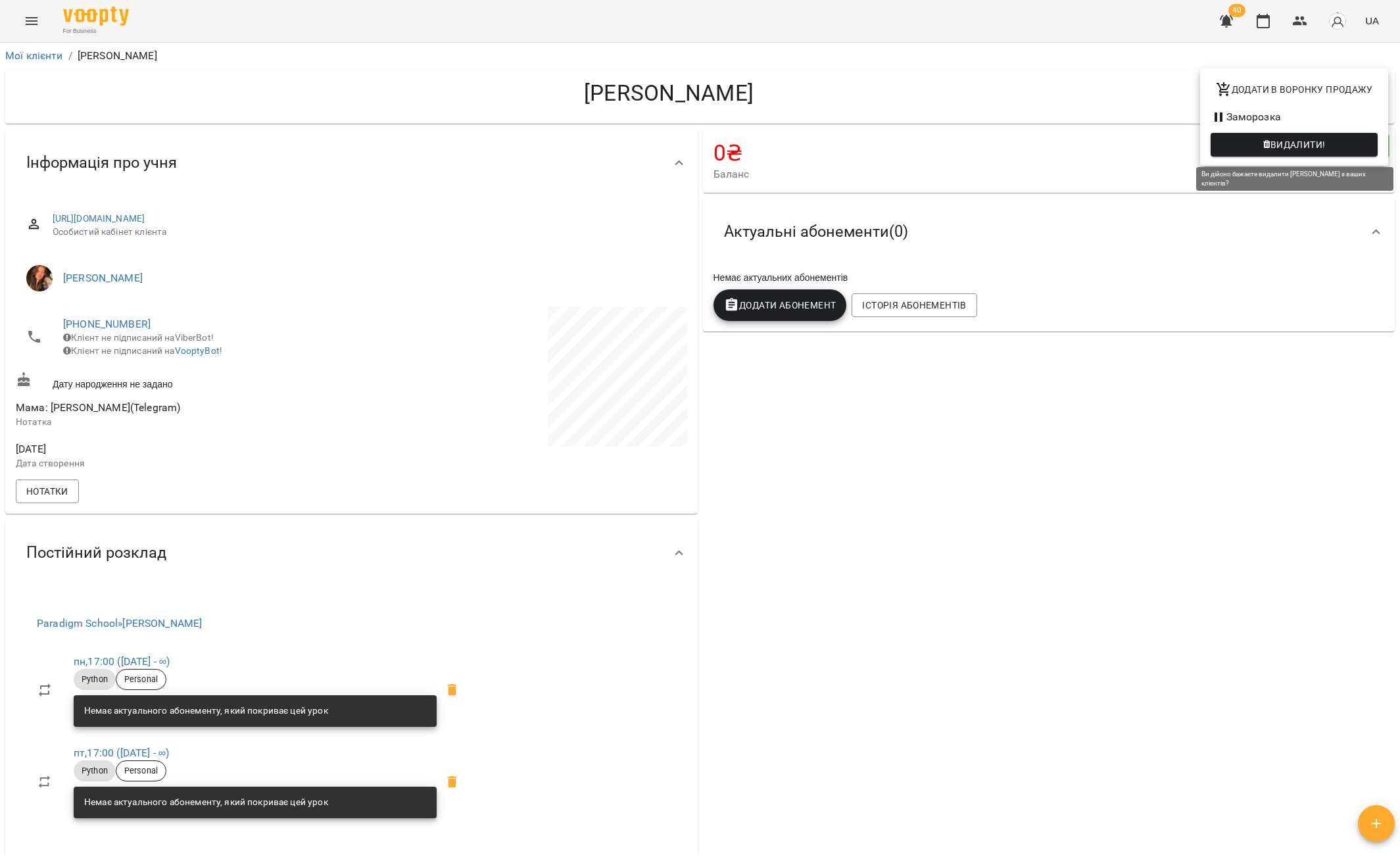
click at [1316, 150] on span "Видалити!" at bounding box center [1297, 145] width 55 height 16
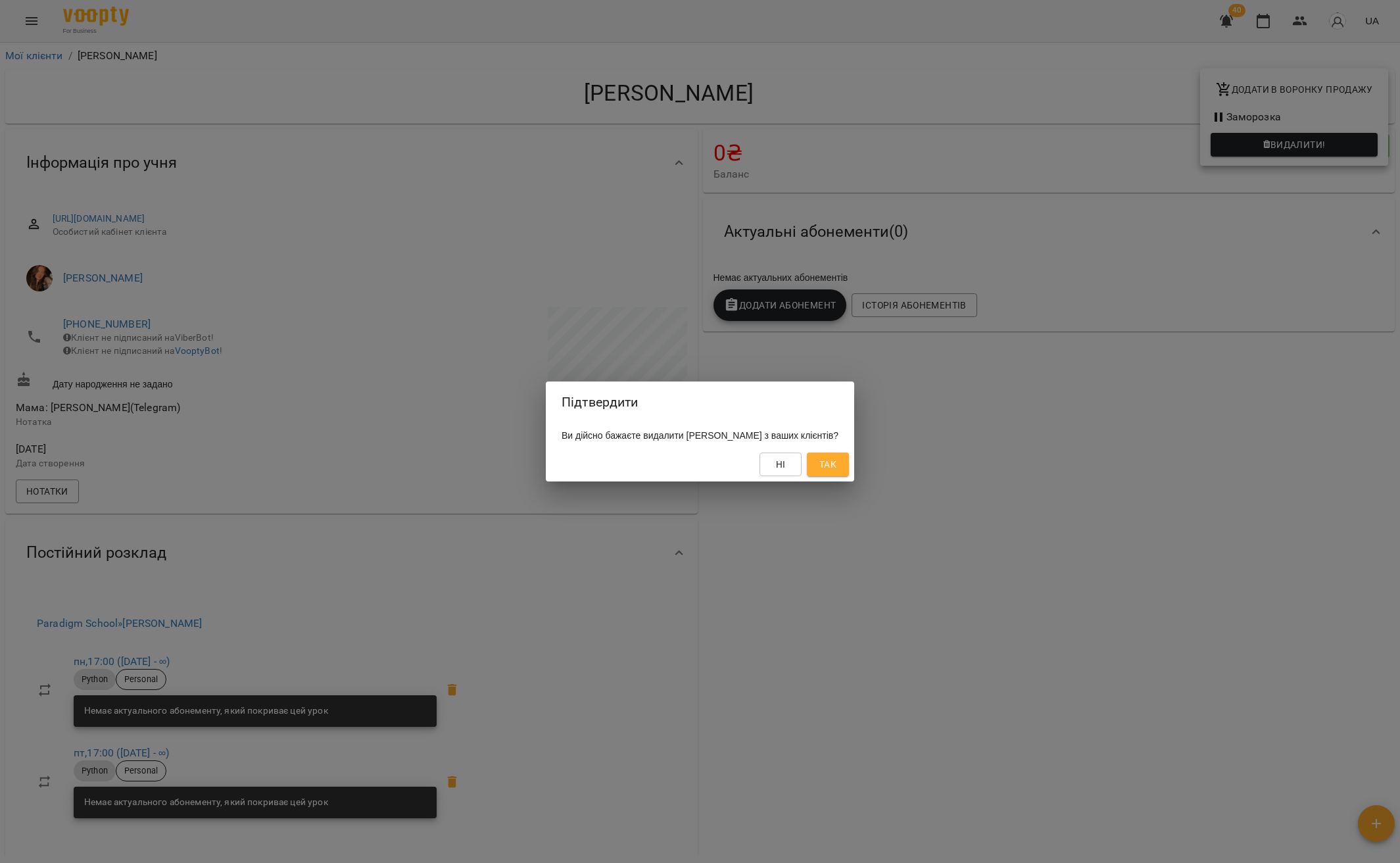
click at [836, 471] on span "Так" at bounding box center [828, 464] width 17 height 16
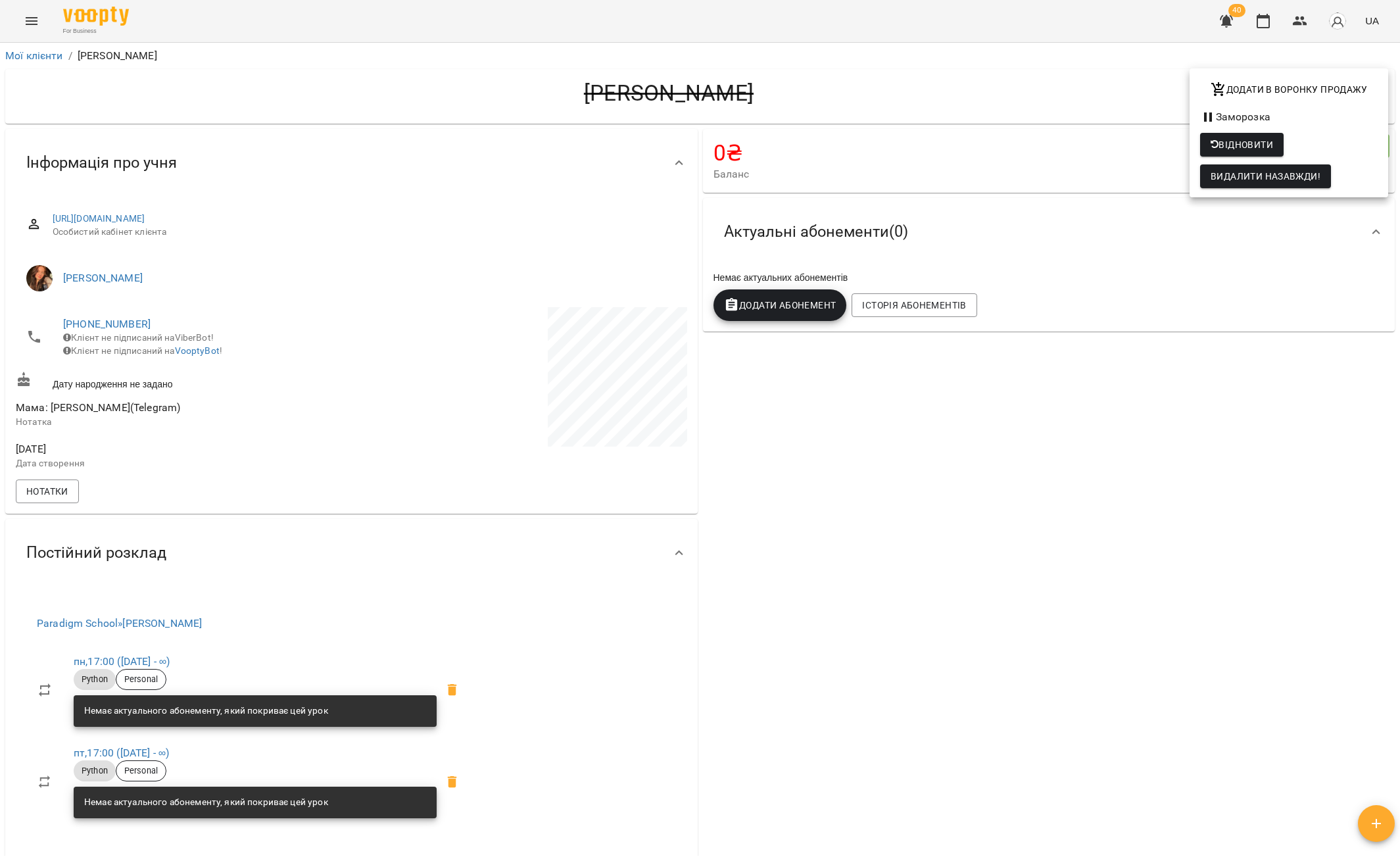
click at [40, 57] on div at bounding box center [700, 432] width 1400 height 863
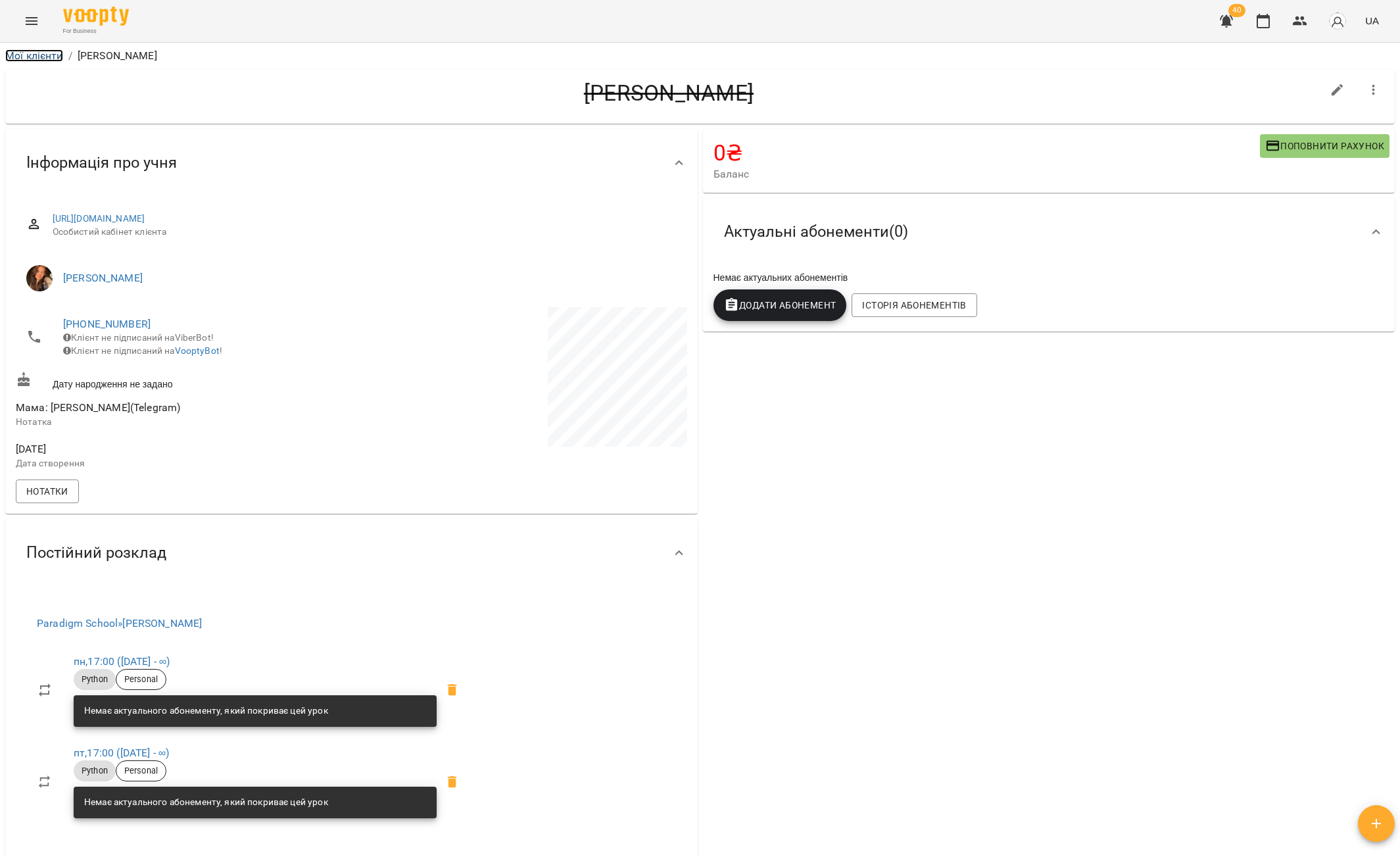
click at [33, 57] on link "Мої клієнти" at bounding box center [34, 55] width 58 height 12
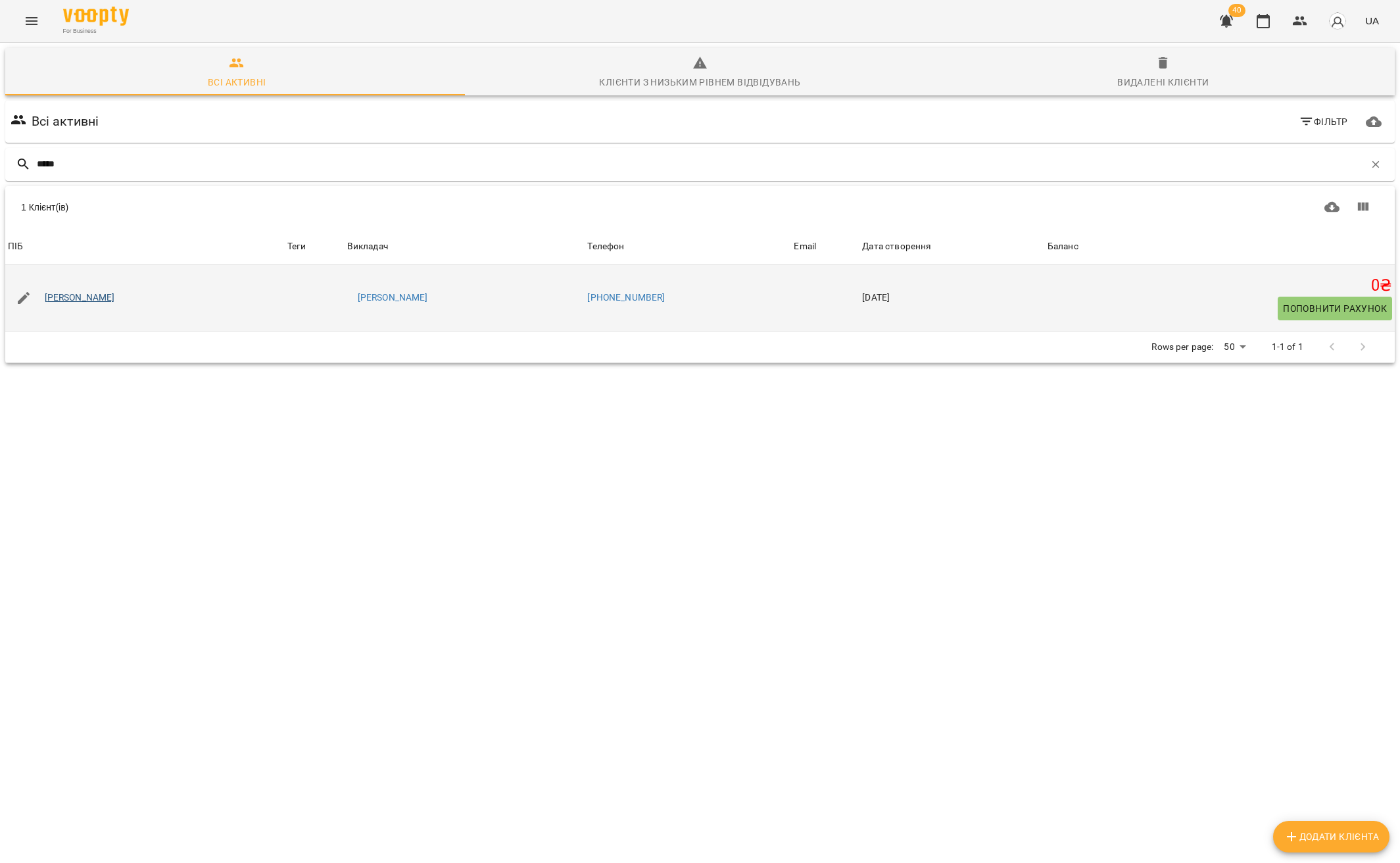
type input "*****"
click at [91, 298] on link "[PERSON_NAME]" at bounding box center [80, 298] width 70 height 13
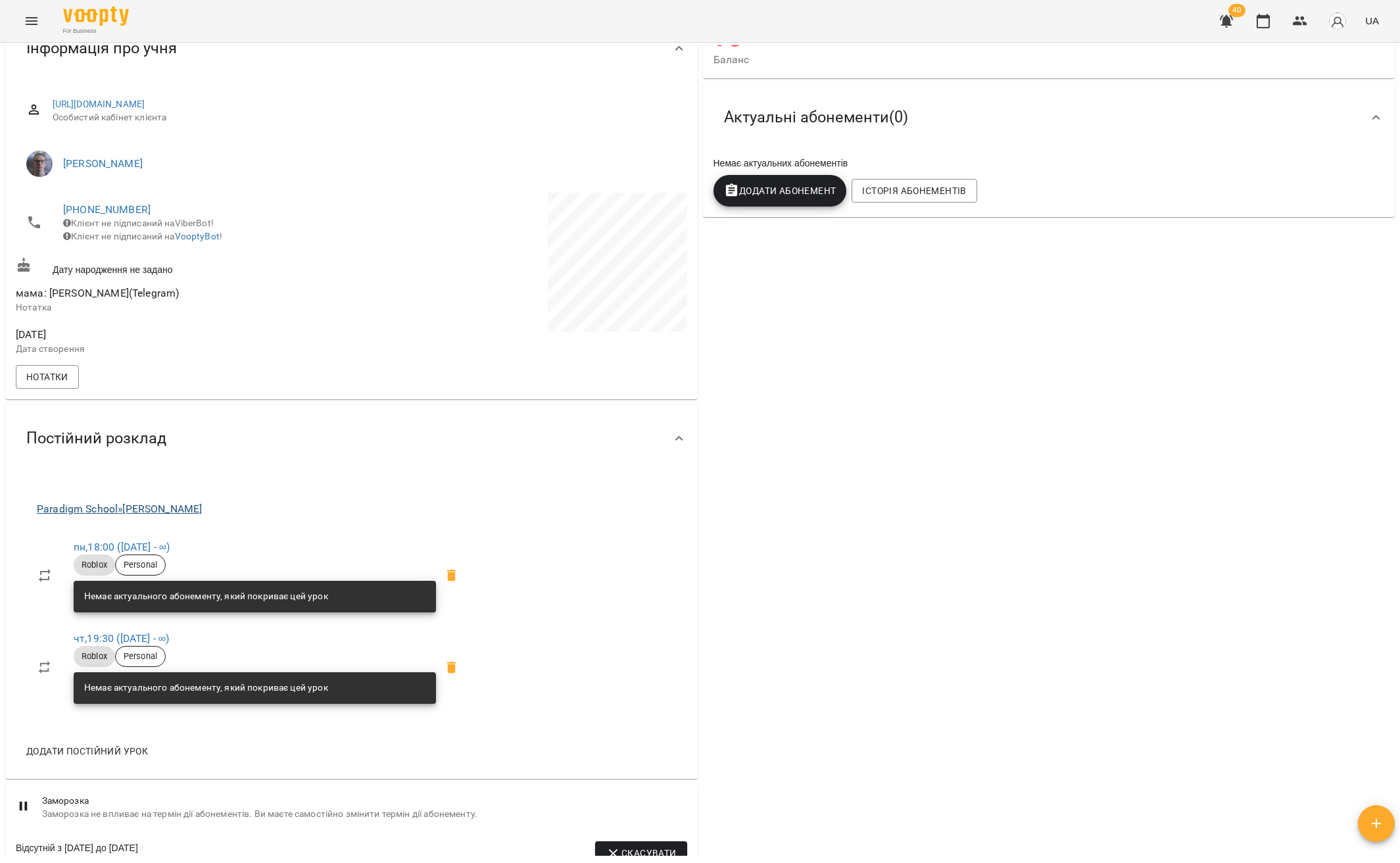
scroll to position [126, 0]
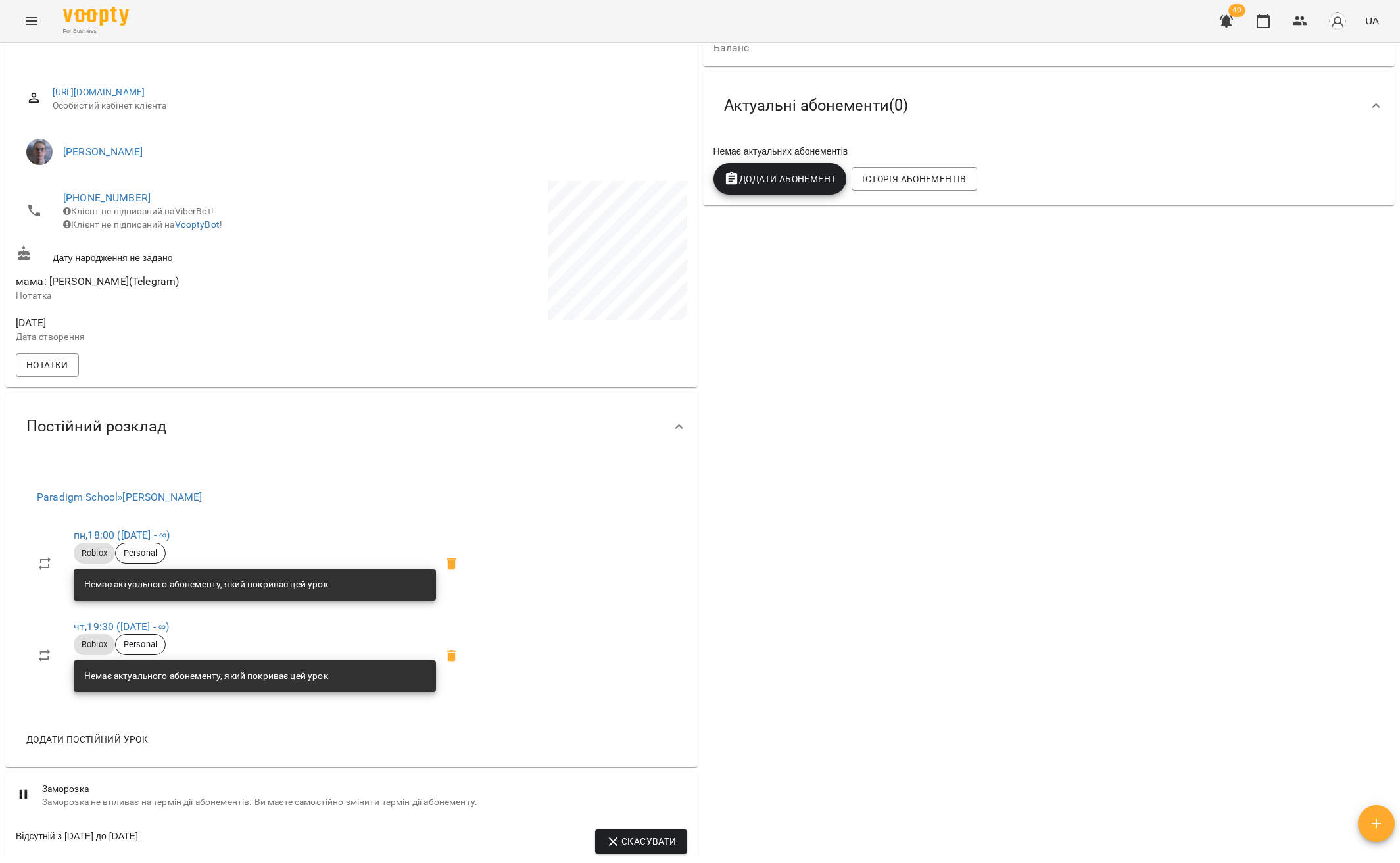
drag, startPoint x: 223, startPoint y: 543, endPoint x: 67, endPoint y: 542, distance: 156.0
click at [67, 542] on li "пн , 18:00 (18 трав - ∞) Roblox Personal Немає актуального абонементу, який пок…" at bounding box center [252, 564] width 451 height 92
click at [600, 531] on div "Paradigm School » Копитко Костянтин Дмитрович пн , 18:00 (18 трав - ∞) Roblox P…" at bounding box center [351, 613] width 693 height 306
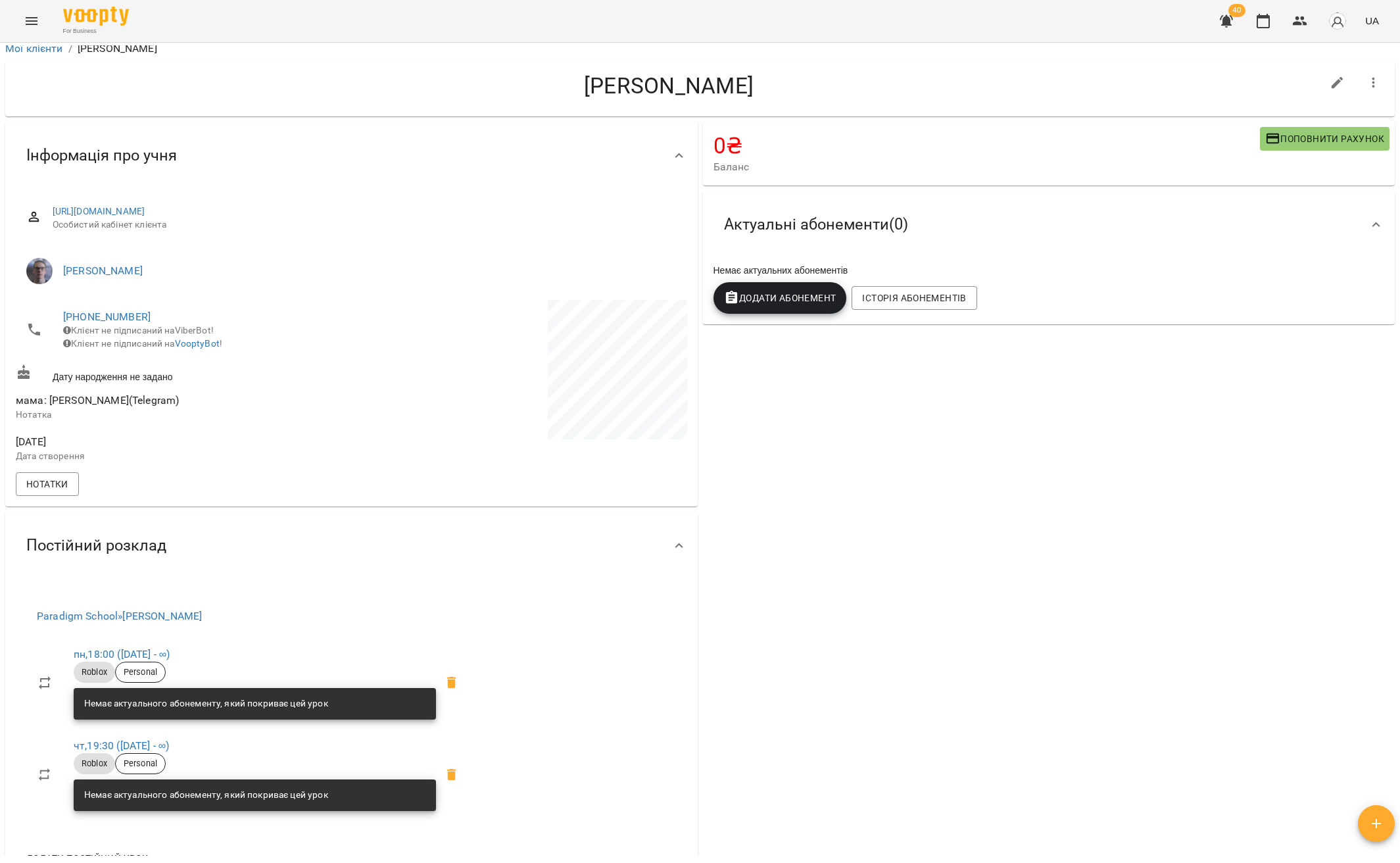
scroll to position [0, 0]
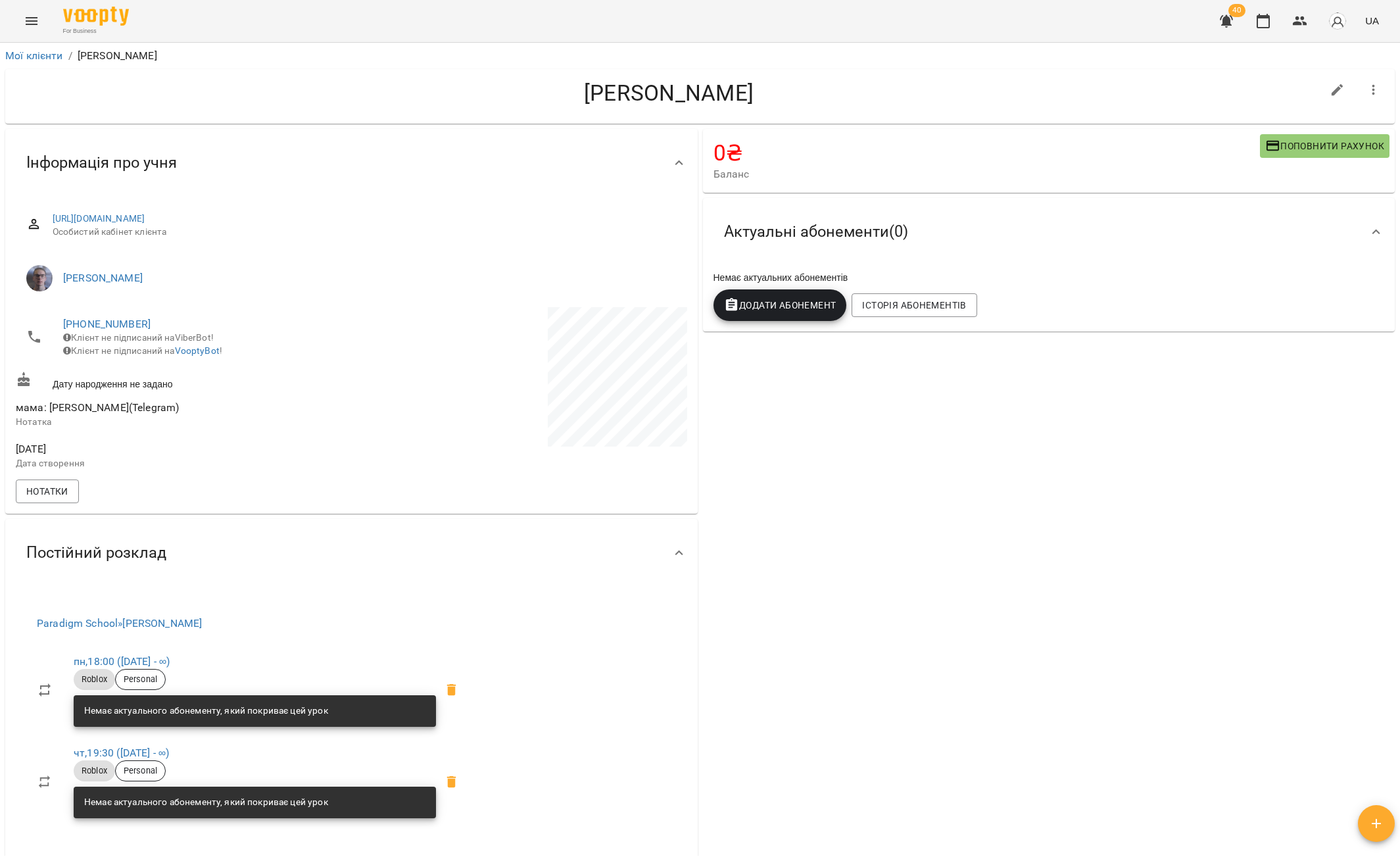
click at [39, 35] on div "For Business 40 UA" at bounding box center [700, 21] width 1400 height 42
click at [33, 29] on button "Menu" at bounding box center [31, 21] width 32 height 32
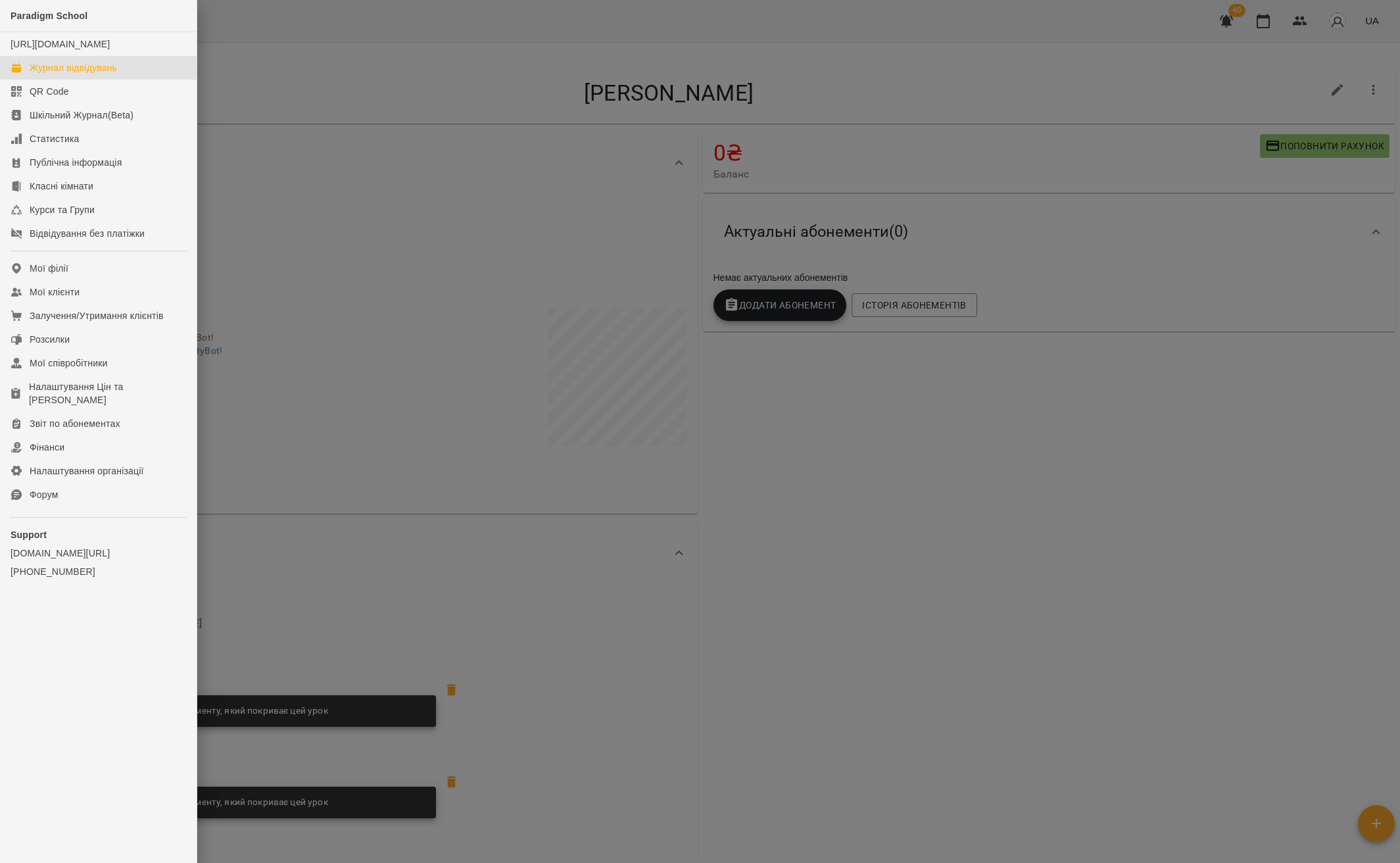
click at [89, 75] on div "Журнал відвідувань" at bounding box center [73, 68] width 87 height 13
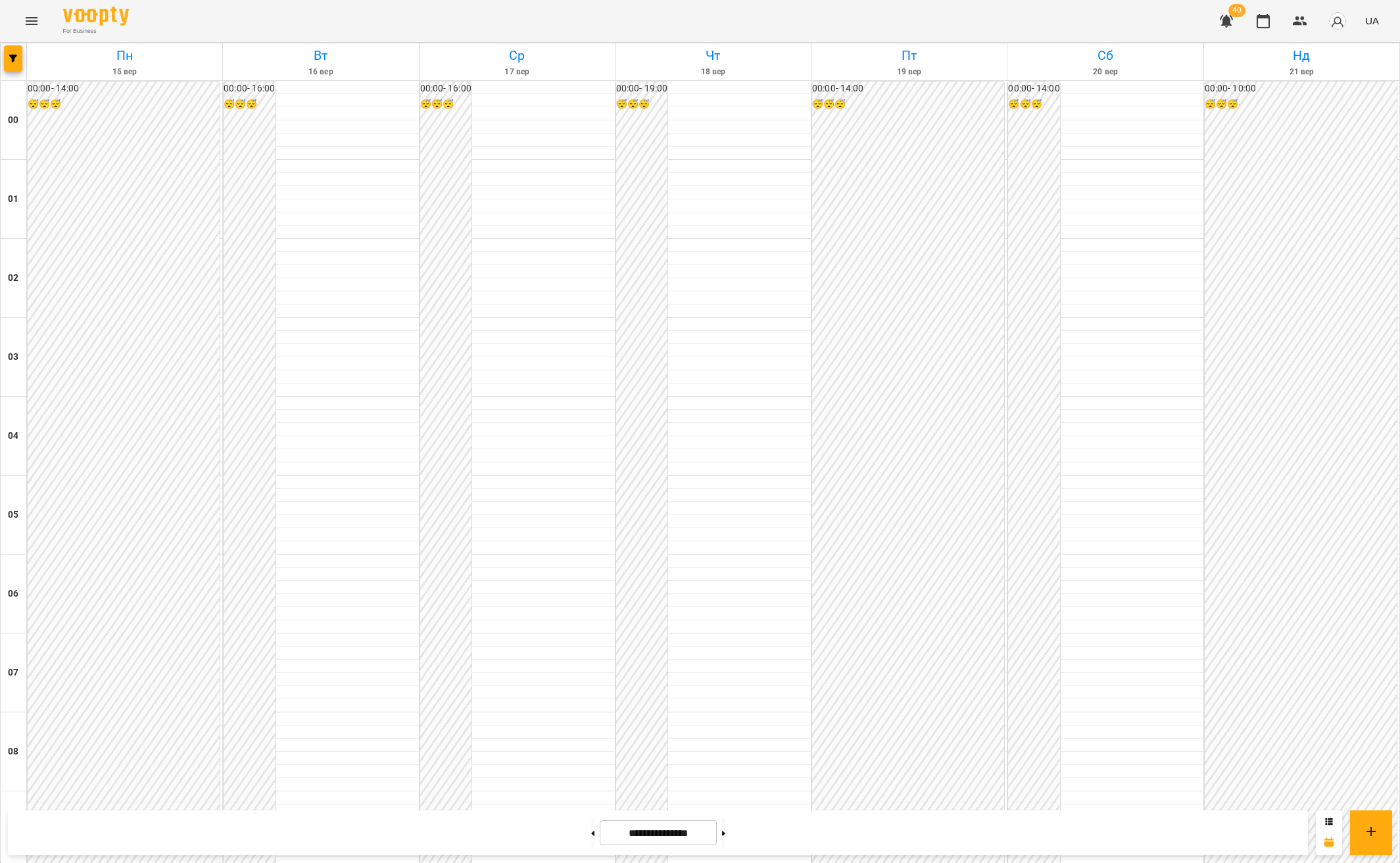
scroll to position [1171, 0]
click at [17, 62] on span "button" at bounding box center [13, 58] width 19 height 8
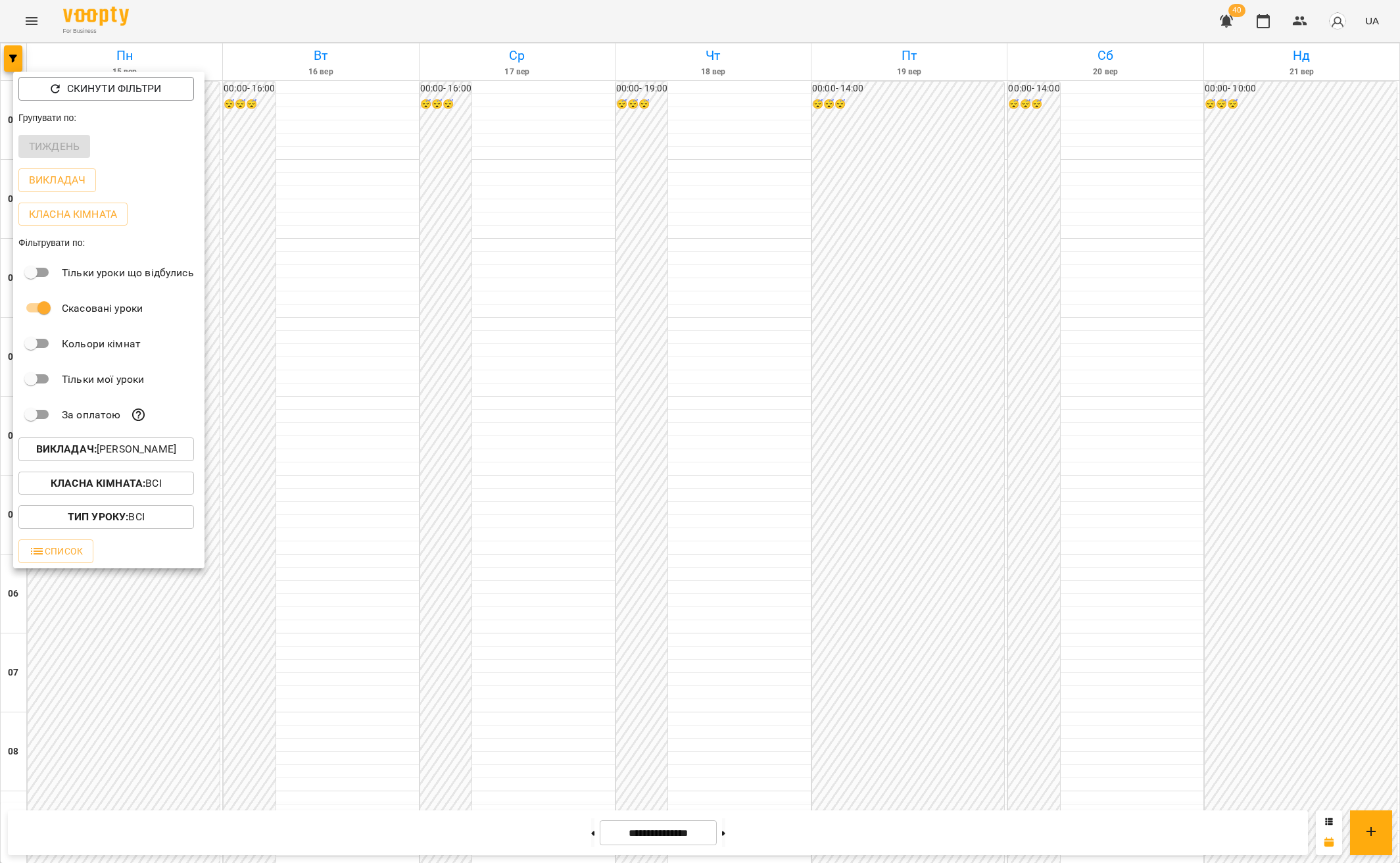
click at [156, 451] on p "Викладач : Перепечай Олег Ігорович" at bounding box center [106, 449] width 140 height 16
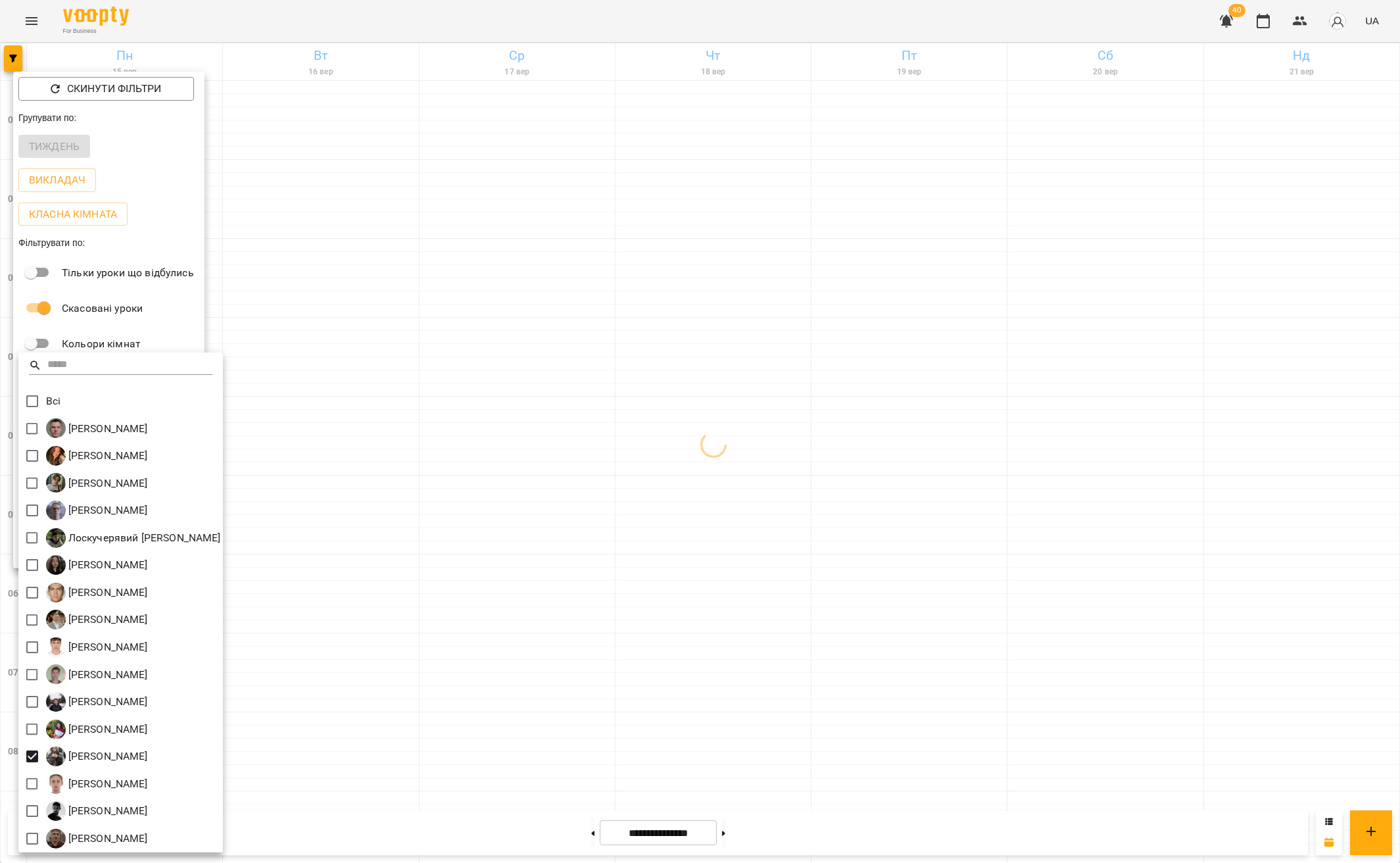
click at [760, 558] on div at bounding box center [700, 432] width 1400 height 863
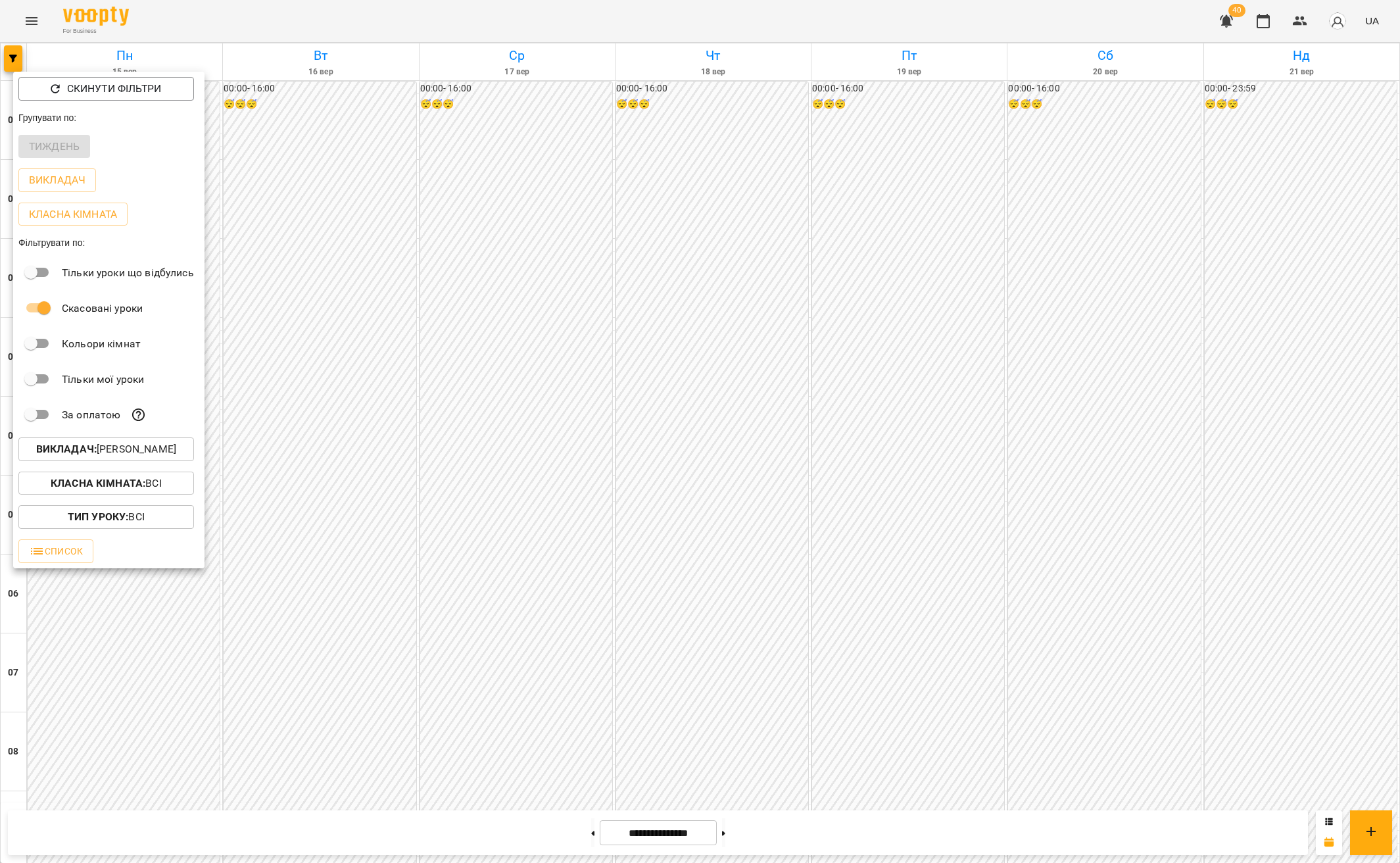
click at [1052, 411] on div at bounding box center [700, 432] width 1400 height 863
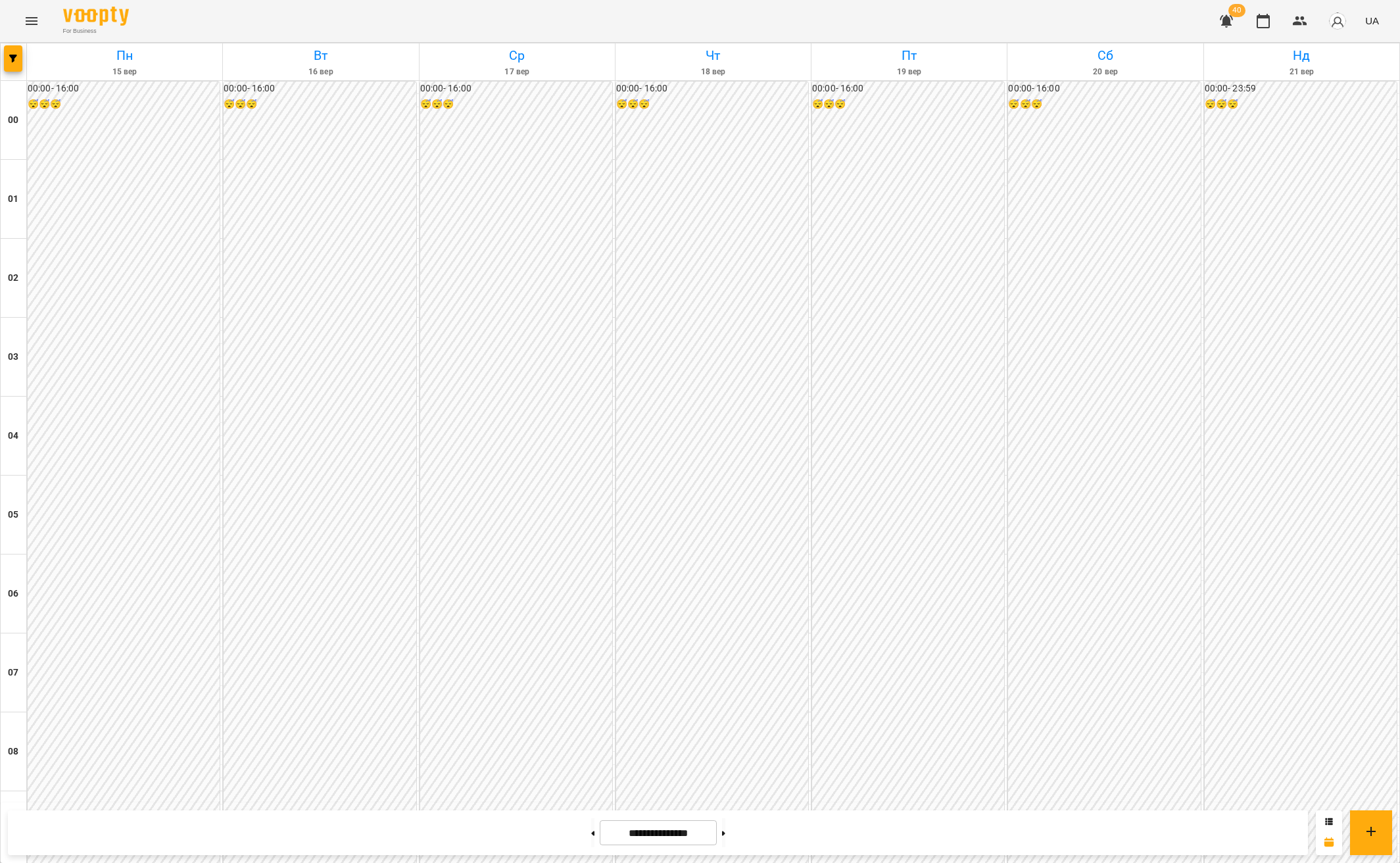
click at [27, 31] on button "Menu" at bounding box center [31, 21] width 32 height 32
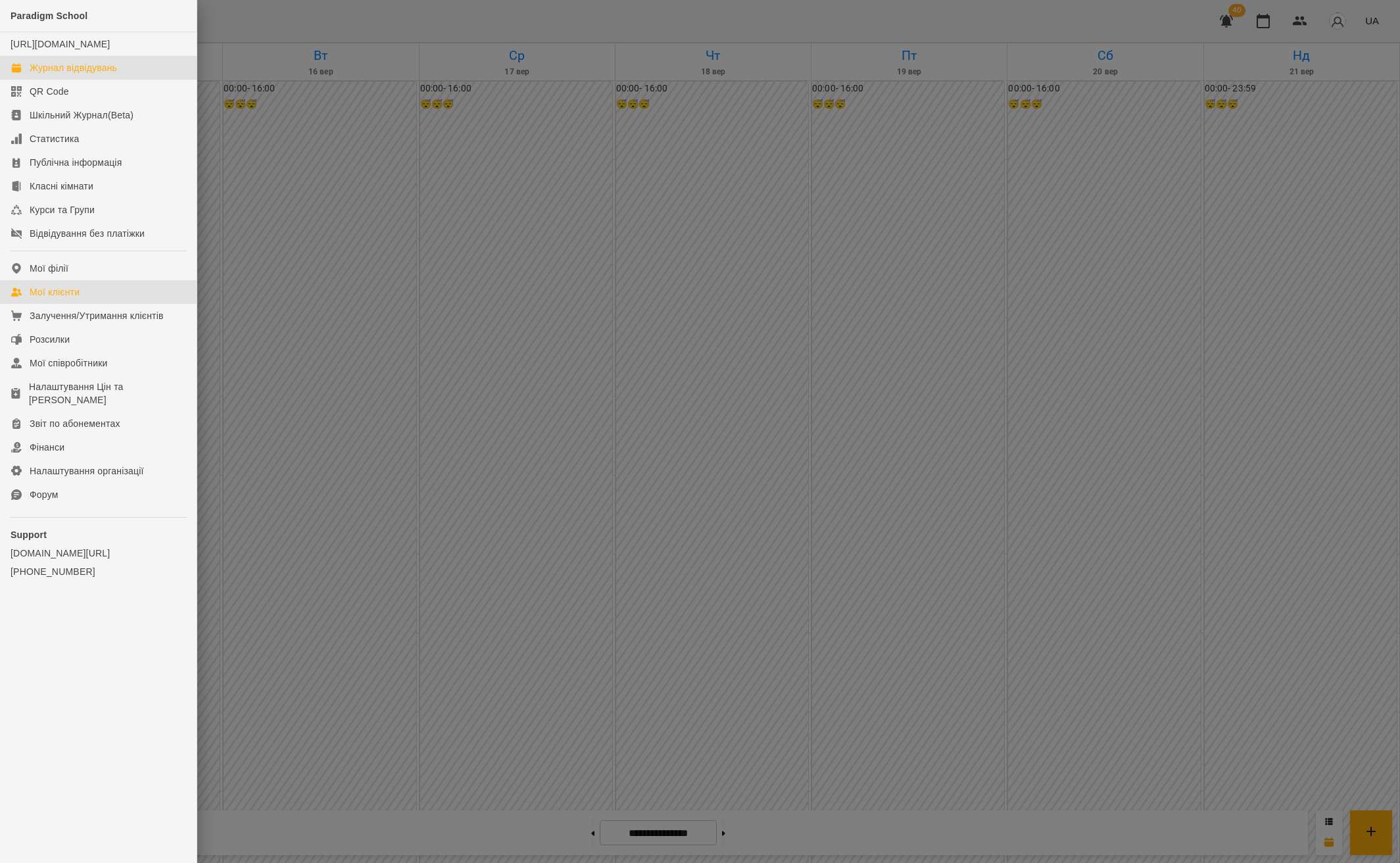
click at [90, 304] on link "Мої клієнти" at bounding box center [98, 292] width 197 height 23
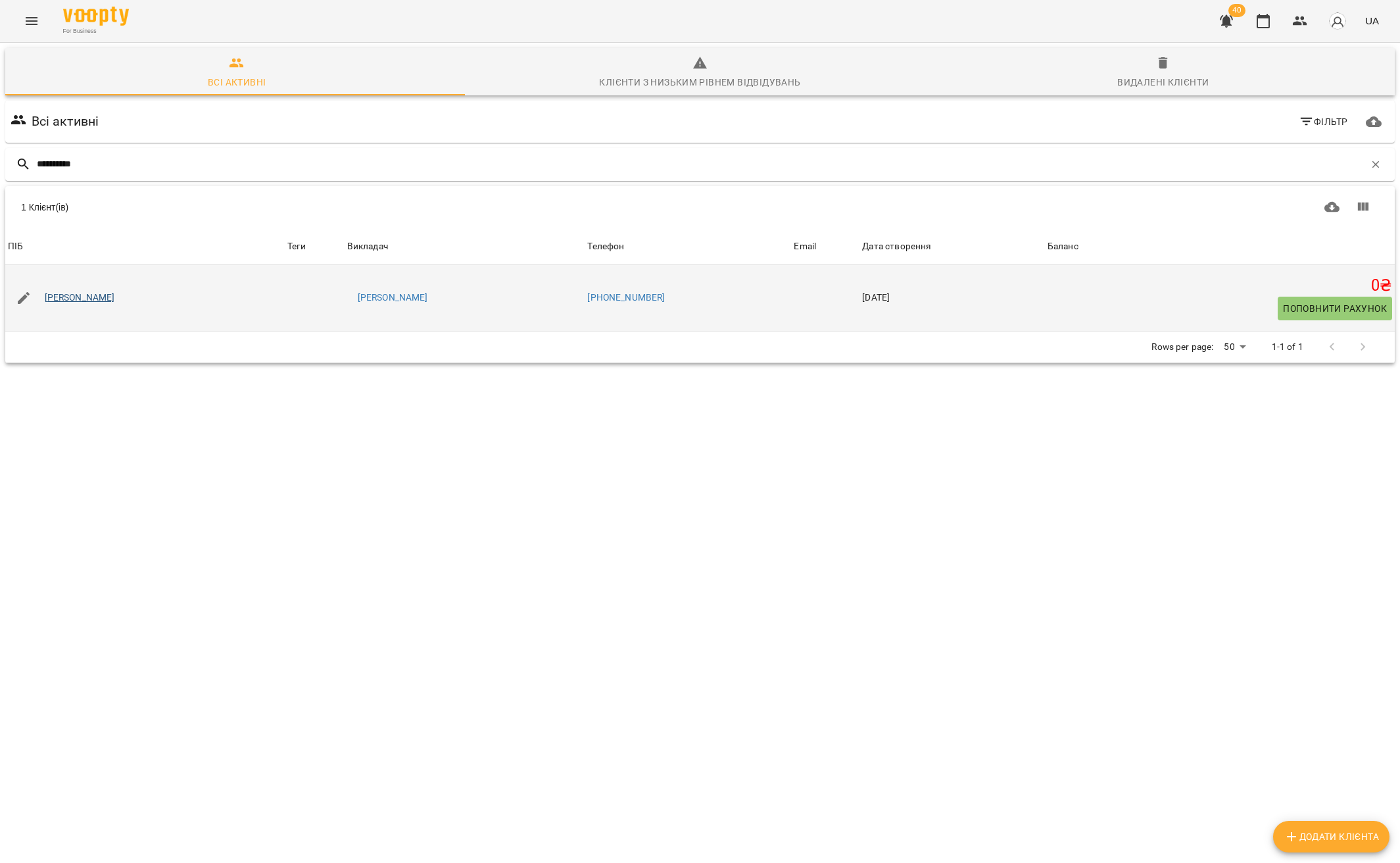
type input "**********"
click at [115, 301] on link "[PERSON_NAME]" at bounding box center [80, 298] width 70 height 13
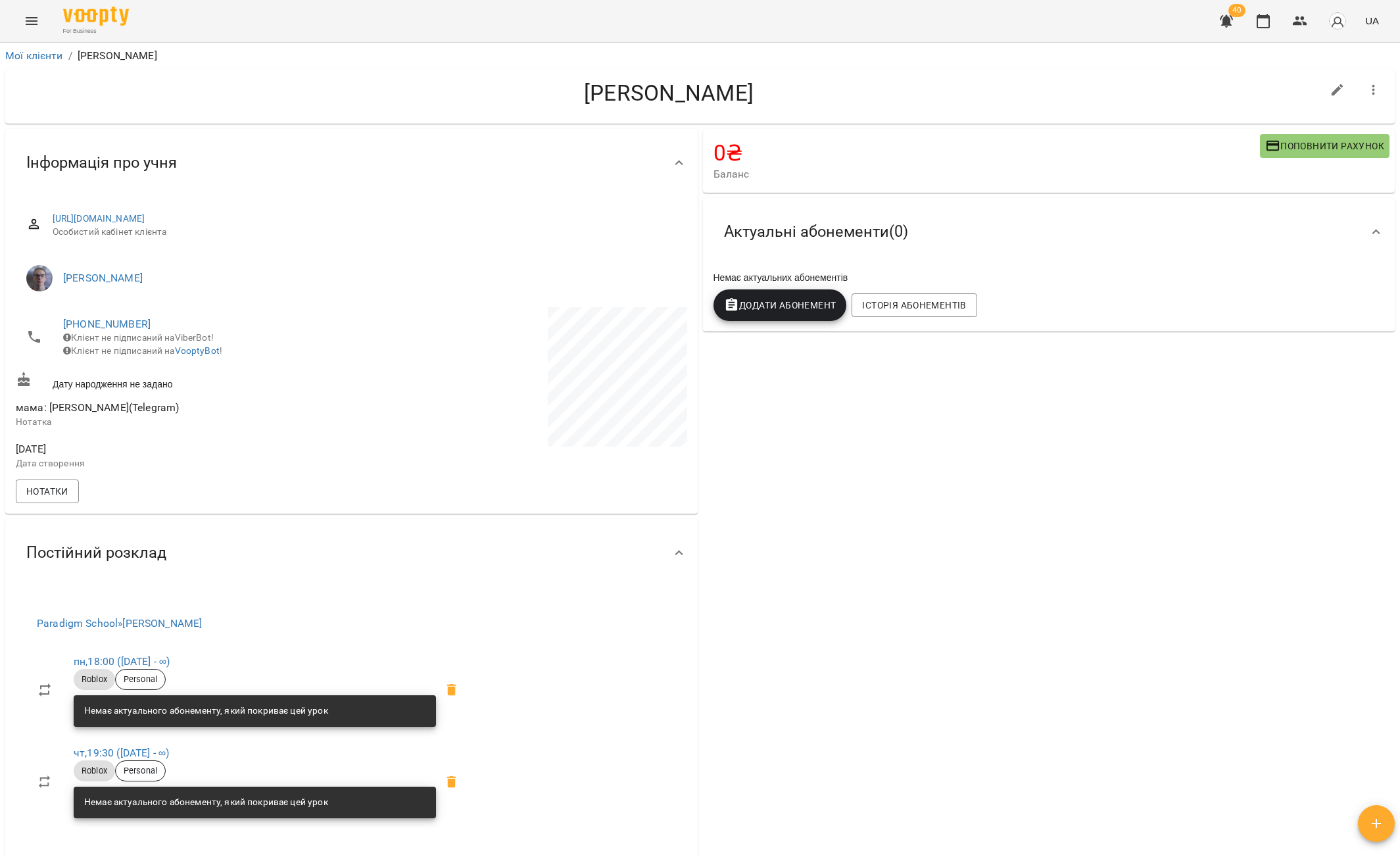
drag, startPoint x: 757, startPoint y: 96, endPoint x: 552, endPoint y: 95, distance: 205.0
click at [552, 95] on h4 "[PERSON_NAME]" at bounding box center [669, 93] width 1306 height 27
click at [630, 94] on h4 "[PERSON_NAME]" at bounding box center [669, 93] width 1306 height 27
click at [630, 93] on h4 "[PERSON_NAME]" at bounding box center [669, 93] width 1306 height 27
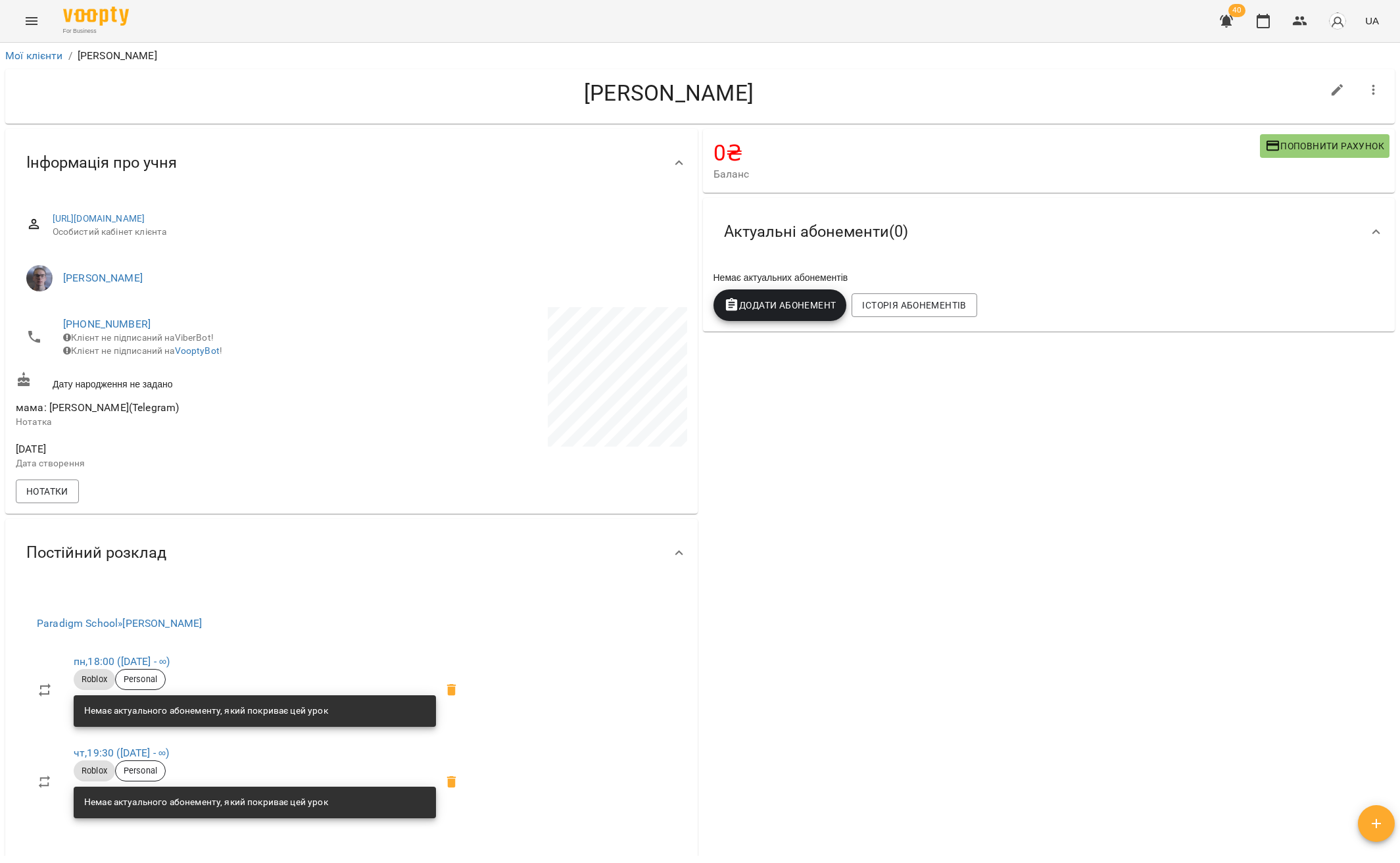
click at [693, 91] on h4 "[PERSON_NAME]" at bounding box center [669, 93] width 1306 height 27
click at [634, 93] on h4 "[PERSON_NAME]" at bounding box center [669, 93] width 1306 height 27
click at [636, 91] on h4 "[PERSON_NAME]" at bounding box center [669, 93] width 1306 height 27
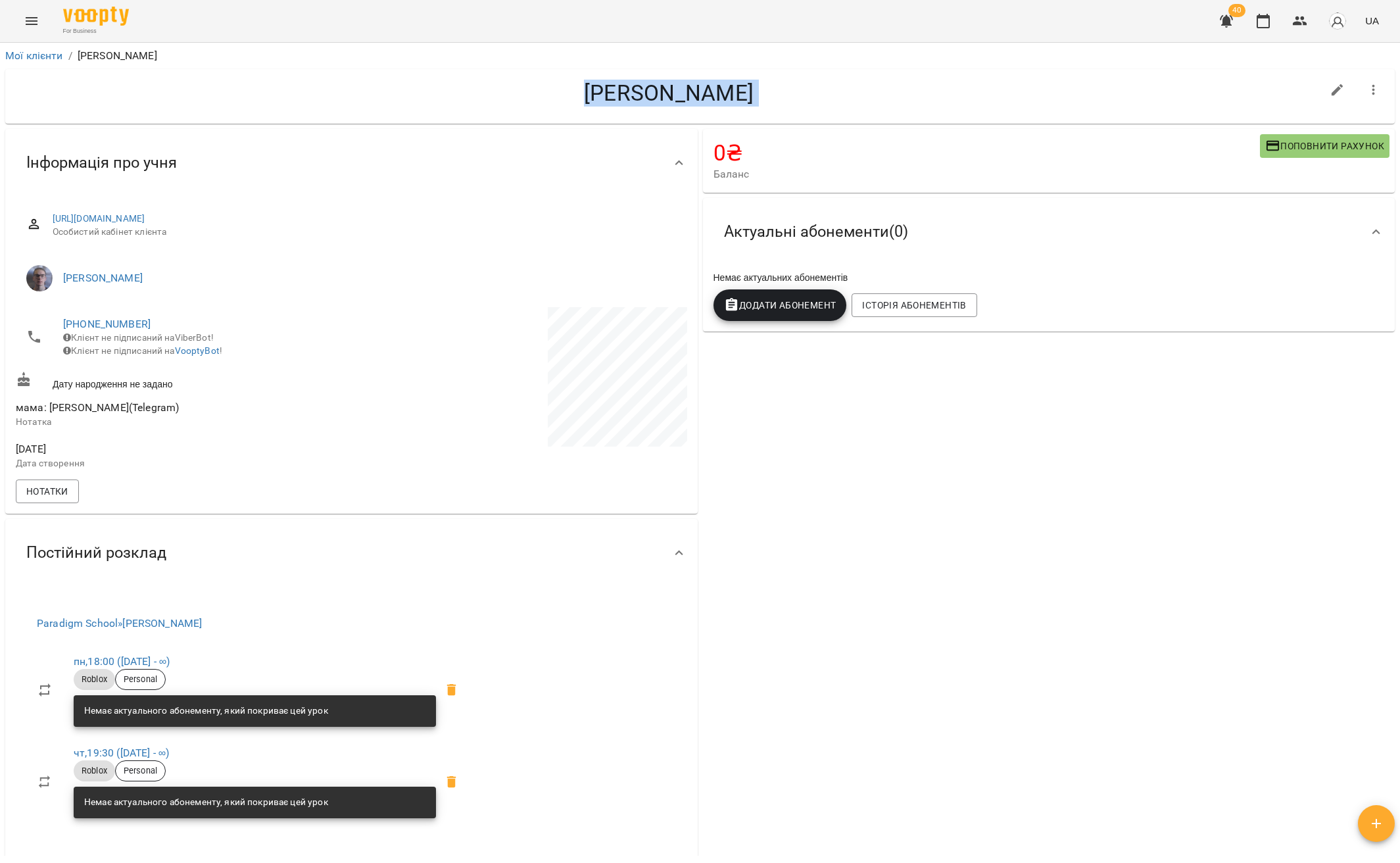
click at [636, 91] on h4 "[PERSON_NAME]" at bounding box center [669, 93] width 1306 height 27
click at [637, 94] on h4 "[PERSON_NAME]" at bounding box center [669, 93] width 1306 height 27
click at [672, 89] on h4 "[PERSON_NAME]" at bounding box center [669, 93] width 1306 height 27
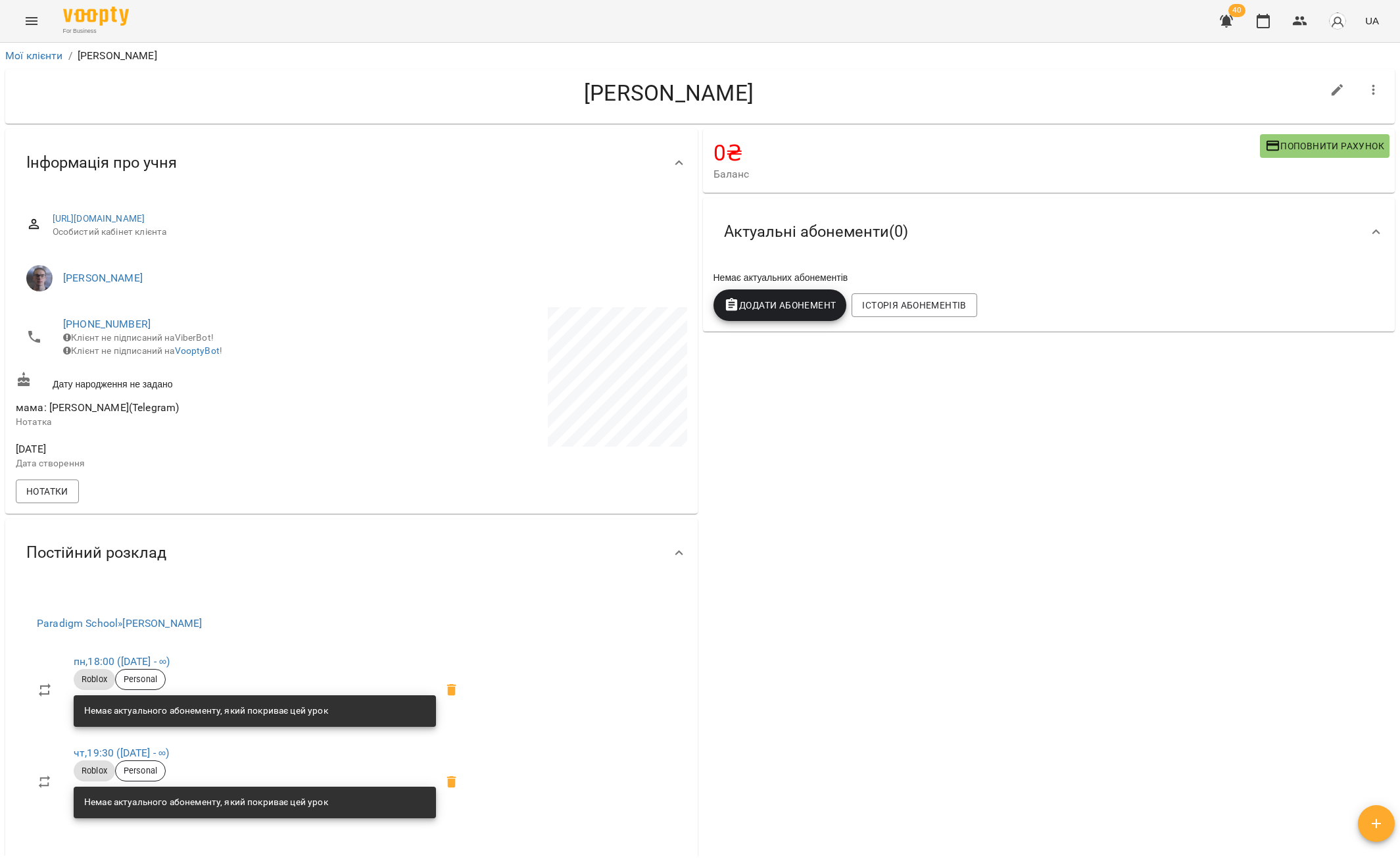
click at [631, 93] on h4 "[PERSON_NAME]" at bounding box center [669, 93] width 1306 height 27
click at [633, 92] on h4 "[PERSON_NAME]" at bounding box center [669, 93] width 1306 height 27
click at [634, 92] on h4 "[PERSON_NAME]" at bounding box center [669, 93] width 1306 height 27
click at [640, 92] on h4 "[PERSON_NAME]" at bounding box center [669, 93] width 1306 height 27
click at [636, 93] on h4 "[PERSON_NAME]" at bounding box center [669, 93] width 1306 height 27
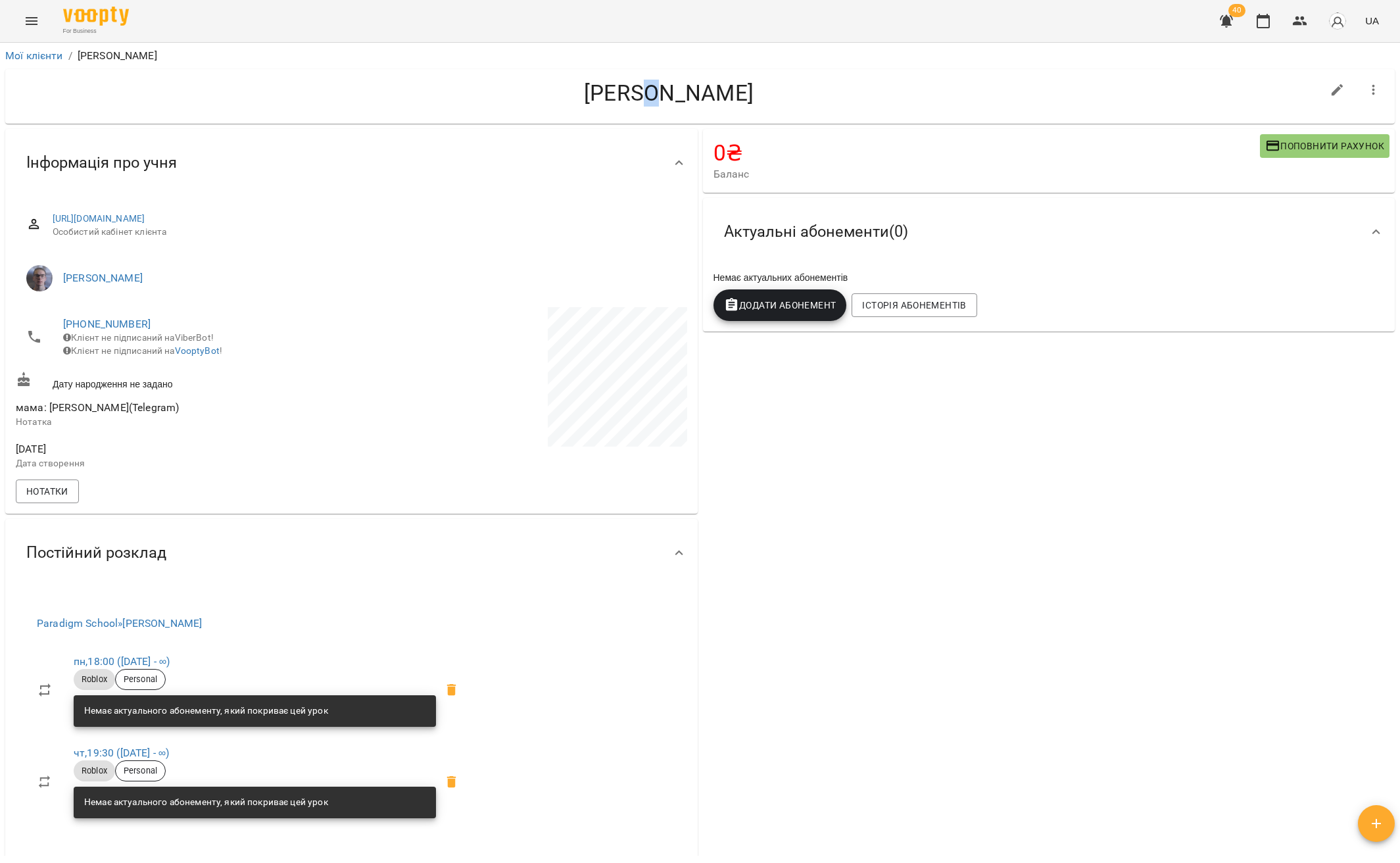
click at [636, 93] on h4 "[PERSON_NAME]" at bounding box center [669, 93] width 1306 height 27
click at [698, 97] on h4 "[PERSON_NAME]" at bounding box center [669, 93] width 1306 height 27
click at [1366, 89] on icon "button" at bounding box center [1374, 90] width 16 height 16
click at [1304, 138] on span "Видалити!" at bounding box center [1297, 145] width 55 height 16
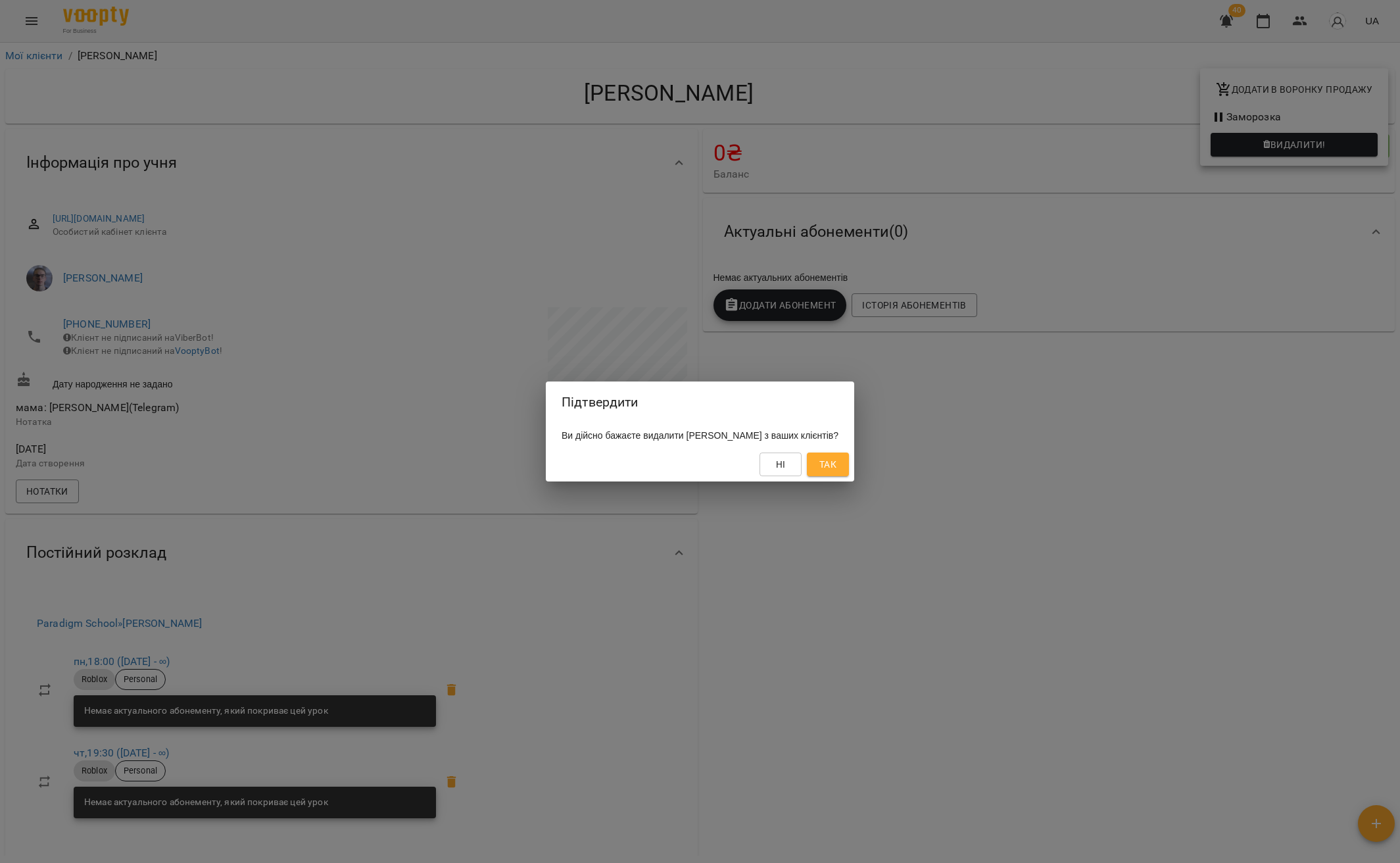
click at [836, 468] on span "Так" at bounding box center [828, 464] width 17 height 16
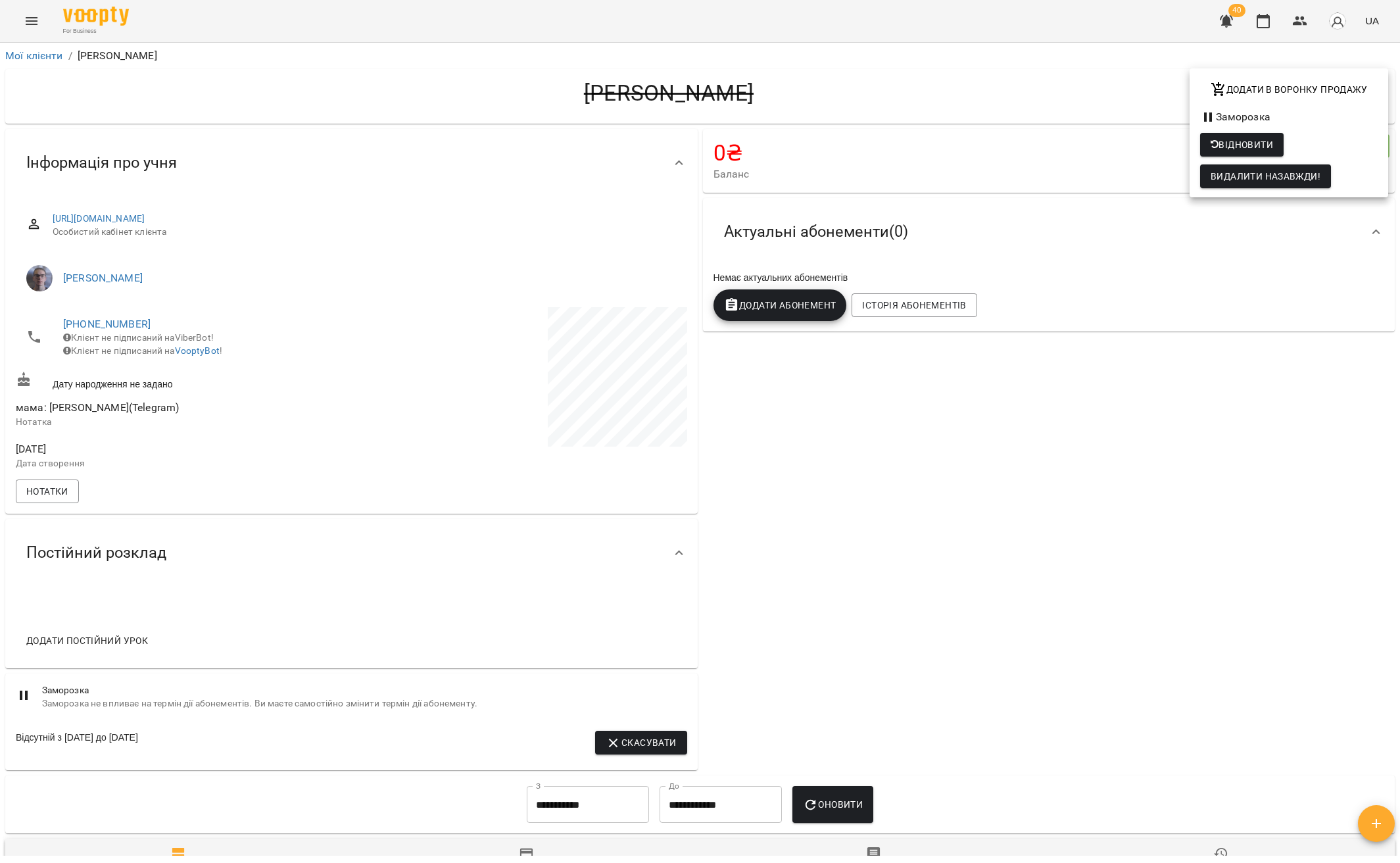
click at [37, 54] on div at bounding box center [700, 432] width 1400 height 863
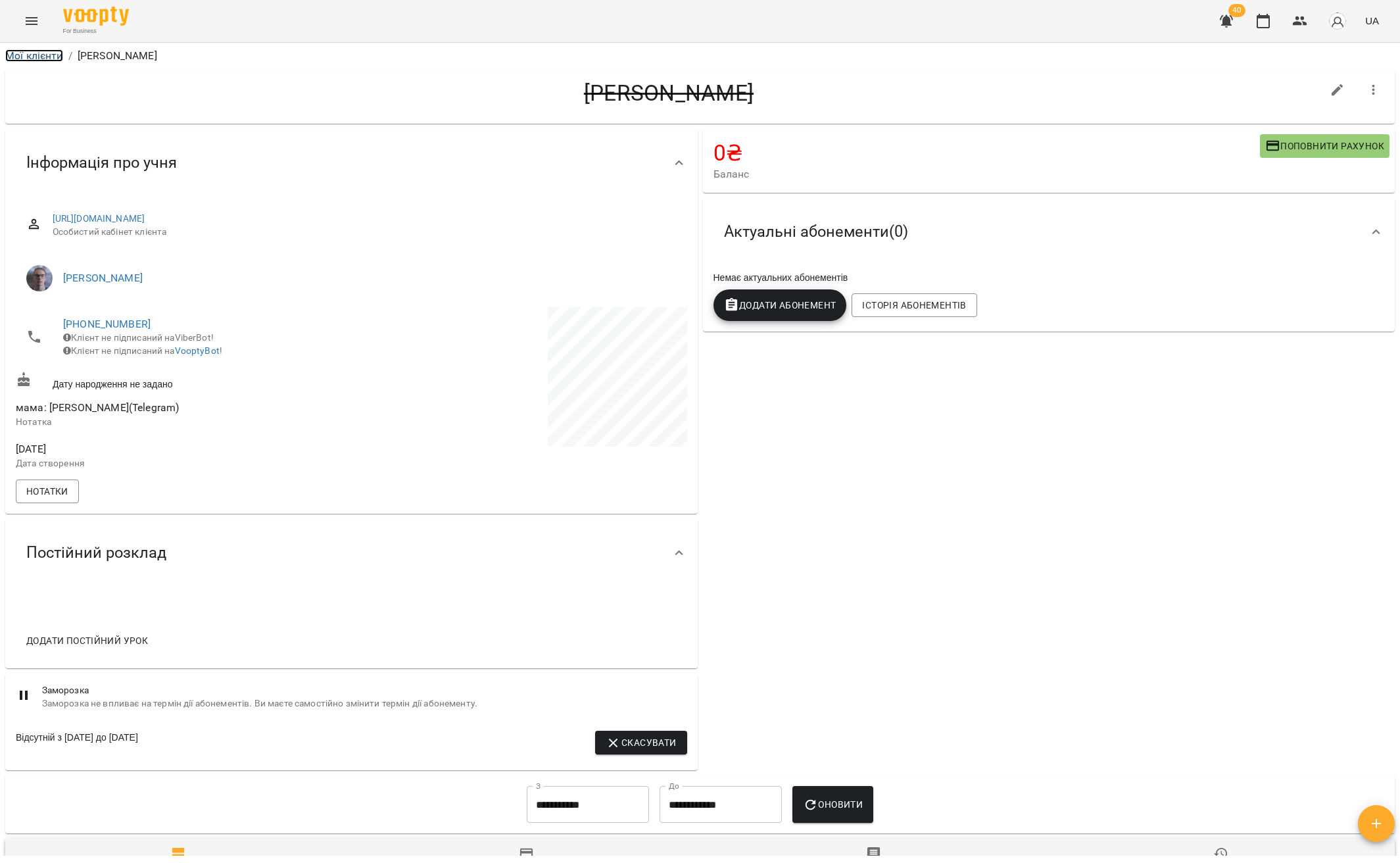
click at [40, 58] on link "Мої клієнти" at bounding box center [34, 55] width 58 height 12
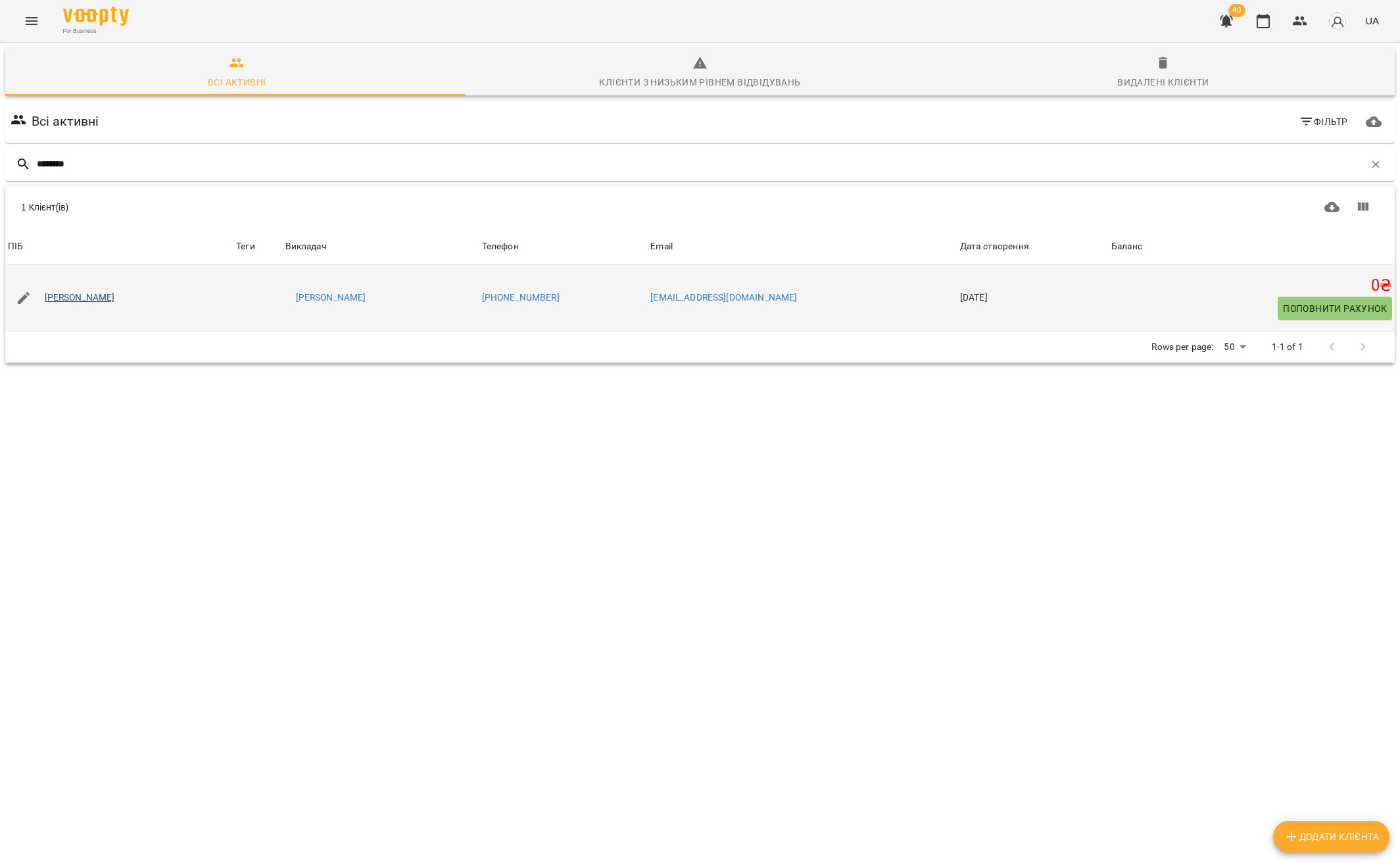
type input "********"
click at [98, 296] on link "Савченко Денис" at bounding box center [80, 298] width 70 height 13
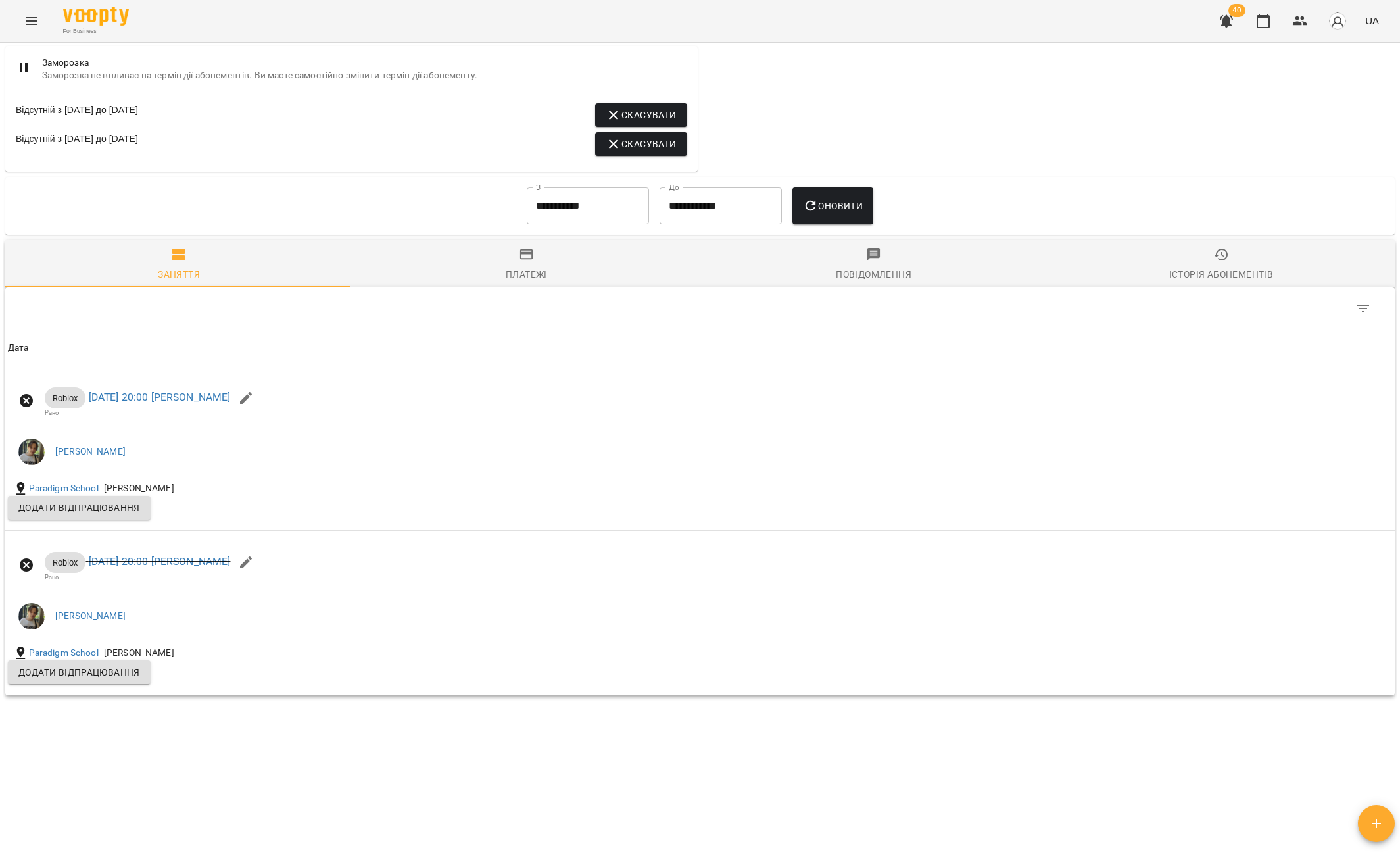
click at [1202, 272] on div "Історія абонементів" at bounding box center [1221, 274] width 104 height 16
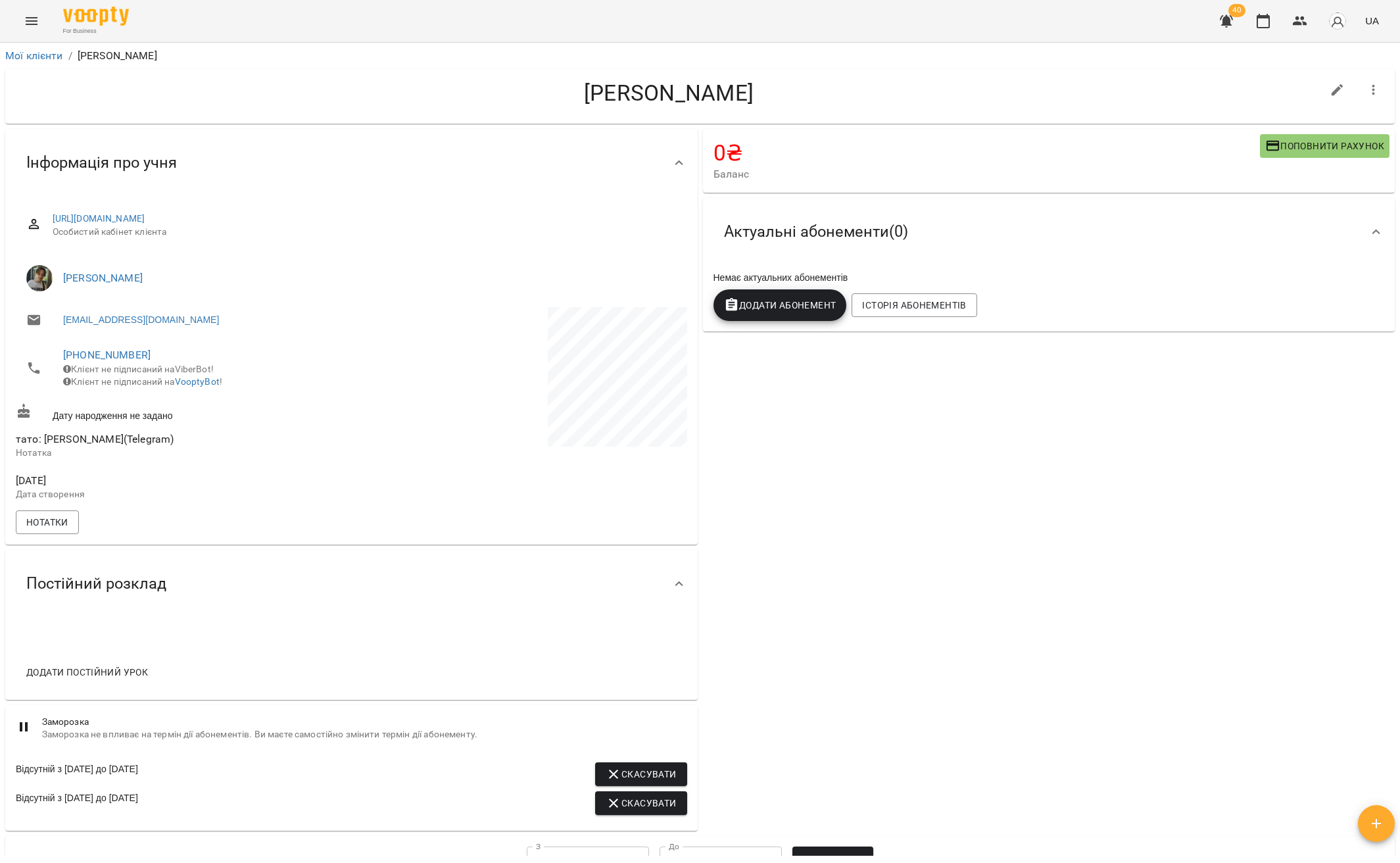
scroll to position [381, 0]
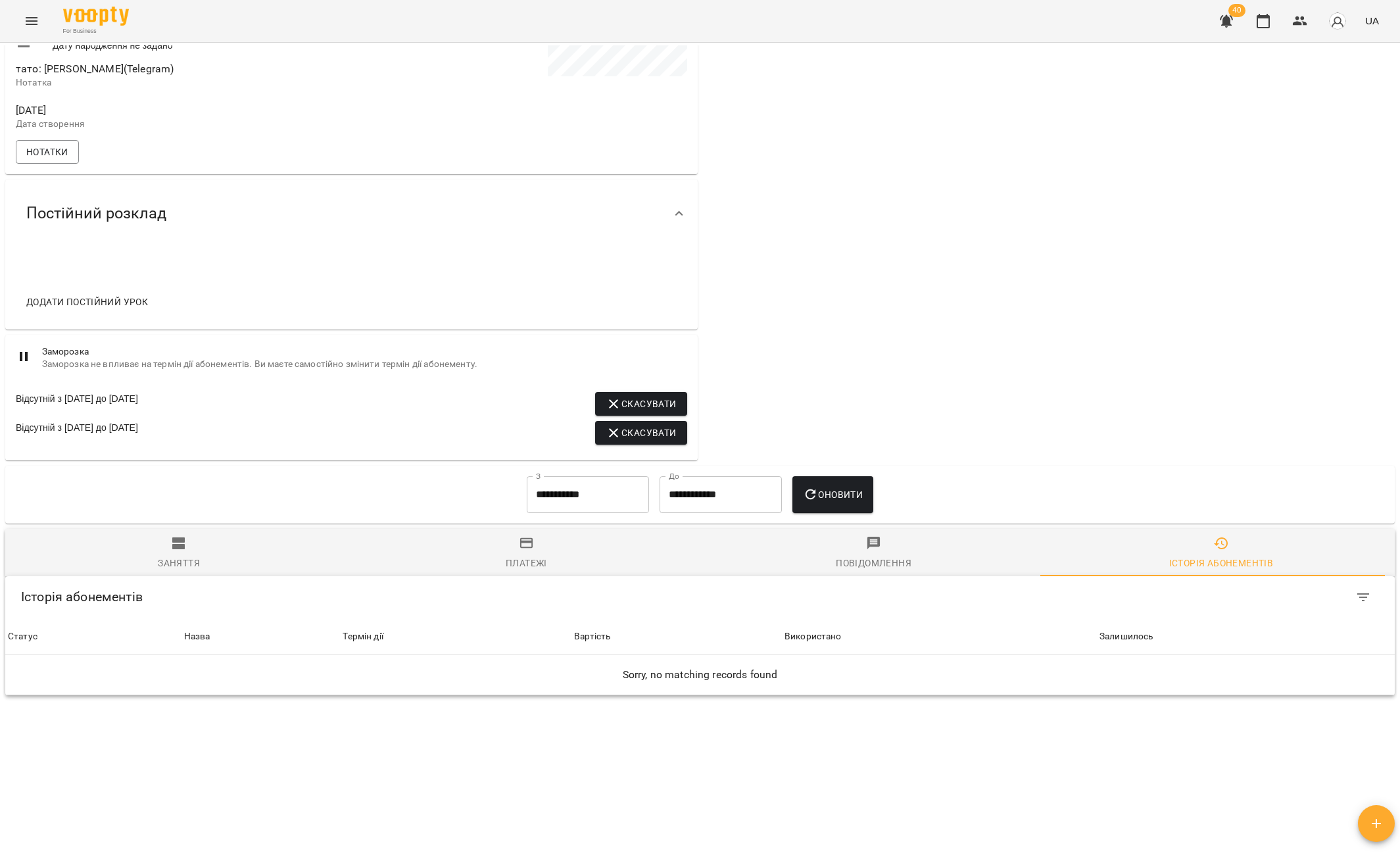
click at [585, 494] on input "**********" at bounding box center [587, 494] width 122 height 37
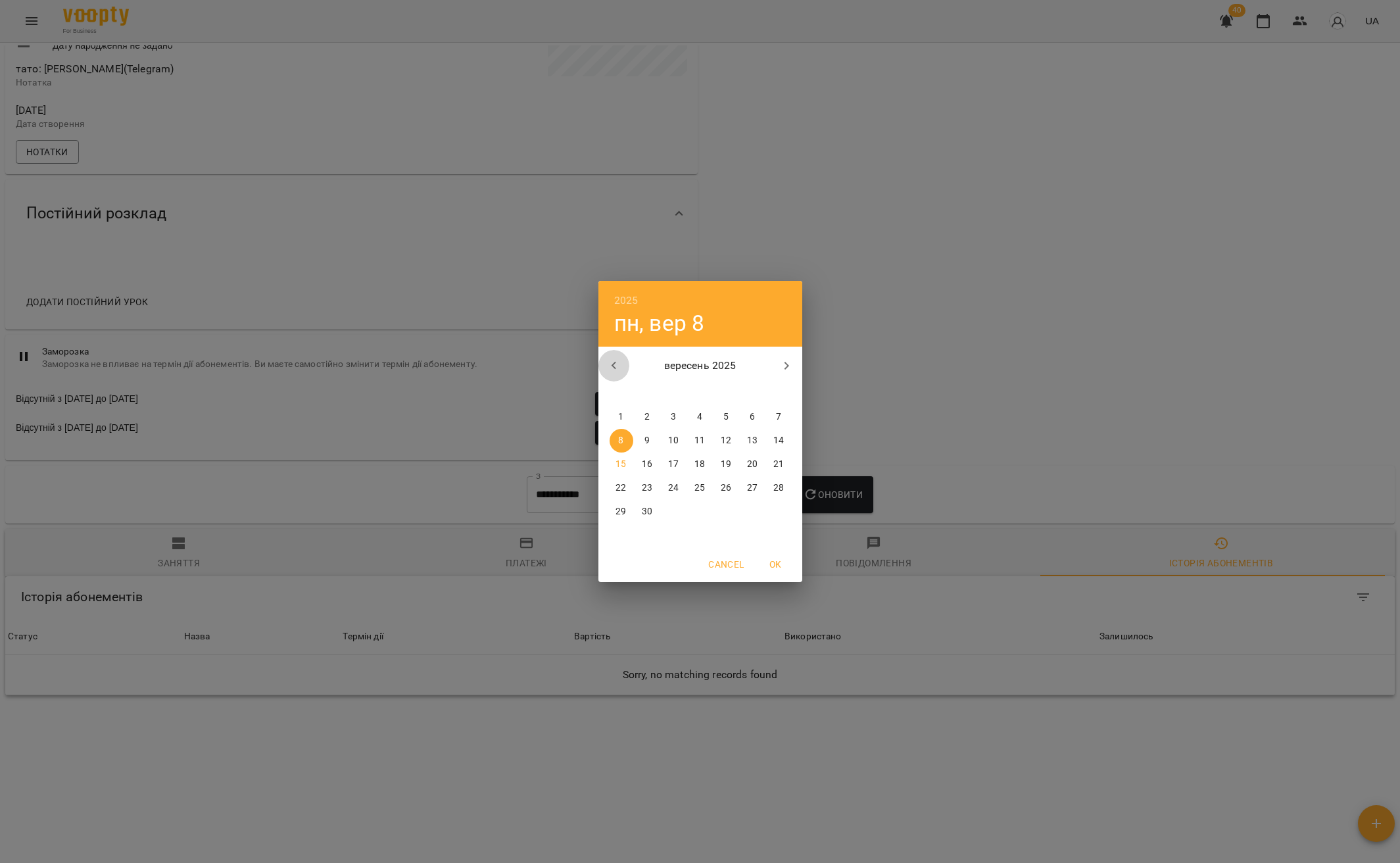
click at [613, 365] on icon "button" at bounding box center [613, 365] width 5 height 8
click at [613, 365] on icon "button" at bounding box center [614, 365] width 16 height 16
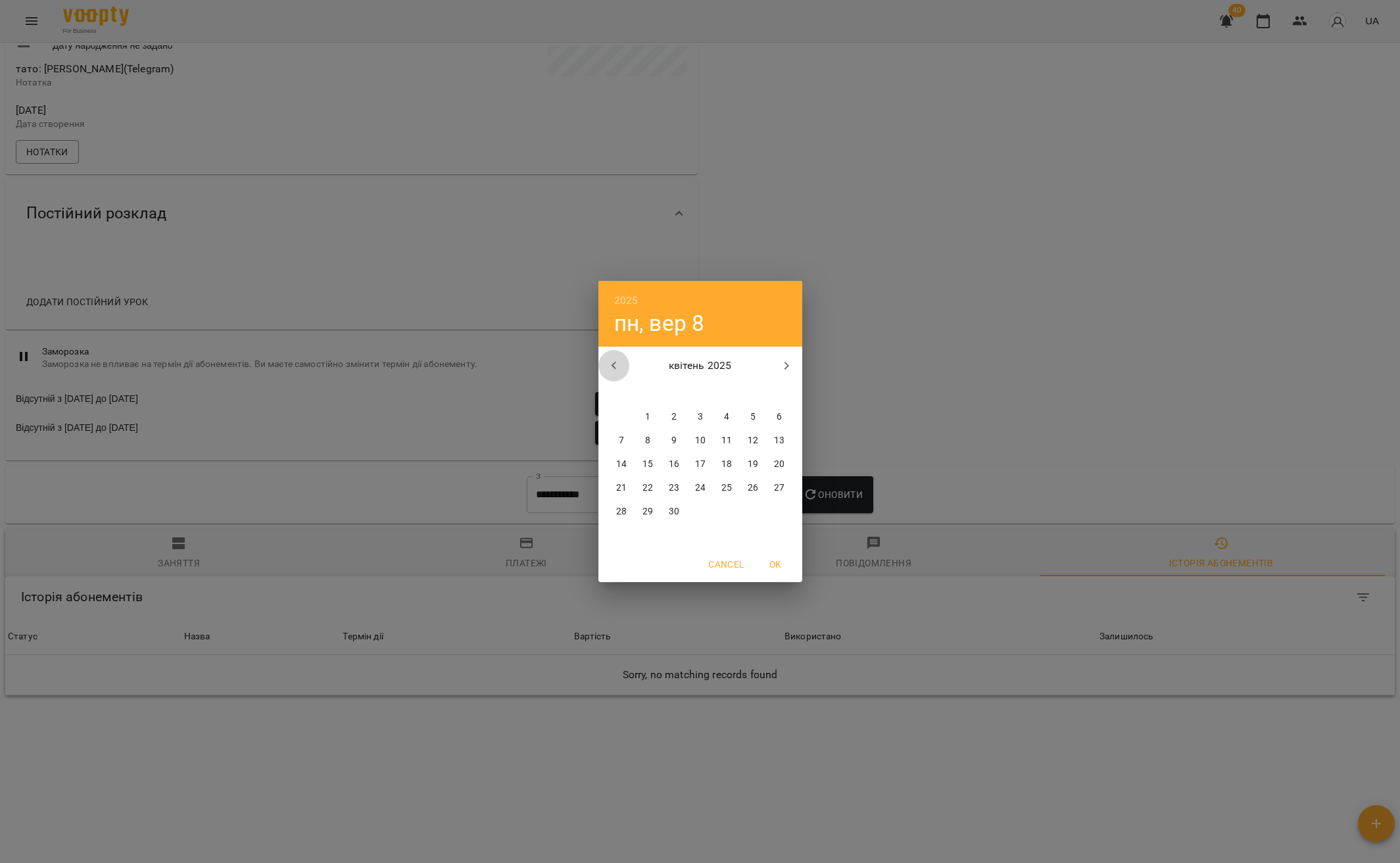
click at [613, 365] on icon "button" at bounding box center [614, 365] width 16 height 16
click at [613, 365] on icon "button" at bounding box center [613, 365] width 5 height 8
click at [677, 420] on span "1" at bounding box center [674, 417] width 23 height 13
type input "**********"
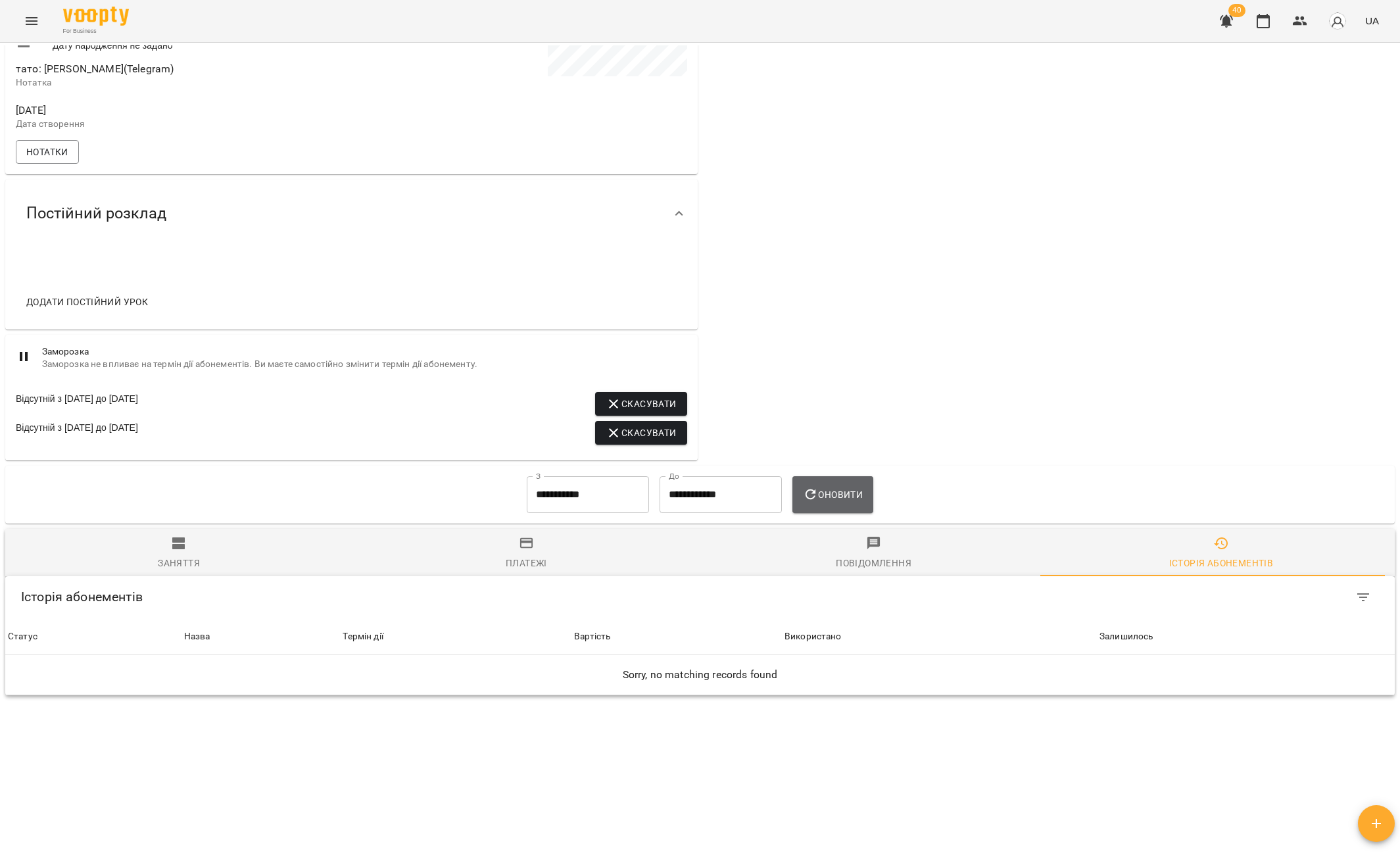
click at [826, 498] on span "Оновити" at bounding box center [833, 494] width 60 height 16
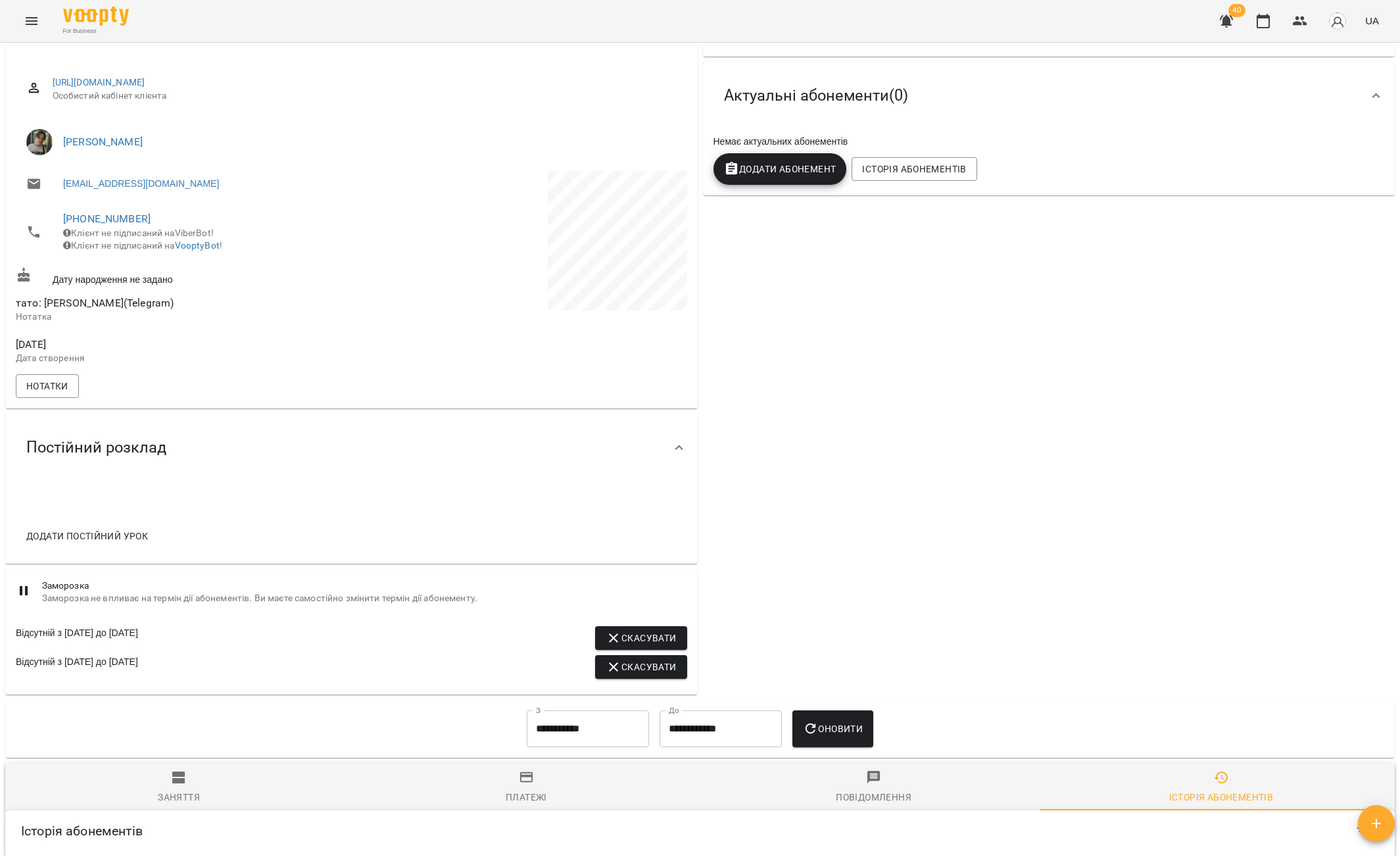
scroll to position [0, 0]
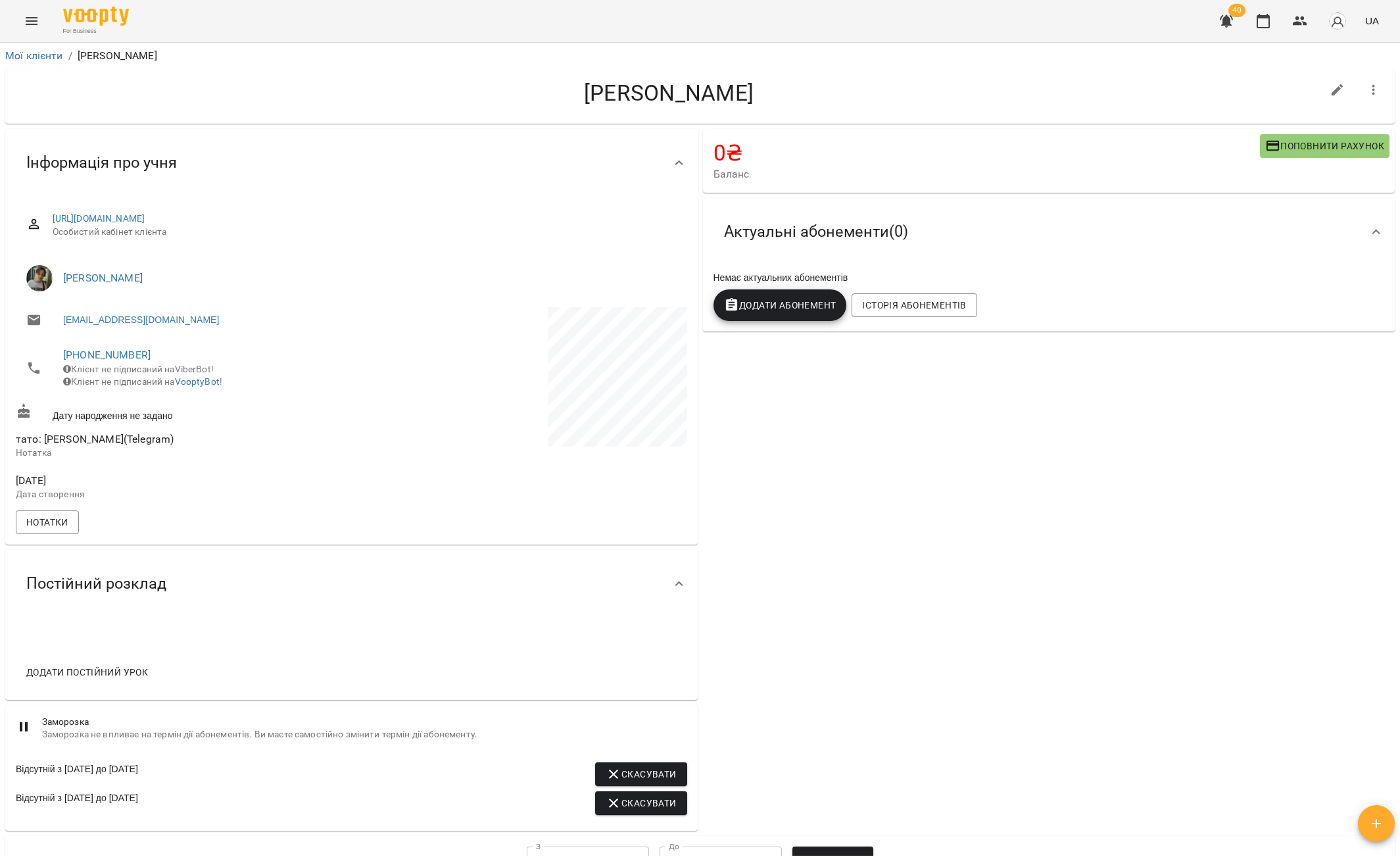
click at [1366, 91] on icon "button" at bounding box center [1374, 90] width 16 height 16
click at [1263, 147] on icon "button" at bounding box center [1266, 145] width 7 height 9
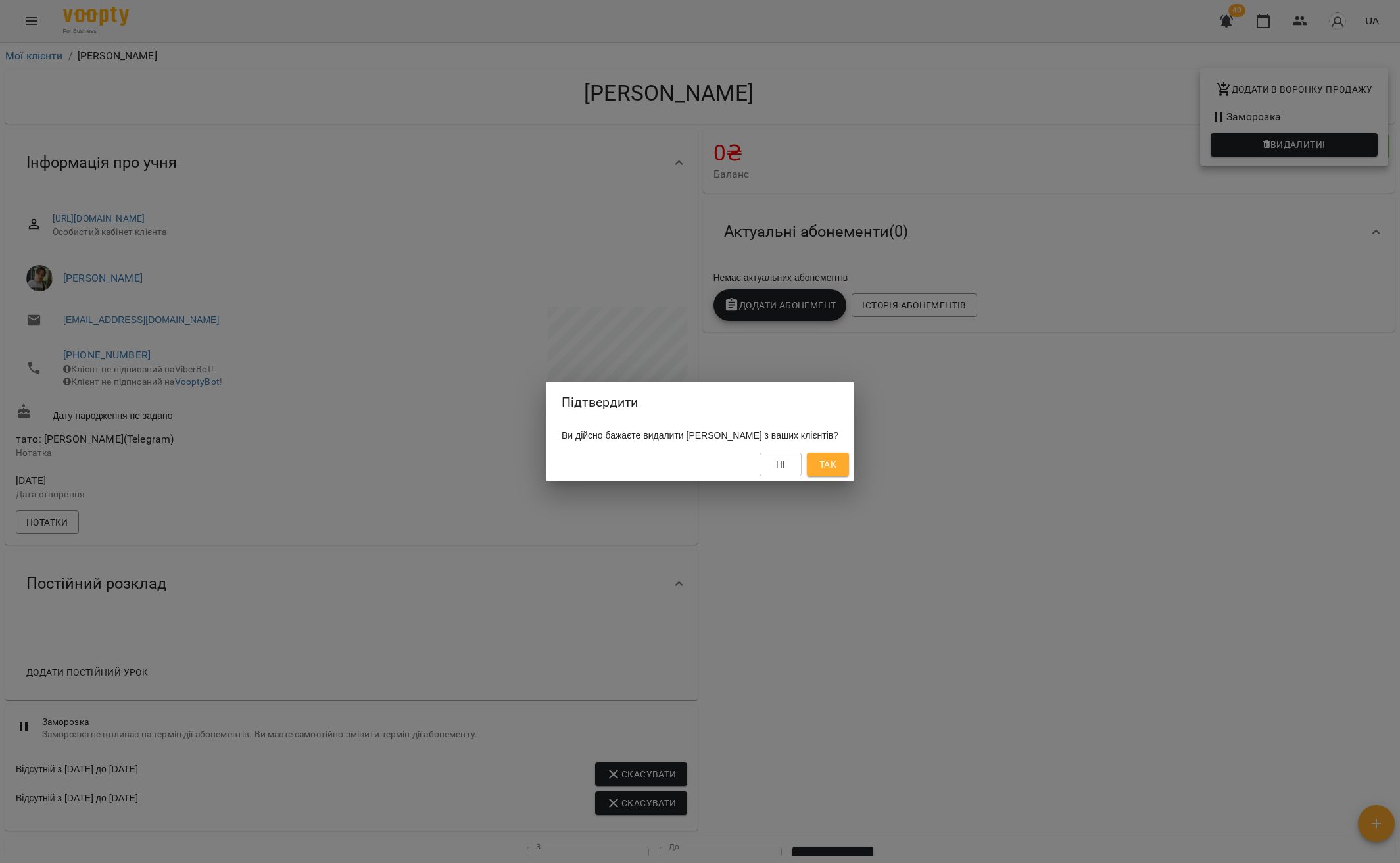
click at [836, 459] on span "Так" at bounding box center [828, 464] width 17 height 16
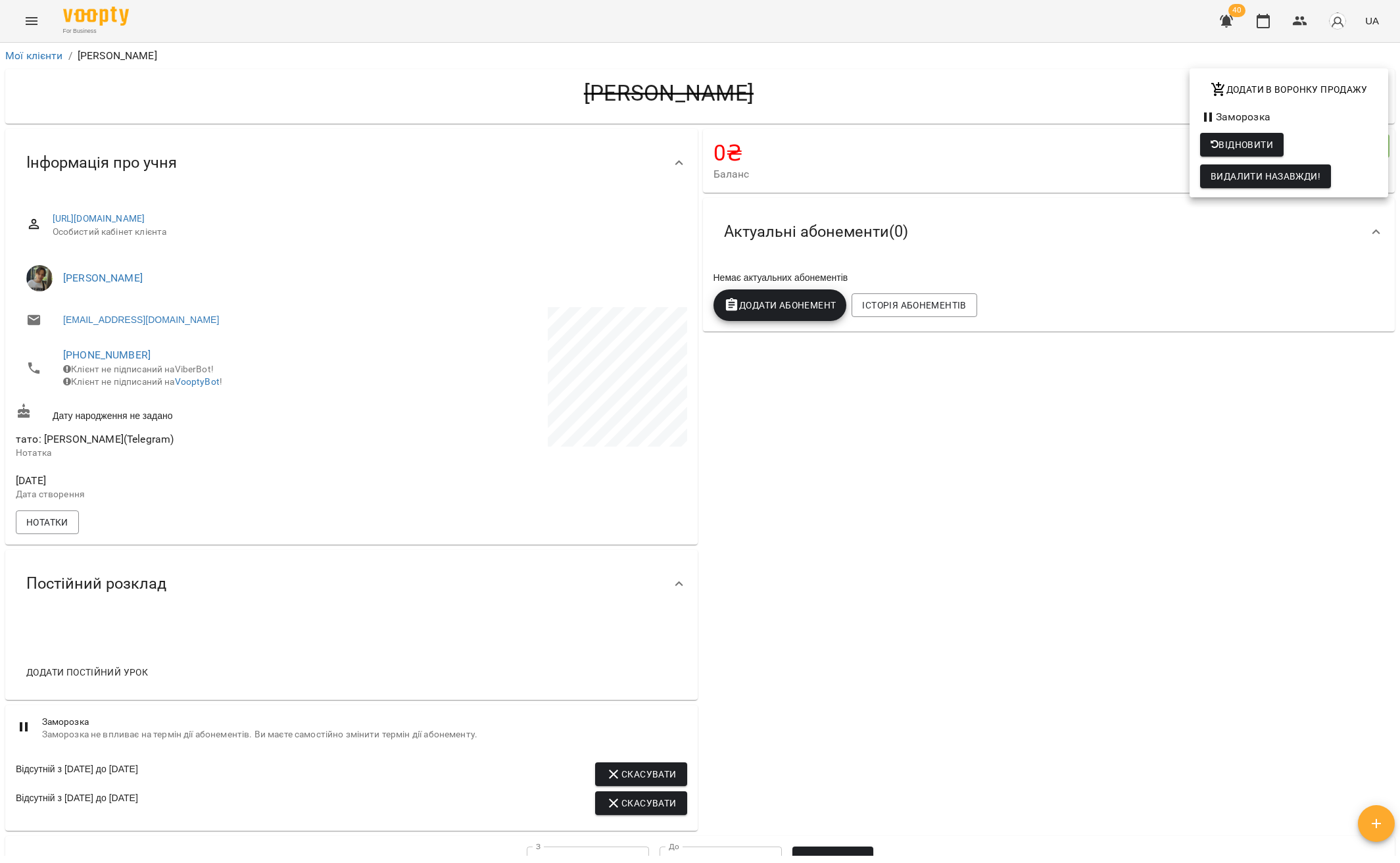
click at [37, 62] on div at bounding box center [700, 432] width 1400 height 863
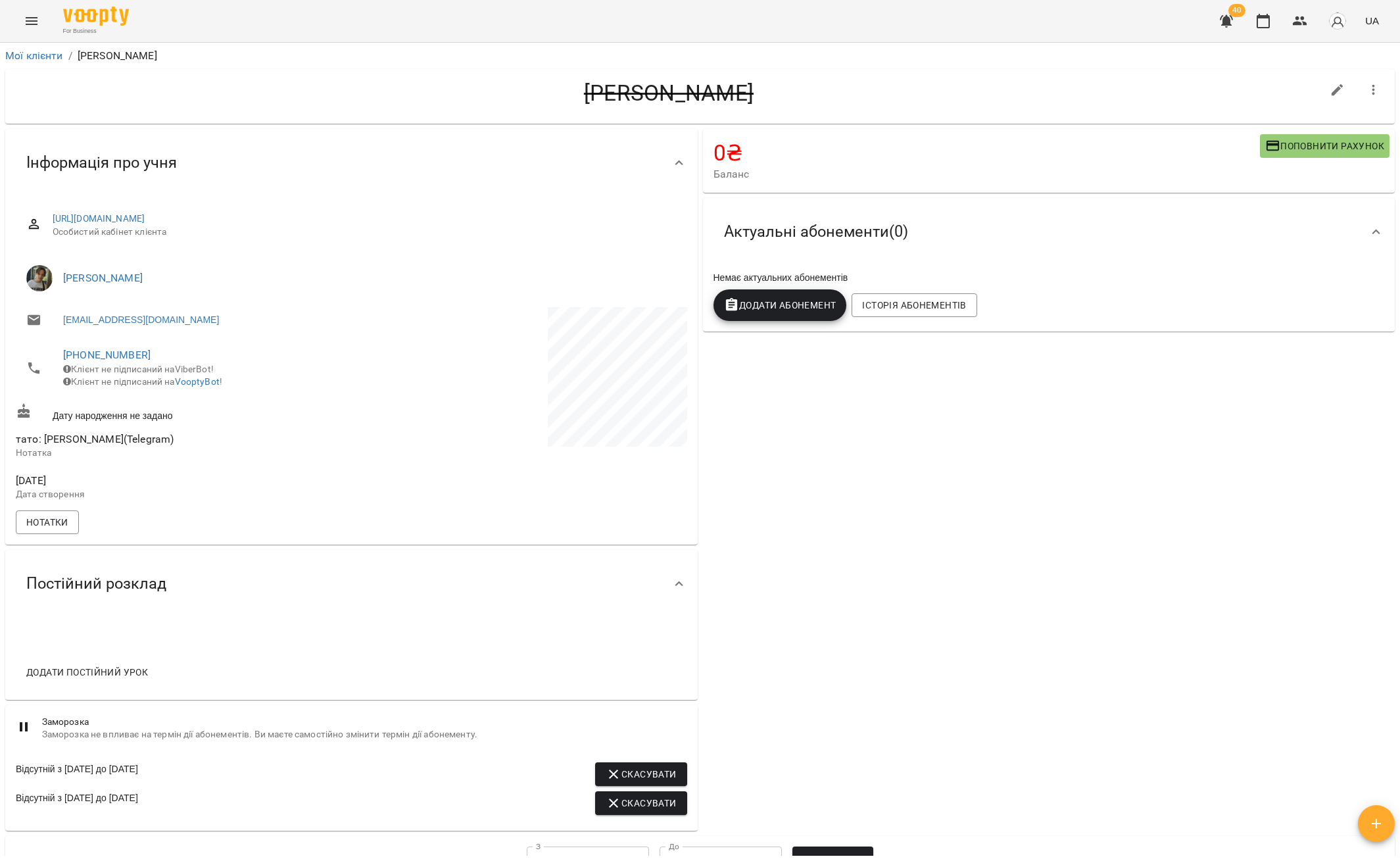
click at [32, 55] on div "Додати в воронку продажу Заморозка Відновити Видалити назавжди!" at bounding box center [700, 432] width 1400 height 863
click at [32, 55] on link "Мої клієнти" at bounding box center [34, 55] width 58 height 12
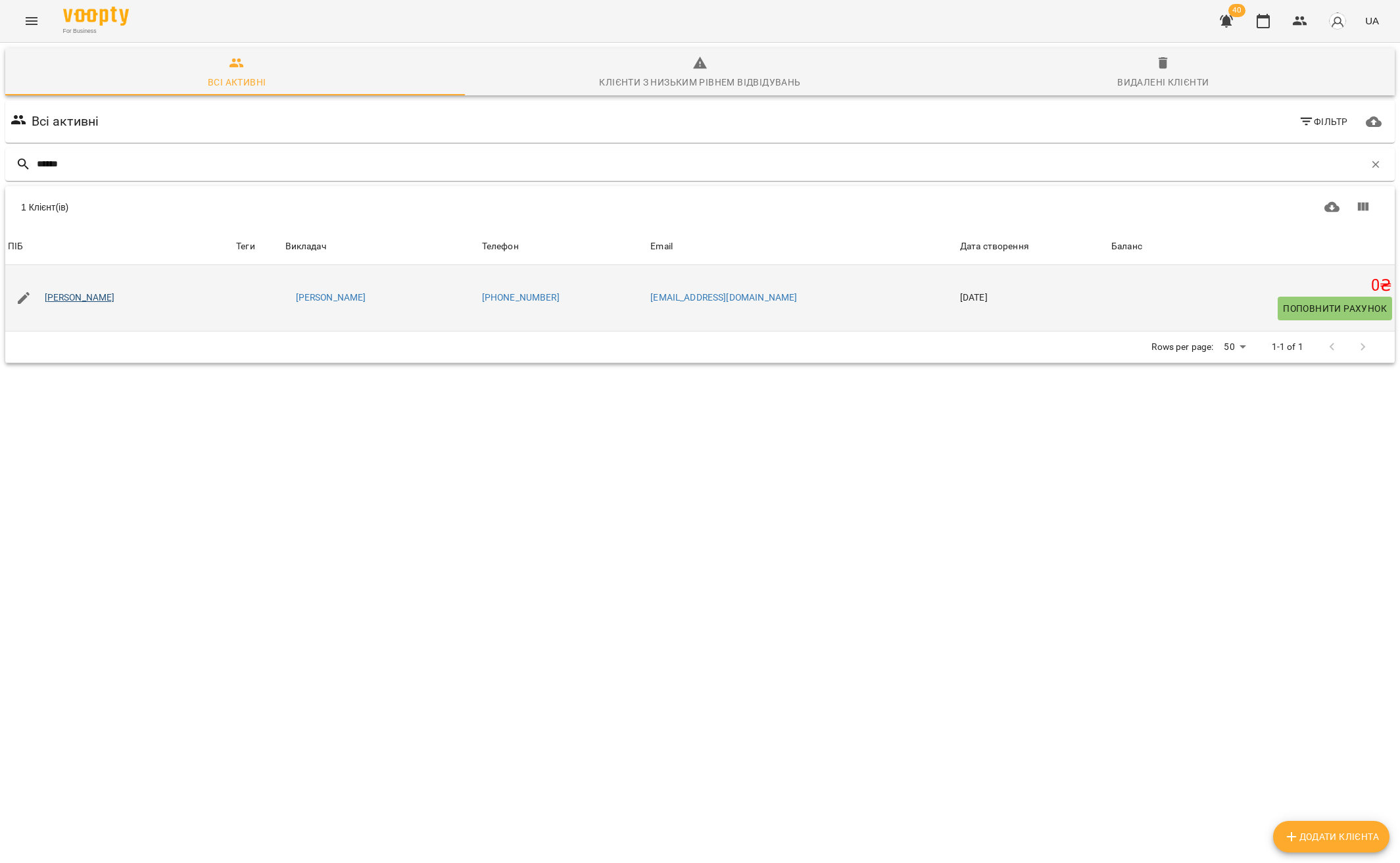
type input "******"
click at [85, 299] on link "Семчук Давид" at bounding box center [80, 298] width 70 height 13
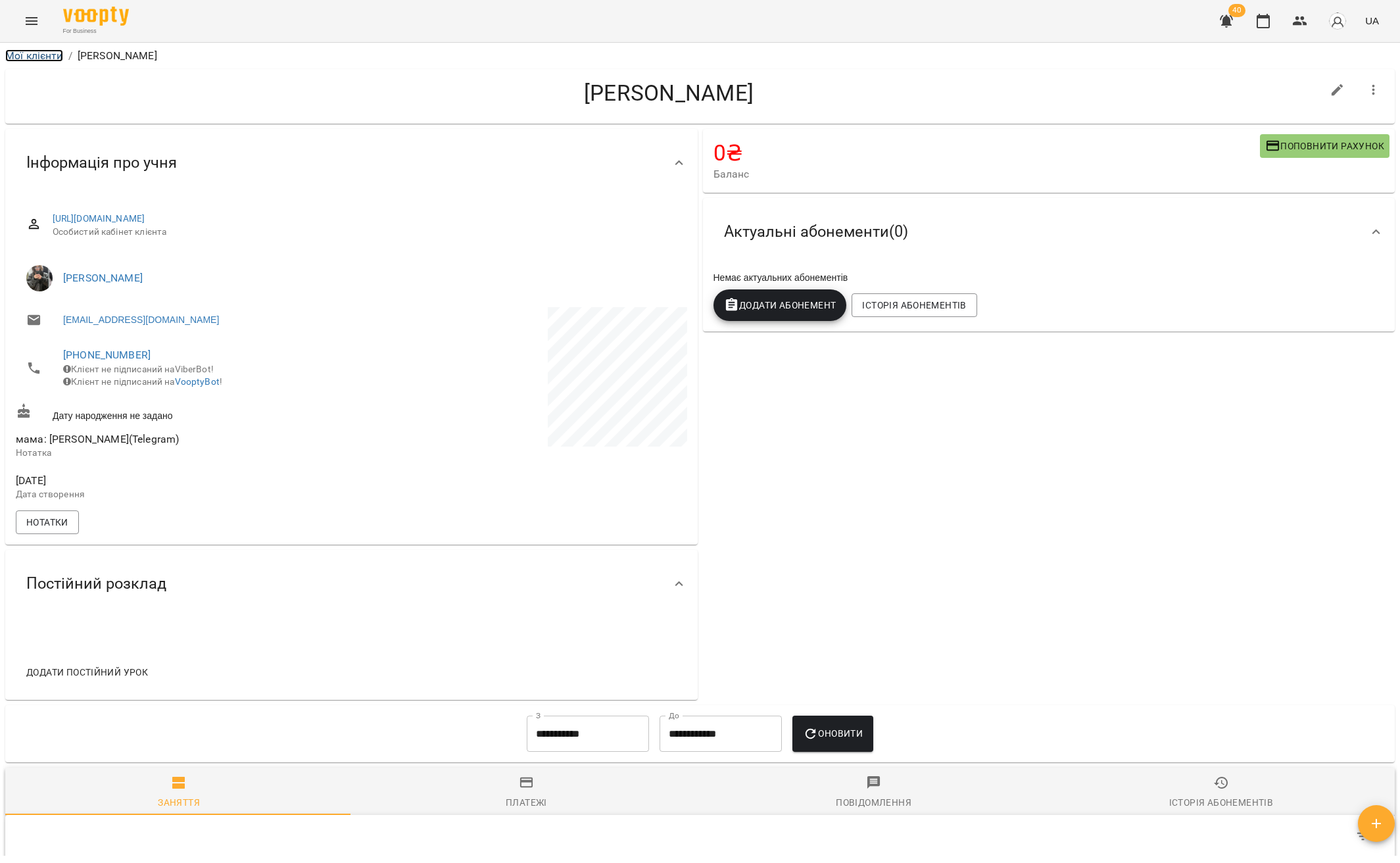
click at [31, 54] on link "Мої клієнти" at bounding box center [34, 55] width 58 height 12
